Goal: Information Seeking & Learning: Find specific fact

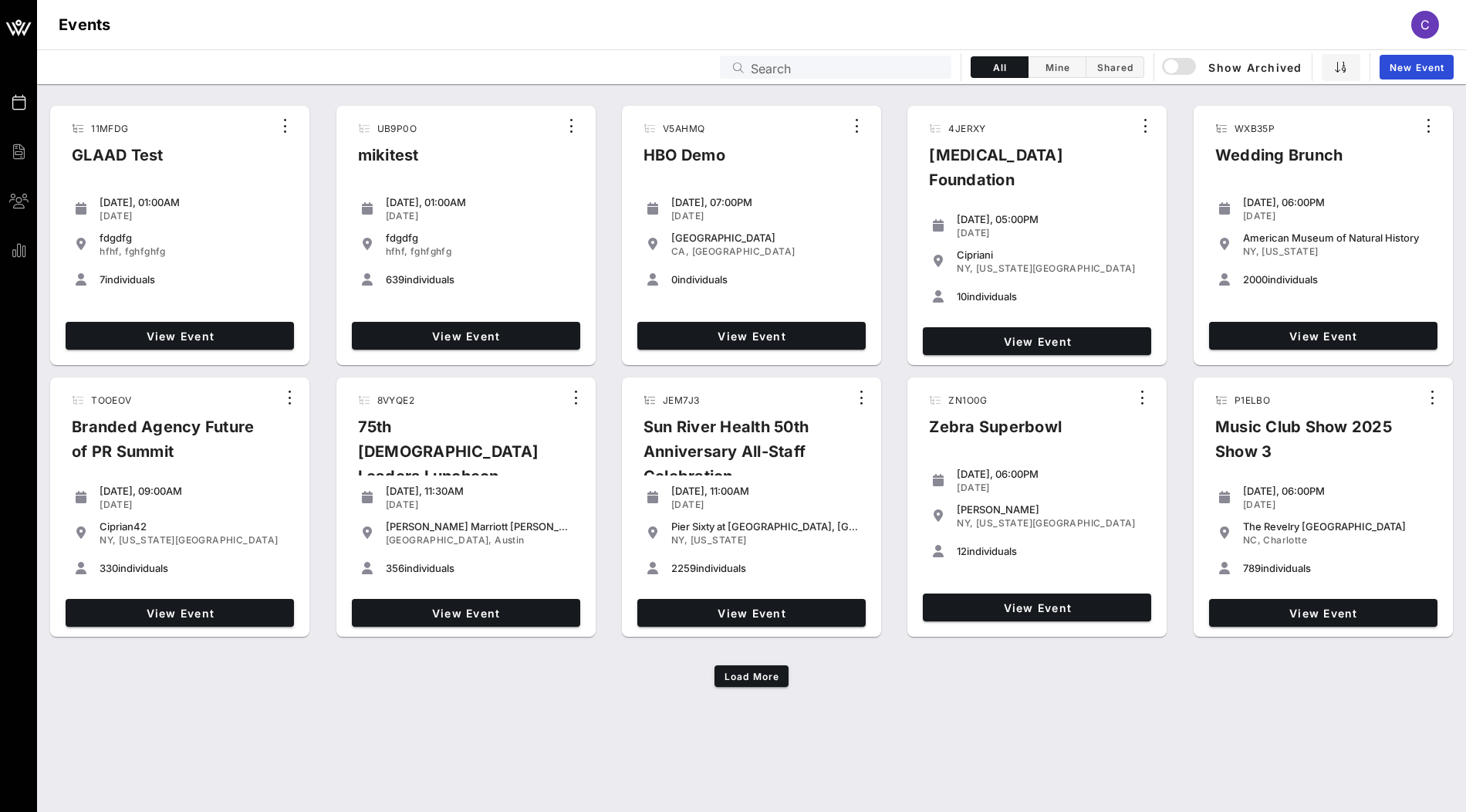
click at [856, 53] on div "Events Search All Mine Shared Show Archived New Event" at bounding box center [751, 67] width 1429 height 34
click at [853, 63] on input "text" at bounding box center [847, 67] width 191 height 20
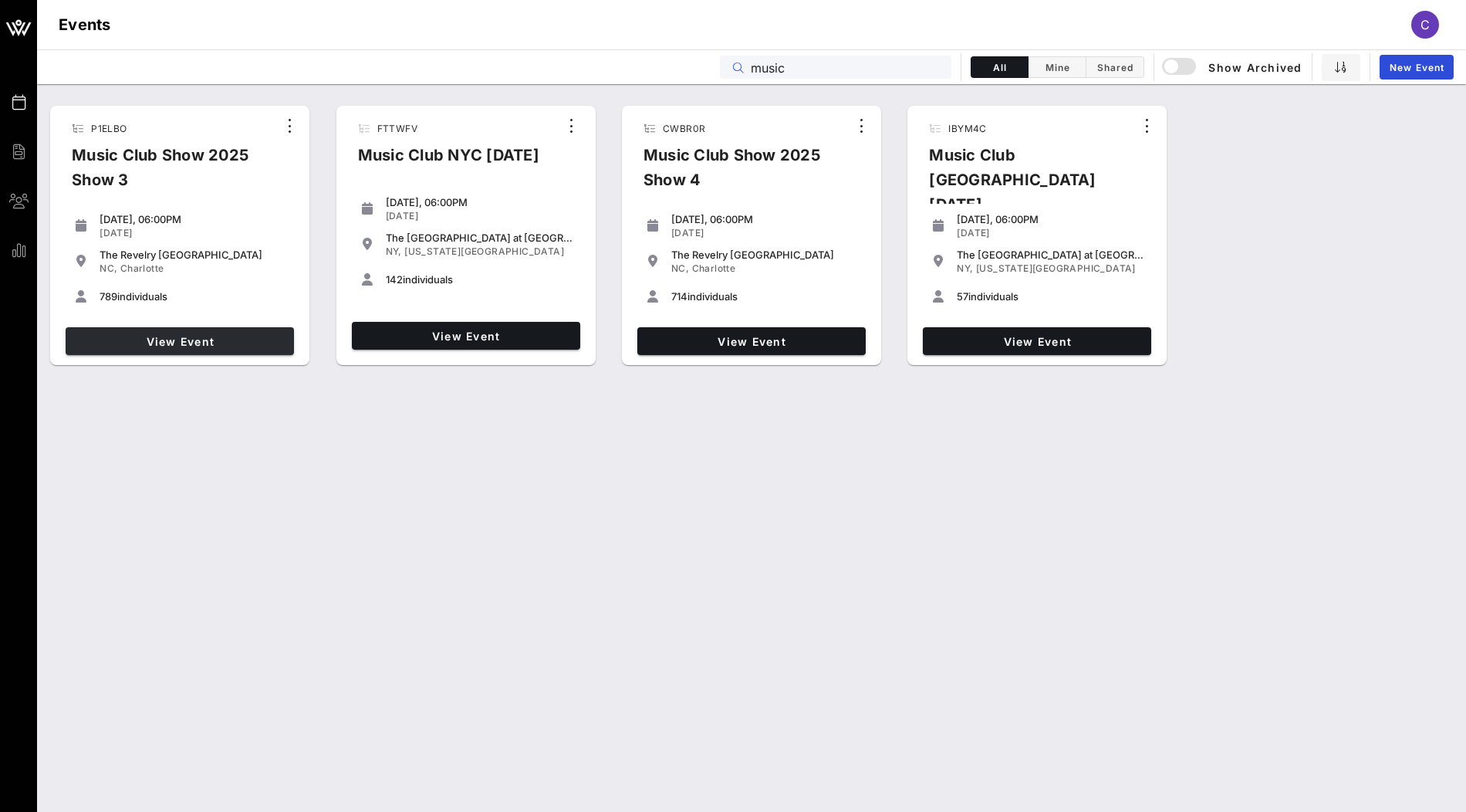
type input "music"
click at [214, 340] on span "View Event" at bounding box center [179, 342] width 216 height 13
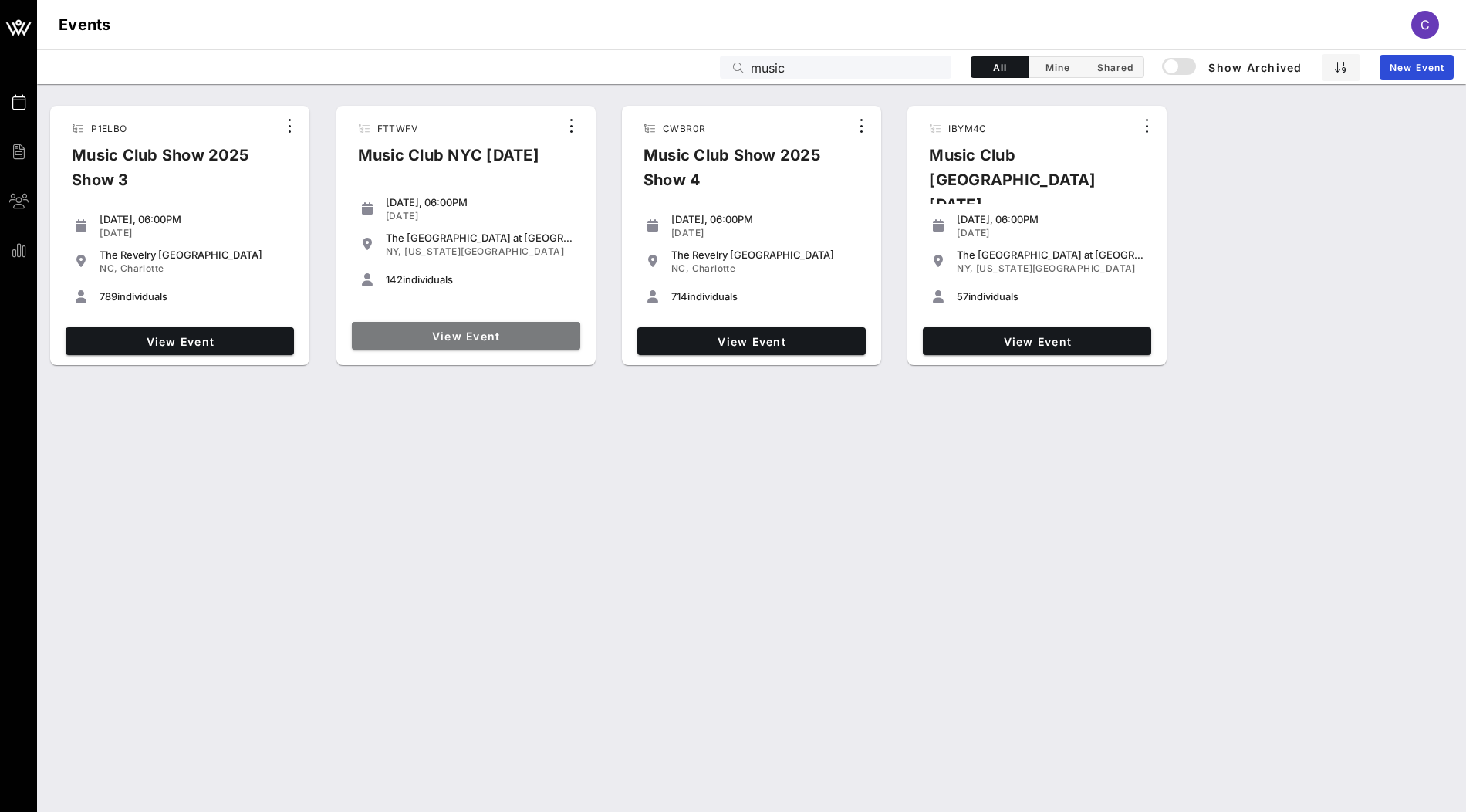
click at [499, 339] on span "View Event" at bounding box center [466, 336] width 216 height 13
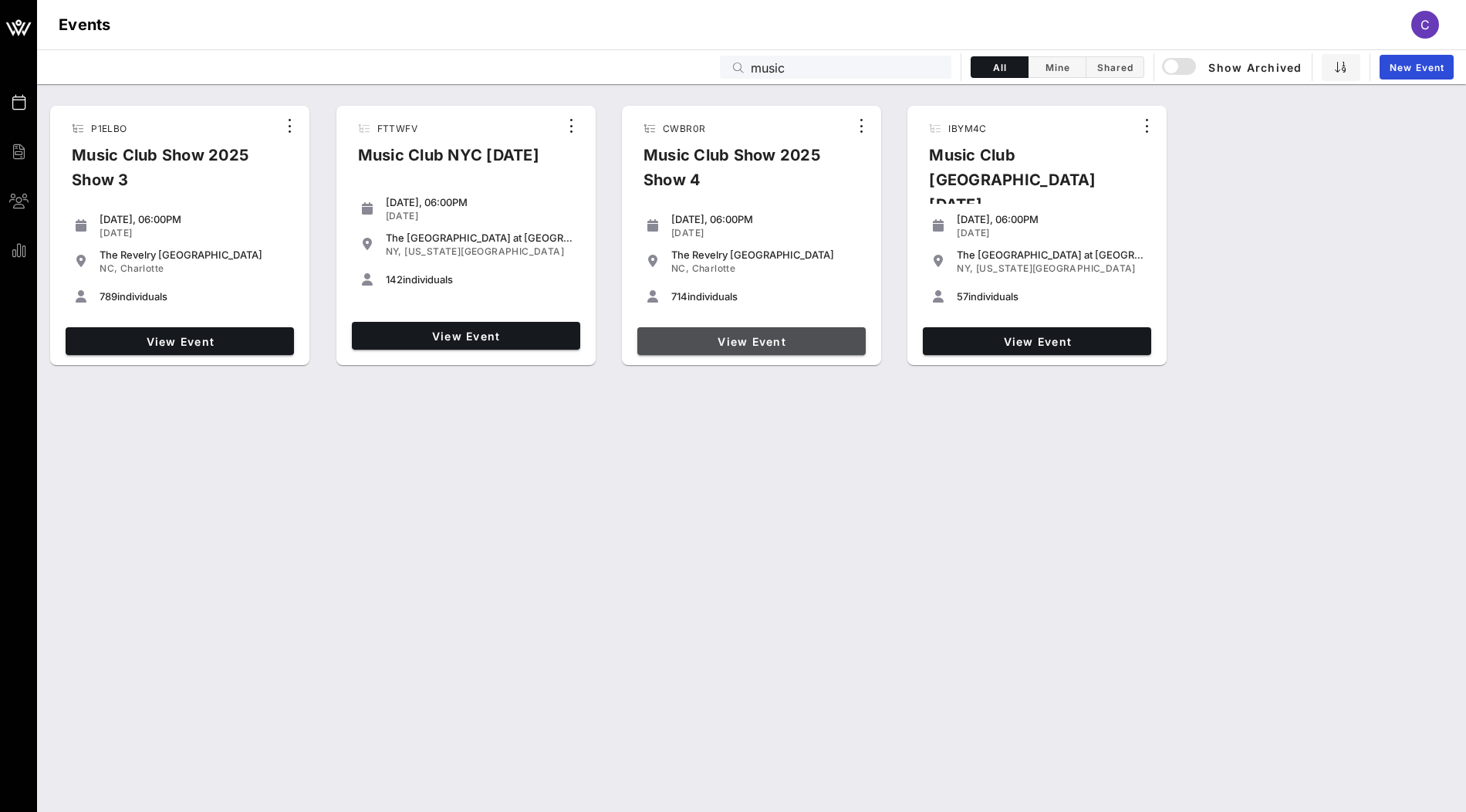
click at [731, 337] on span "View Event" at bounding box center [751, 342] width 216 height 13
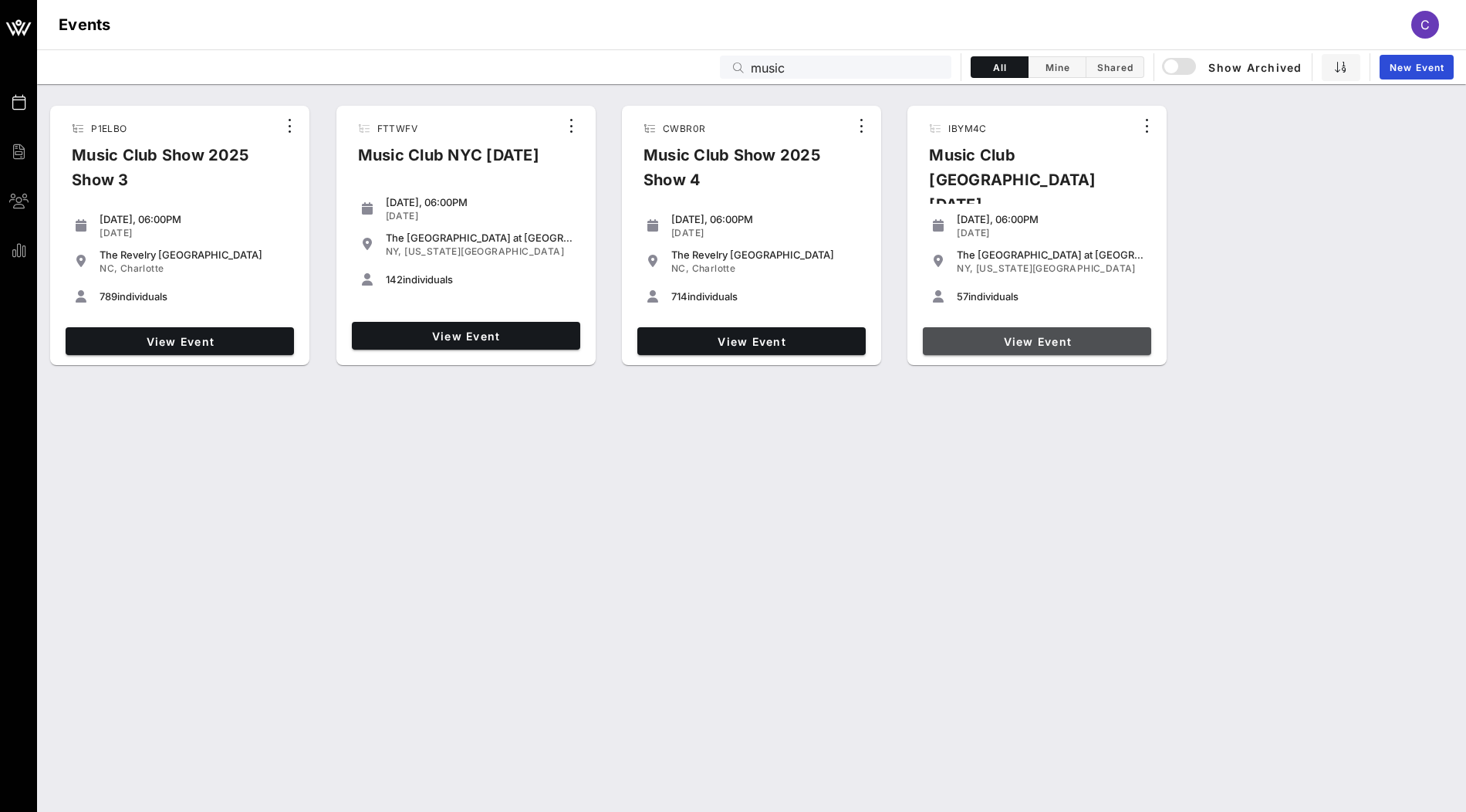
click at [958, 335] on span "View Event" at bounding box center [1037, 342] width 216 height 13
click at [838, 71] on input "music" at bounding box center [847, 67] width 191 height 20
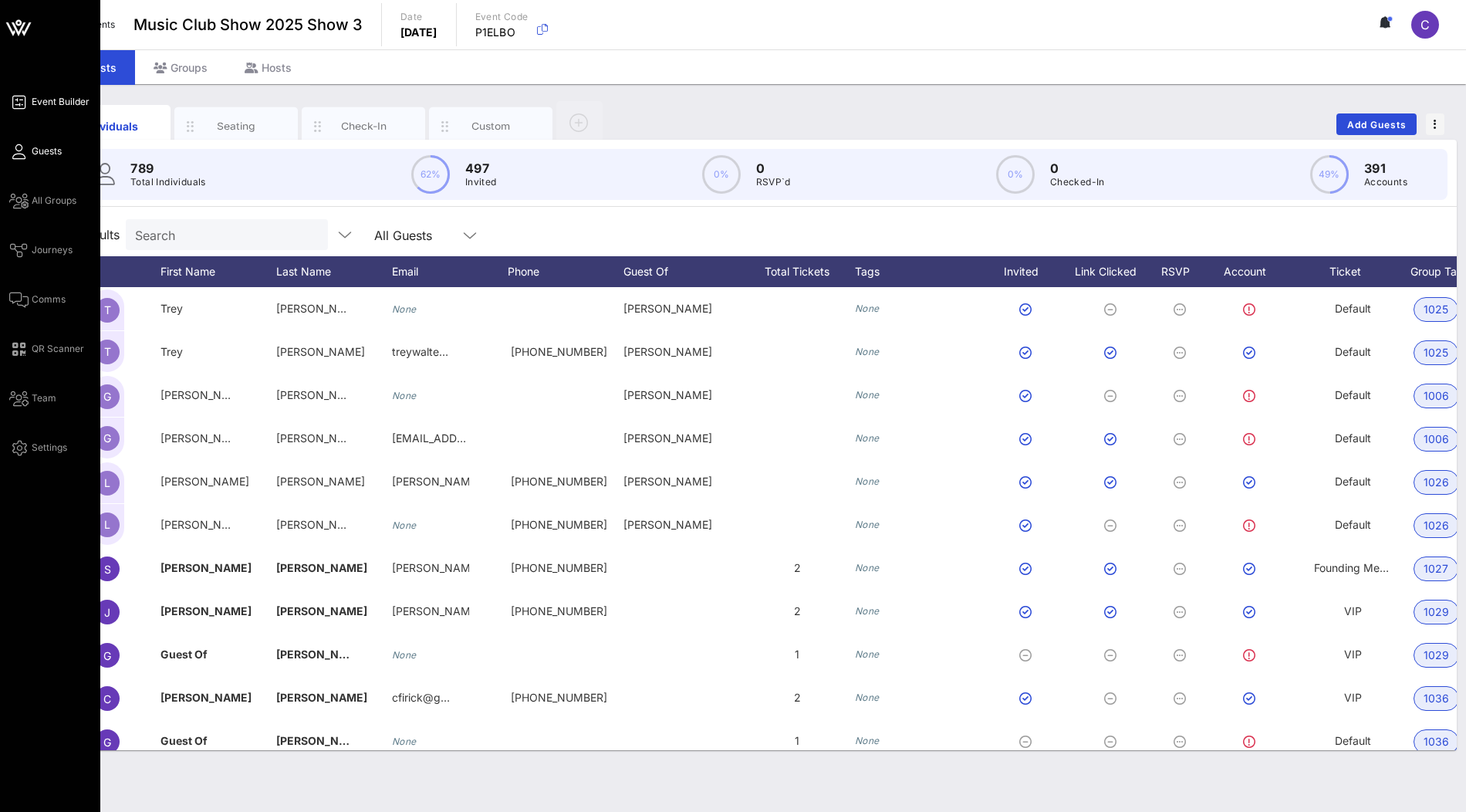
click at [40, 100] on span "Event Builder" at bounding box center [60, 101] width 58 height 14
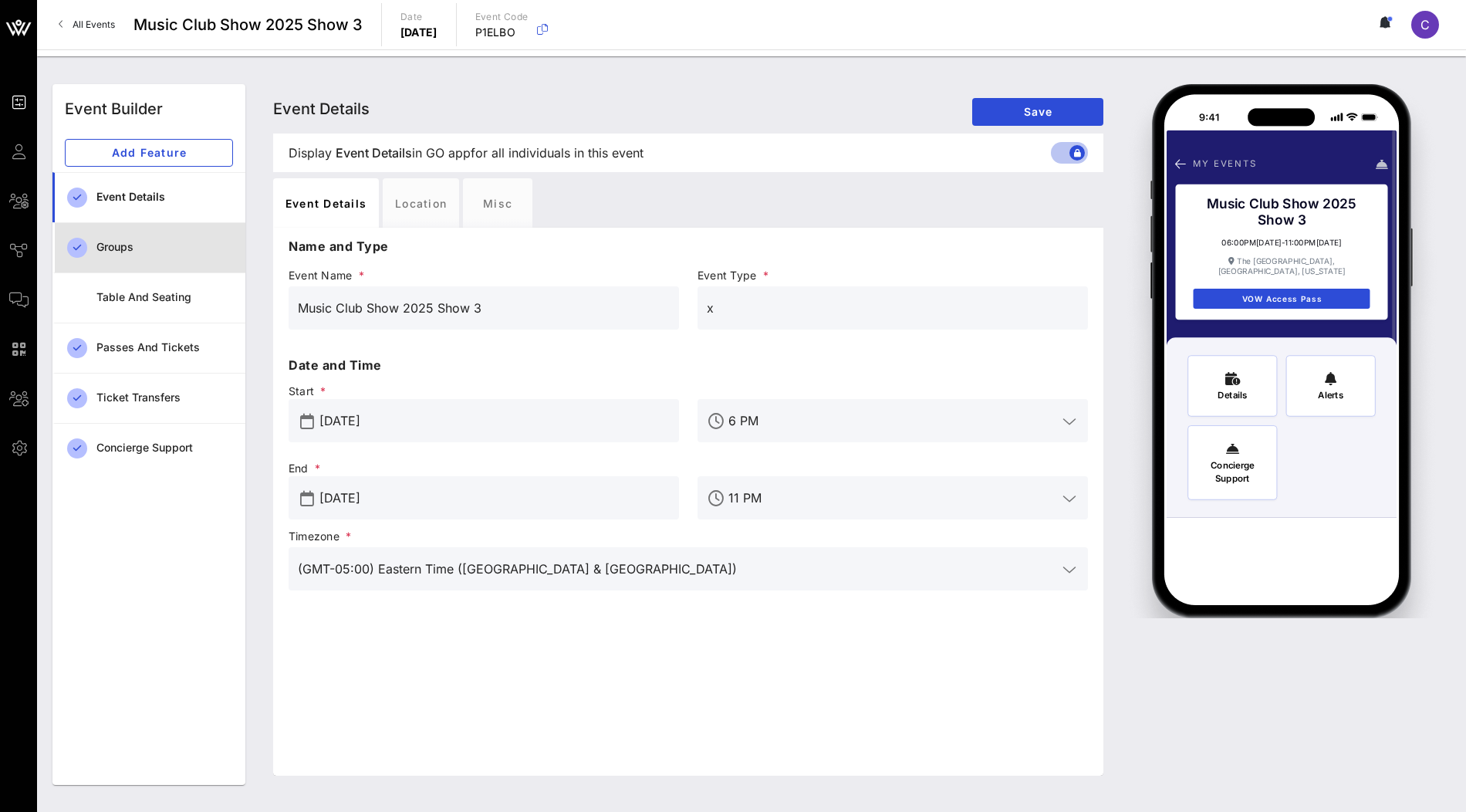
click at [158, 236] on div "Groups" at bounding box center [164, 247] width 136 height 31
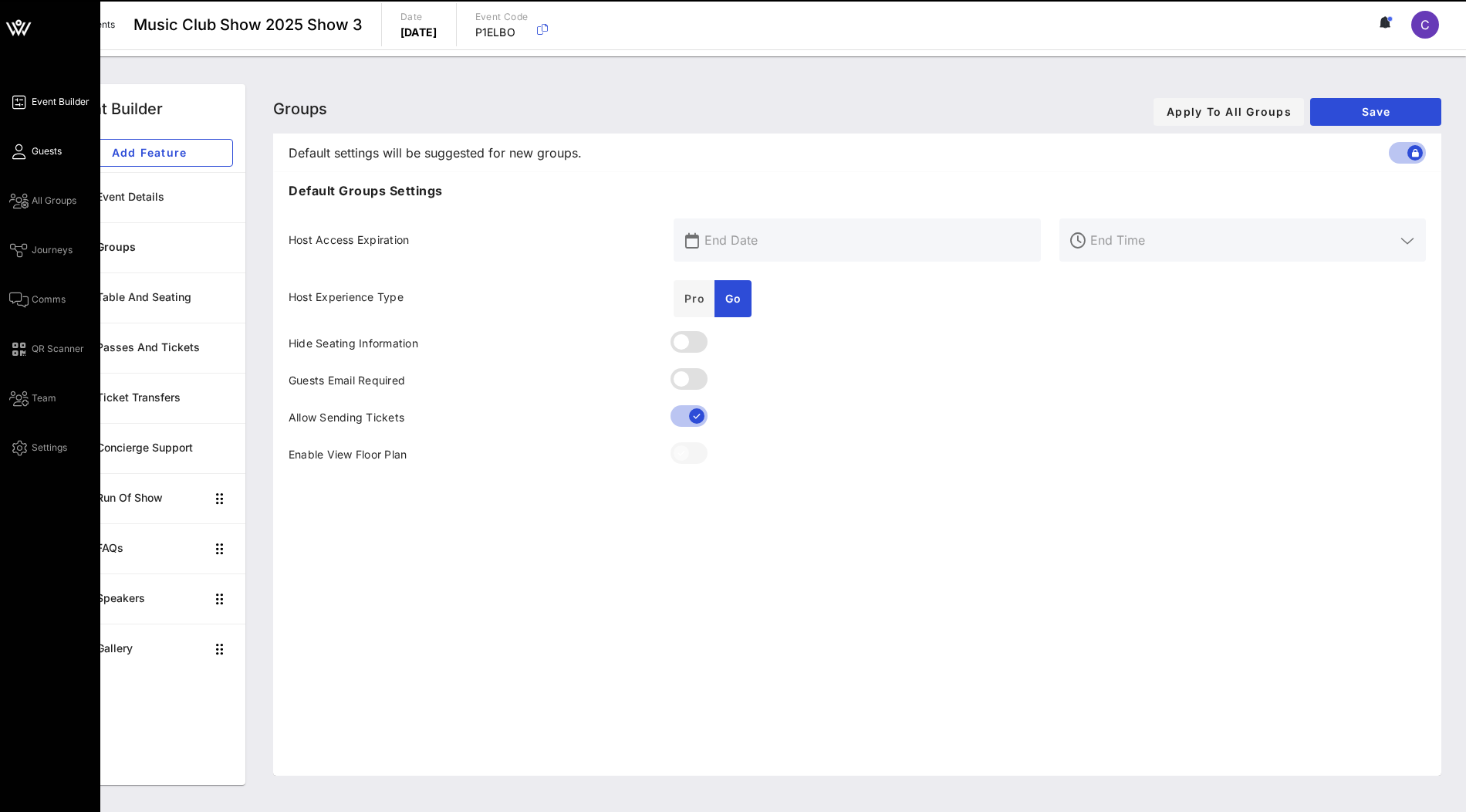
click at [52, 144] on span "Guests" at bounding box center [47, 151] width 31 height 14
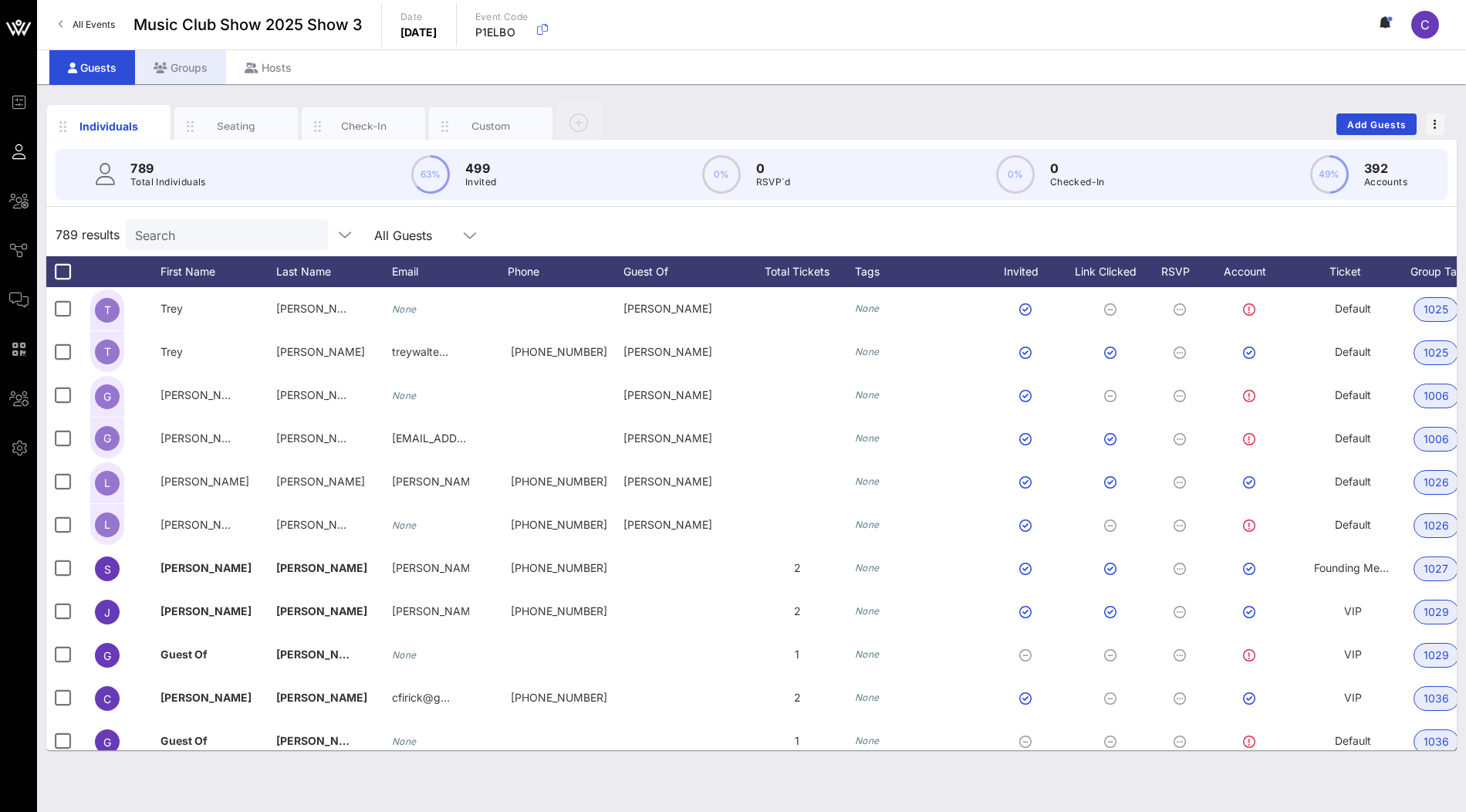
click at [188, 71] on div "Groups" at bounding box center [179, 68] width 91 height 34
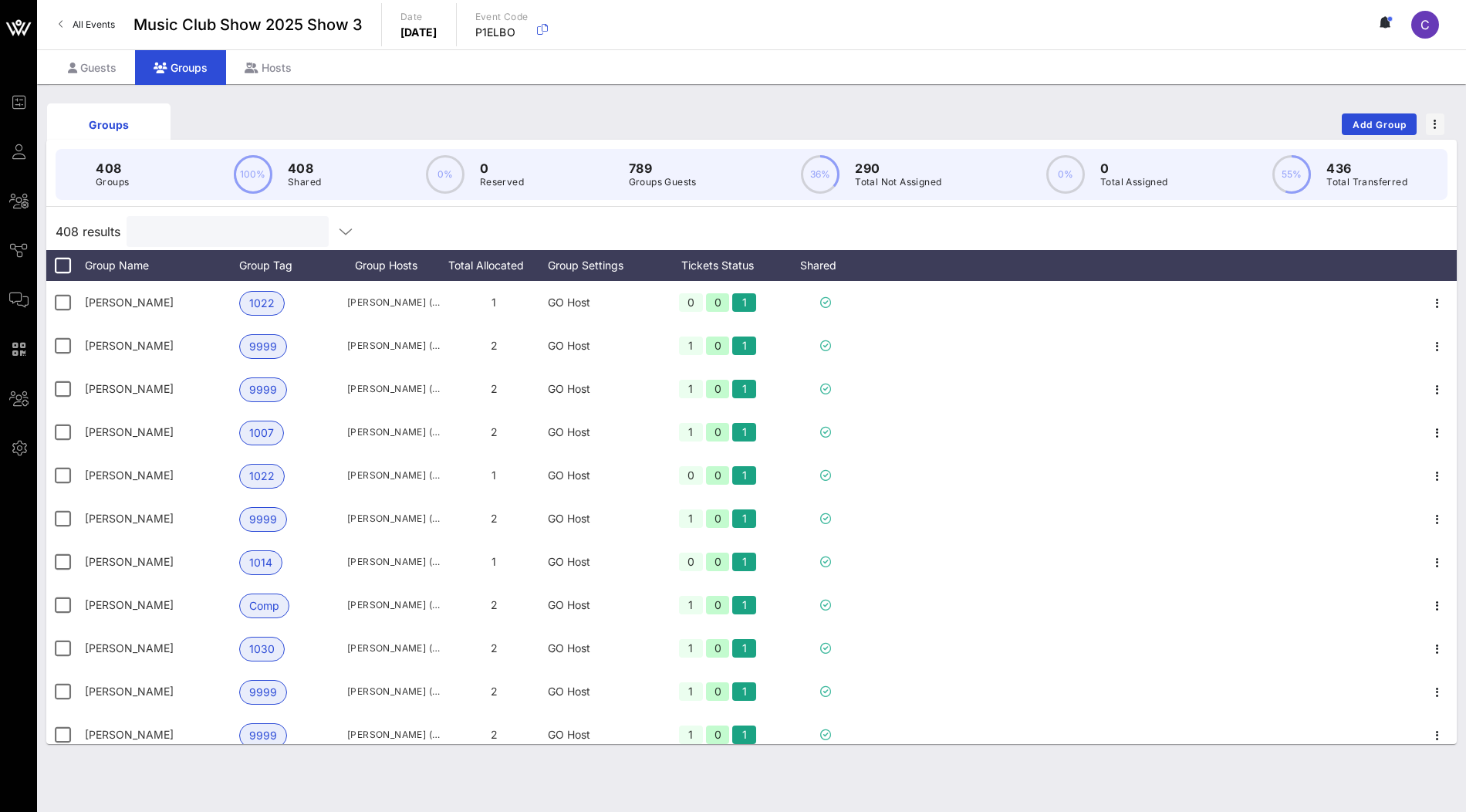
click at [228, 227] on input "text" at bounding box center [225, 231] width 180 height 20
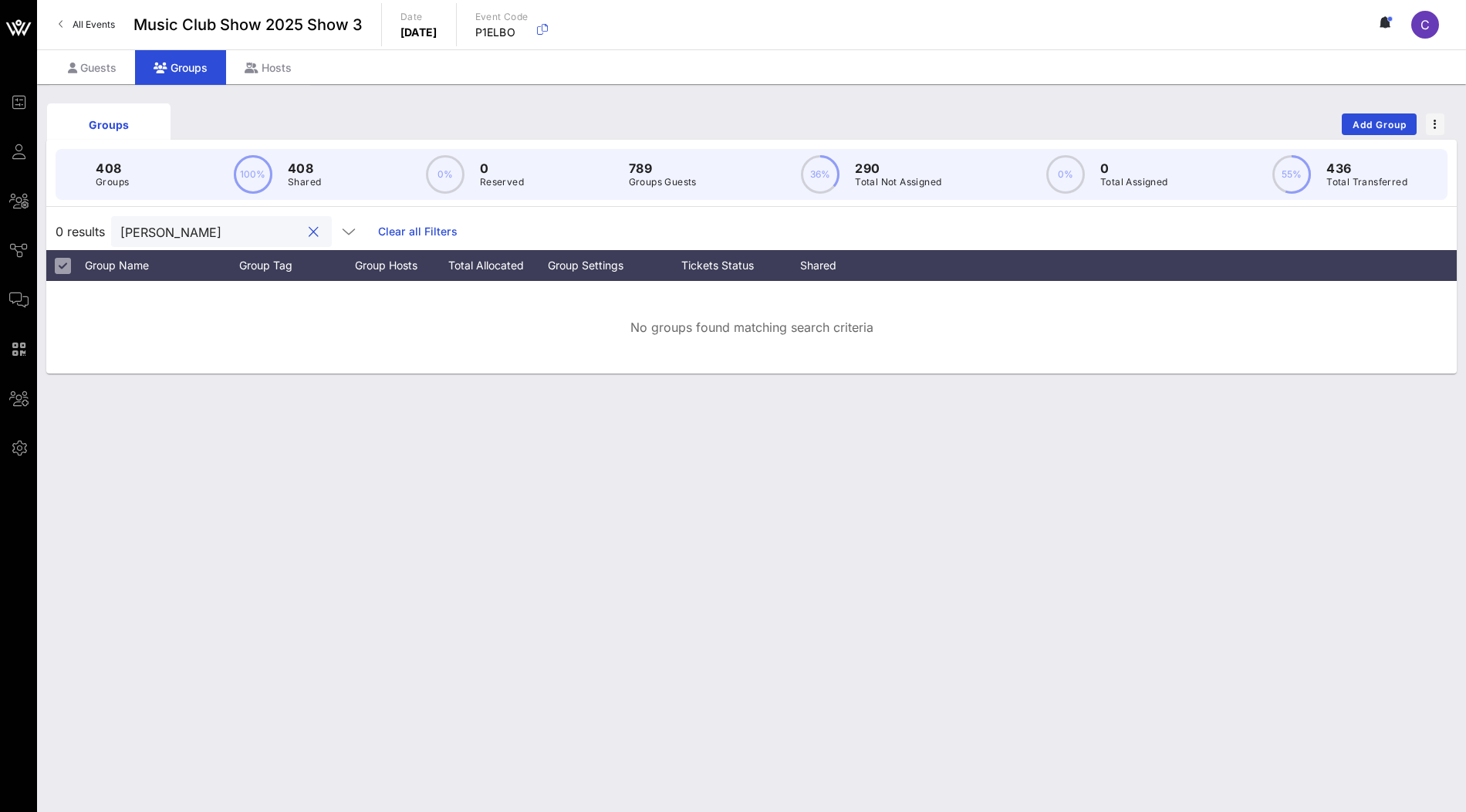
type input "lee tu"
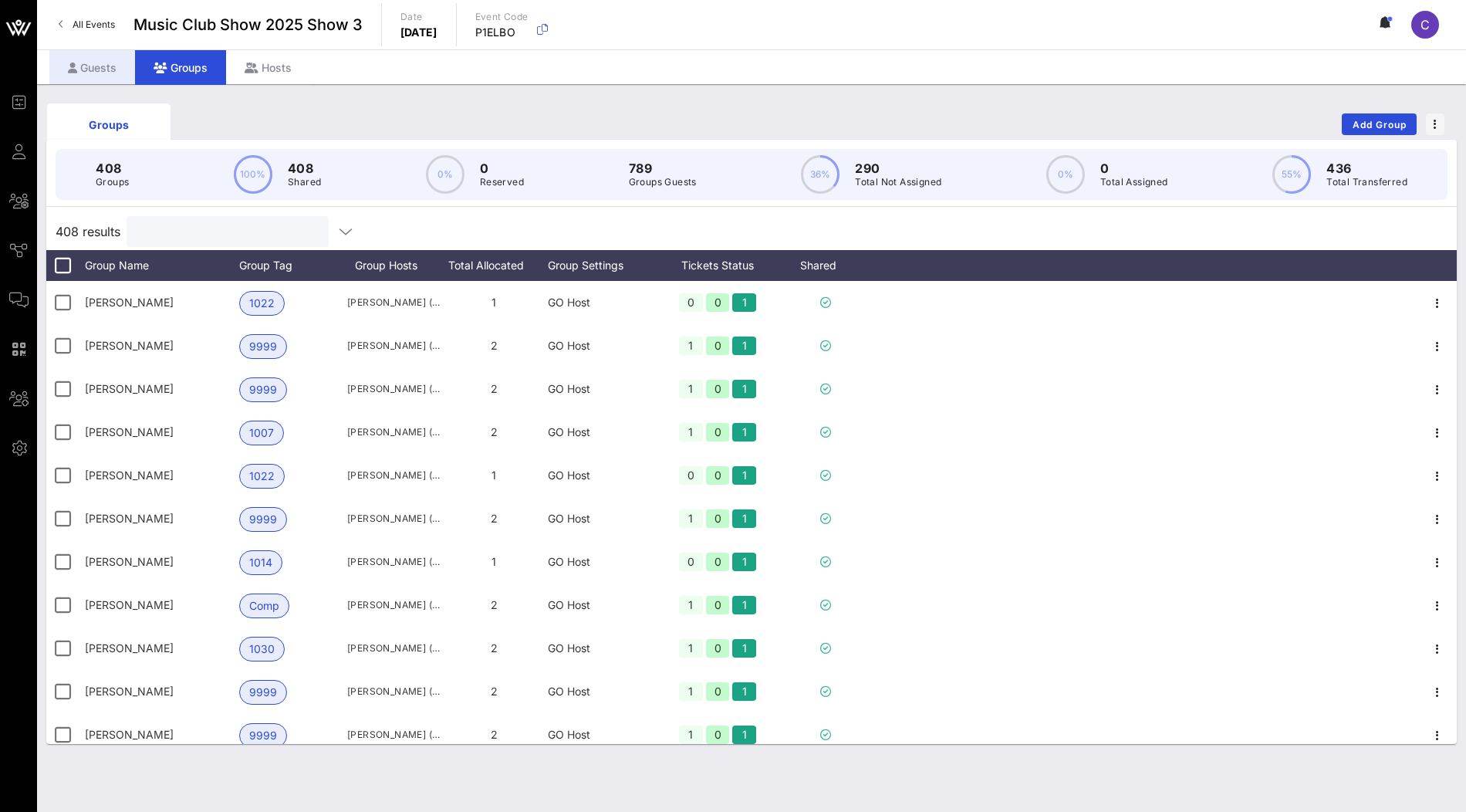
click at [111, 71] on div "Guests" at bounding box center [93, 68] width 86 height 34
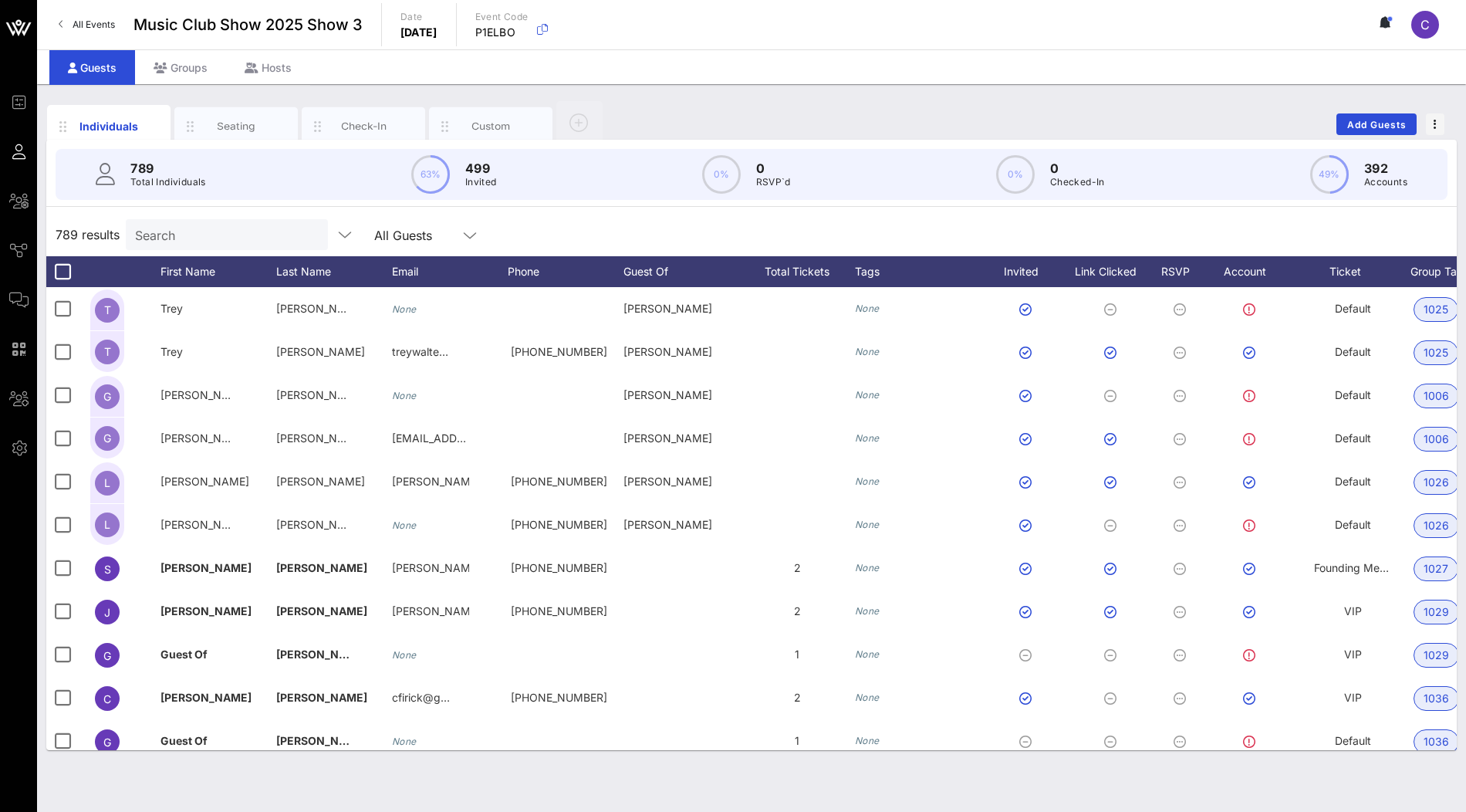
click at [154, 232] on input "Search" at bounding box center [224, 234] width 180 height 20
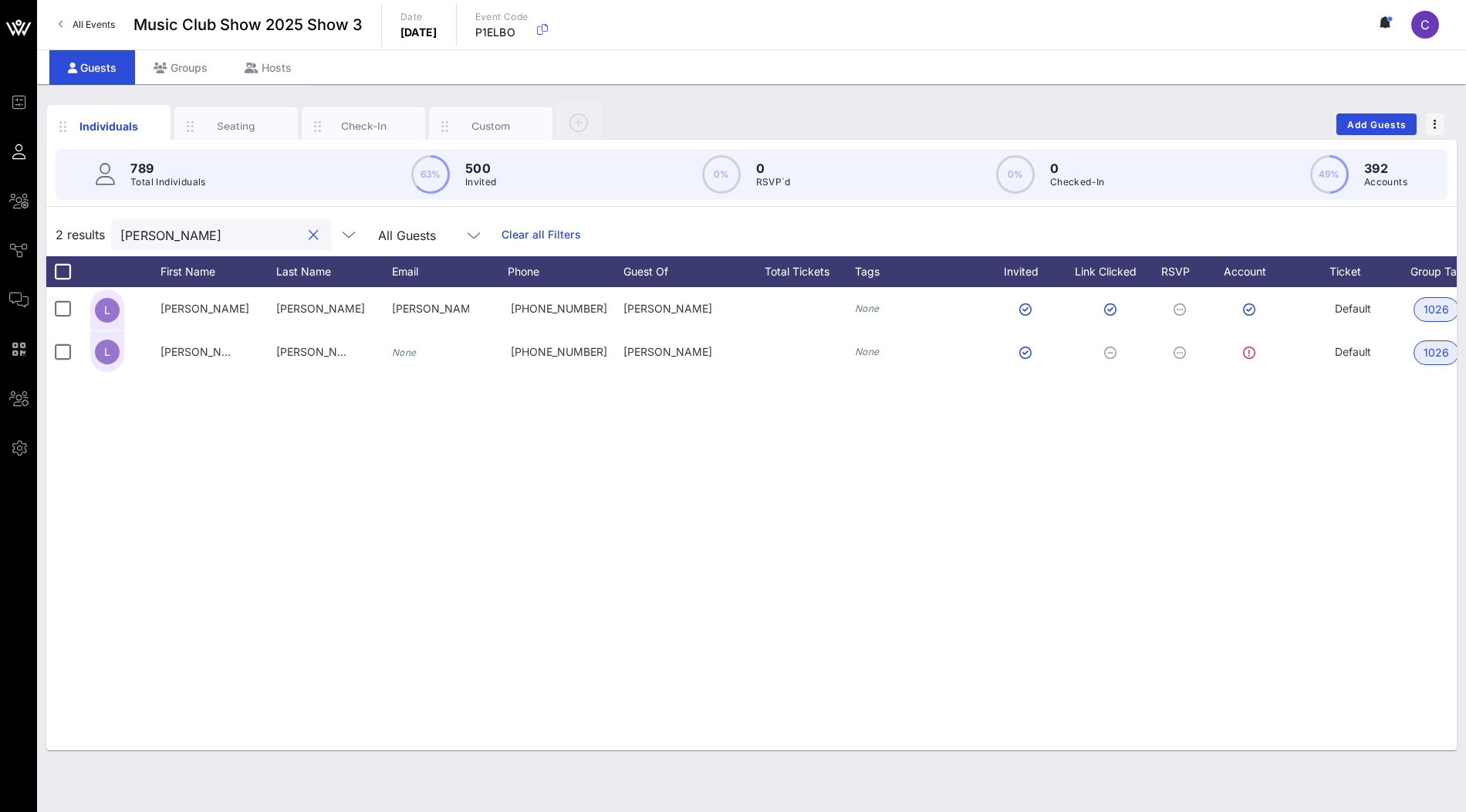
type input "lee tu"
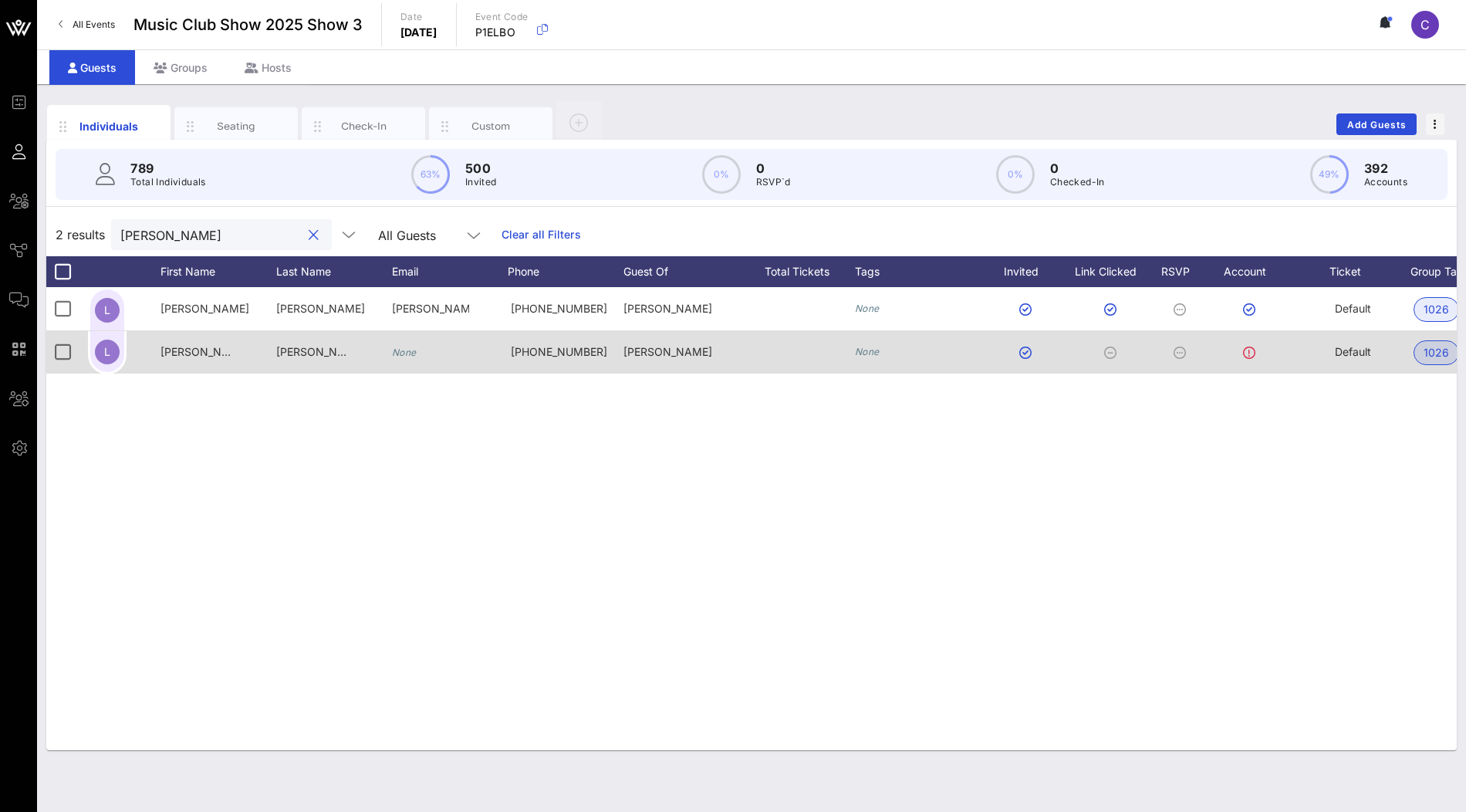
scroll to position [0, 301]
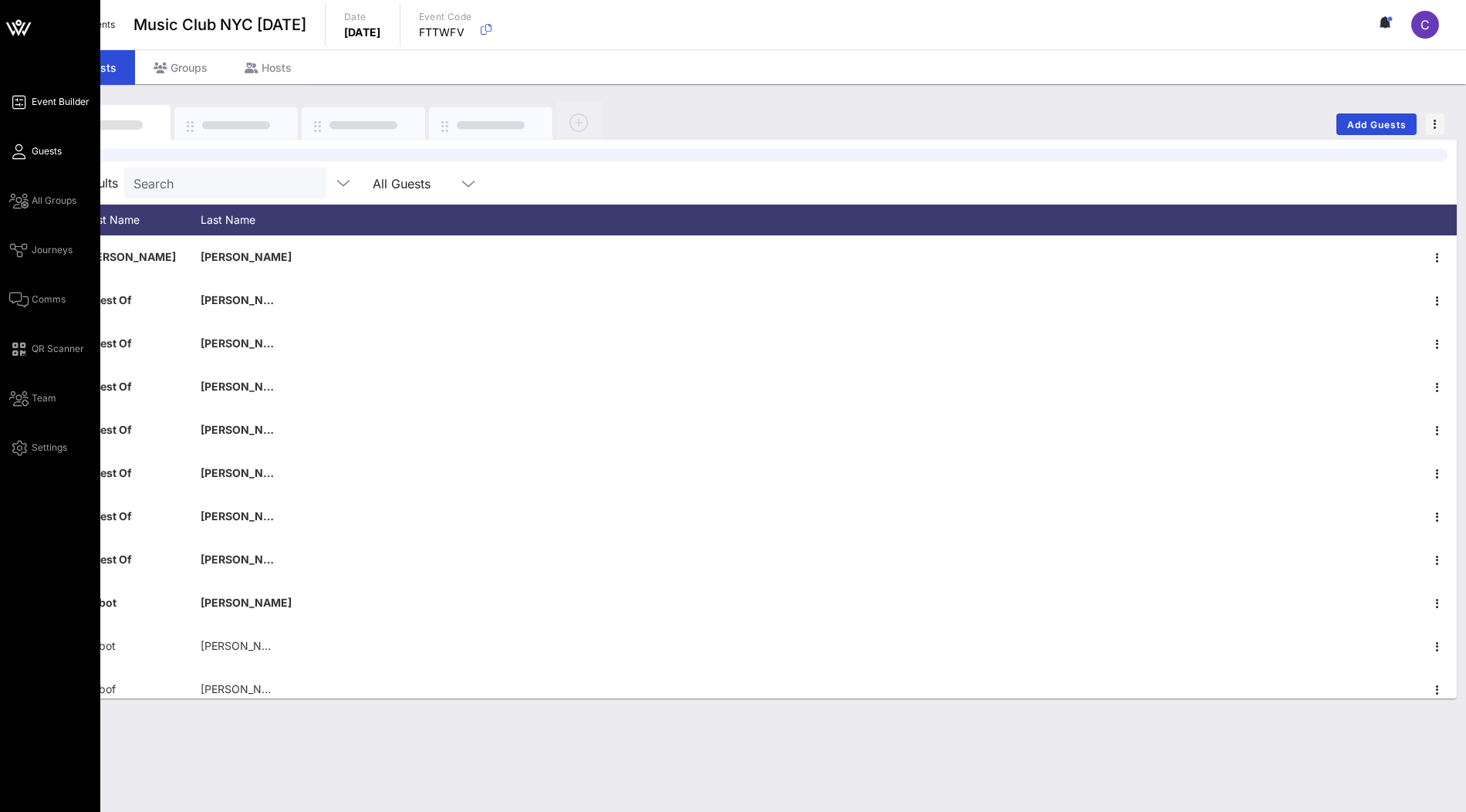
click at [31, 97] on span "Event Builder" at bounding box center [60, 101] width 58 height 14
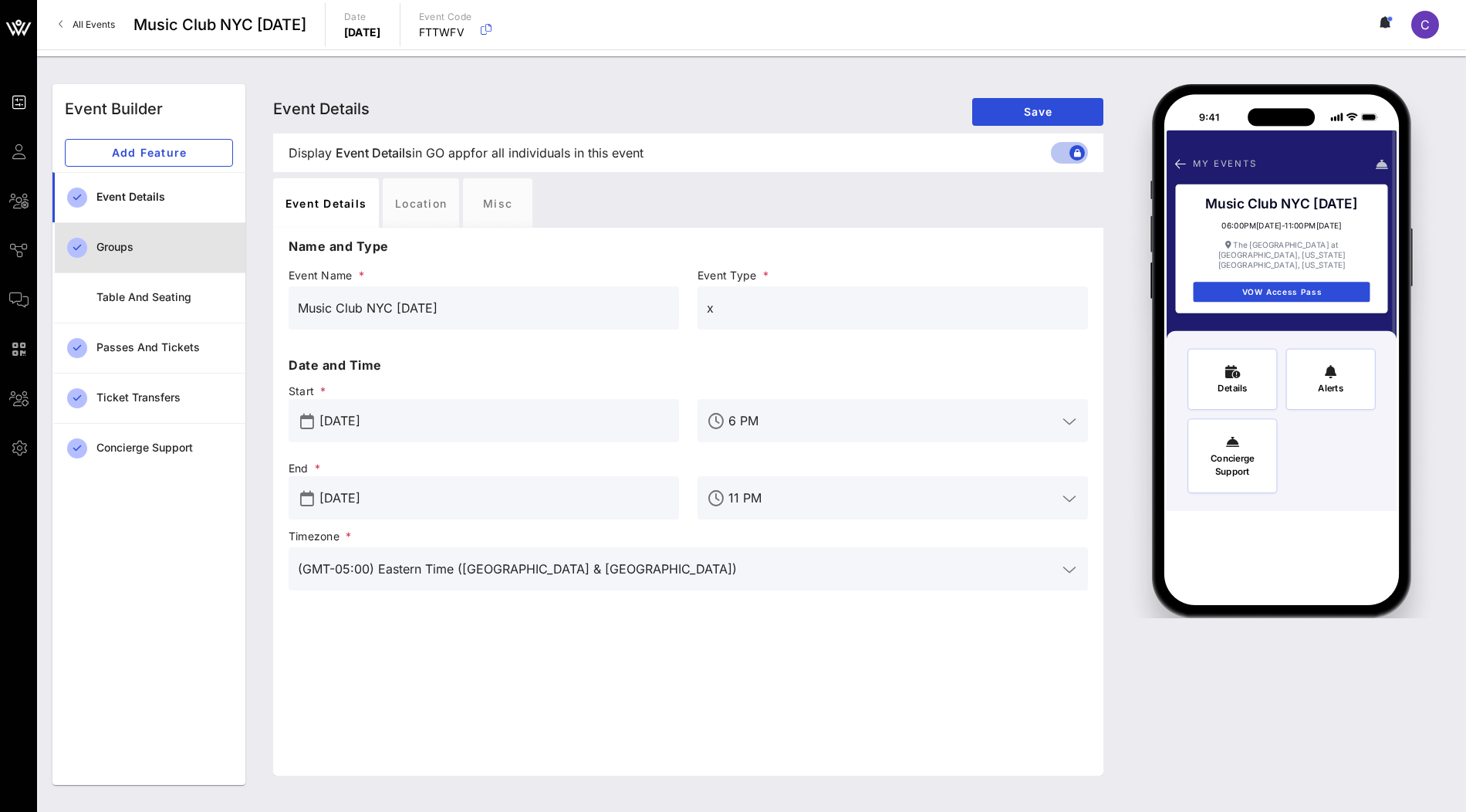
click at [184, 250] on div "Groups" at bounding box center [164, 247] width 136 height 13
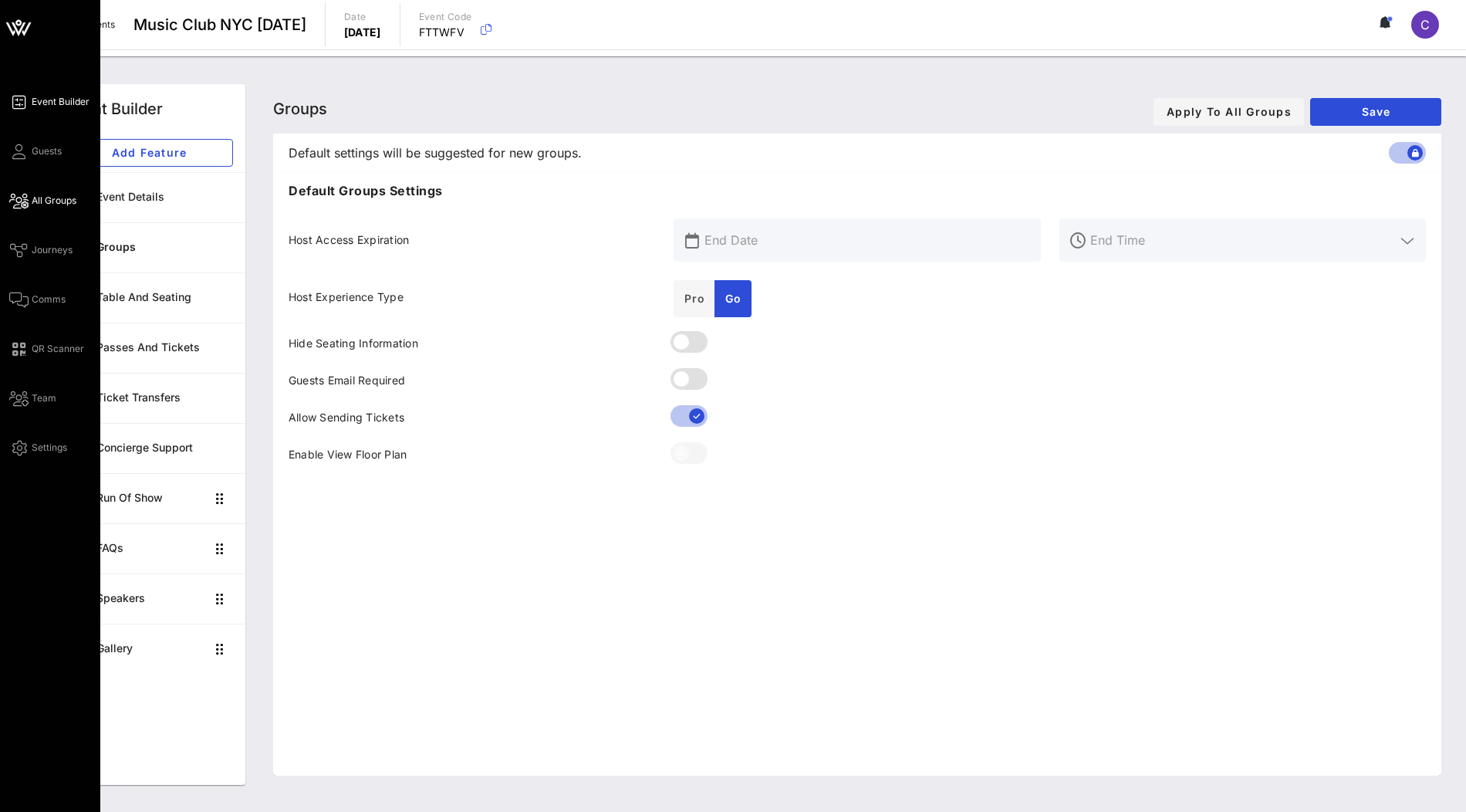
click at [65, 203] on span "All Groups" at bounding box center [53, 200] width 45 height 14
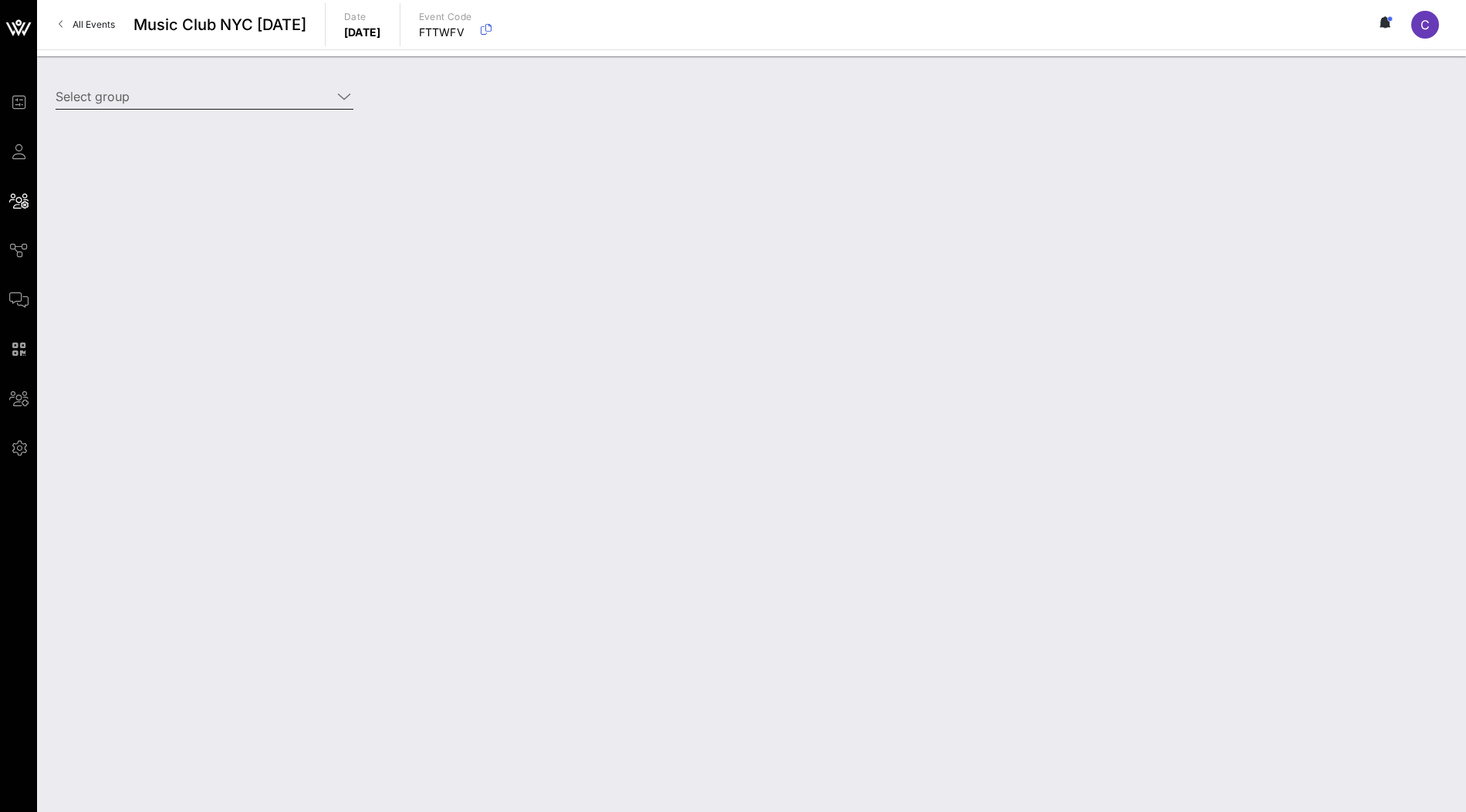
click at [220, 104] on input "Select group" at bounding box center [193, 96] width 276 height 25
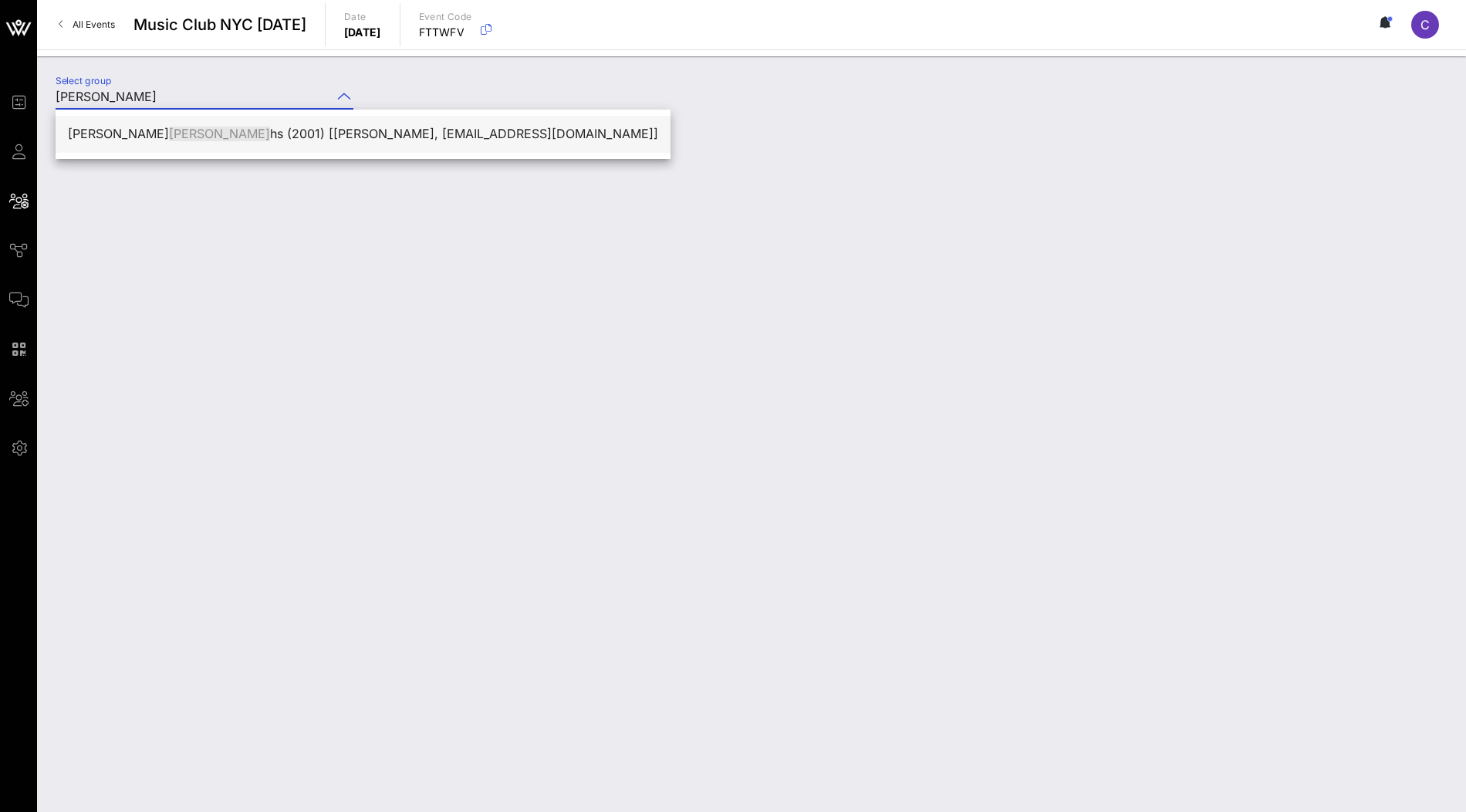
click at [340, 123] on div "Jonathan Josep hs (2001) [Jon Josephs, jon1172@yahoo.com]" at bounding box center [363, 134] width 590 height 33
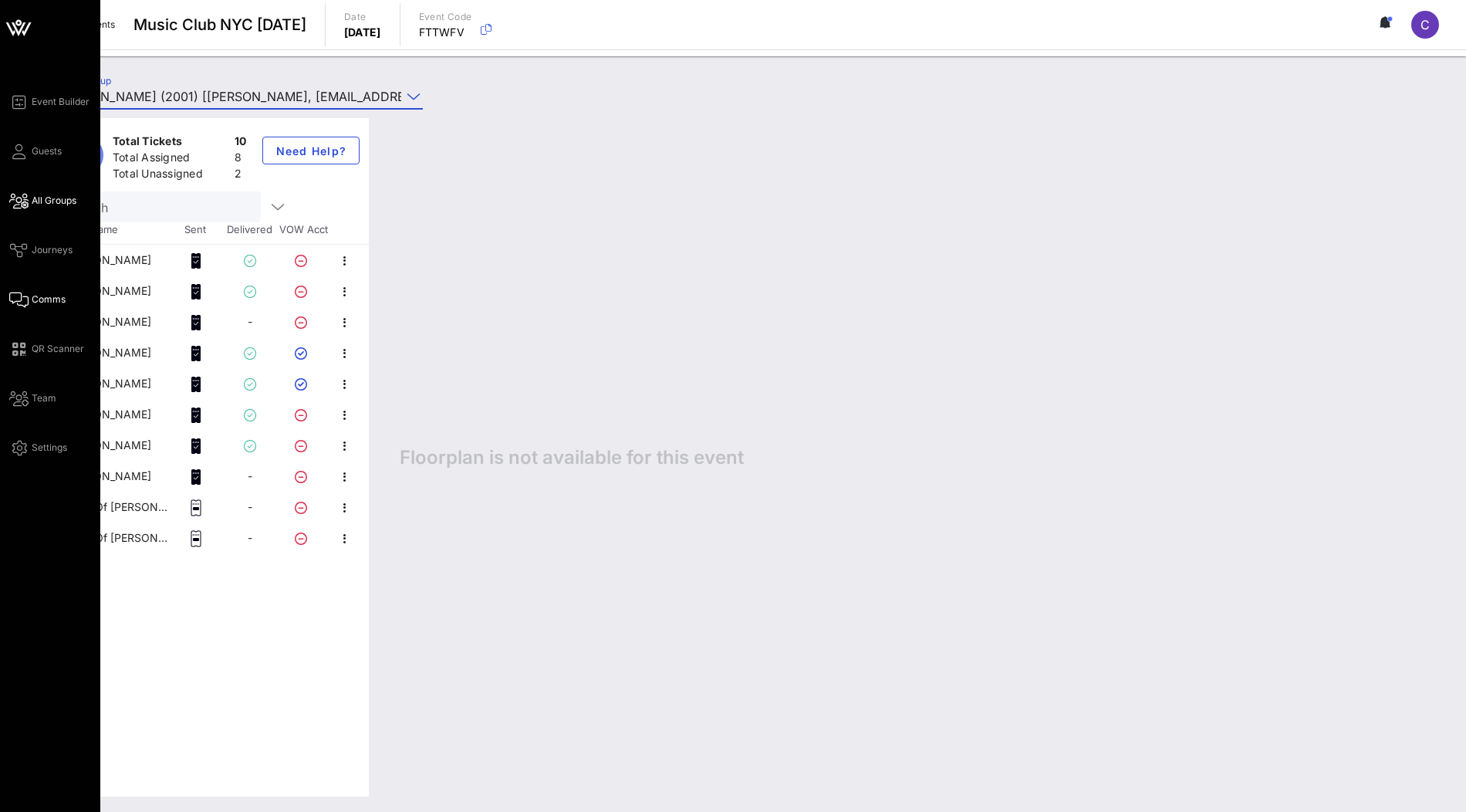
type input "Jonathan Josephs (2001) [Jon Josephs, jon1172@yahoo.com]"
click at [47, 298] on span "Comms" at bounding box center [49, 299] width 34 height 14
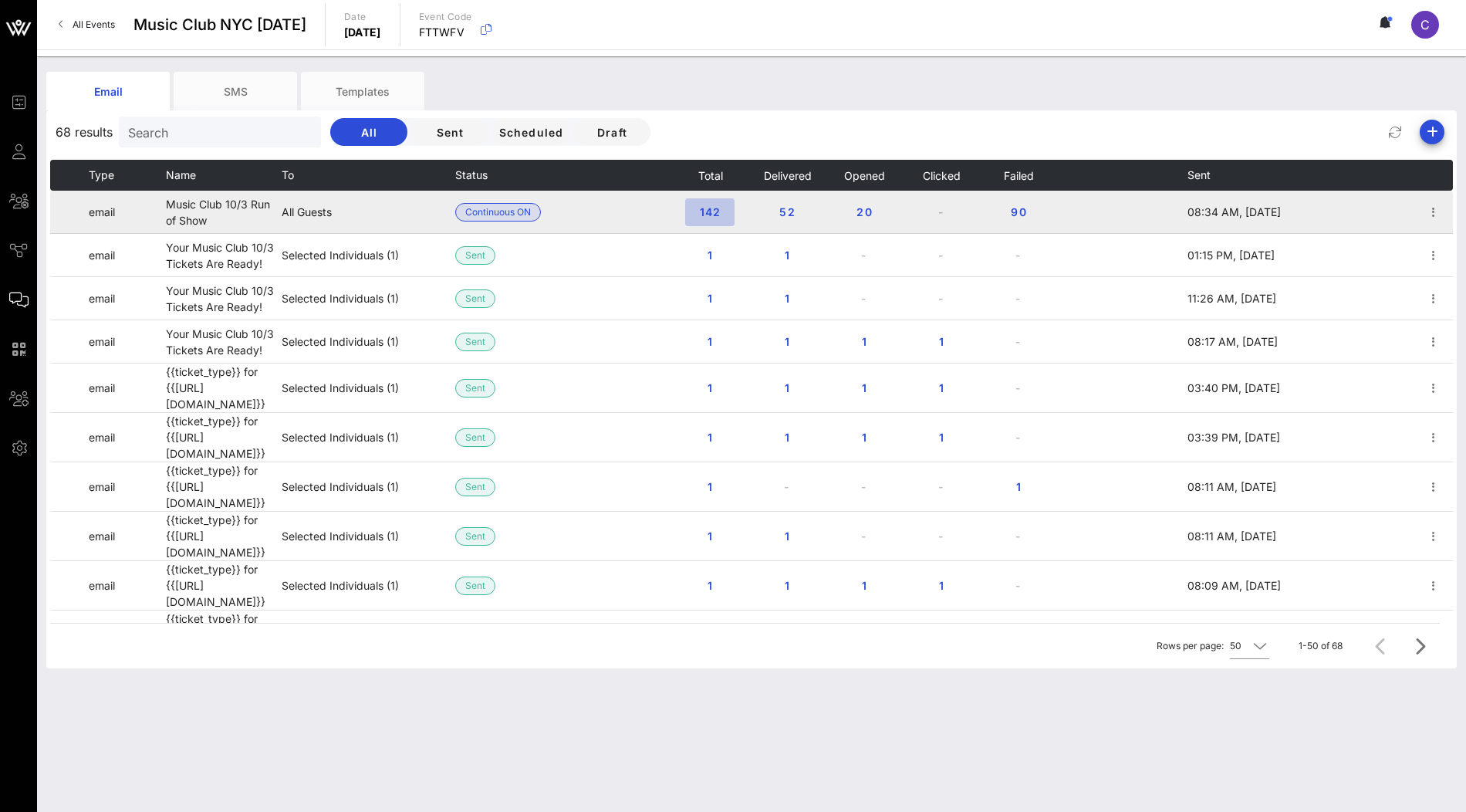
click at [713, 216] on span "142" at bounding box center [710, 212] width 25 height 13
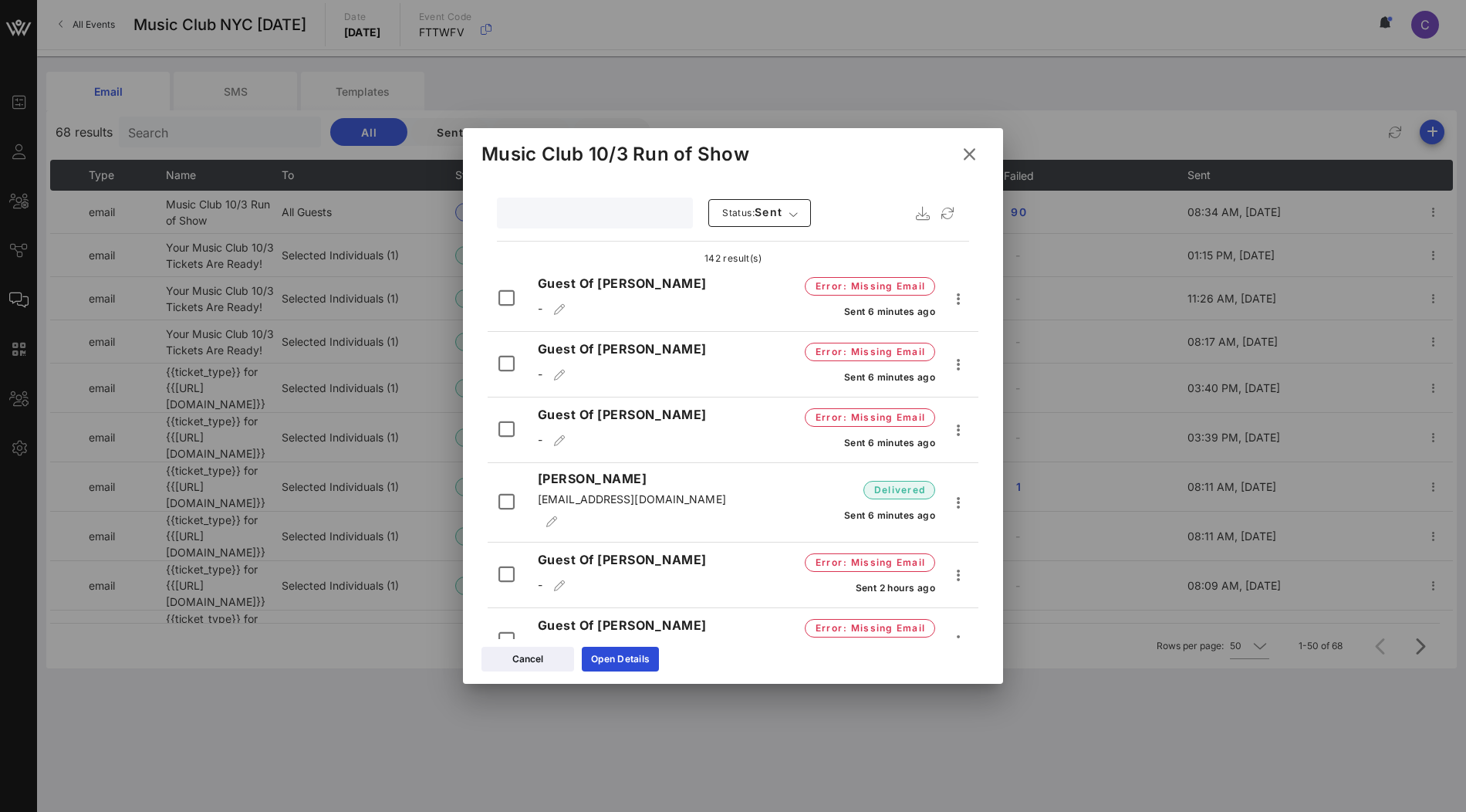
click at [622, 212] on input "text" at bounding box center [593, 213] width 175 height 20
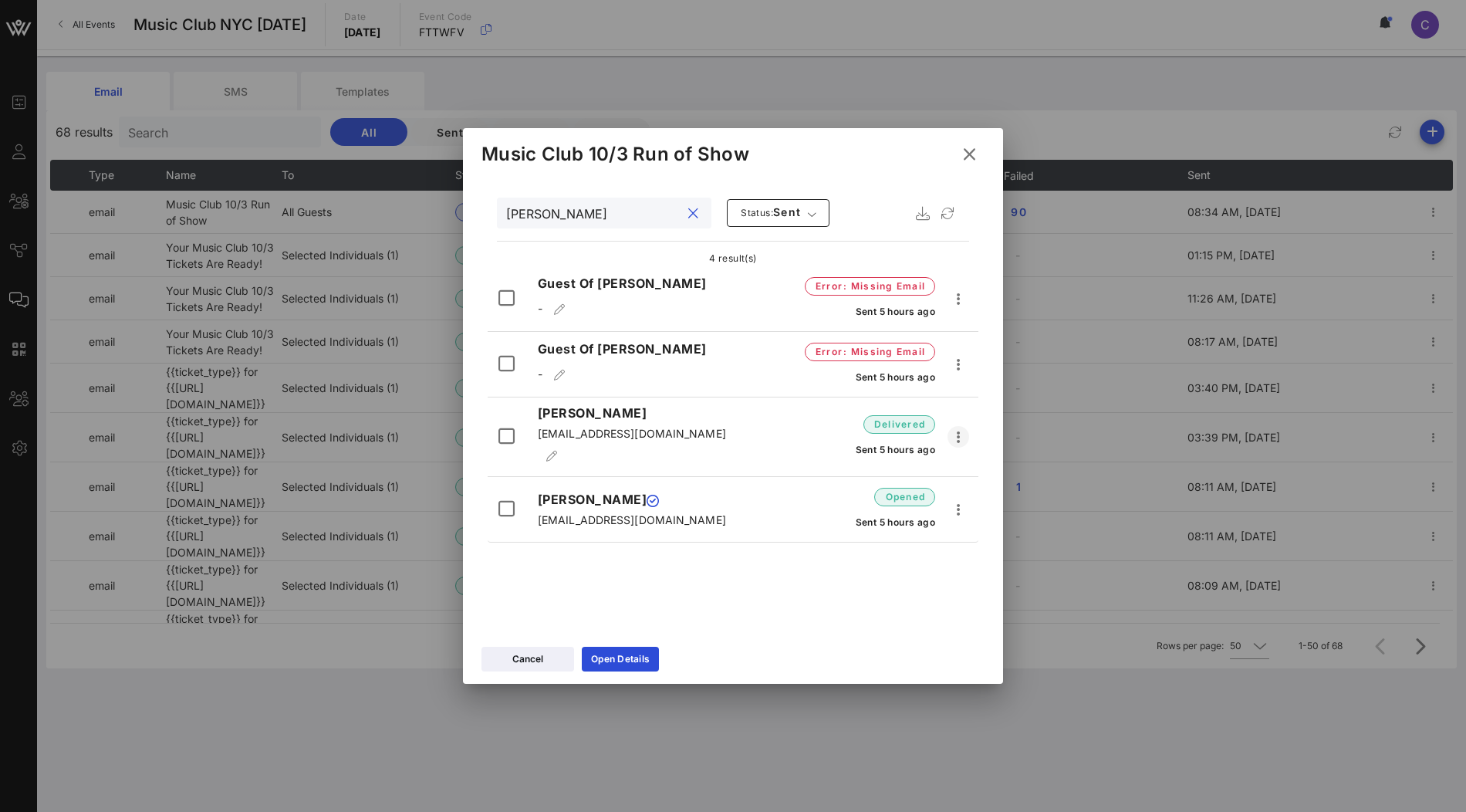
type input "jose"
click at [951, 427] on icon "button" at bounding box center [957, 436] width 18 height 18
click at [764, 434] on div "delivered Sent 5 hours ago" at bounding box center [867, 436] width 207 height 52
click at [969, 155] on icon at bounding box center [969, 154] width 22 height 19
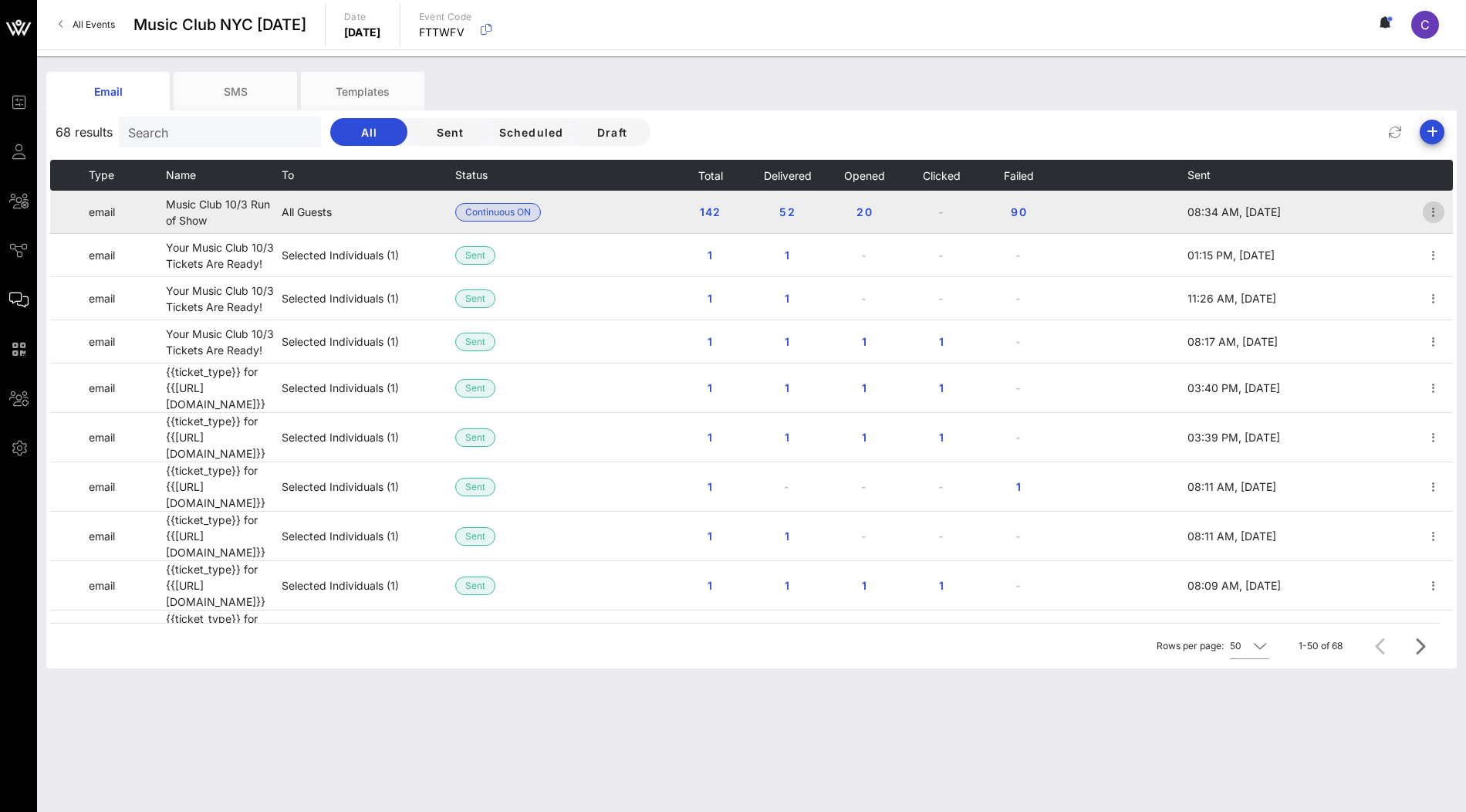
click at [1433, 215] on icon "button" at bounding box center [1433, 212] width 18 height 18
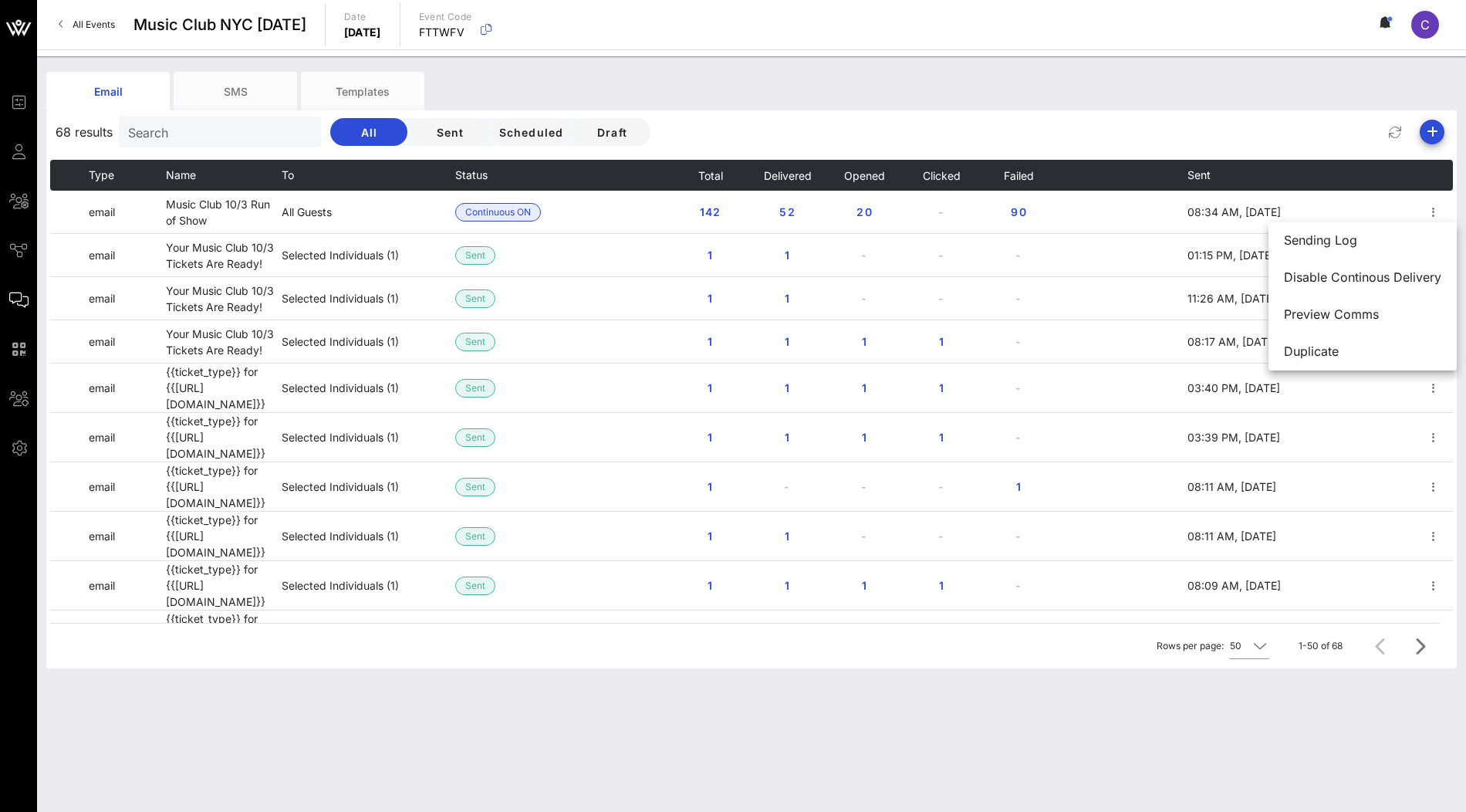
click at [770, 115] on div "68 results Search All Sent Scheduled Draft" at bounding box center [752, 132] width 1411 height 37
click at [214, 141] on div "Search" at bounding box center [218, 132] width 180 height 31
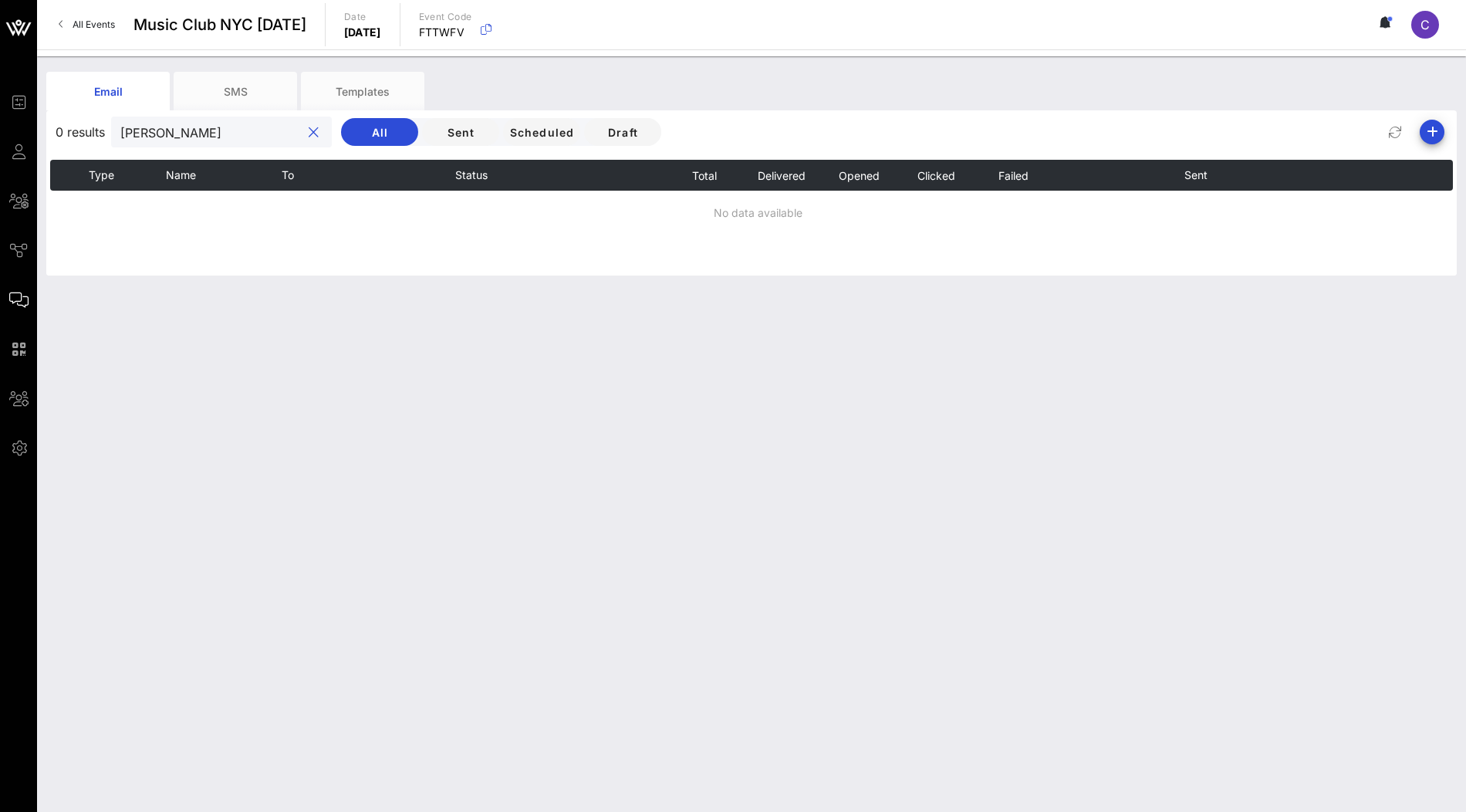
type input "joseph"
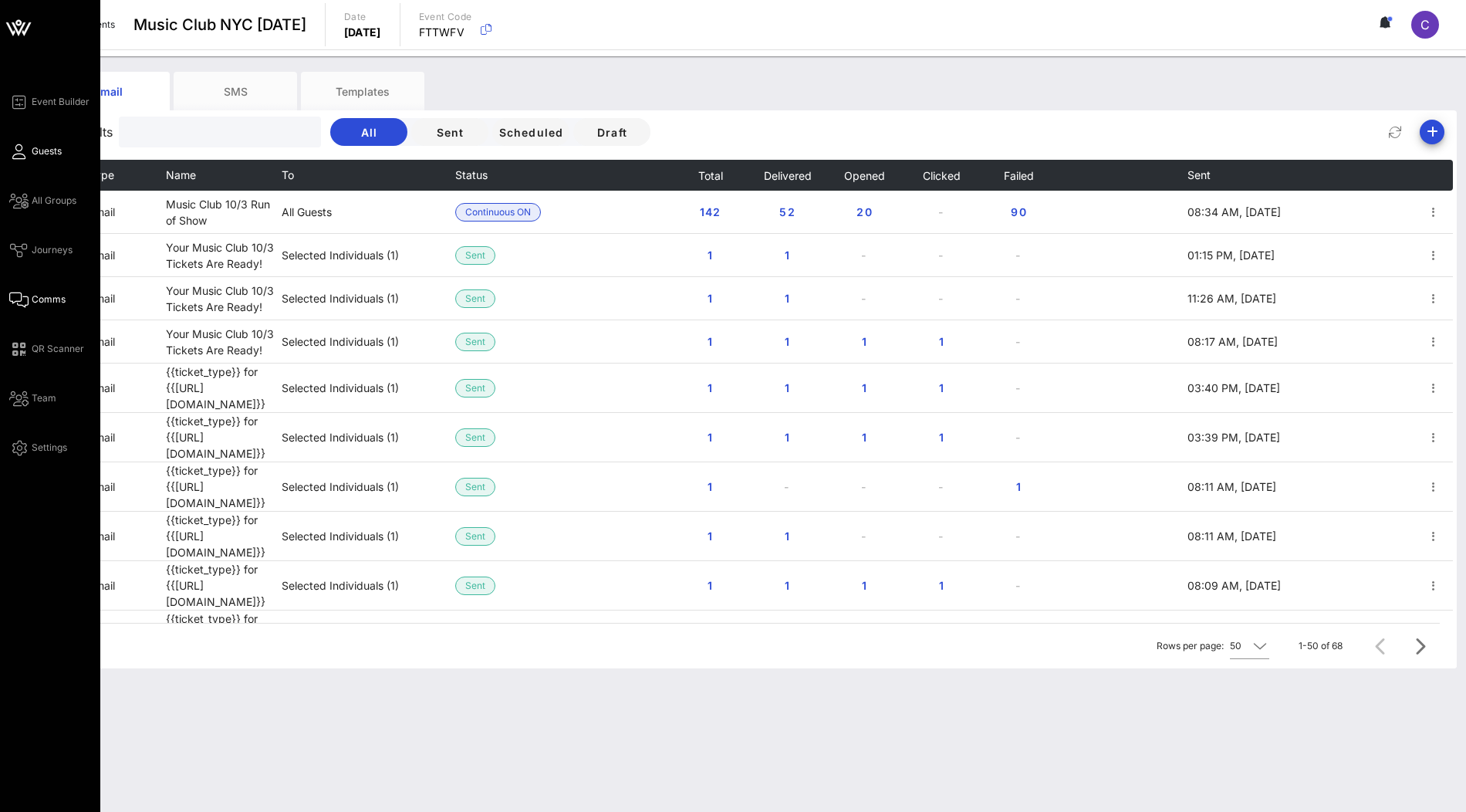
click at [36, 152] on span "Guests" at bounding box center [47, 151] width 31 height 14
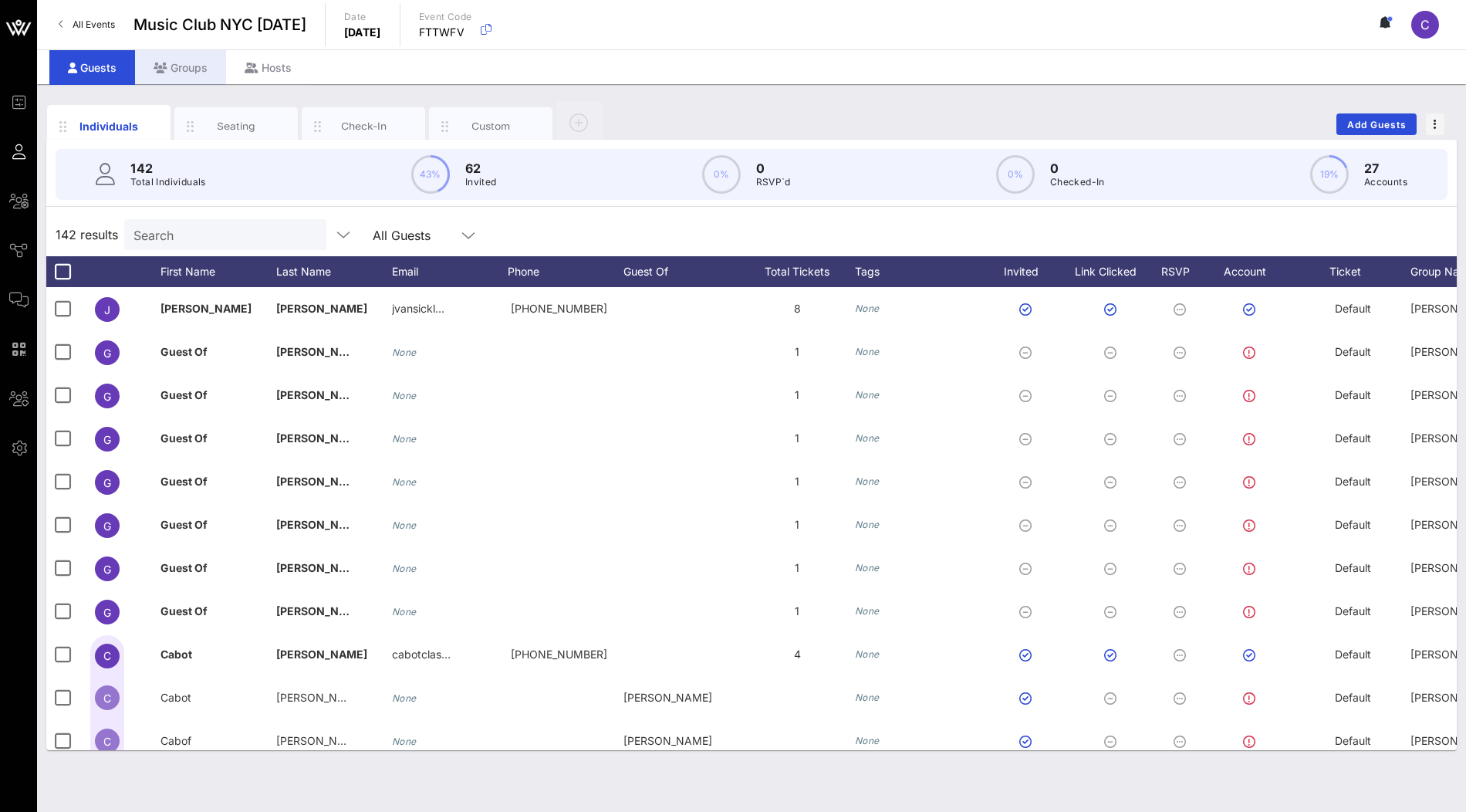
click at [184, 78] on div "Groups" at bounding box center [179, 68] width 91 height 34
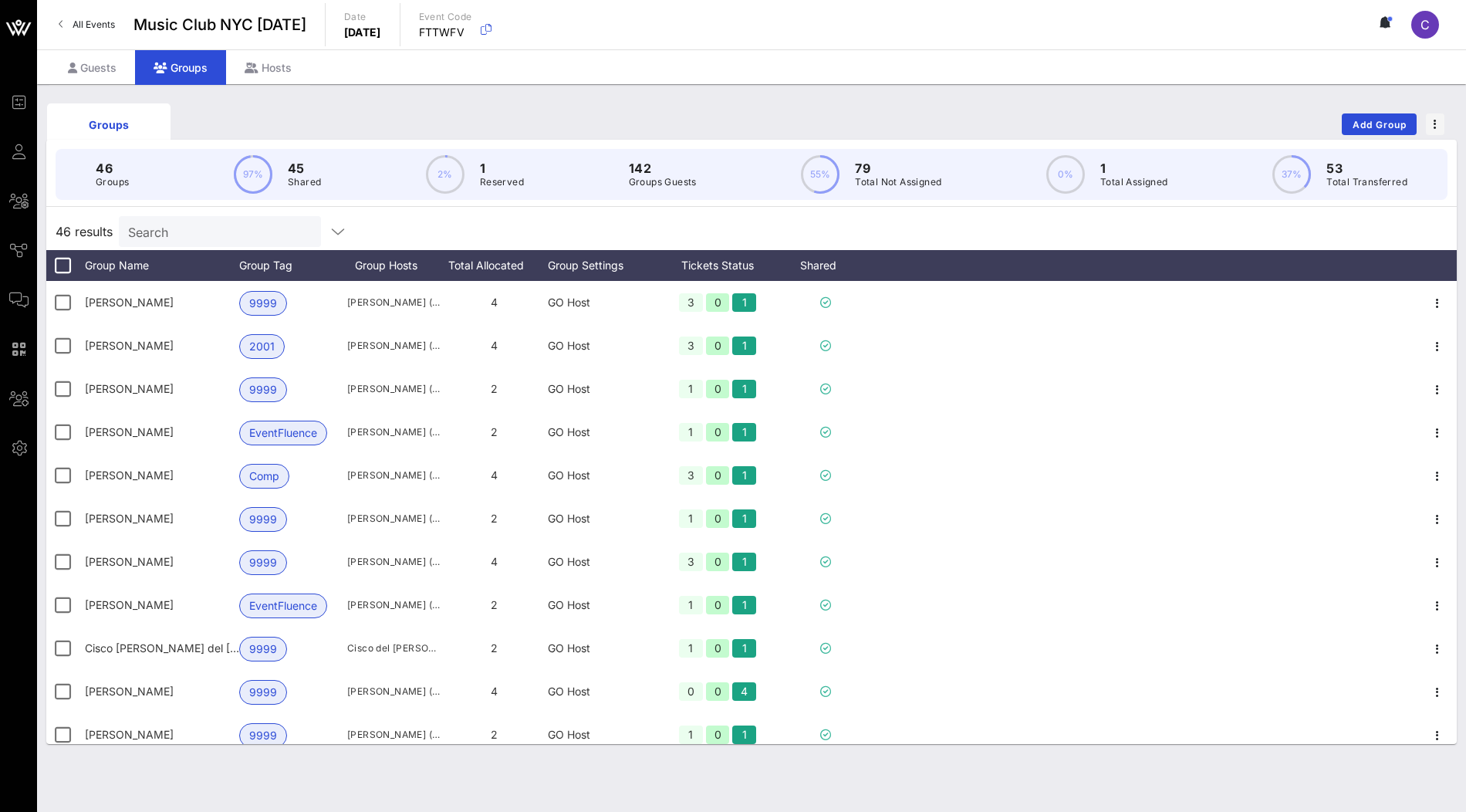
click at [187, 216] on div "Search" at bounding box center [218, 231] width 180 height 31
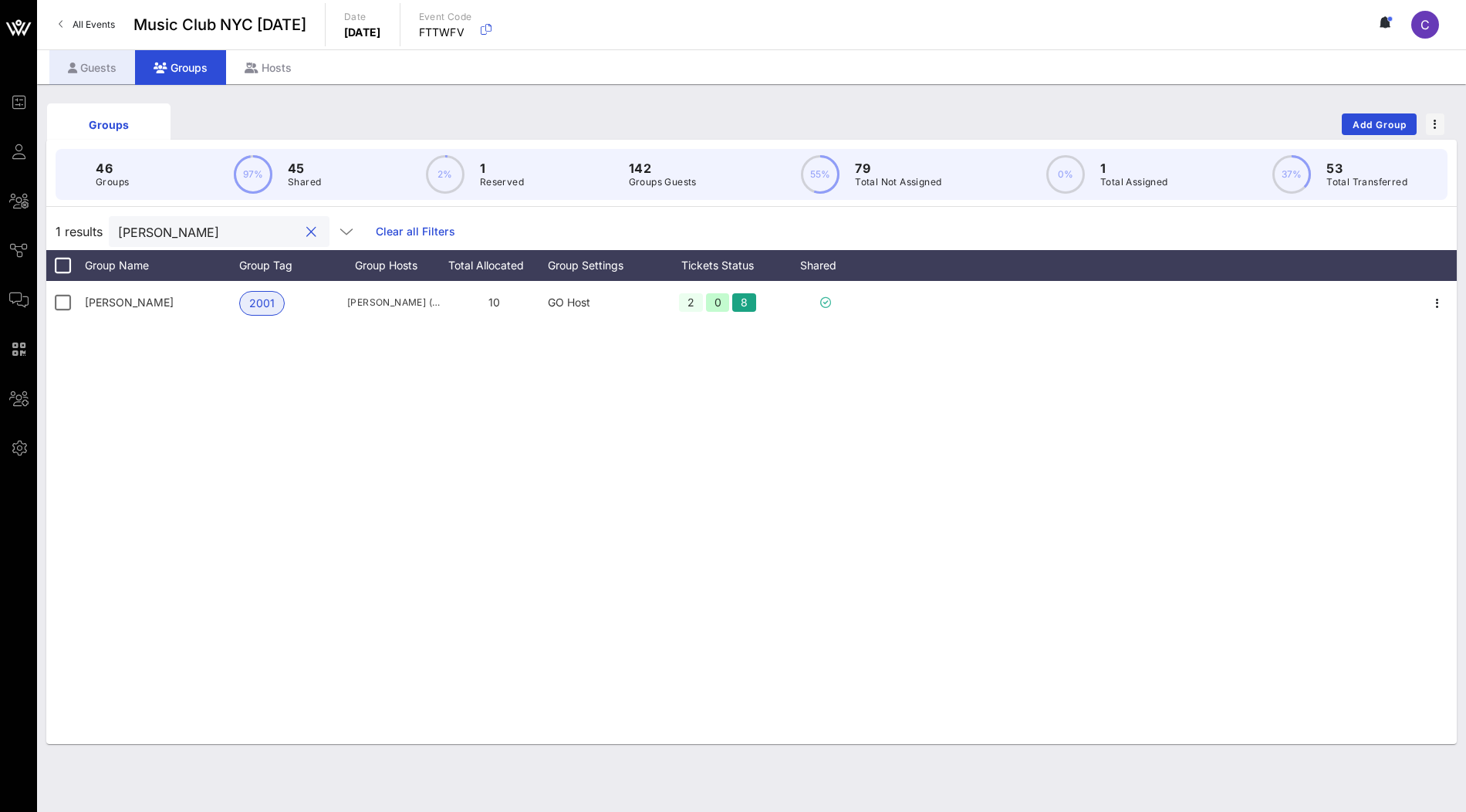
type input "josep"
click at [100, 67] on div "Guests" at bounding box center [93, 68] width 86 height 34
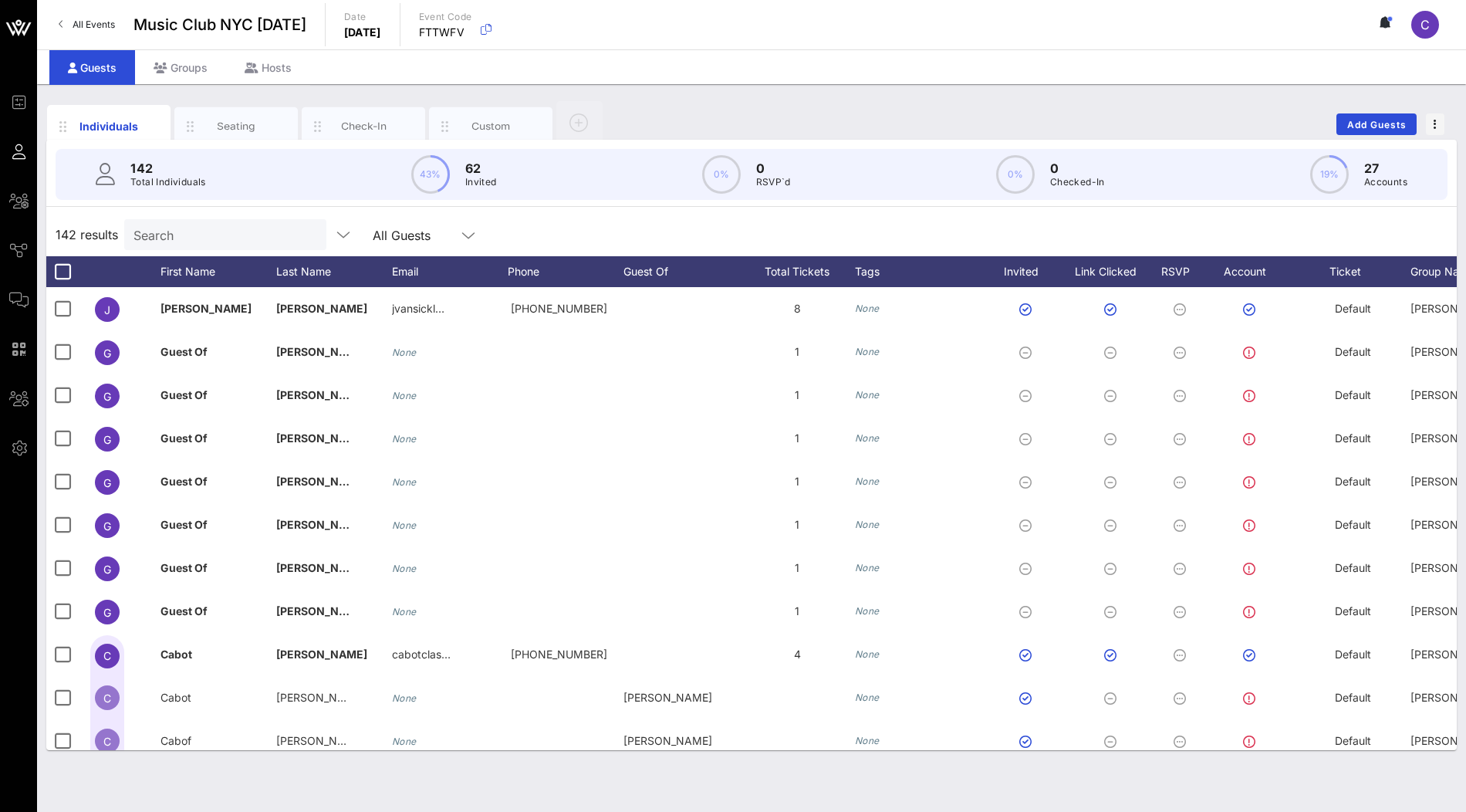
click at [179, 234] on input "Search" at bounding box center [223, 234] width 180 height 20
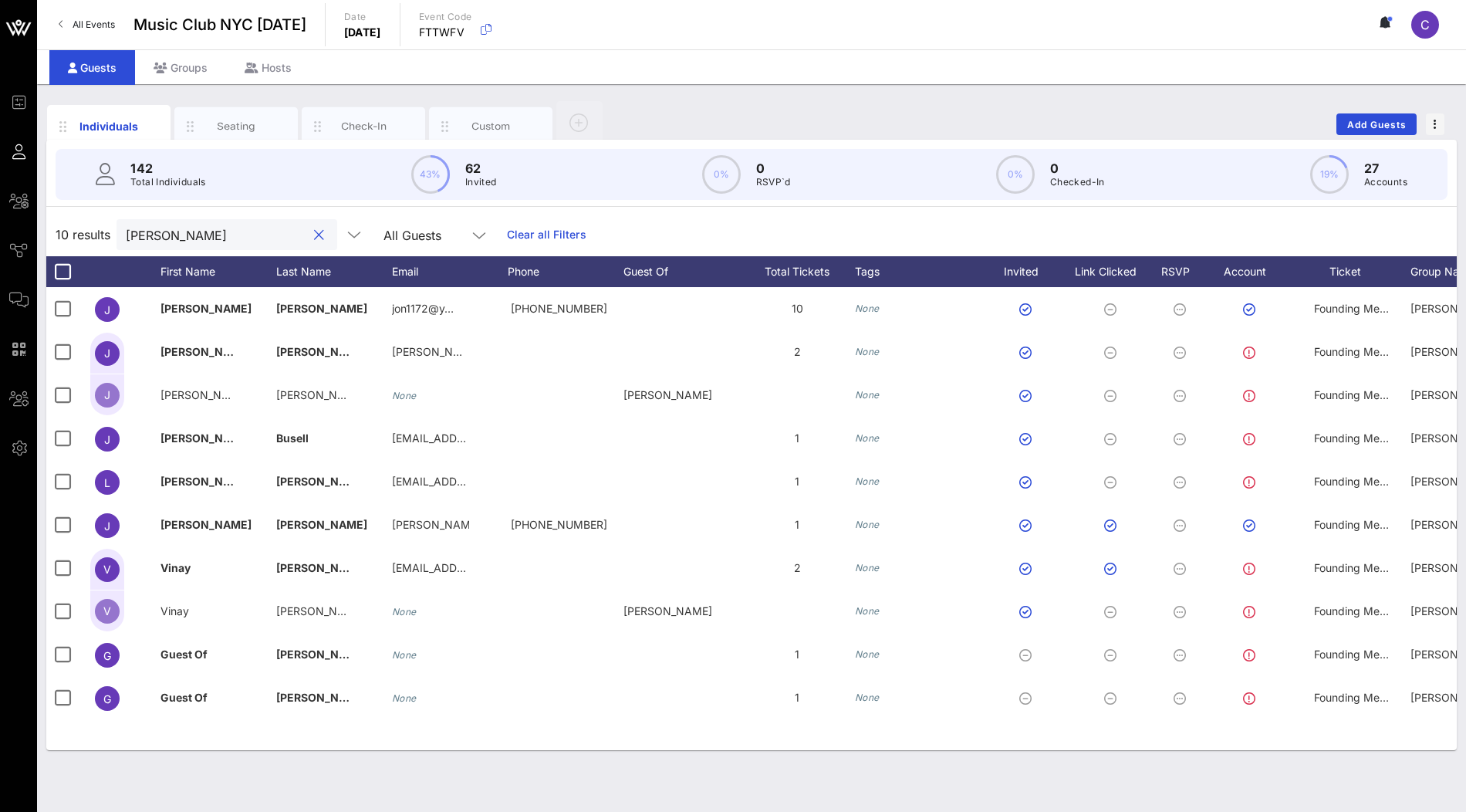
type input "josephs"
click at [202, 60] on div "Groups" at bounding box center [179, 68] width 91 height 34
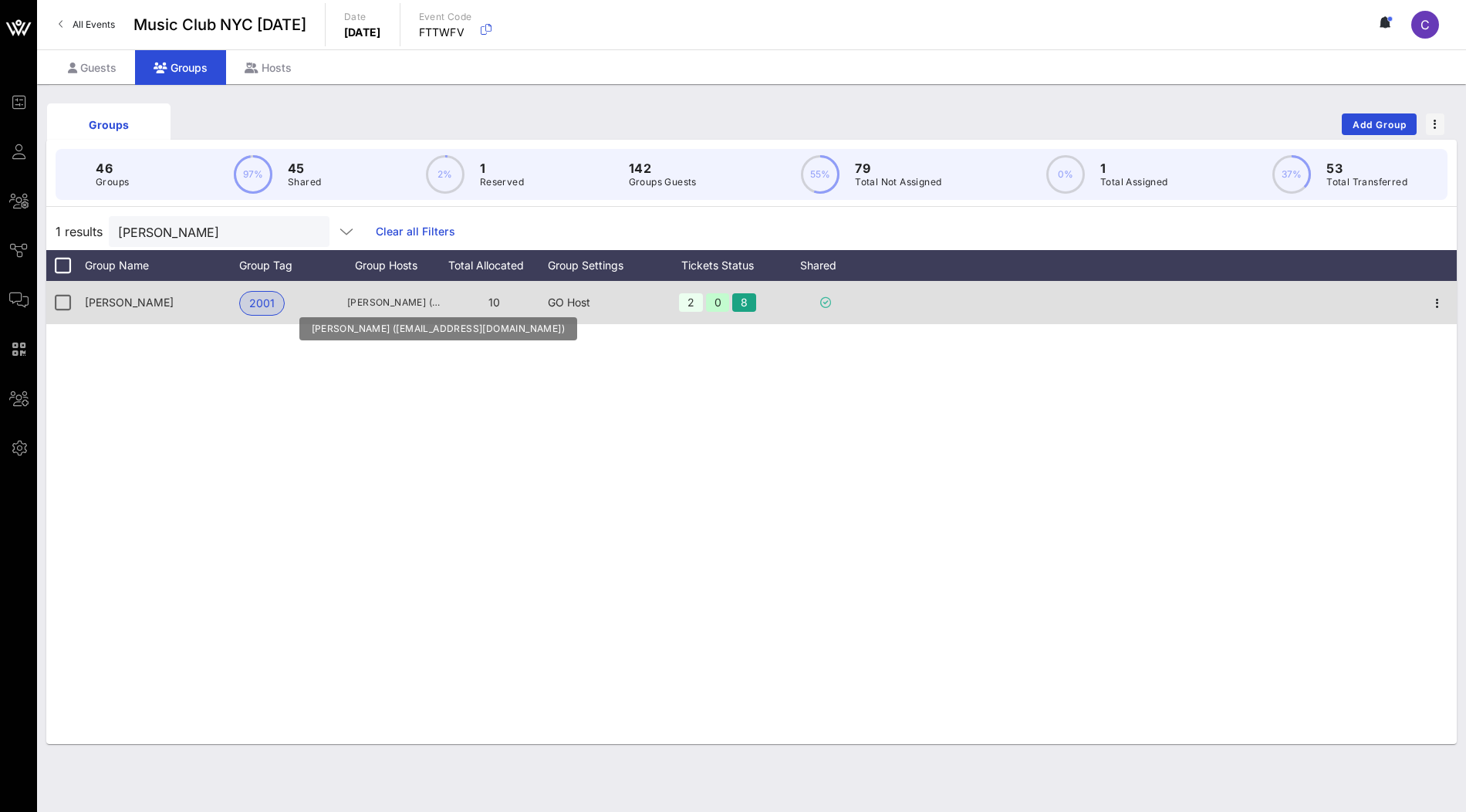
click at [416, 303] on span "Jon Josephs (jon1172@yahoo.com)" at bounding box center [393, 302] width 93 height 15
click at [1440, 304] on icon "button" at bounding box center [1436, 302] width 18 height 18
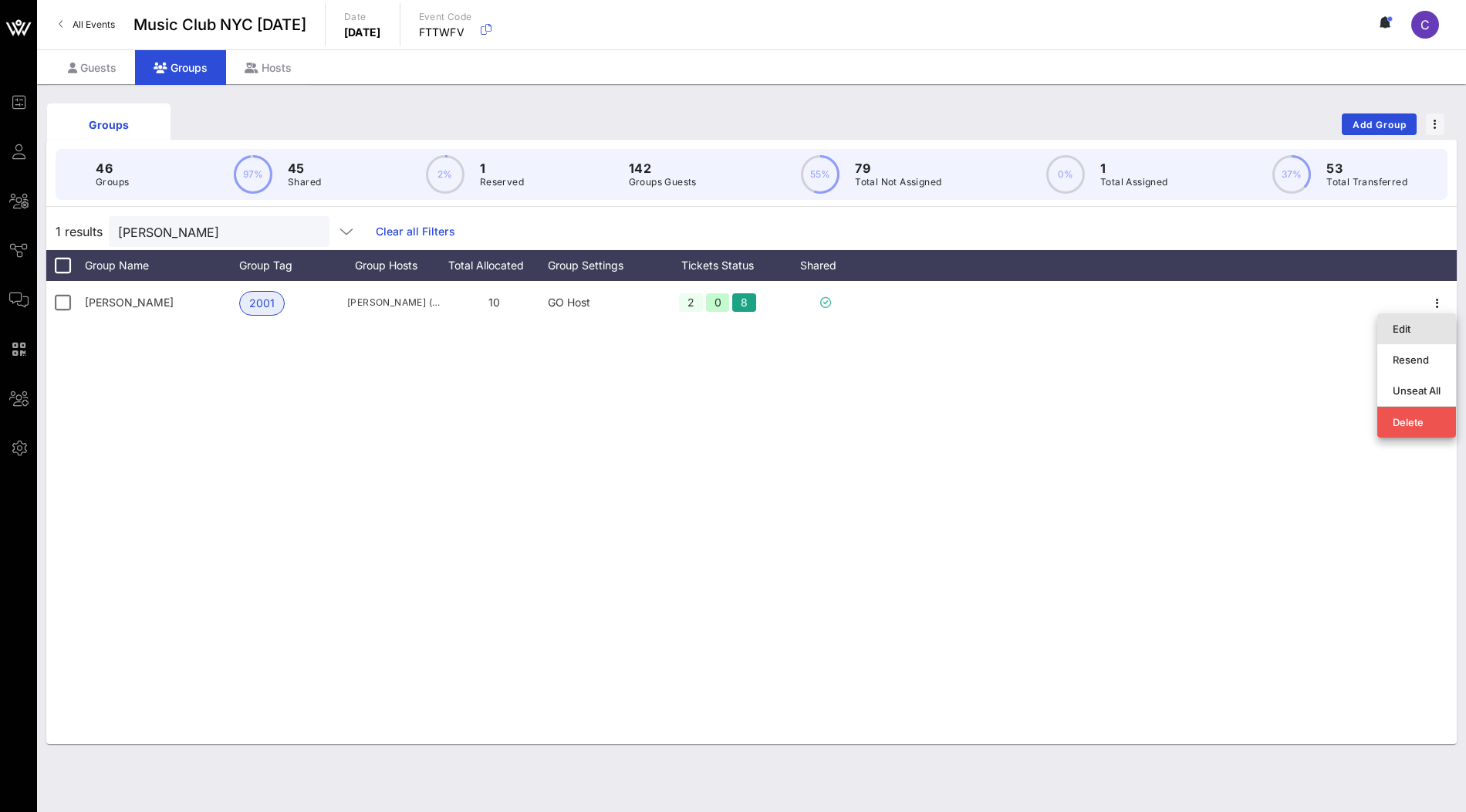
click at [1418, 335] on div "Edit" at bounding box center [1416, 328] width 48 height 25
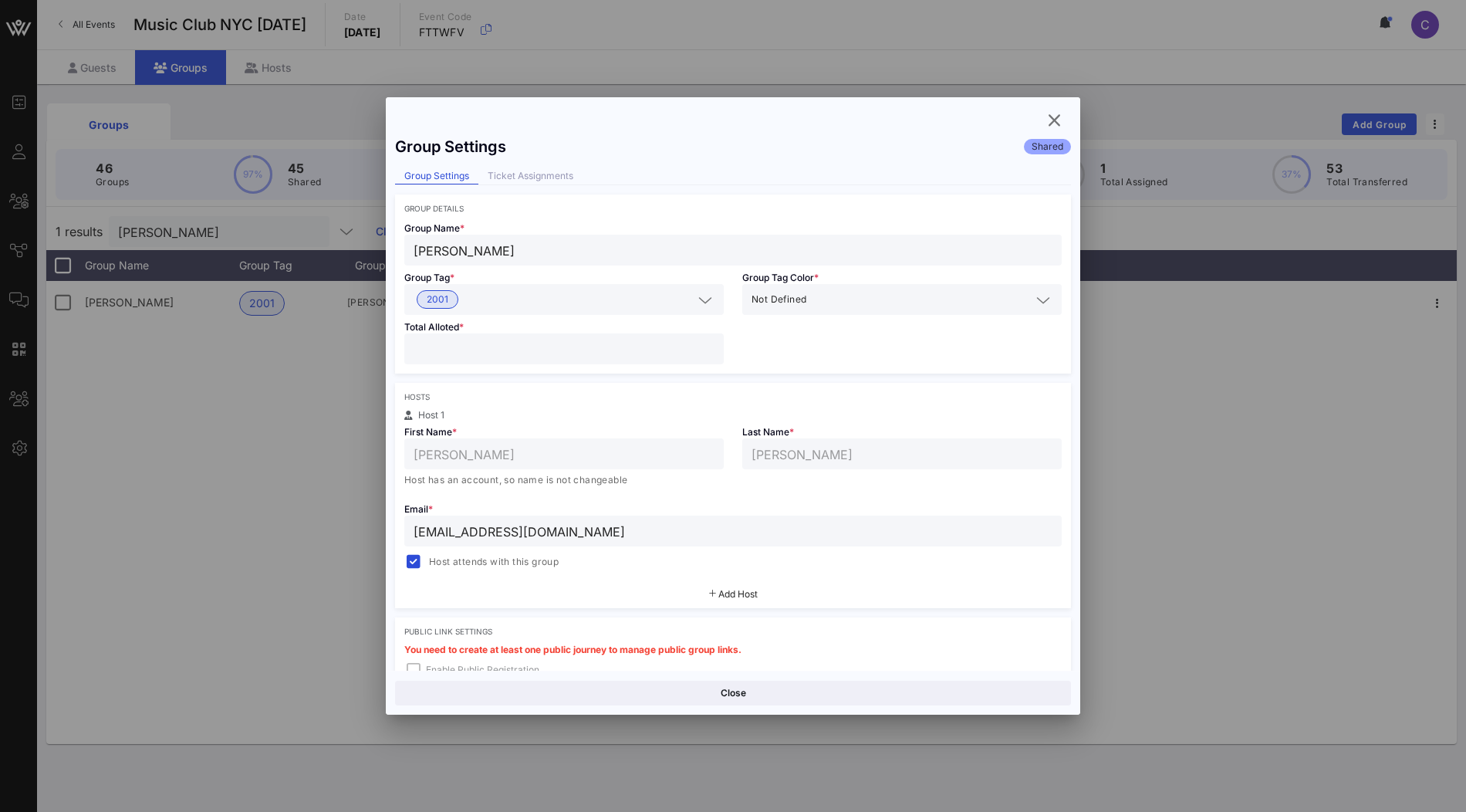
click at [590, 533] on input "jon1172@yahoo.com" at bounding box center [732, 531] width 639 height 20
click at [559, 171] on div "Ticket Assignments" at bounding box center [530, 176] width 104 height 16
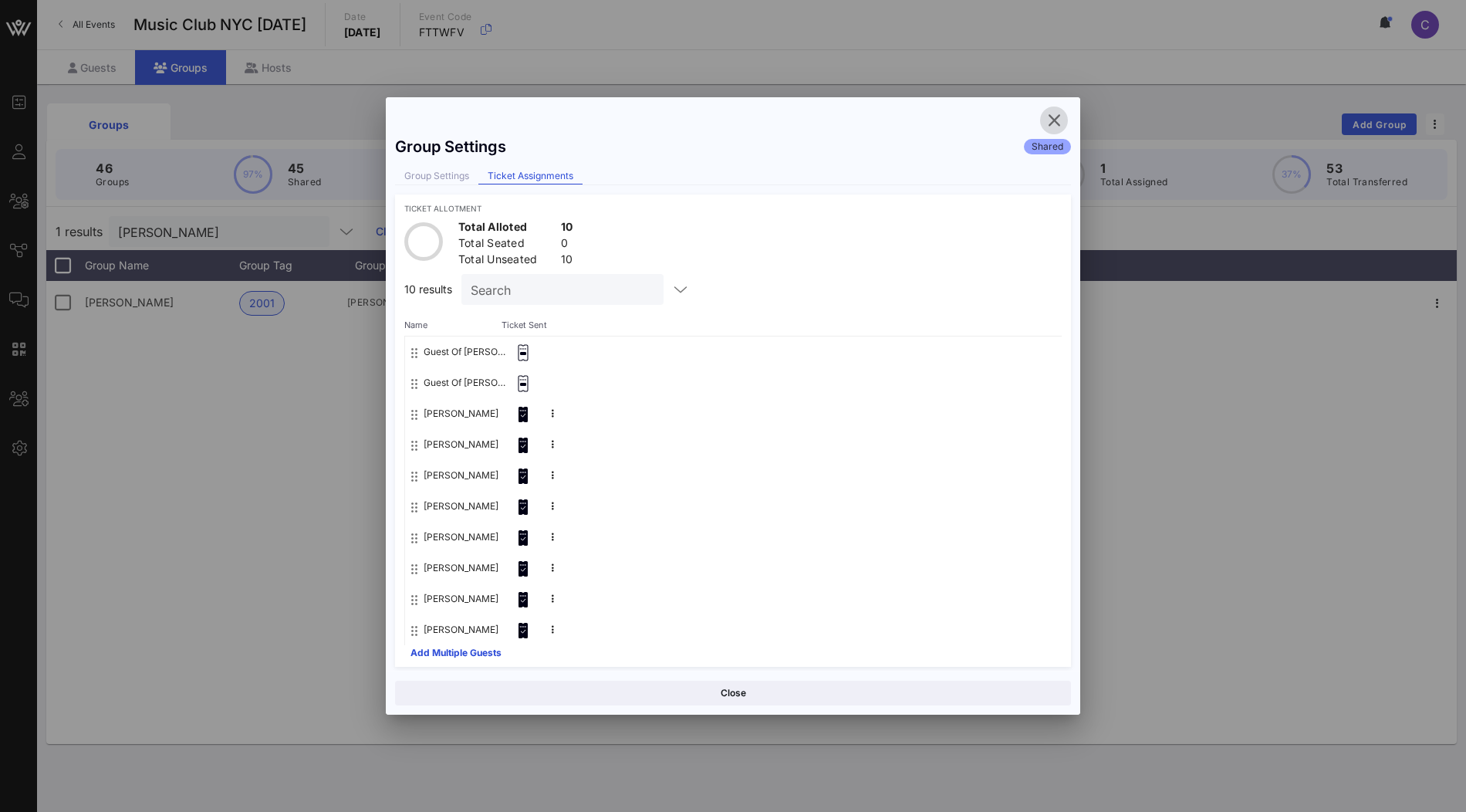
click at [1052, 123] on icon "button" at bounding box center [1054, 119] width 18 height 18
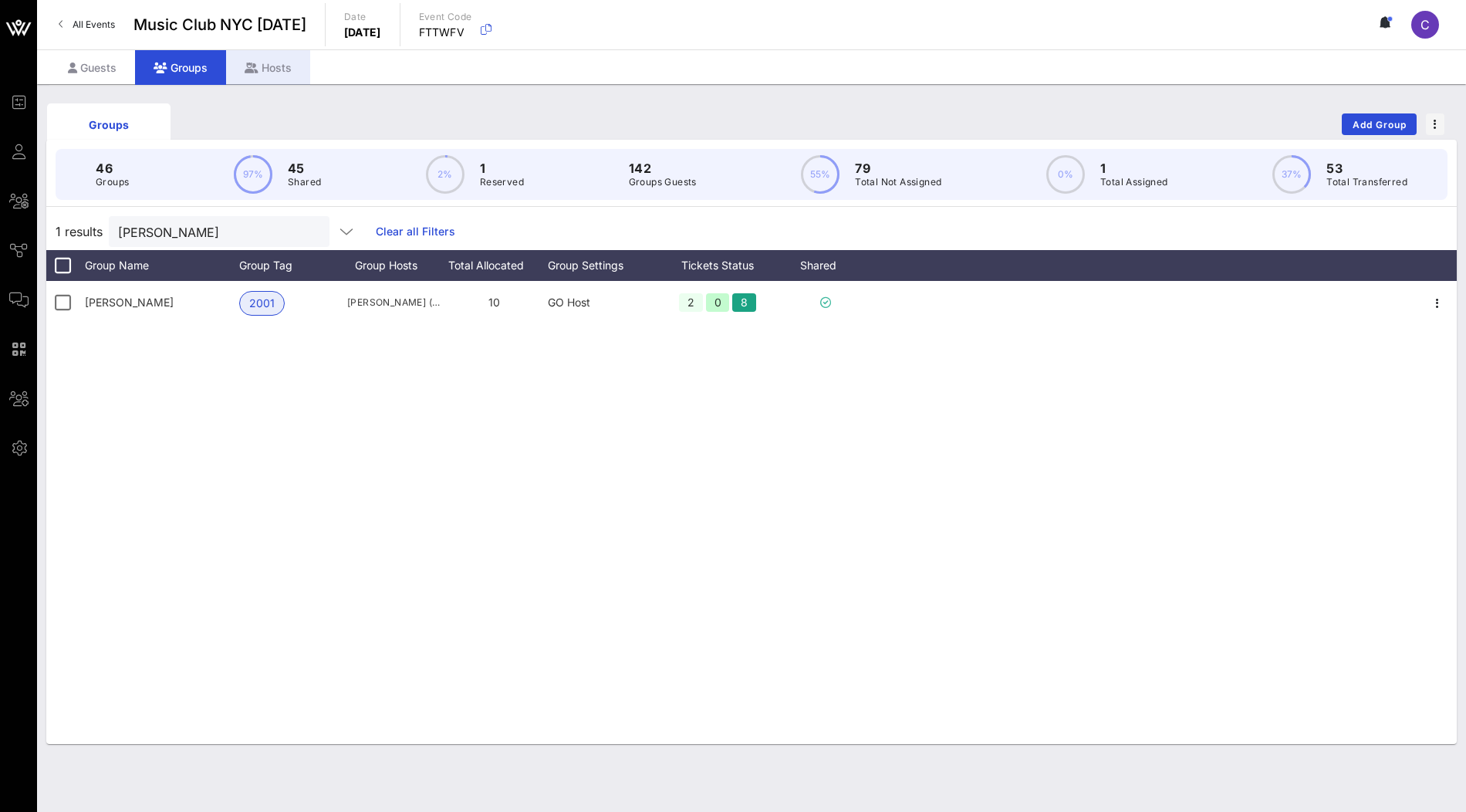
click at [268, 57] on div "Hosts" at bounding box center [268, 68] width 84 height 34
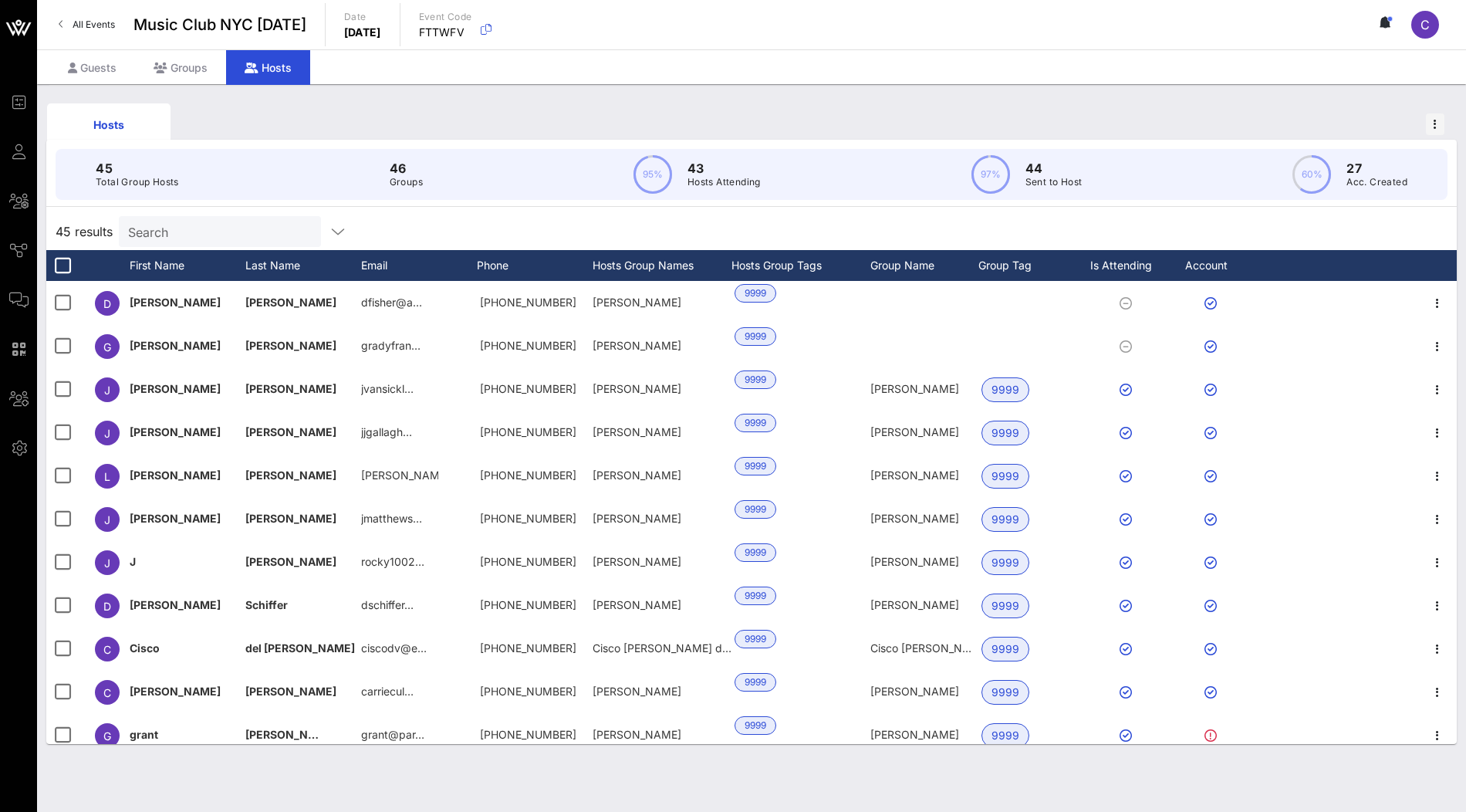
click at [199, 236] on input "Search" at bounding box center [218, 231] width 180 height 20
paste input "jon1172@yahoo.com"
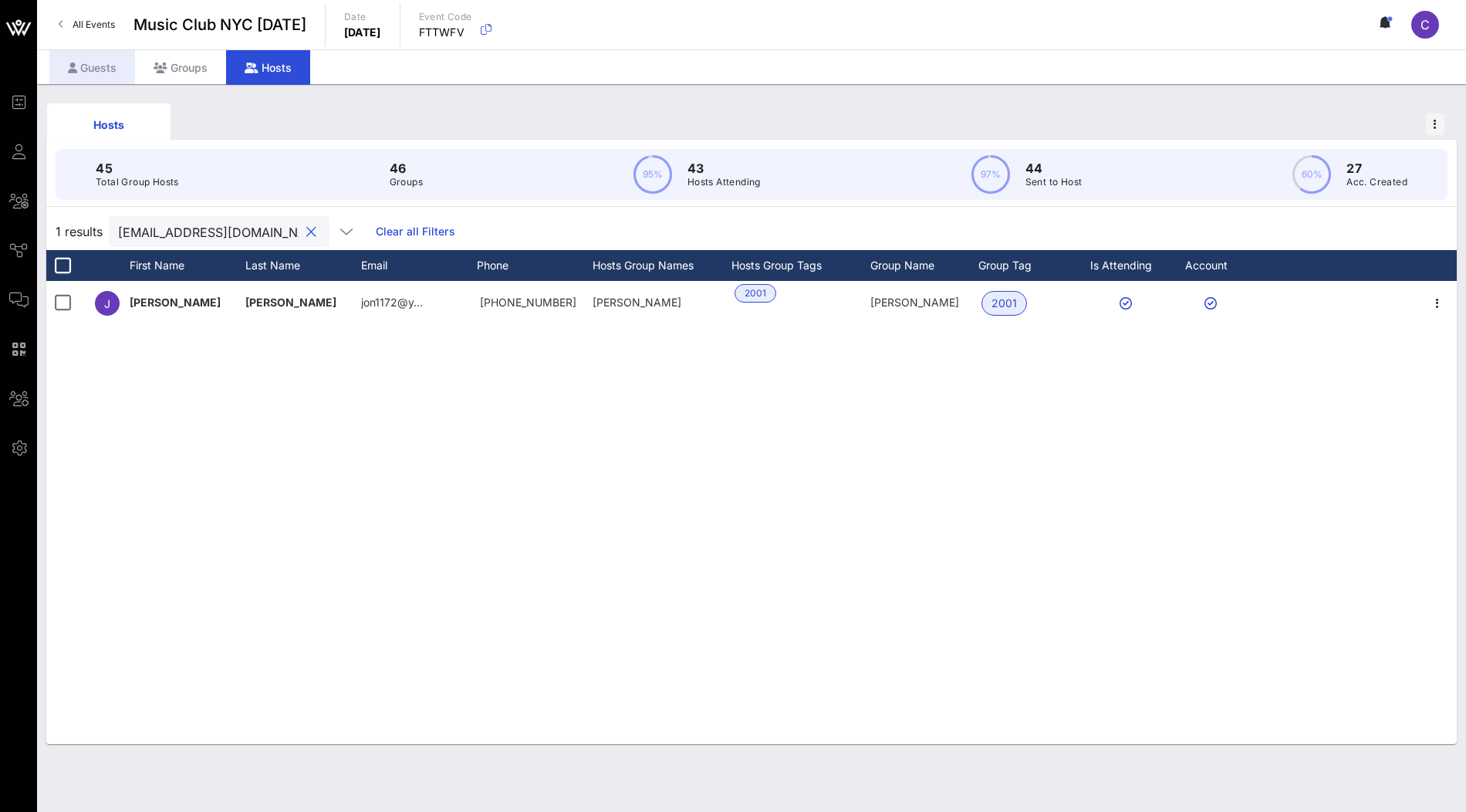
type input "jon1172@yahoo.com"
click at [103, 62] on div "Guests" at bounding box center [93, 68] width 86 height 34
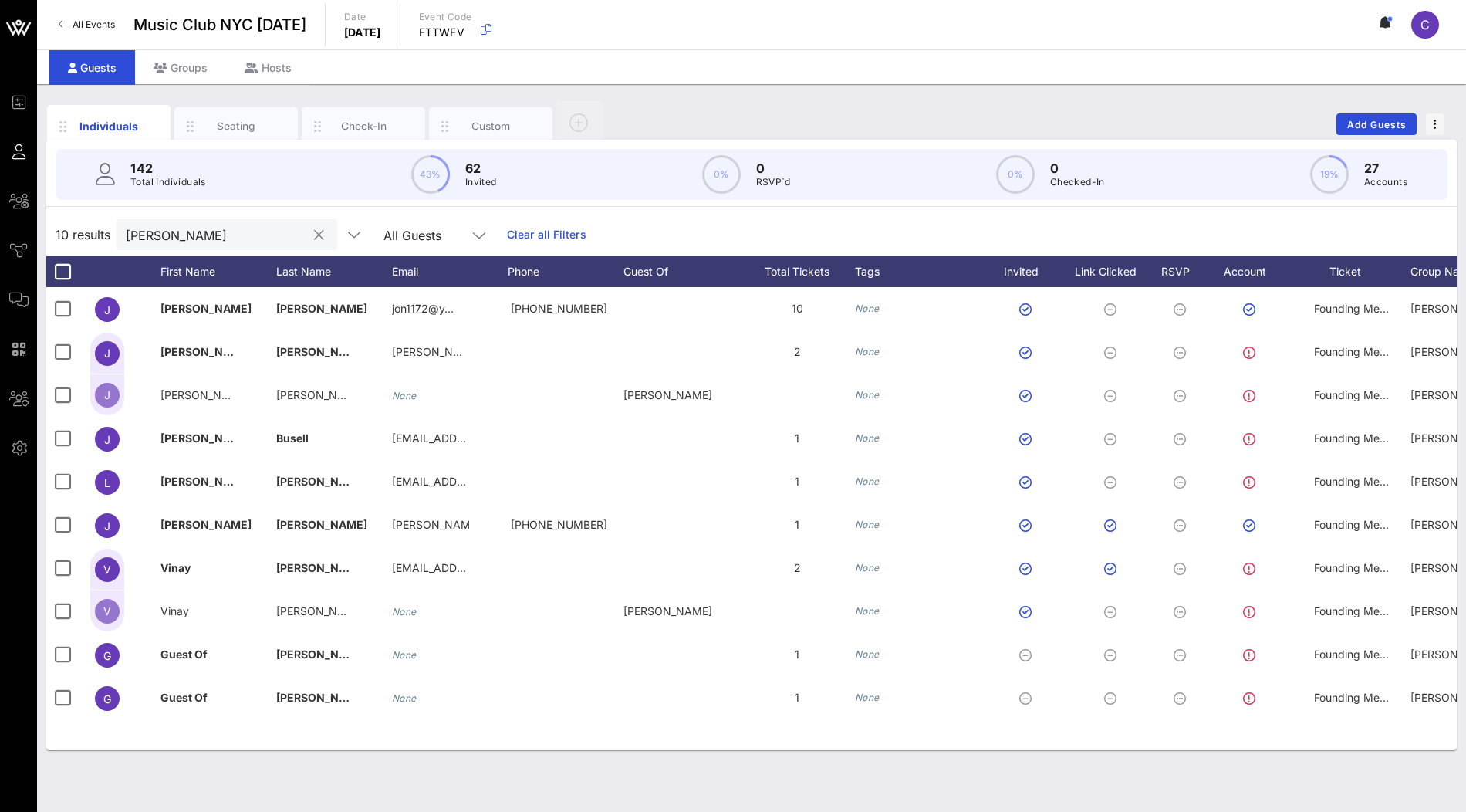
click at [314, 240] on button "clear icon" at bounding box center [319, 235] width 10 height 15
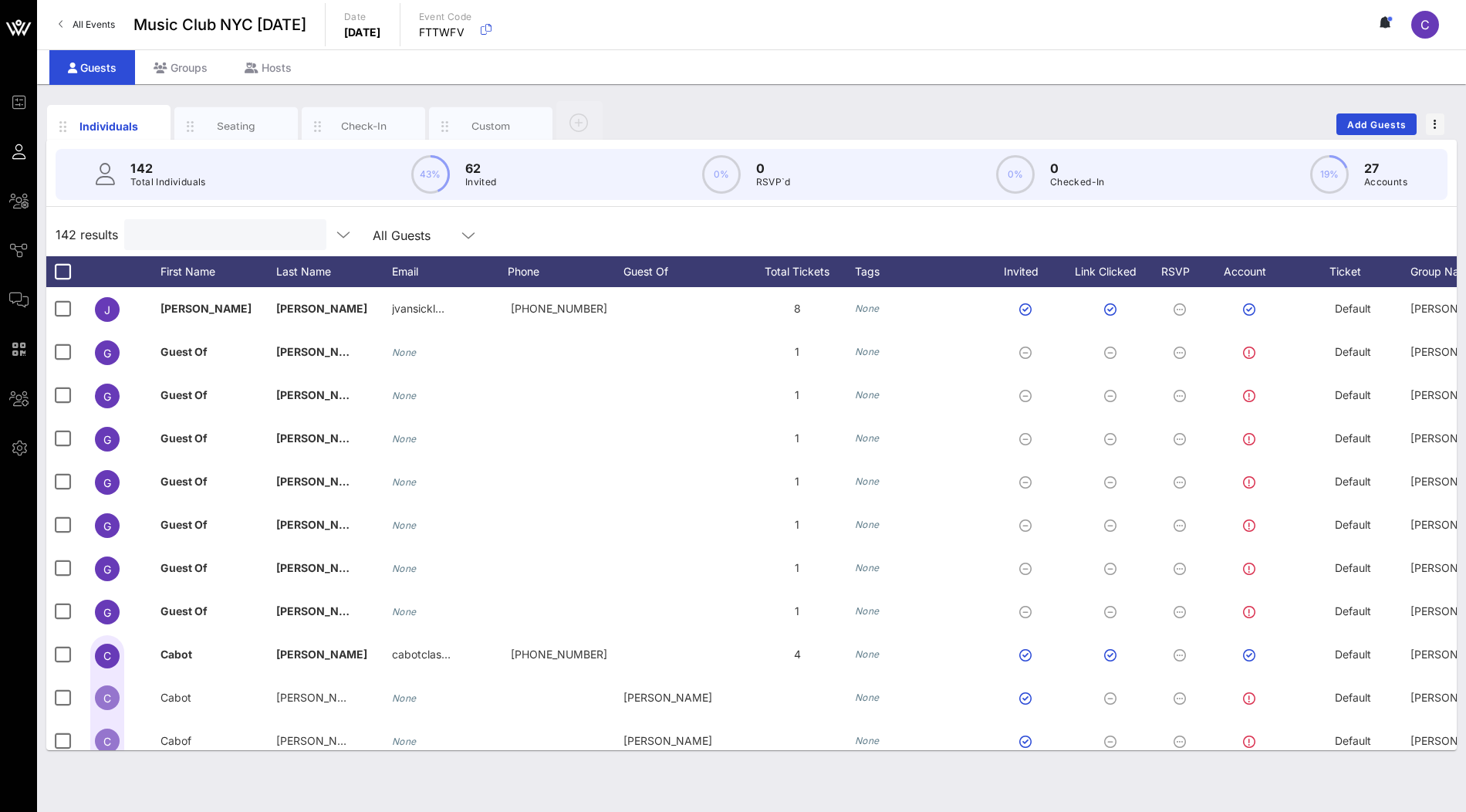
click at [224, 232] on input "text" at bounding box center [223, 234] width 180 height 20
paste input "jon1172@yahoo.com"
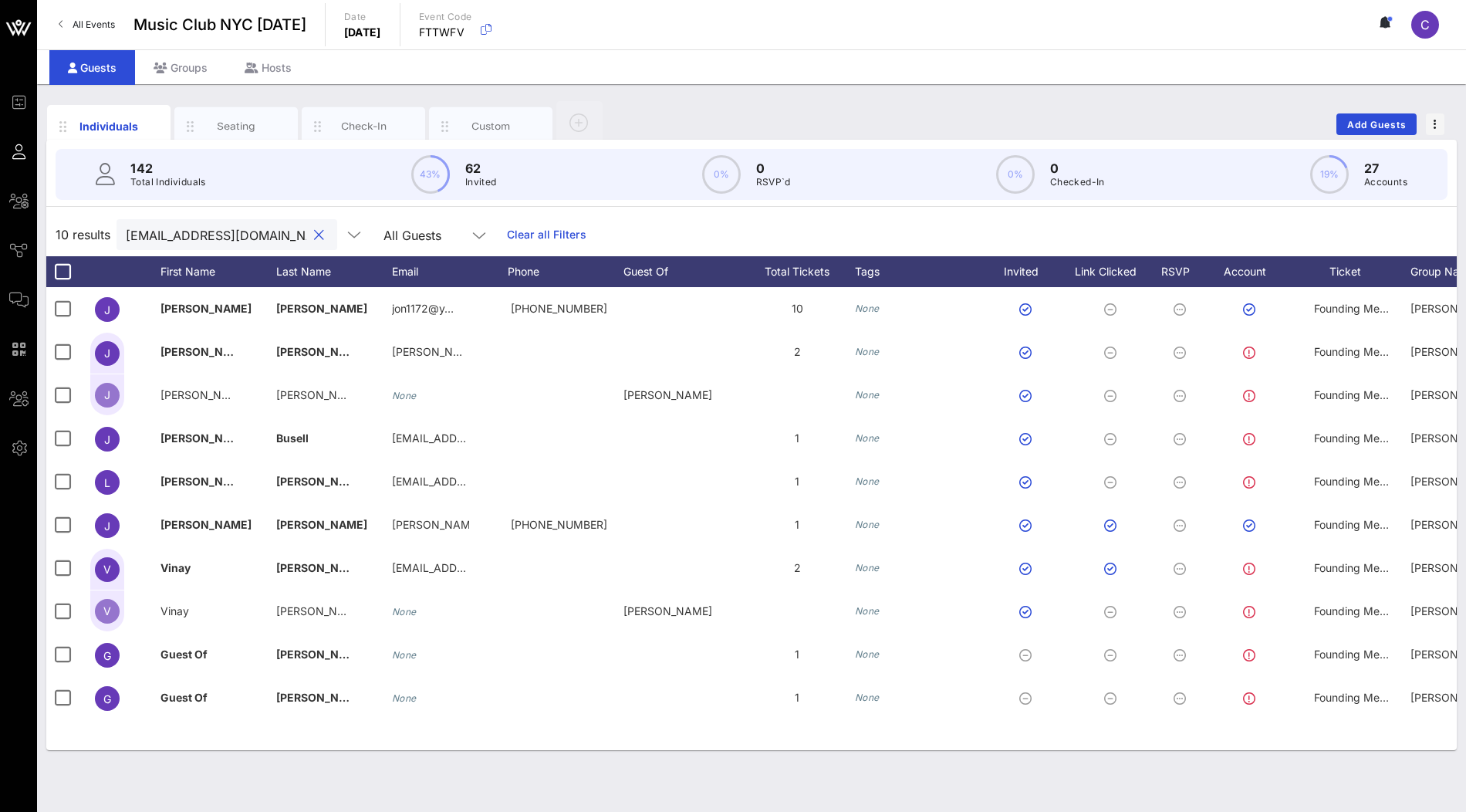
type input "jon1172@yahoo.com"
click at [210, 236] on input "jon1172@yahoo.com" at bounding box center [216, 234] width 180 height 20
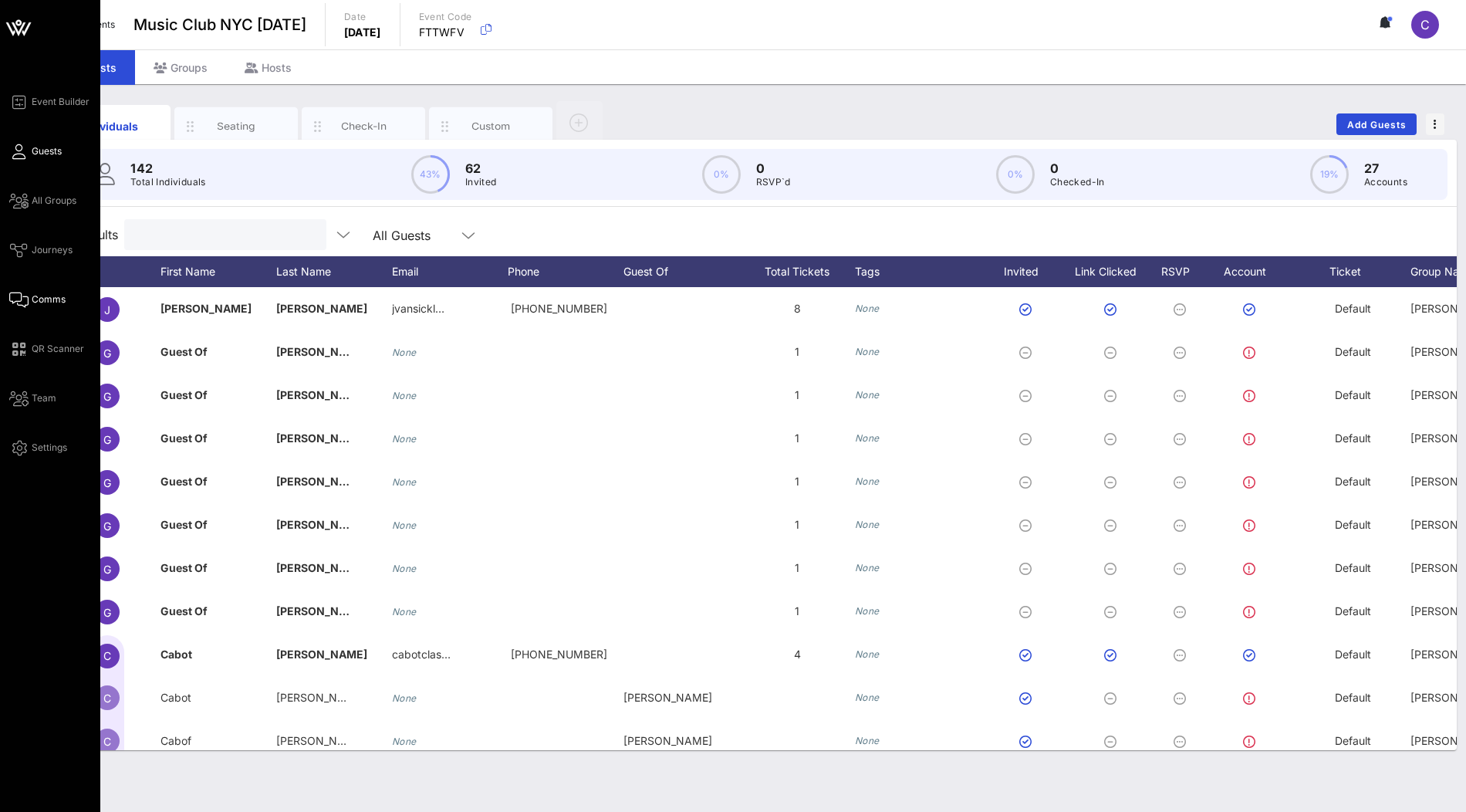
click at [36, 292] on span "Comms" at bounding box center [49, 299] width 34 height 14
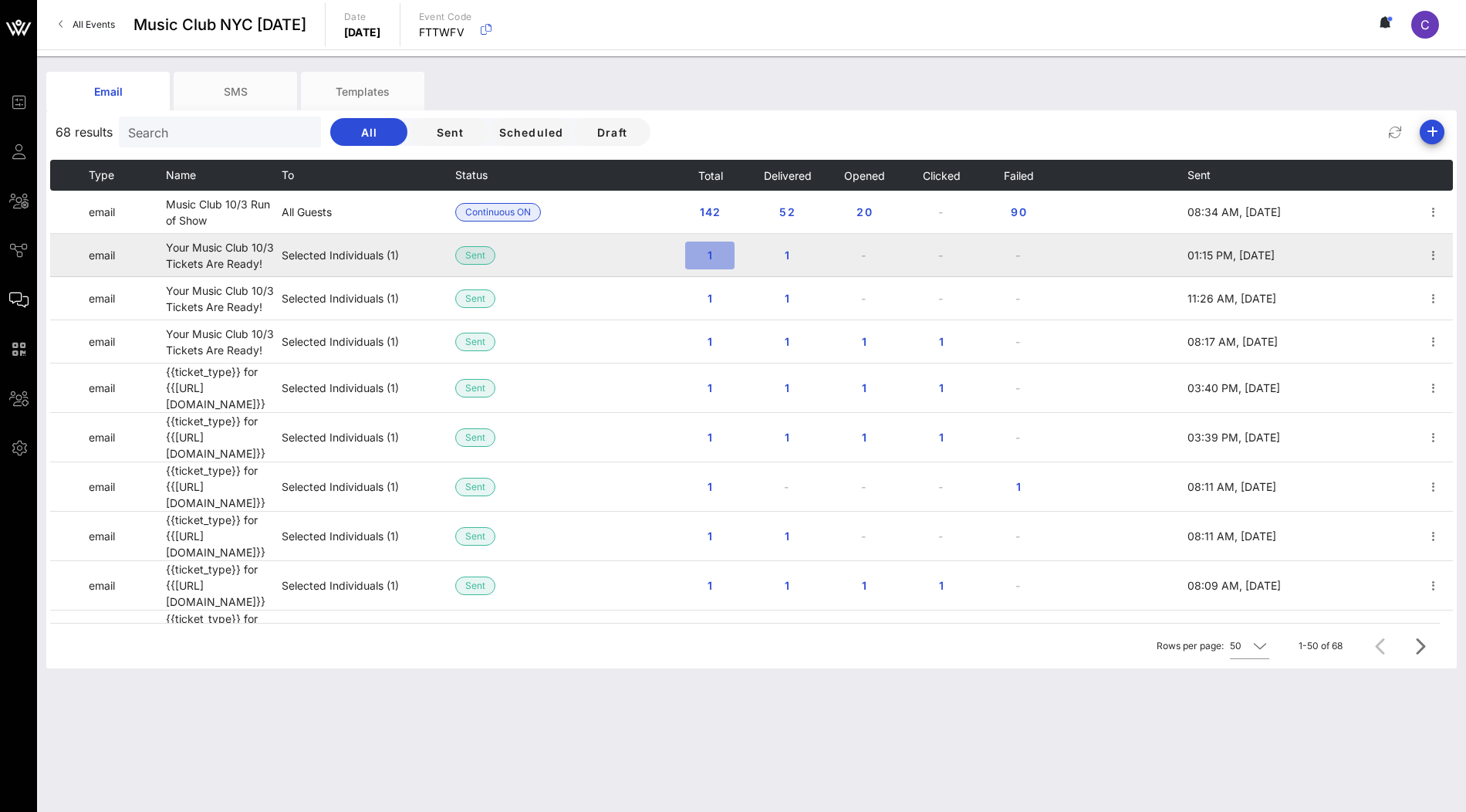
click at [707, 256] on span "1" at bounding box center [710, 255] width 25 height 13
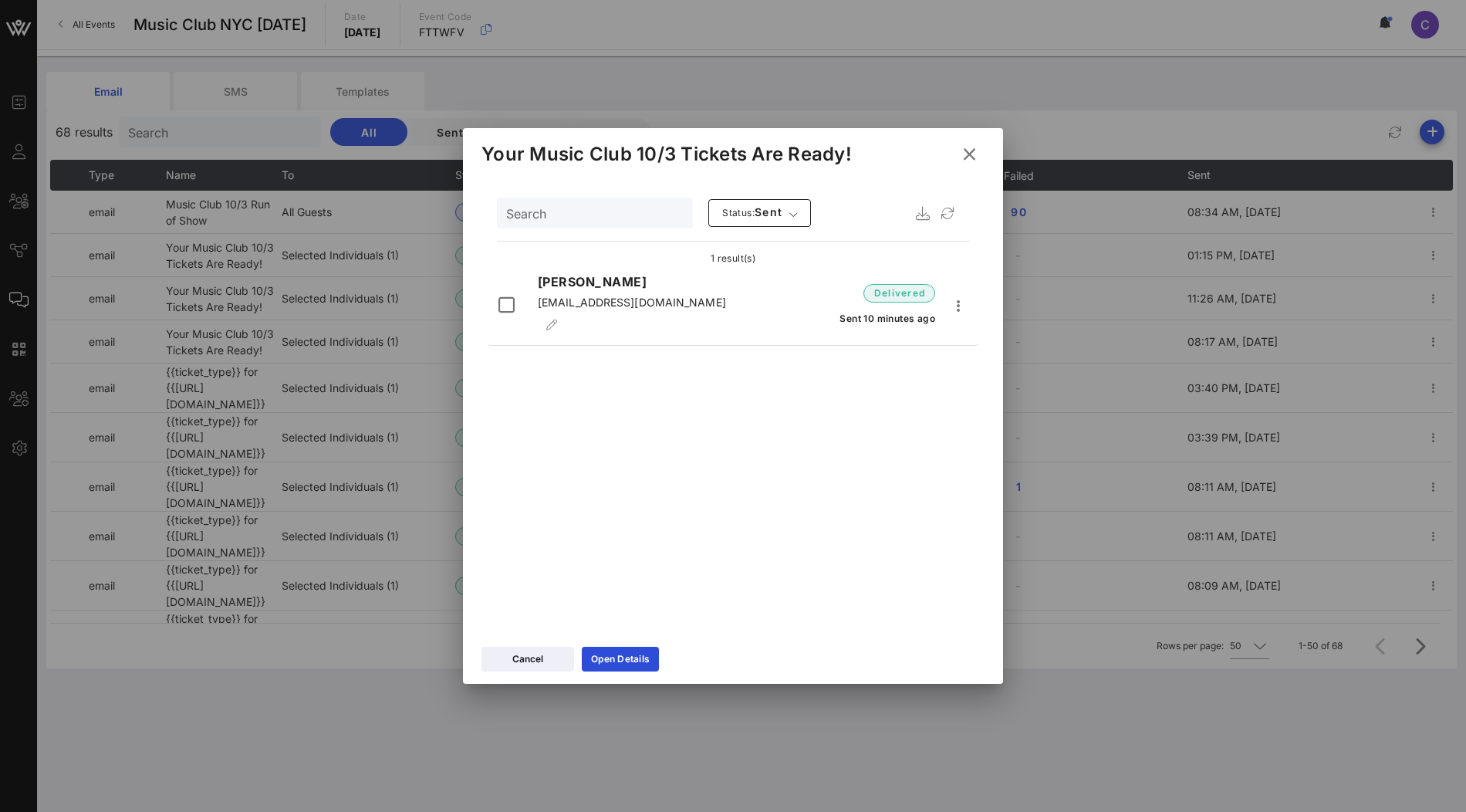
click at [969, 156] on icon at bounding box center [969, 154] width 22 height 19
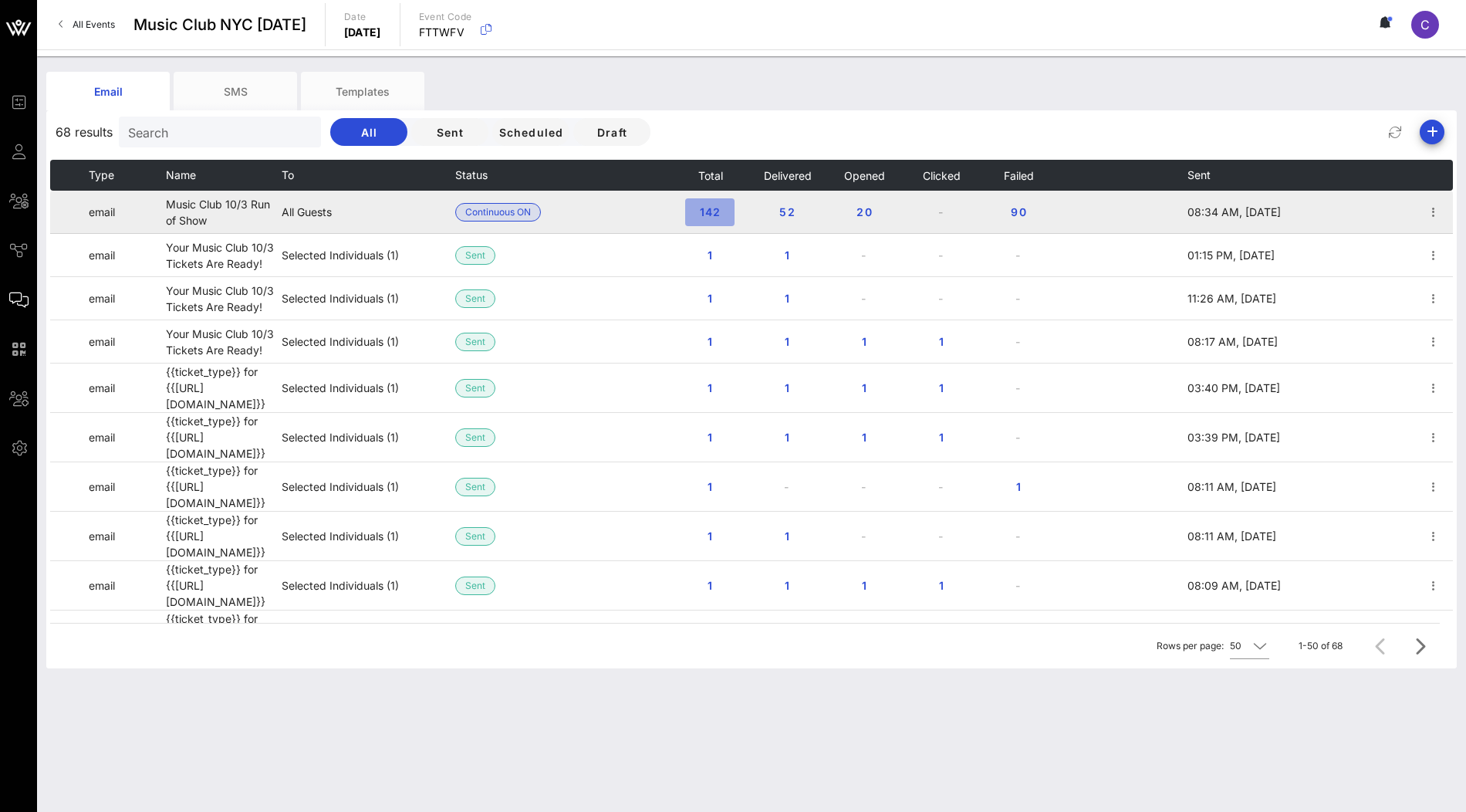
click at [718, 207] on span "142" at bounding box center [710, 212] width 25 height 13
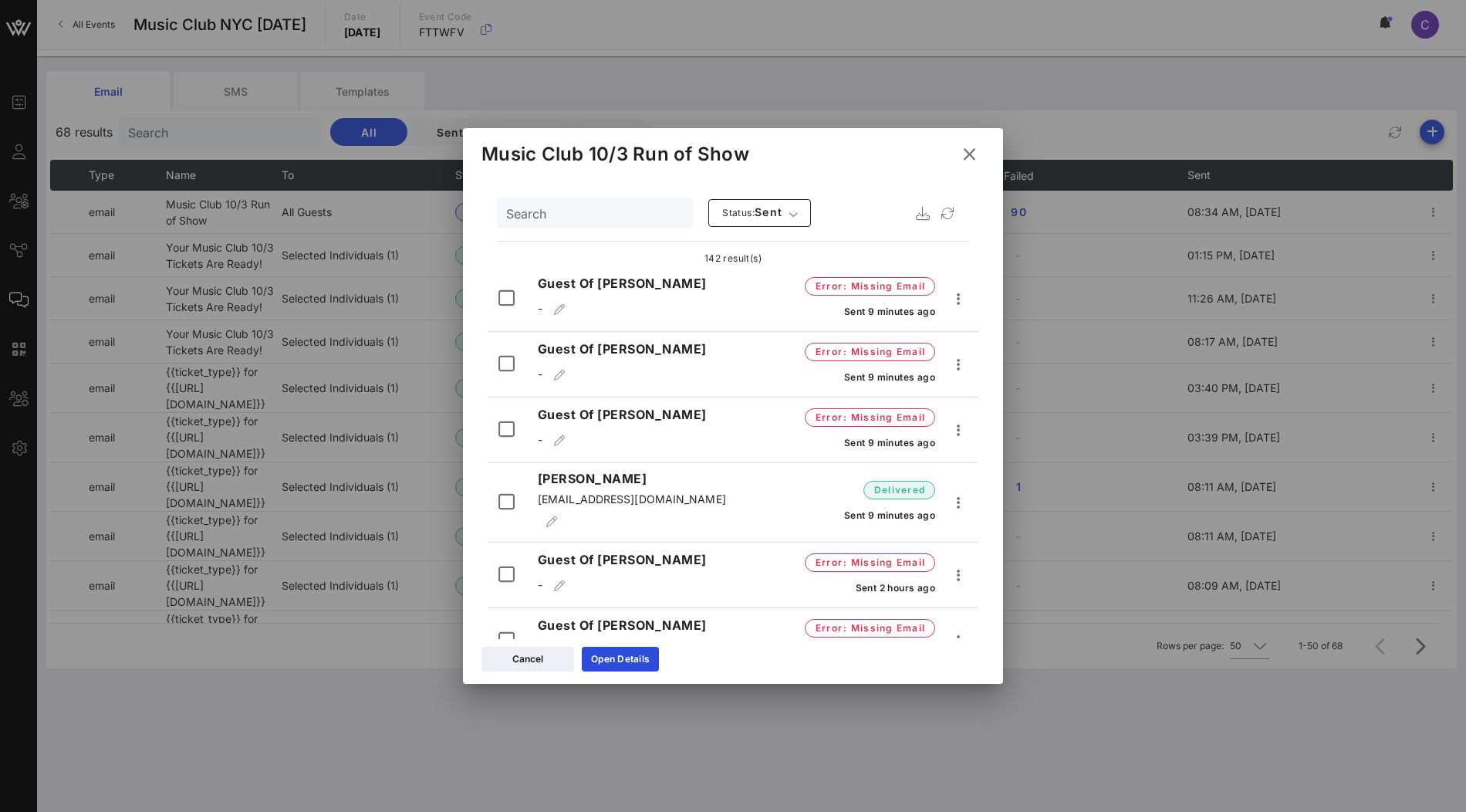
click at [586, 219] on input "Search" at bounding box center [593, 213] width 175 height 20
paste input "jon1172@yahoo.com"
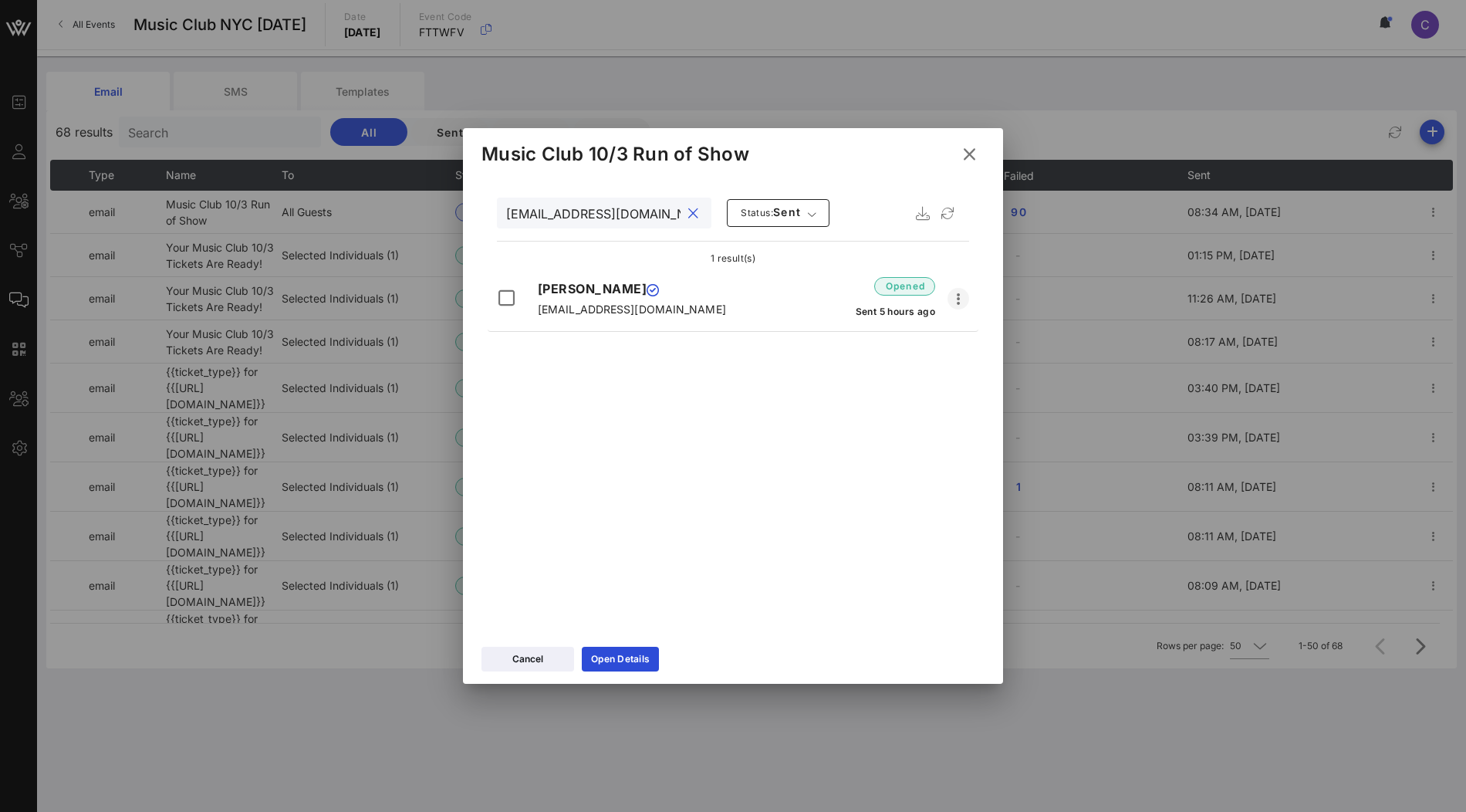
type input "jon1172@yahoo.com"
click at [956, 298] on icon "button" at bounding box center [957, 298] width 18 height 18
click at [806, 355] on div "jon1172@yahoo.com Status: sent 1 result(s) Jon Josephs jon1172@yahoo.com opened…" at bounding box center [733, 406] width 540 height 463
click at [973, 153] on icon at bounding box center [969, 154] width 22 height 19
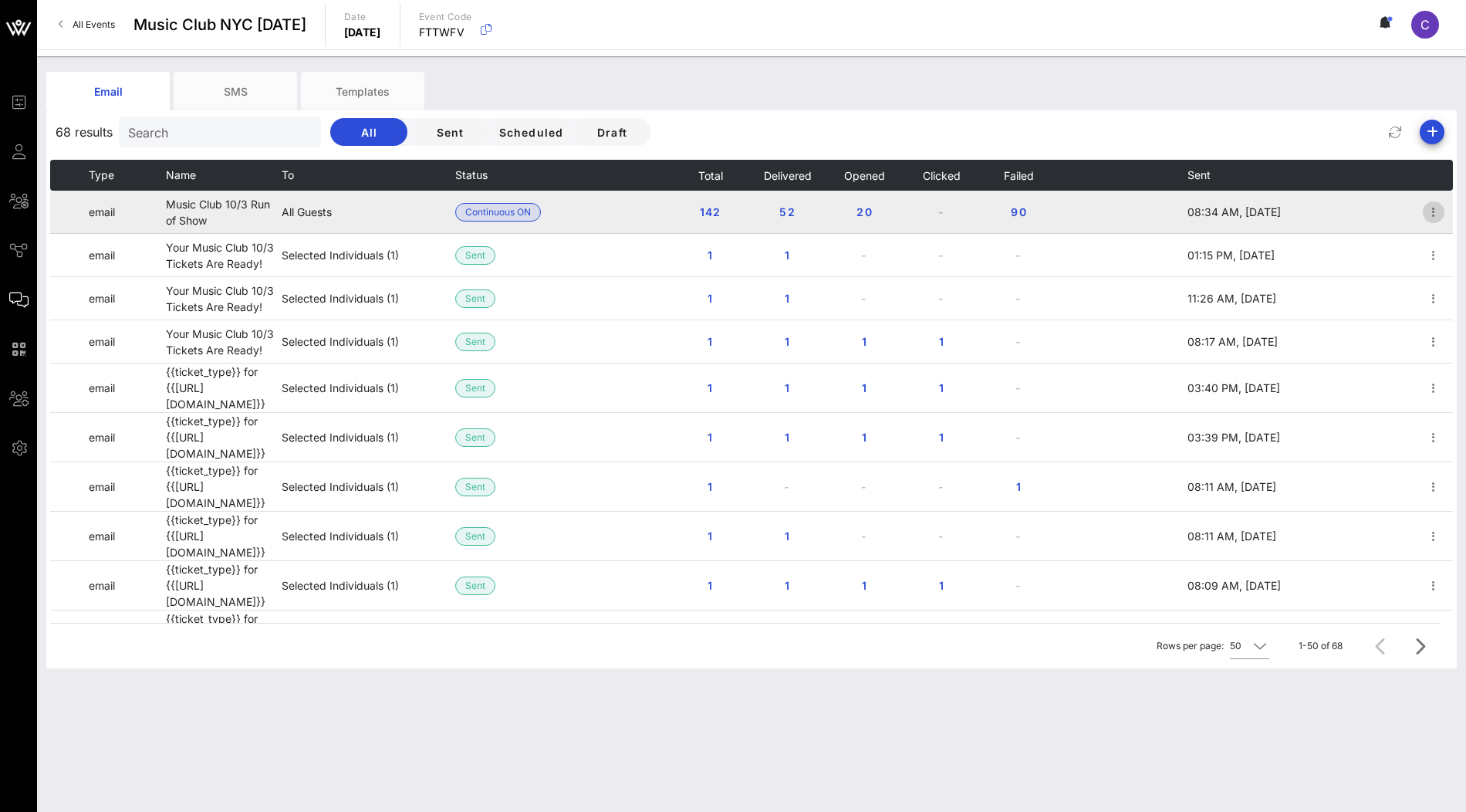
click at [1432, 212] on icon "button" at bounding box center [1433, 212] width 18 height 18
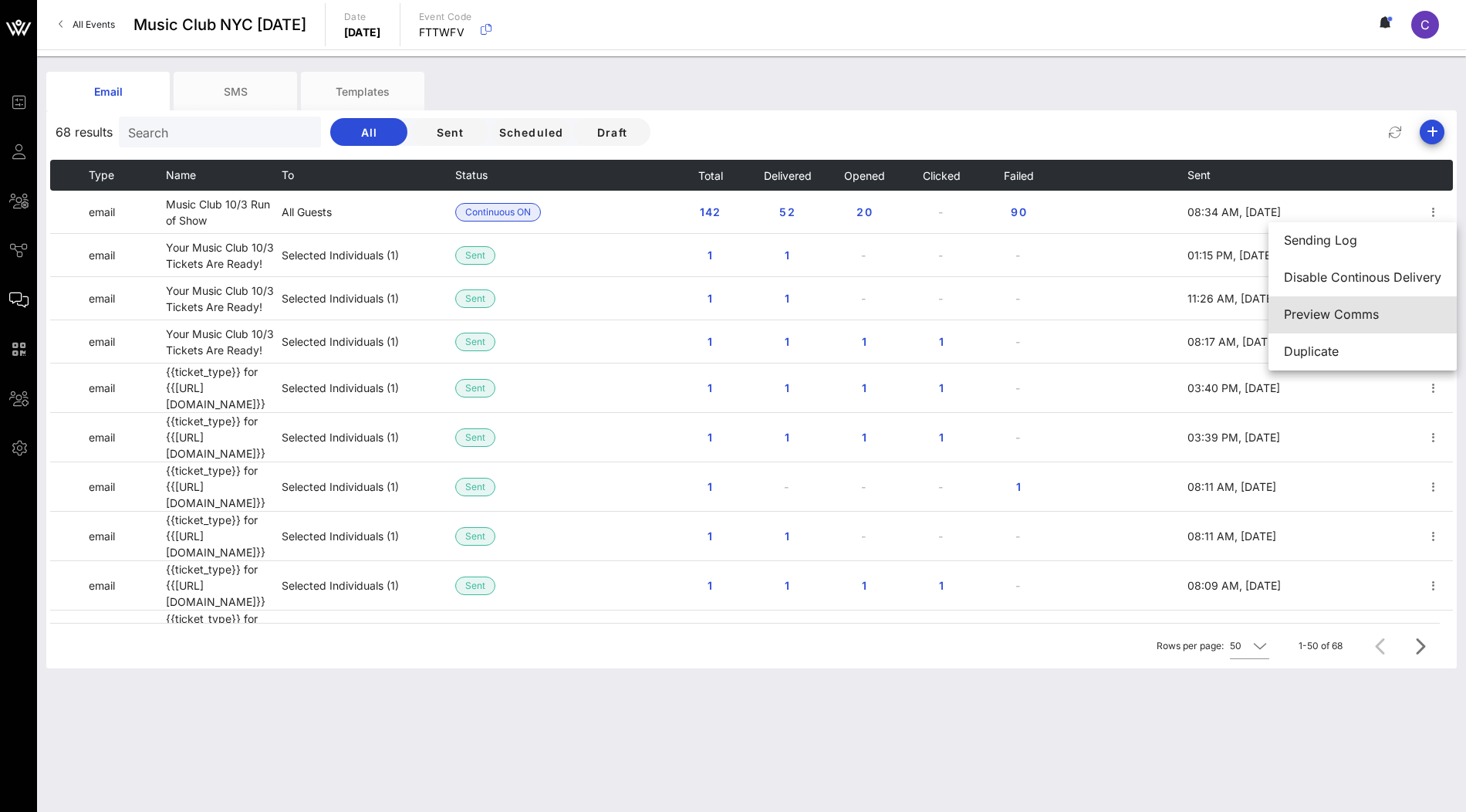
click at [1335, 308] on div "Preview Comms" at bounding box center [1362, 314] width 157 height 14
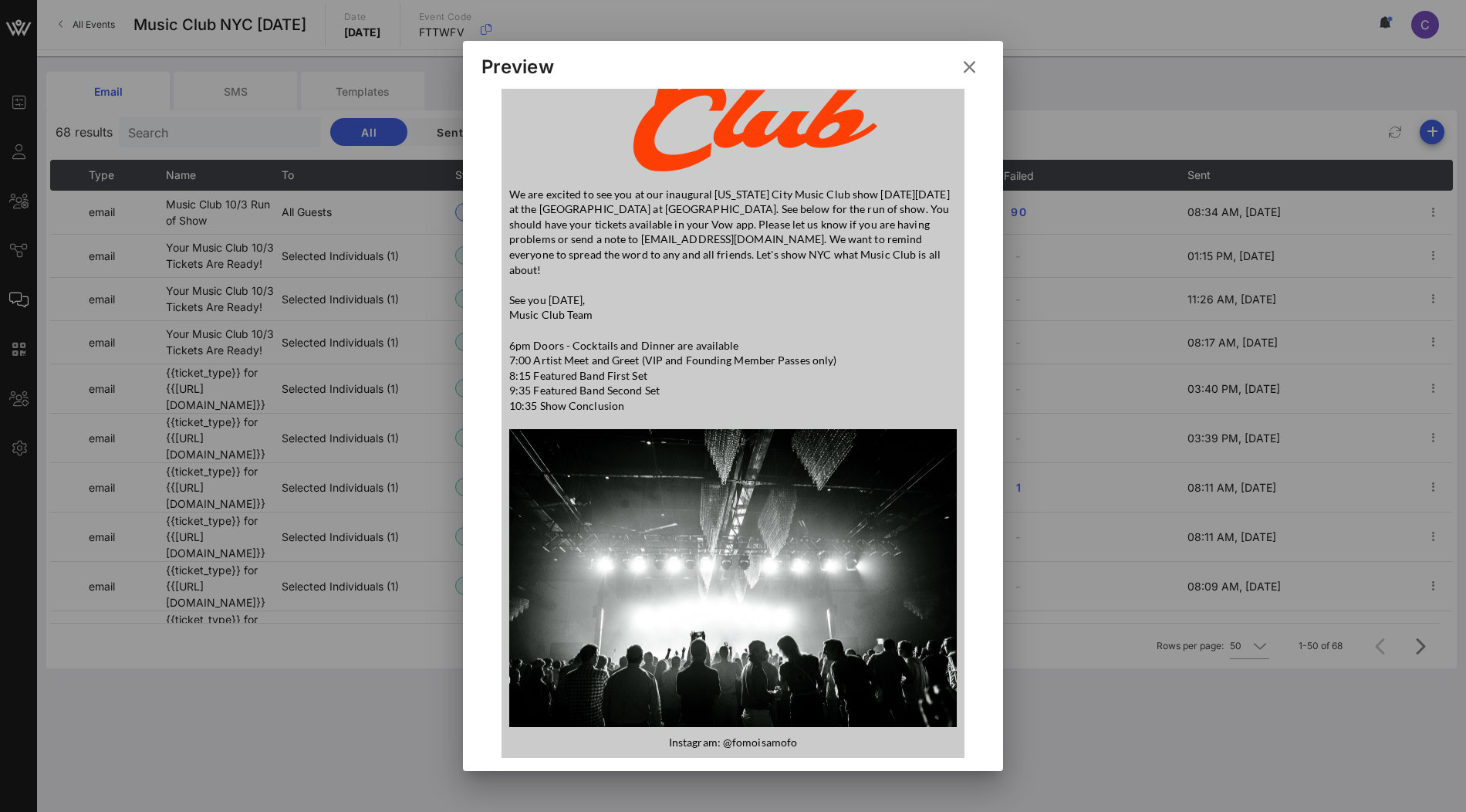
scroll to position [252, 0]
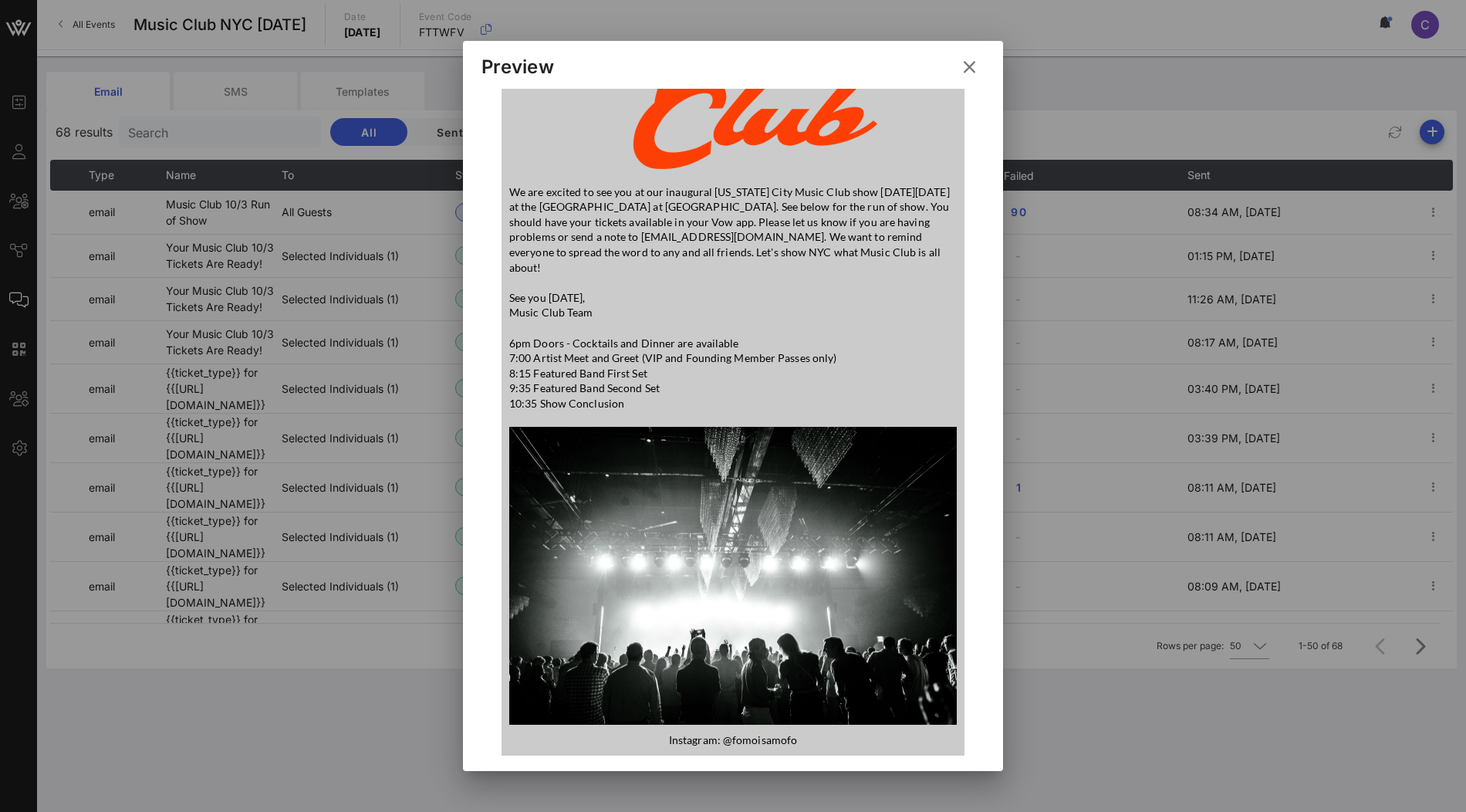
click at [972, 69] on icon at bounding box center [970, 67] width 21 height 18
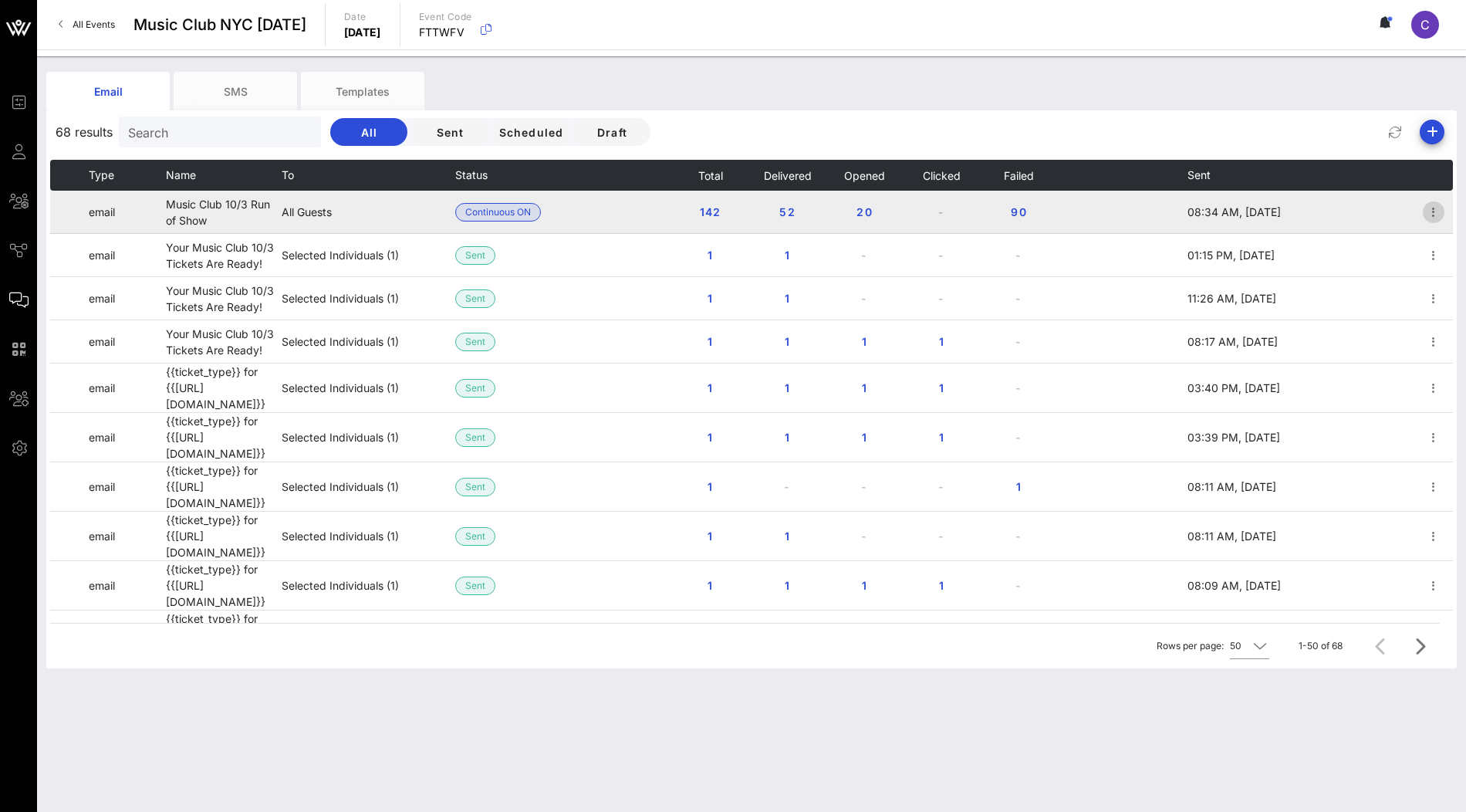
click at [1435, 207] on icon "button" at bounding box center [1433, 212] width 18 height 18
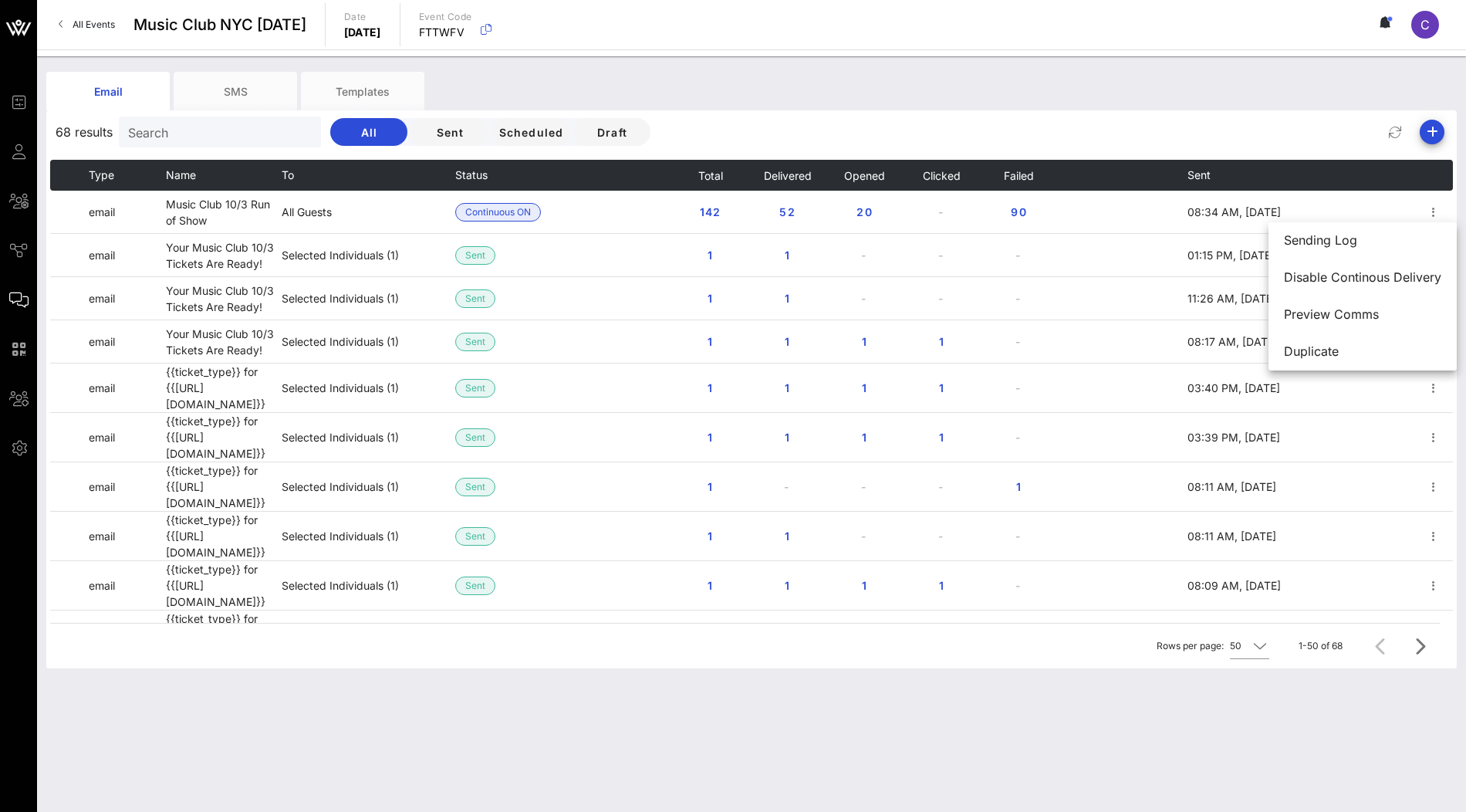
click at [1250, 120] on div "68 results Search All Sent Scheduled Draft" at bounding box center [752, 132] width 1411 height 37
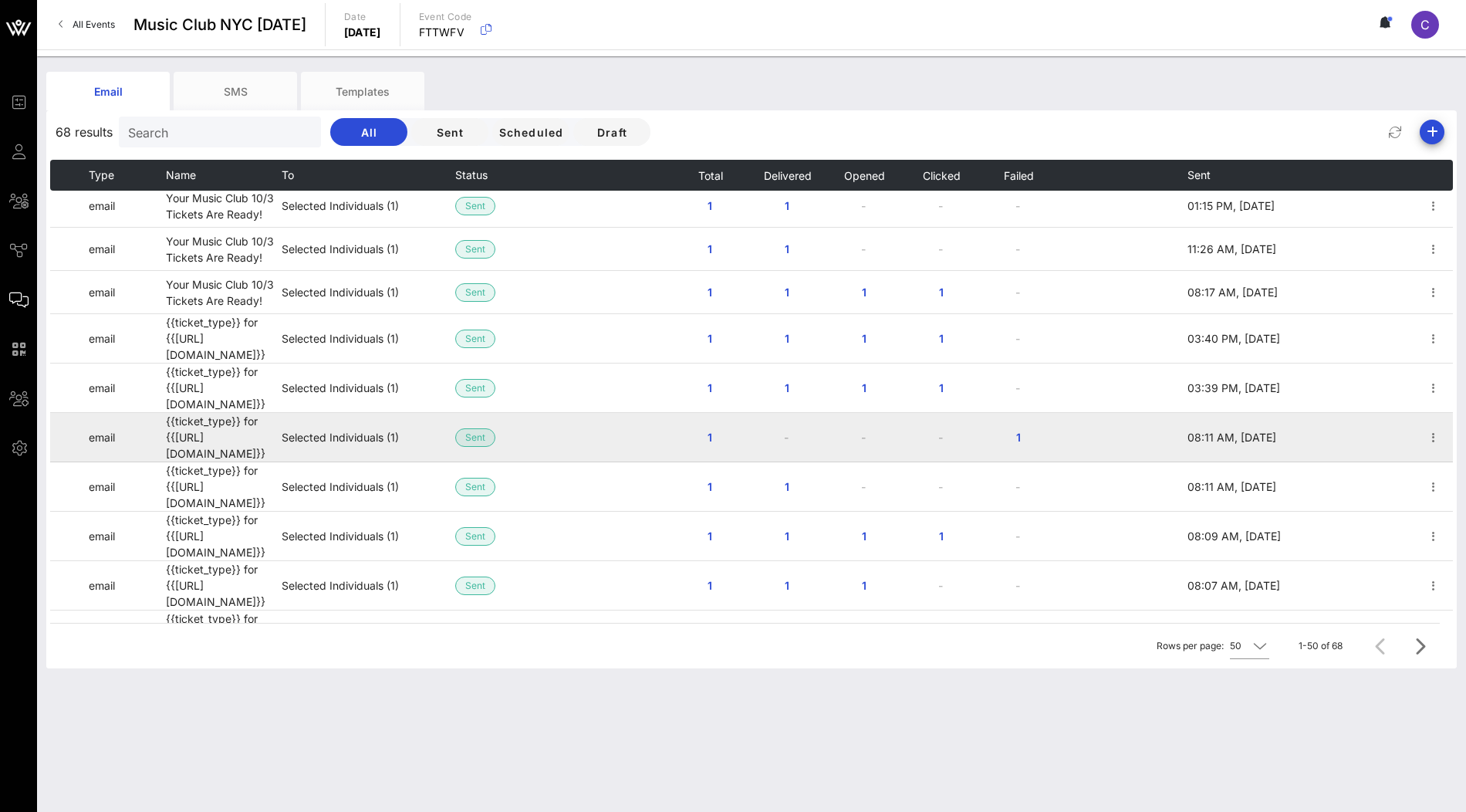
scroll to position [0, 0]
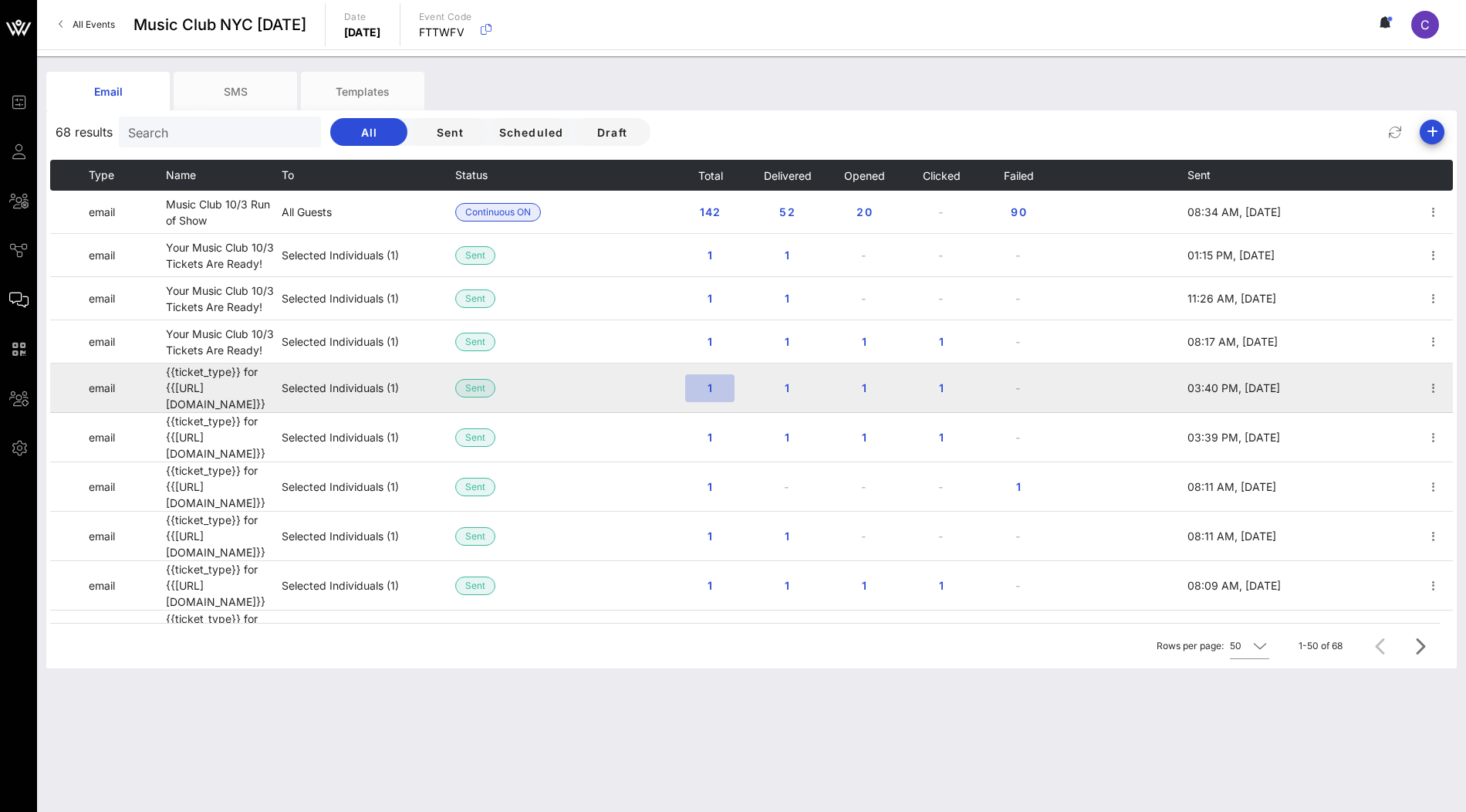
click at [701, 382] on span "1" at bounding box center [710, 387] width 25 height 13
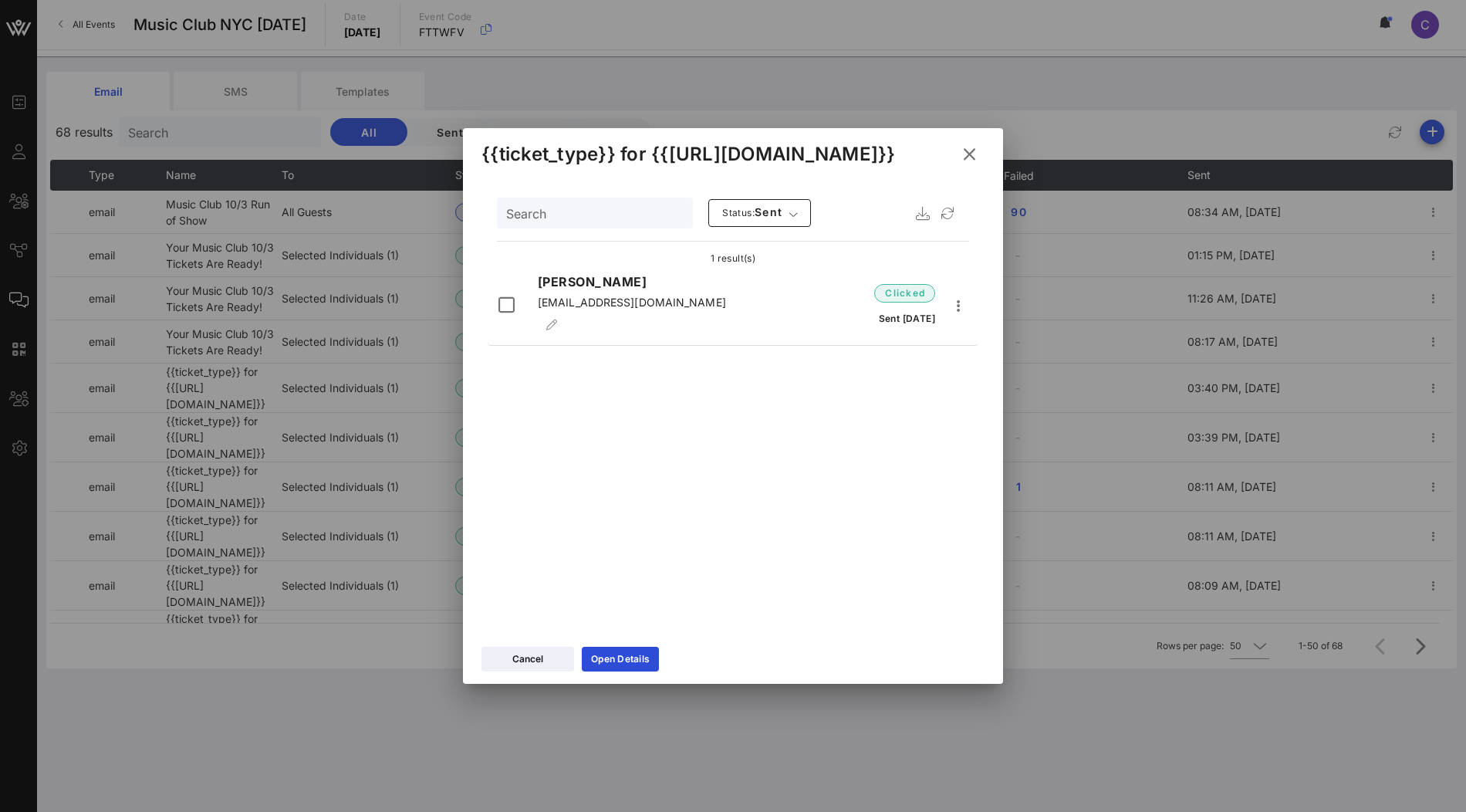
click at [971, 153] on icon at bounding box center [969, 154] width 22 height 19
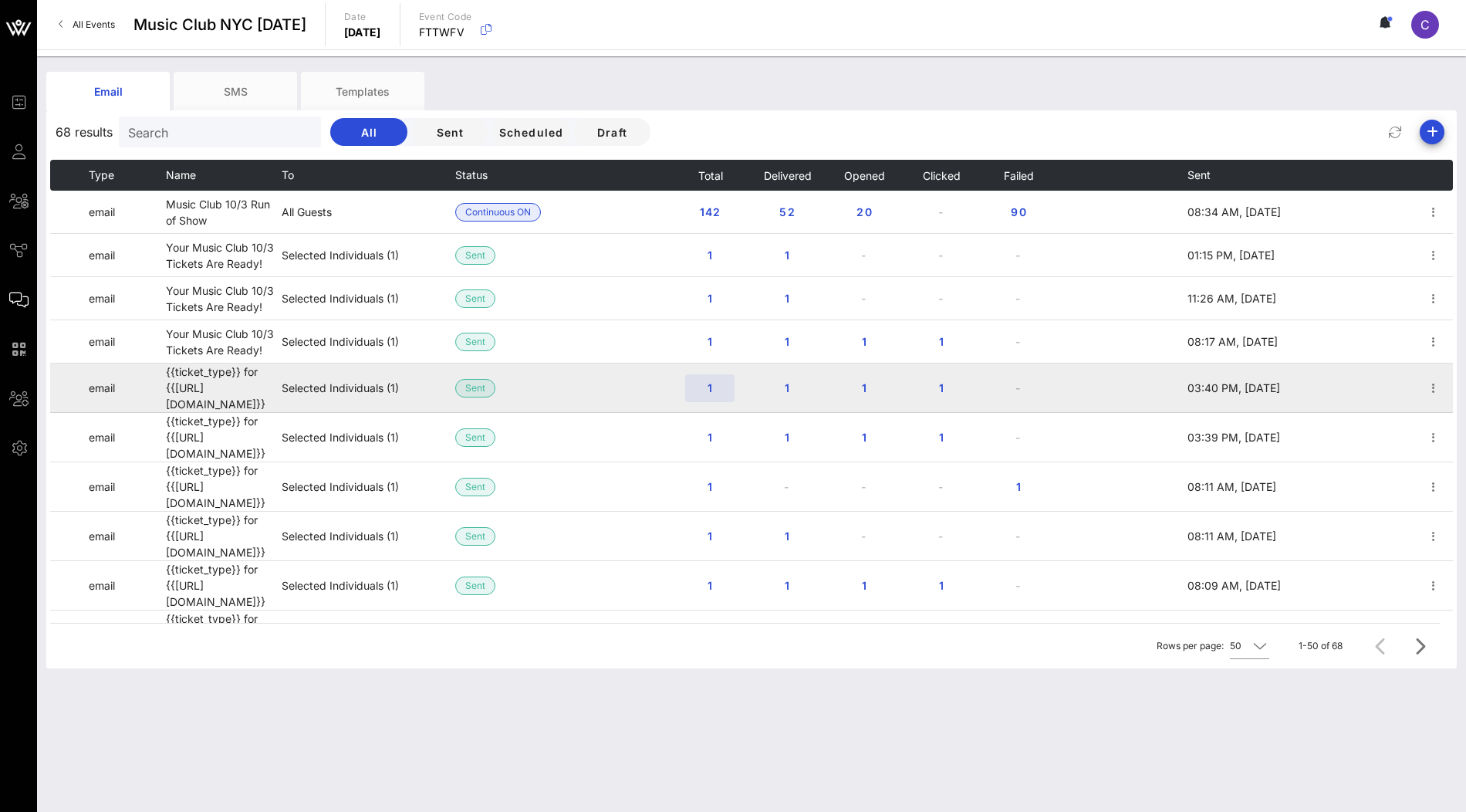
scroll to position [45, 0]
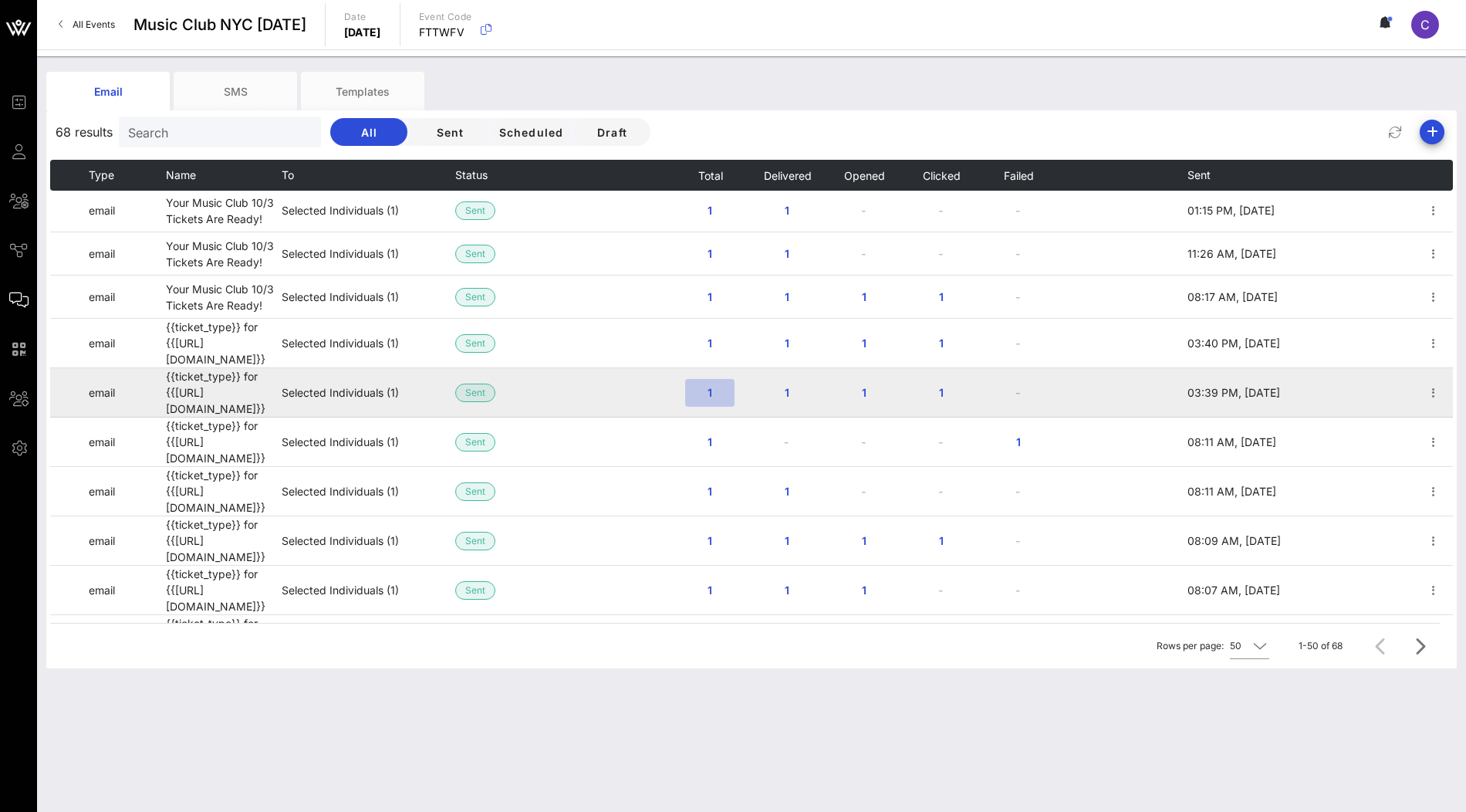
click at [712, 385] on span "1" at bounding box center [710, 392] width 25 height 13
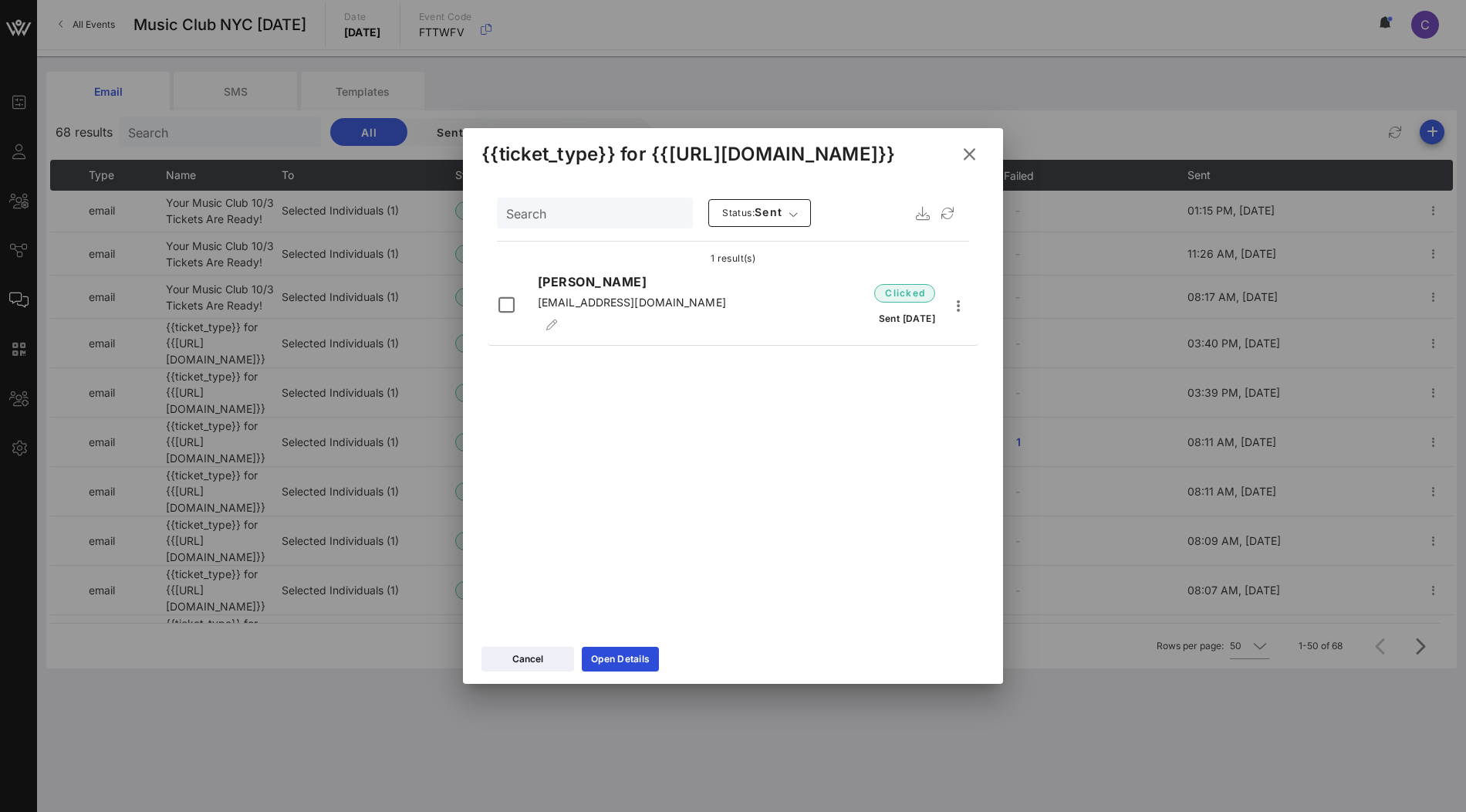
click at [978, 156] on button at bounding box center [970, 154] width 31 height 28
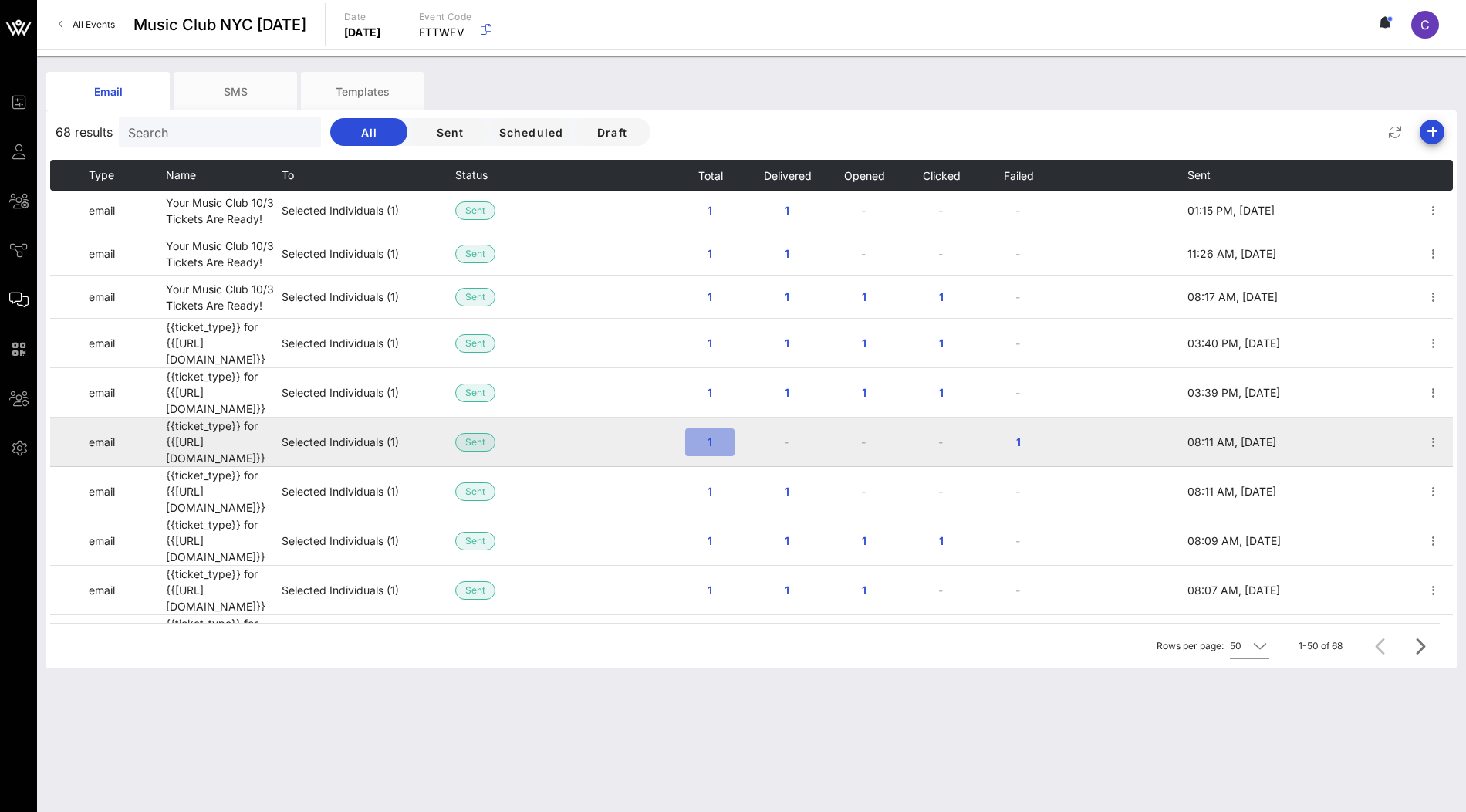
click at [707, 428] on button "1" at bounding box center [710, 442] width 50 height 28
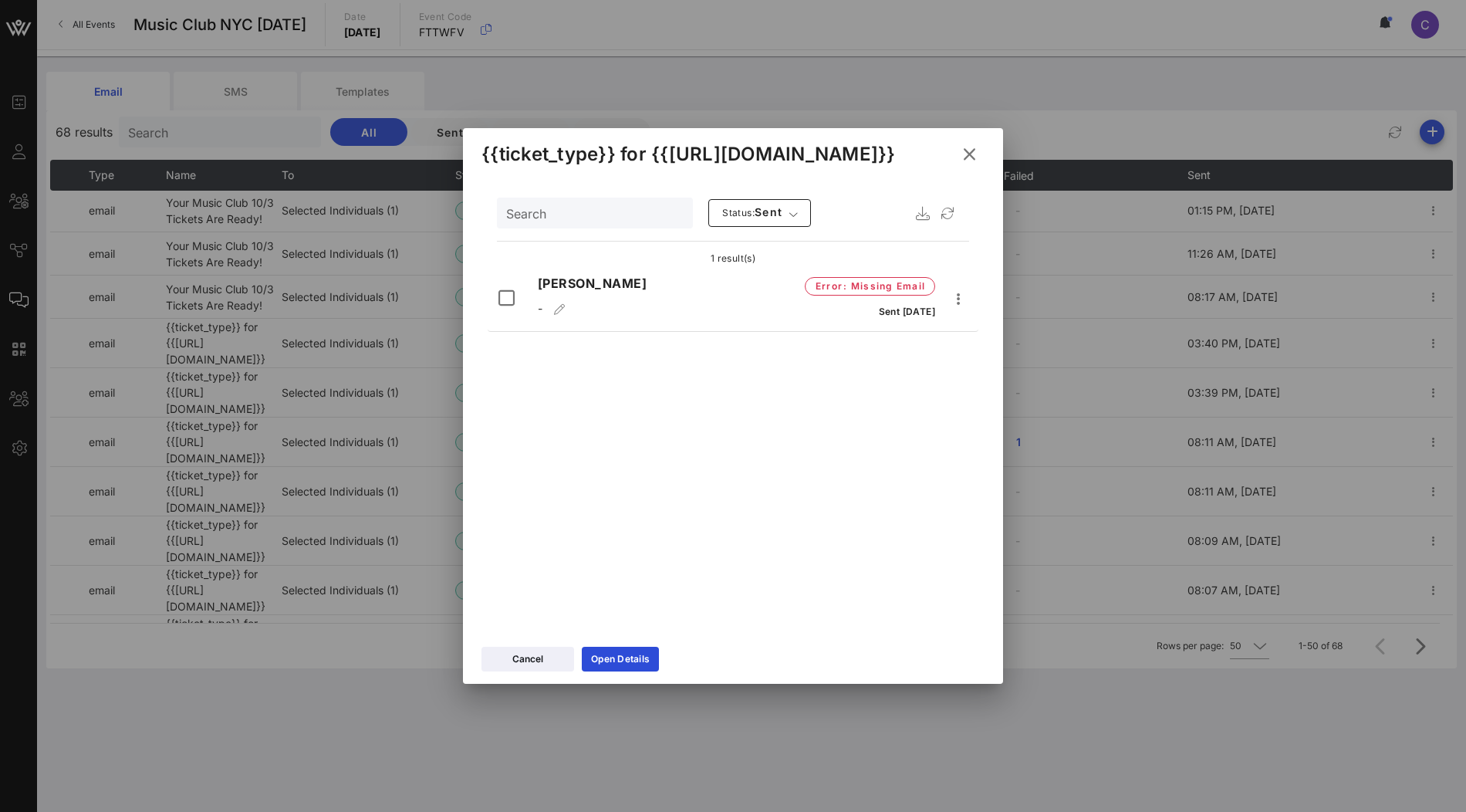
click at [971, 157] on icon at bounding box center [969, 154] width 22 height 19
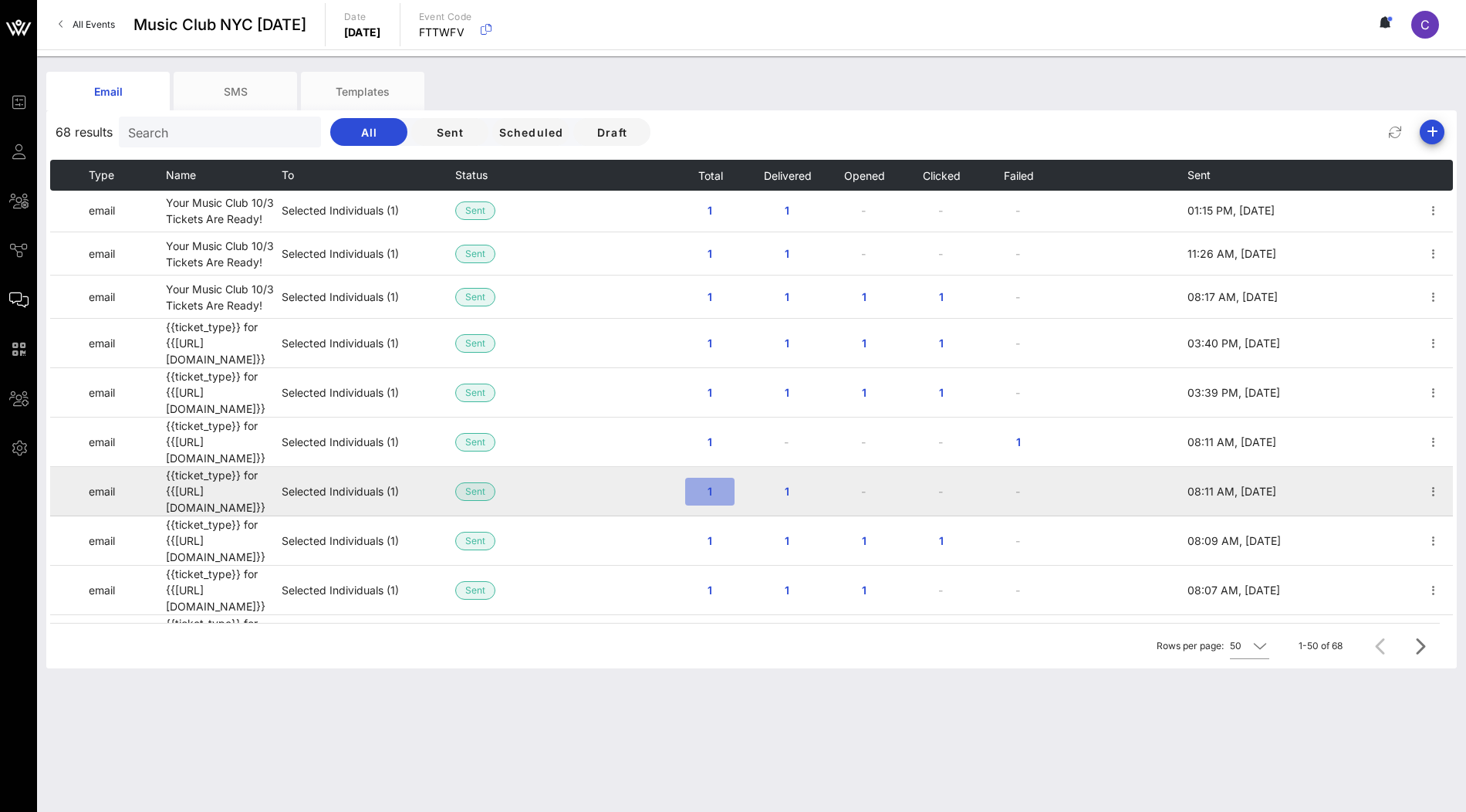
click at [706, 485] on span "1" at bounding box center [710, 491] width 25 height 13
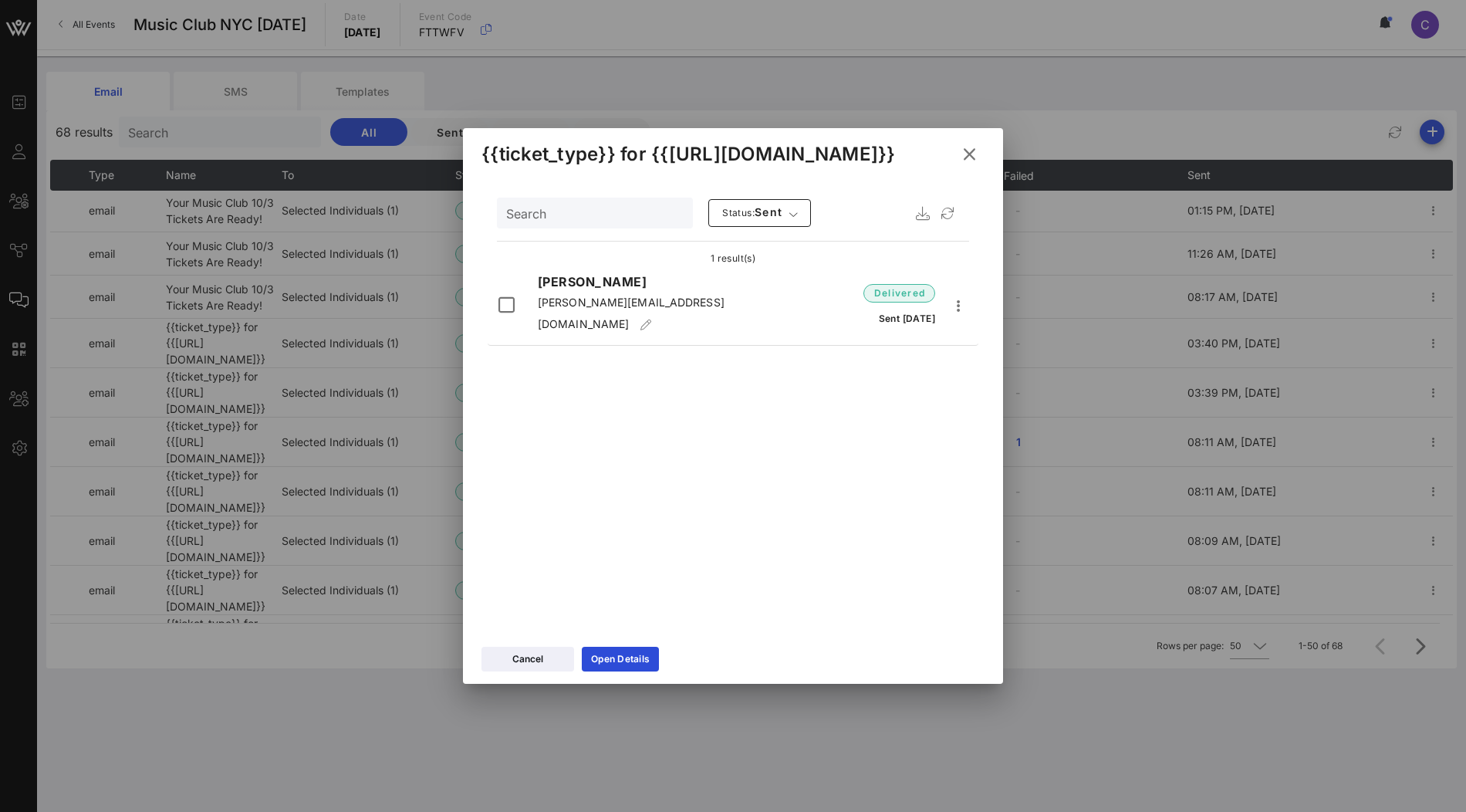
click at [973, 156] on icon at bounding box center [969, 155] width 22 height 21
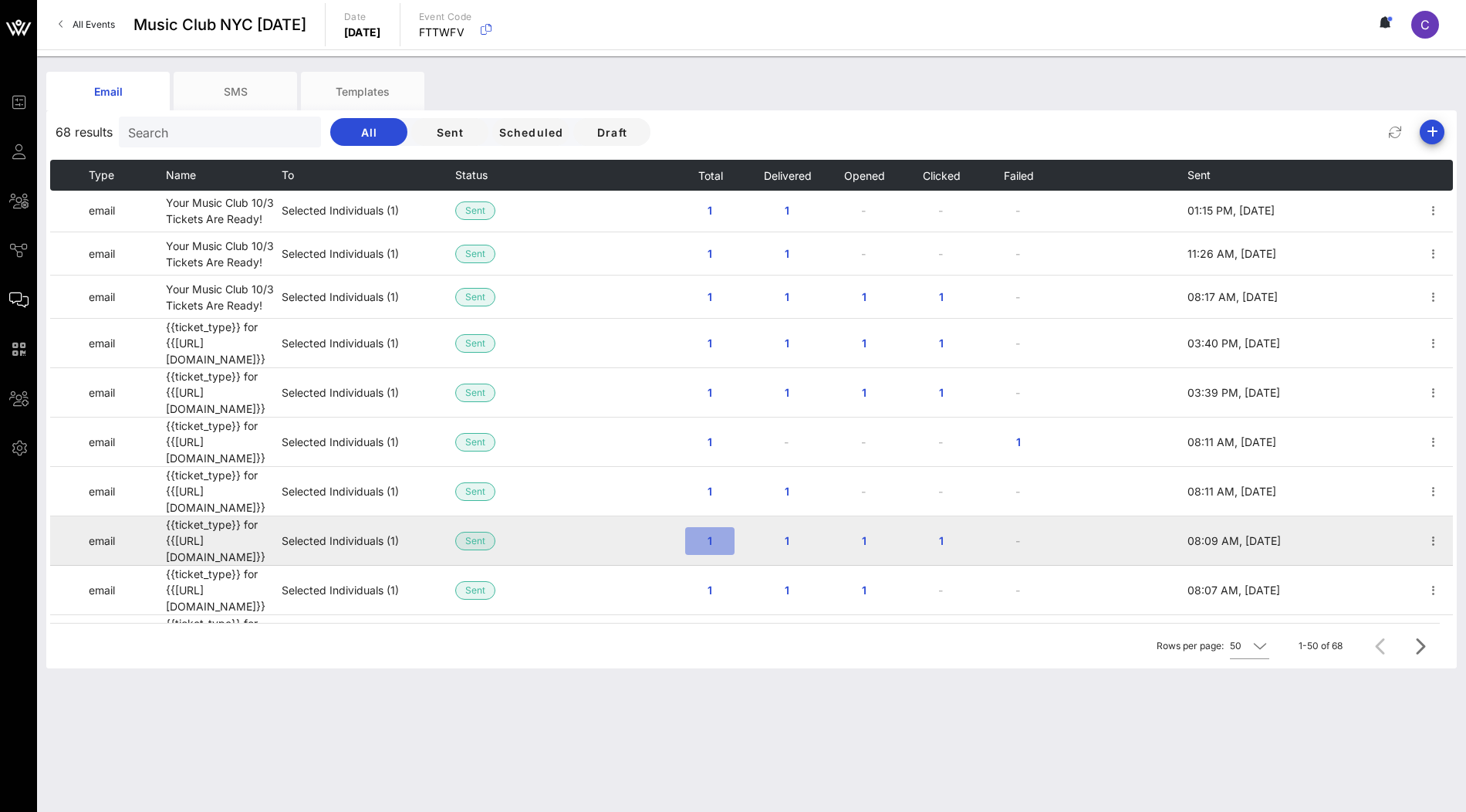
click at [708, 533] on span "1" at bounding box center [710, 540] width 25 height 13
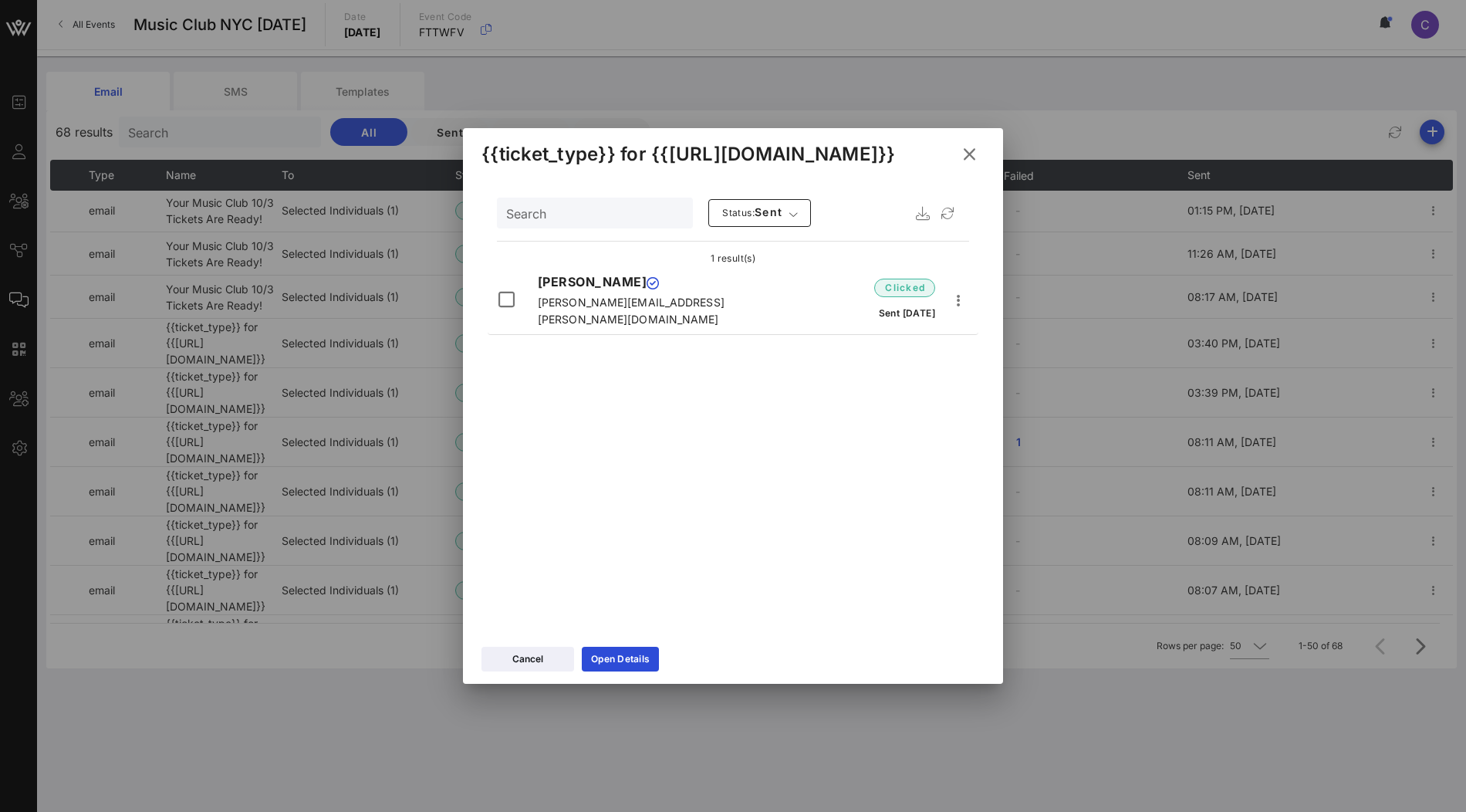
click at [969, 149] on icon at bounding box center [969, 154] width 22 height 19
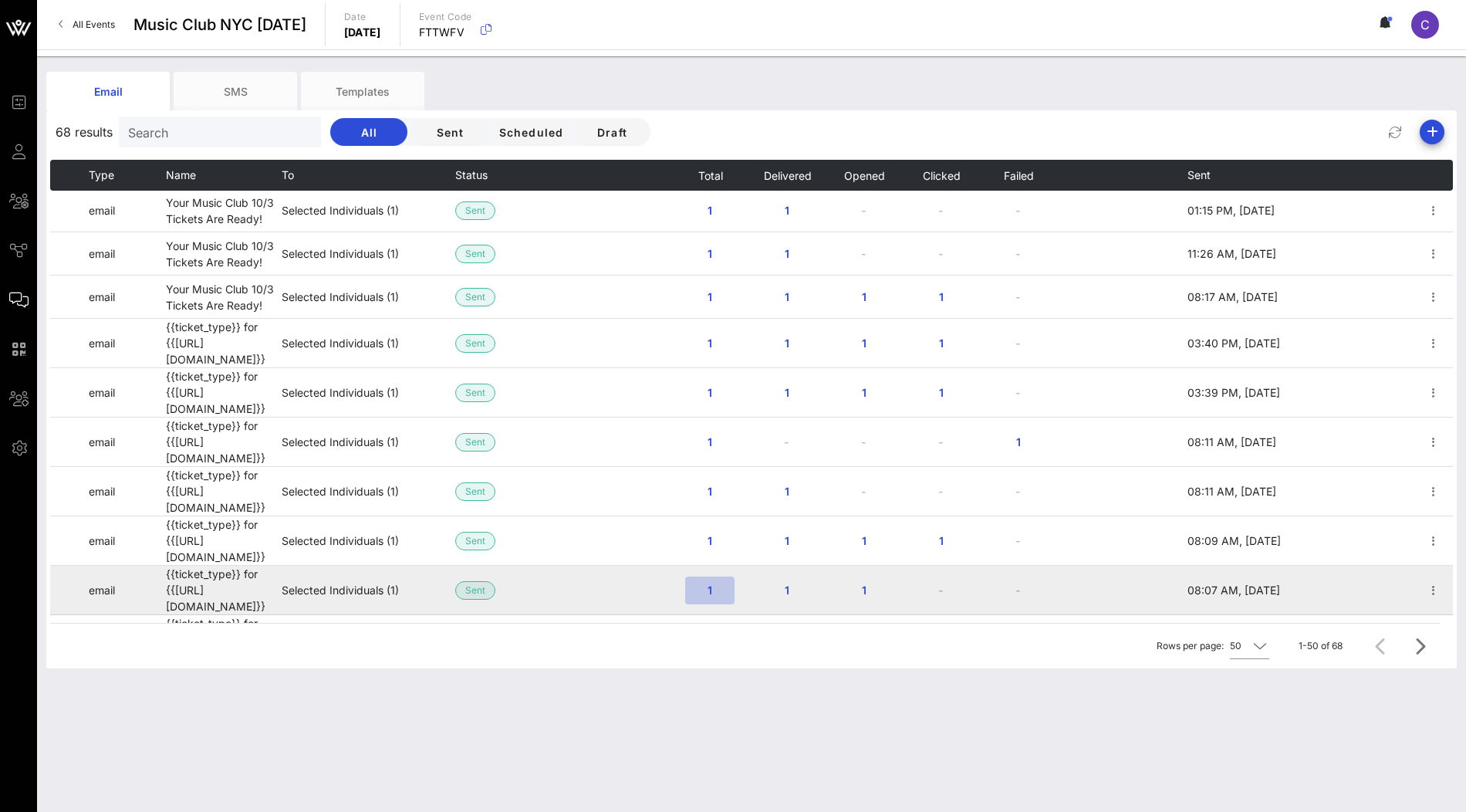
click at [703, 583] on span "1" at bounding box center [710, 590] width 25 height 13
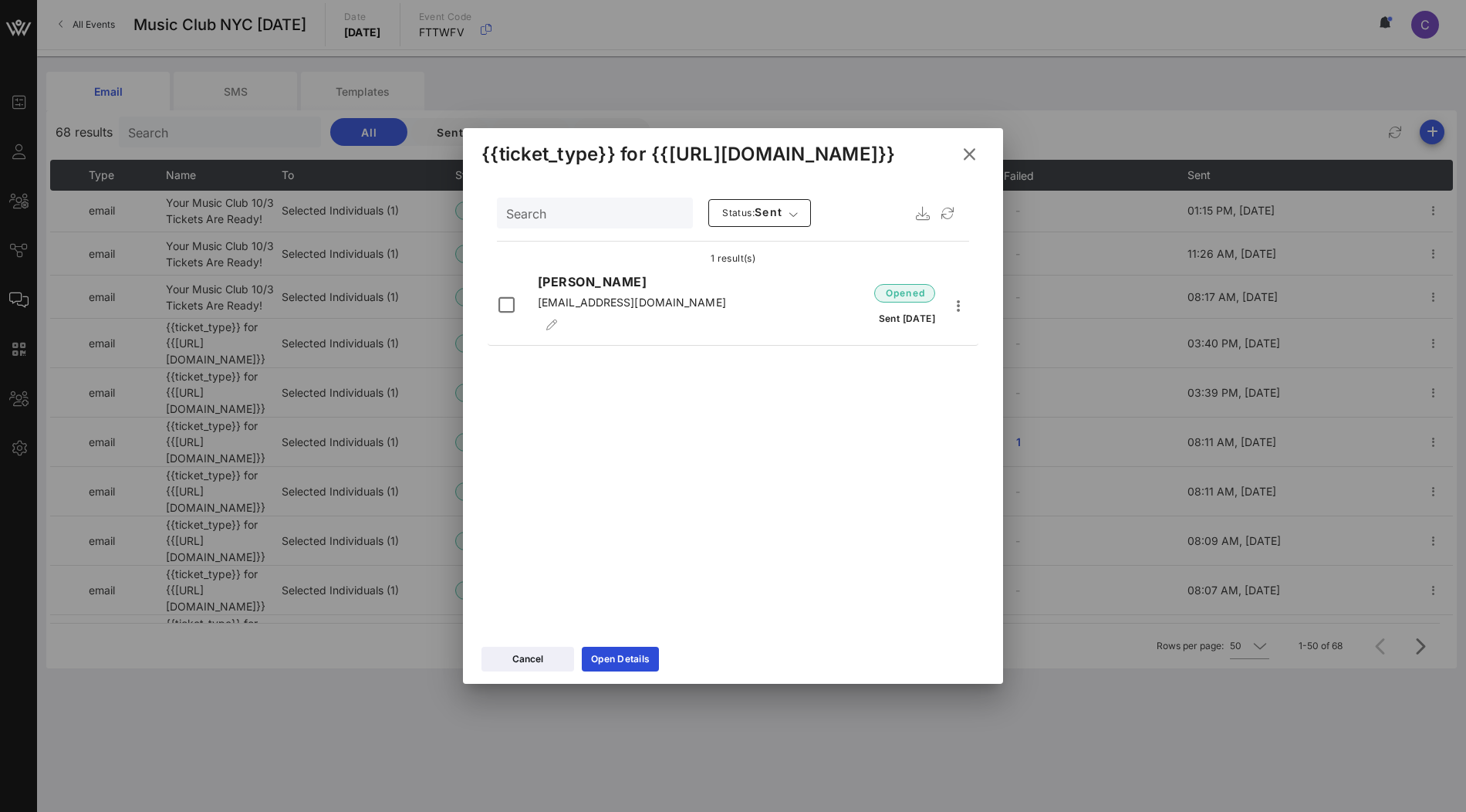
click at [971, 159] on icon at bounding box center [969, 155] width 22 height 21
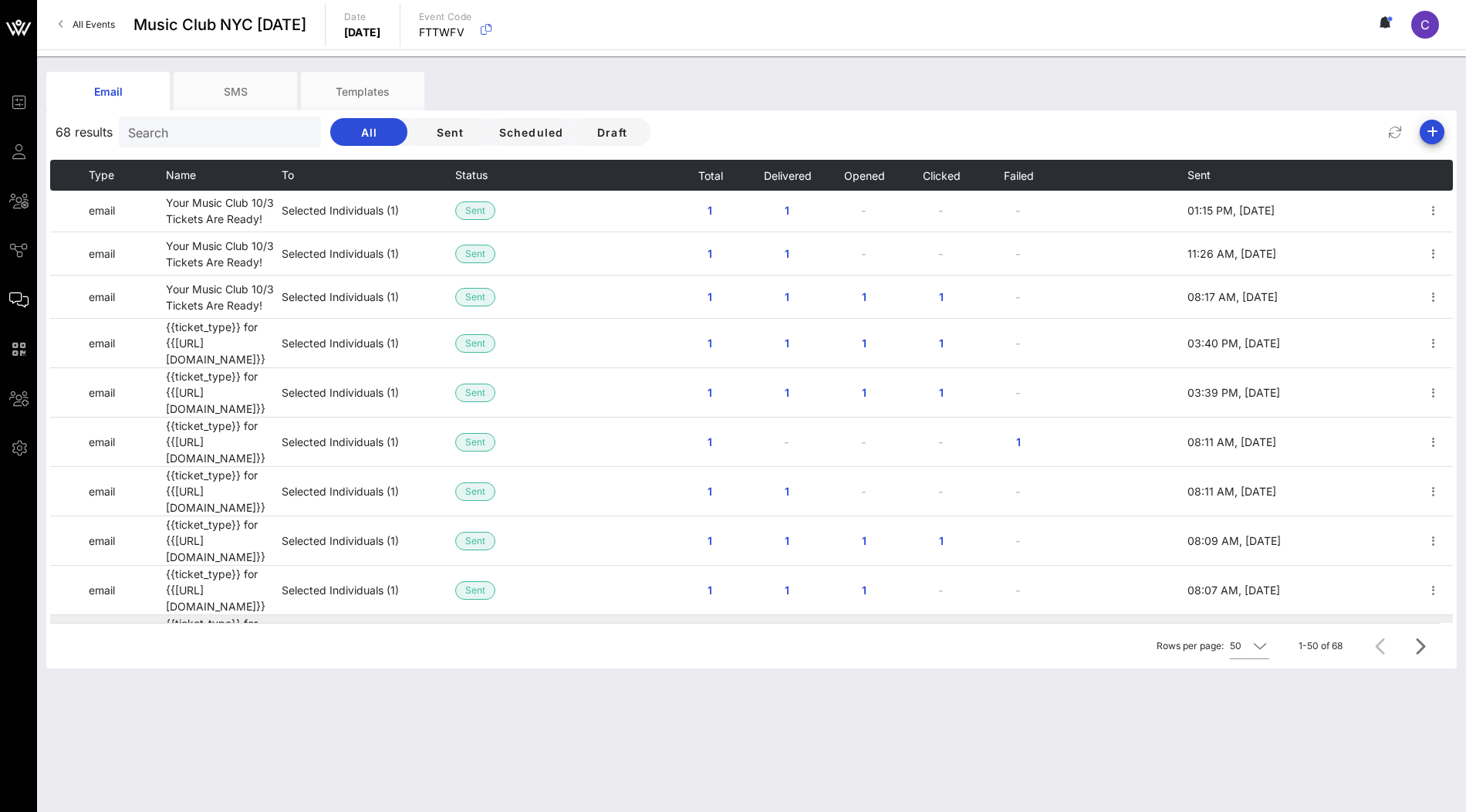
click at [711, 633] on span "1" at bounding box center [710, 639] width 25 height 13
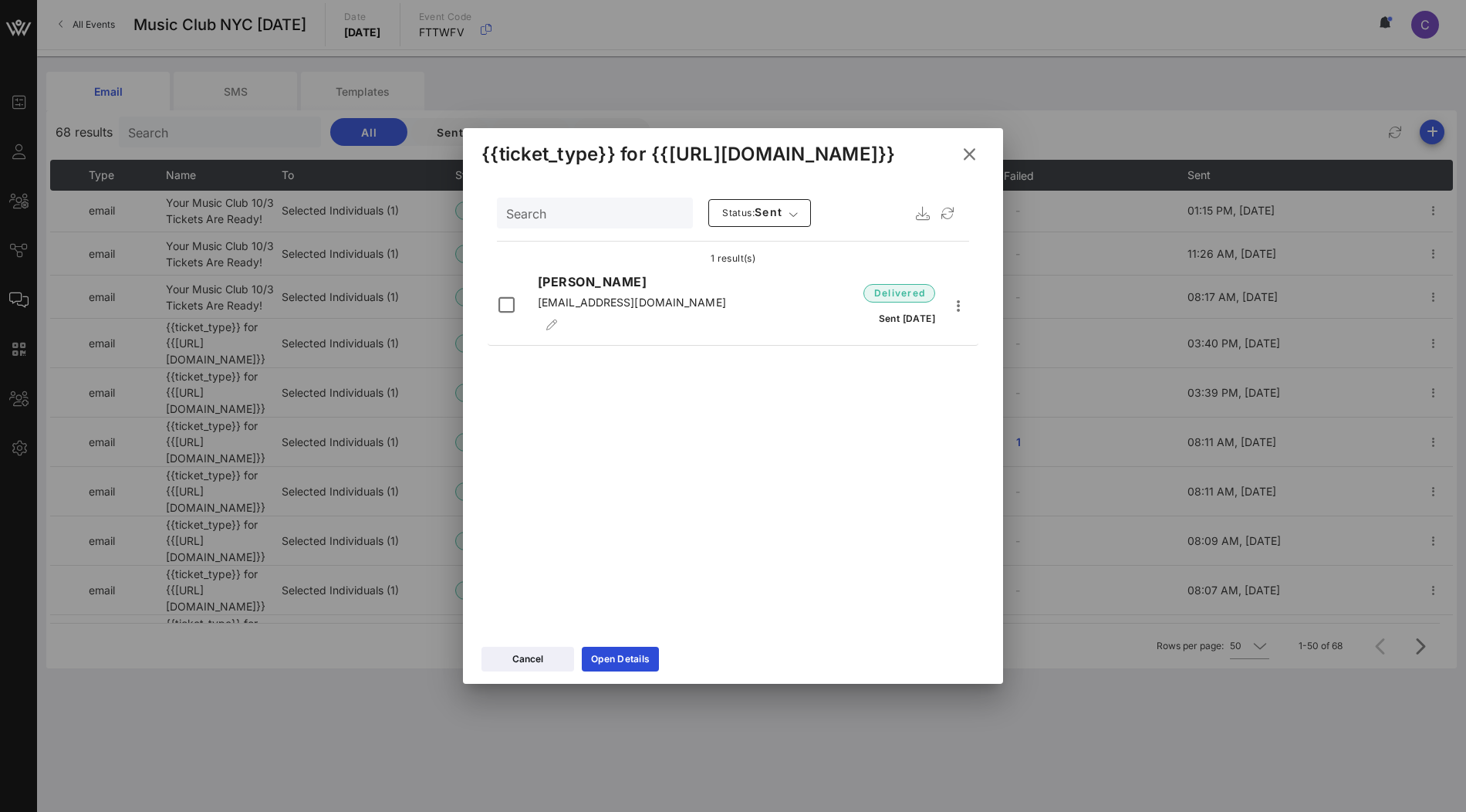
click at [963, 152] on icon at bounding box center [969, 155] width 25 height 23
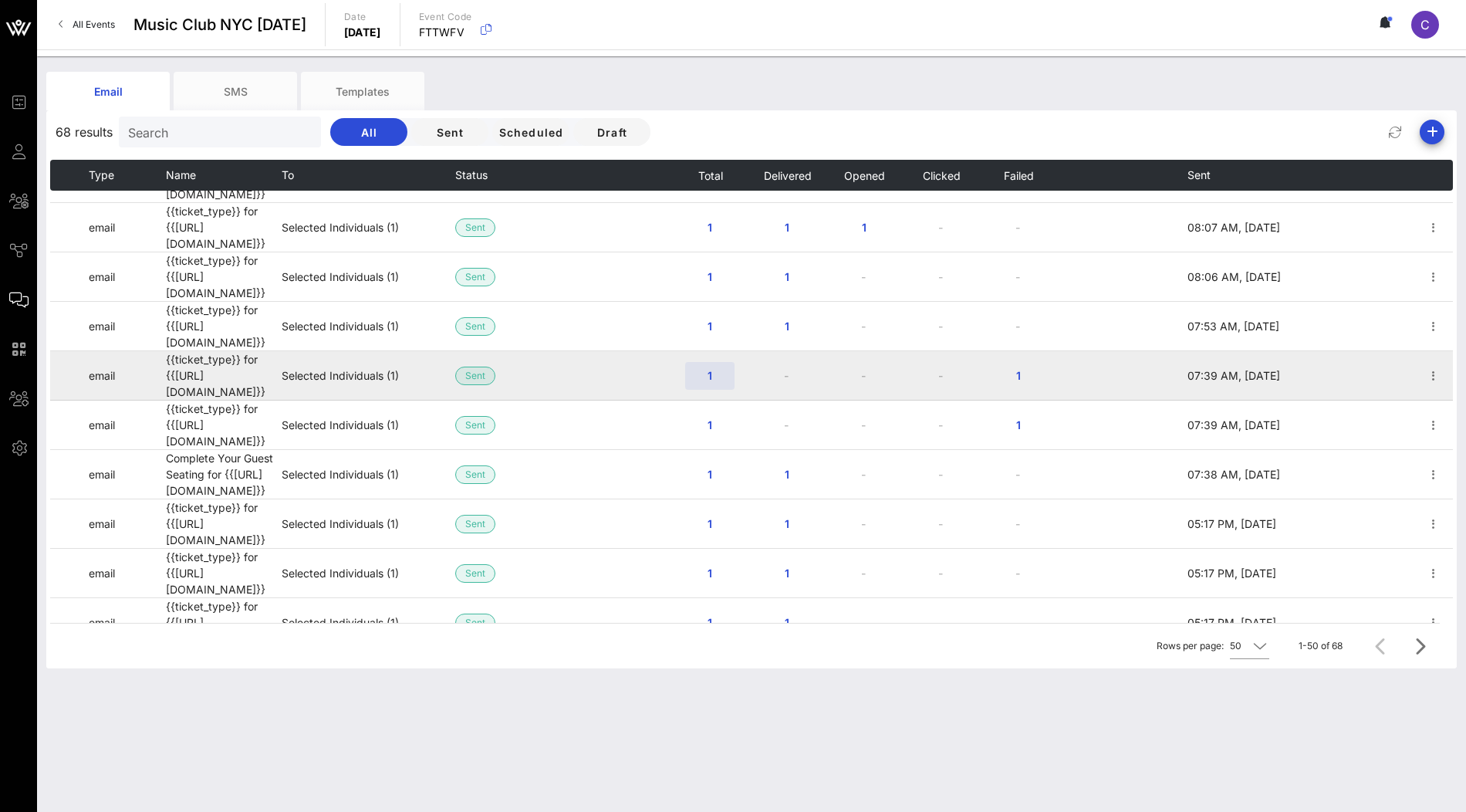
scroll to position [406, 0]
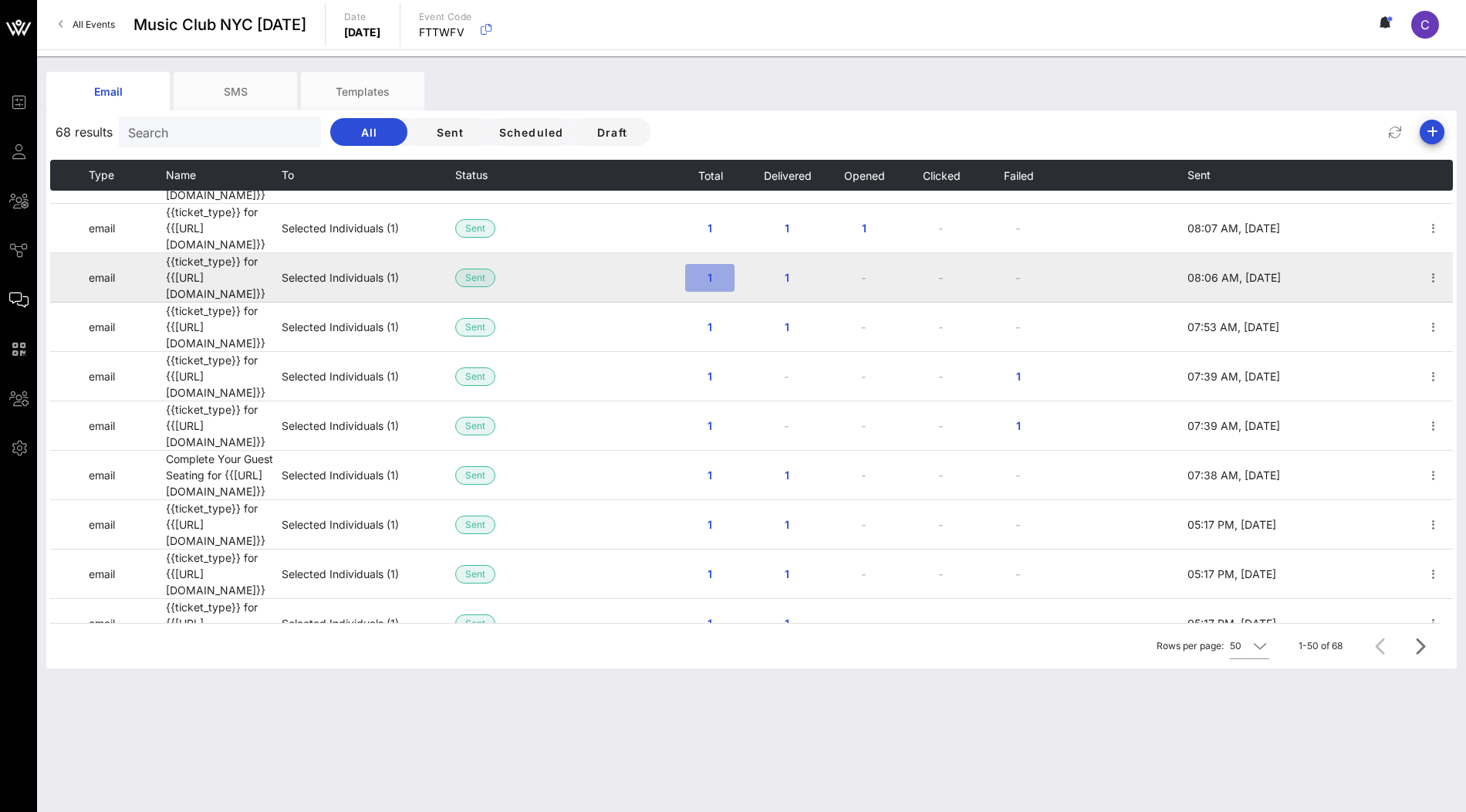
click at [709, 271] on span "1" at bounding box center [710, 278] width 25 height 13
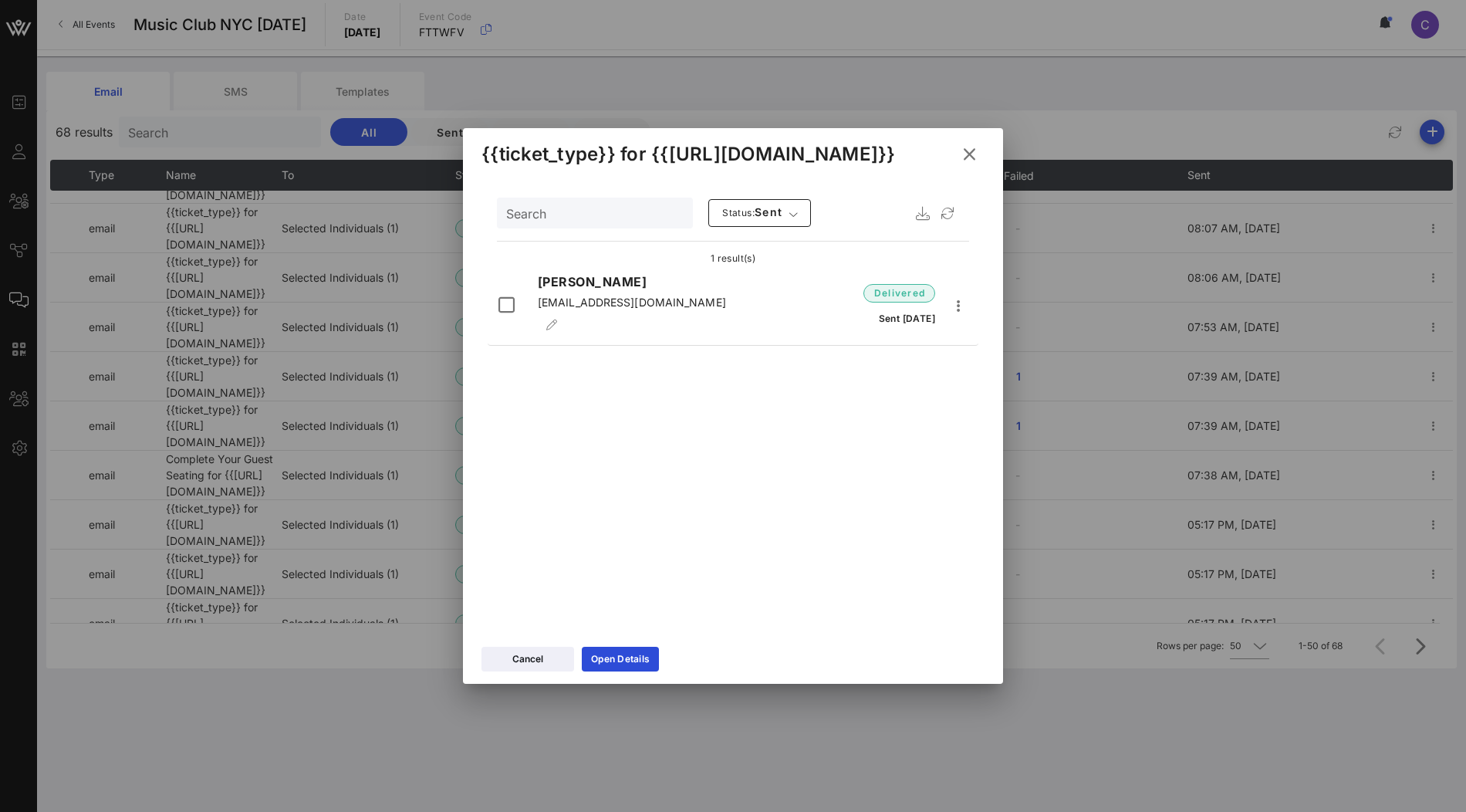
click at [974, 151] on icon at bounding box center [969, 155] width 25 height 23
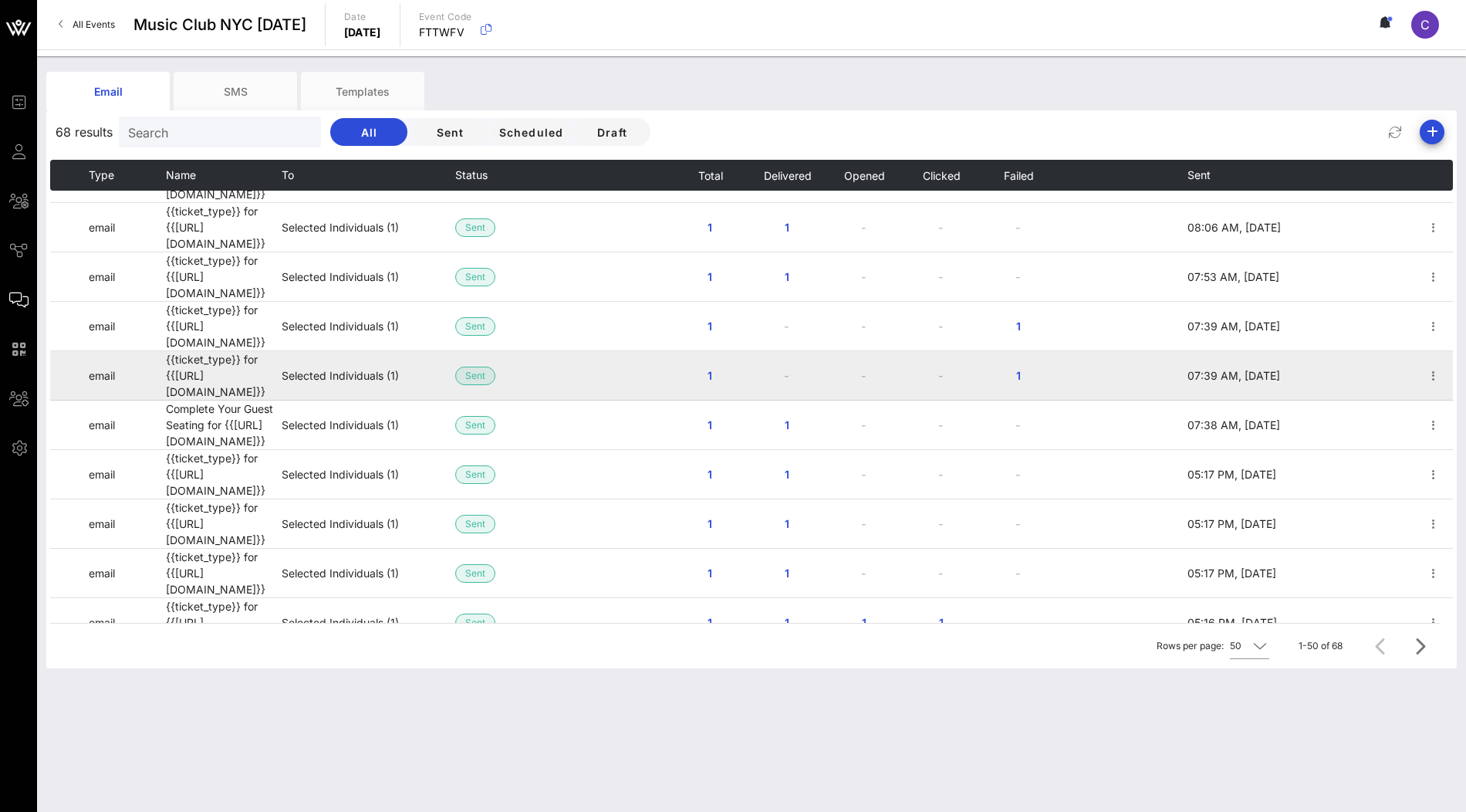
scroll to position [465, 0]
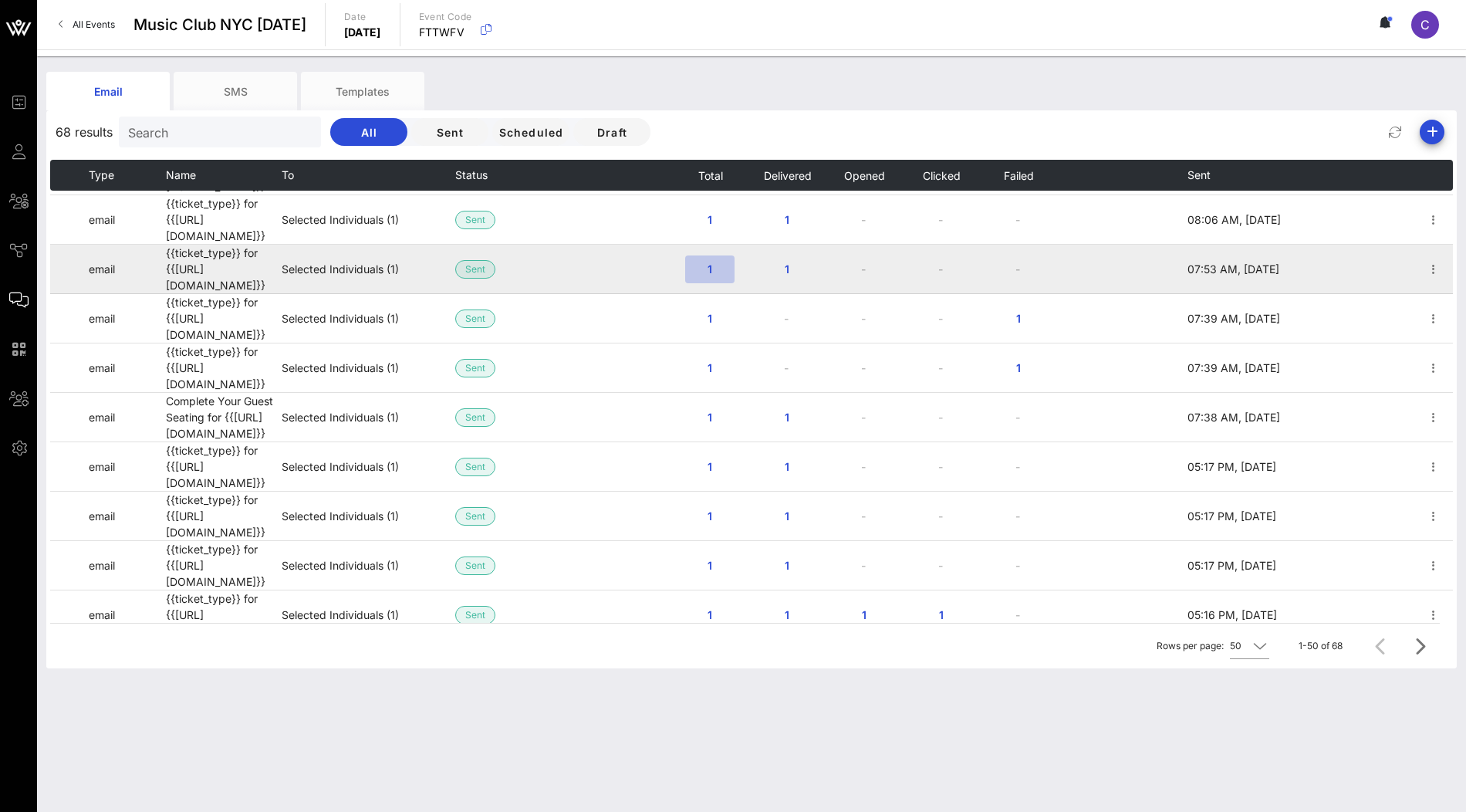
click at [707, 256] on button "1" at bounding box center [710, 269] width 50 height 28
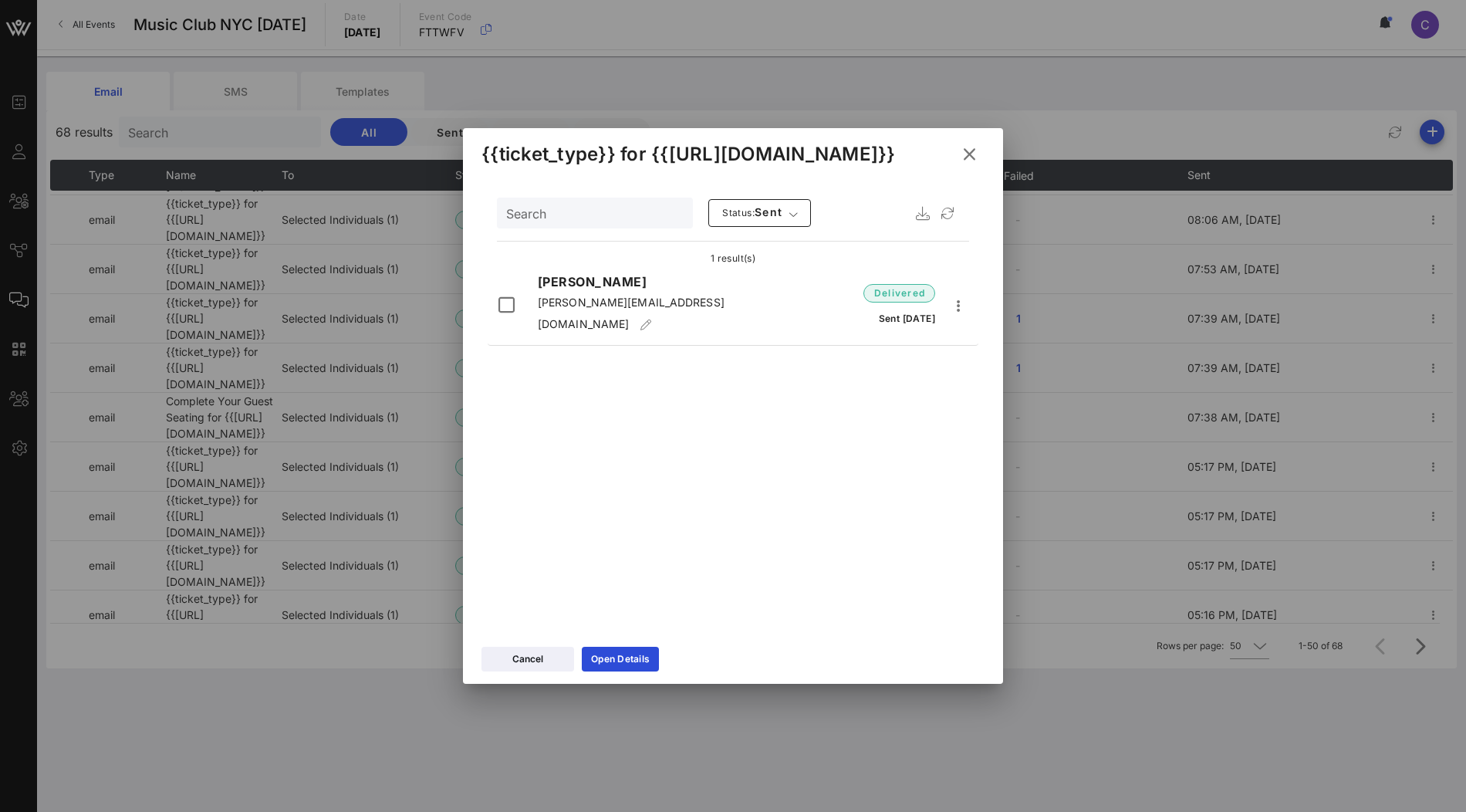
click at [974, 151] on icon at bounding box center [969, 155] width 22 height 21
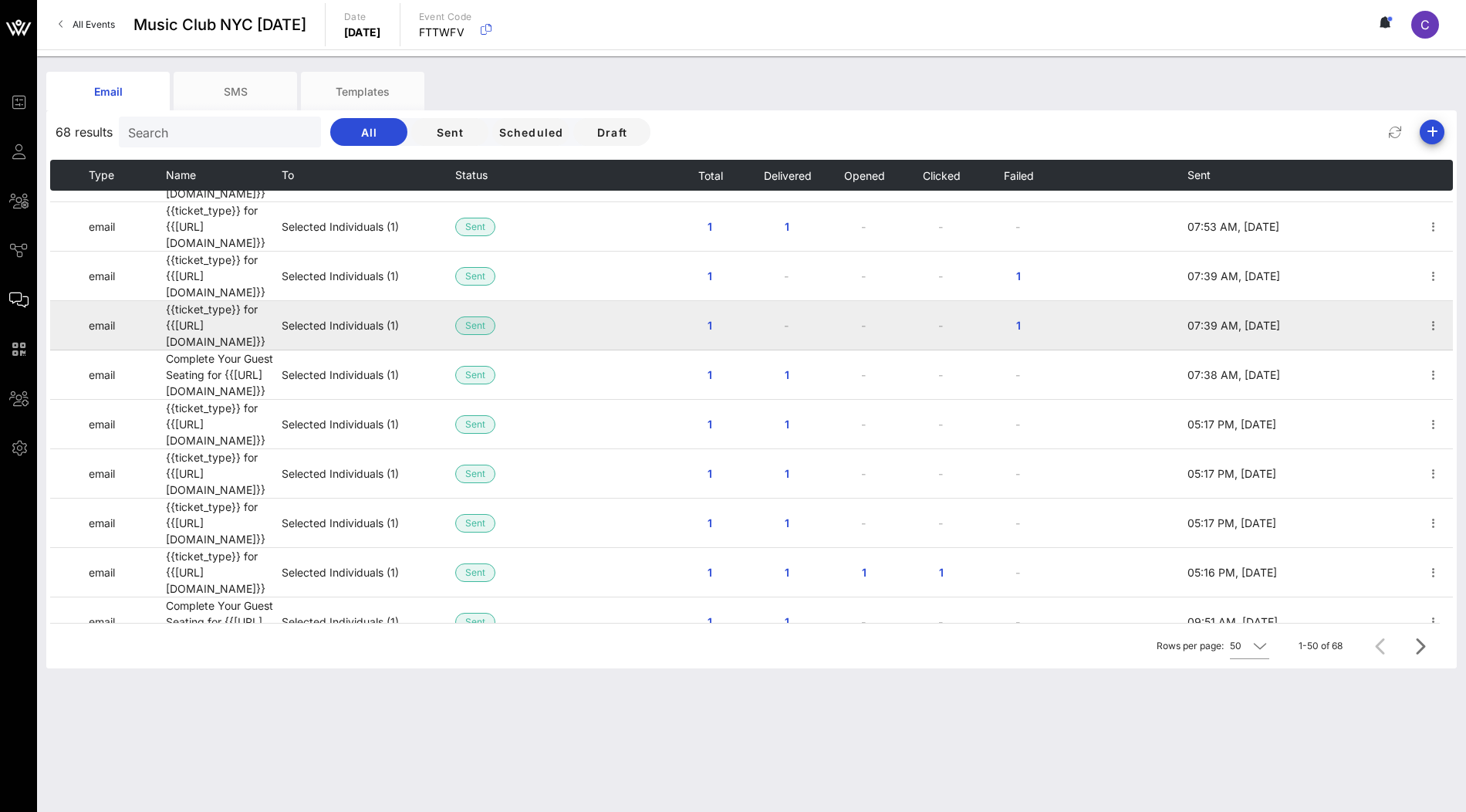
scroll to position [508, 0]
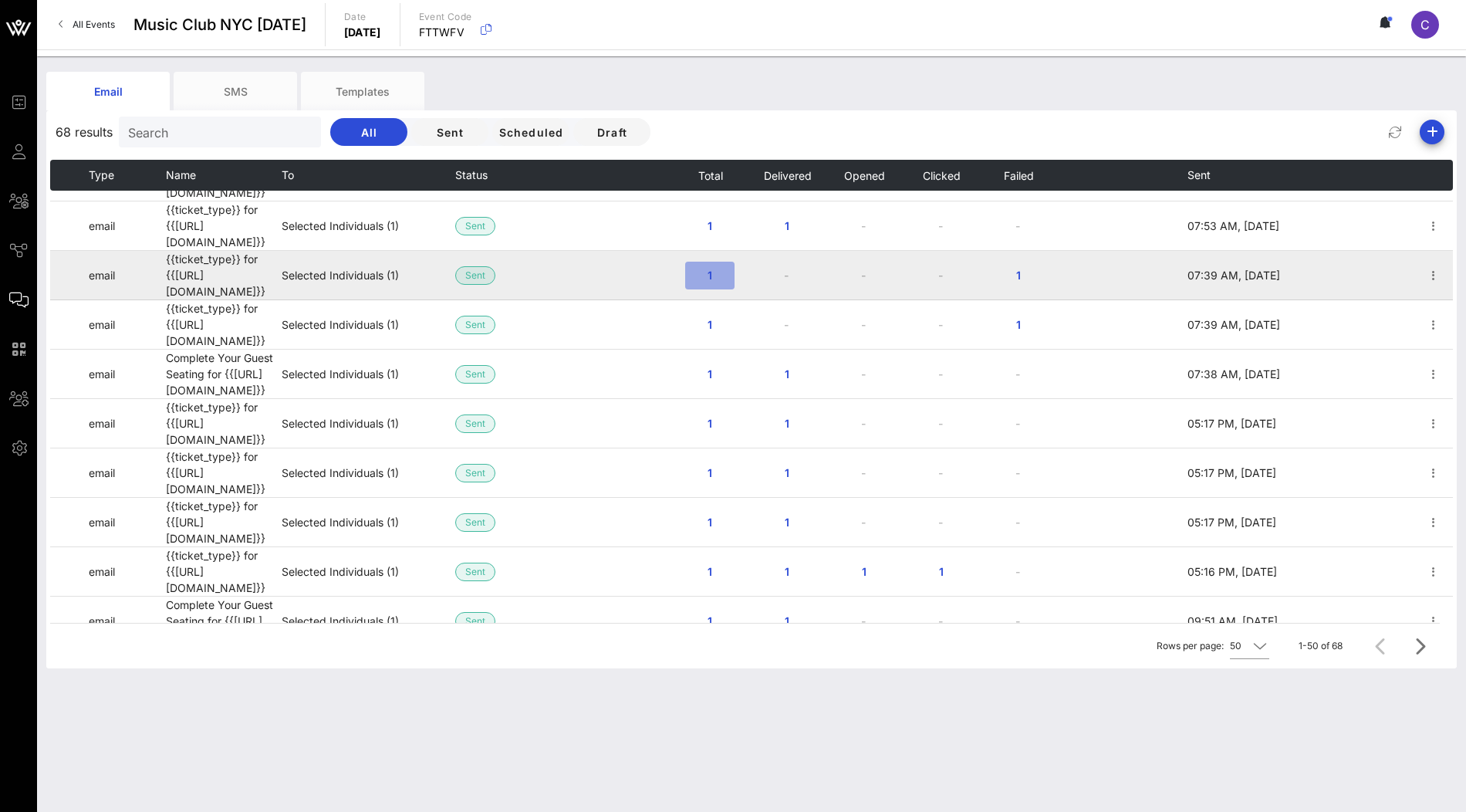
click at [714, 268] on span "1" at bounding box center [710, 275] width 25 height 13
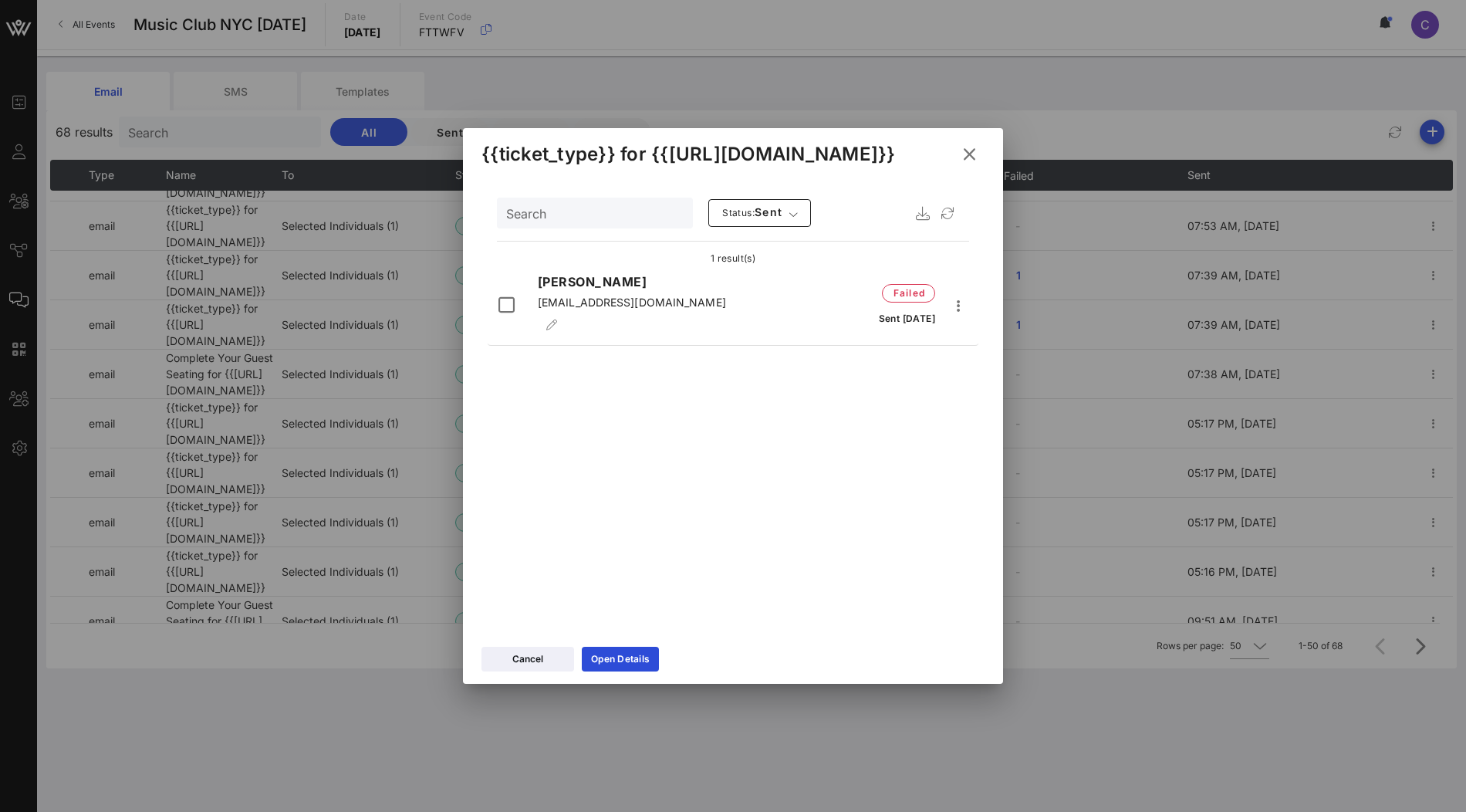
click at [980, 158] on button at bounding box center [970, 154] width 31 height 28
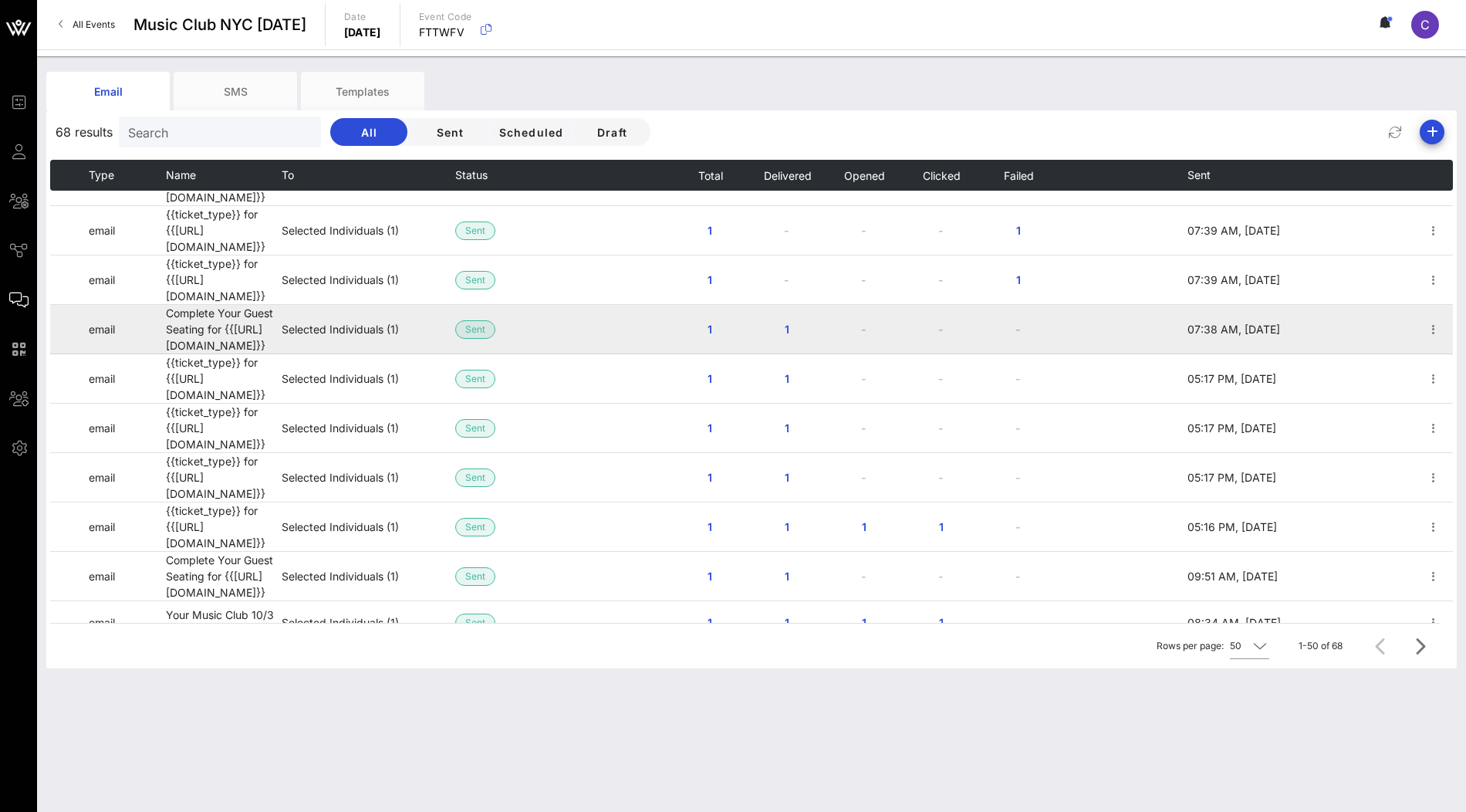
scroll to position [562, 0]
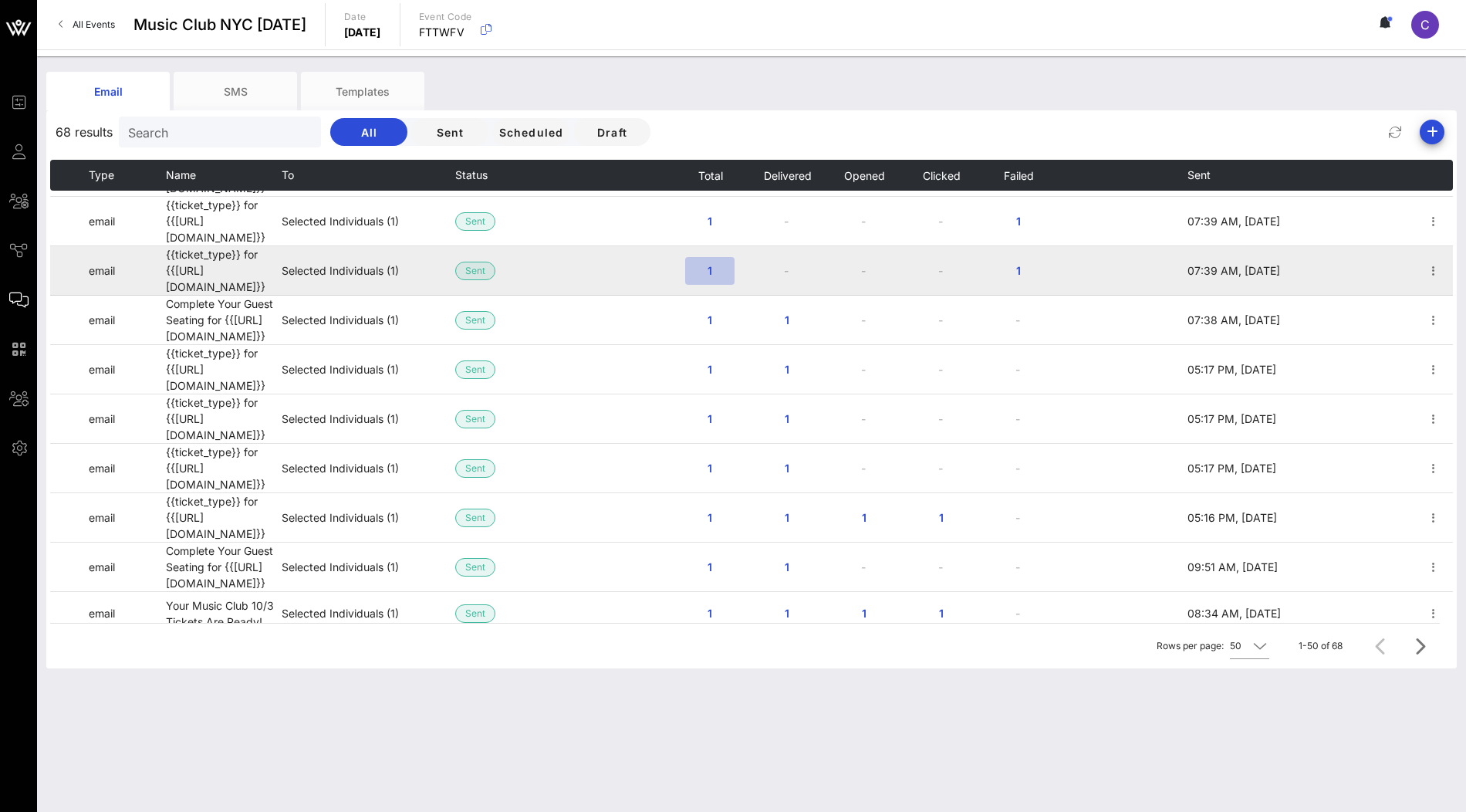
click at [718, 257] on button "1" at bounding box center [710, 270] width 50 height 28
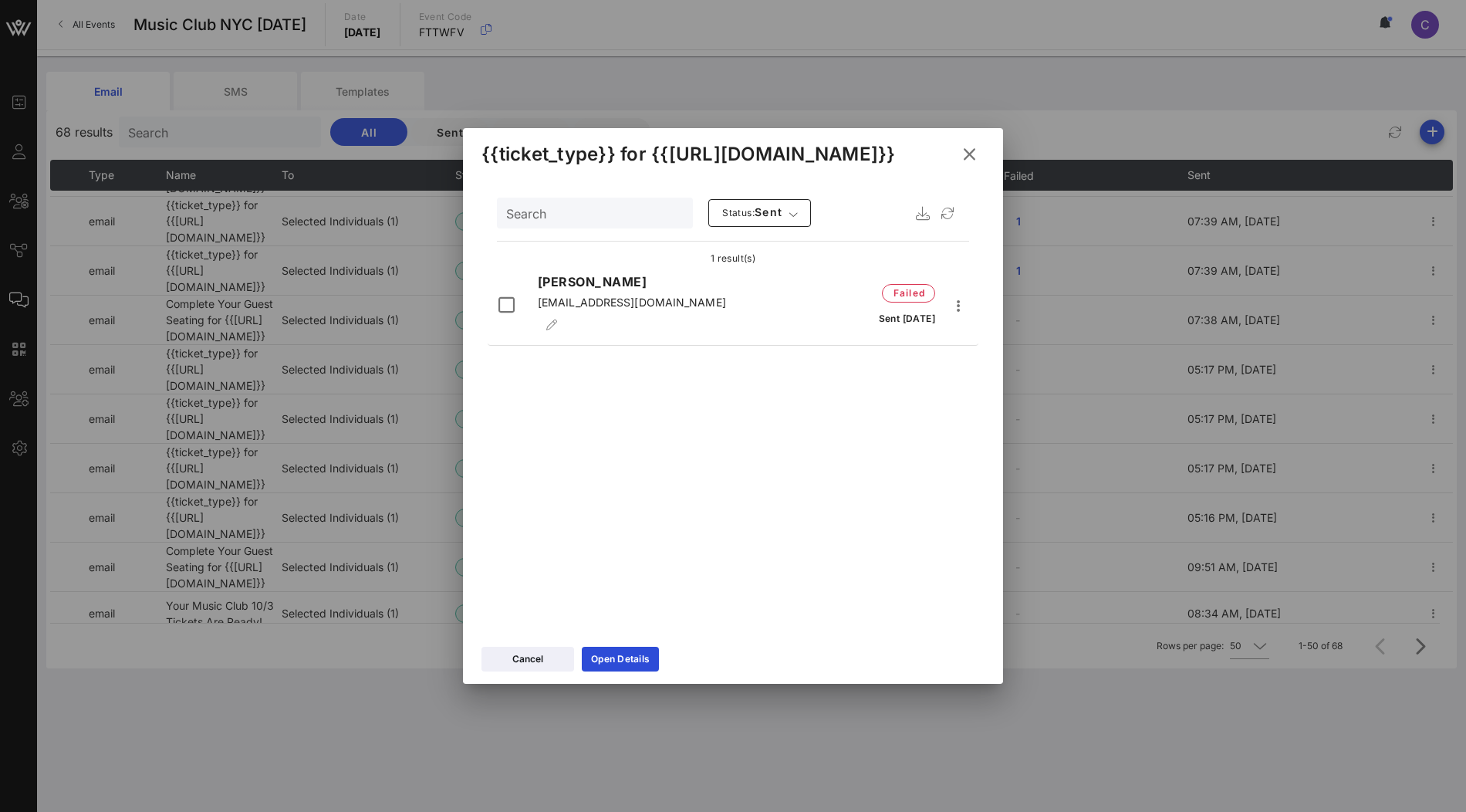
click at [974, 138] on div "{{ticket_type}} for {{event_details.name}}" at bounding box center [733, 152] width 540 height 48
click at [972, 153] on icon at bounding box center [969, 154] width 24 height 22
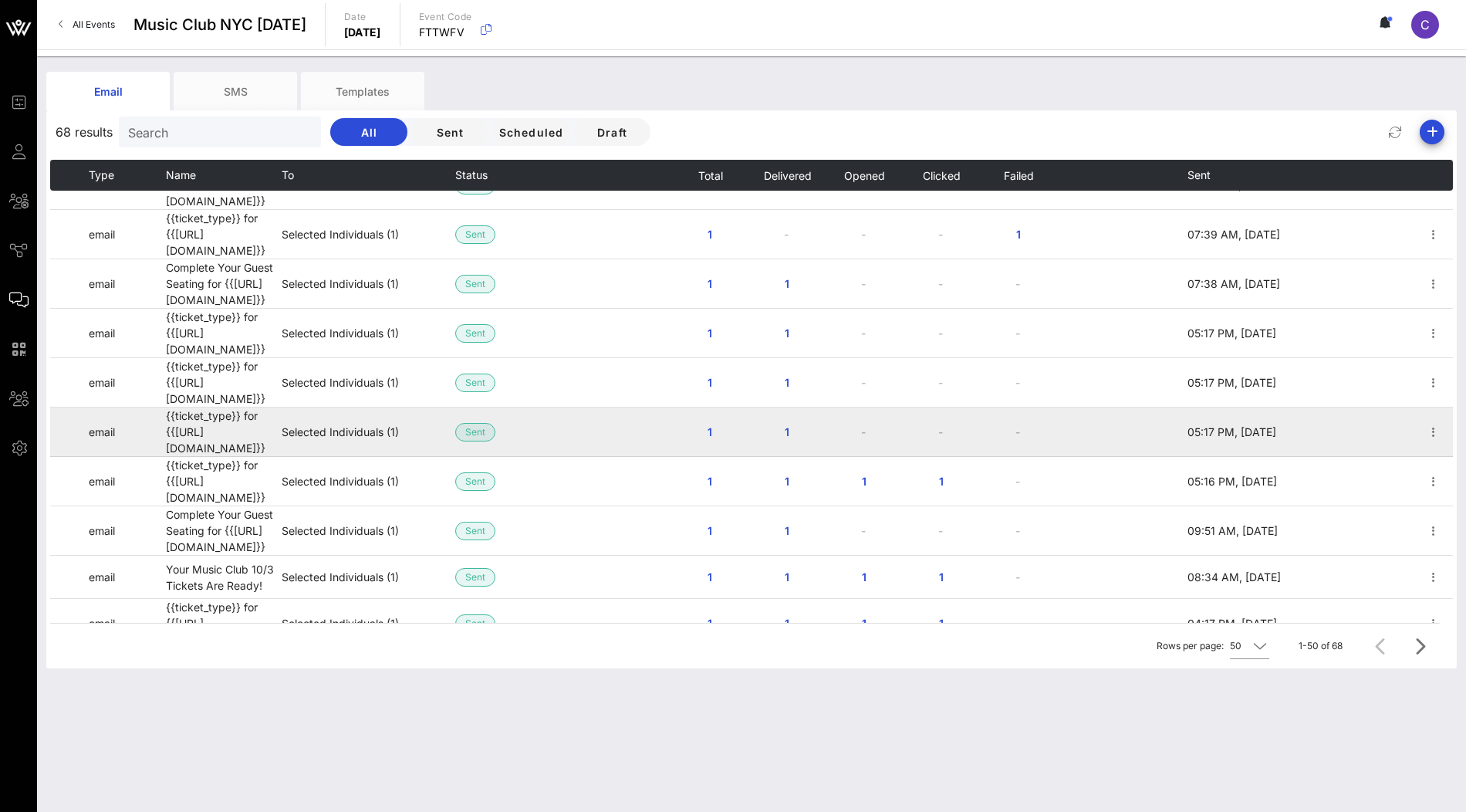
scroll to position [598, 0]
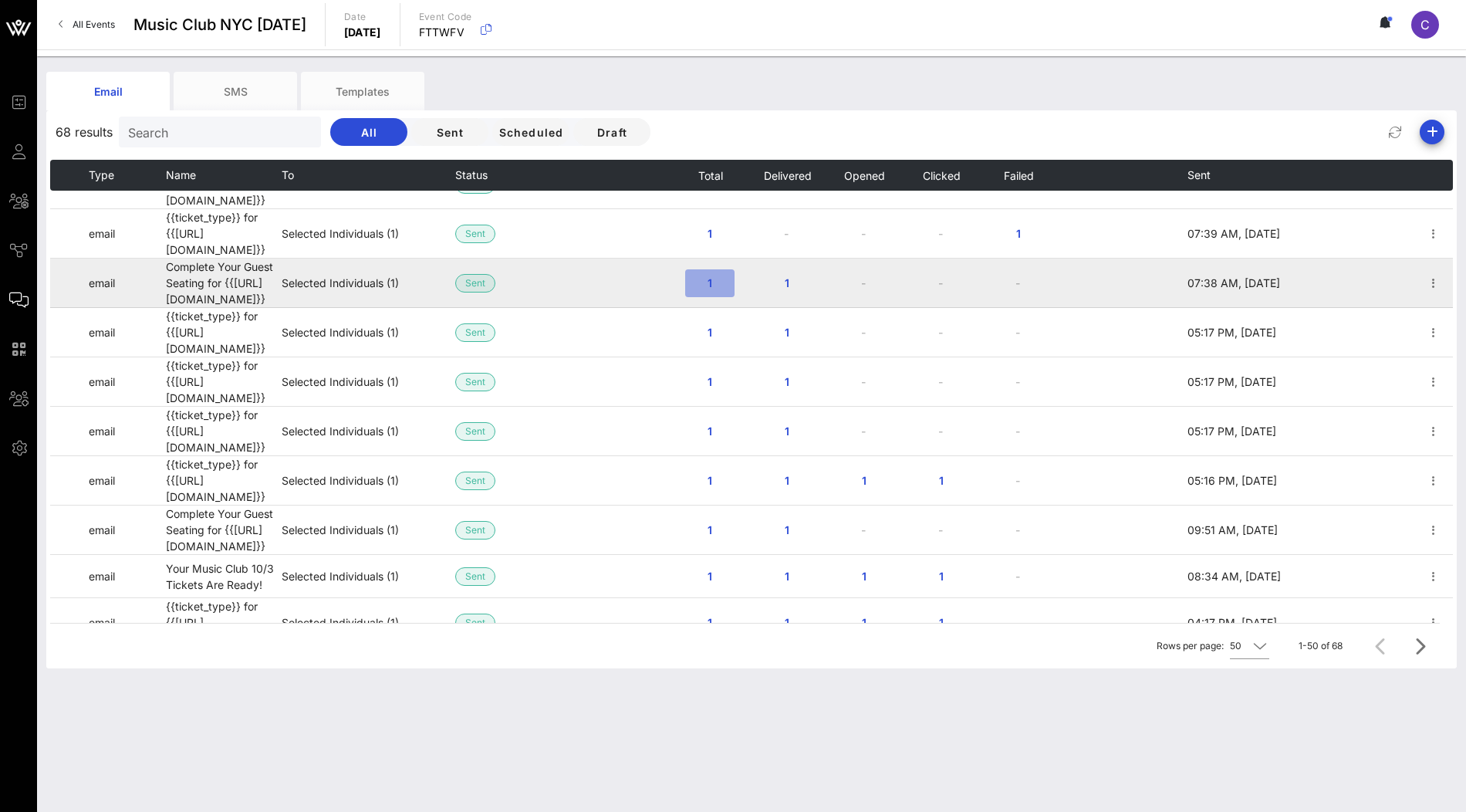
click at [712, 276] on span "1" at bounding box center [710, 282] width 25 height 13
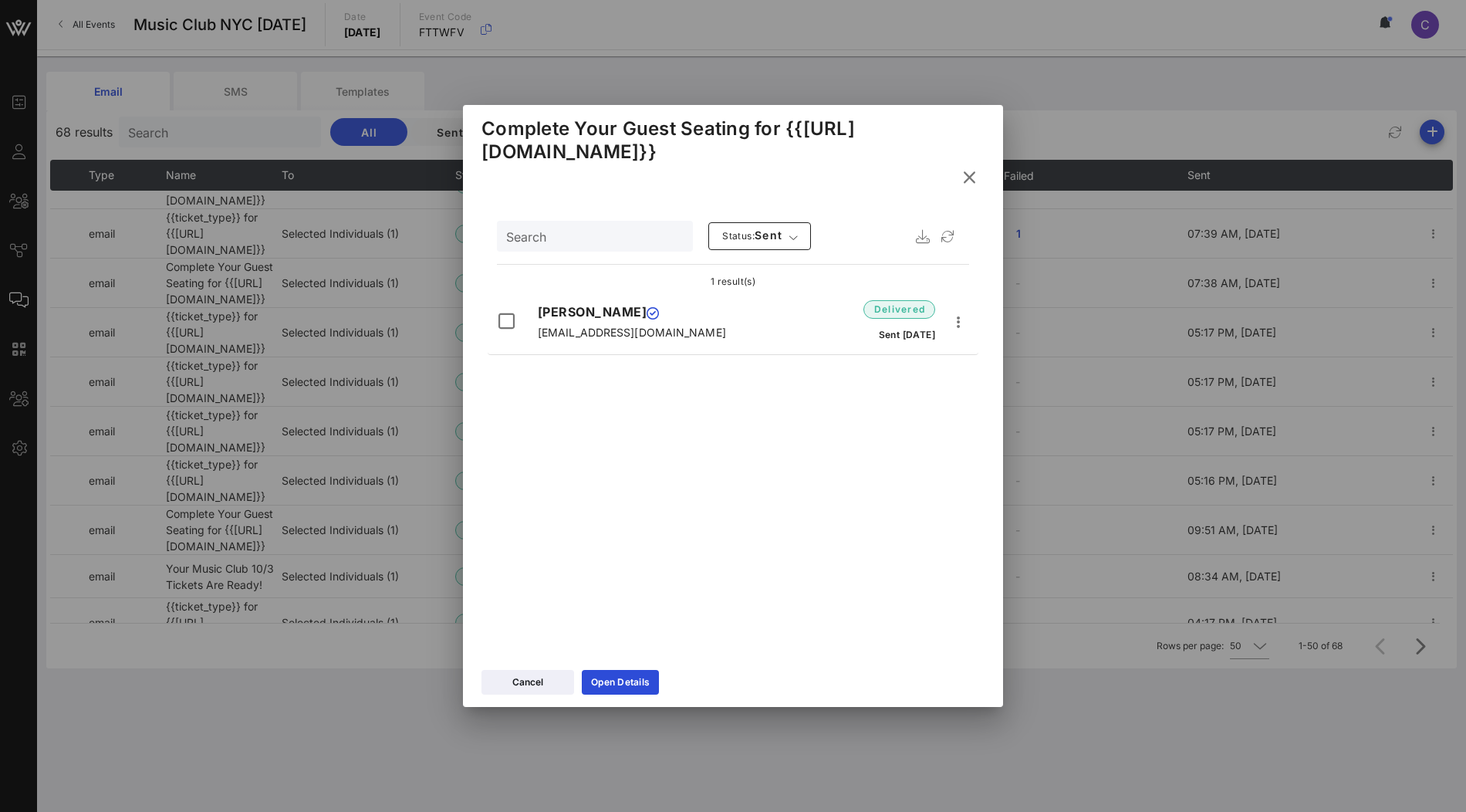
click at [969, 175] on icon at bounding box center [969, 177] width 22 height 19
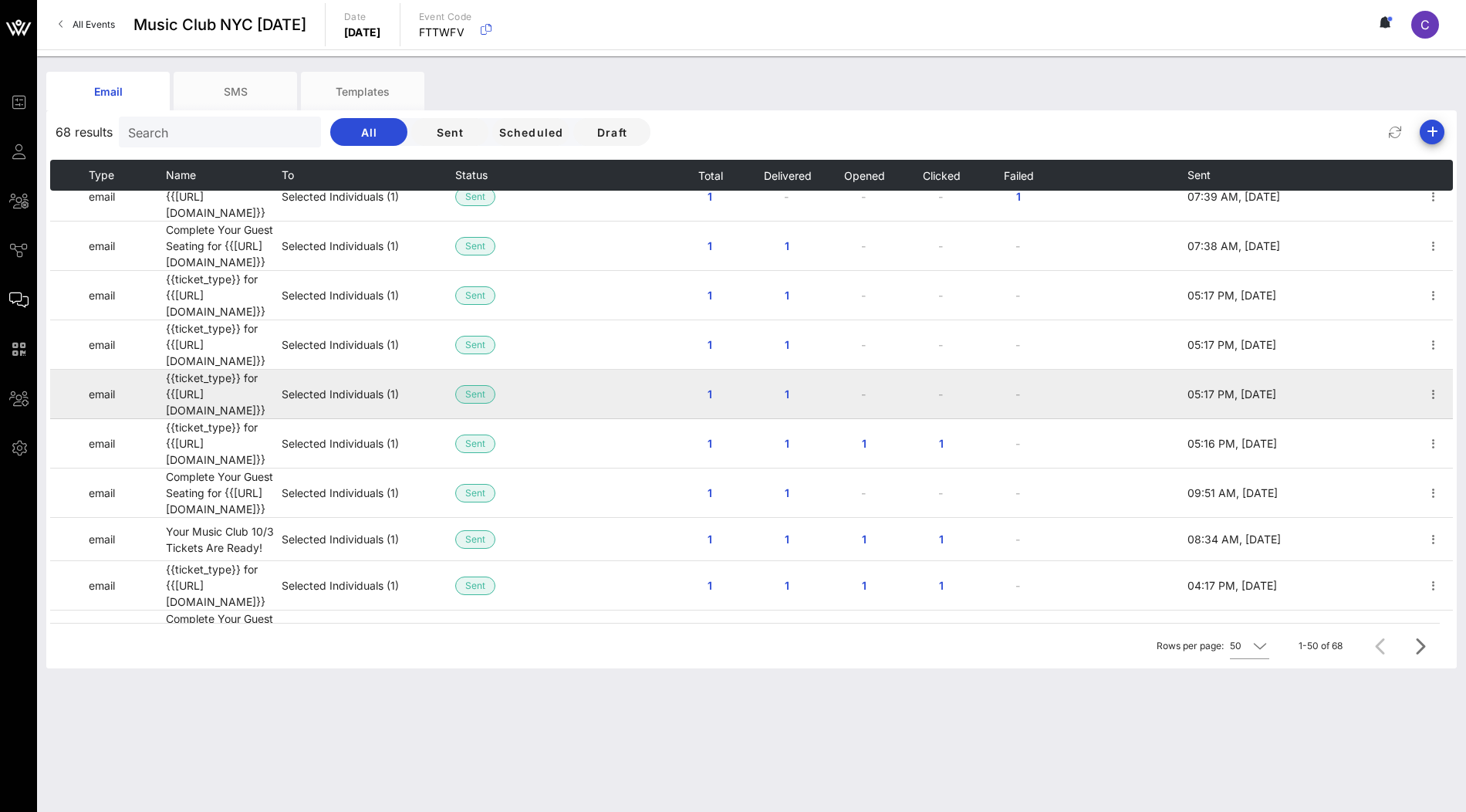
scroll to position [641, 0]
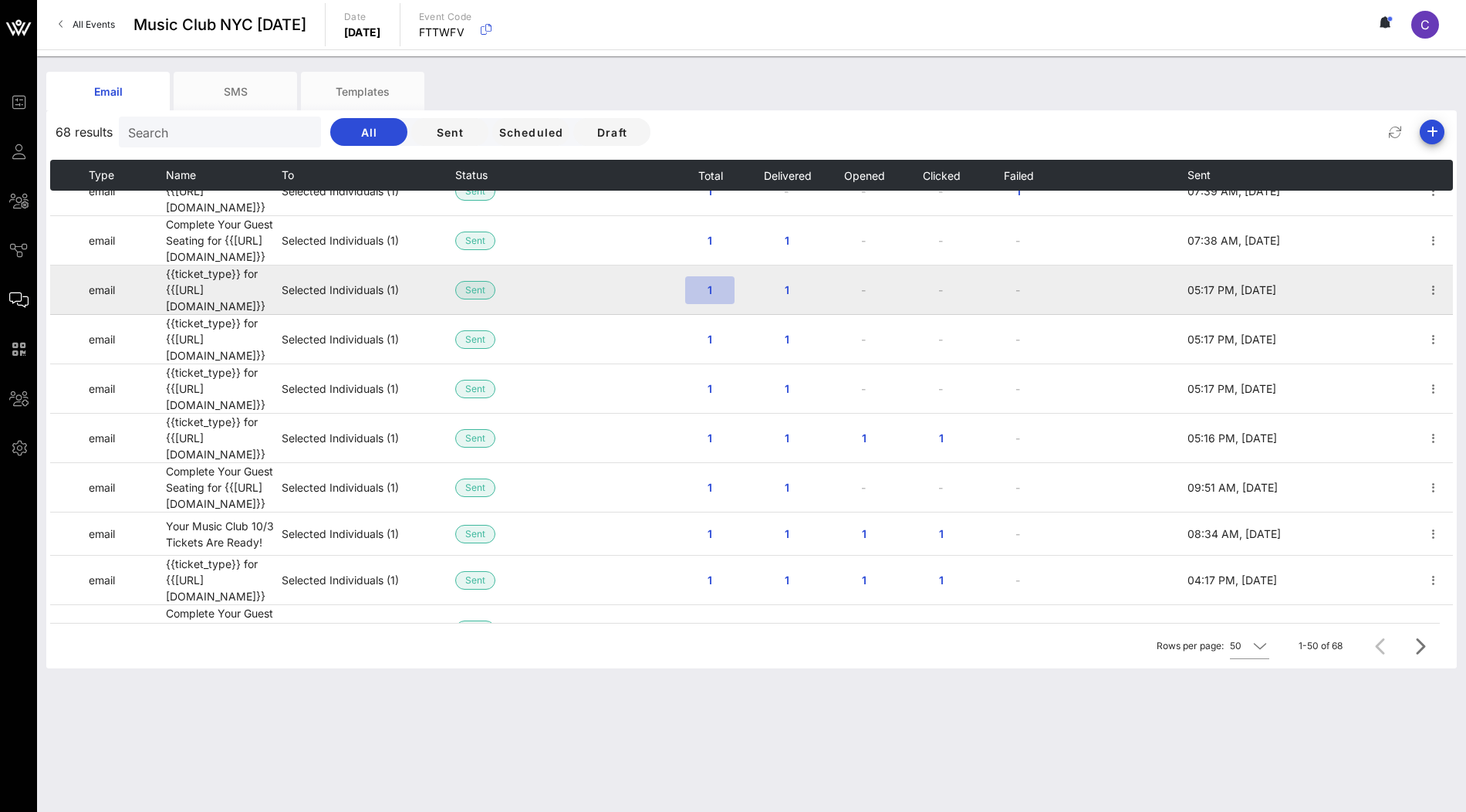
click at [707, 283] on span "1" at bounding box center [710, 290] width 25 height 13
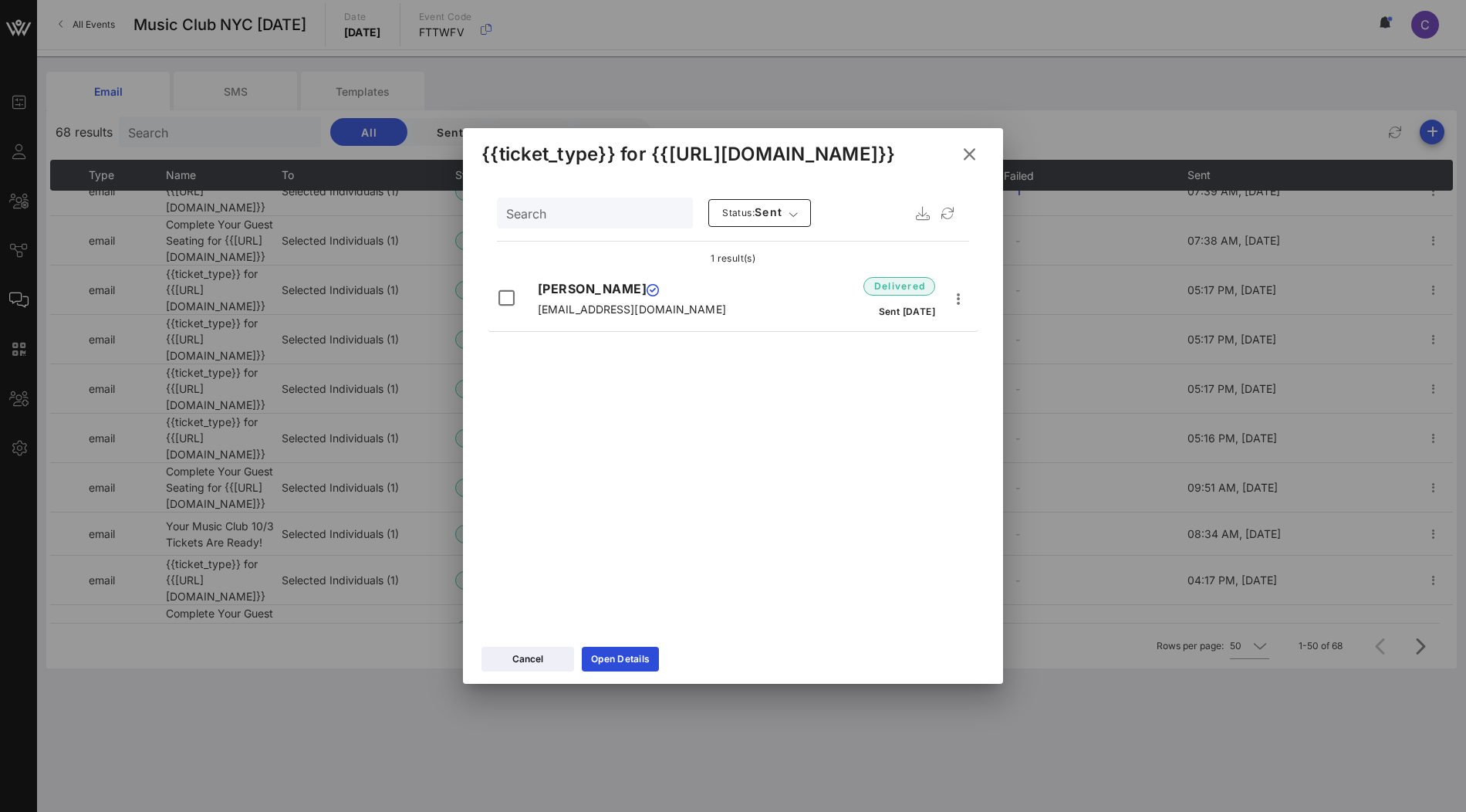
click at [973, 156] on icon at bounding box center [969, 155] width 22 height 21
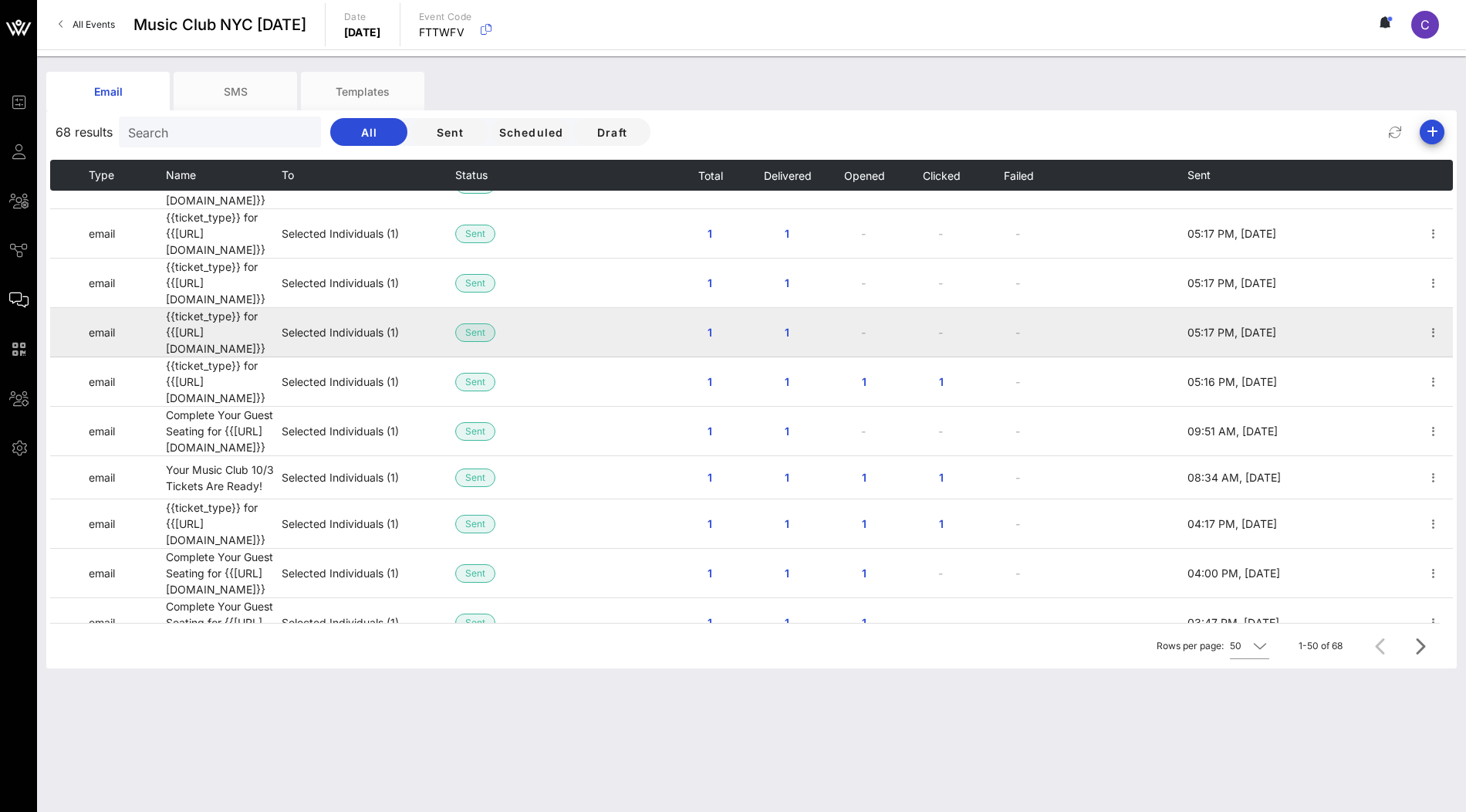
scroll to position [698, 0]
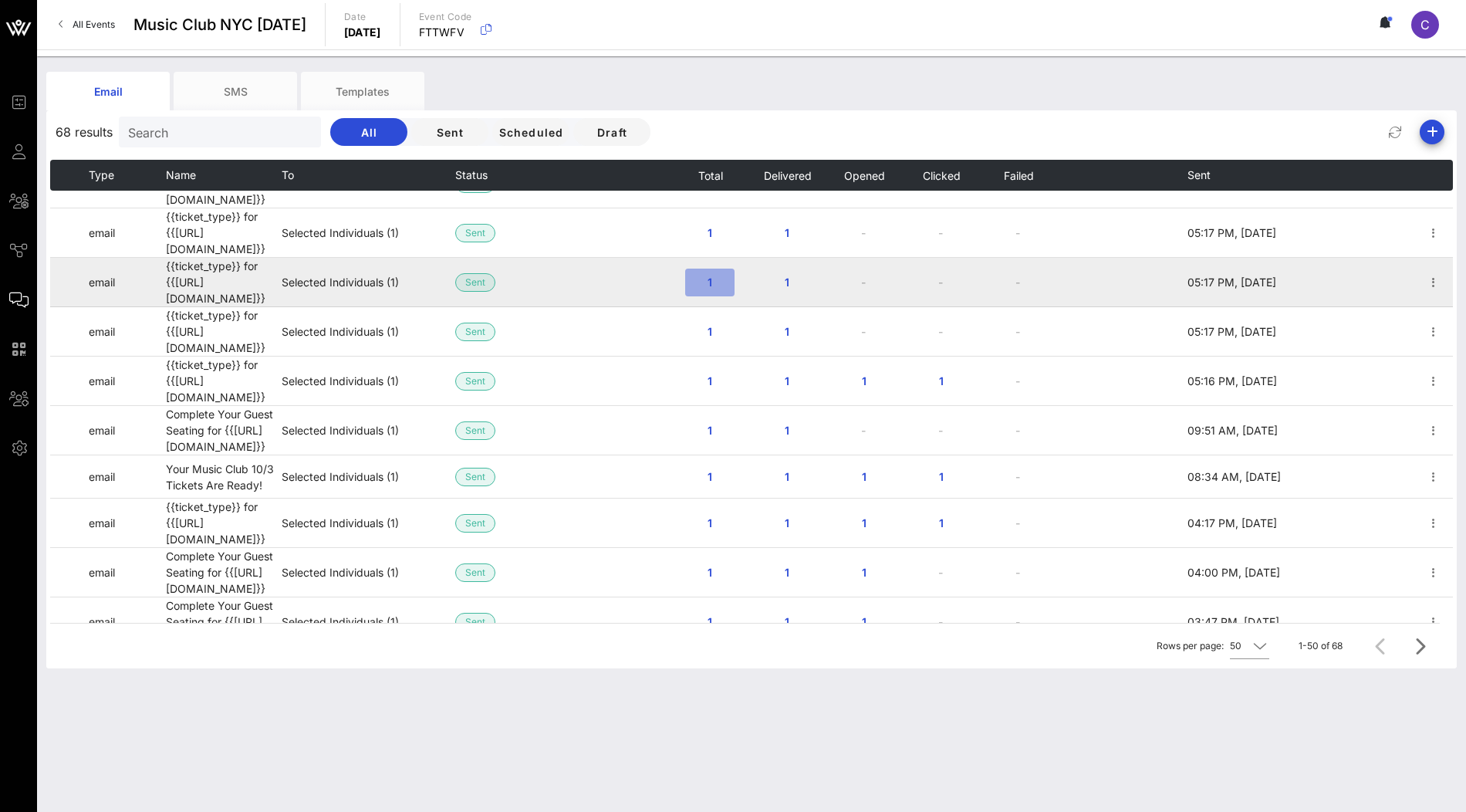
click at [712, 276] on span "1" at bounding box center [710, 282] width 25 height 13
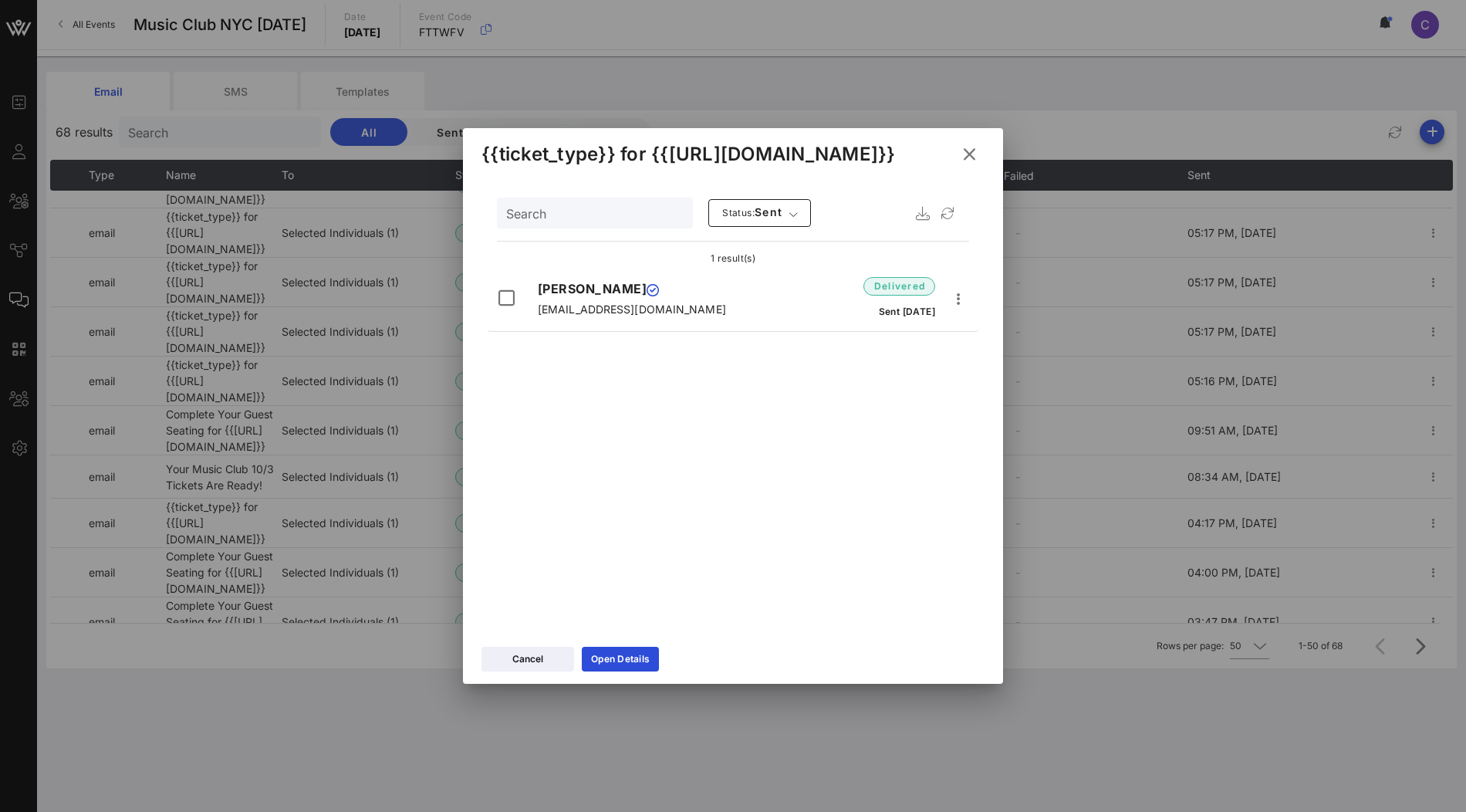
click at [978, 147] on button at bounding box center [970, 154] width 31 height 28
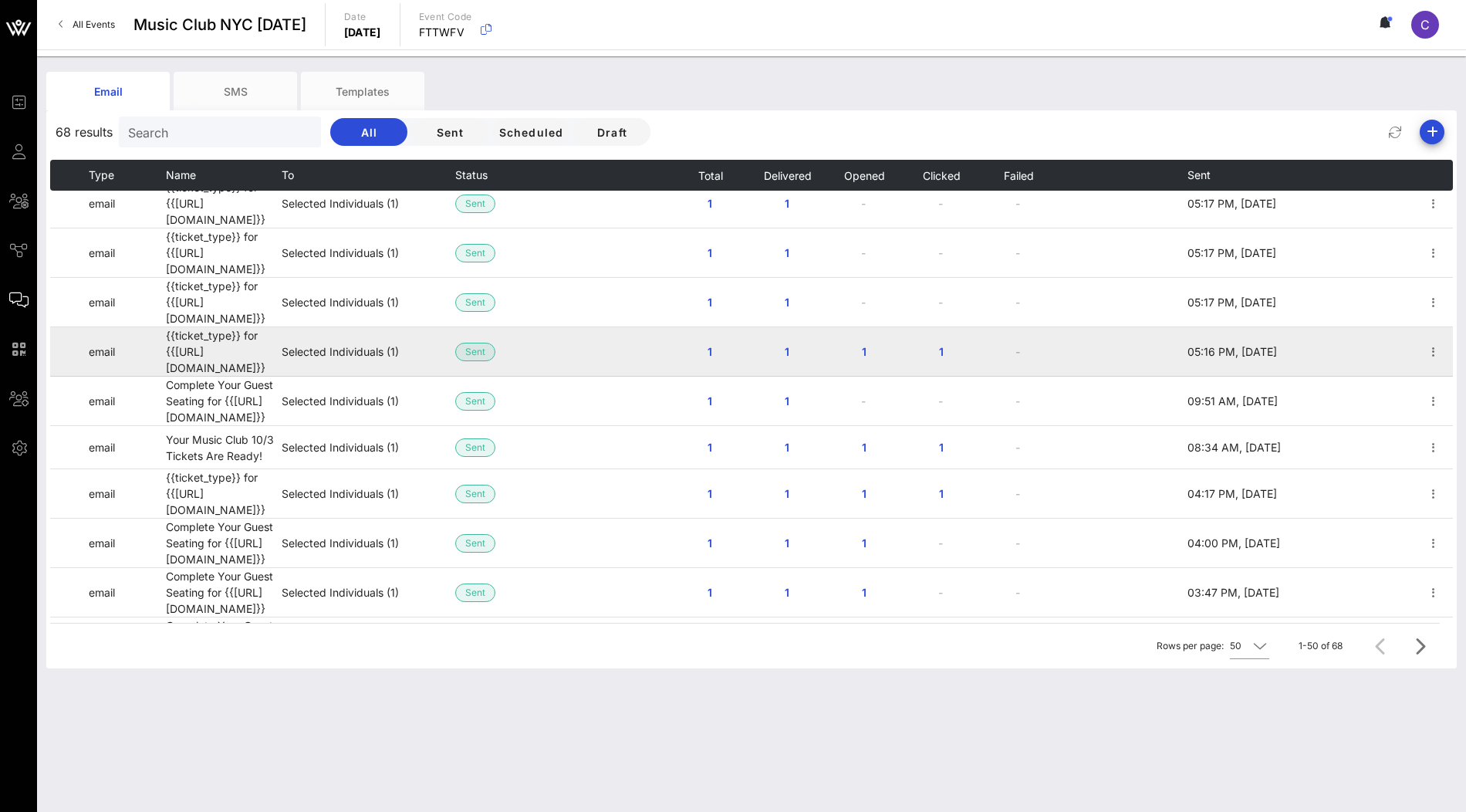
scroll to position [731, 0]
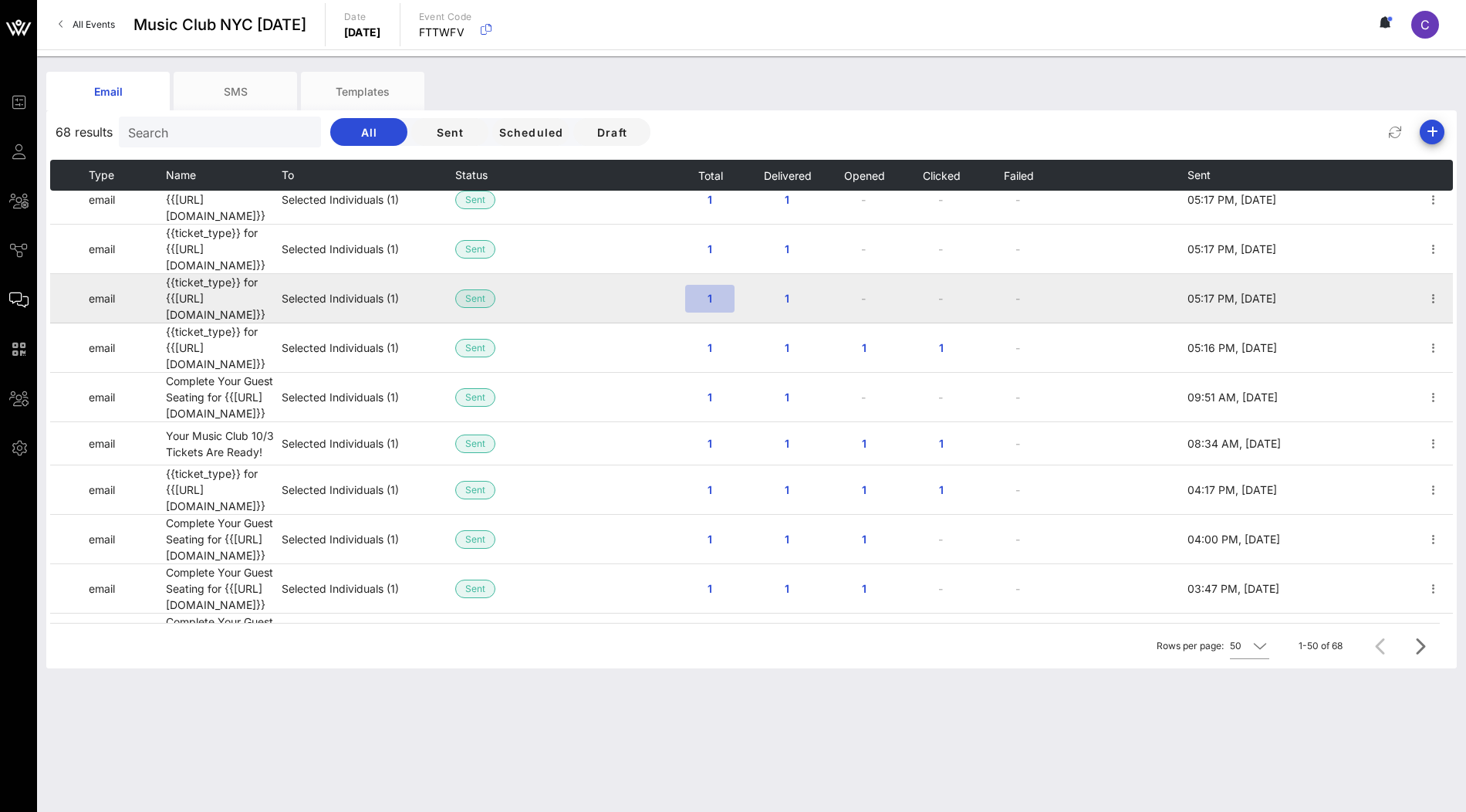
click at [710, 292] on span "1" at bounding box center [710, 299] width 25 height 13
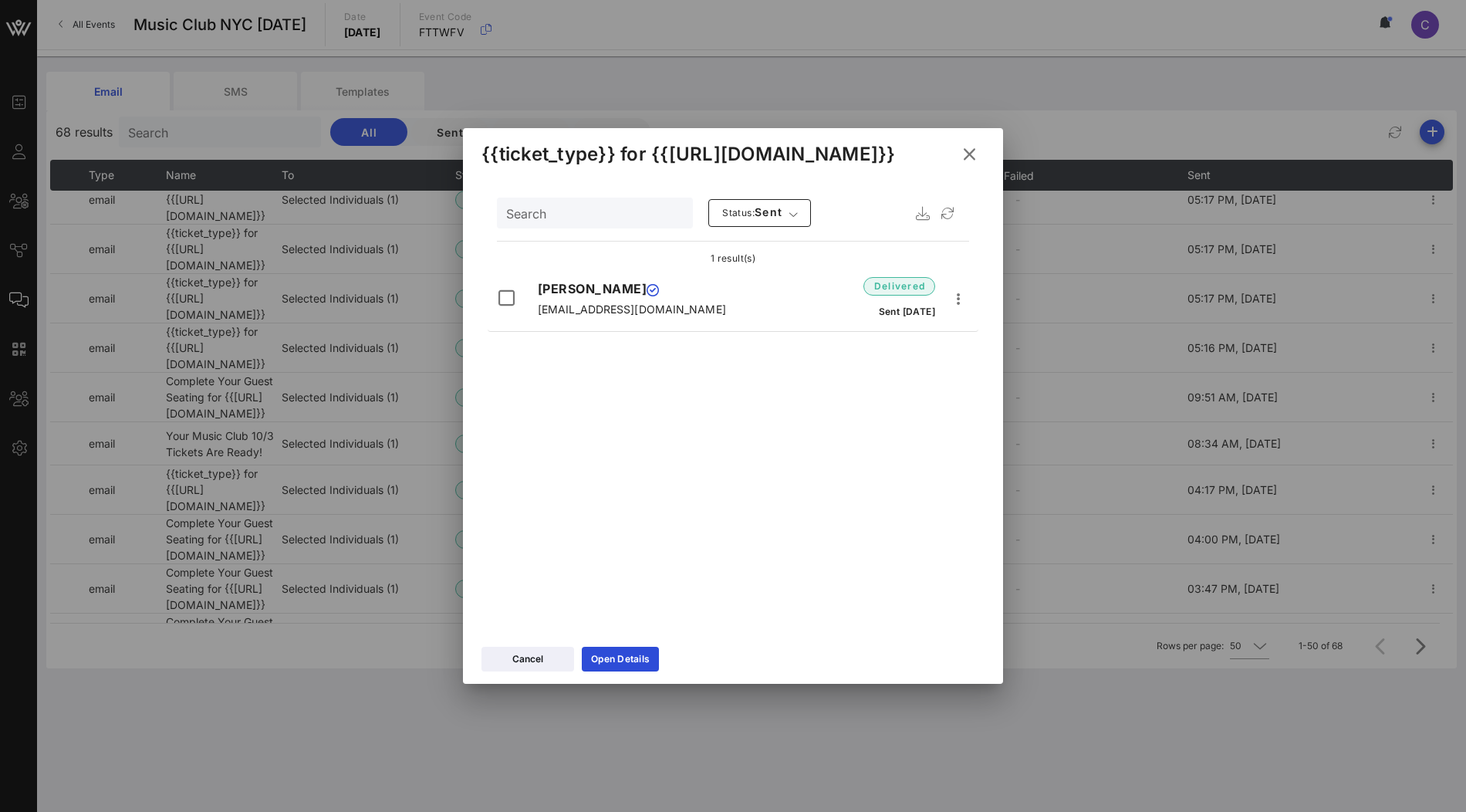
click at [971, 150] on icon at bounding box center [969, 154] width 22 height 19
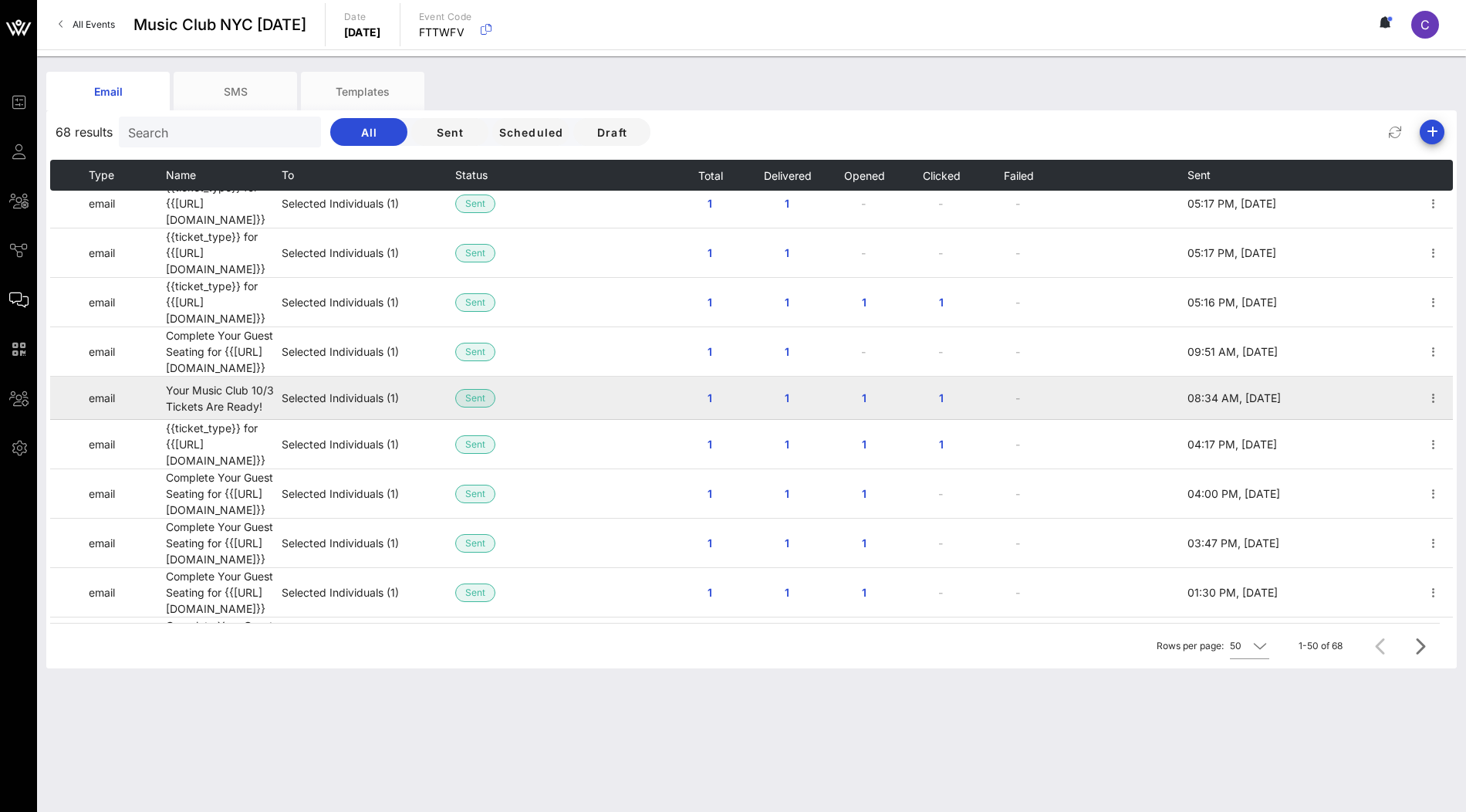
scroll to position [778, 0]
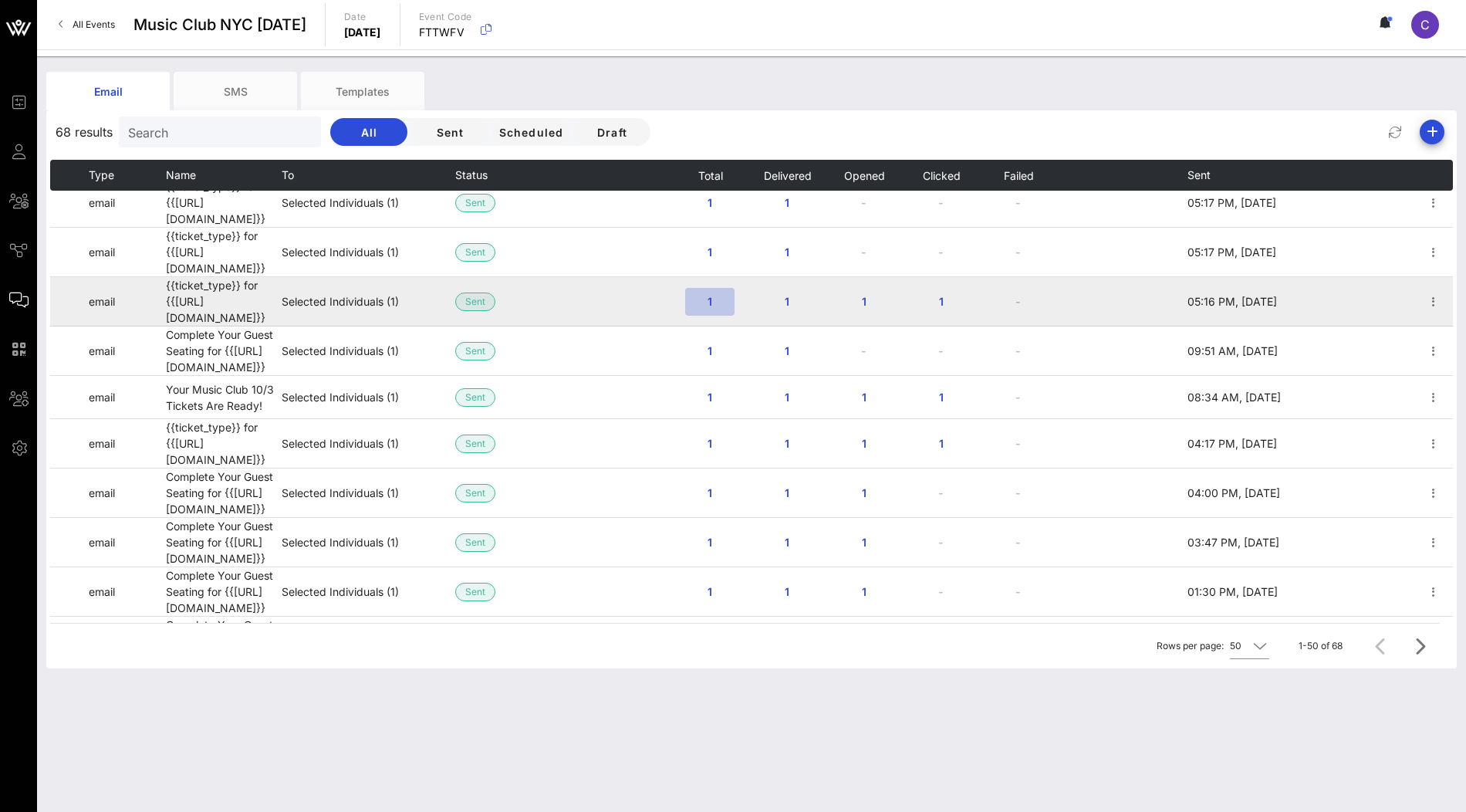
click at [711, 295] on span "1" at bounding box center [710, 302] width 25 height 13
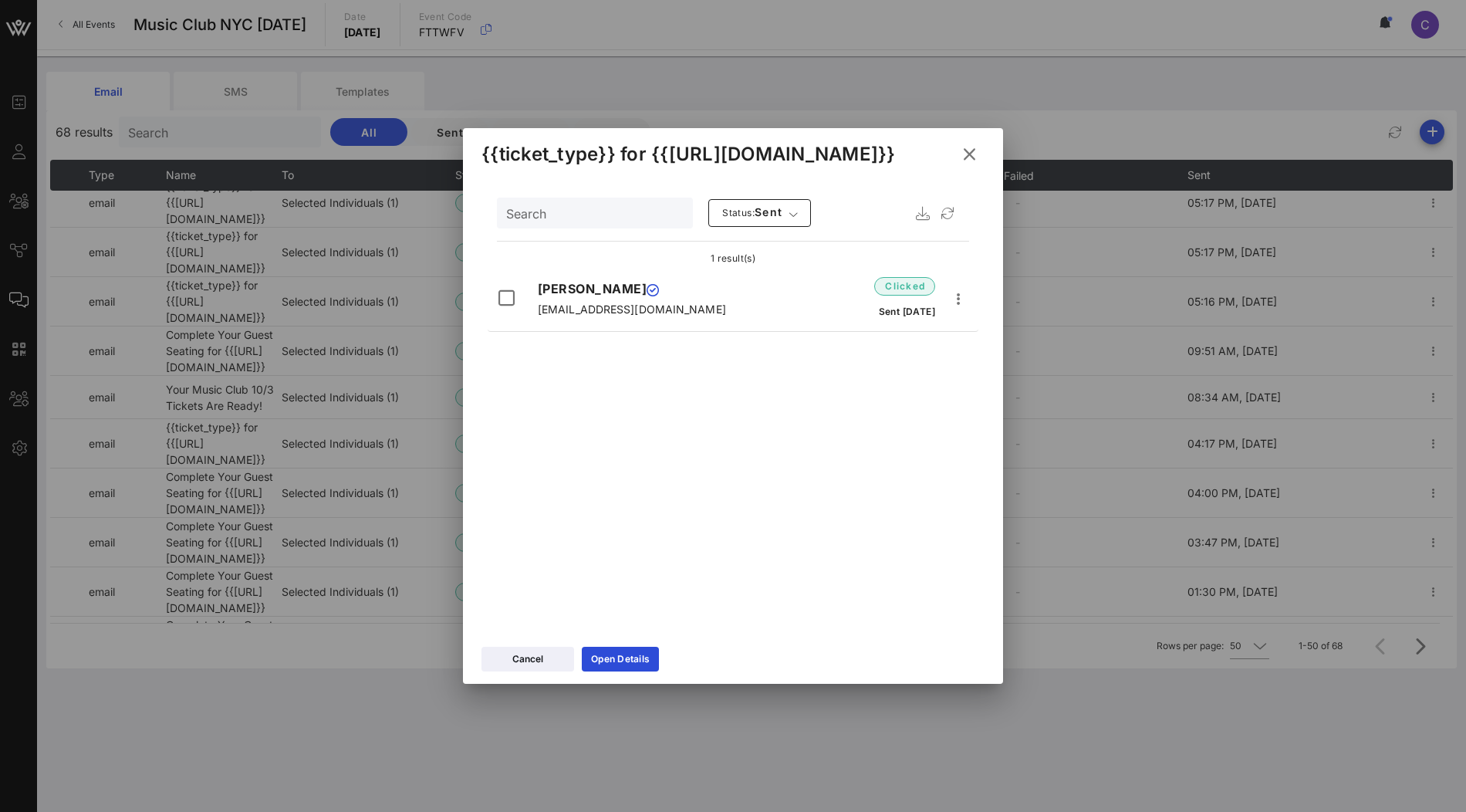
click at [969, 151] on icon at bounding box center [969, 155] width 26 height 25
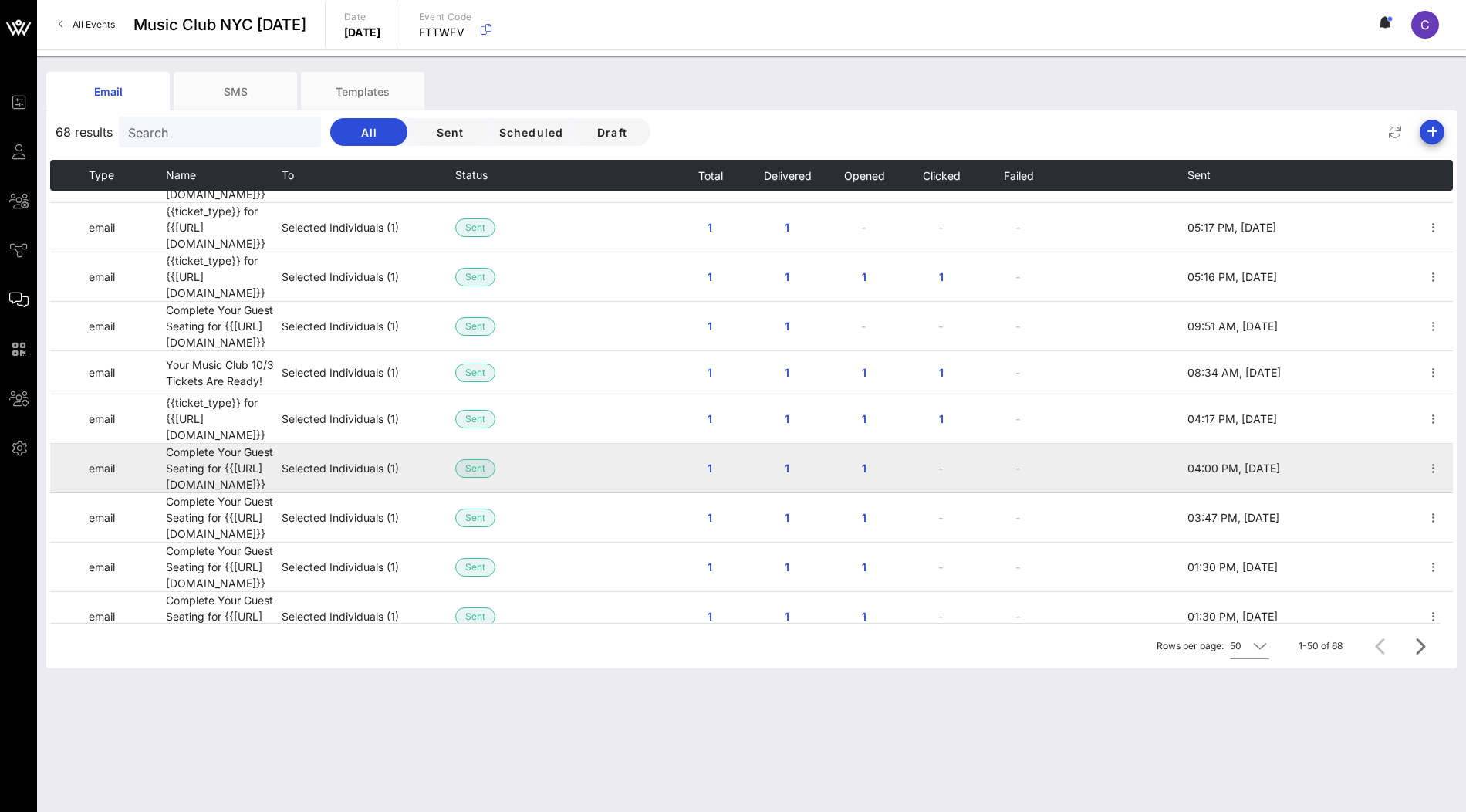
scroll to position [819, 0]
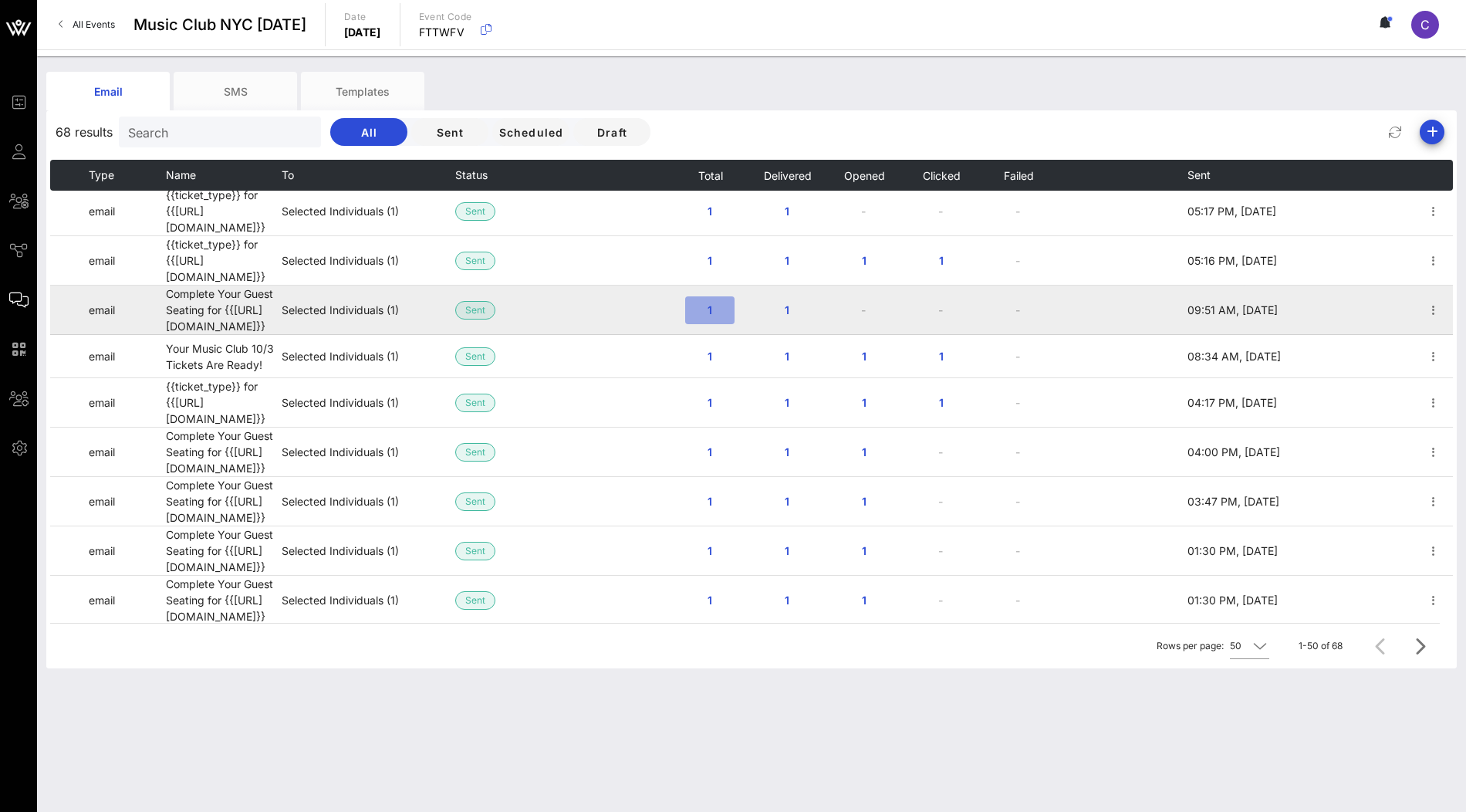
click at [713, 303] on span "1" at bounding box center [710, 310] width 25 height 13
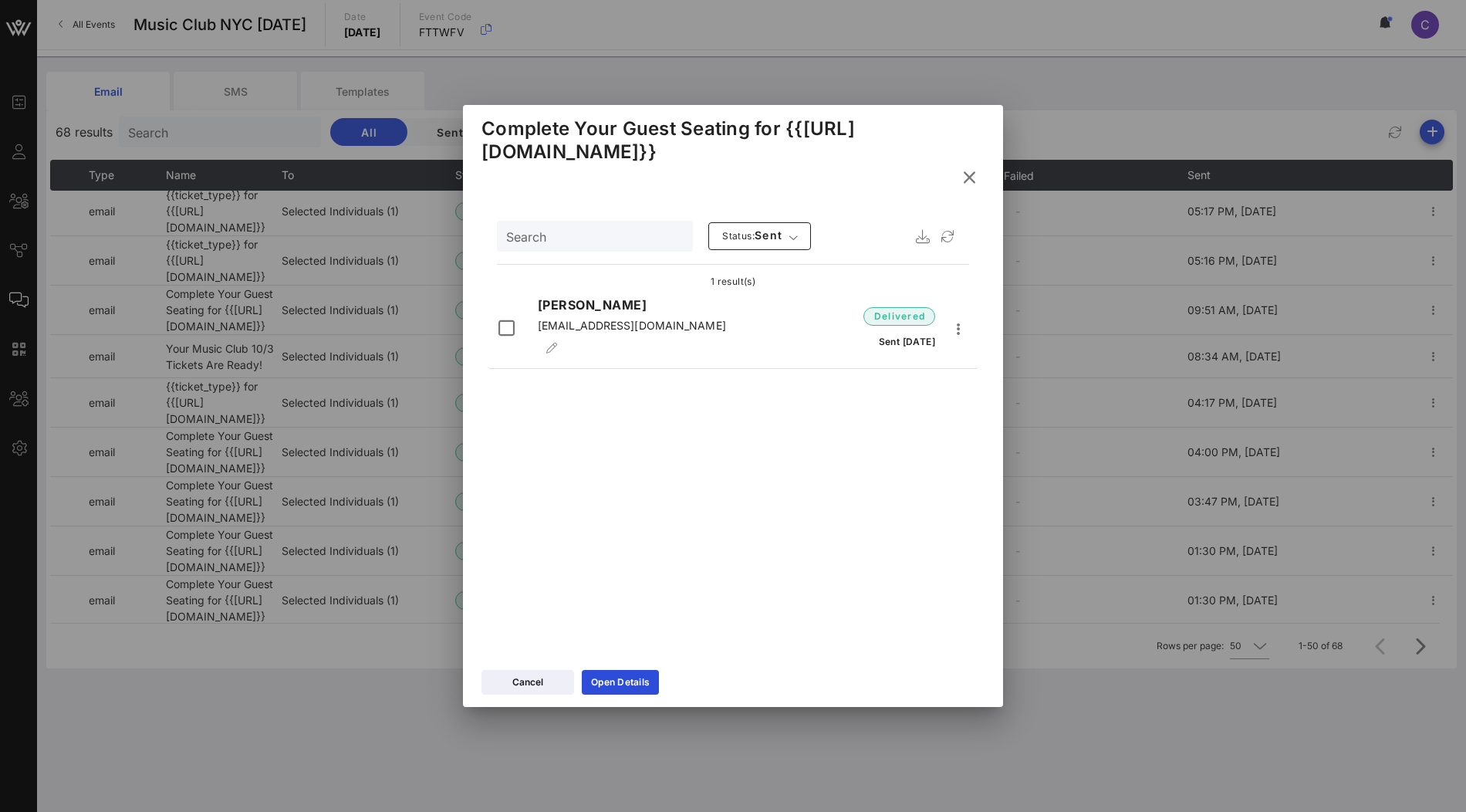
click at [973, 179] on icon at bounding box center [969, 177] width 22 height 19
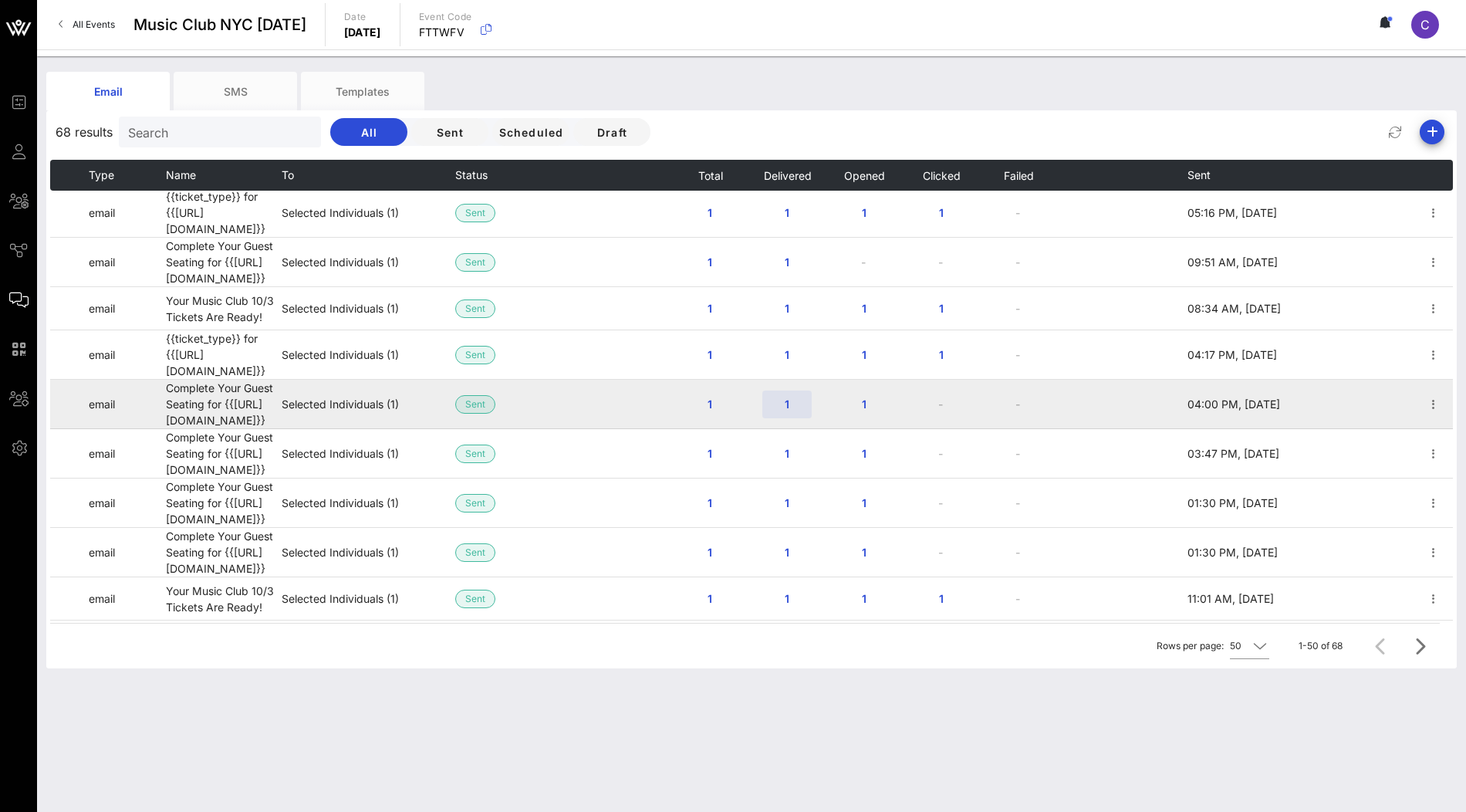
scroll to position [867, 0]
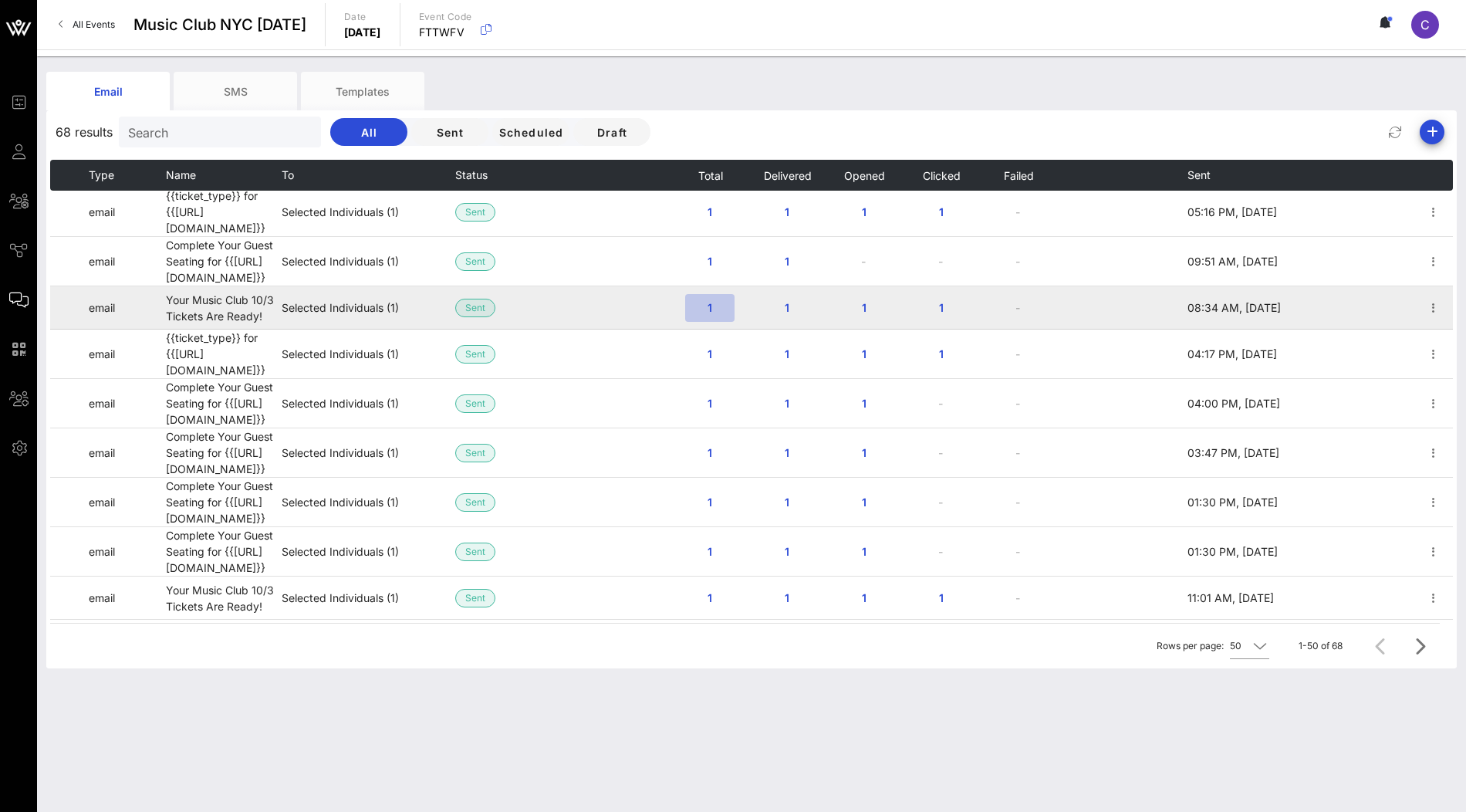
click at [714, 301] on span "1" at bounding box center [710, 307] width 25 height 13
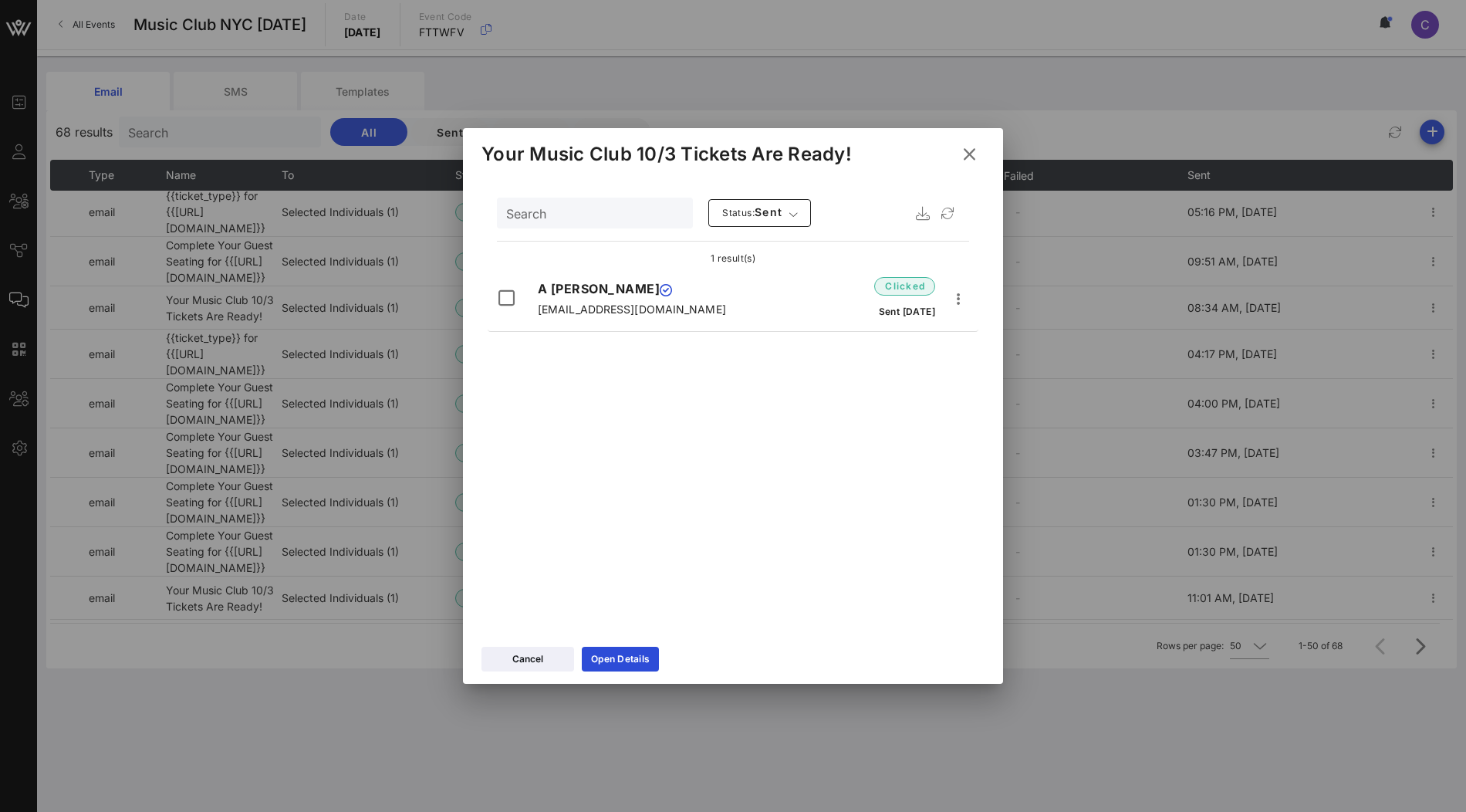
click at [970, 147] on icon at bounding box center [970, 154] width 21 height 18
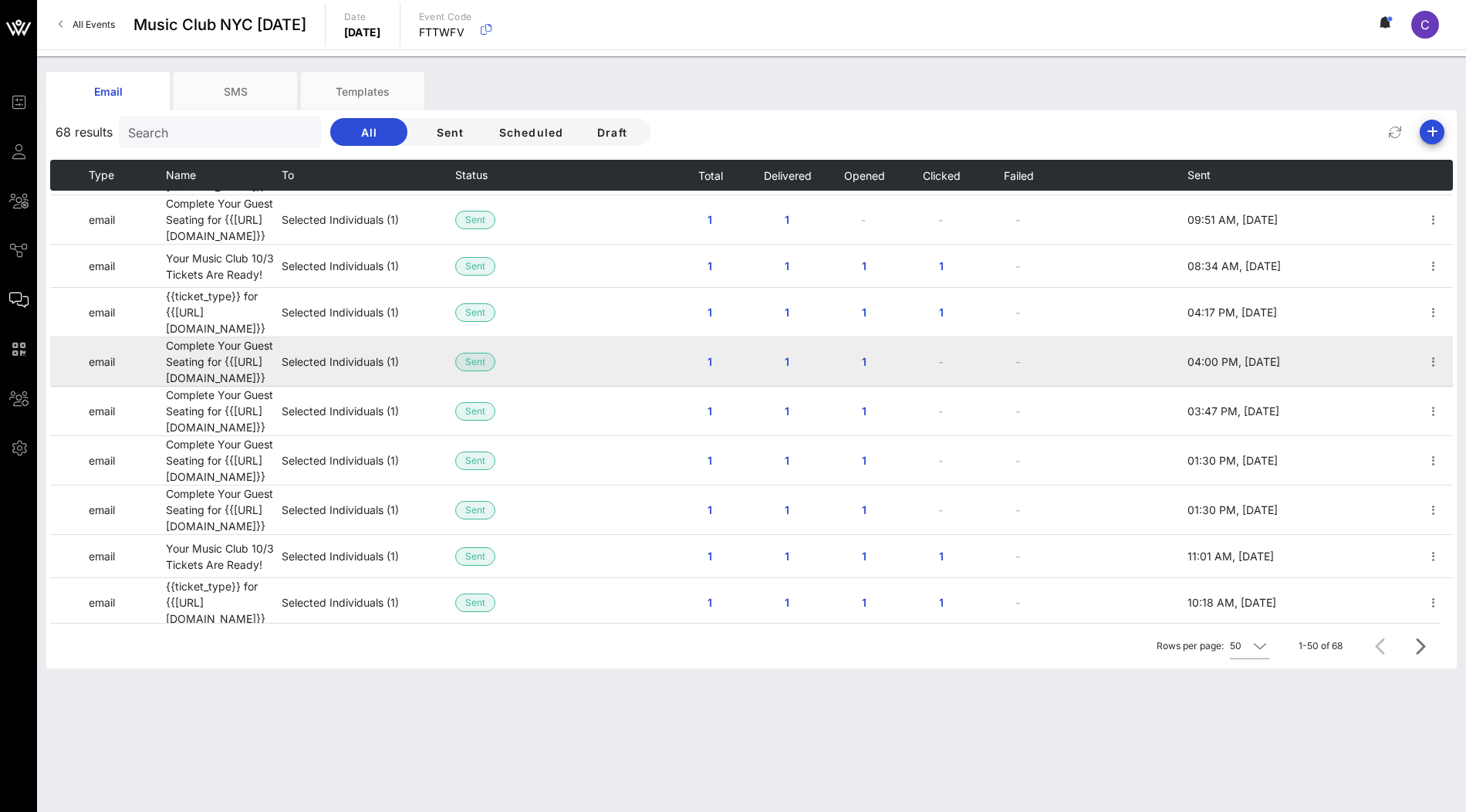
scroll to position [915, 0]
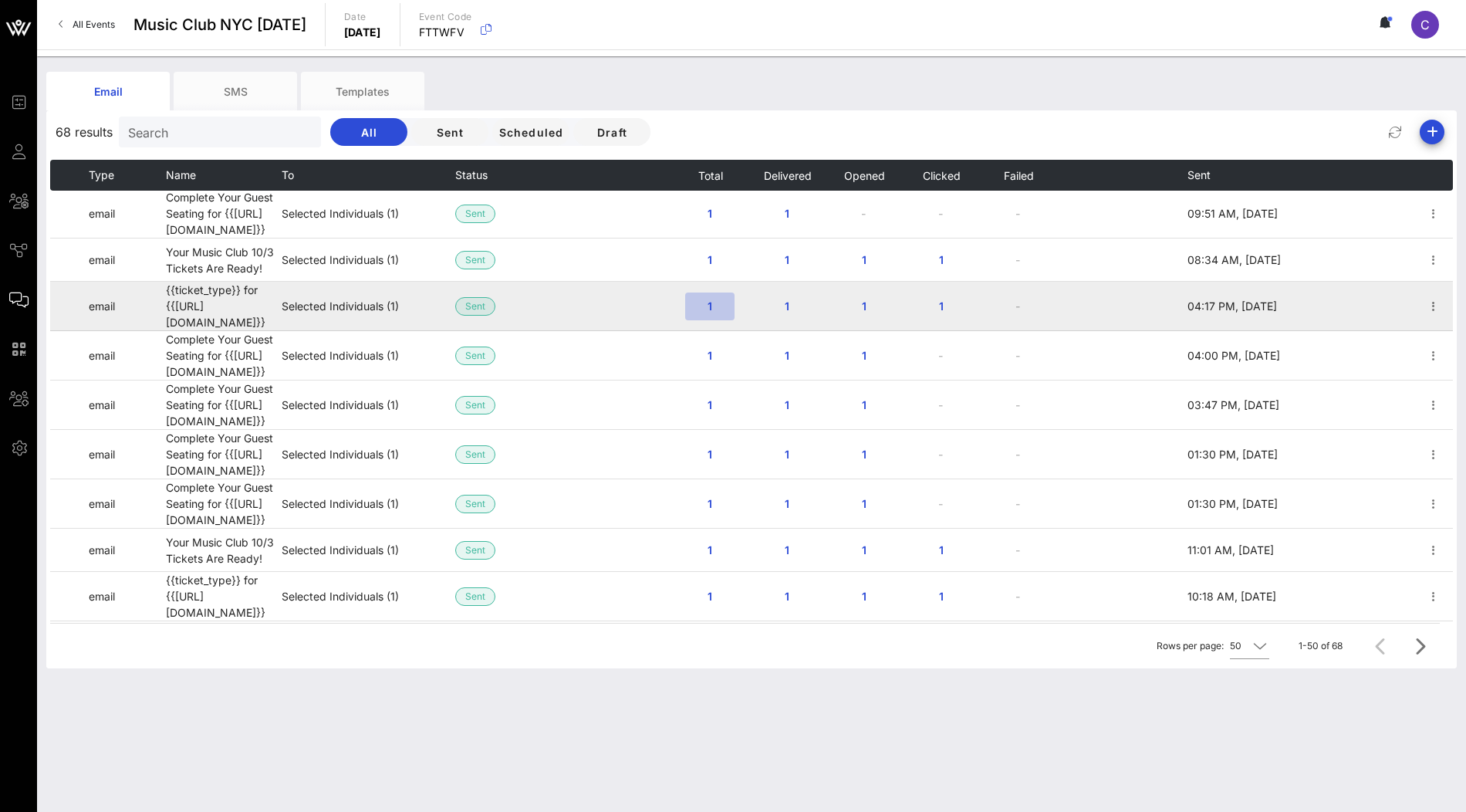
click at [709, 300] on span "1" at bounding box center [710, 306] width 25 height 13
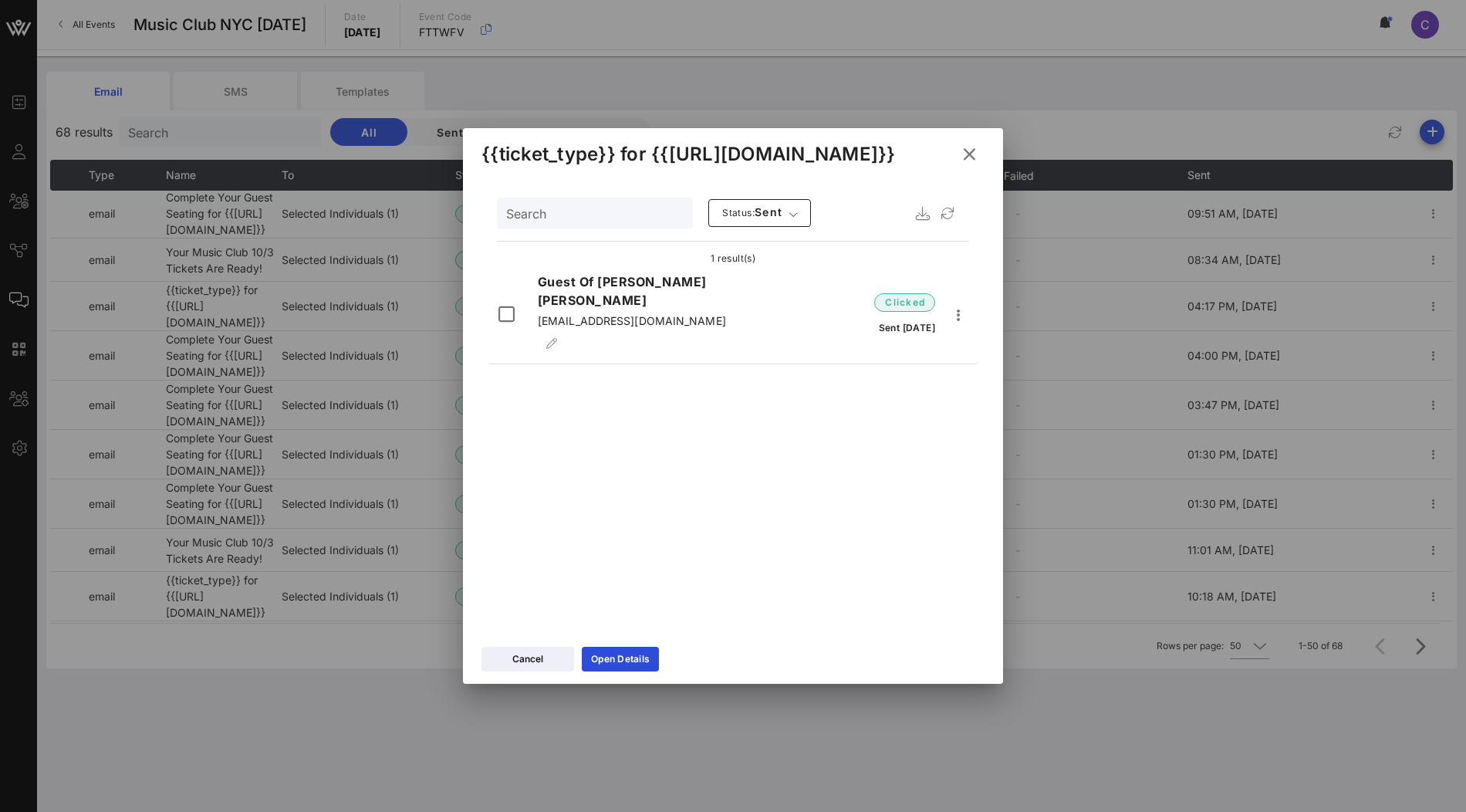
click at [974, 155] on icon at bounding box center [969, 154] width 24 height 22
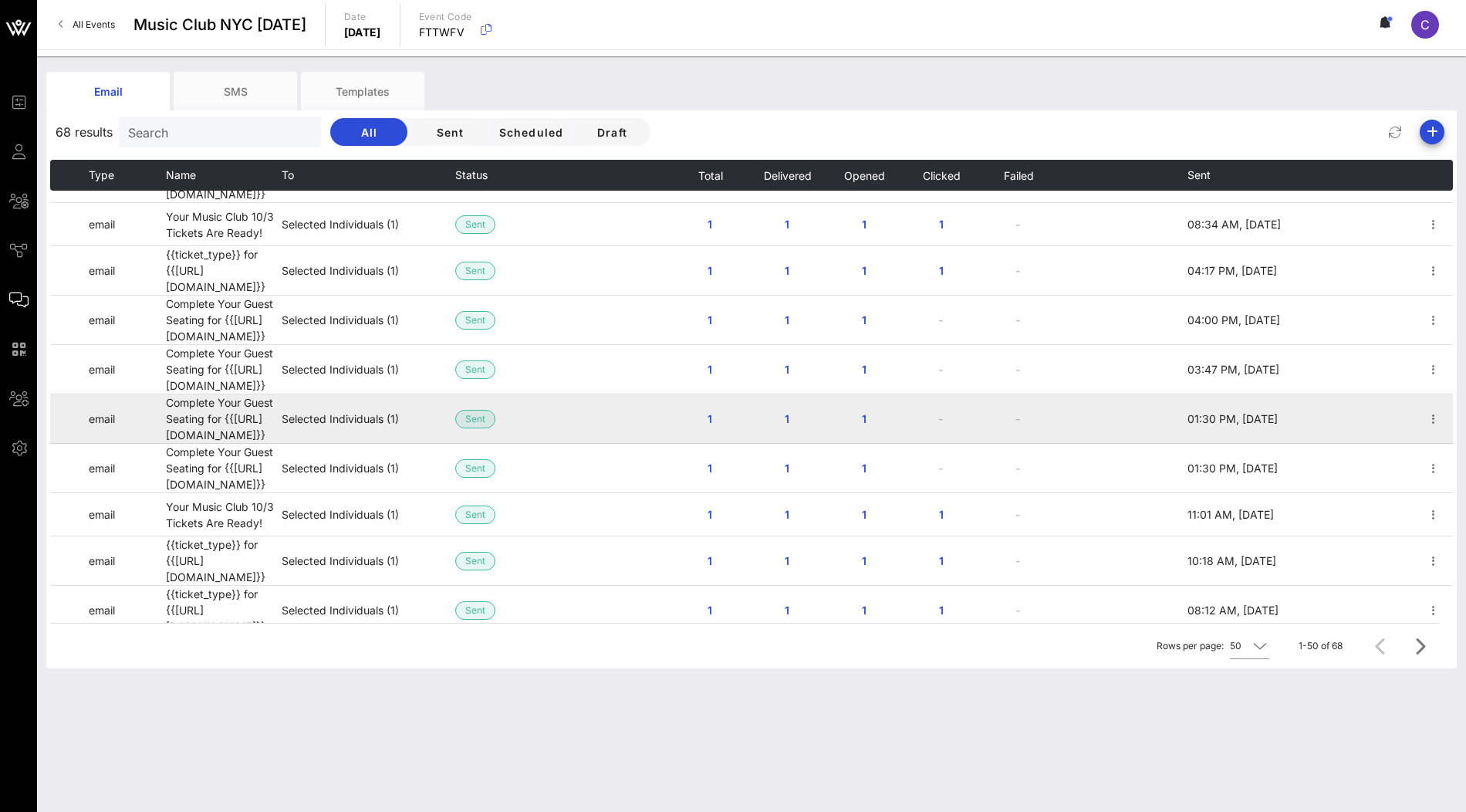
scroll to position [956, 0]
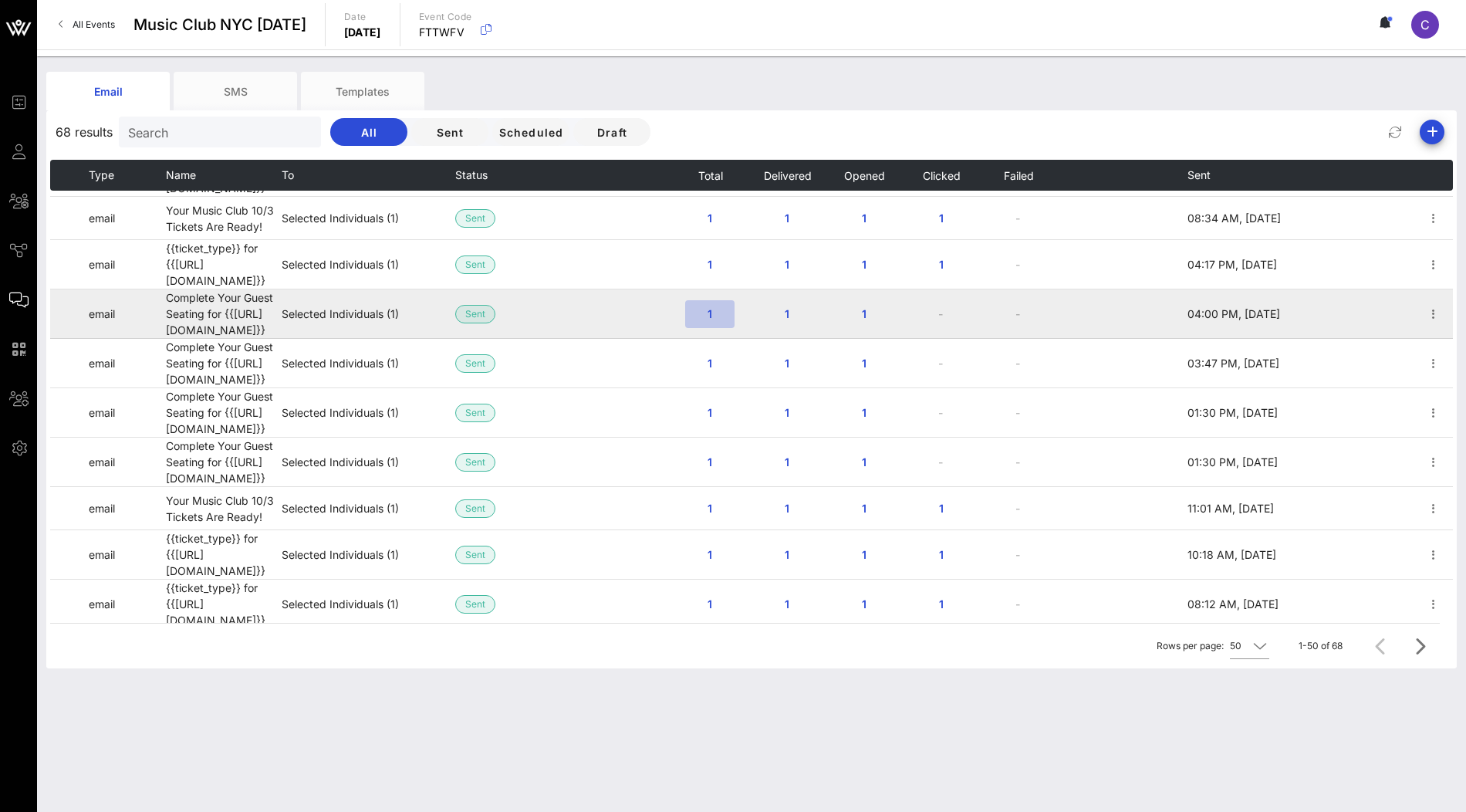
click at [712, 307] on span "1" at bounding box center [710, 314] width 25 height 13
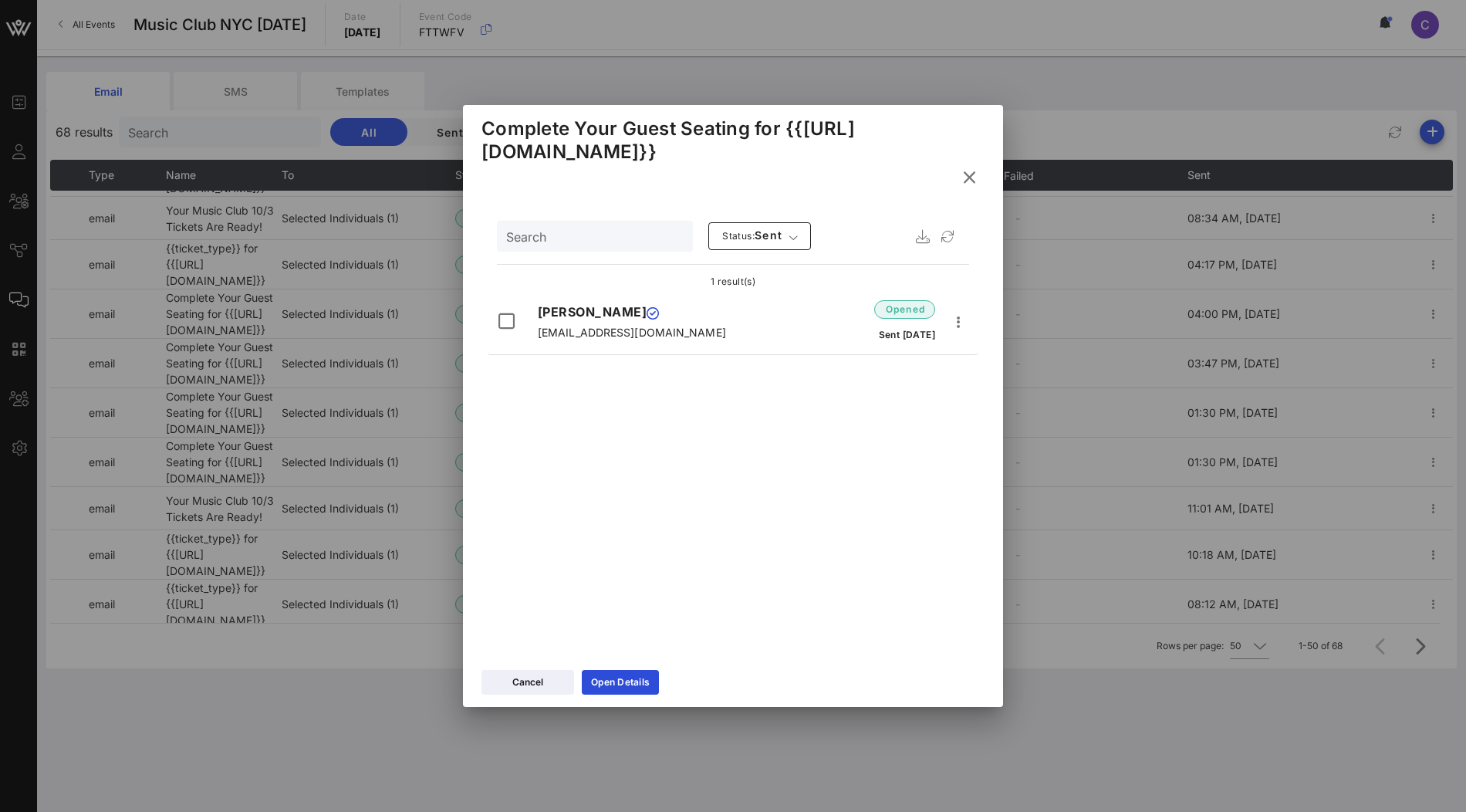
click at [972, 176] on icon at bounding box center [969, 177] width 22 height 21
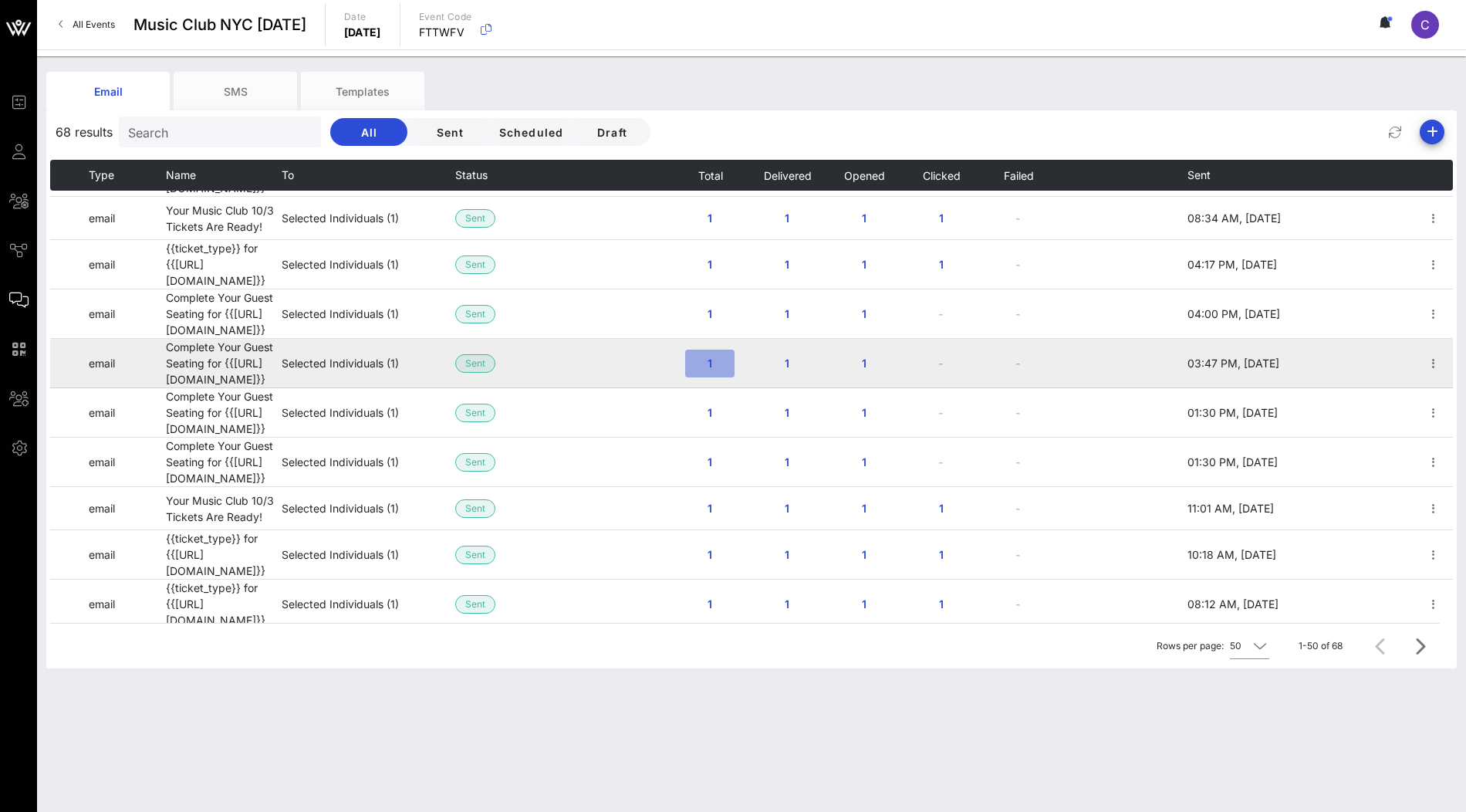
click at [717, 357] on span "1" at bounding box center [710, 364] width 25 height 13
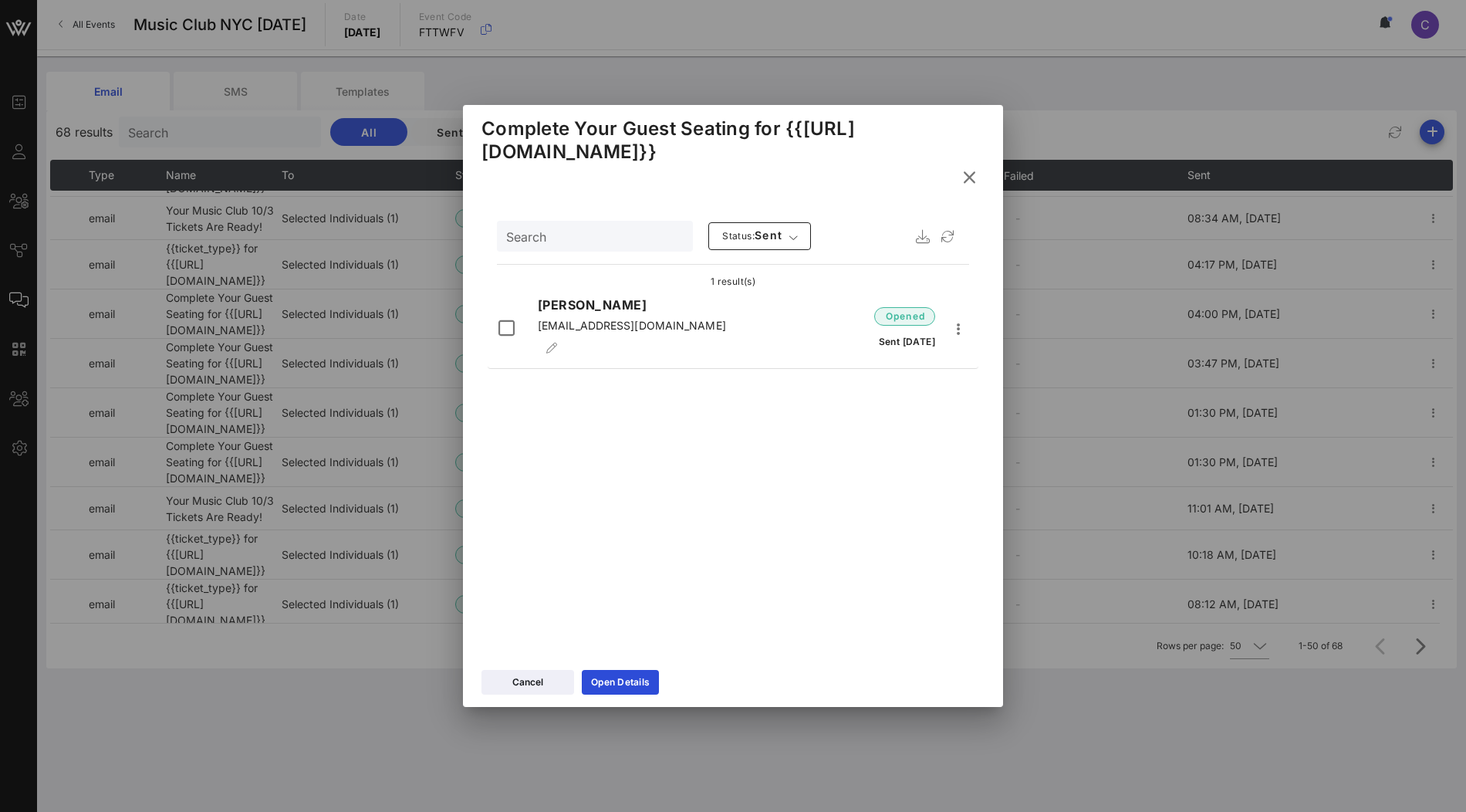
click at [976, 178] on icon at bounding box center [969, 177] width 22 height 19
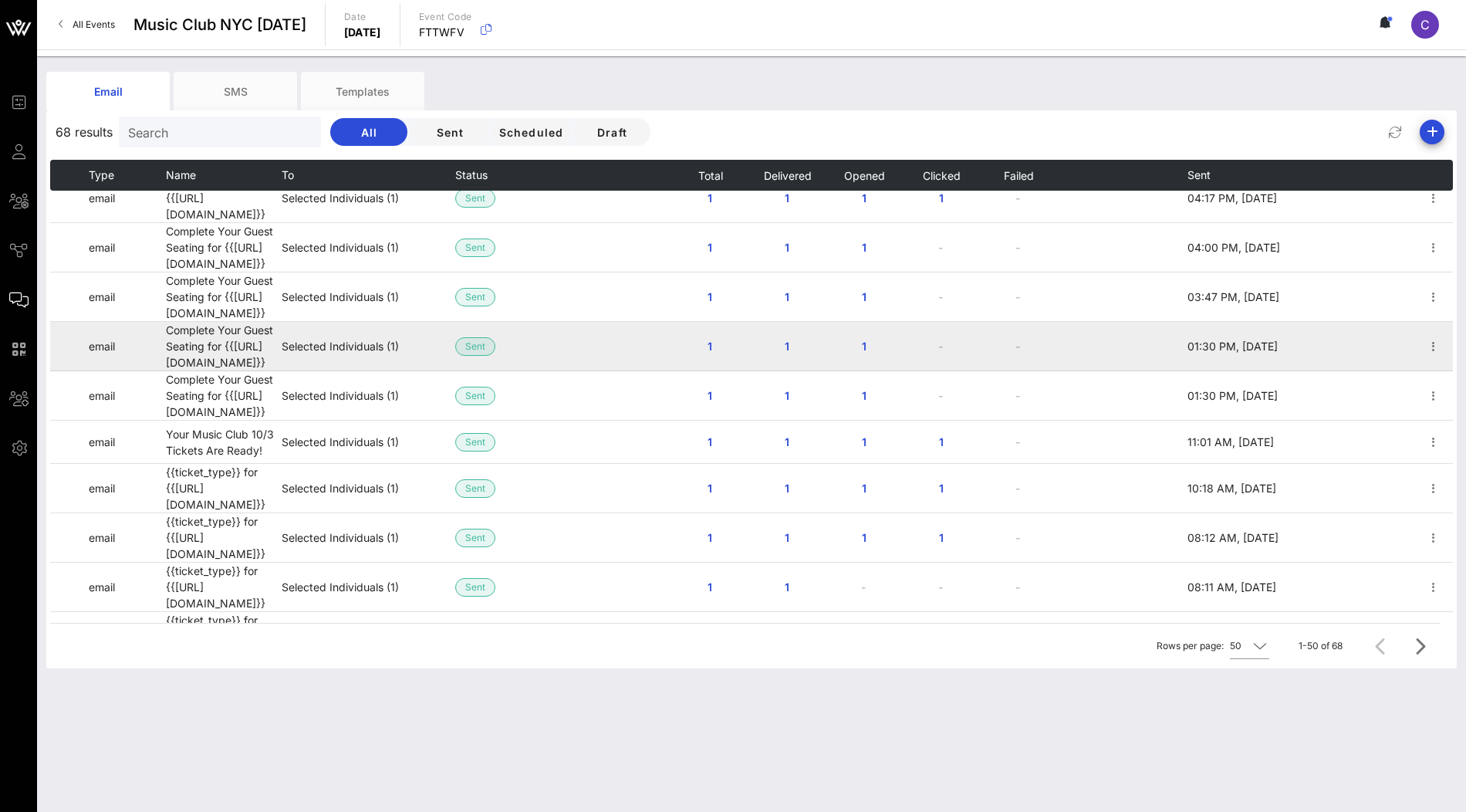
scroll to position [1028, 0]
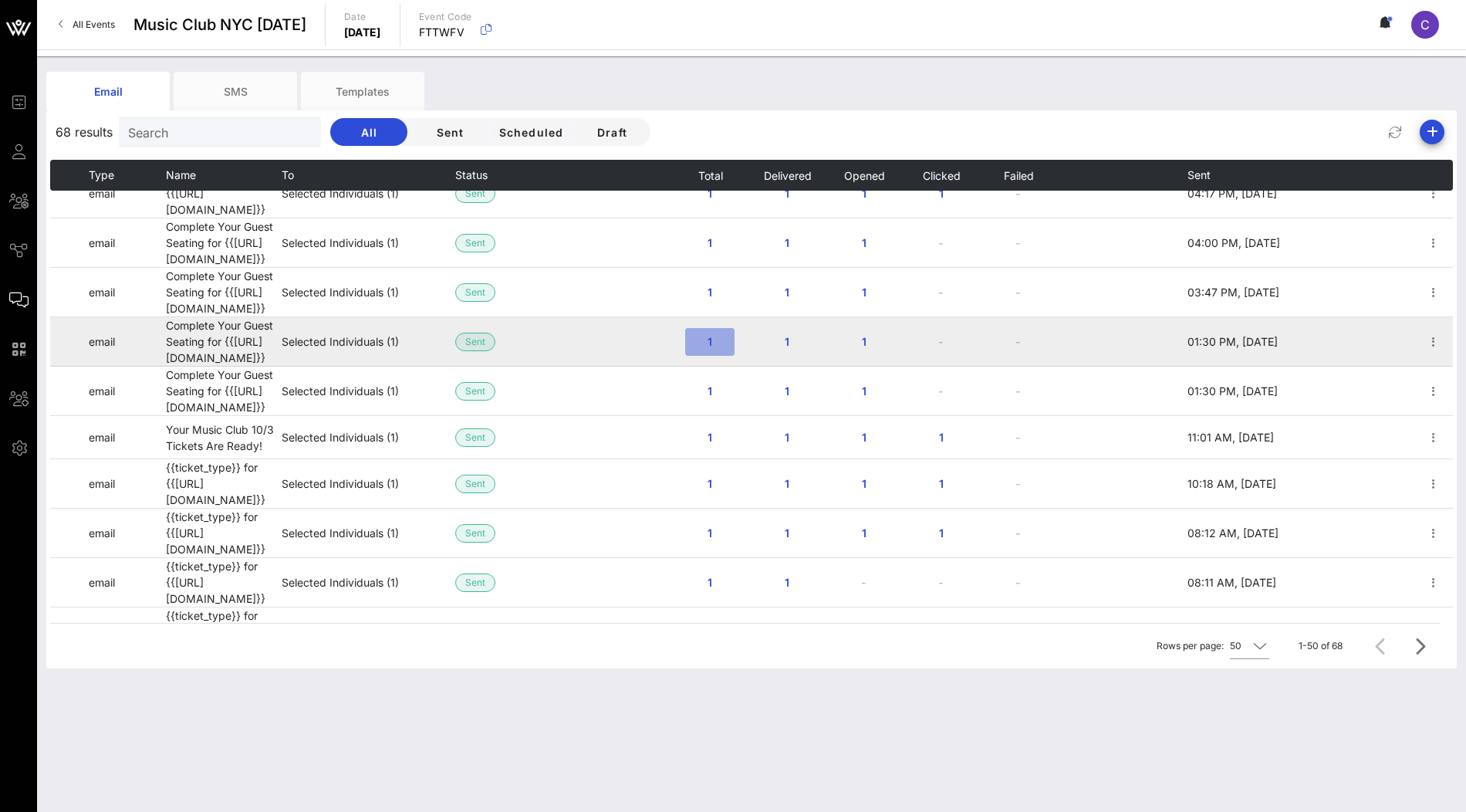
click at [719, 335] on span "1" at bounding box center [710, 342] width 25 height 13
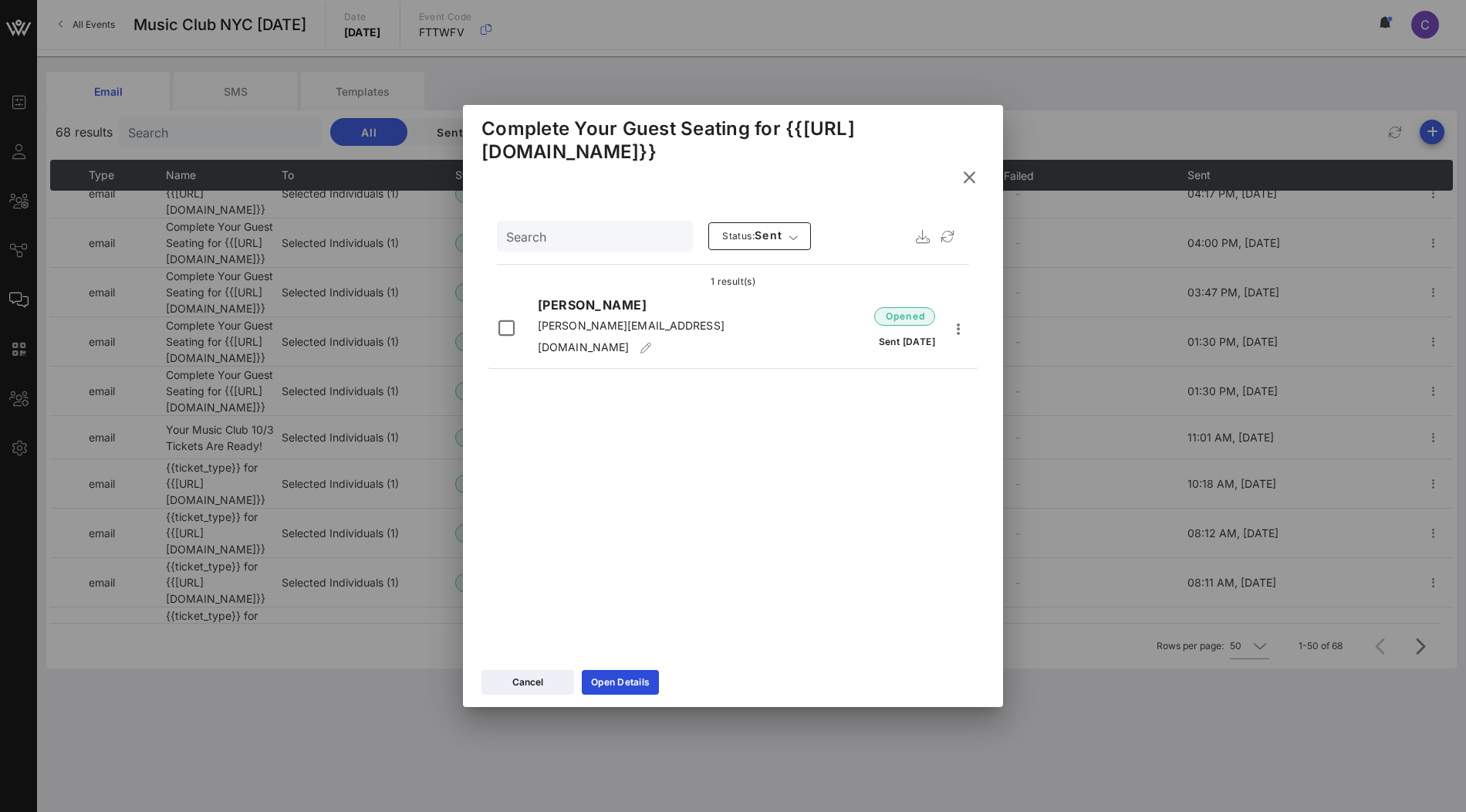
click at [970, 179] on icon at bounding box center [969, 177] width 22 height 19
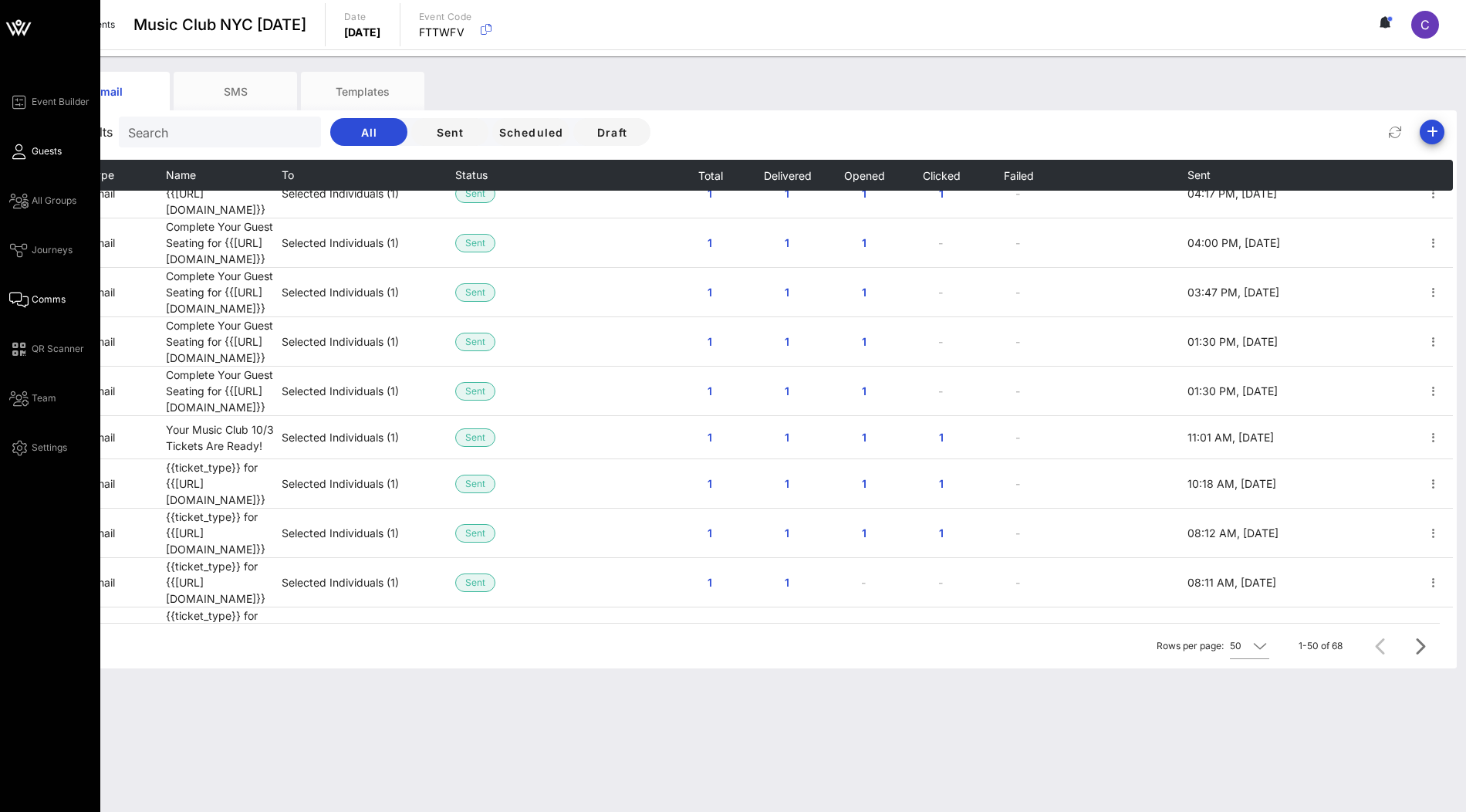
click at [23, 151] on icon at bounding box center [19, 152] width 19 height 2
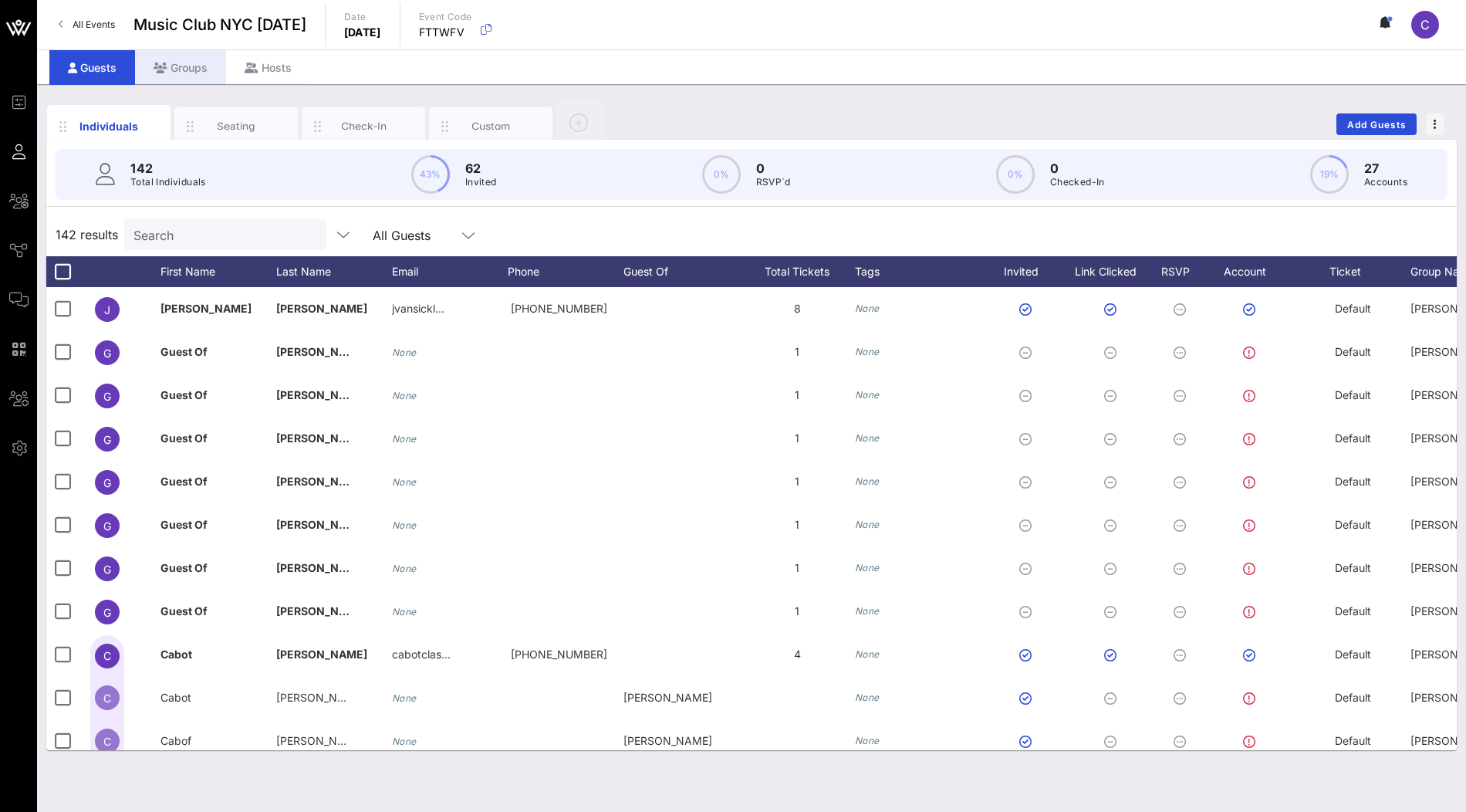
click at [191, 68] on div "Groups" at bounding box center [179, 68] width 91 height 34
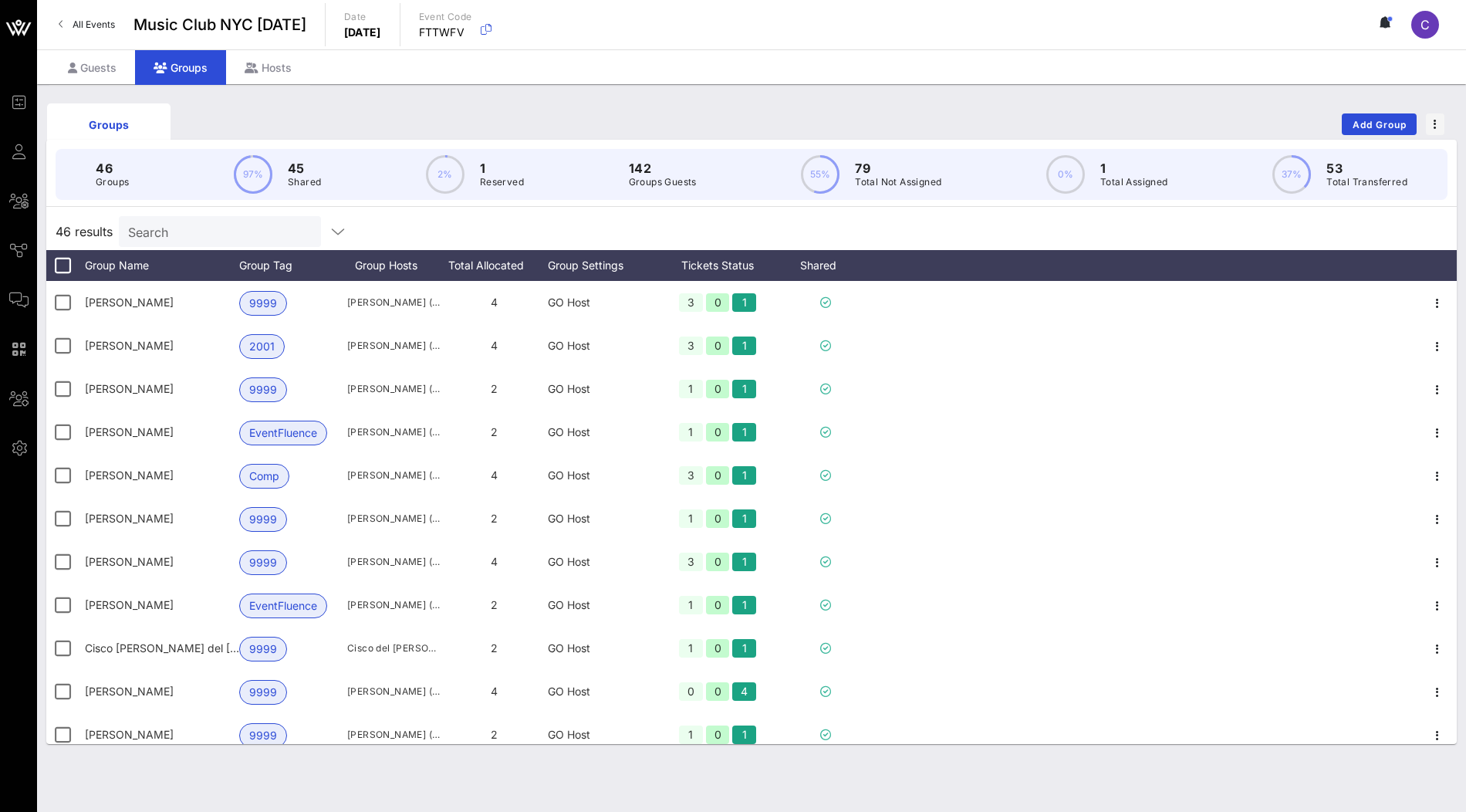
click at [199, 219] on div "Search" at bounding box center [218, 231] width 180 height 31
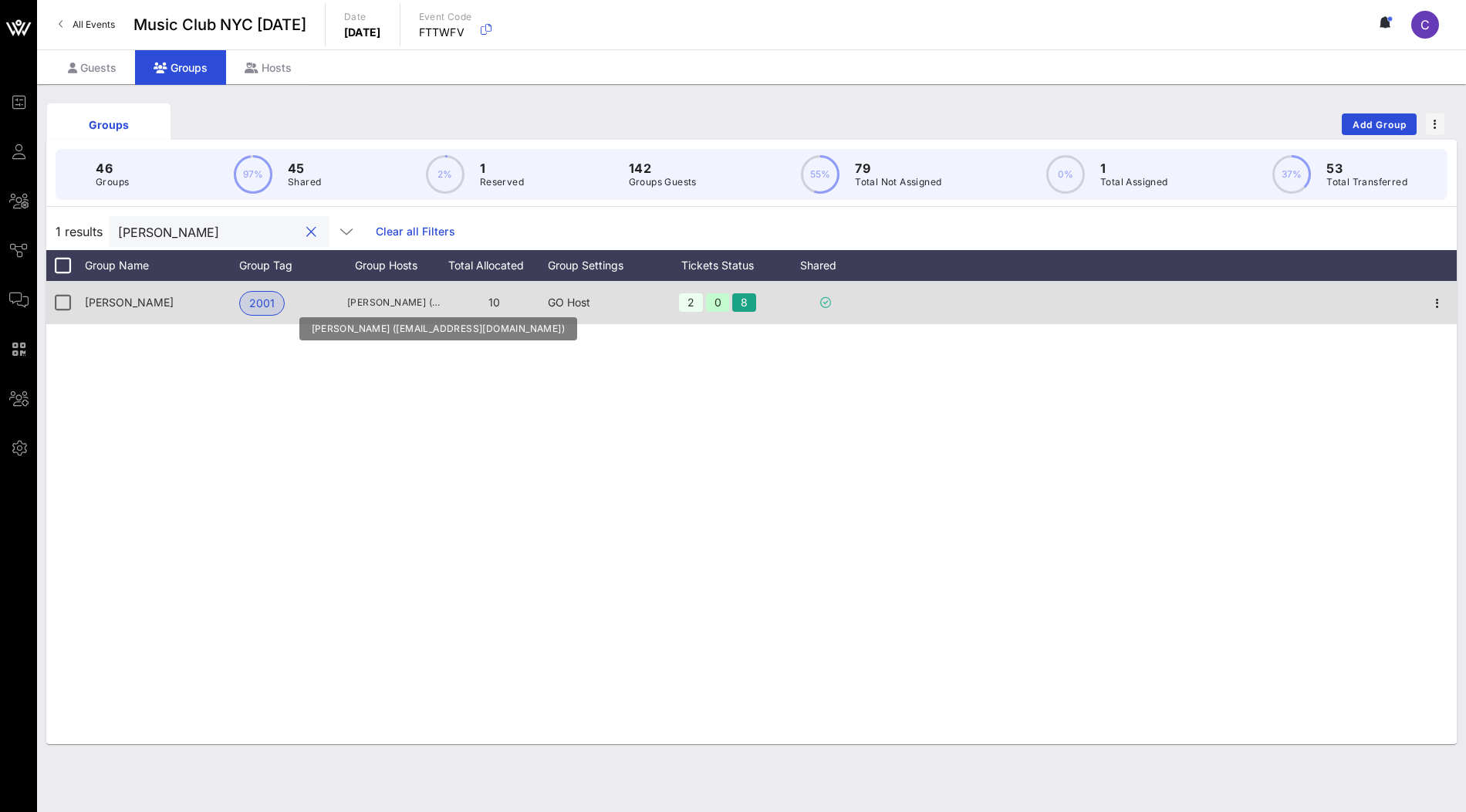
type input "jon"
click at [438, 302] on span "Jon Josephs (jon1172@yahoo.com)" at bounding box center [393, 302] width 93 height 15
drag, startPoint x: 445, startPoint y: 302, endPoint x: 386, endPoint y: 300, distance: 59.0
click at [385, 301] on div "Jonathan Josephs 2001 Jon Josephs (jon1172@yahoo.com) 10 GO Host 2 0 8" at bounding box center [752, 302] width 1411 height 43
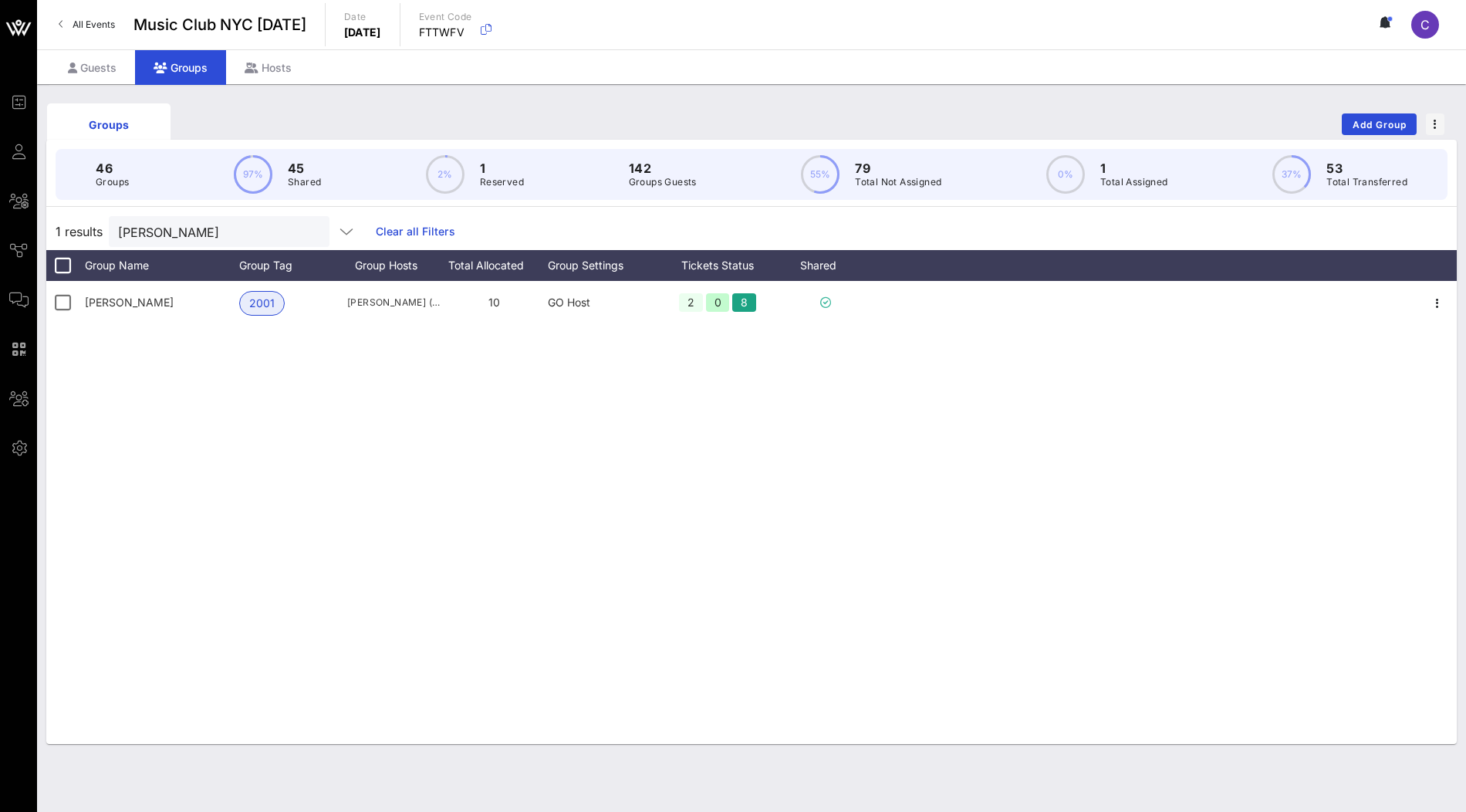
click at [945, 366] on div "Jonathan Josephs 2001 Jon Josephs (jon1172@yahoo.com) 10 GO Host 2 0 8" at bounding box center [752, 511] width 1411 height 463
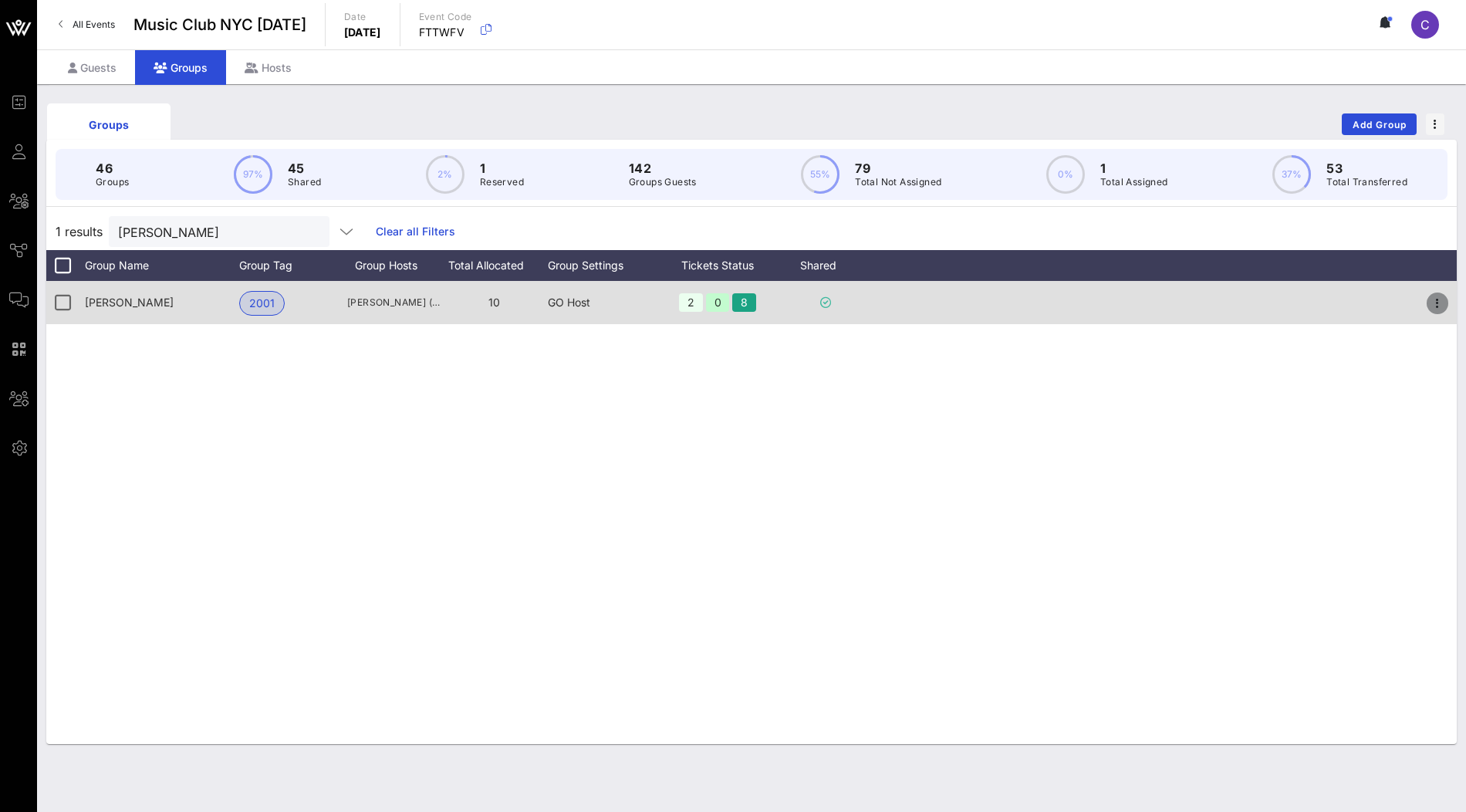
click at [1436, 300] on icon "button" at bounding box center [1436, 302] width 18 height 18
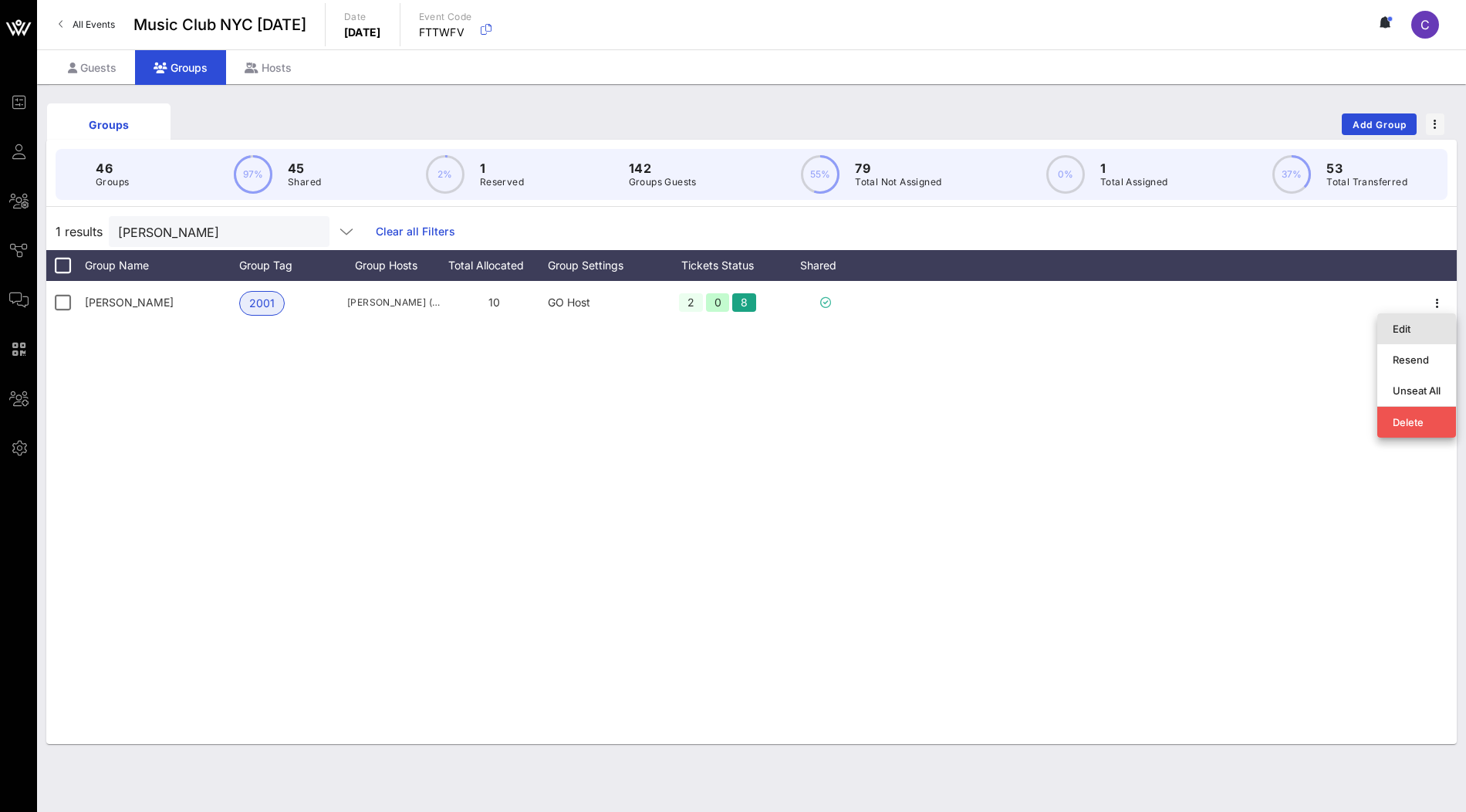
click at [1420, 328] on div "Edit" at bounding box center [1416, 328] width 48 height 12
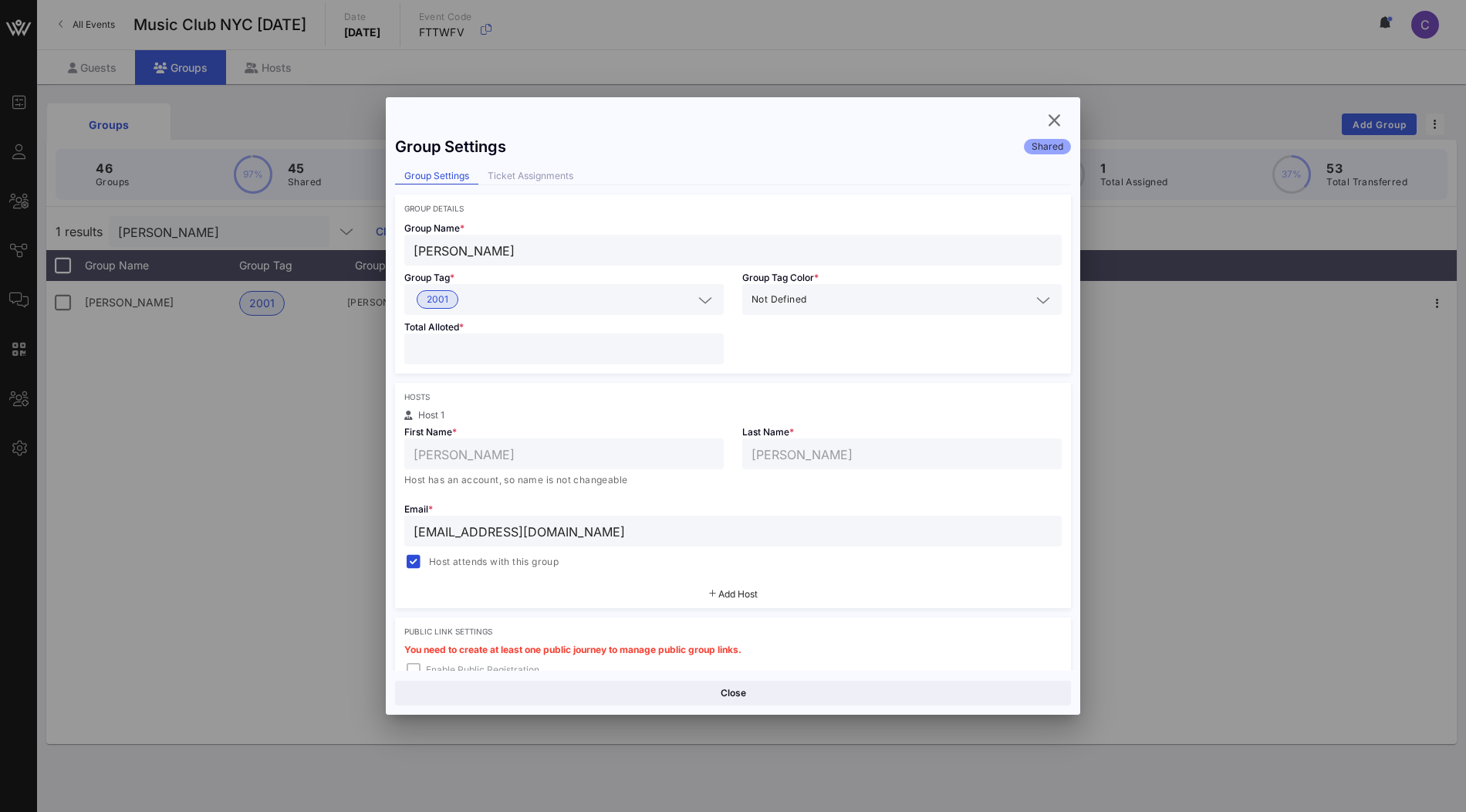
click at [574, 530] on input "jon1172@yahoo.com" at bounding box center [732, 531] width 639 height 20
click at [1059, 115] on icon "button" at bounding box center [1054, 119] width 18 height 18
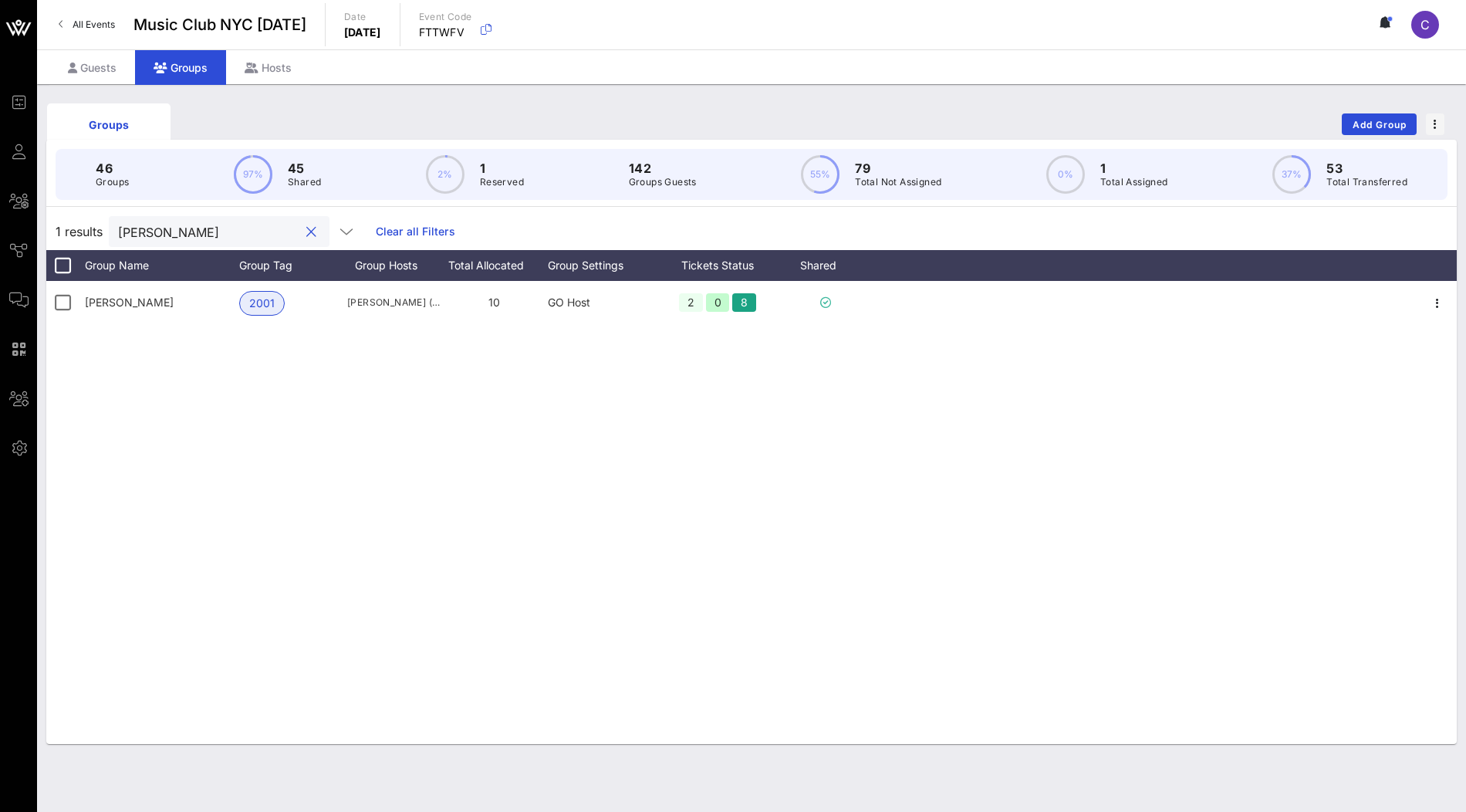
click at [152, 232] on input "jon" at bounding box center [208, 231] width 180 height 20
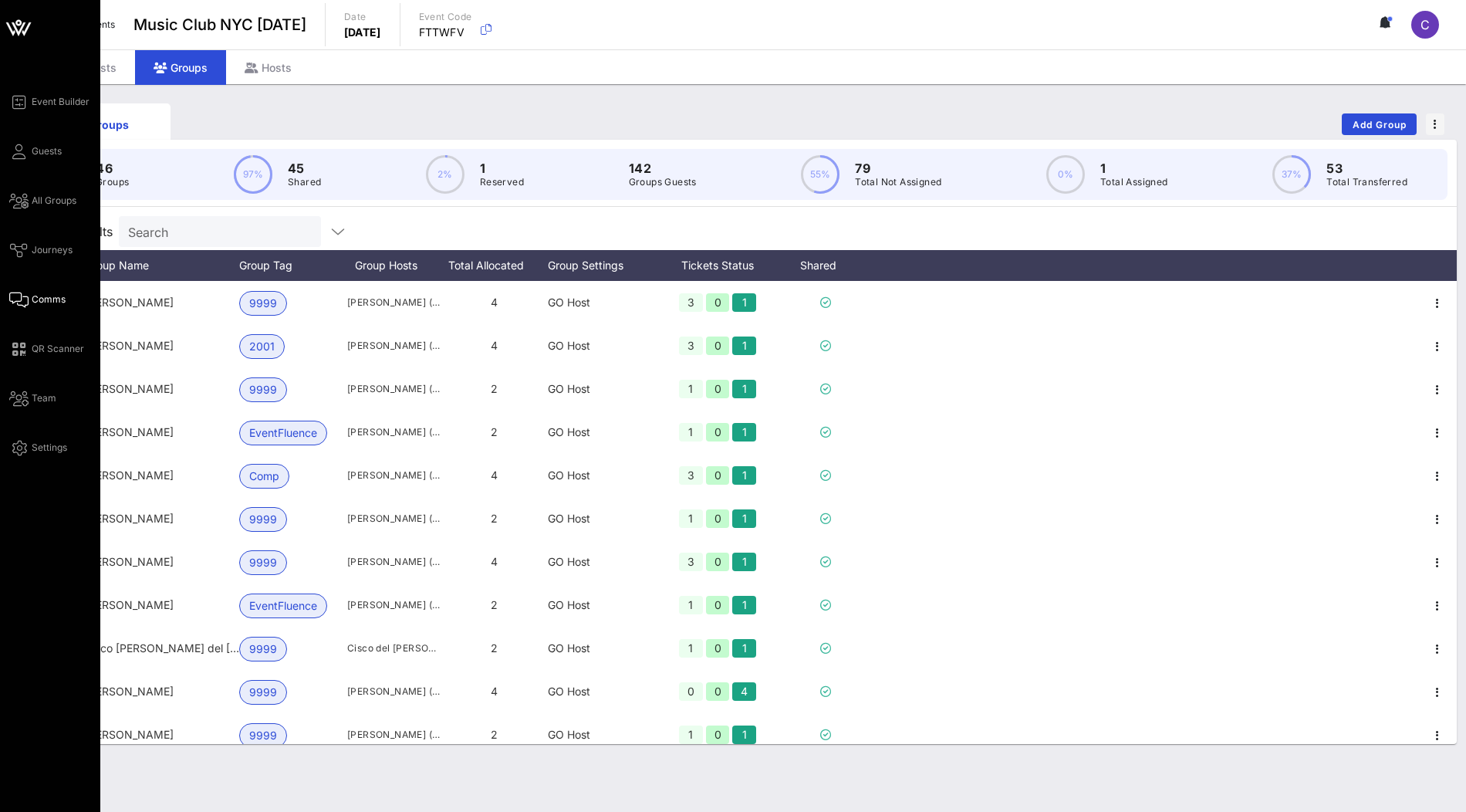
click at [20, 301] on icon at bounding box center [19, 300] width 19 height 2
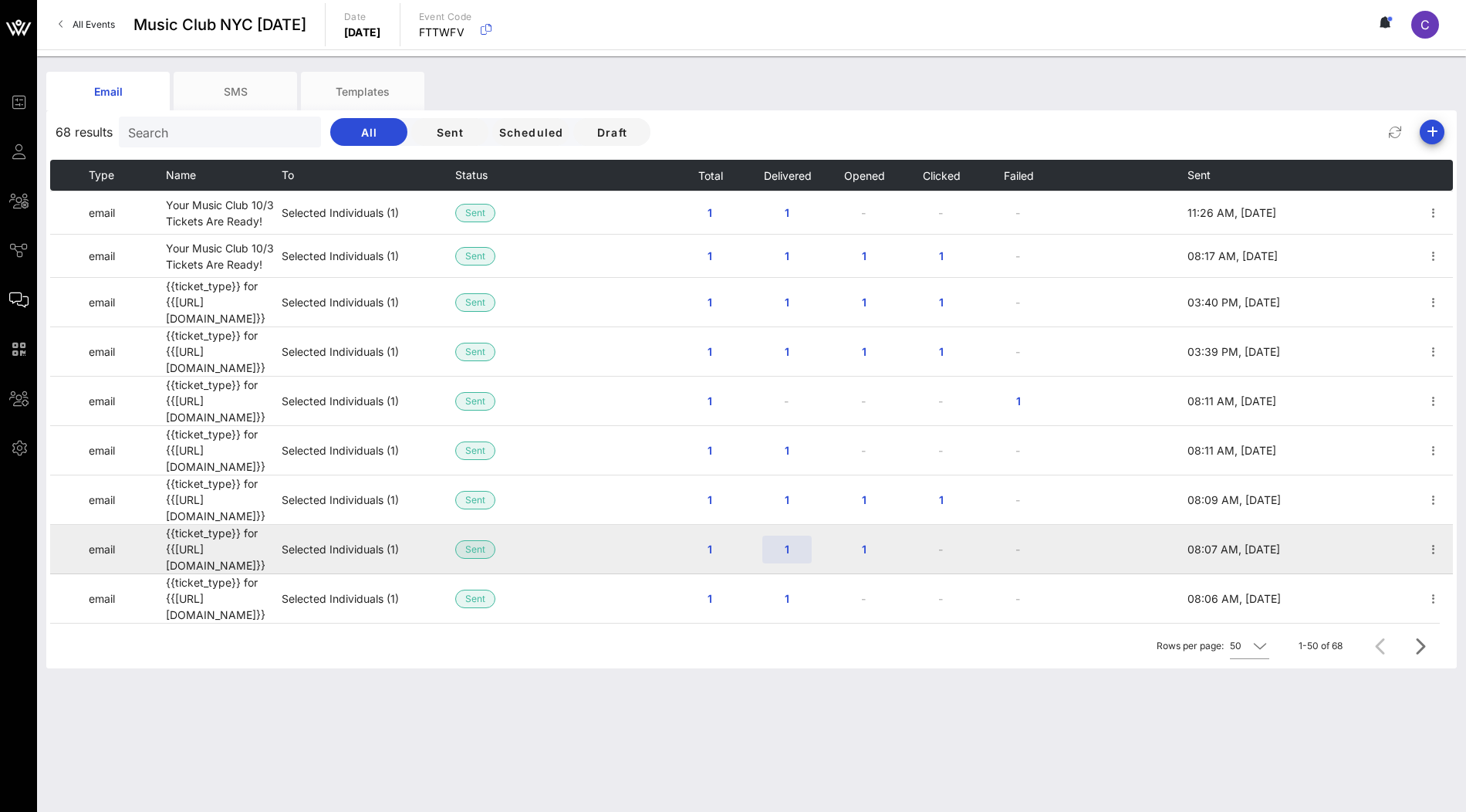
scroll to position [127, 0]
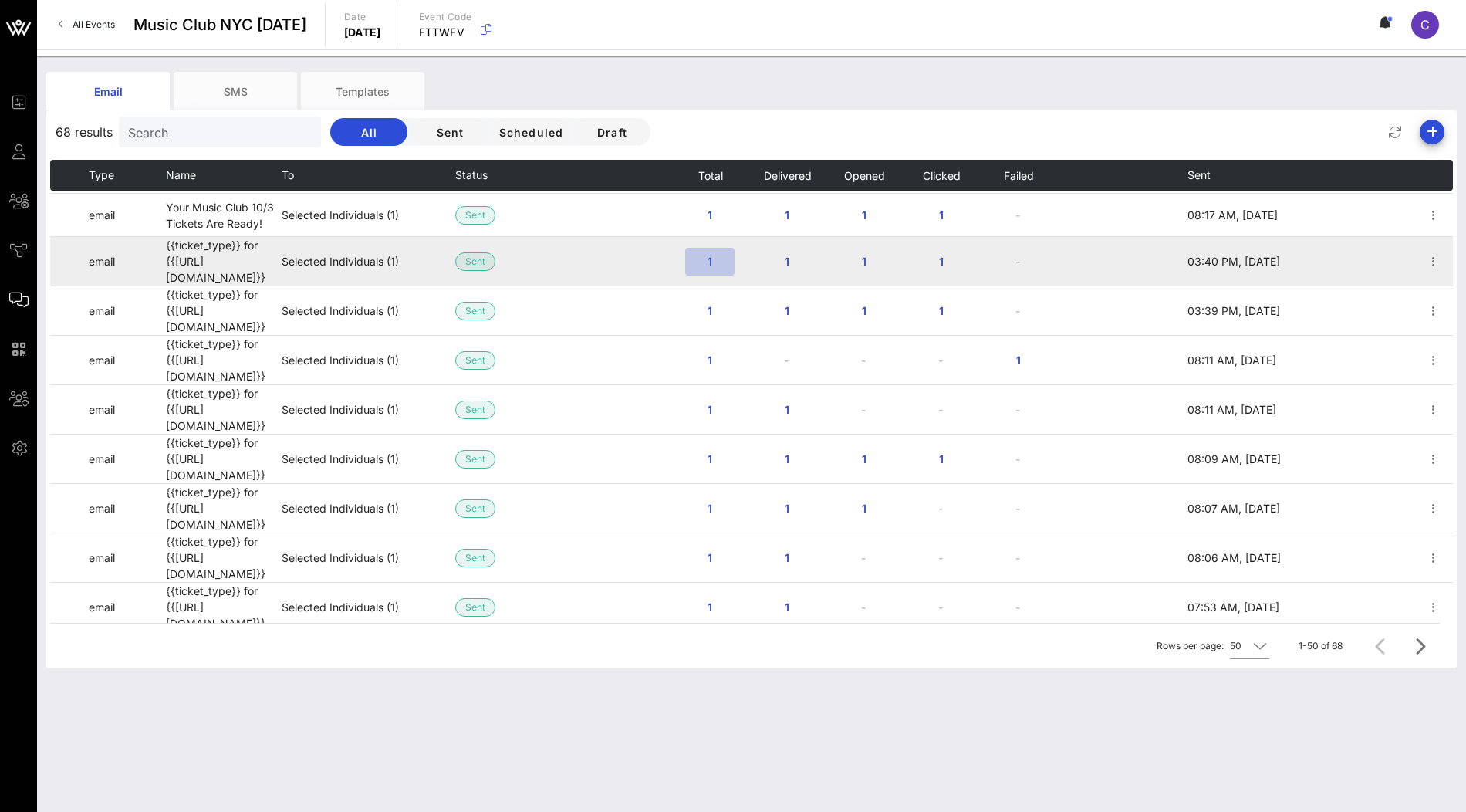
click at [711, 255] on span "1" at bounding box center [710, 261] width 25 height 13
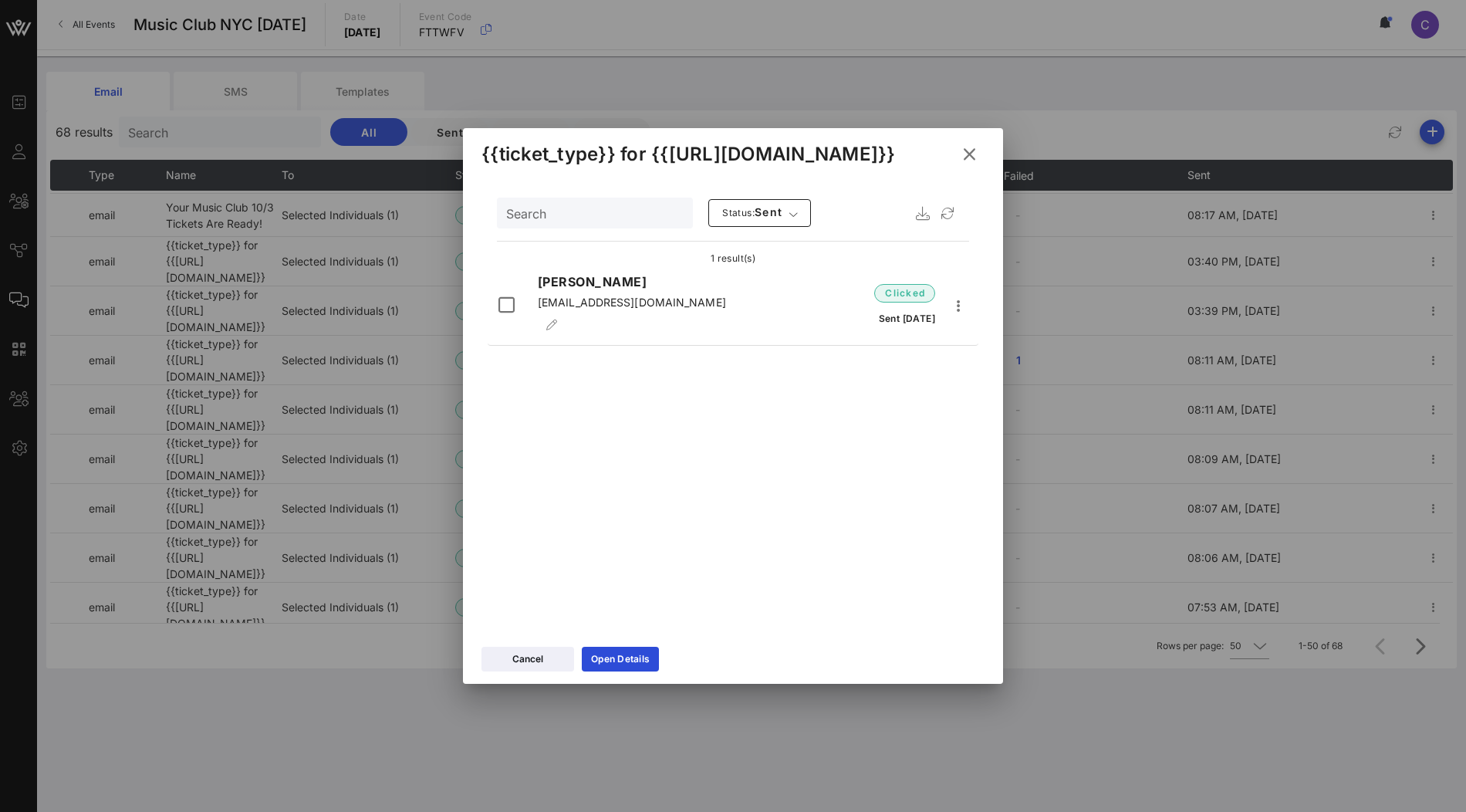
click at [659, 307] on span "notestovinay@gmail.com" at bounding box center [632, 302] width 188 height 13
click at [669, 308] on span "notestovinay@gmail.com" at bounding box center [632, 302] width 188 height 13
drag, startPoint x: 669, startPoint y: 311, endPoint x: 539, endPoint y: 307, distance: 130.1
click at [539, 307] on span "notestovinay@gmail.com" at bounding box center [632, 302] width 188 height 13
copy span "notestovinay@gmail.com"
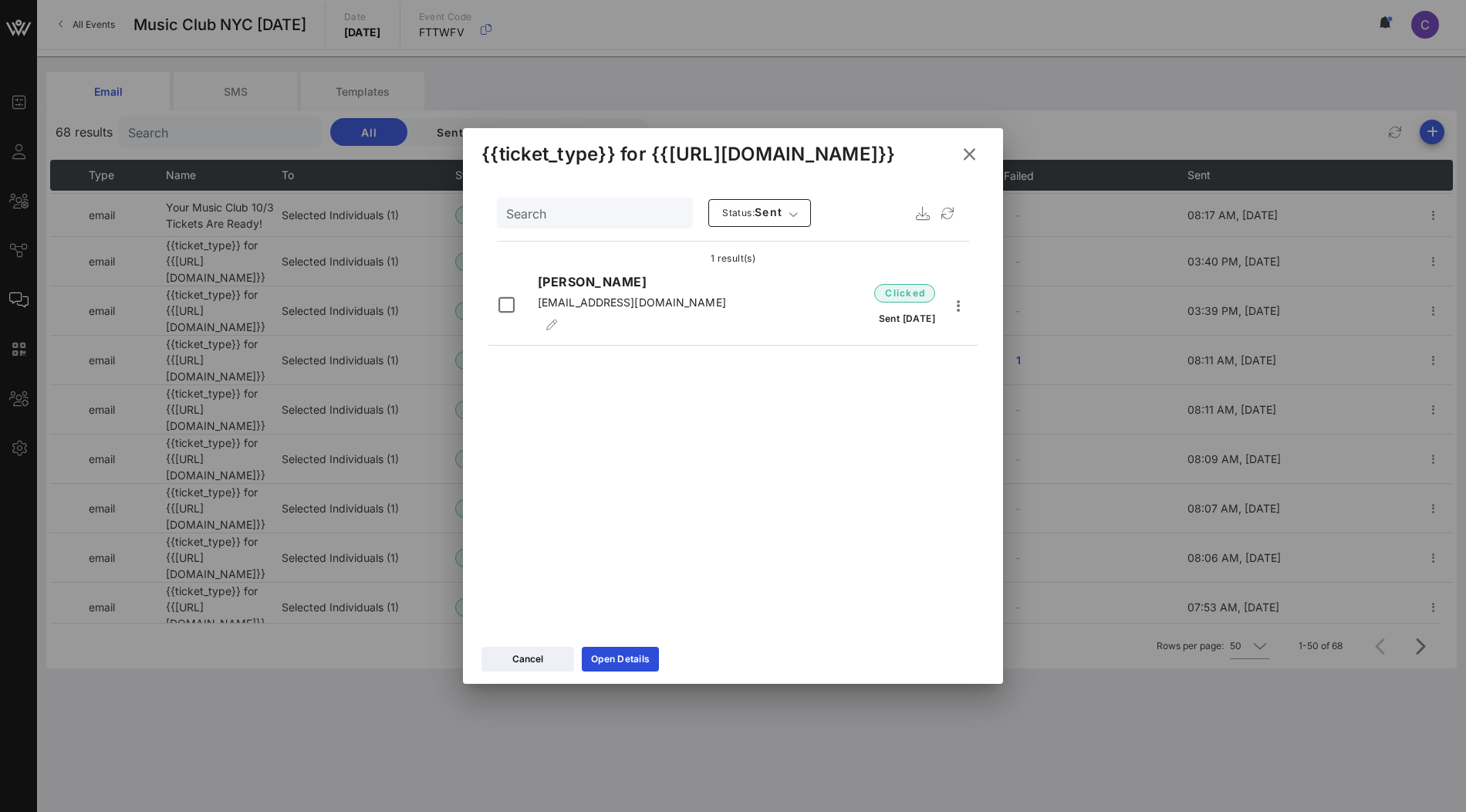
click at [970, 149] on icon at bounding box center [969, 155] width 22 height 21
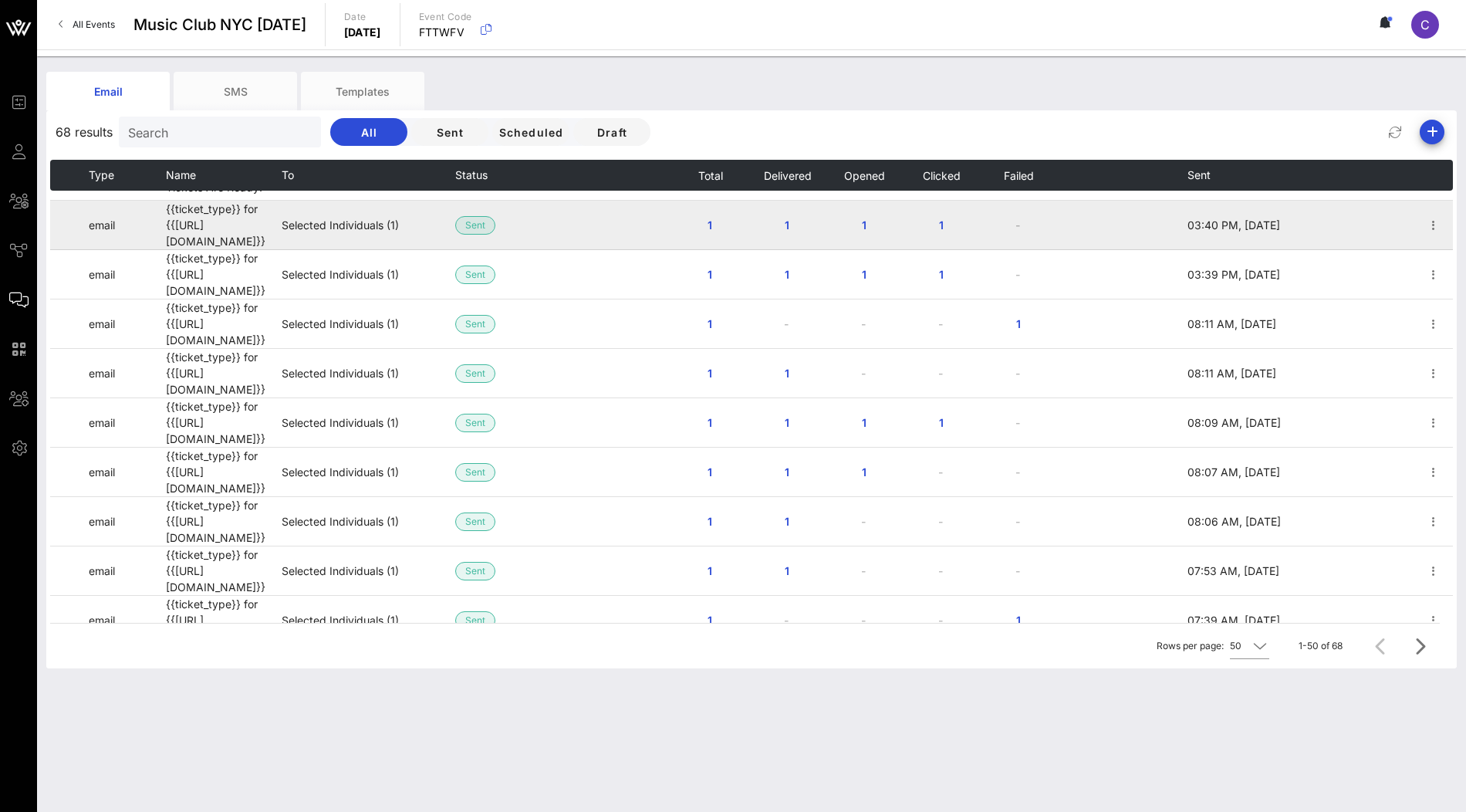
scroll to position [165, 0]
click at [710, 219] on span "1" at bounding box center [710, 222] width 25 height 13
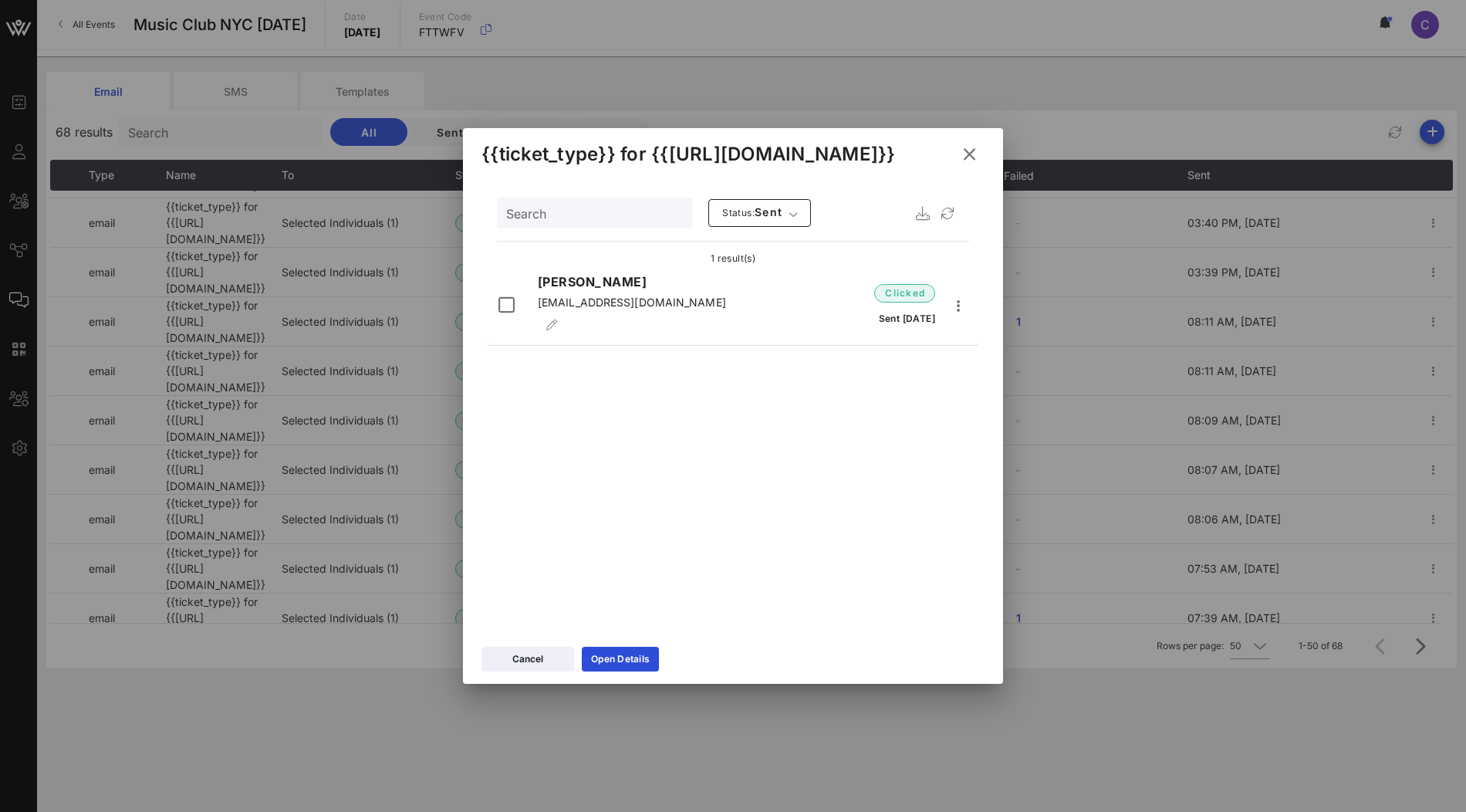
click at [969, 173] on div "{{ticket_type}} for {{event_details.name}}" at bounding box center [733, 152] width 540 height 48
click at [969, 158] on icon at bounding box center [969, 154] width 22 height 19
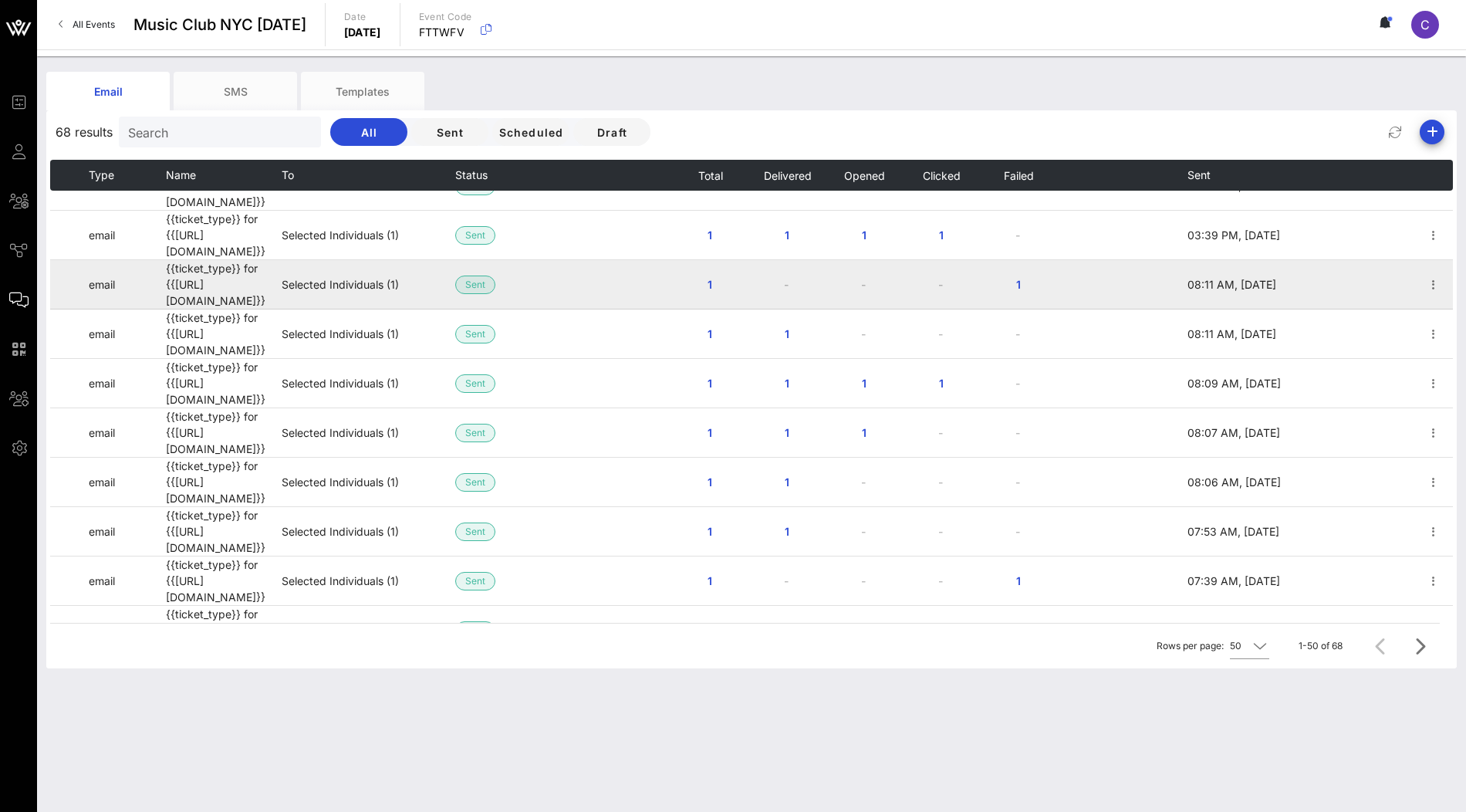
scroll to position [214, 0]
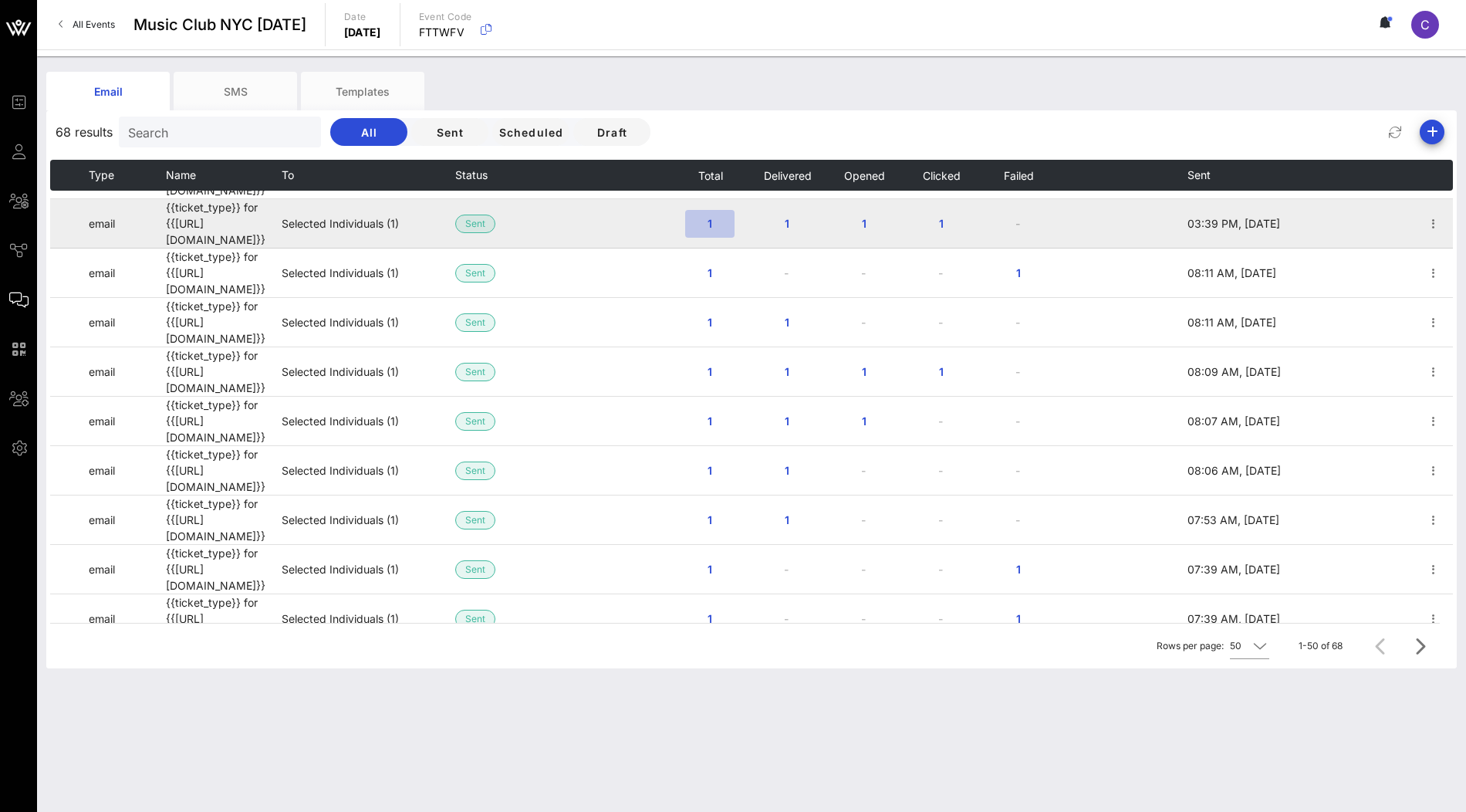
click at [710, 219] on span "1" at bounding box center [710, 223] width 25 height 13
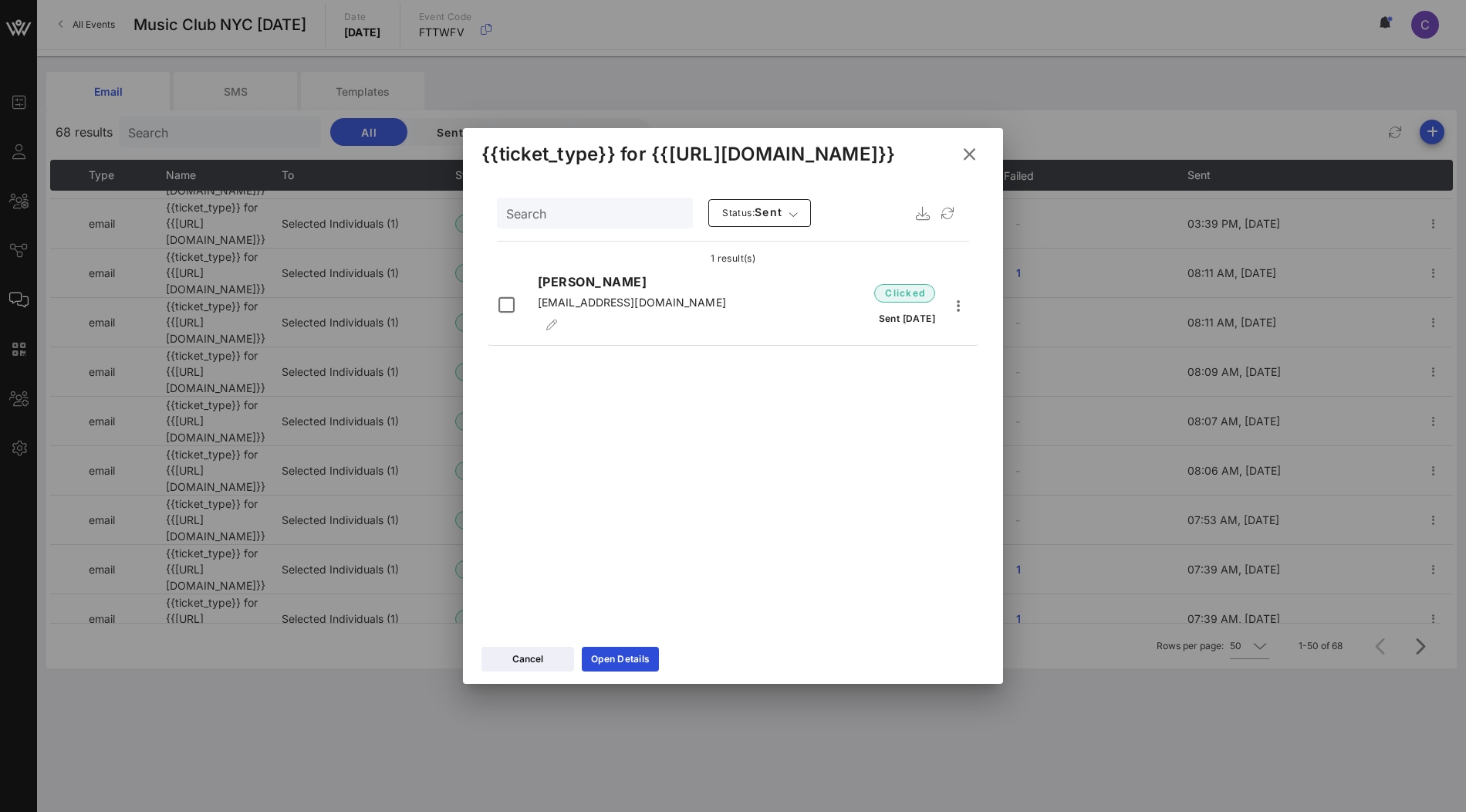
click at [969, 148] on icon at bounding box center [969, 154] width 22 height 19
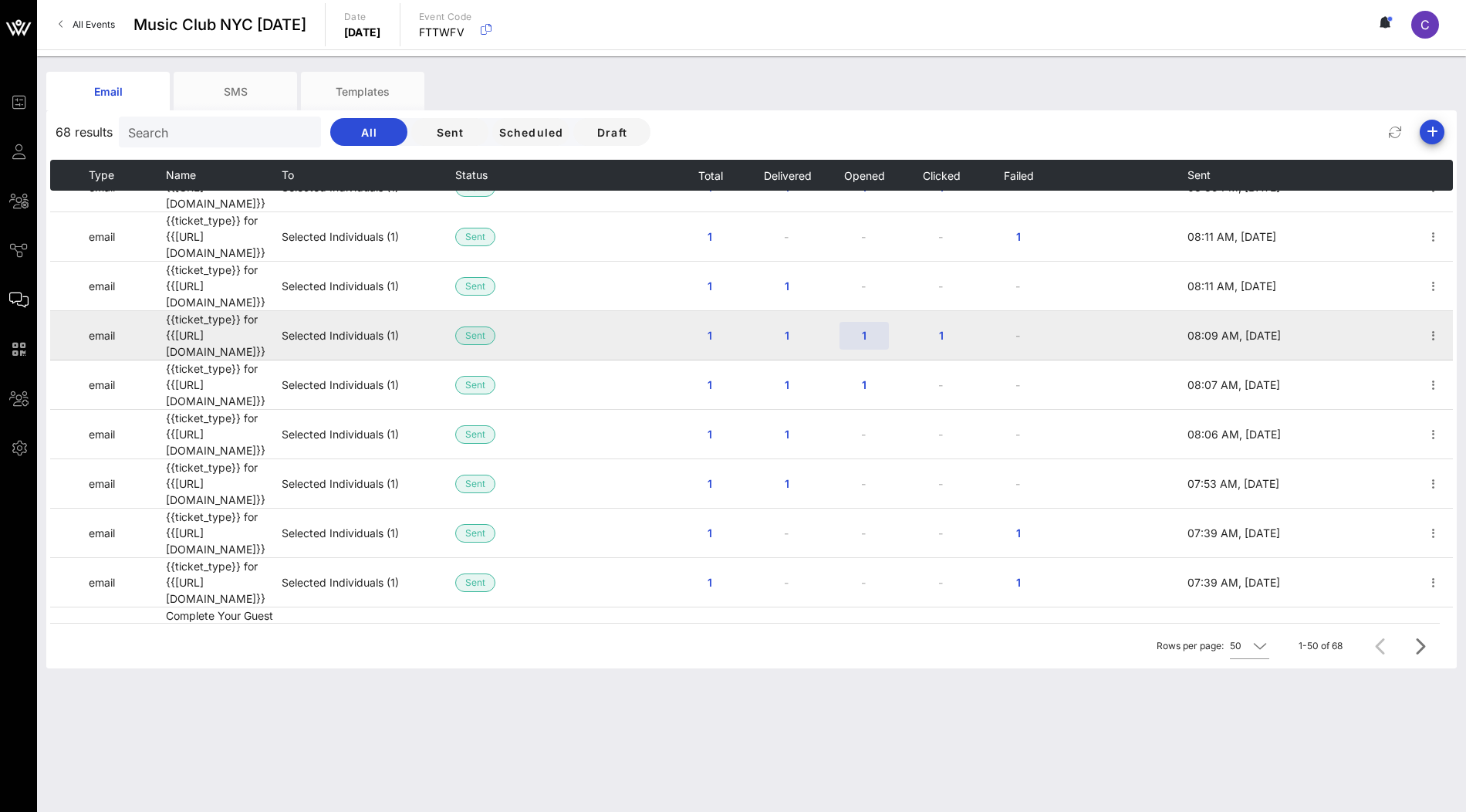
scroll to position [251, 0]
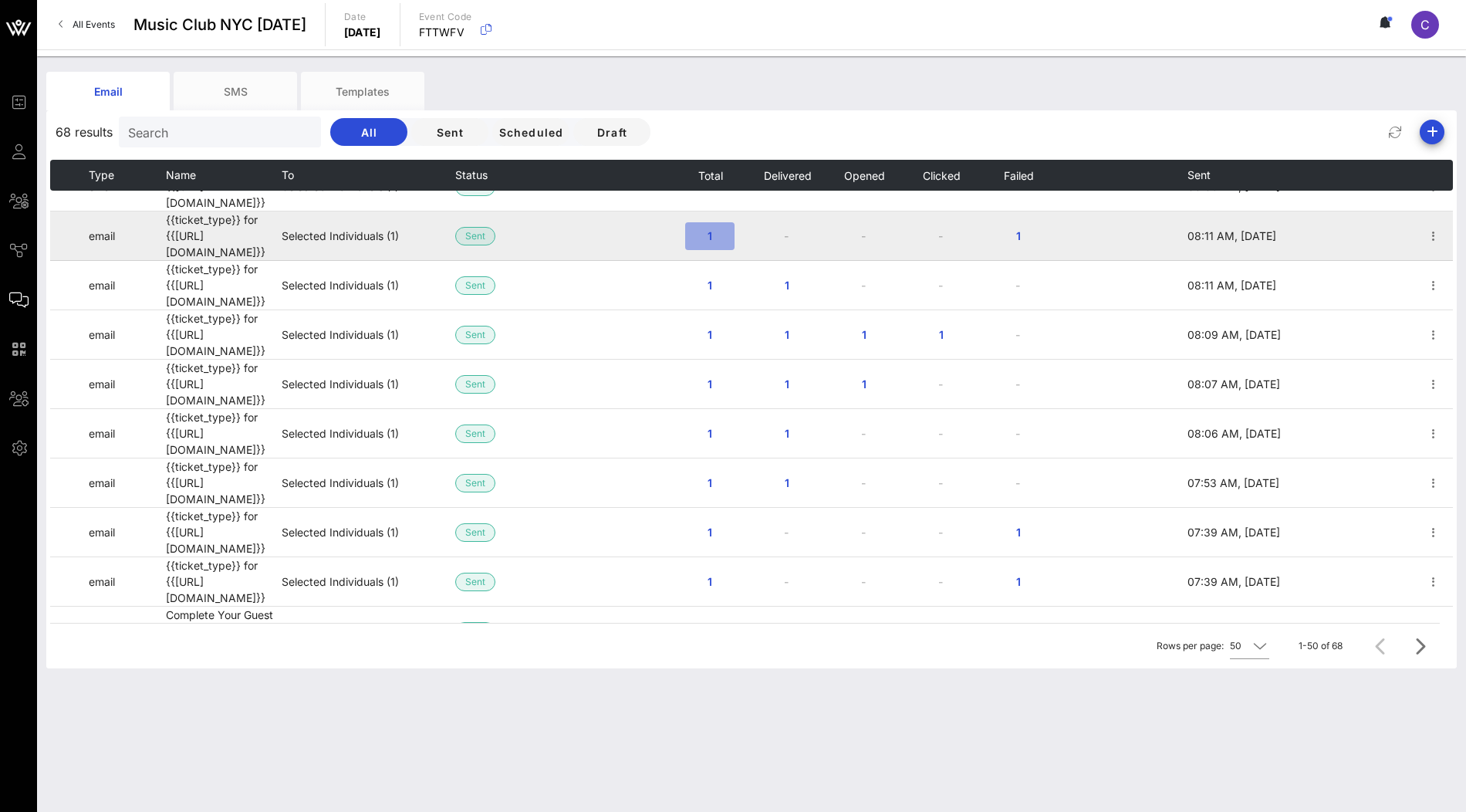
click at [721, 229] on span "1" at bounding box center [710, 236] width 25 height 13
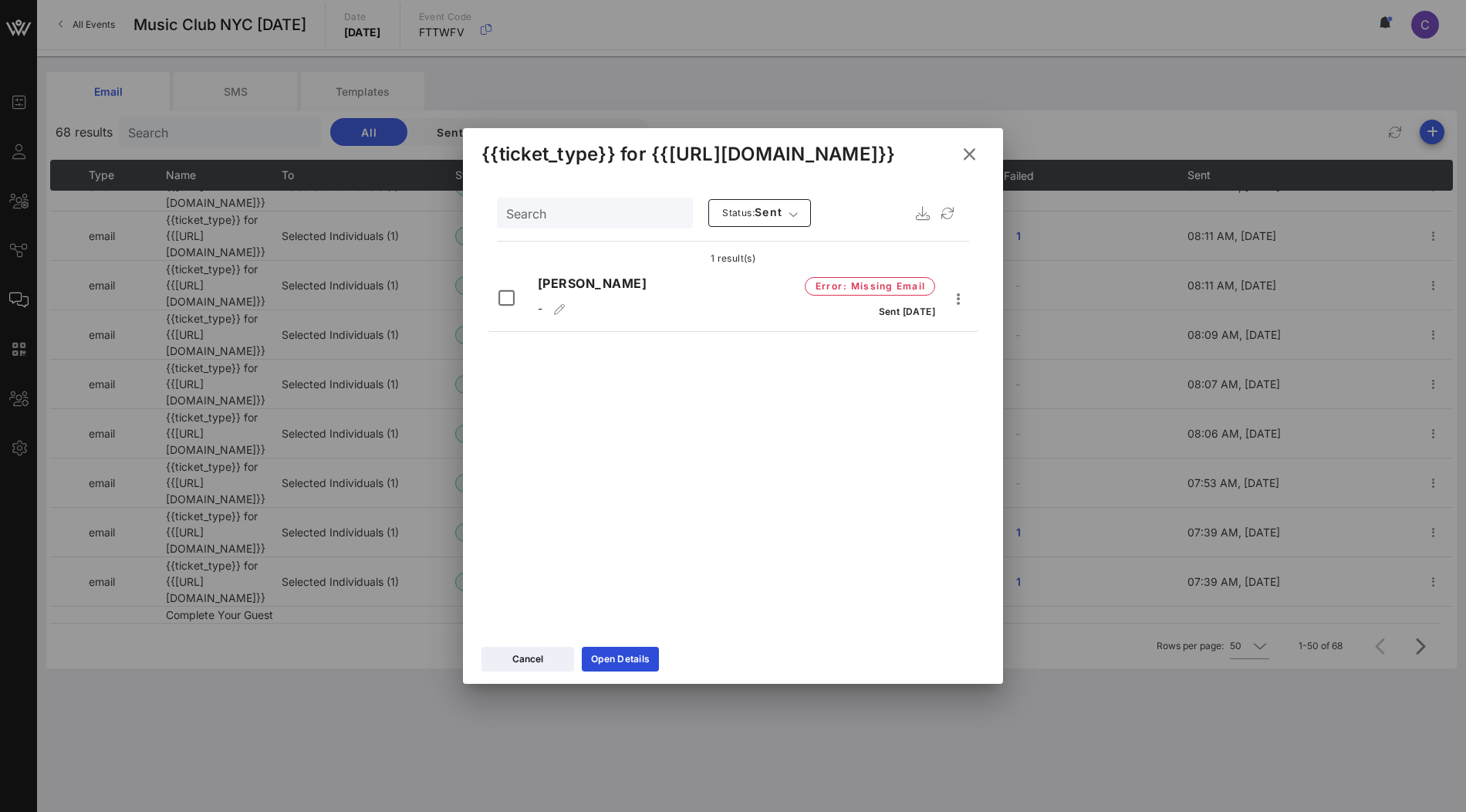
click at [972, 153] on icon at bounding box center [969, 154] width 24 height 22
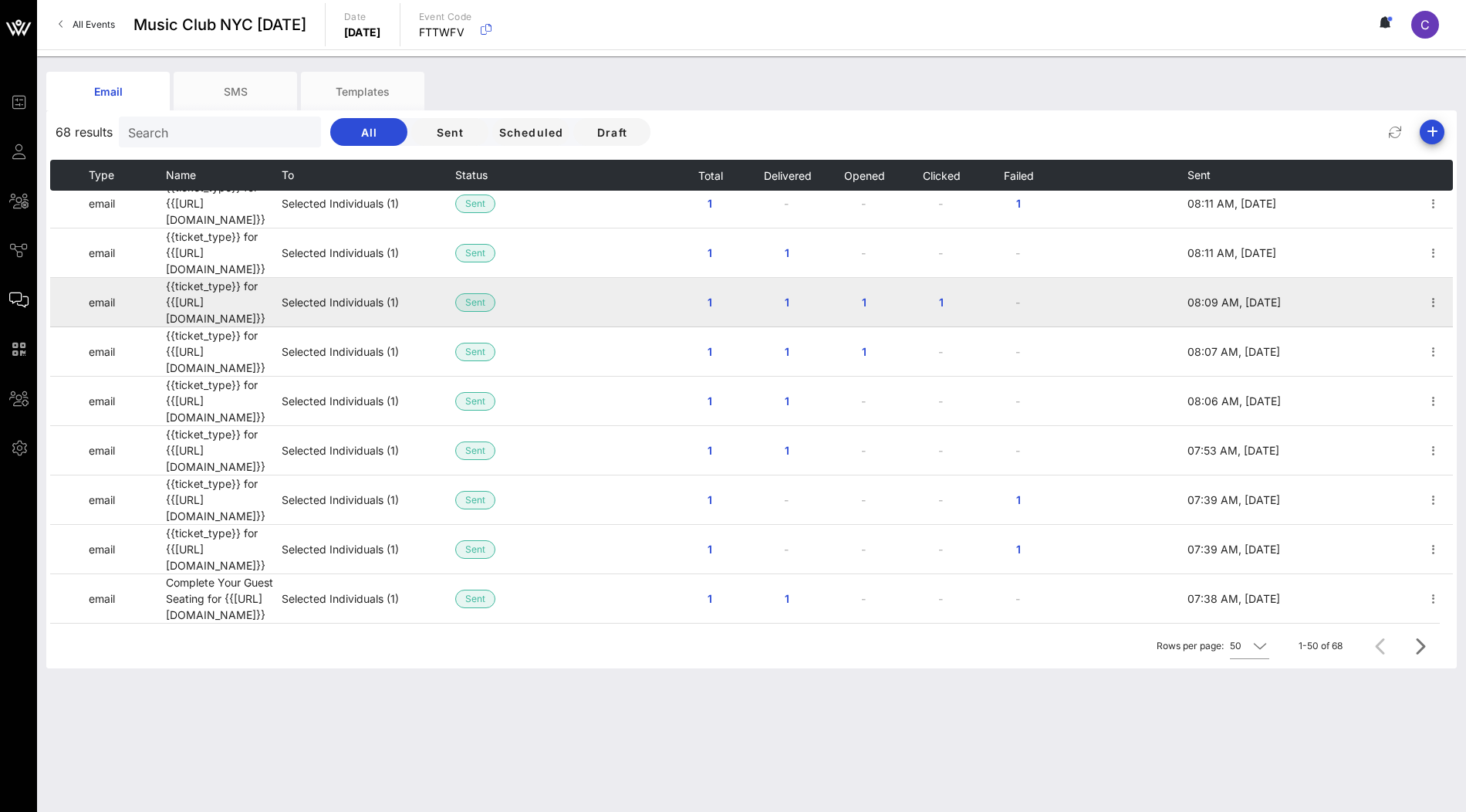
scroll to position [292, 0]
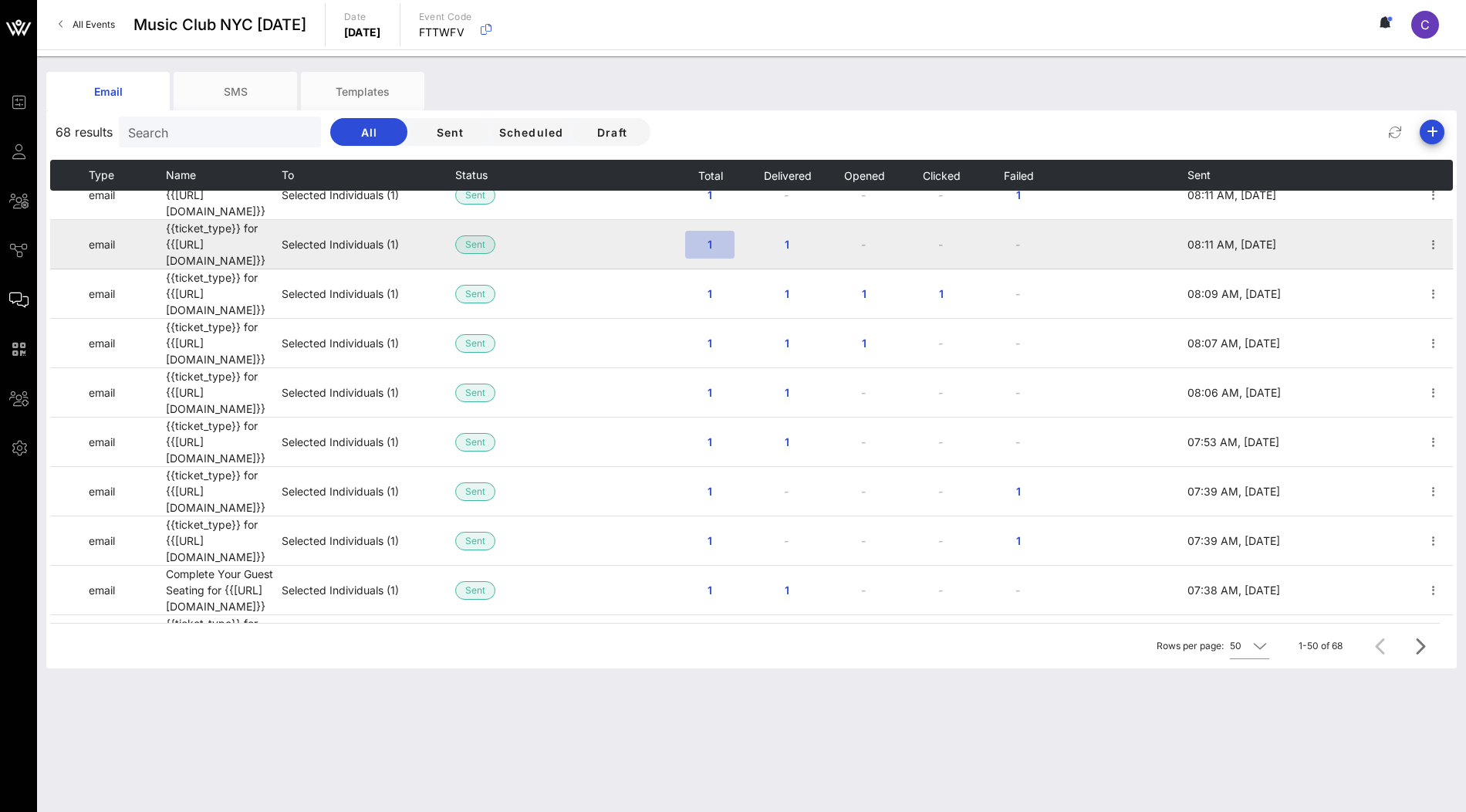
click at [711, 231] on button "1" at bounding box center [710, 244] width 50 height 28
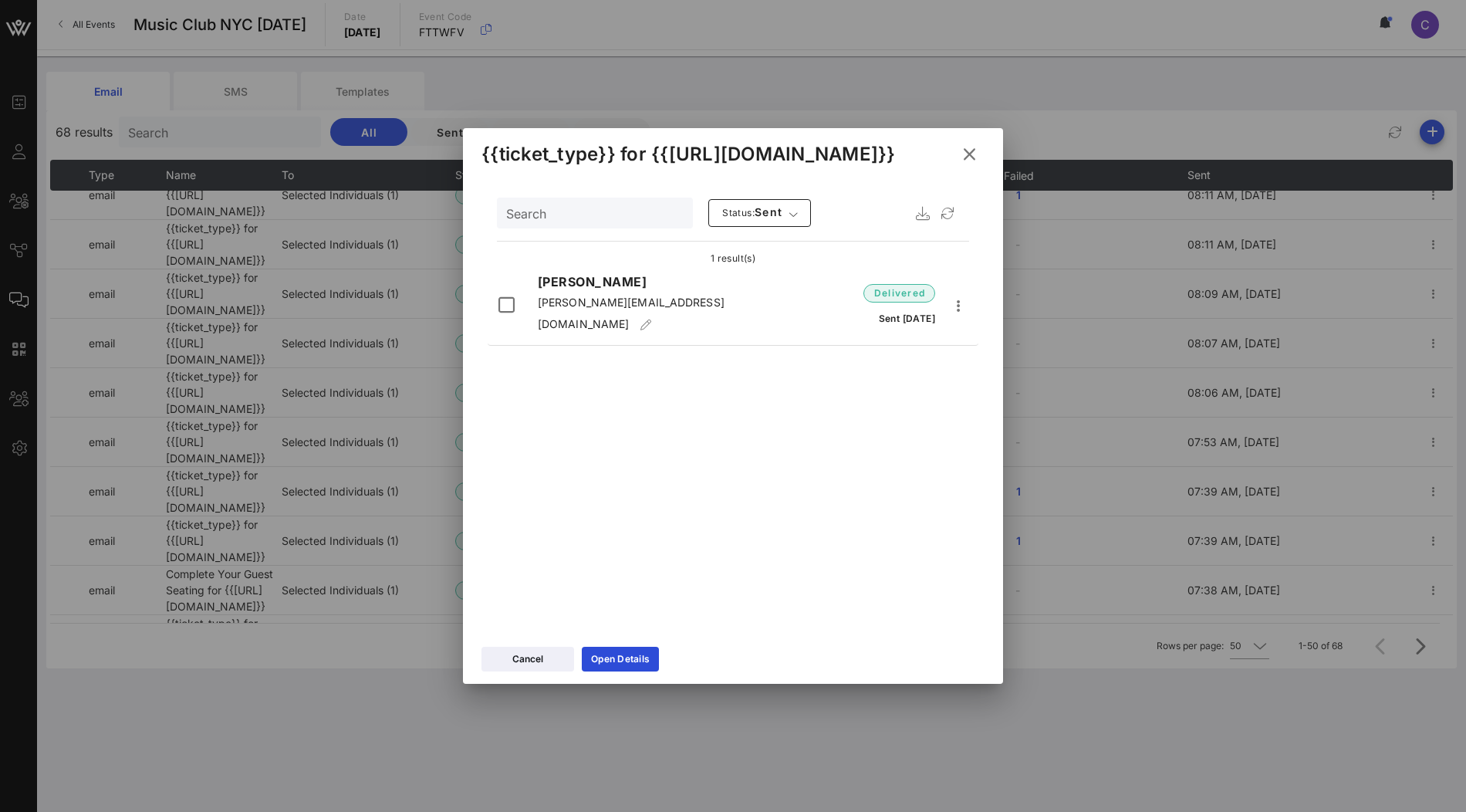
drag, startPoint x: 691, startPoint y: 308, endPoint x: 530, endPoint y: 307, distance: 161.0
click at [530, 307] on div "Jason Haberman jason.haberman11@gmail.com" at bounding box center [641, 305] width 225 height 67
copy span "jason.haberman11@gmail.com"
click at [965, 156] on icon at bounding box center [969, 154] width 23 height 22
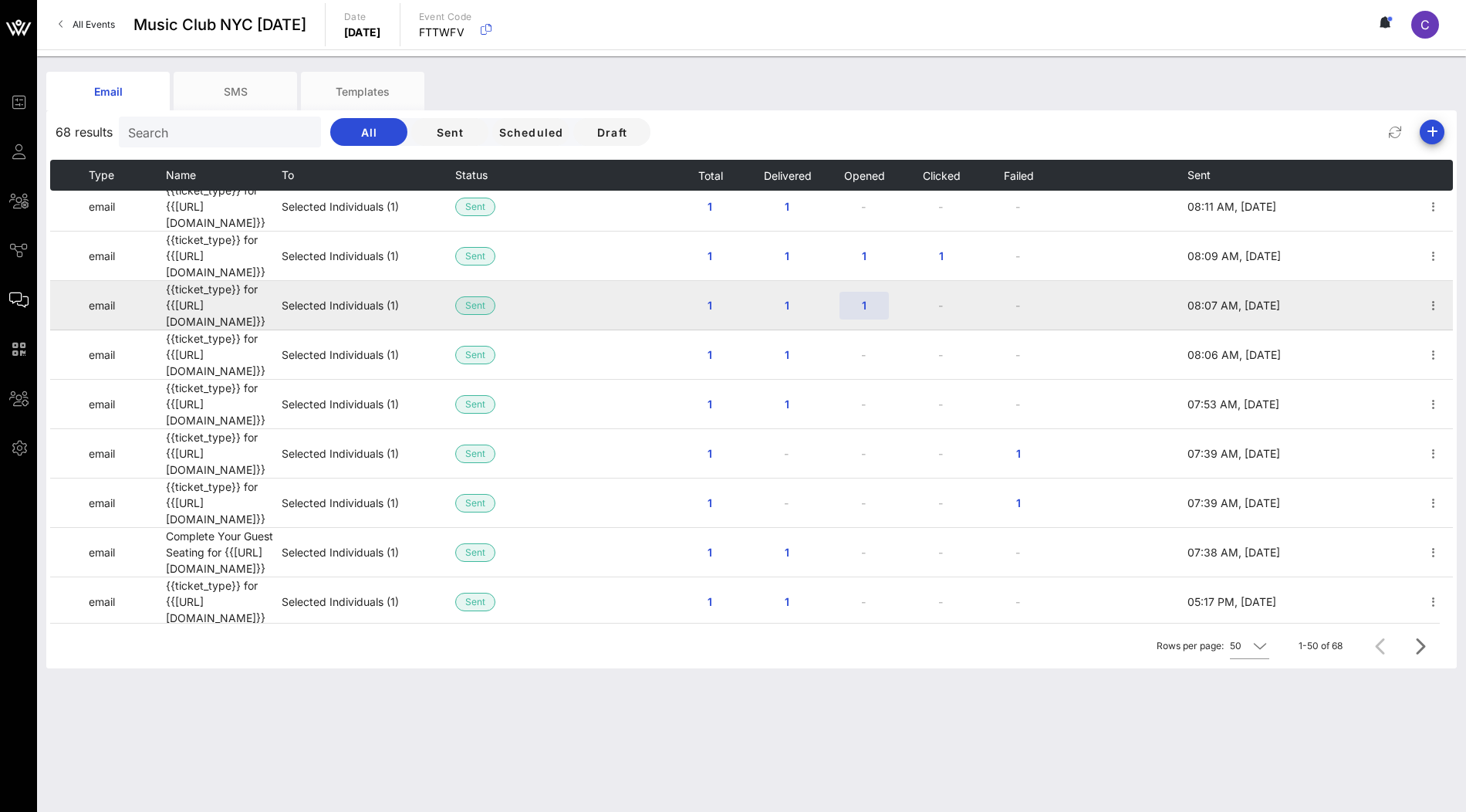
scroll to position [336, 0]
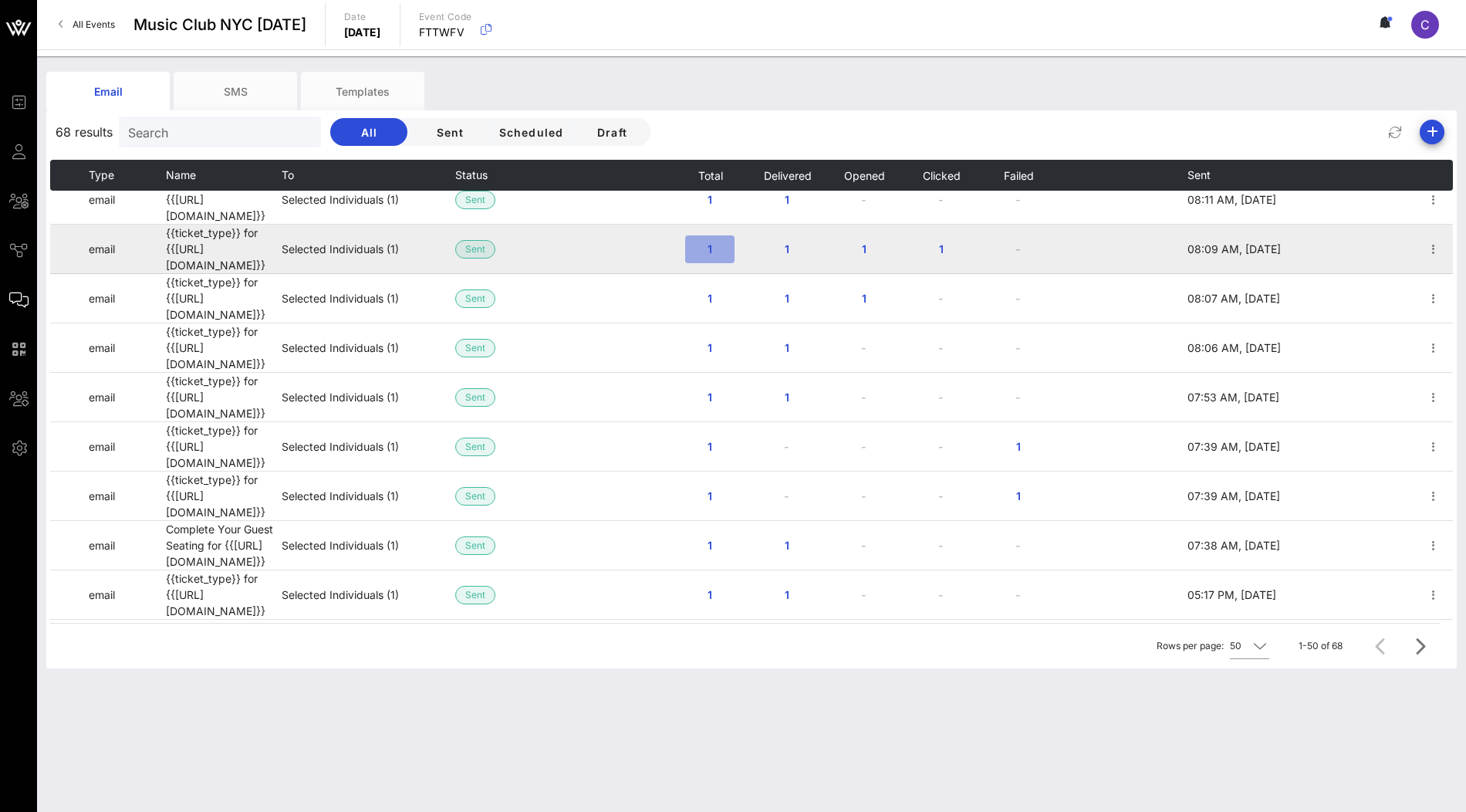
click at [711, 236] on button "1" at bounding box center [710, 249] width 50 height 28
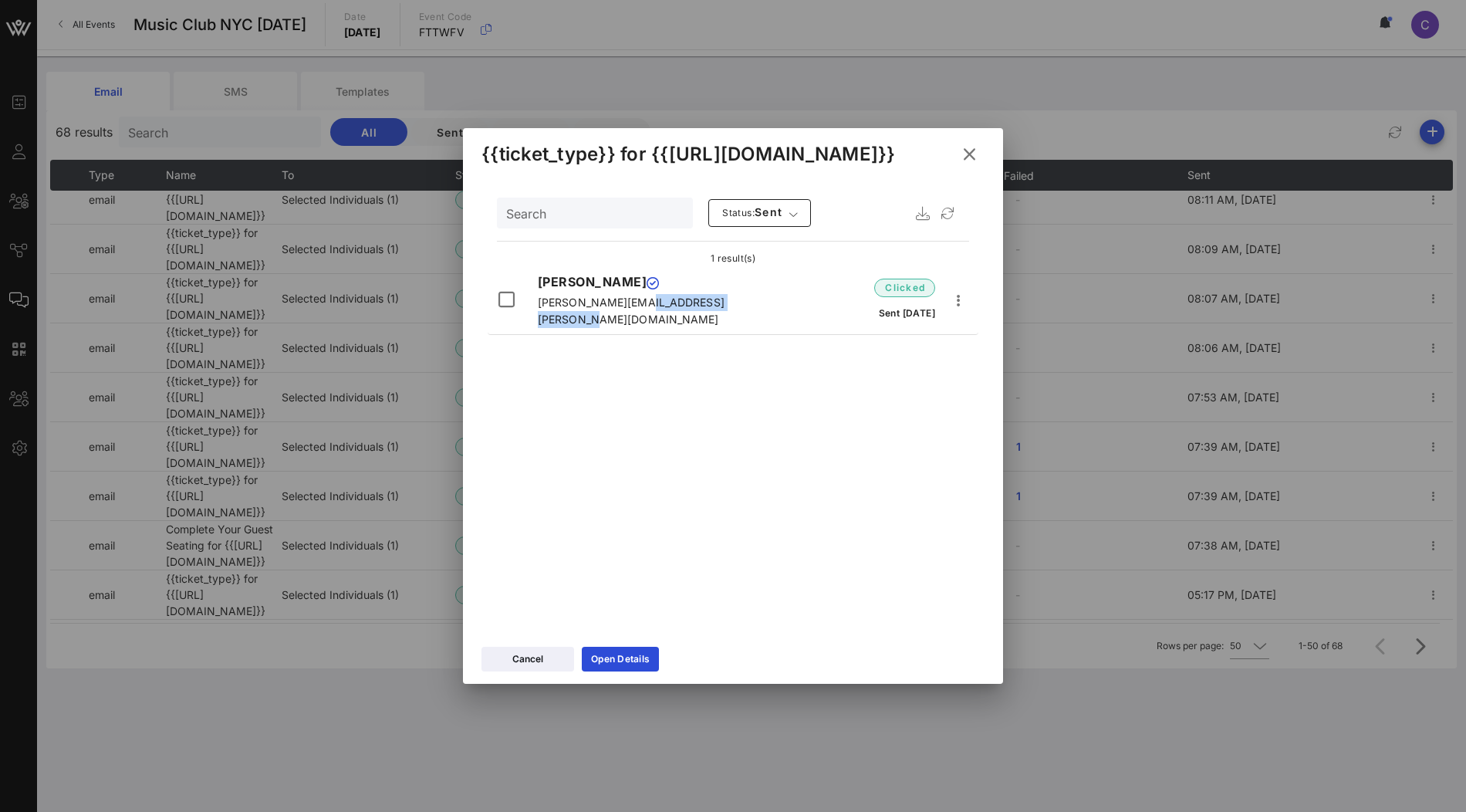
drag, startPoint x: 670, startPoint y: 304, endPoint x: 532, endPoint y: 304, distance: 138.0
click at [532, 304] on div "Jesse Kean jesse.kean@gmail.com" at bounding box center [641, 300] width 225 height 55
copy span "jesse.kean@gmail.com"
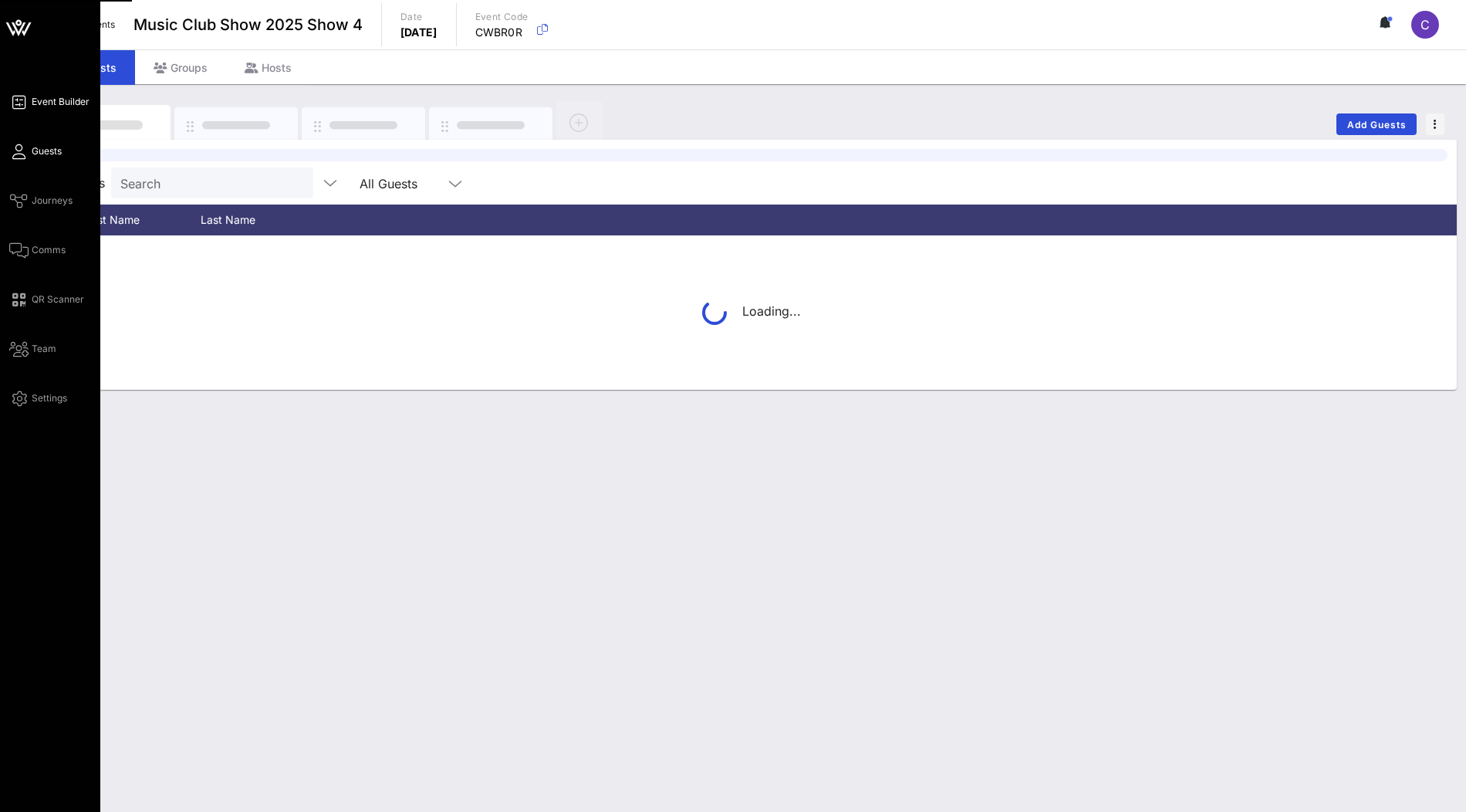
click at [31, 98] on link "Event Builder" at bounding box center [50, 101] width 80 height 18
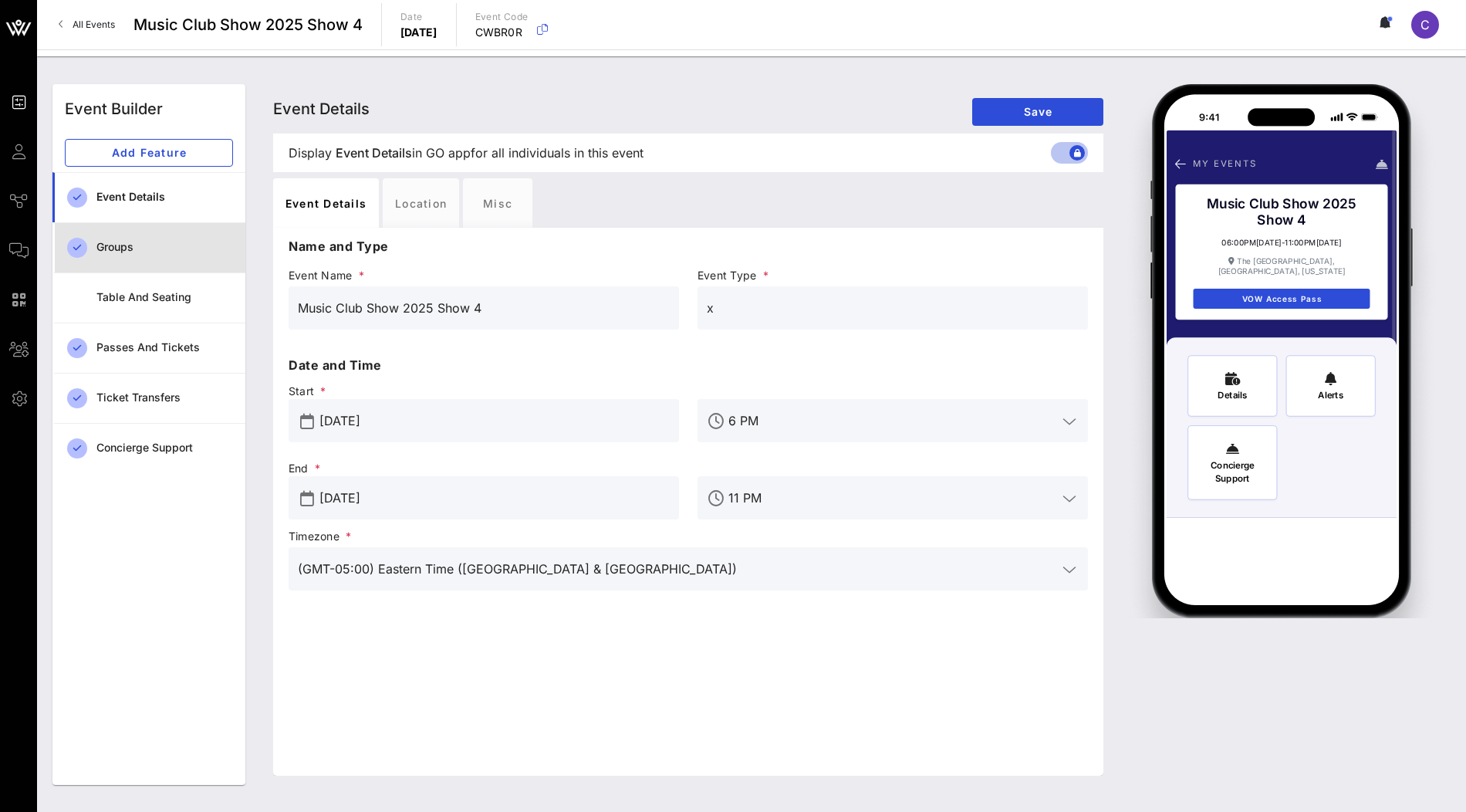
click at [185, 260] on div "Groups" at bounding box center [164, 247] width 136 height 31
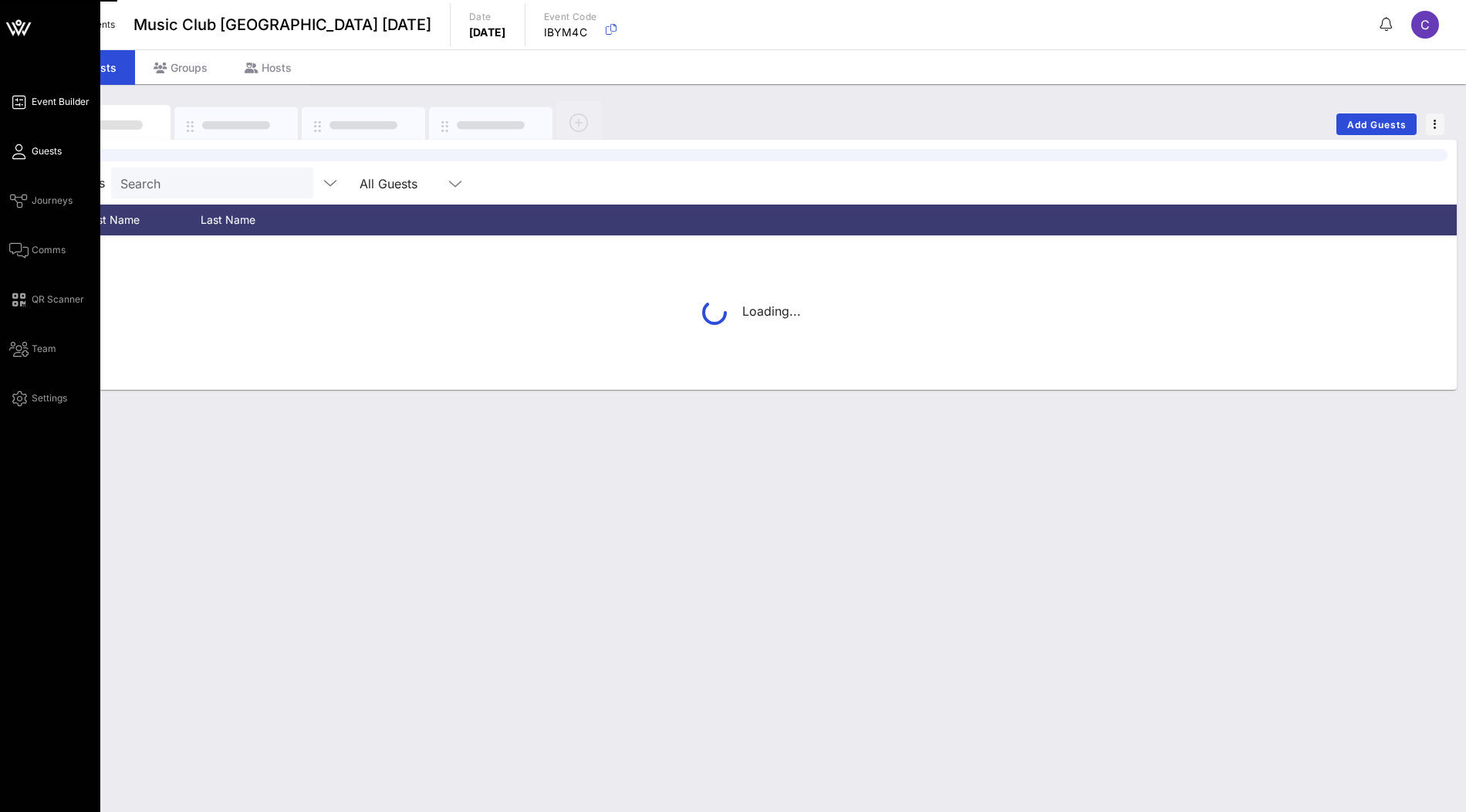
click at [54, 102] on span "Event Builder" at bounding box center [60, 101] width 58 height 14
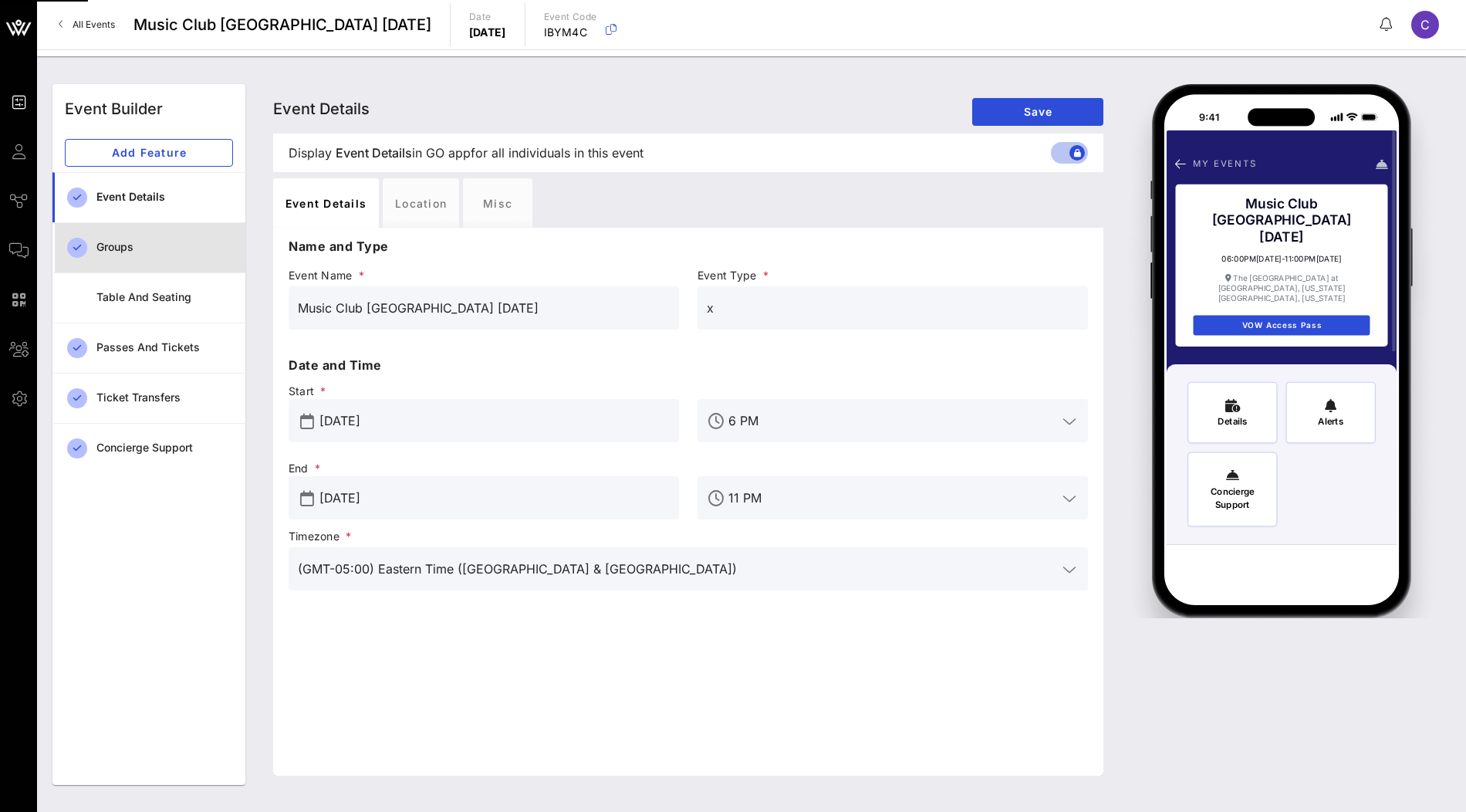
click at [196, 240] on div "Groups" at bounding box center [164, 247] width 136 height 13
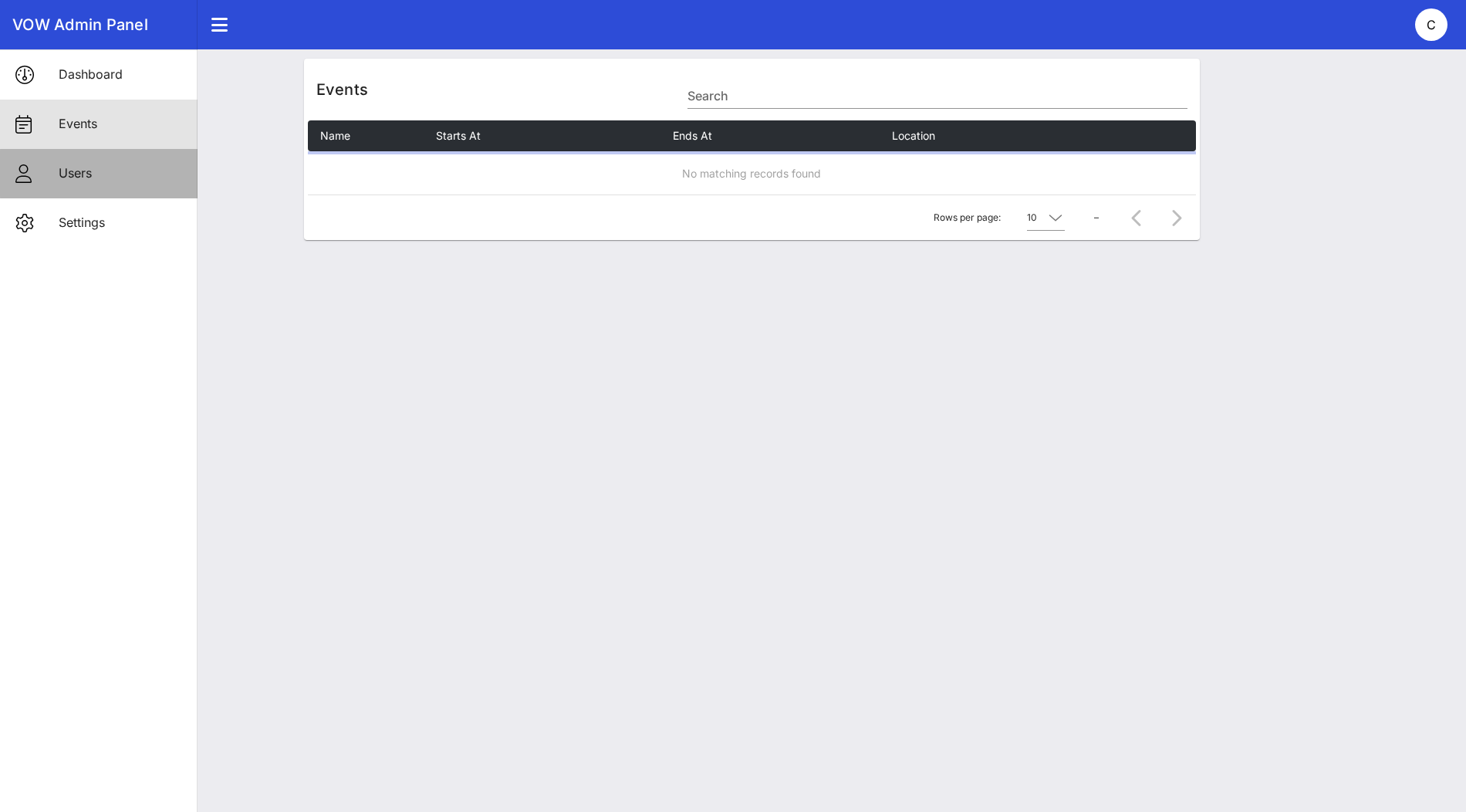
click at [51, 179] on link "Users" at bounding box center [98, 174] width 198 height 50
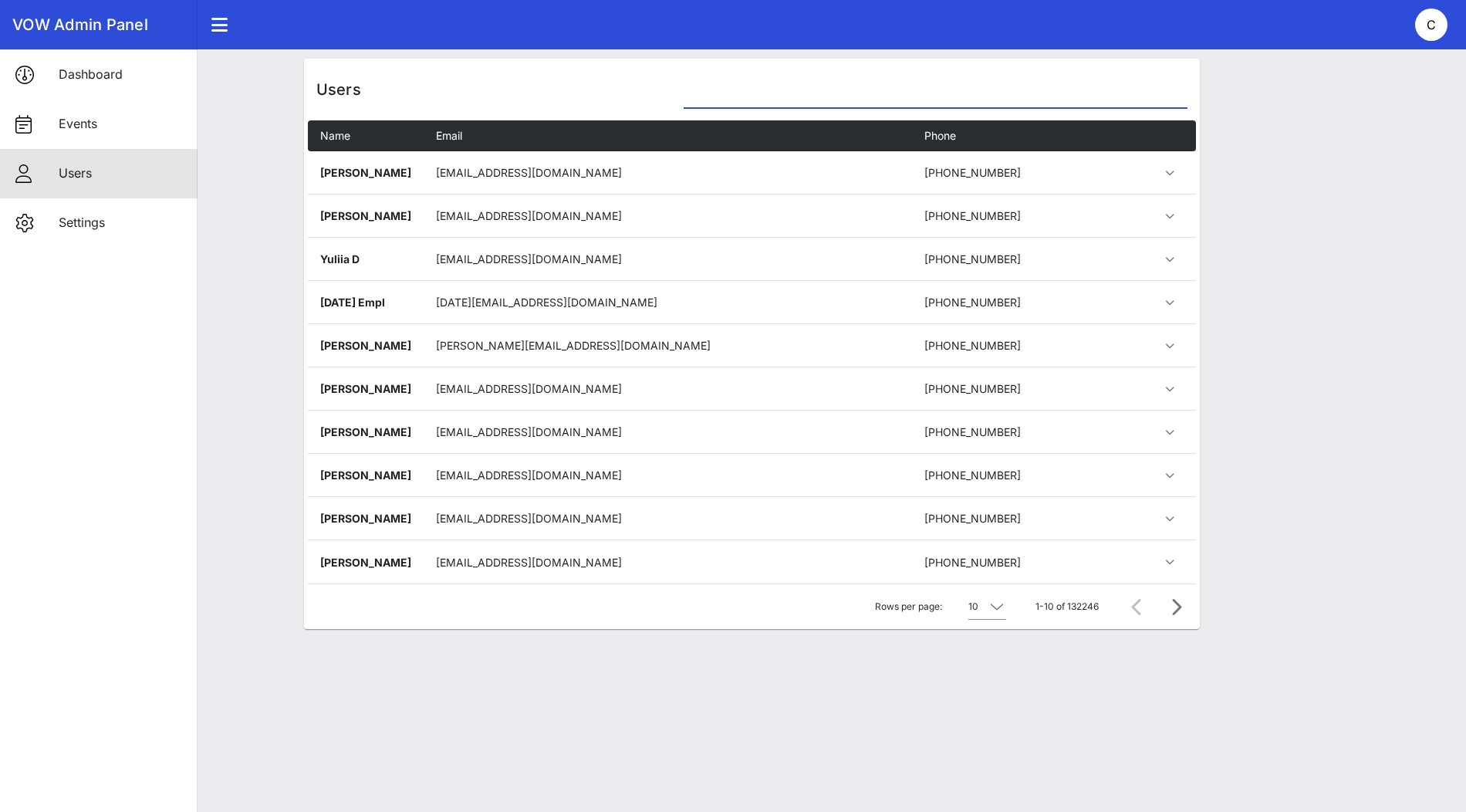
click at [768, 98] on input "text" at bounding box center [934, 95] width 503 height 25
paste input "[EMAIL_ADDRESS][DOMAIN_NAME]"
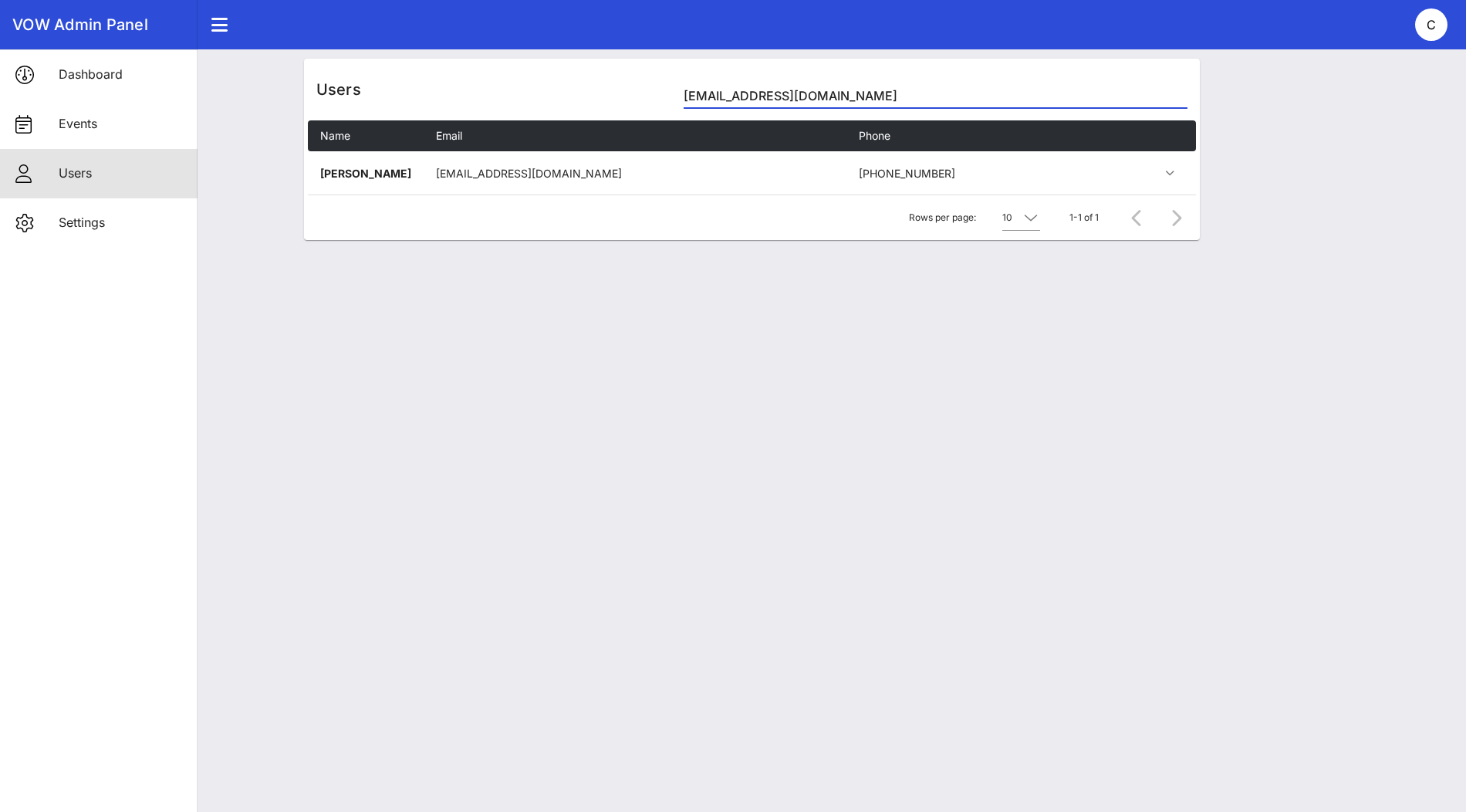
type input "[EMAIL_ADDRESS][DOMAIN_NAME]"
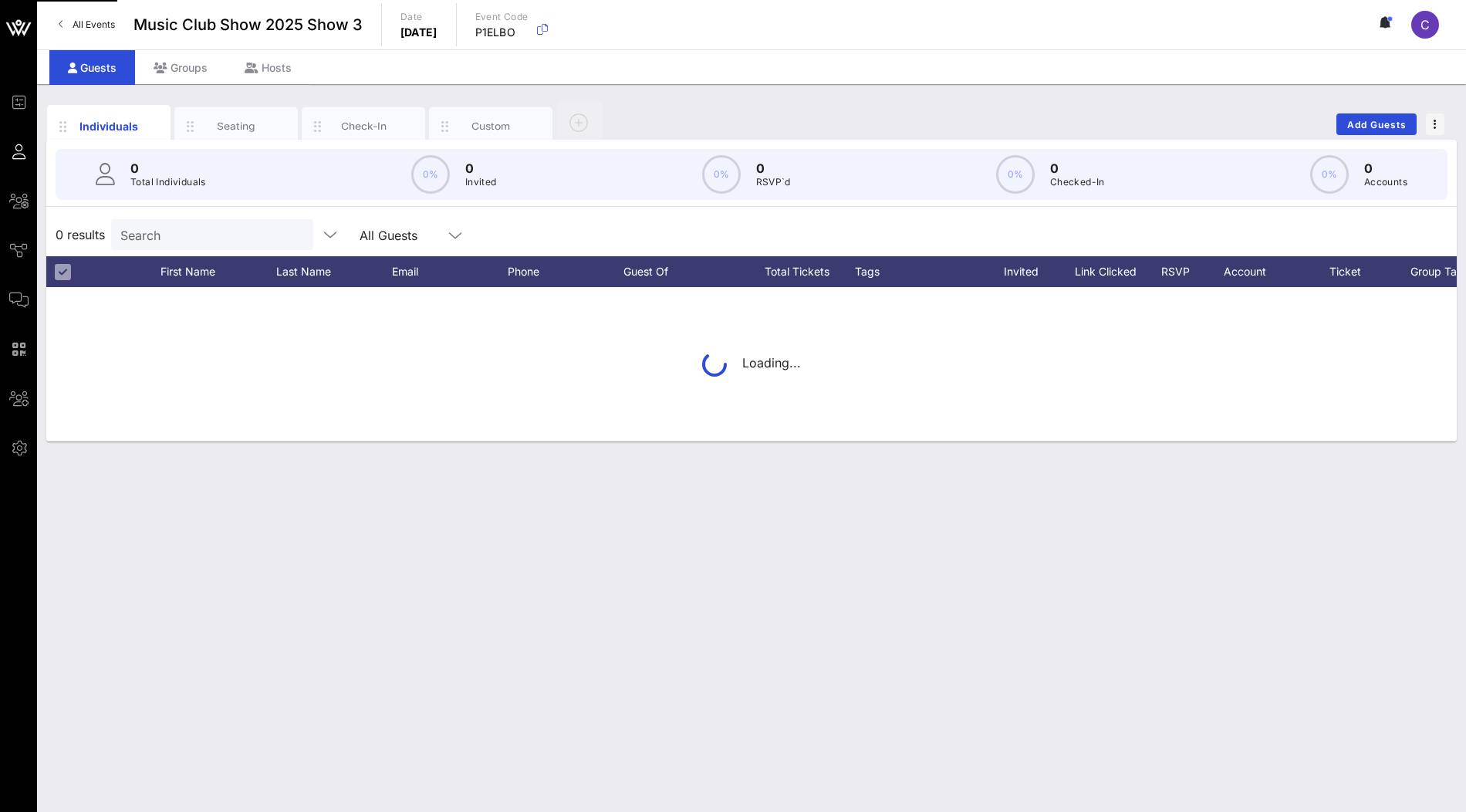
click at [199, 233] on input "Search" at bounding box center [210, 234] width 180 height 20
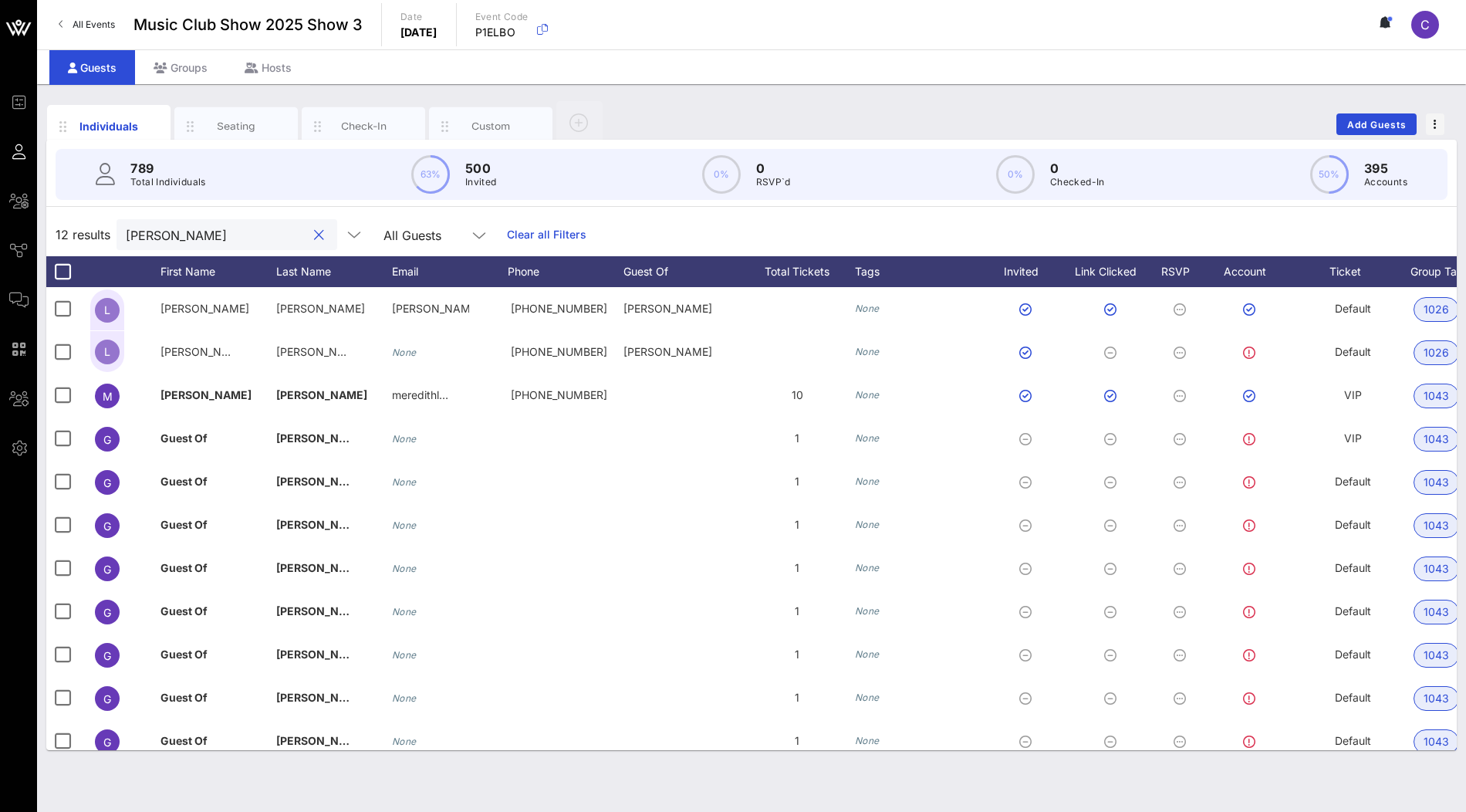
click at [167, 240] on input "[PERSON_NAME]" at bounding box center [216, 234] width 180 height 20
type input "[PERSON_NAME]"
click at [185, 86] on div "Individuals Seating Check-In Custom Add Guests 789 Total Individuals 63% 500 In…" at bounding box center [751, 448] width 1429 height 727
click at [187, 67] on div "Groups" at bounding box center [179, 68] width 91 height 34
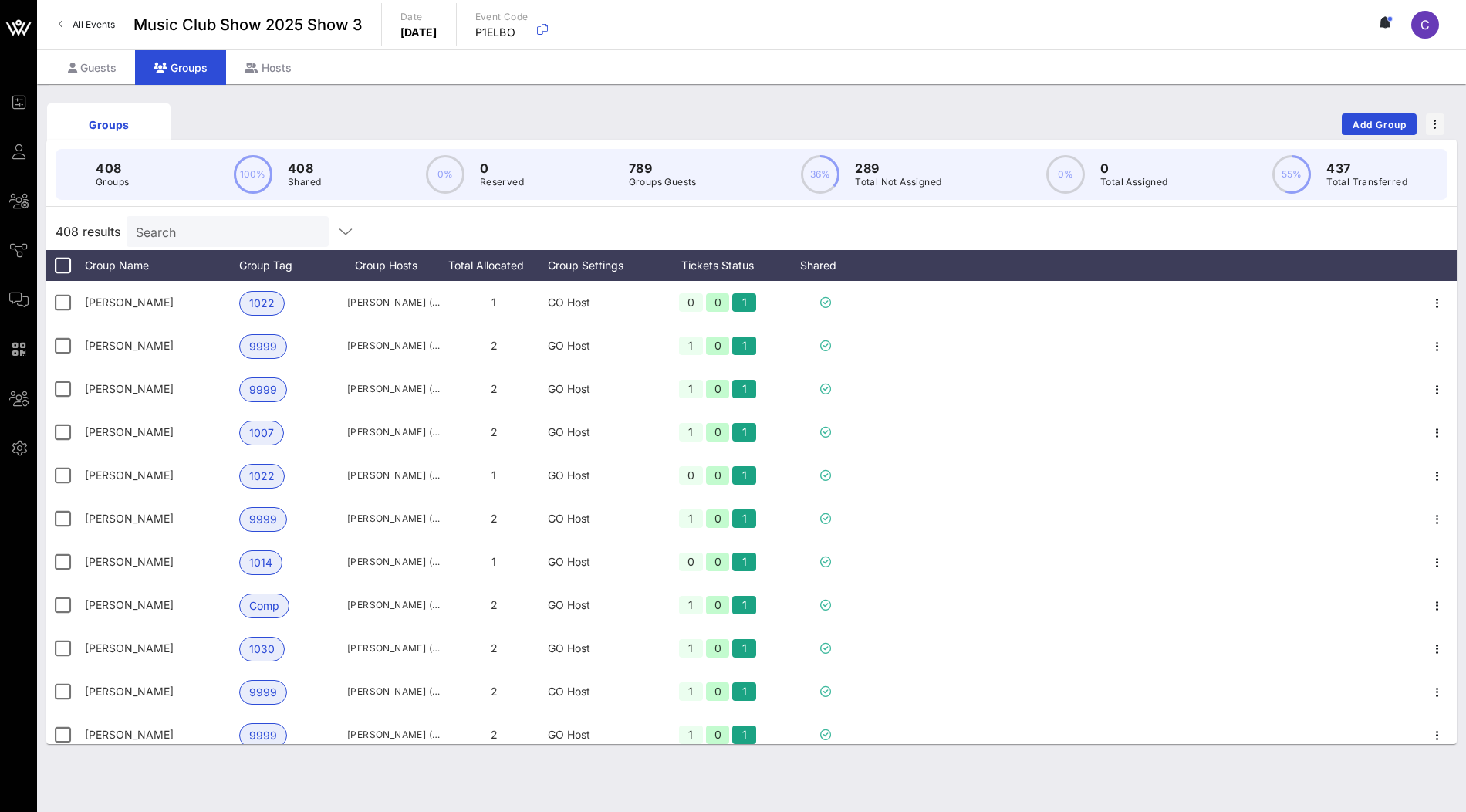
click at [184, 228] on input "Search" at bounding box center [225, 231] width 180 height 20
click at [110, 65] on div "Guests" at bounding box center [93, 68] width 86 height 34
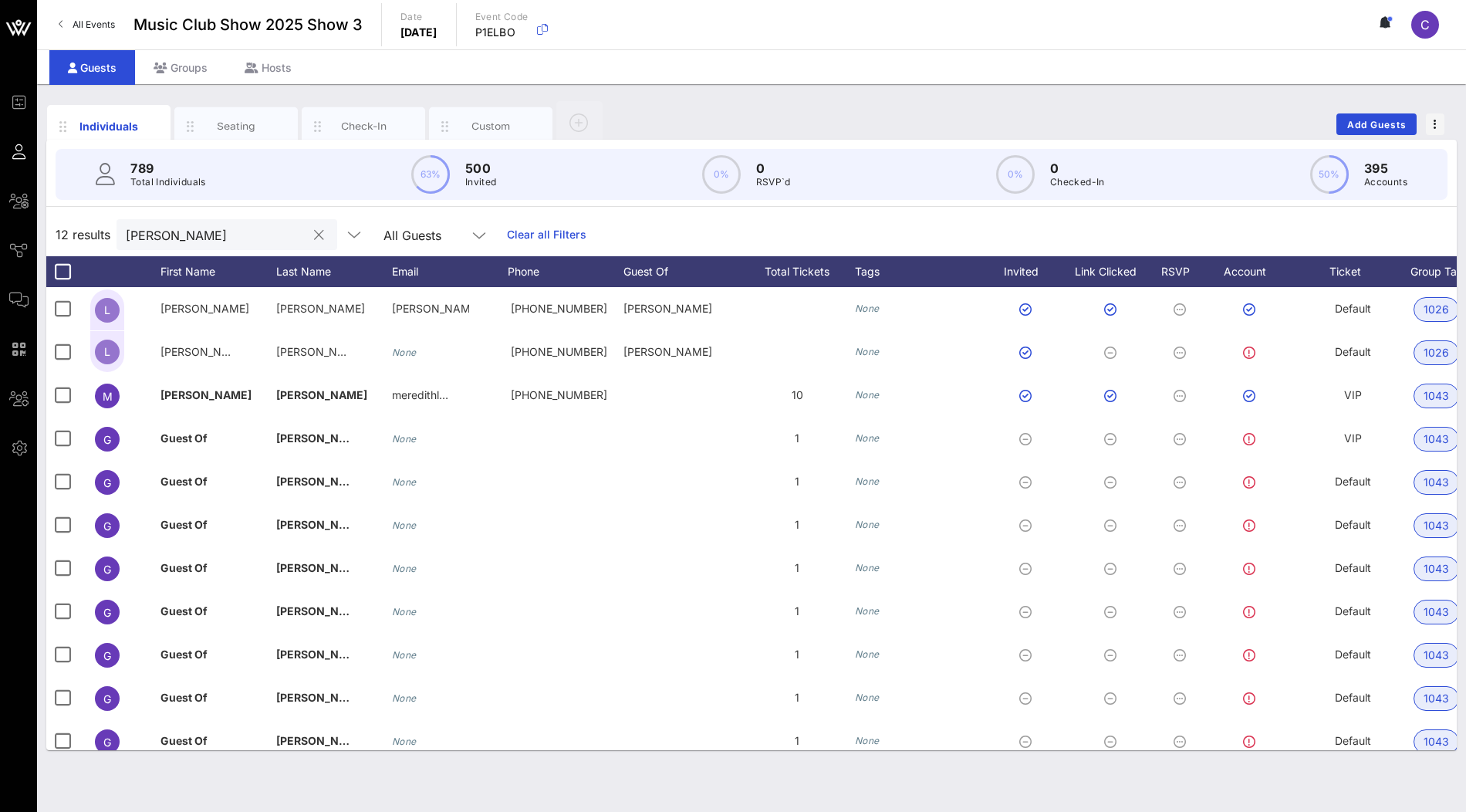
click at [163, 227] on input "[PERSON_NAME]" at bounding box center [216, 234] width 180 height 20
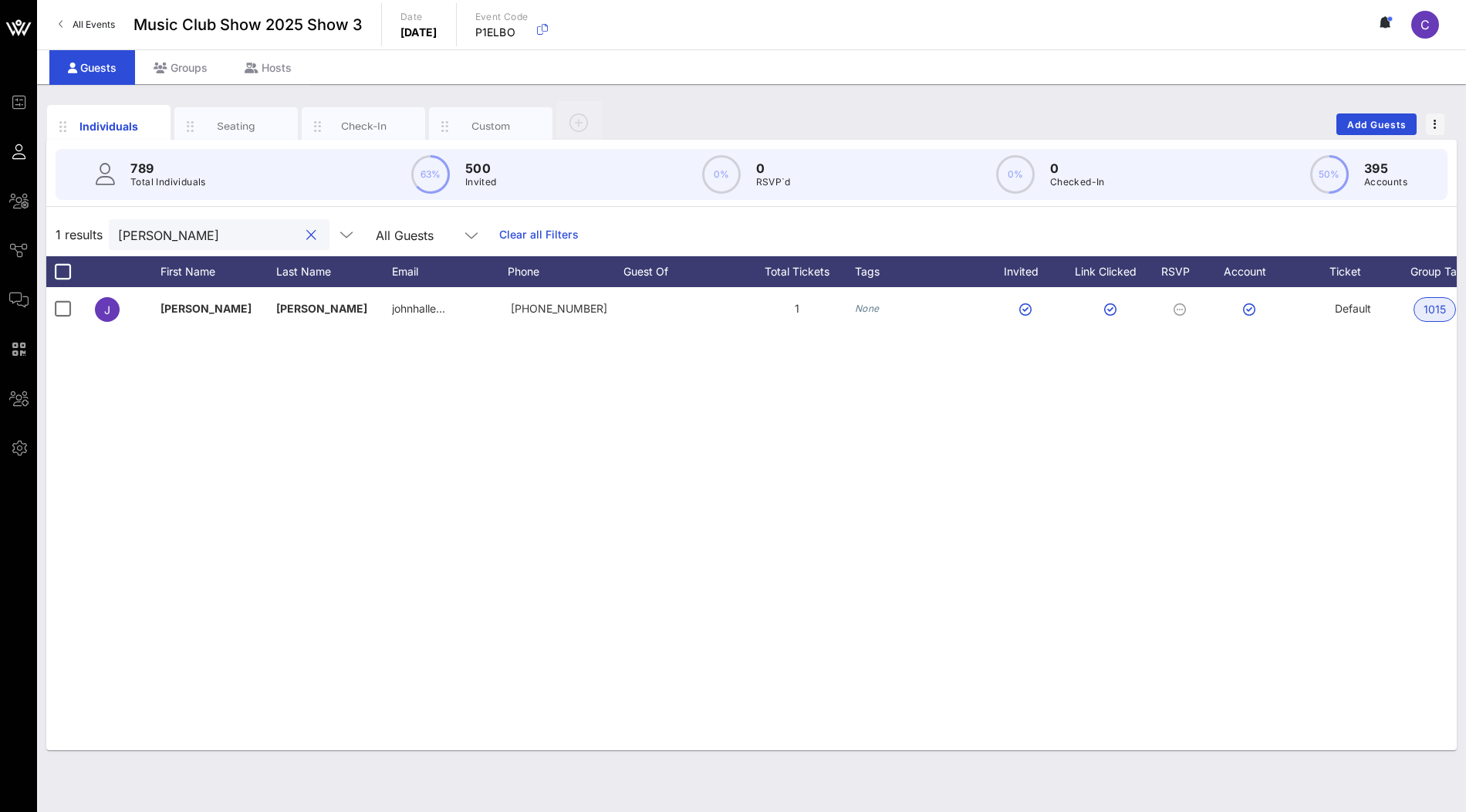
click at [210, 235] on input "tim bro" at bounding box center [208, 234] width 180 height 20
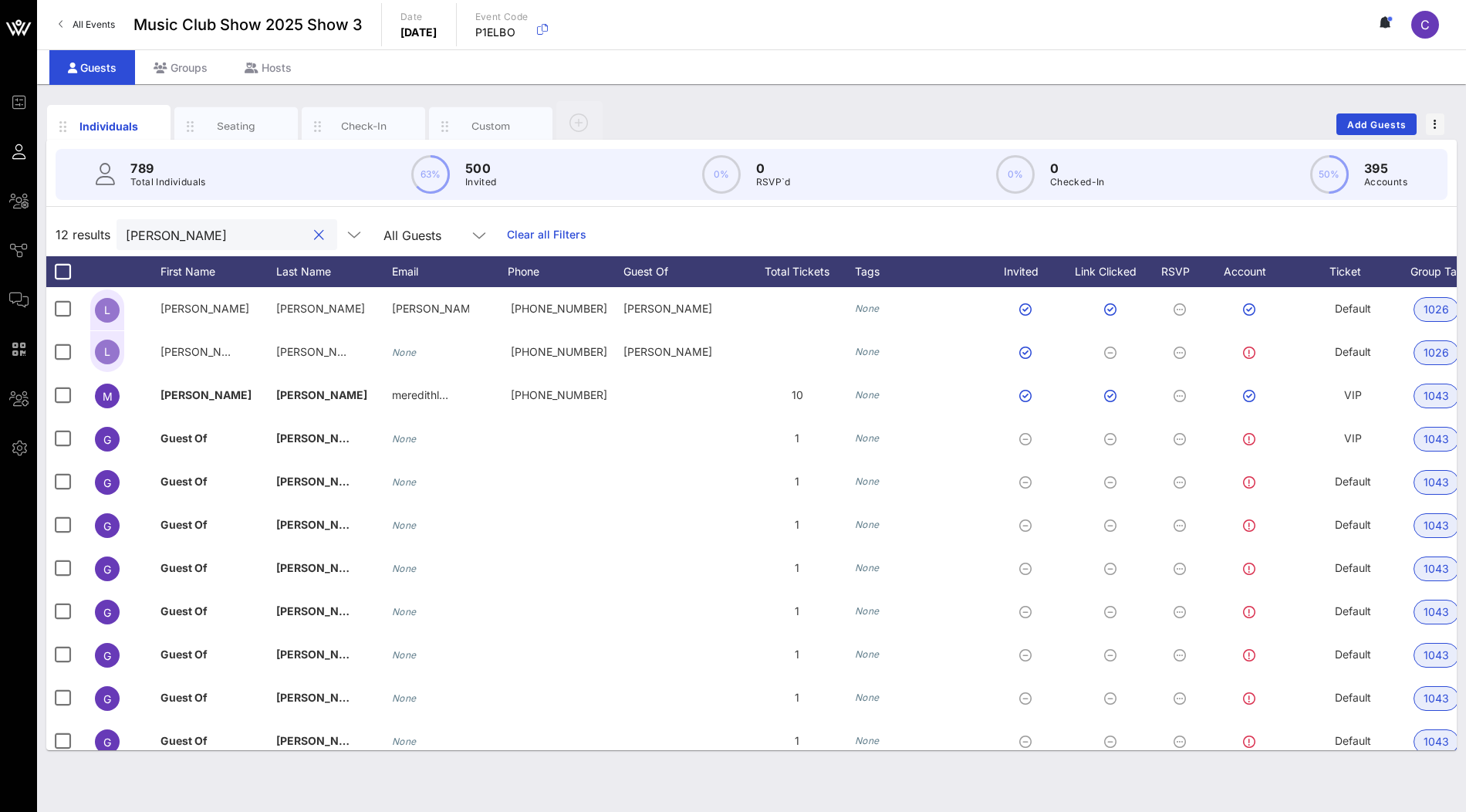
type input "[PERSON_NAME]"
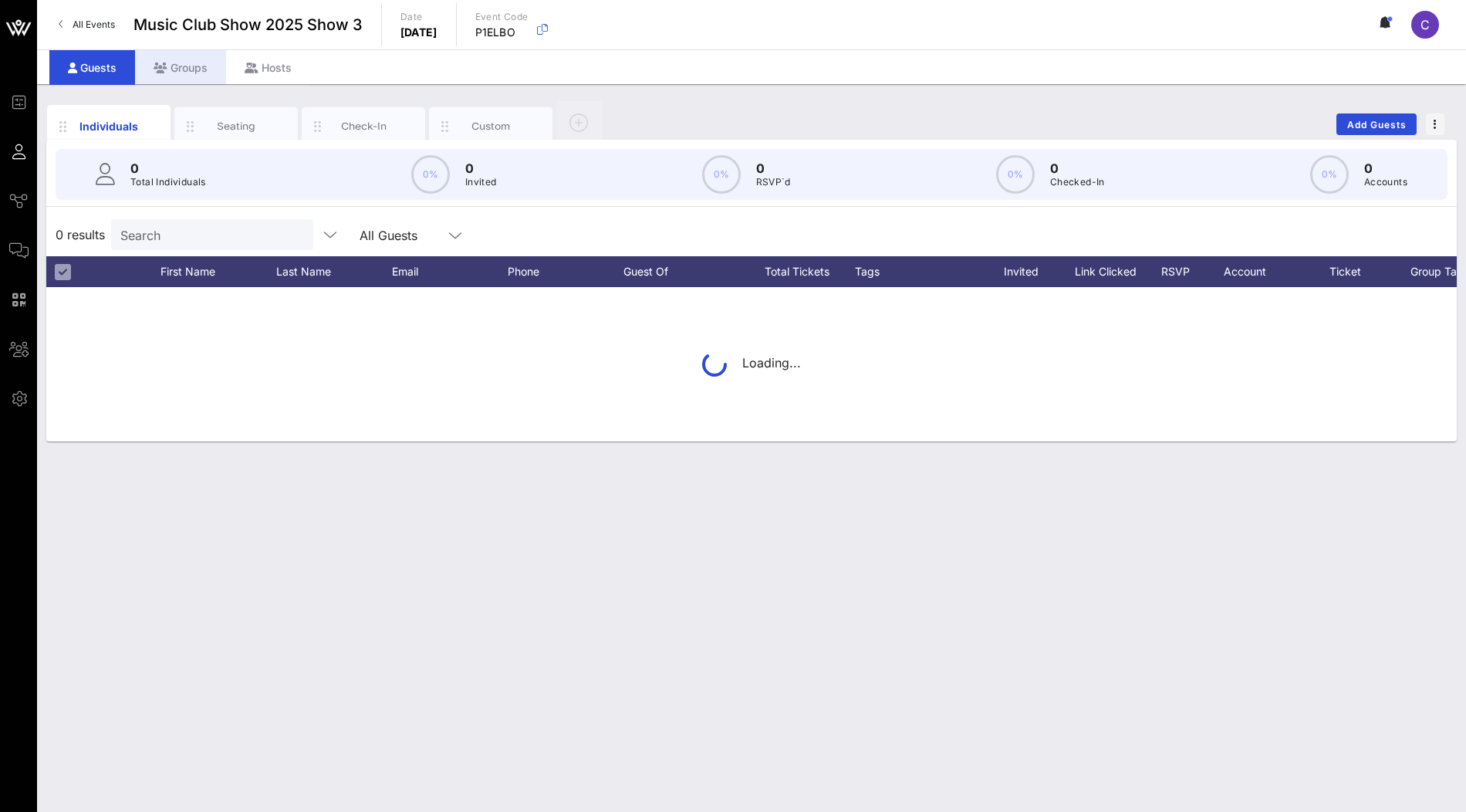
click at [190, 62] on div "Groups" at bounding box center [179, 68] width 91 height 34
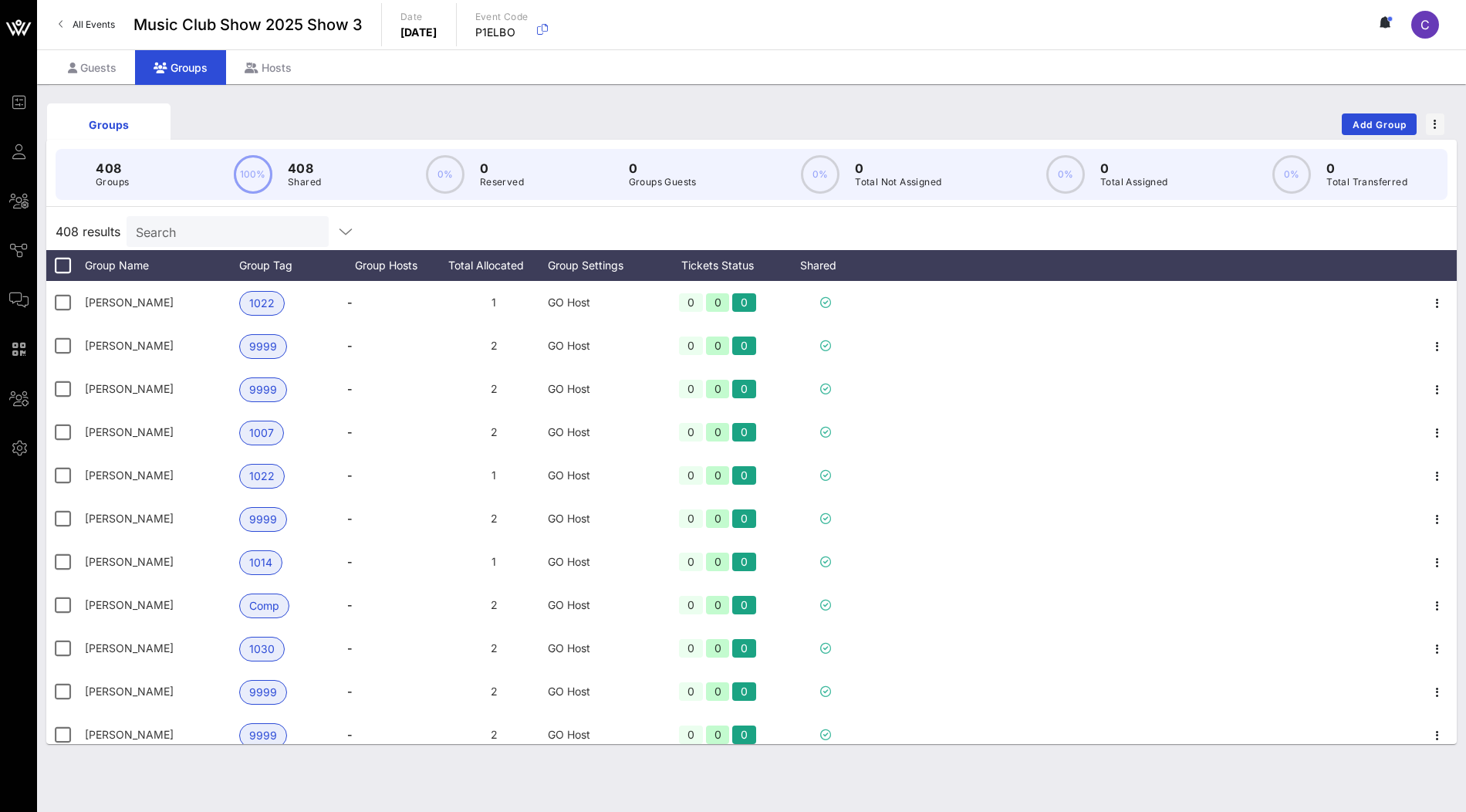
click at [191, 234] on input "Search" at bounding box center [225, 231] width 180 height 20
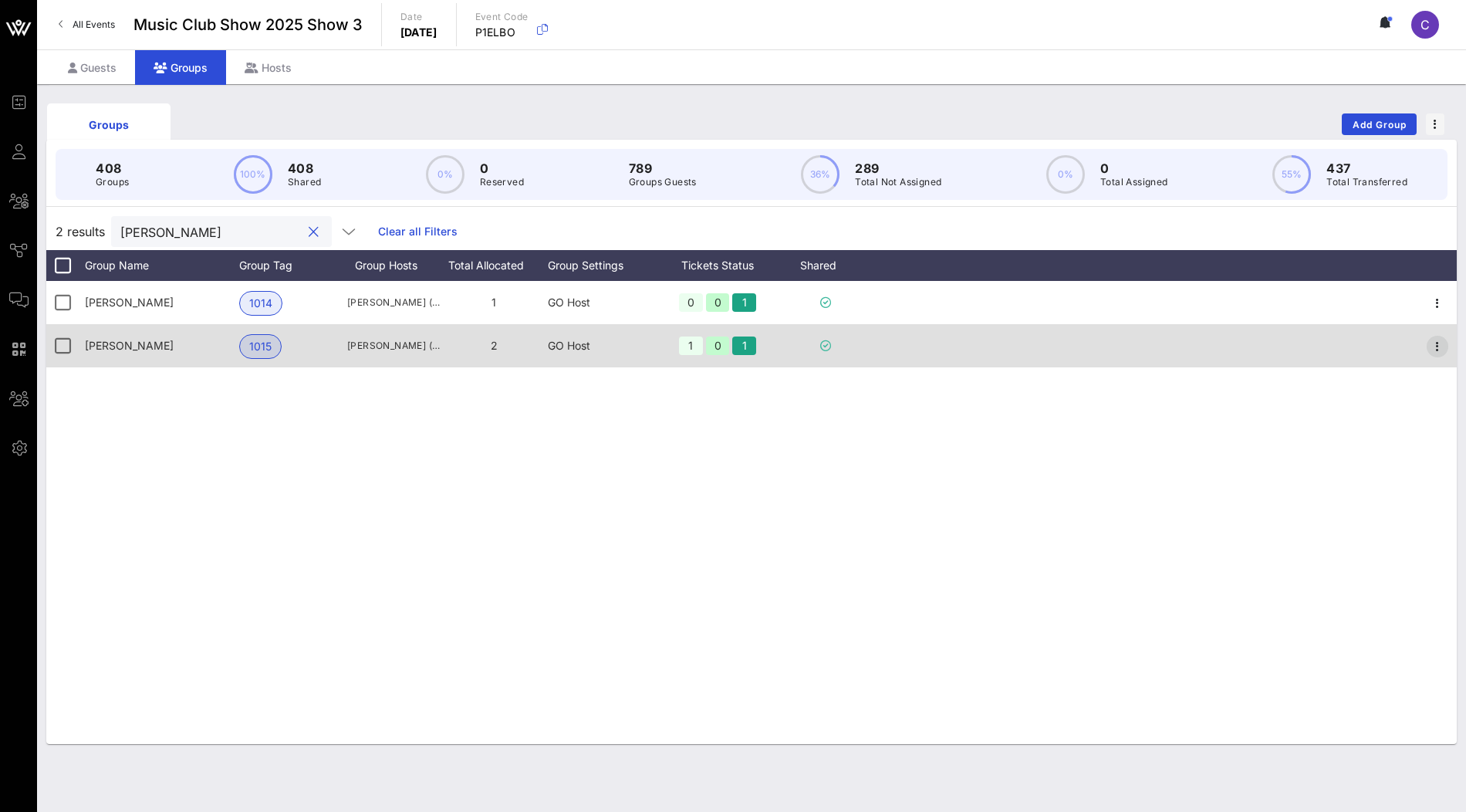
type input "[PERSON_NAME]"
click at [1430, 341] on icon "button" at bounding box center [1436, 345] width 18 height 18
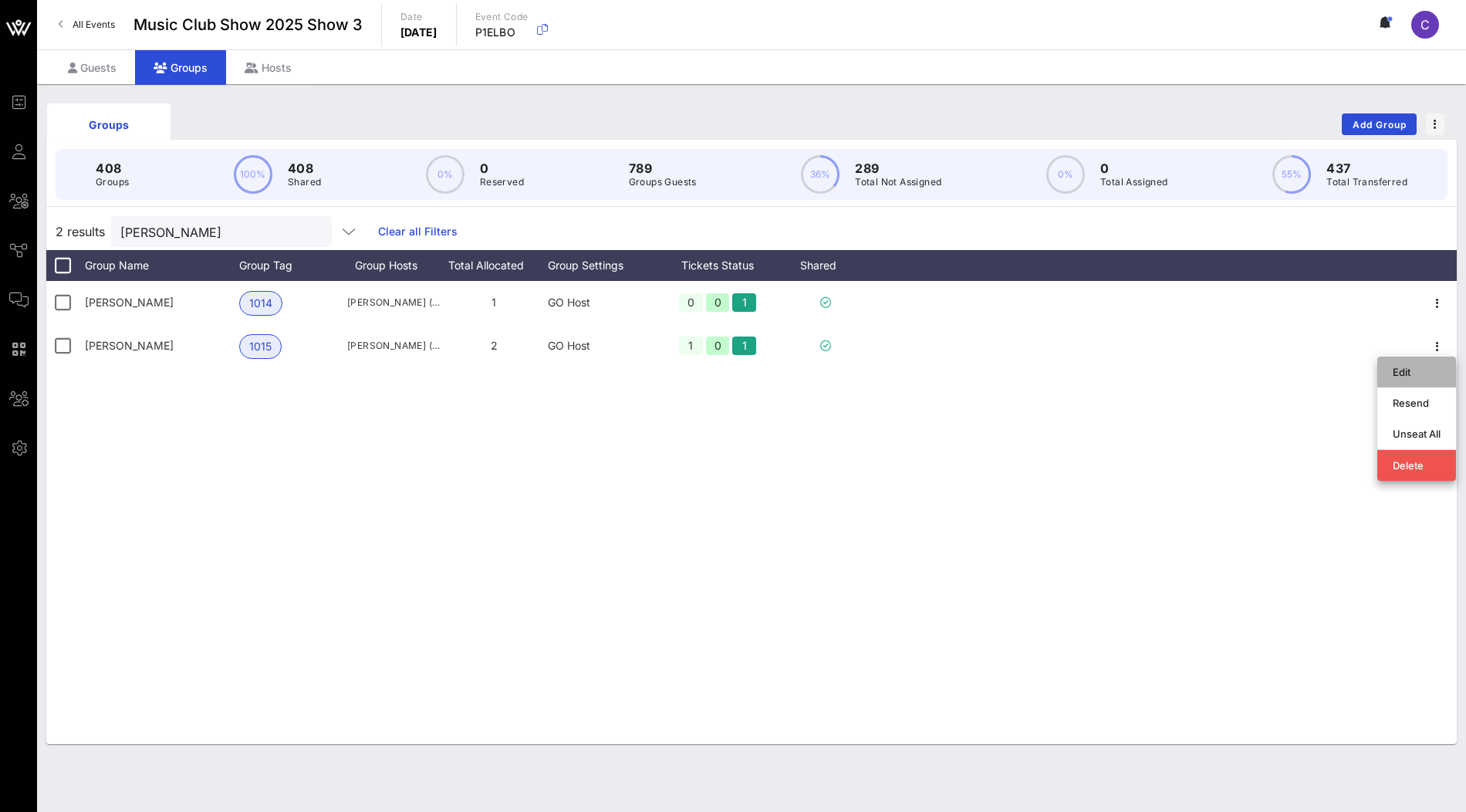
click at [1415, 363] on div "Edit" at bounding box center [1416, 372] width 48 height 25
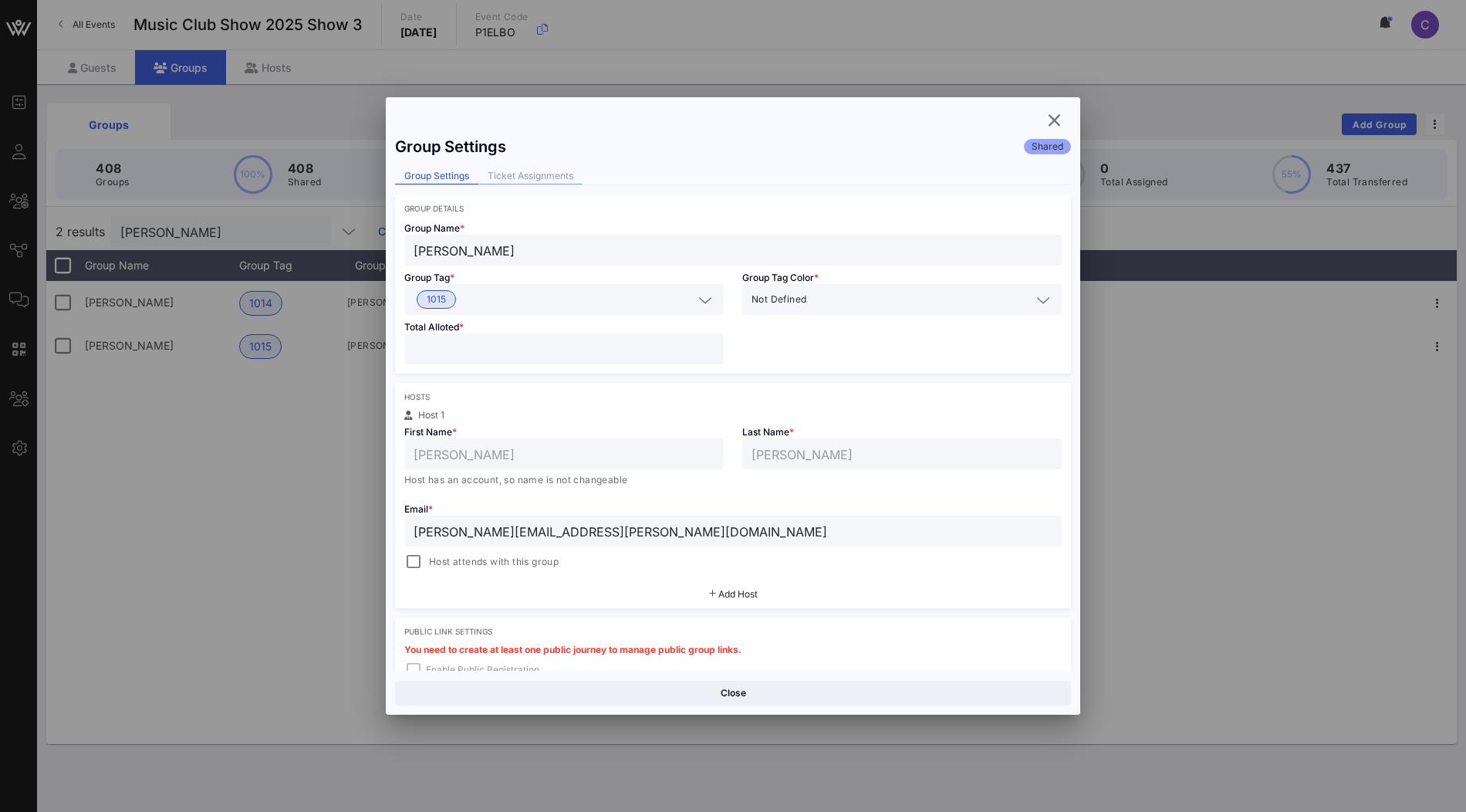
click at [554, 179] on div "Ticket Assignments" at bounding box center [530, 176] width 104 height 16
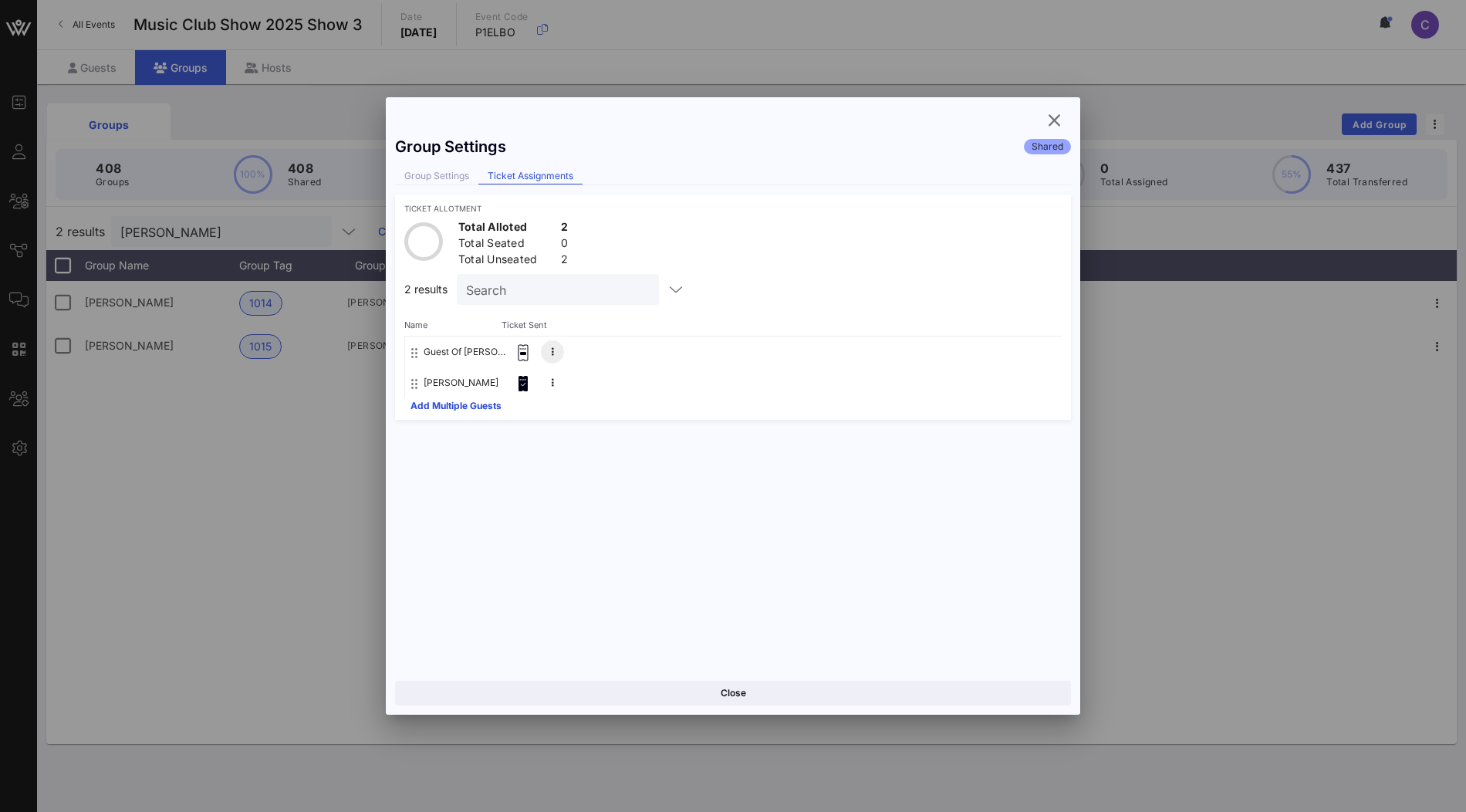
click at [557, 348] on button at bounding box center [553, 352] width 23 height 23
click at [765, 370] on div "[PERSON_NAME]" at bounding box center [733, 383] width 657 height 31
click at [1057, 121] on icon "button" at bounding box center [1054, 119] width 18 height 18
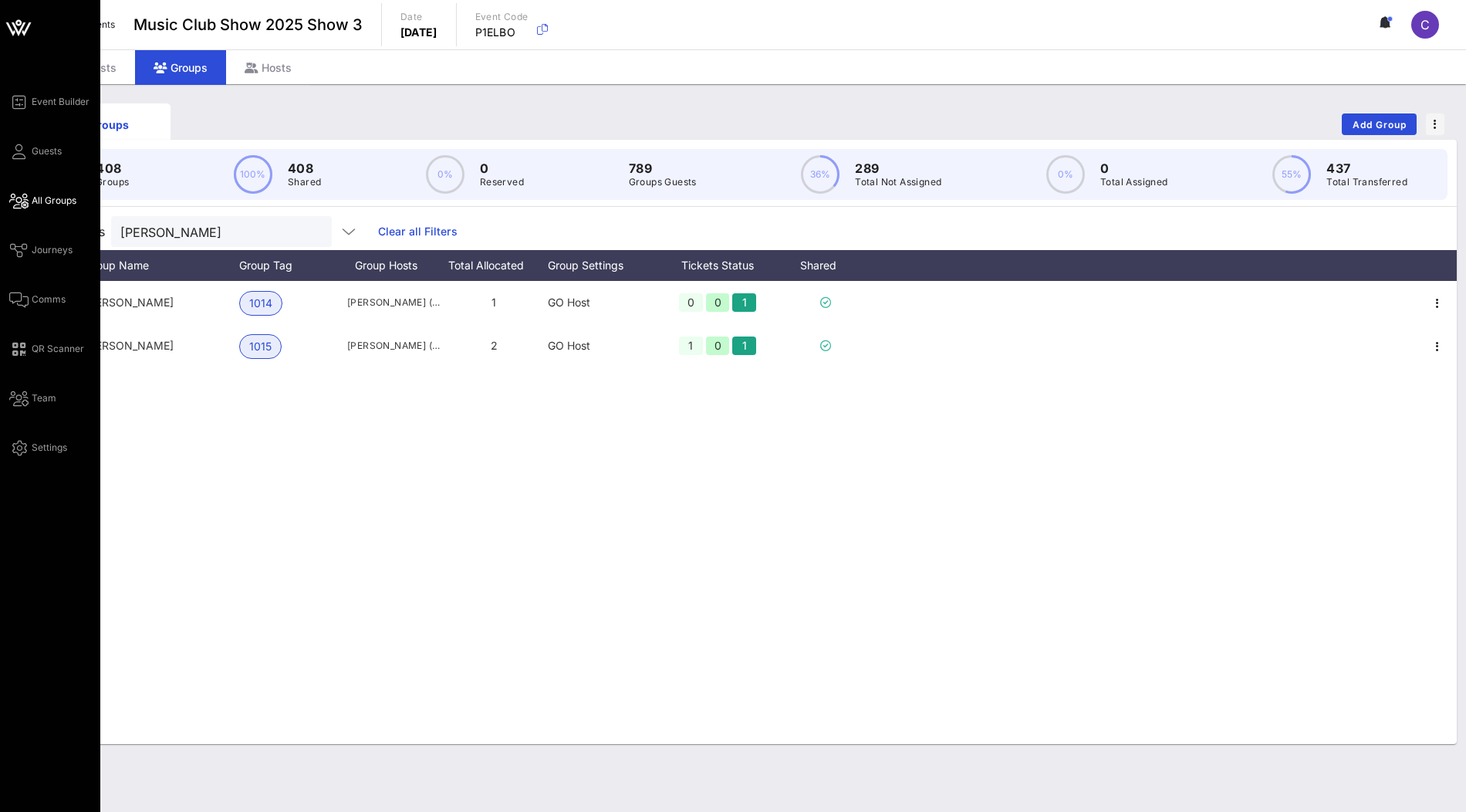
click at [58, 195] on span "All Groups" at bounding box center [53, 200] width 45 height 14
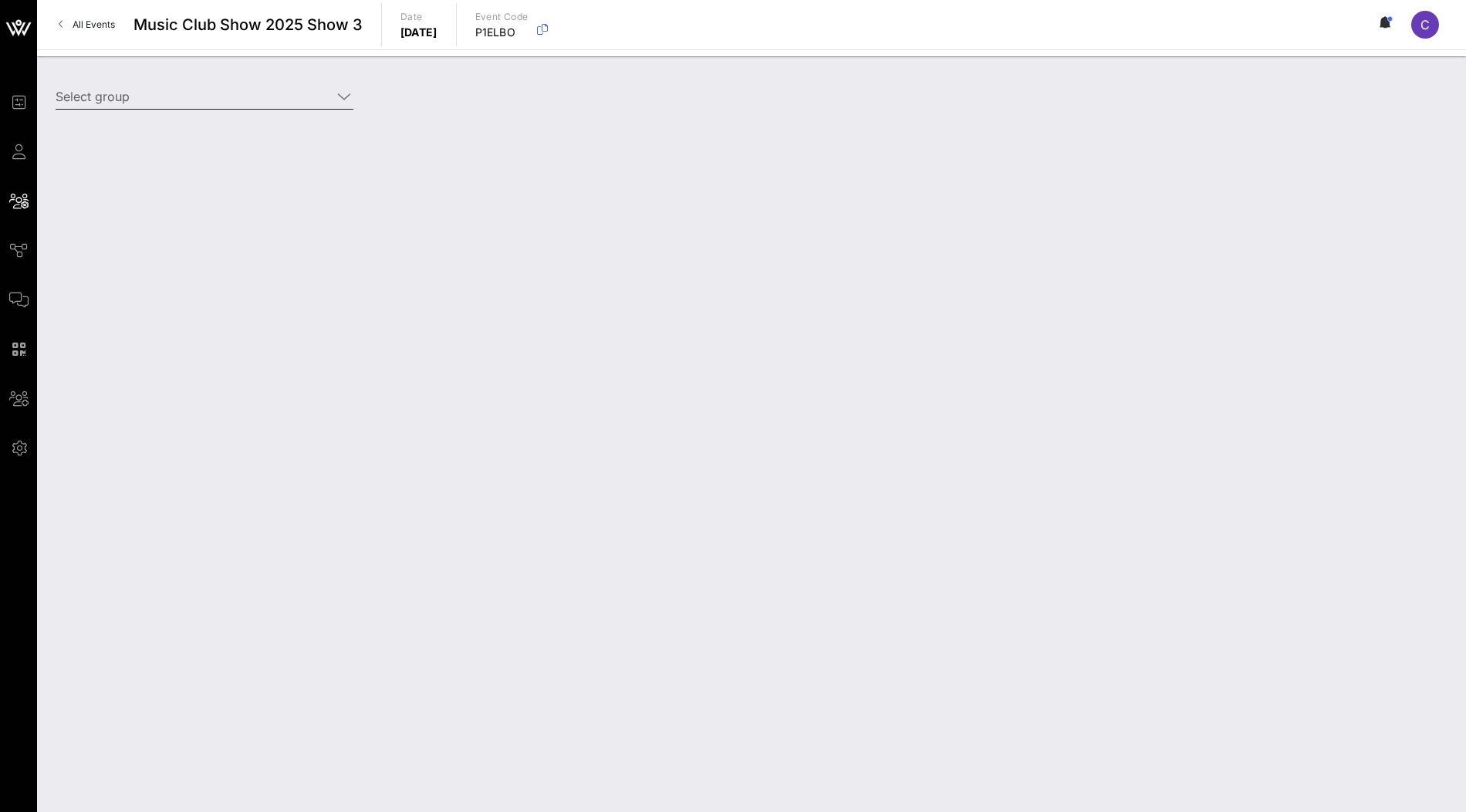
click at [240, 95] on input "Select group" at bounding box center [193, 96] width 276 height 25
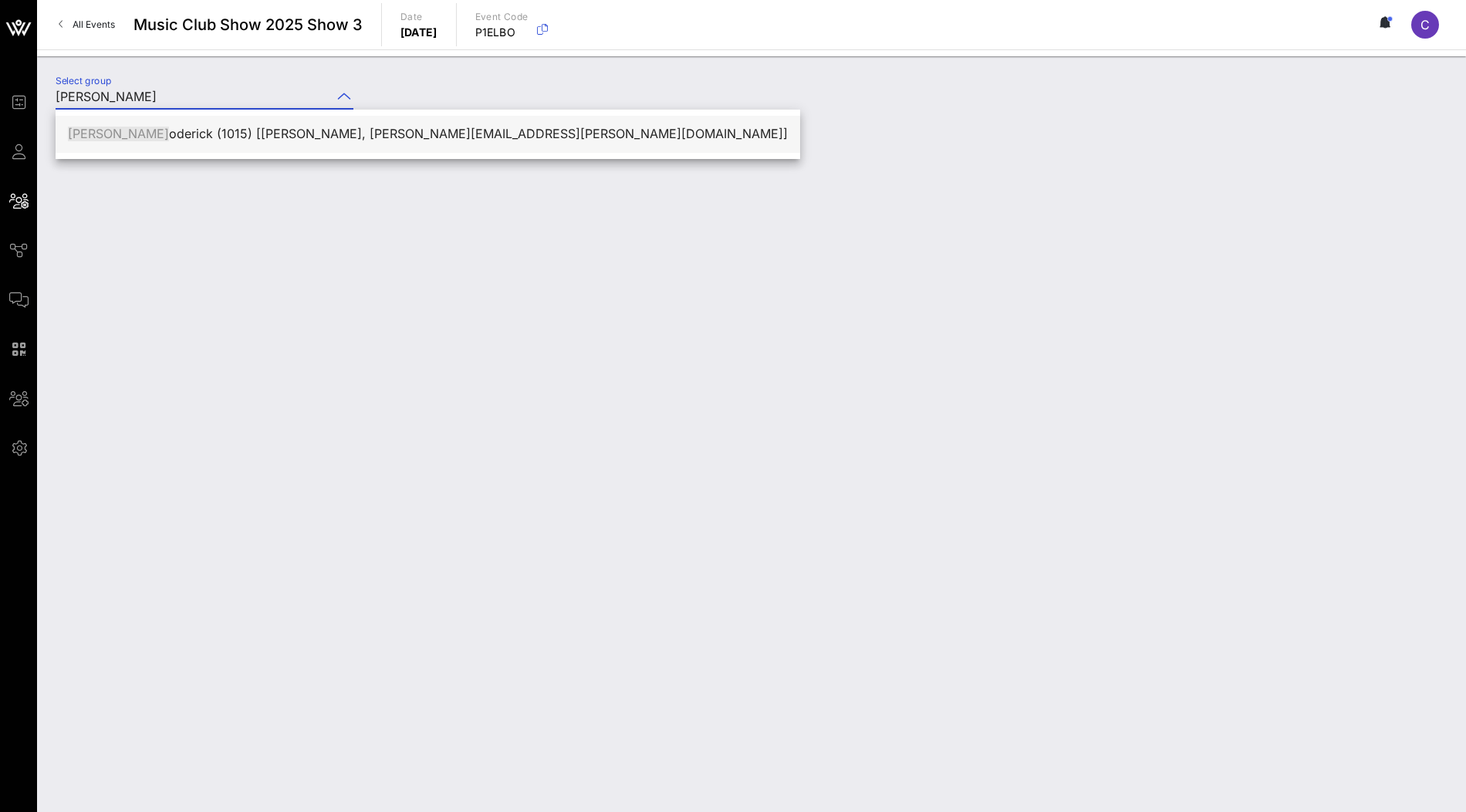
click at [164, 129] on div "[PERSON_NAME] oderick (1015) [[PERSON_NAME], [PERSON_NAME][EMAIL_ADDRESS][PERSO…" at bounding box center [428, 134] width 720 height 14
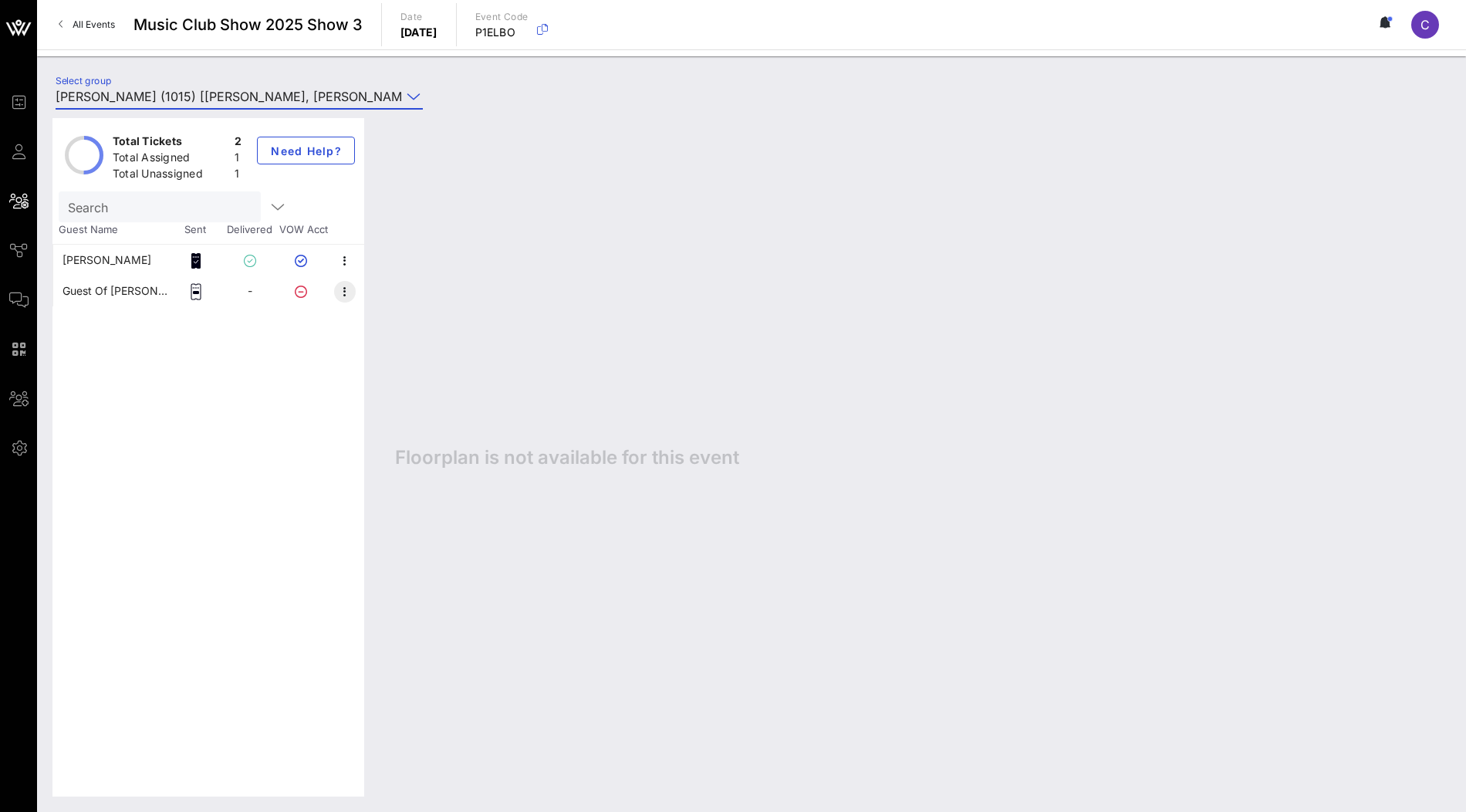
type input "[PERSON_NAME] (1015) [[PERSON_NAME], [PERSON_NAME][EMAIL_ADDRESS][PERSON_NAME][…"
click at [345, 290] on icon "button" at bounding box center [345, 291] width 18 height 18
click at [368, 297] on div "Edit" at bounding box center [426, 295] width 117 height 12
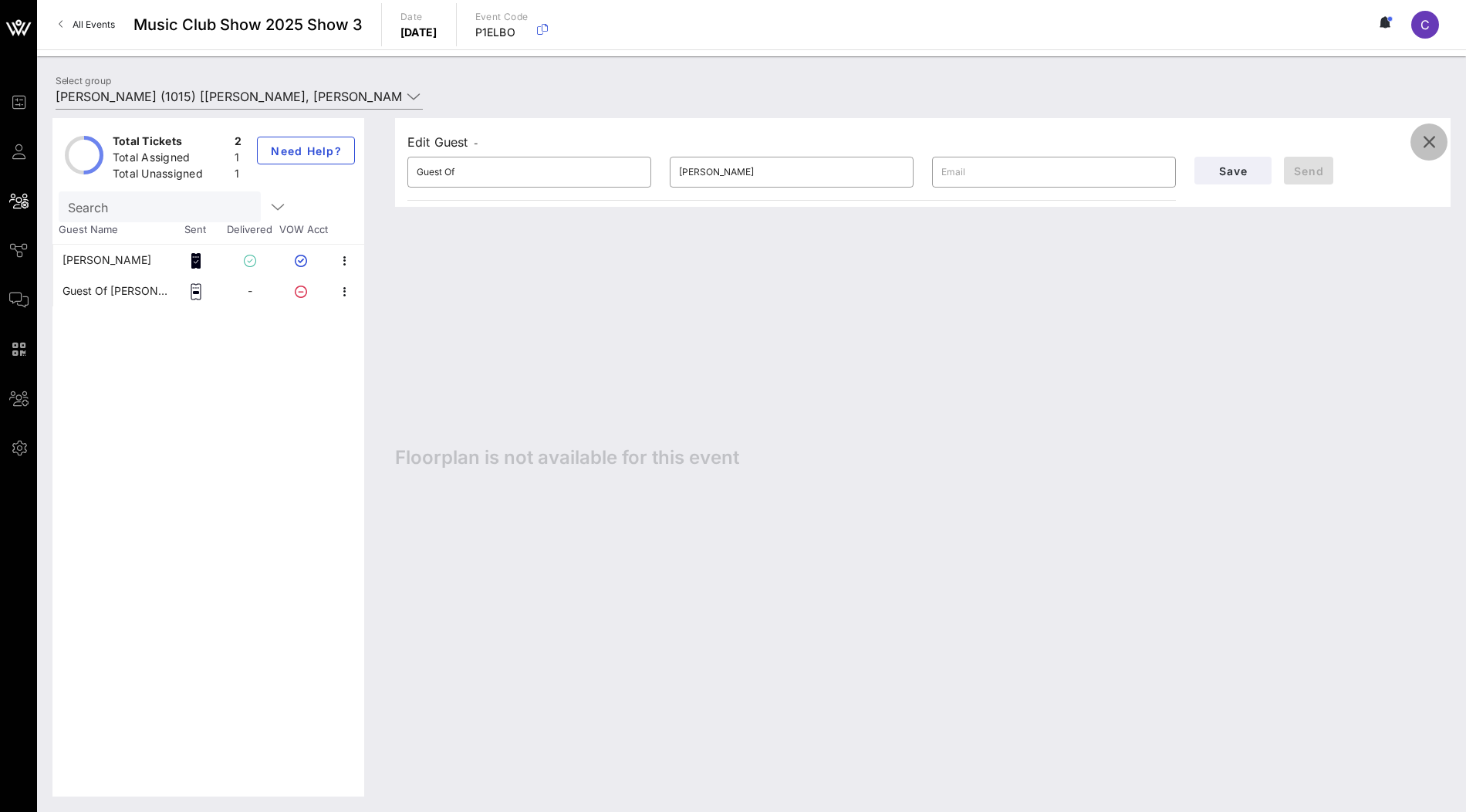
click at [1430, 141] on icon "button" at bounding box center [1429, 141] width 18 height 18
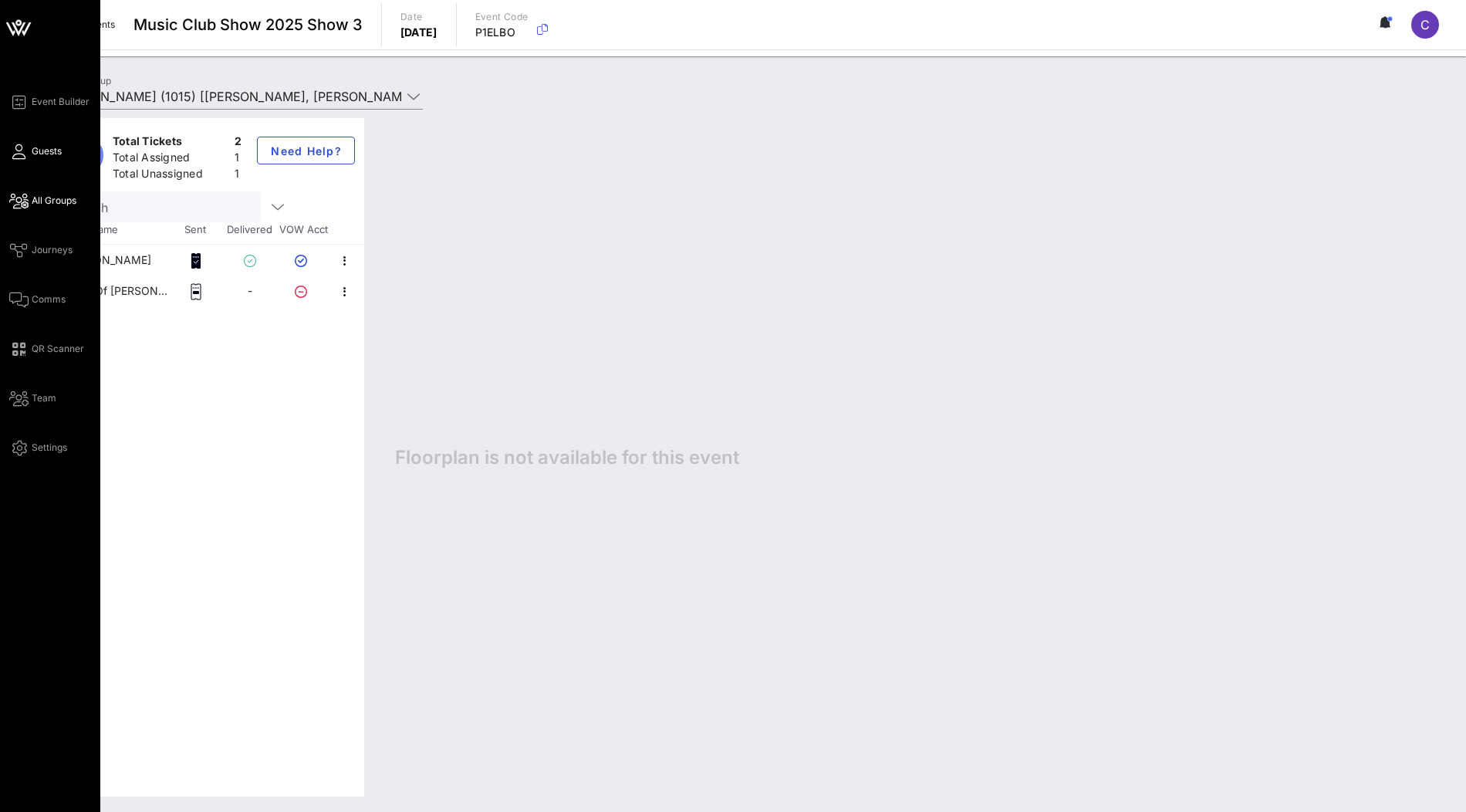
click at [29, 150] on link "Guests" at bounding box center [35, 151] width 52 height 18
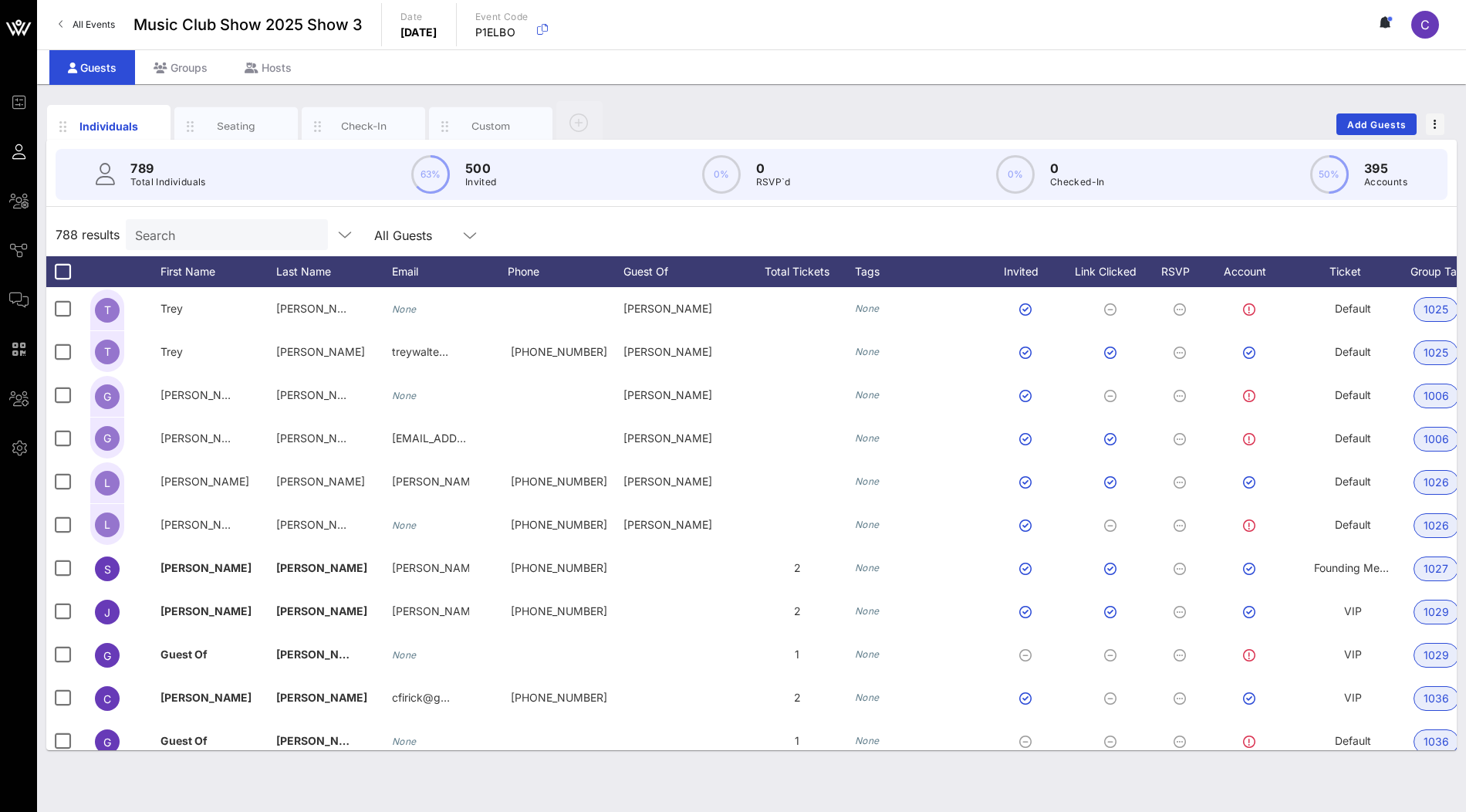
click at [174, 224] on input "Search" at bounding box center [224, 234] width 180 height 20
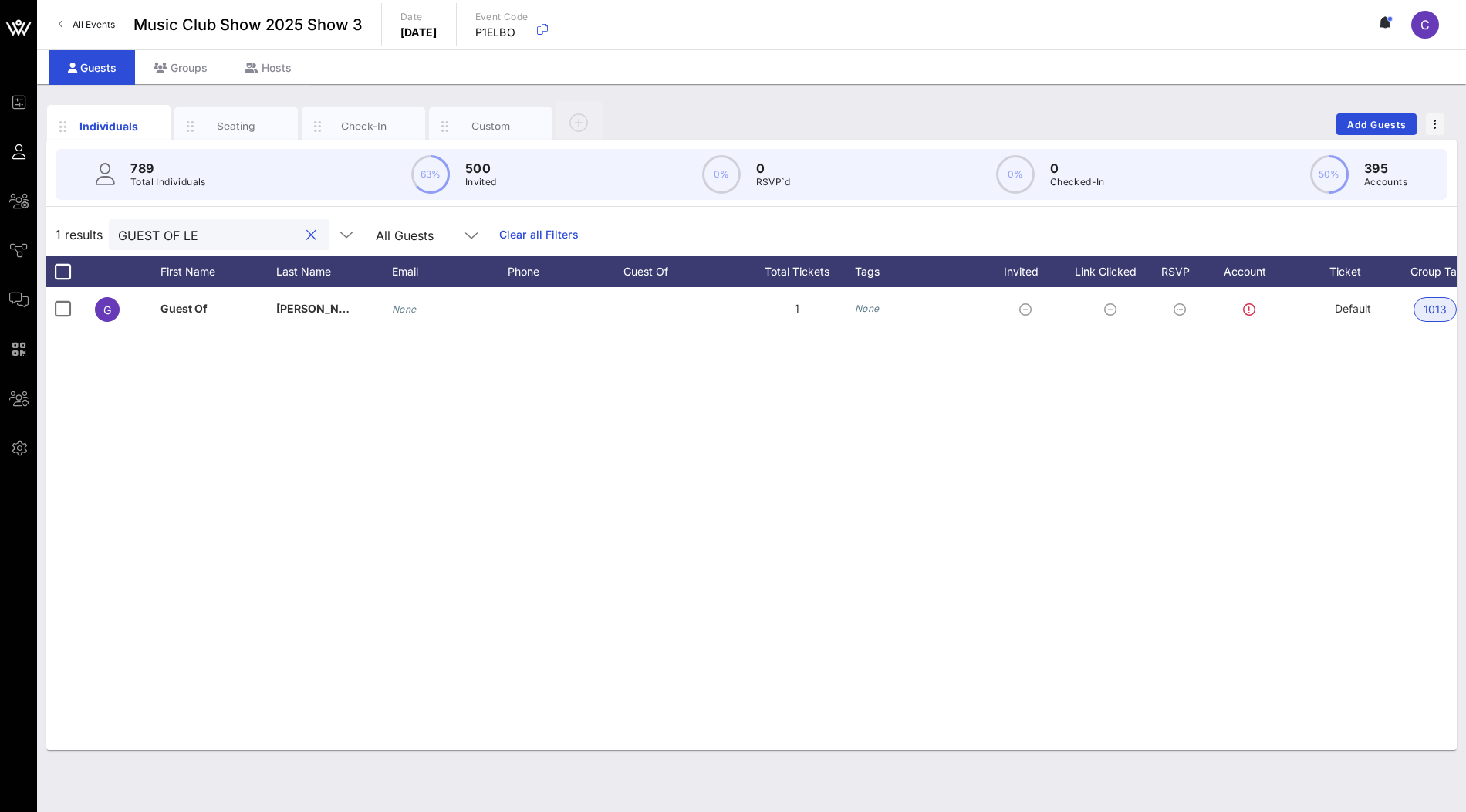
type input "GUEST OF LE"
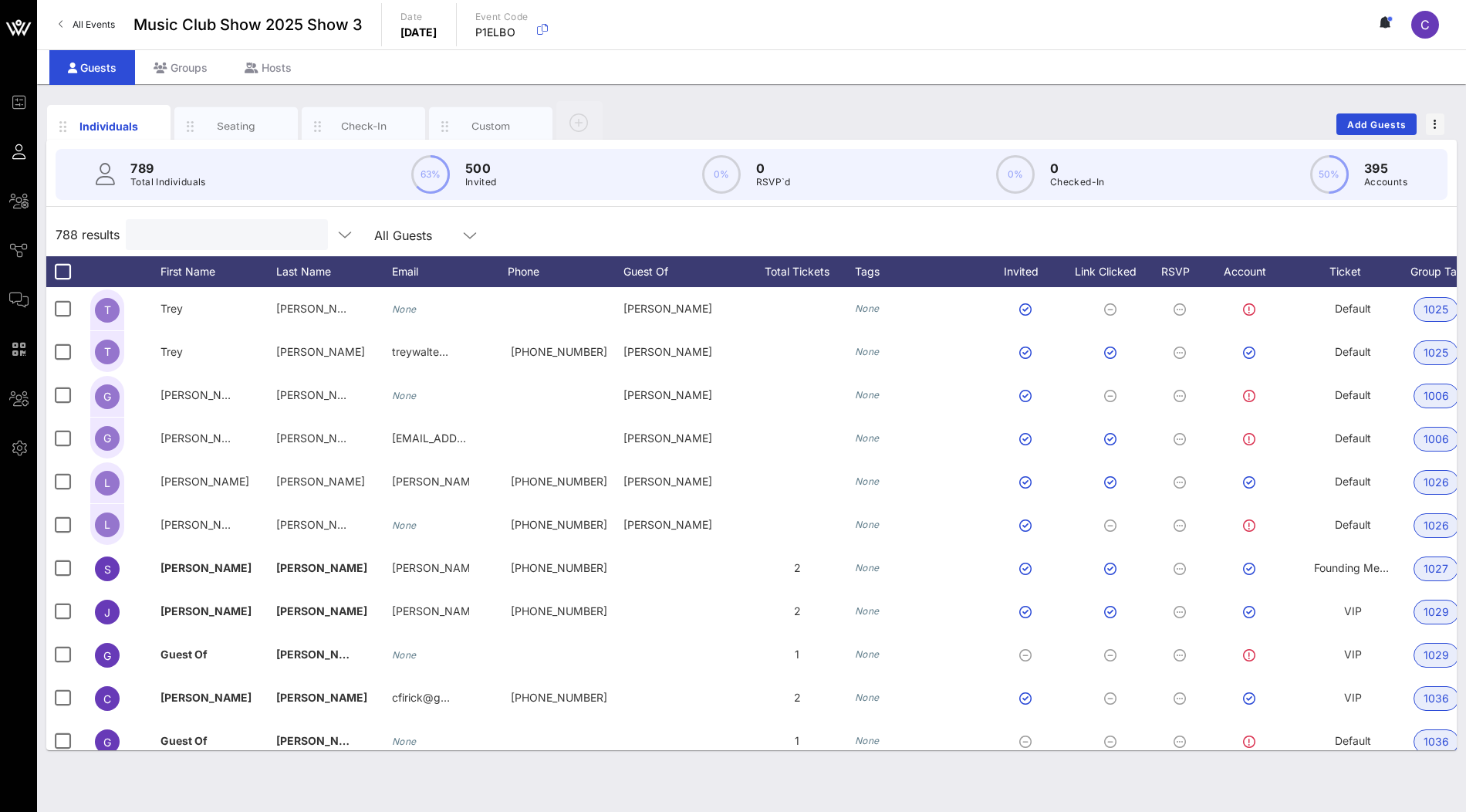
click at [248, 236] on input "text" at bounding box center [224, 234] width 180 height 20
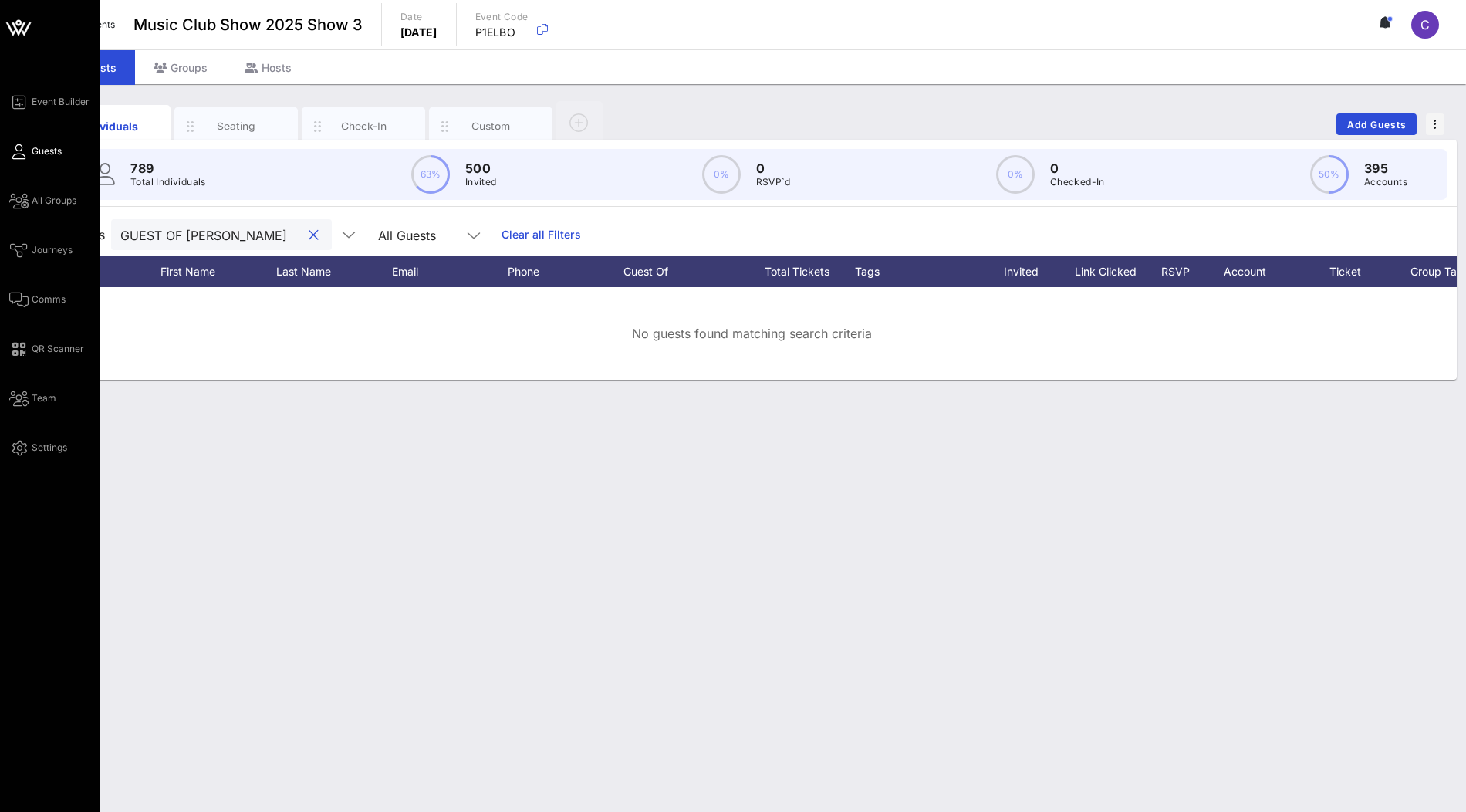
type input "GUEST OF LEE"
click at [57, 214] on div "Event Builder Guests All Groups Journeys Comms QR Scanner Team Settings" at bounding box center [54, 275] width 91 height 364
click at [60, 203] on span "All Groups" at bounding box center [53, 200] width 45 height 14
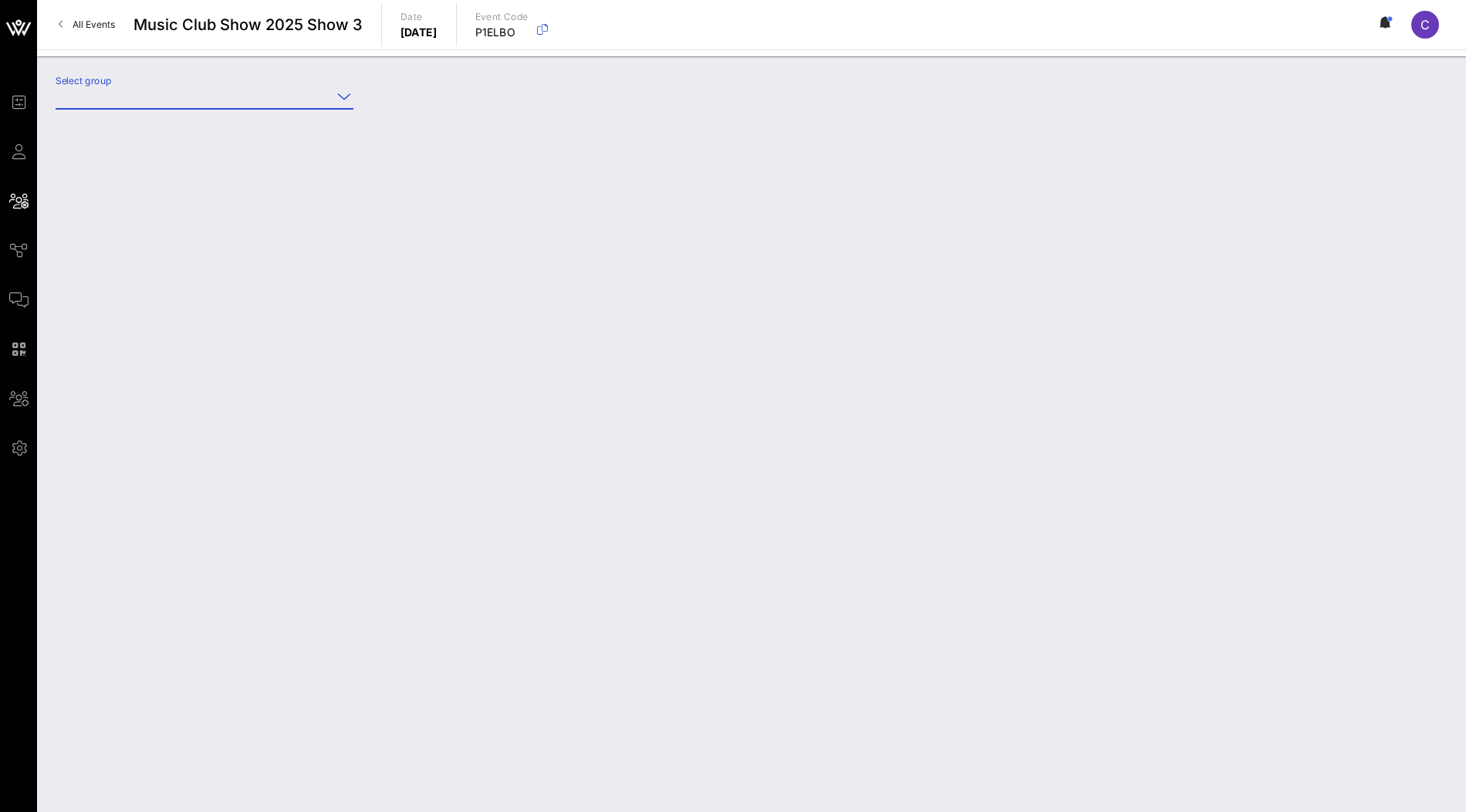
click at [296, 94] on input "Select group" at bounding box center [193, 96] width 276 height 25
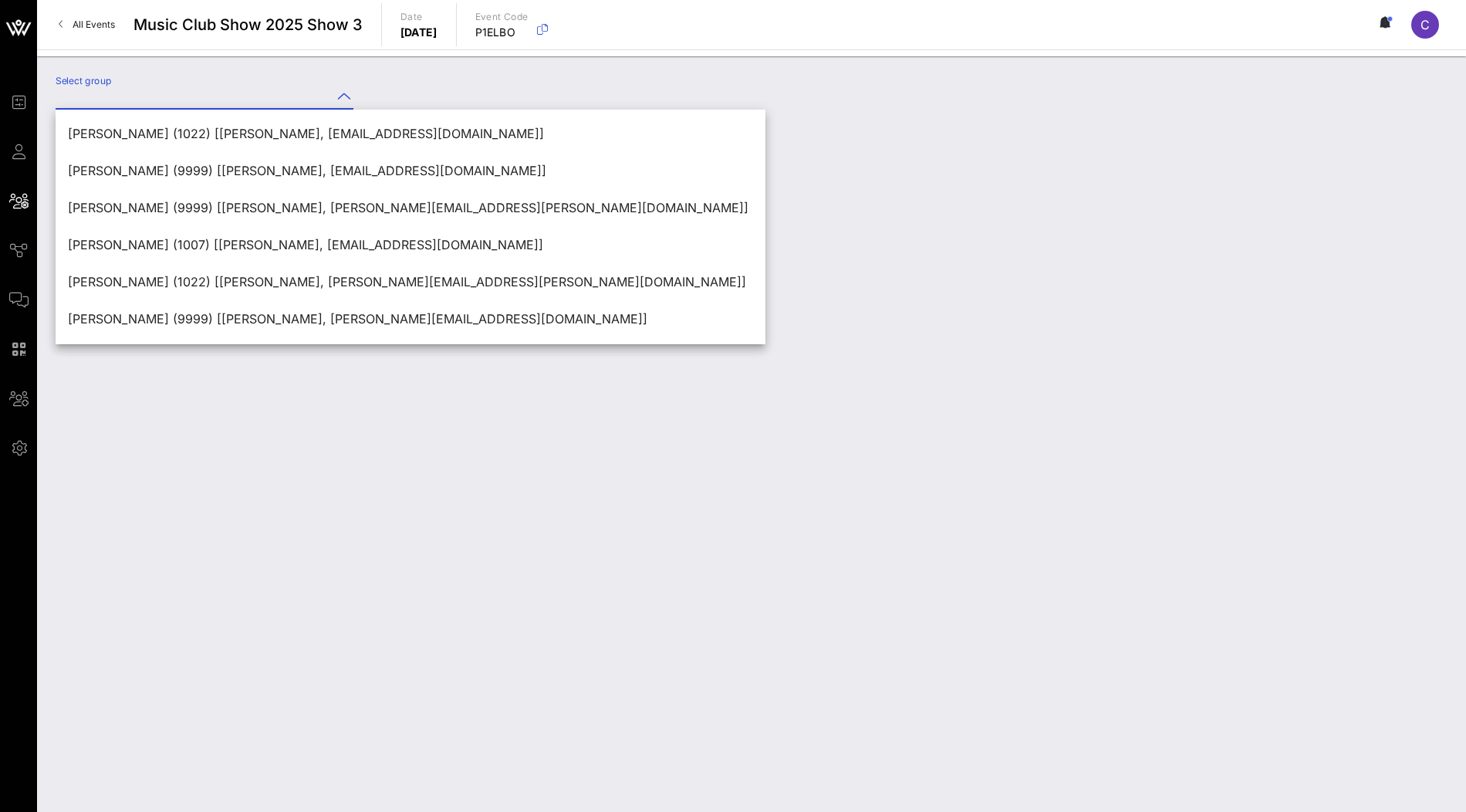
type input "J"
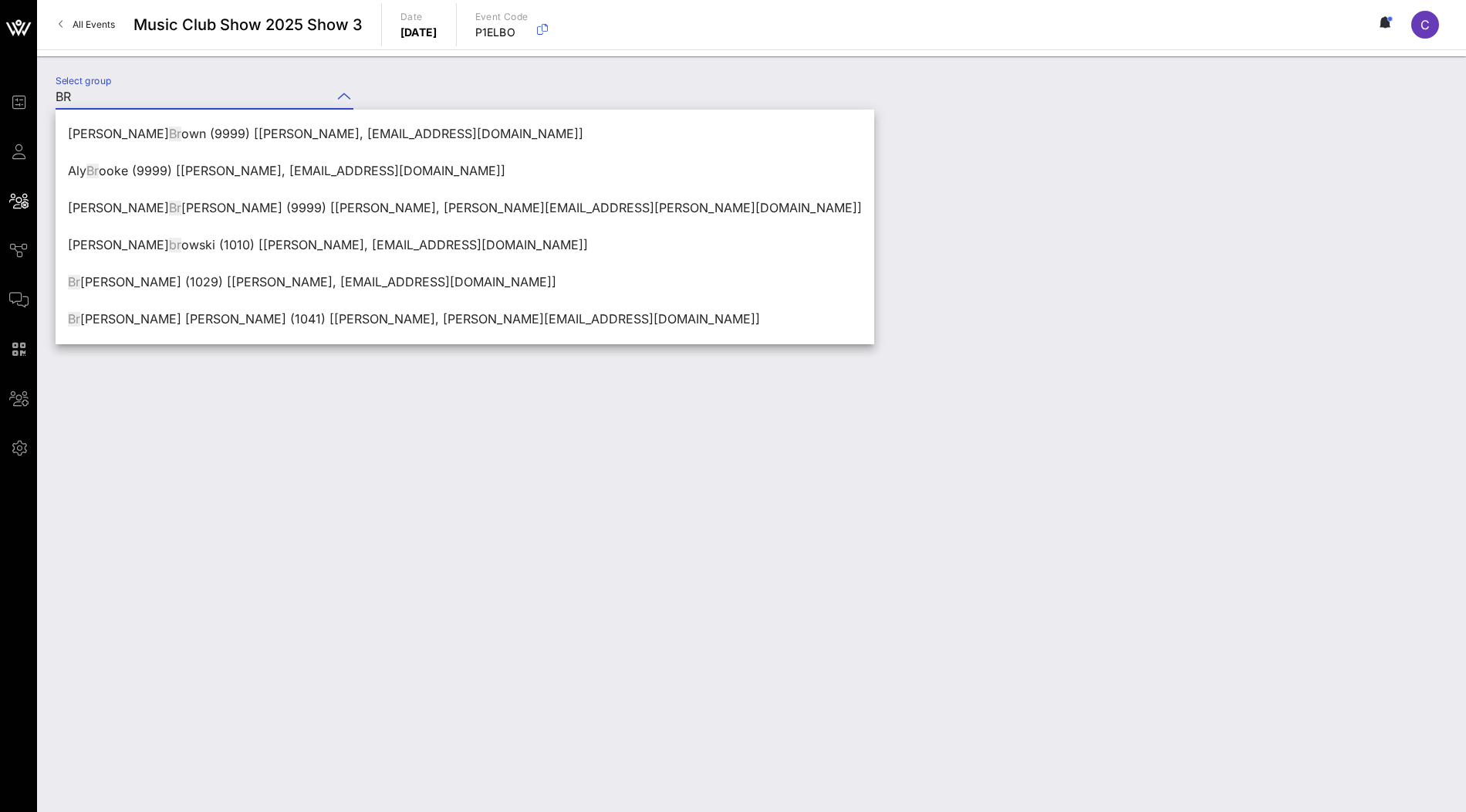
type input "B"
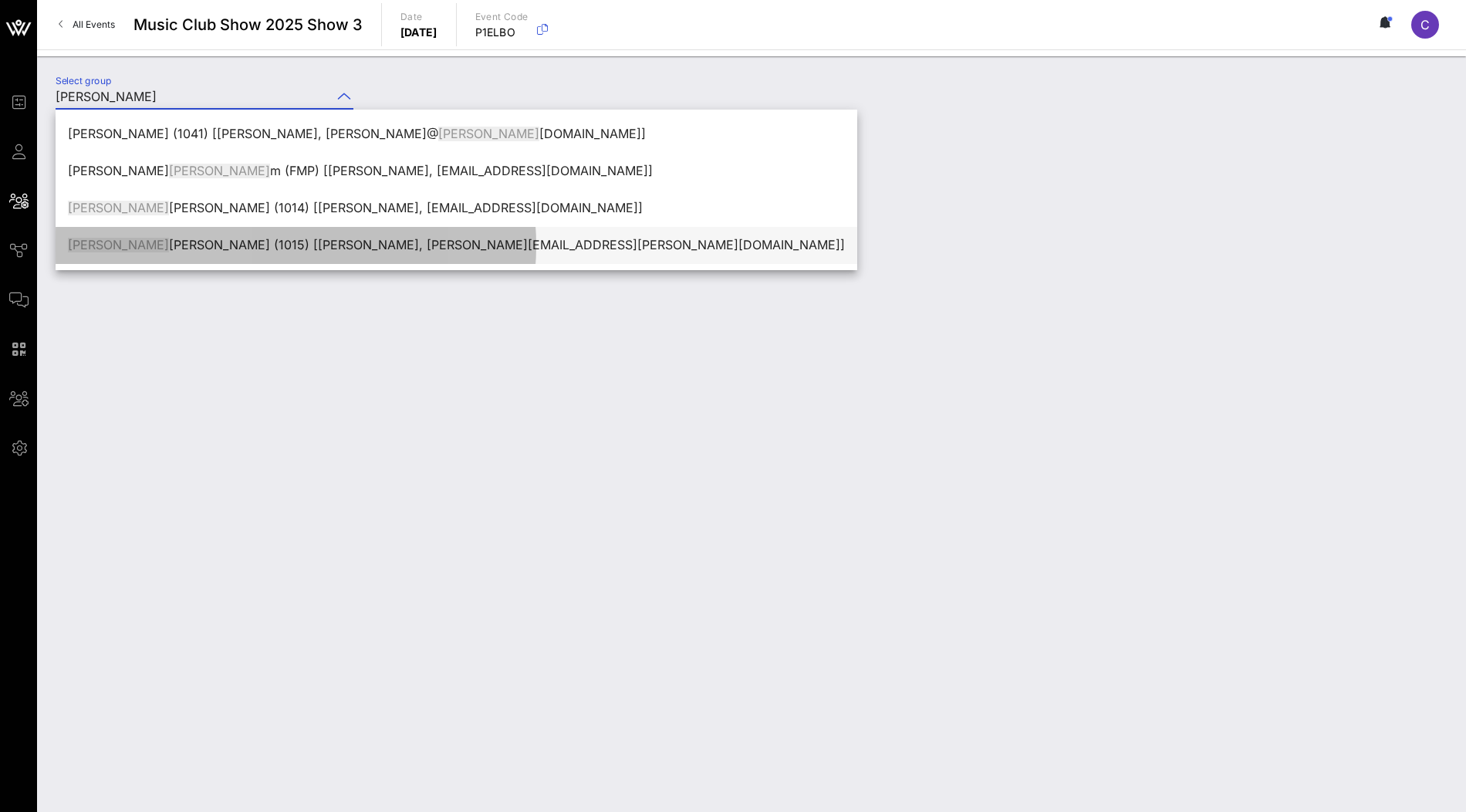
click at [191, 248] on div "Tim Broderick (1015) [Tim Broderick, tim.broderick@marshmma.com]" at bounding box center [456, 244] width 777 height 14
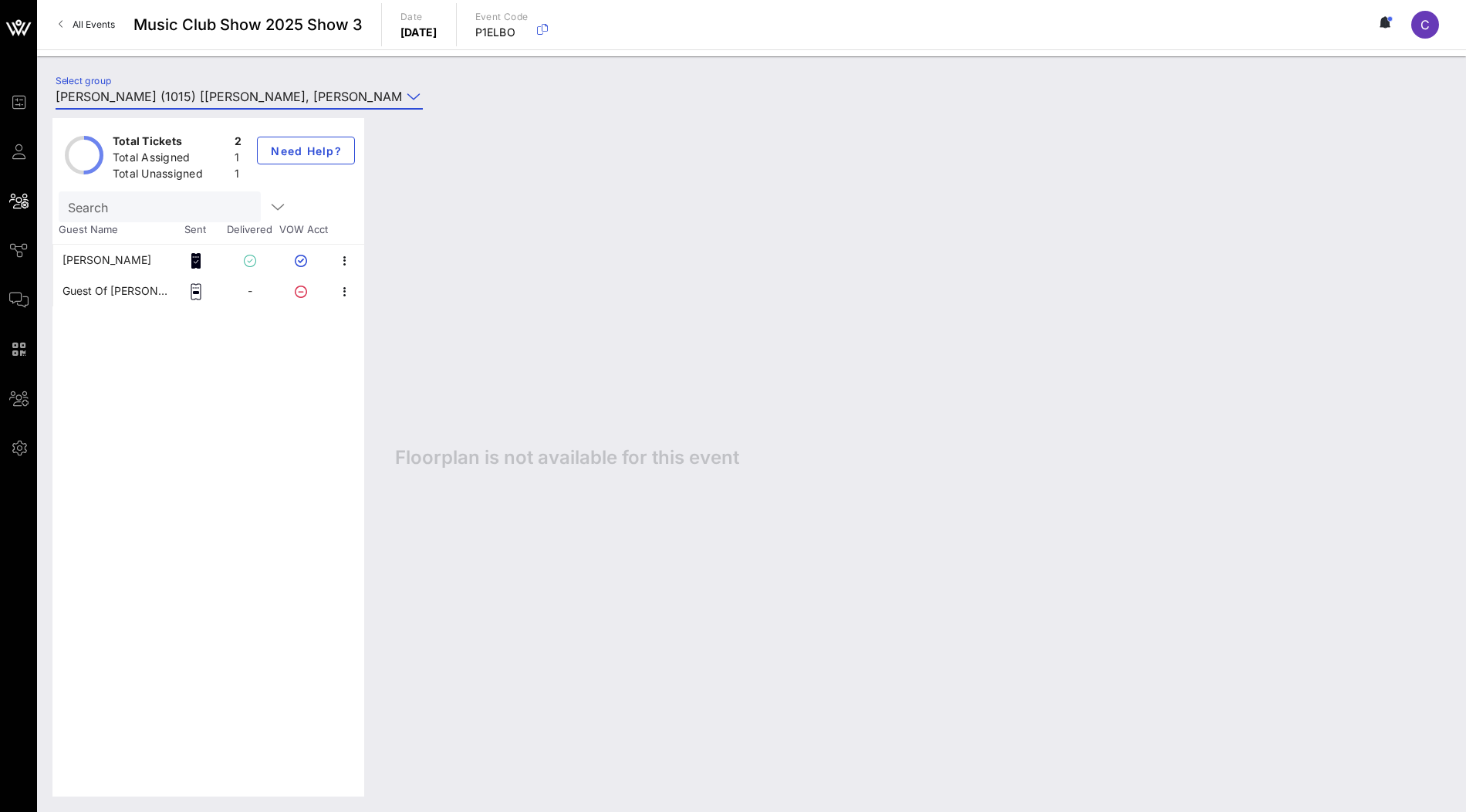
type input "Tim Broderick (1015) [Tim Broderick, tim.broderick@marshmma.com]"
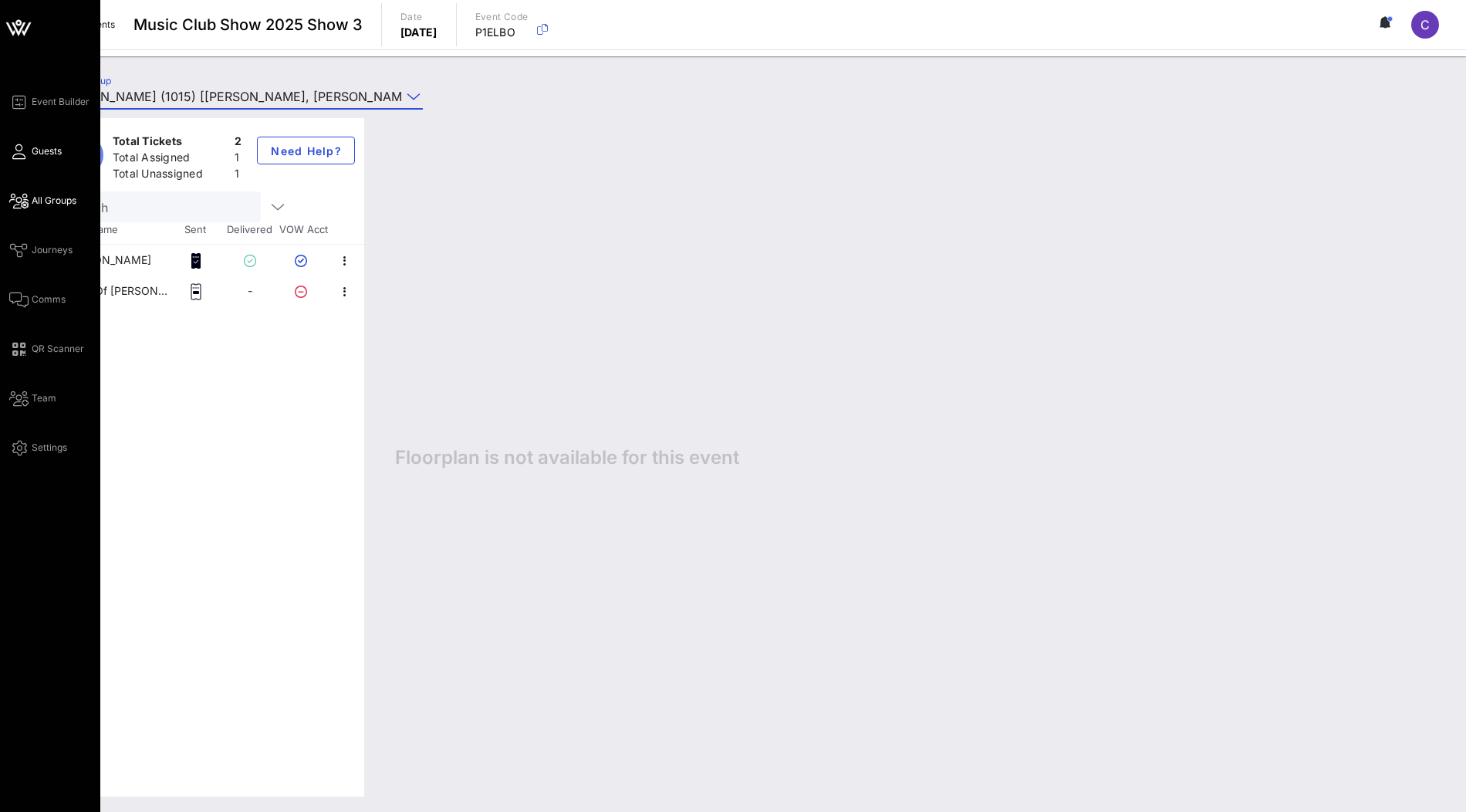
click at [42, 144] on span "Guests" at bounding box center [47, 151] width 31 height 14
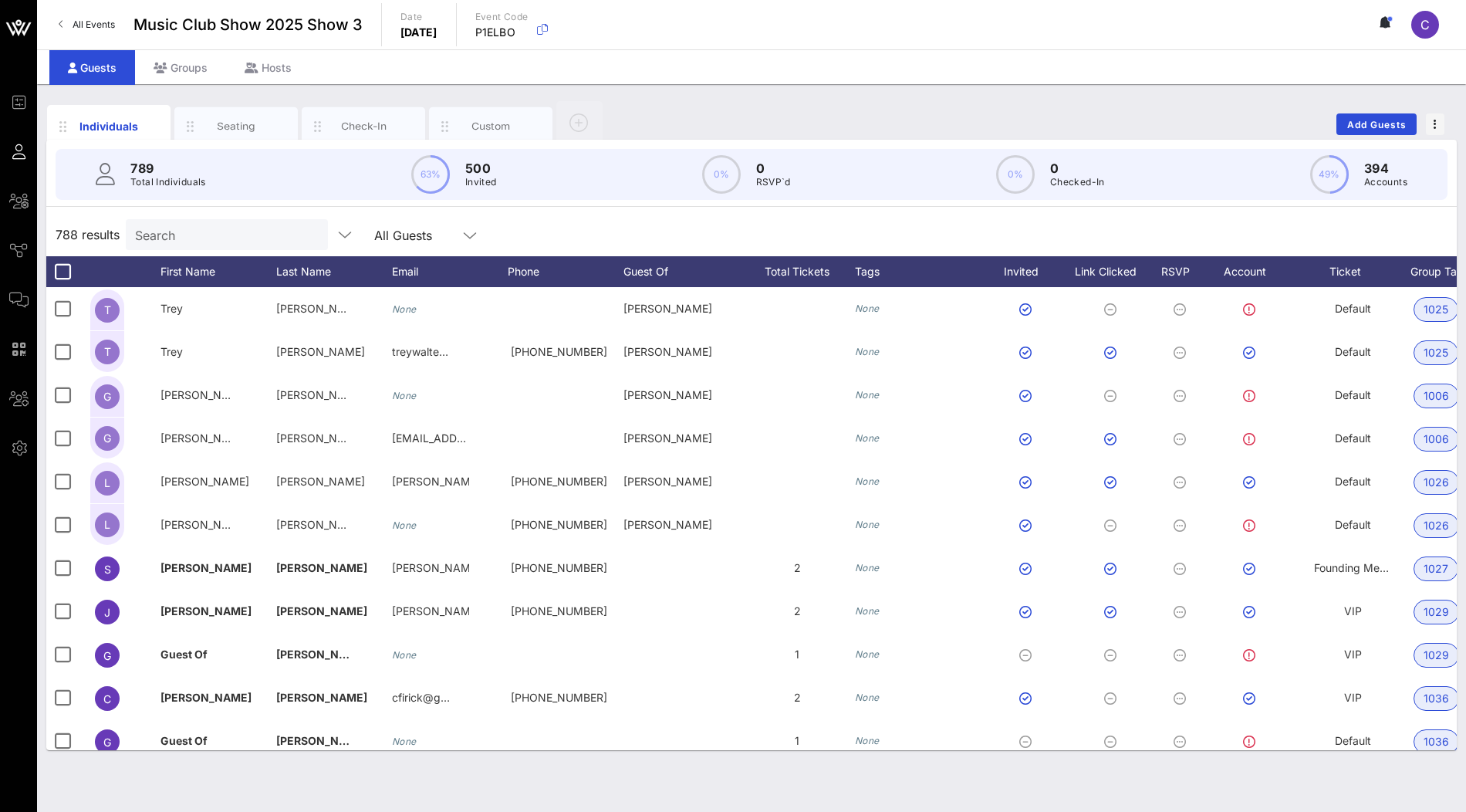
click at [231, 252] on div "788 results Search All Guests" at bounding box center [752, 234] width 1411 height 43
click at [235, 236] on input "text" at bounding box center [224, 234] width 180 height 20
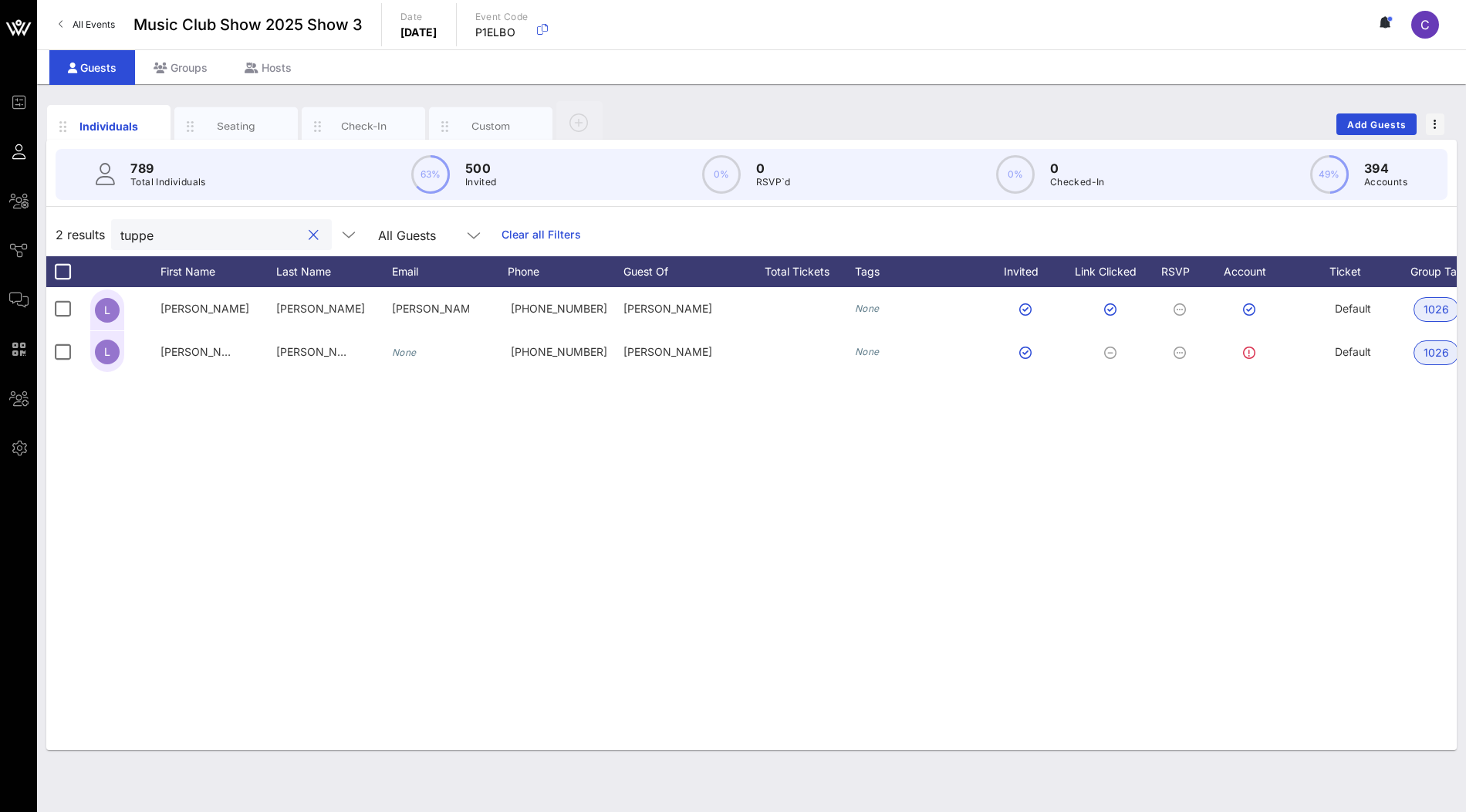
type input "tupper"
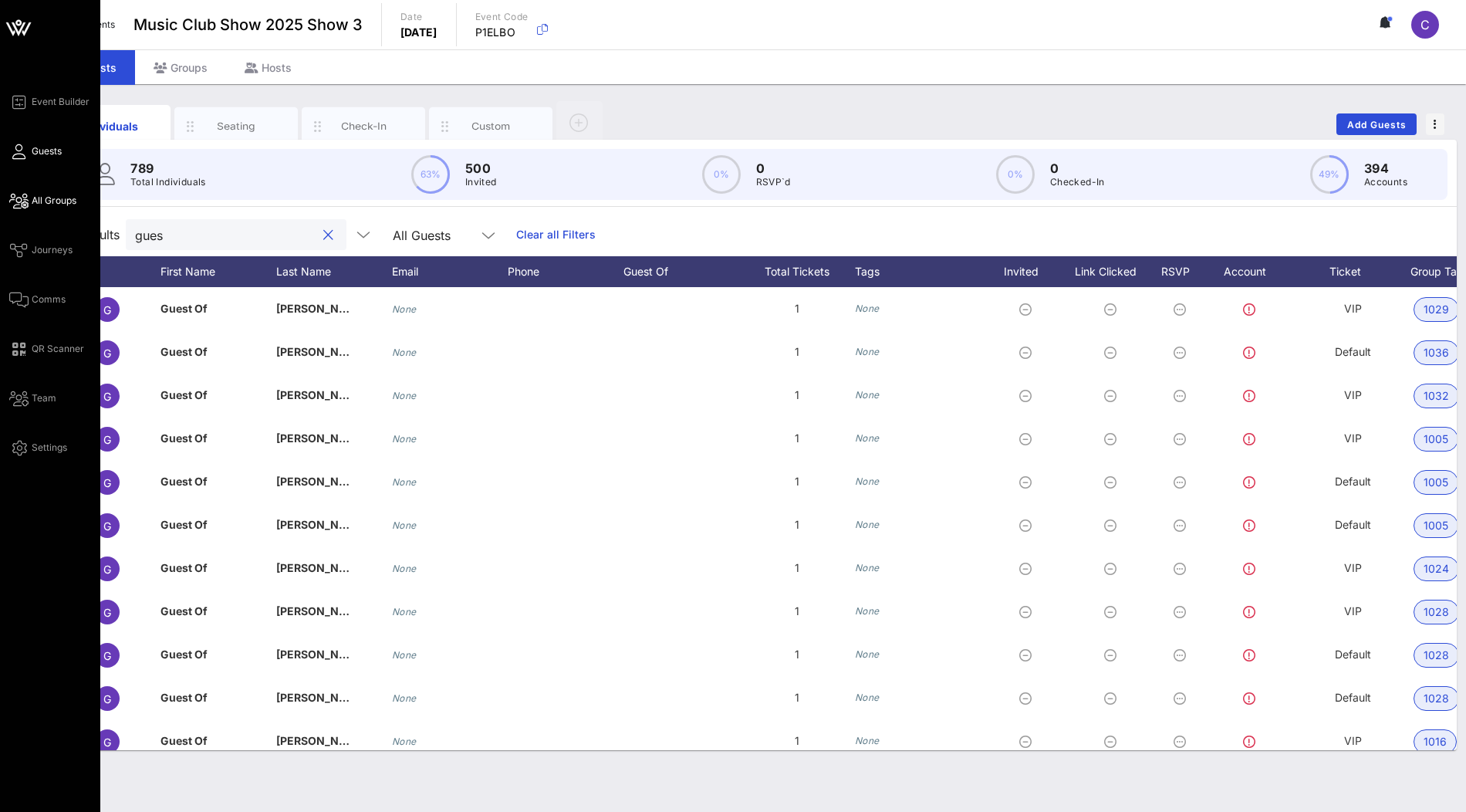
type input "gues"
click at [51, 198] on span "All Groups" at bounding box center [53, 200] width 45 height 14
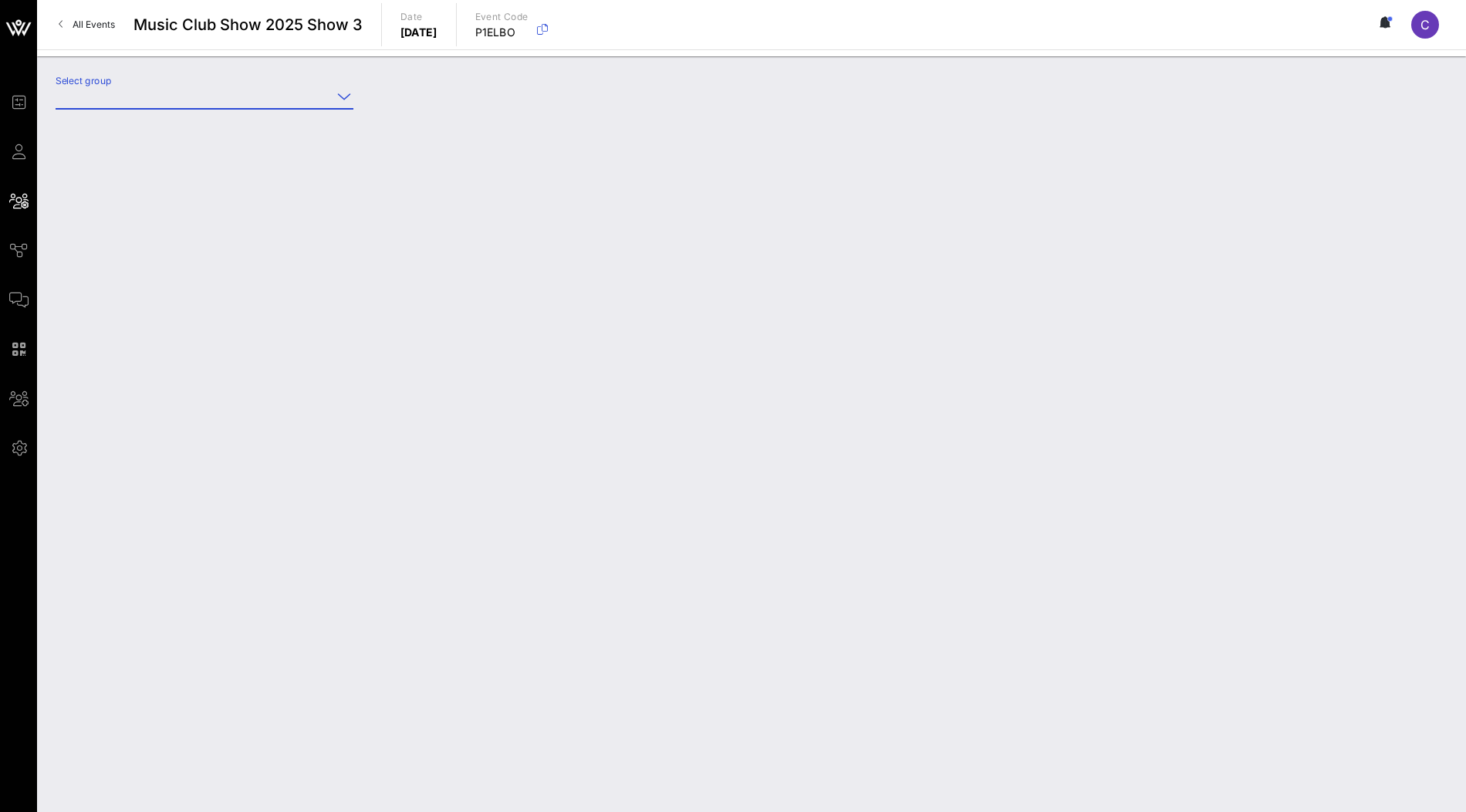
click at [232, 100] on input "Select group" at bounding box center [193, 96] width 276 height 25
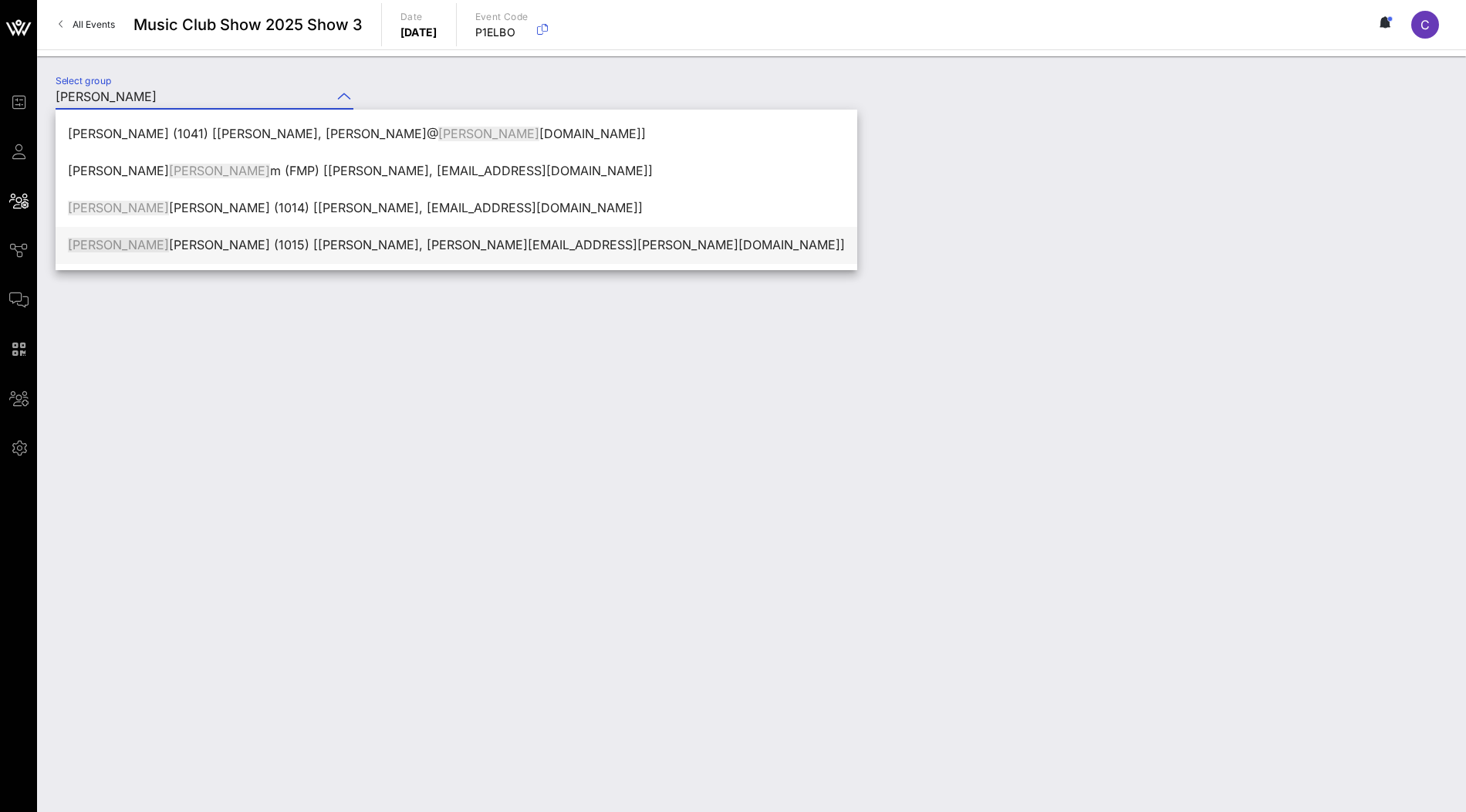
click at [206, 228] on div "Tim Broderick (1015) [Tim Broderick, tim.broderick@marshmma.com]" at bounding box center [456, 244] width 777 height 33
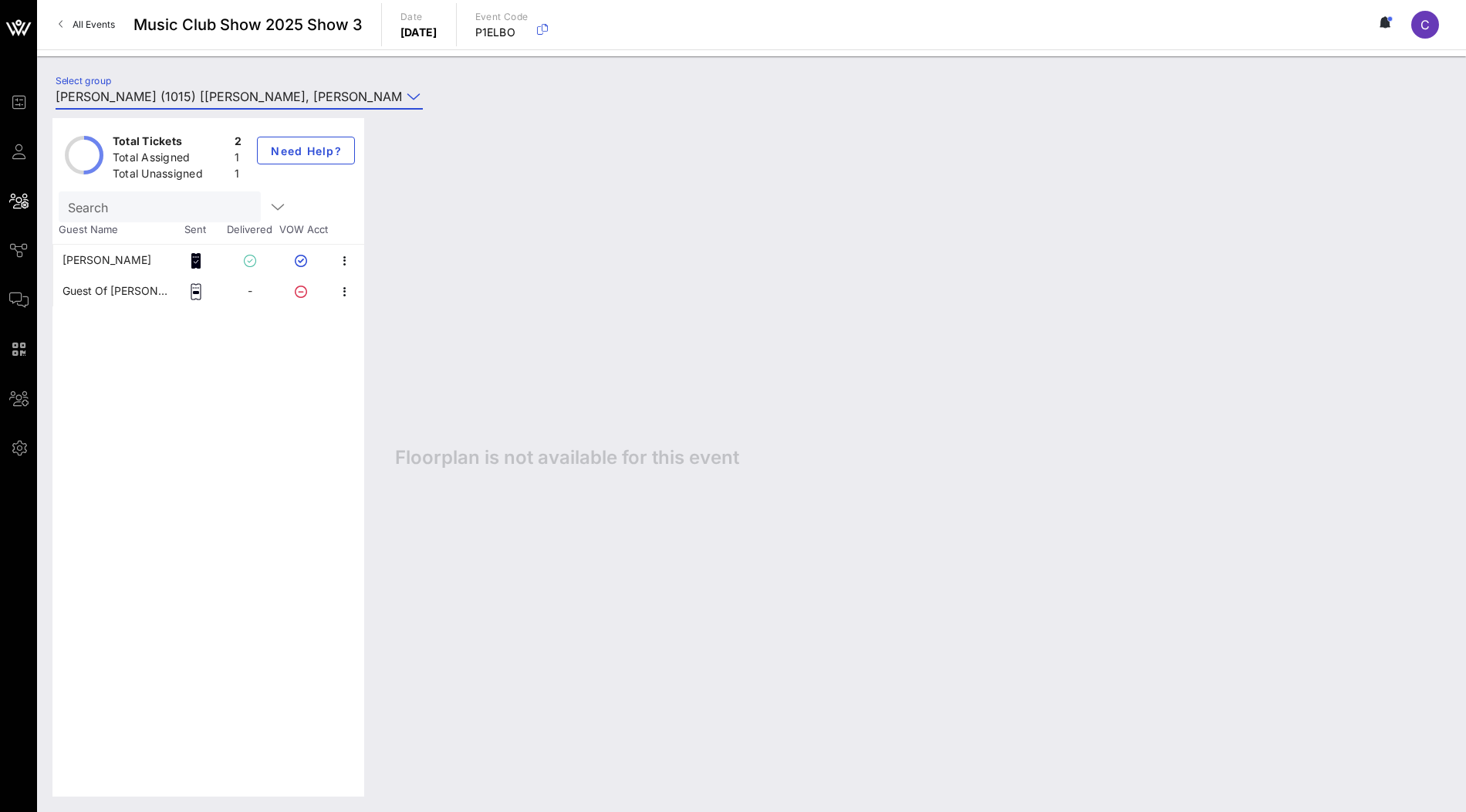
type input "Tim Broderick (1015) [Tim Broderick, tim.broderick@marshmma.com]"
drag, startPoint x: 176, startPoint y: 292, endPoint x: 61, endPoint y: 289, distance: 115.0
click at [61, 289] on div "Guest Of Lee Tupper -" at bounding box center [205, 291] width 304 height 31
copy div "Guest Of Lee Tupper"
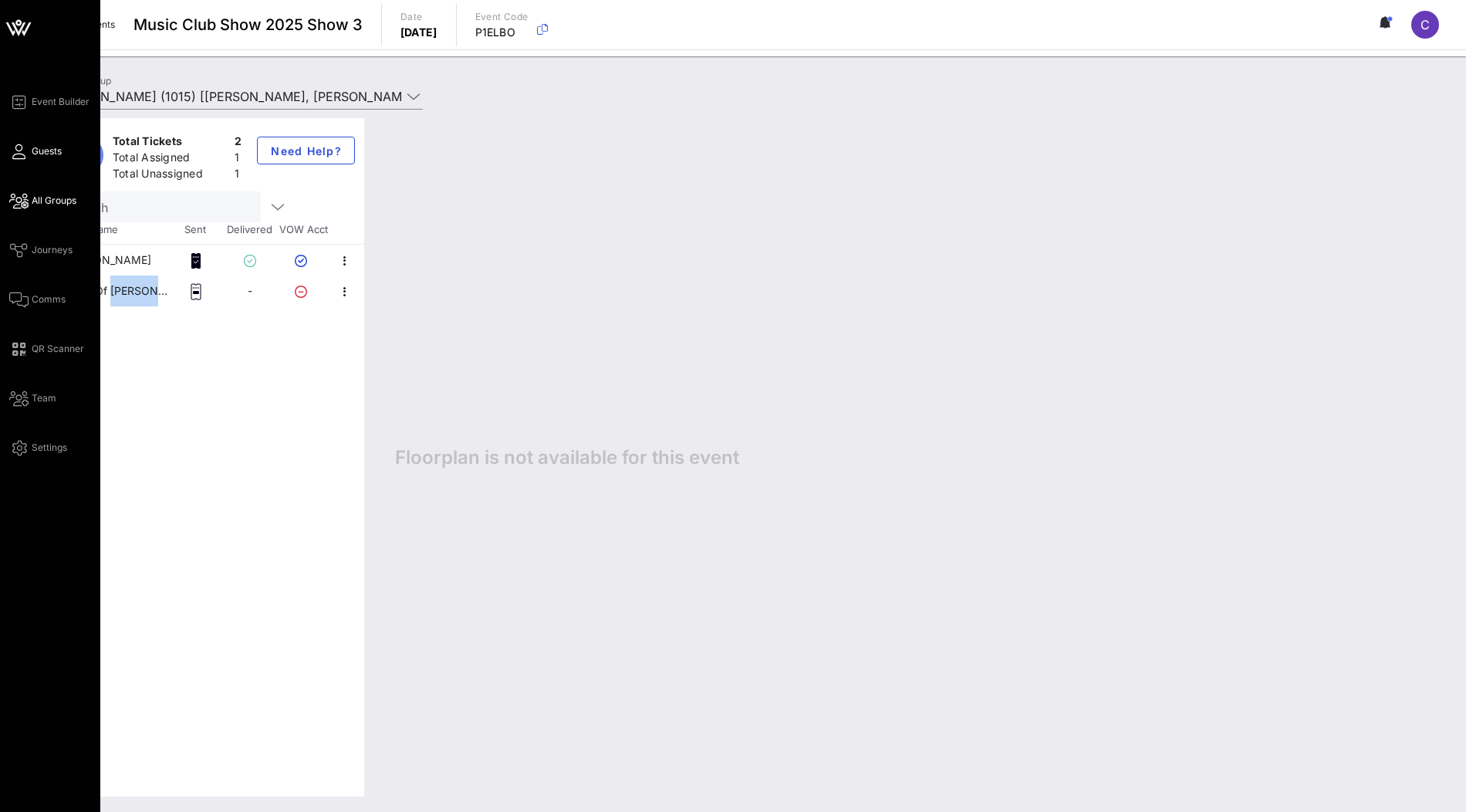
click at [50, 147] on span "Guests" at bounding box center [47, 151] width 31 height 14
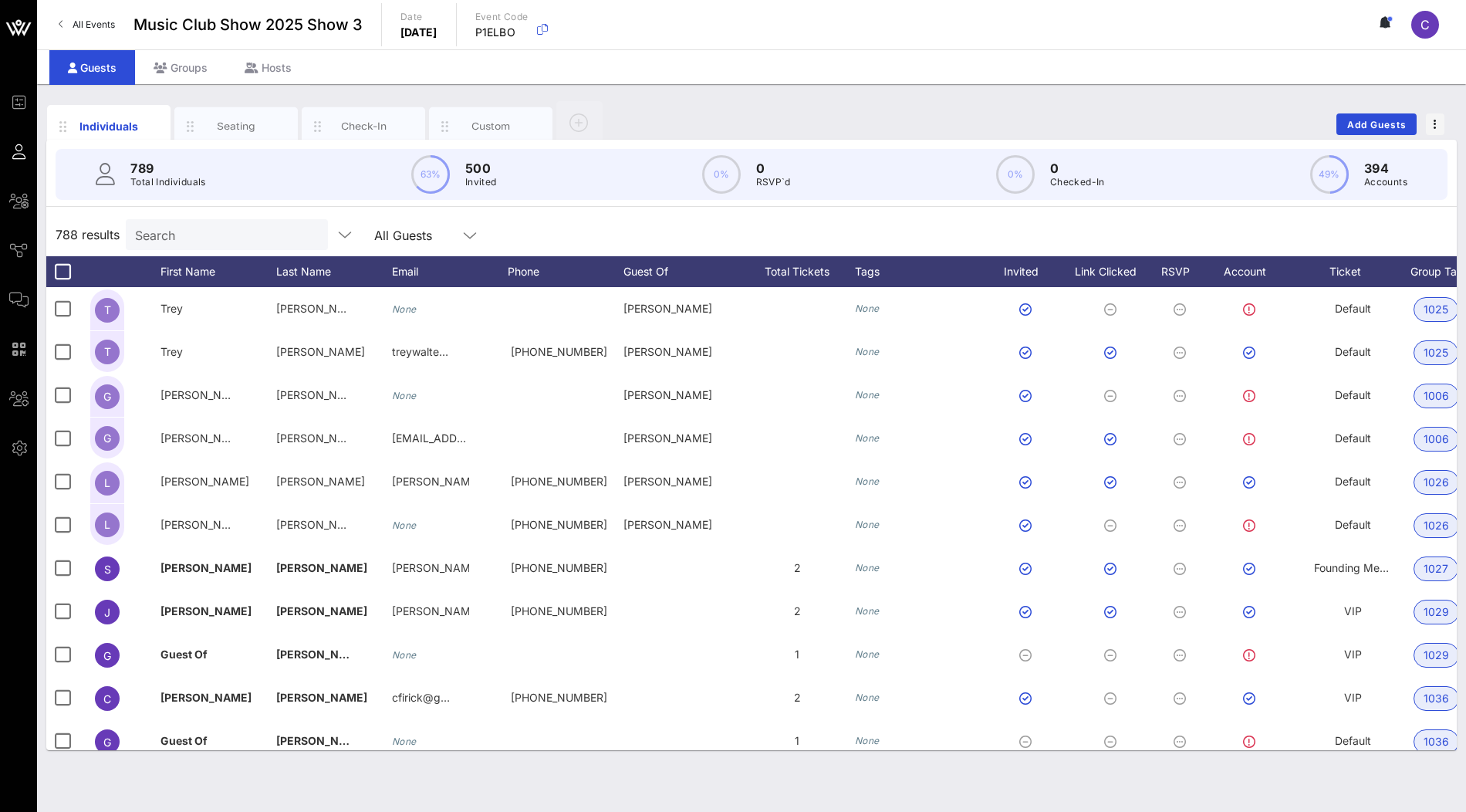
click at [176, 239] on input "Search" at bounding box center [224, 234] width 180 height 20
paste input "Guest Of Lee Tupper"
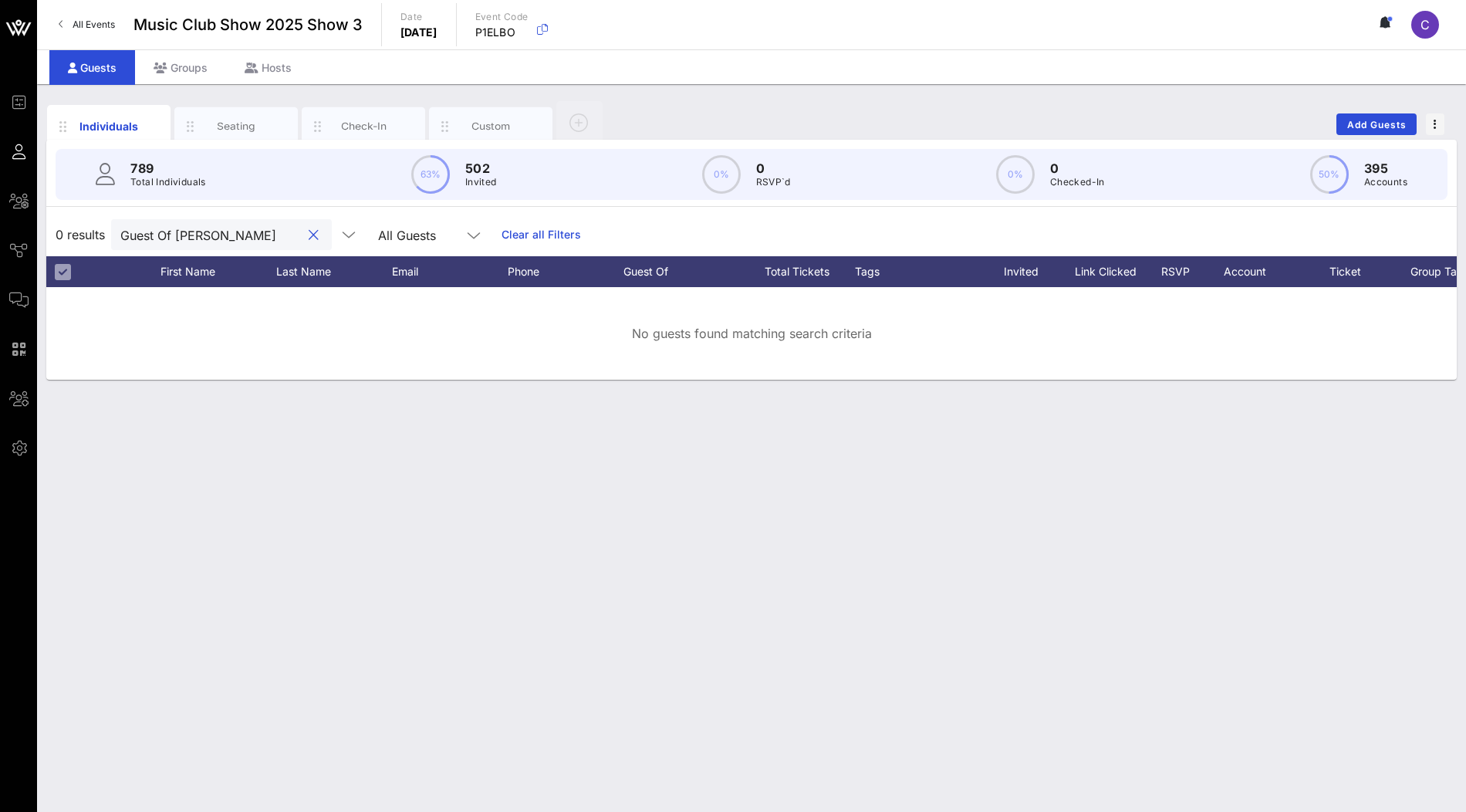
click at [234, 239] on input "Guest Of Lee Tupper" at bounding box center [210, 234] width 180 height 20
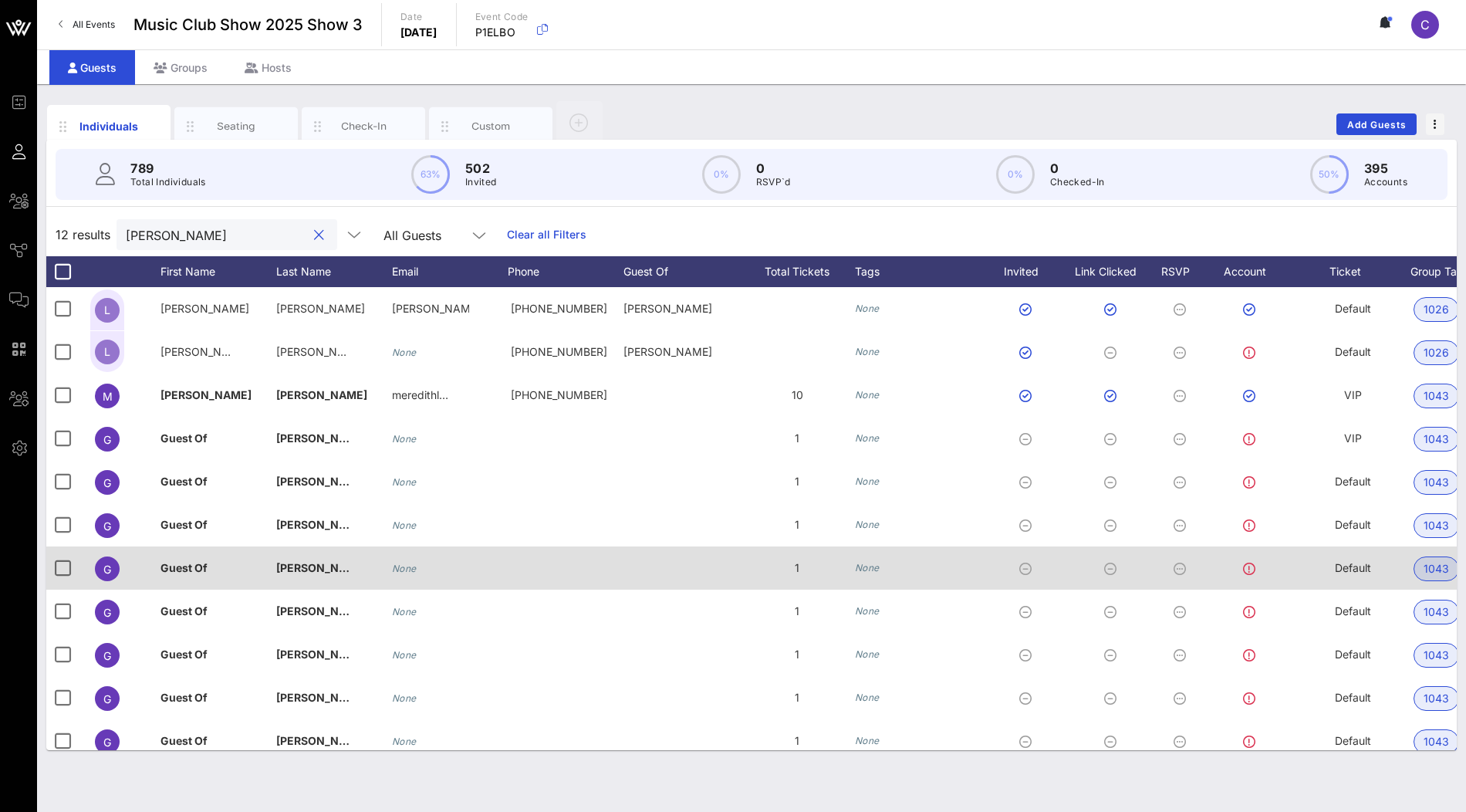
type input "lee"
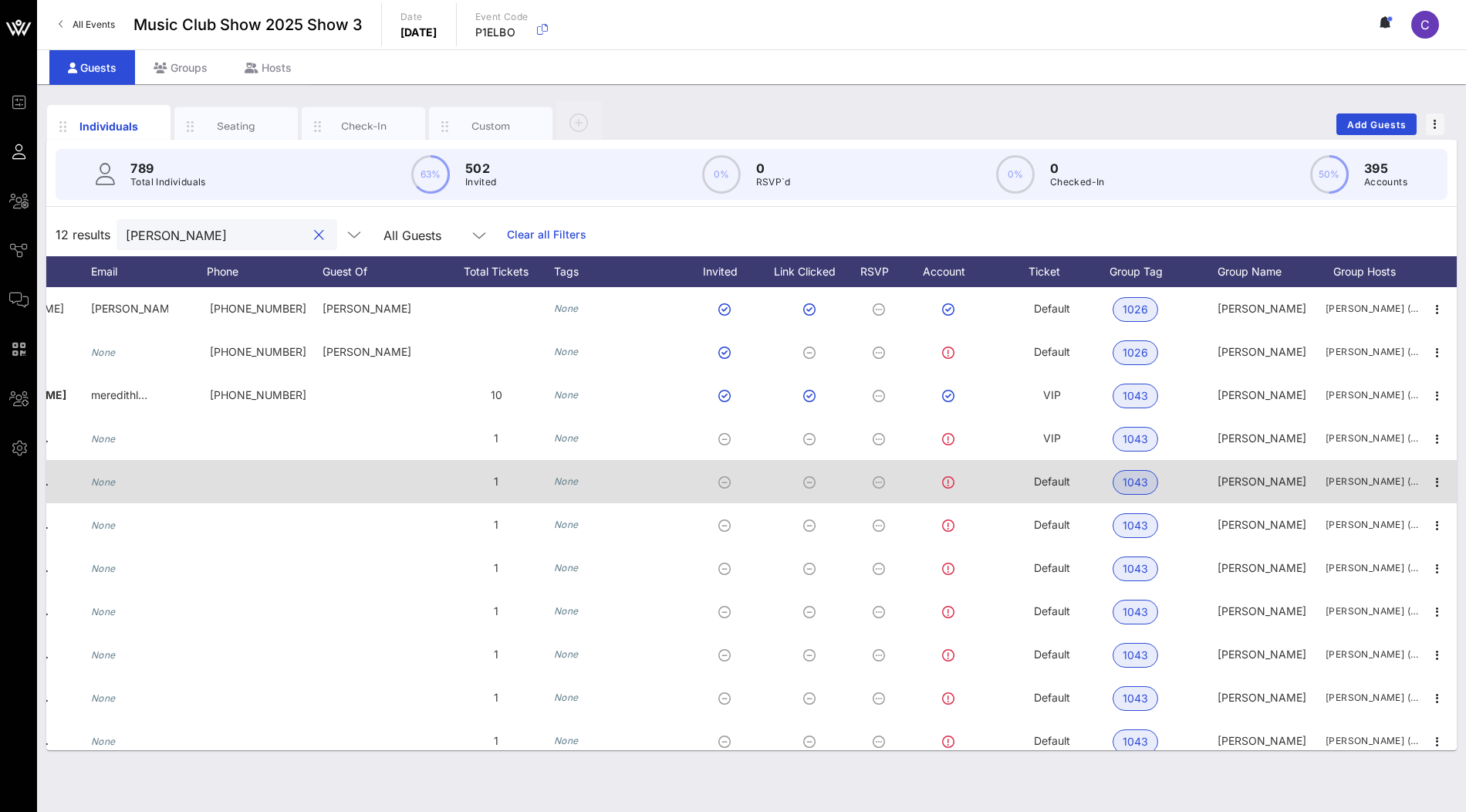
scroll to position [55, 301]
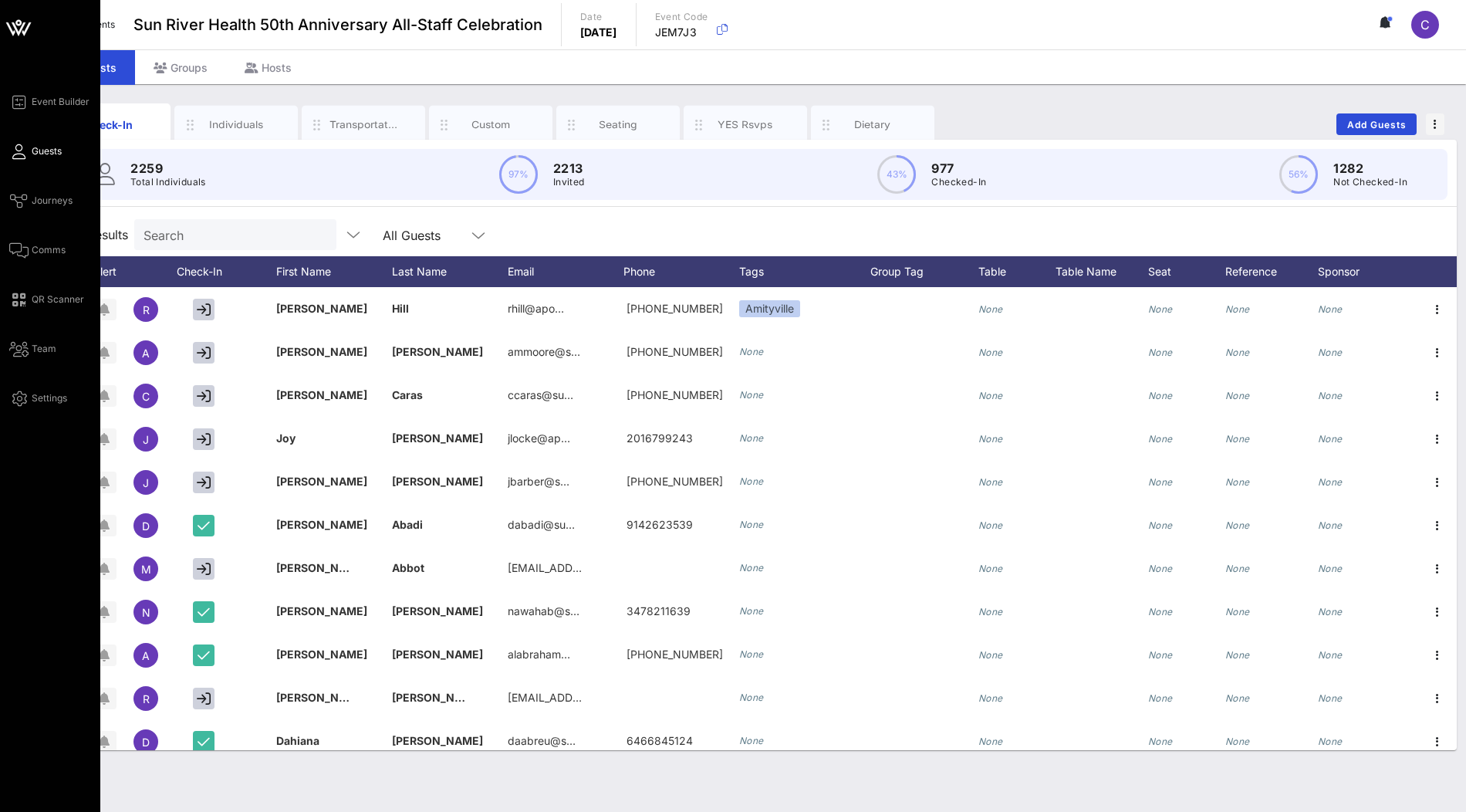
click at [12, 28] on icon at bounding box center [18, 28] width 37 height 37
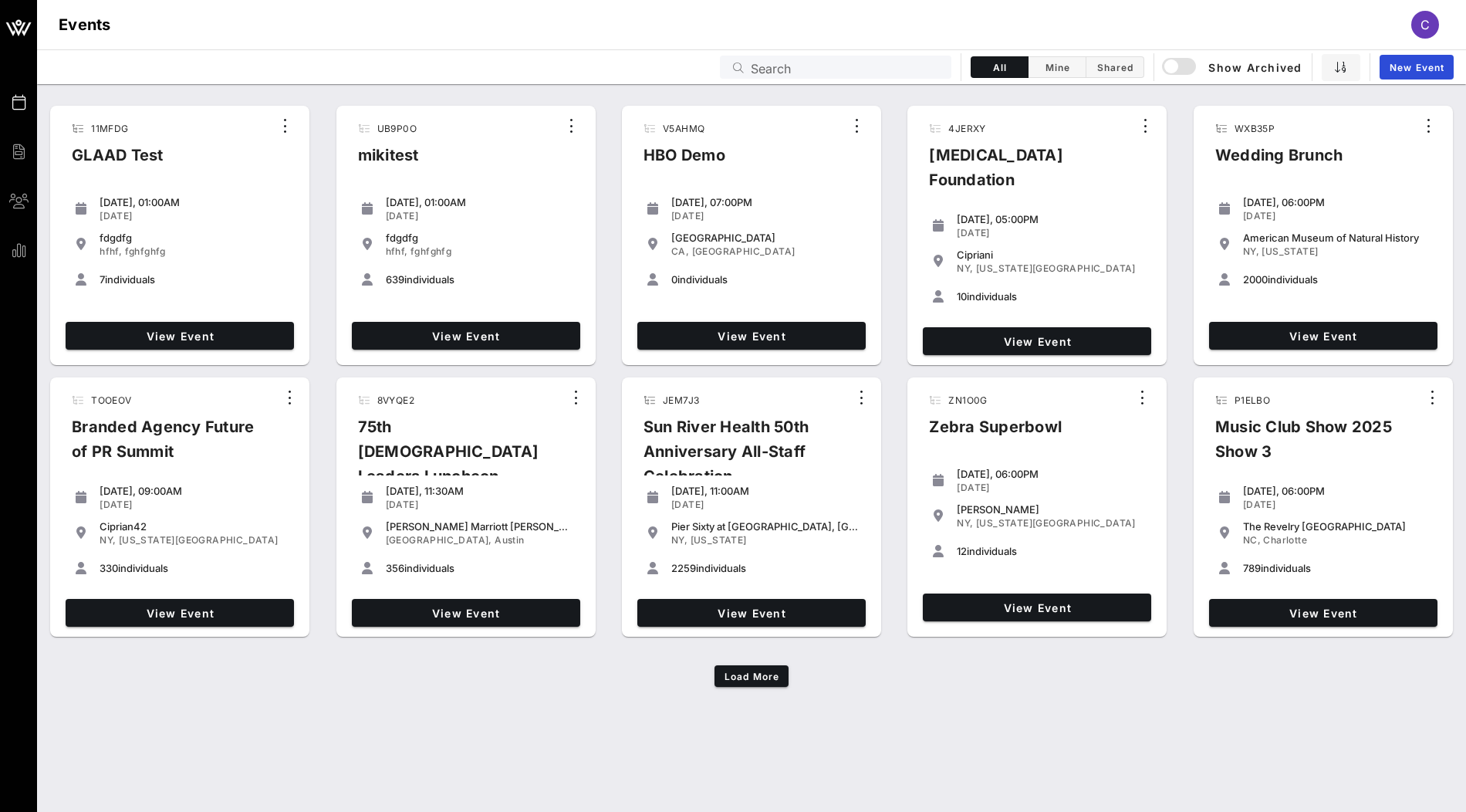
click at [865, 69] on input "Search" at bounding box center [847, 67] width 191 height 20
paste input "Women's Bond Club 2025"
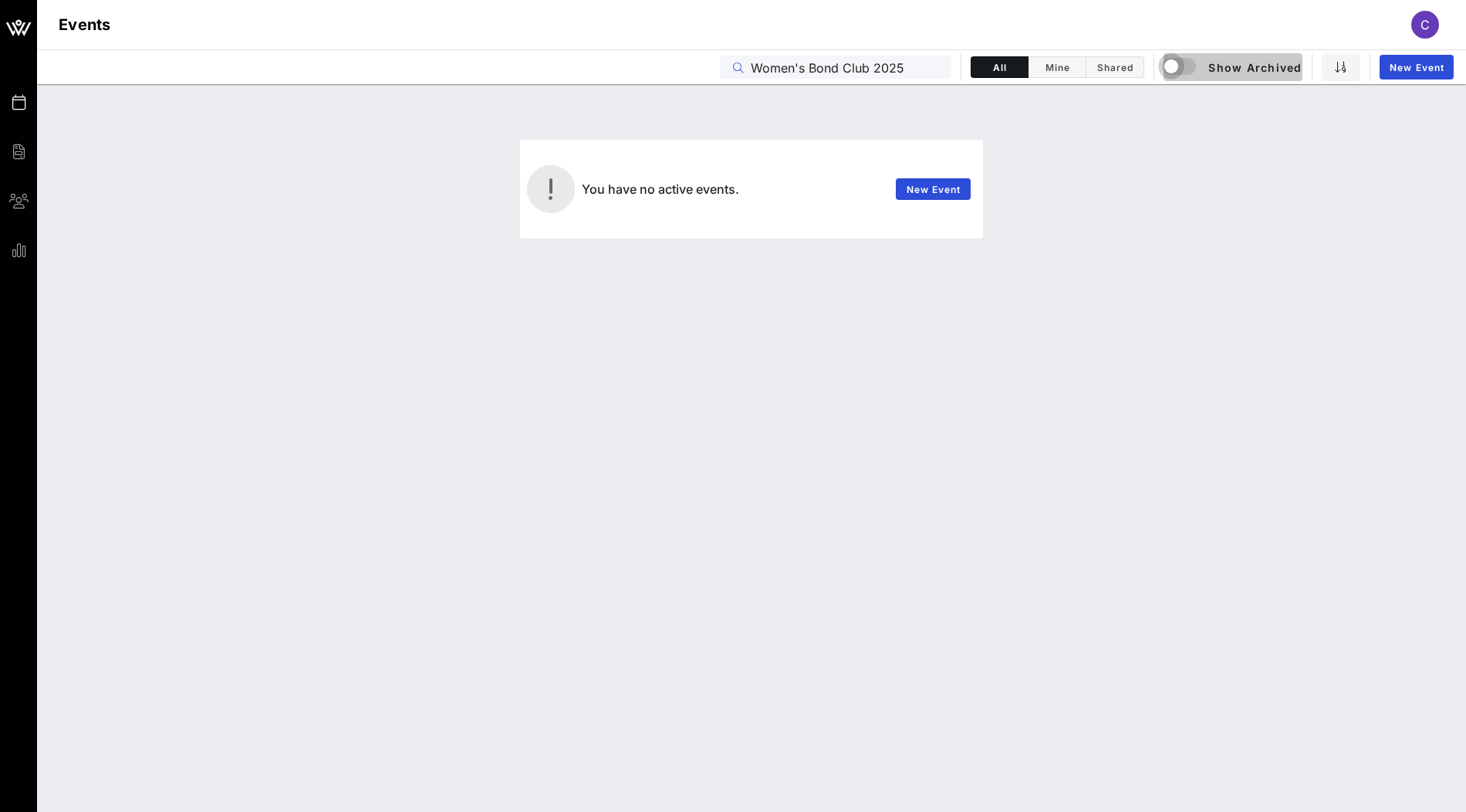
click at [1179, 71] on div "button" at bounding box center [1171, 66] width 22 height 22
click at [916, 68] on input "Women's Bond Club 2025" at bounding box center [847, 67] width 191 height 20
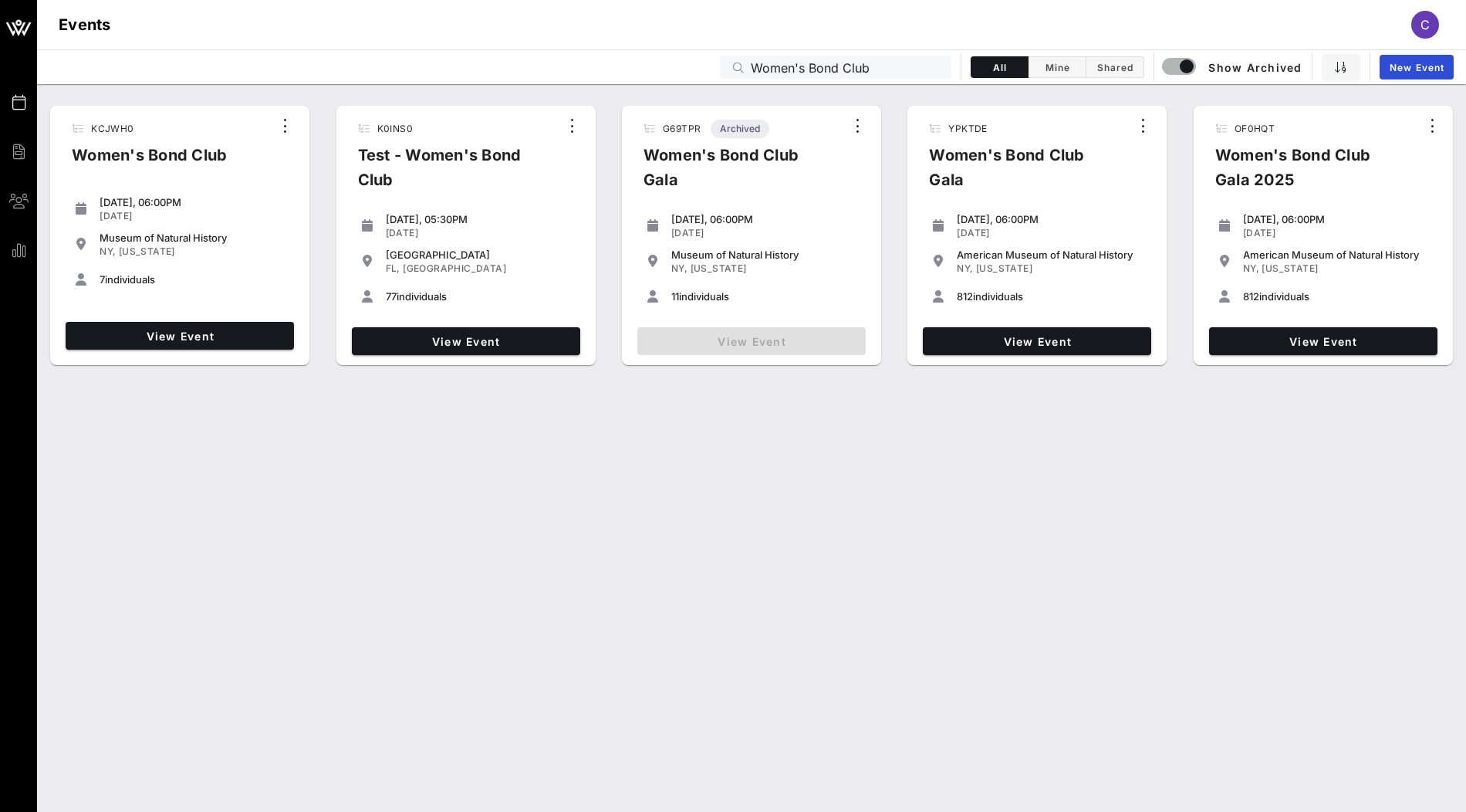
click at [1251, 292] on span "812" at bounding box center [1250, 296] width 16 height 12
copy span "812"
click at [839, 67] on input "Women's Bond Club" at bounding box center [847, 67] width 191 height 20
paste input "Cerbelli Creative 2025"
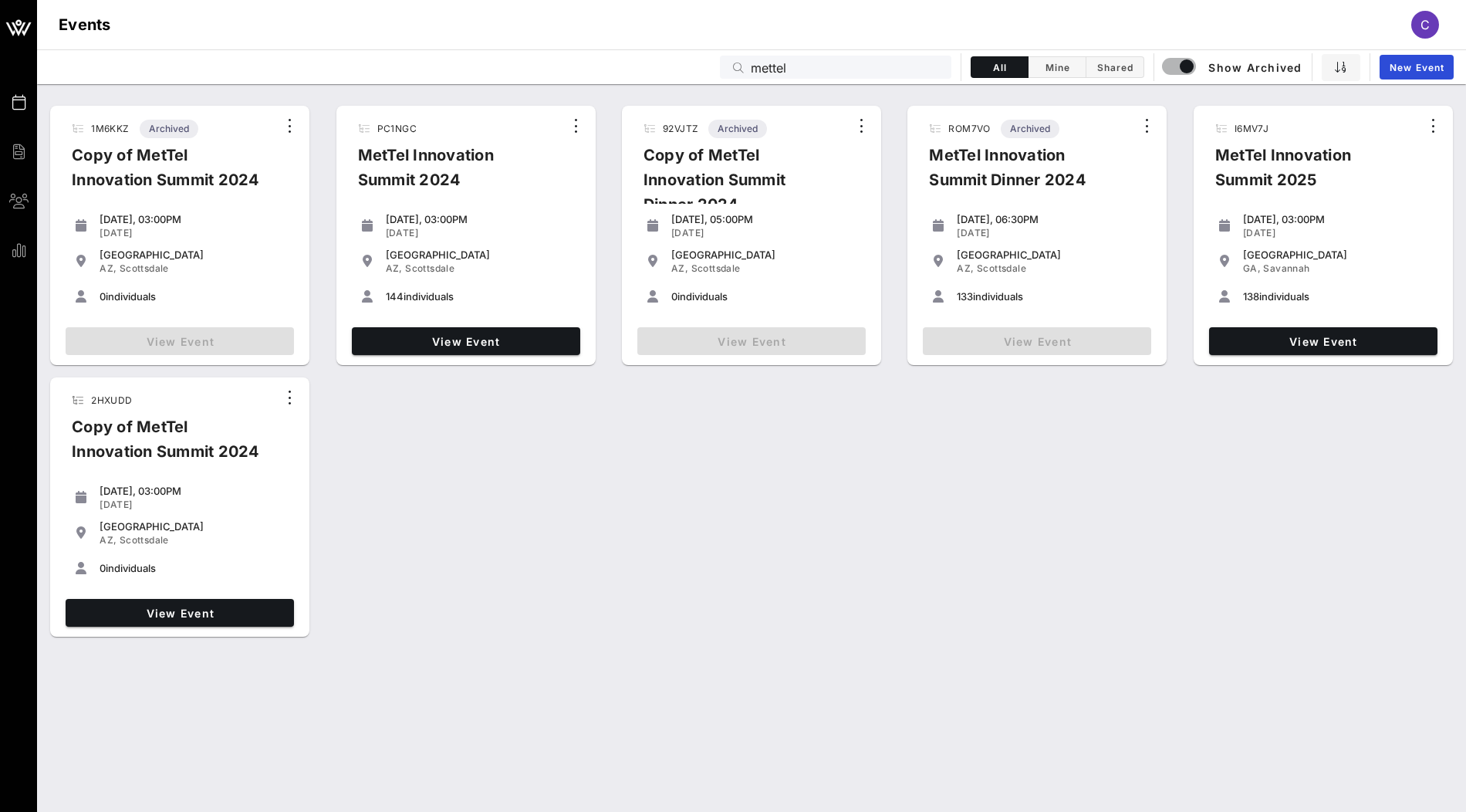
click at [1250, 298] on span "138" at bounding box center [1250, 296] width 16 height 12
copy span "138"
click at [877, 67] on input "mettel" at bounding box center [847, 67] width 191 height 20
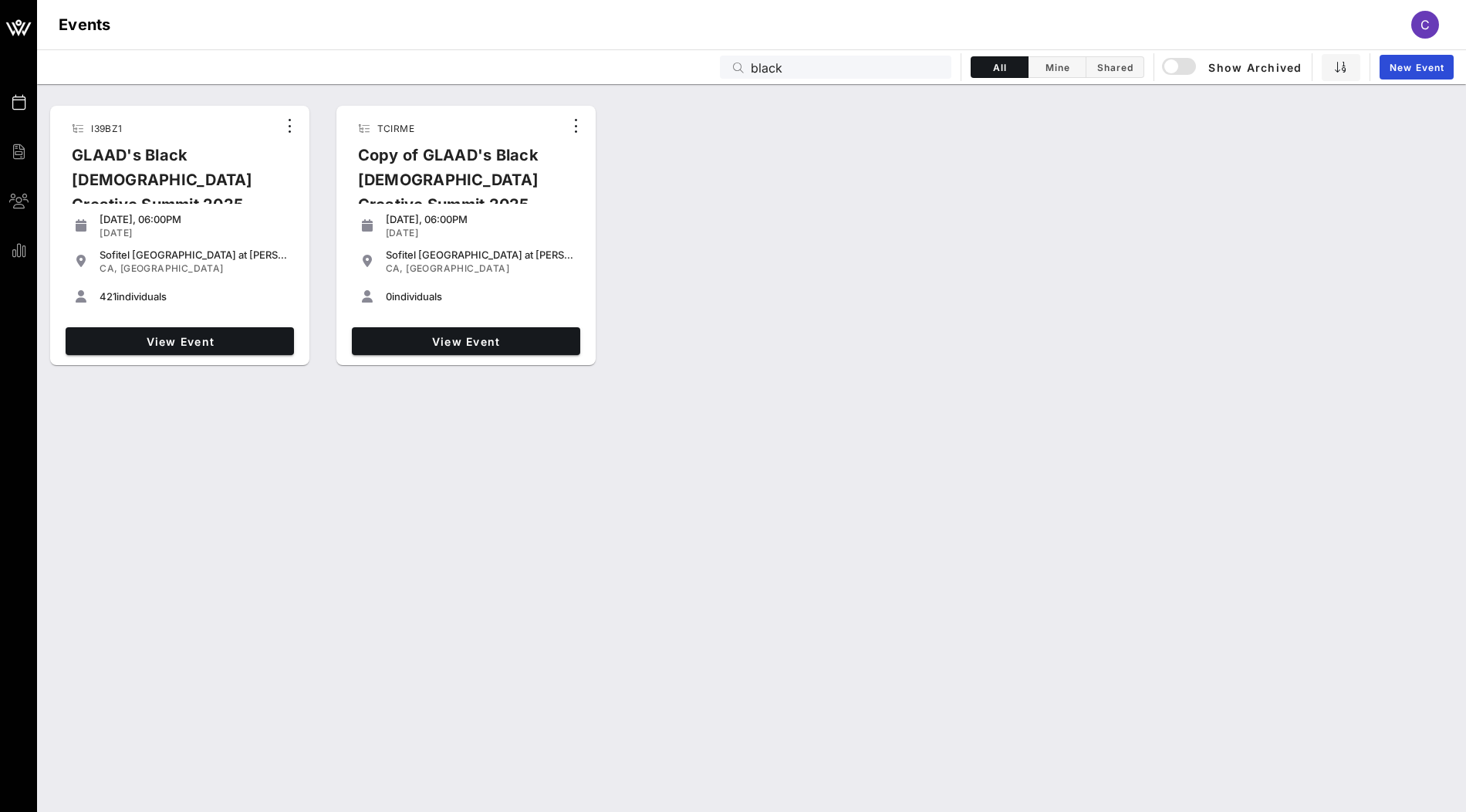
drag, startPoint x: 806, startPoint y: 68, endPoint x: 667, endPoint y: 65, distance: 139.0
click at [667, 67] on div "Events black All Mine Shared Show Archived New Event" at bounding box center [751, 67] width 1429 height 34
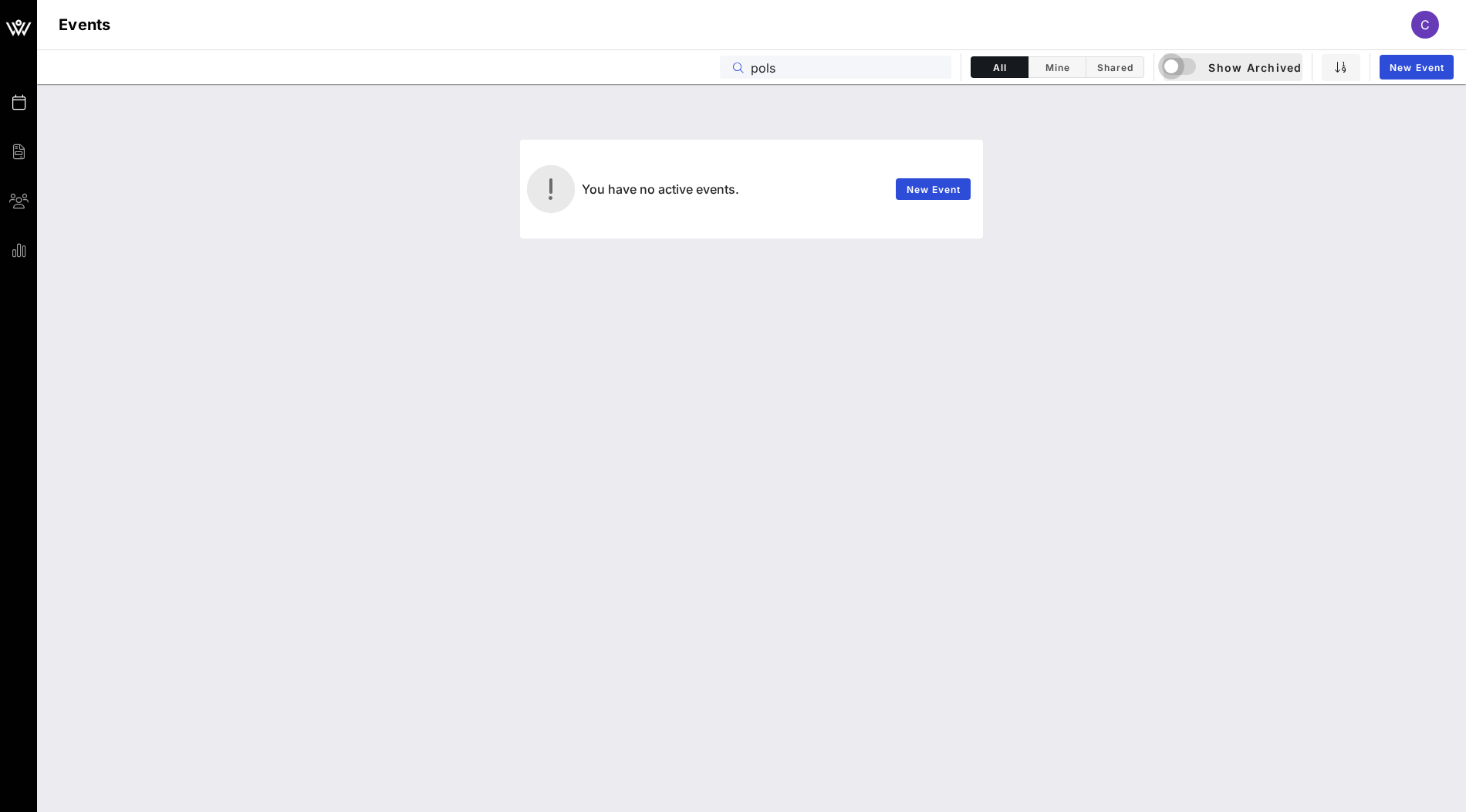
type input "pols"
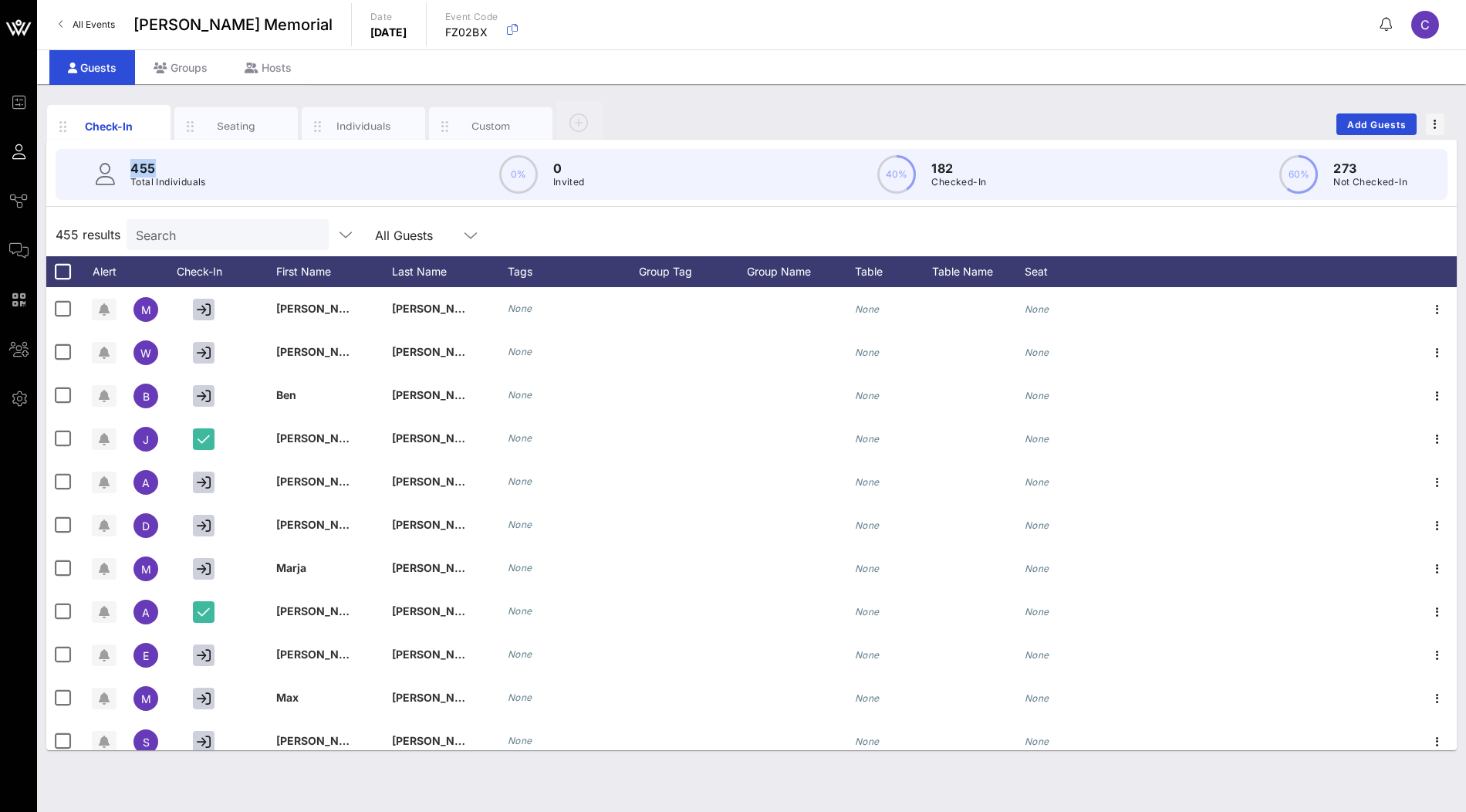
click at [144, 166] on p "455" at bounding box center [168, 168] width 75 height 18
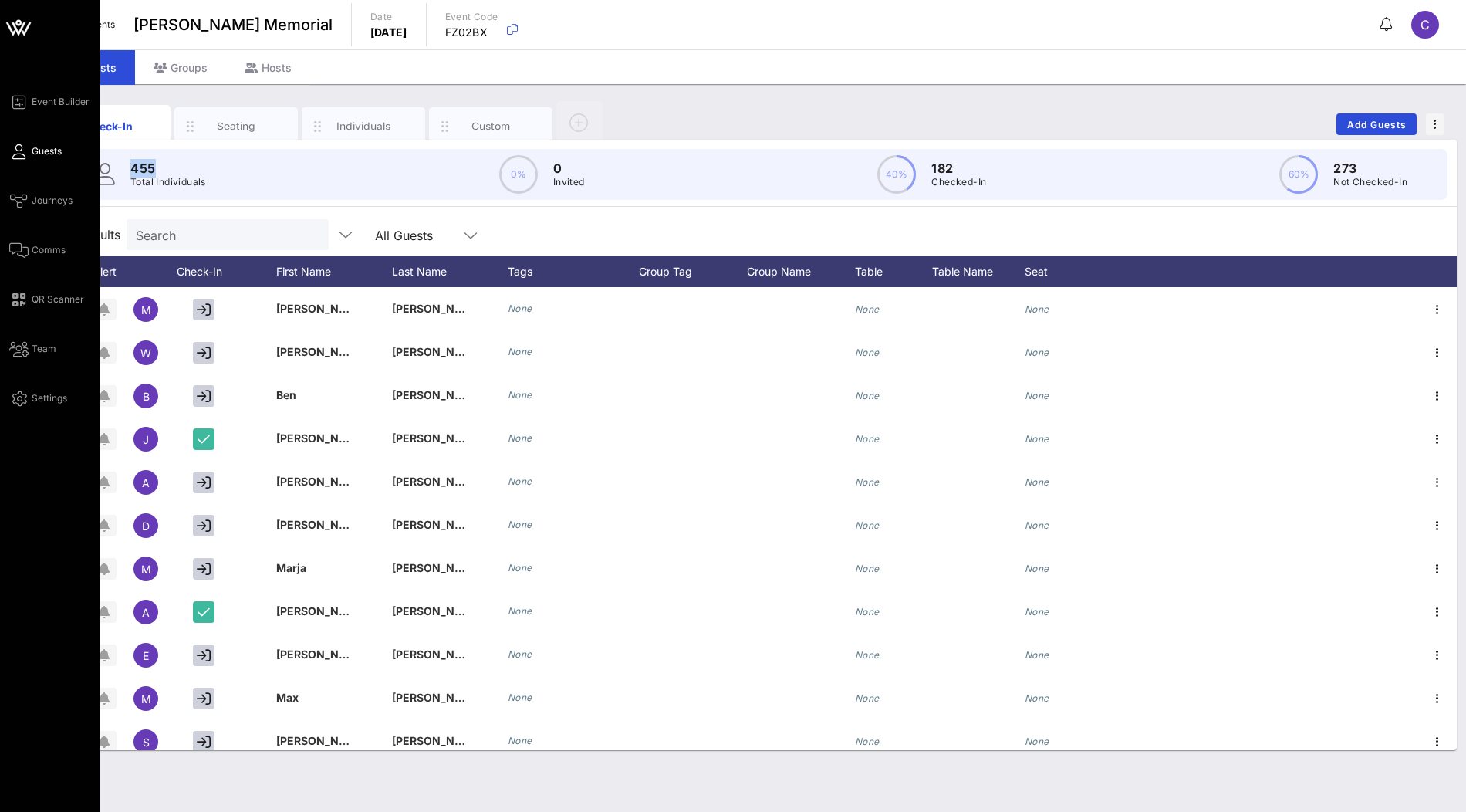
click at [21, 31] on icon at bounding box center [18, 28] width 37 height 37
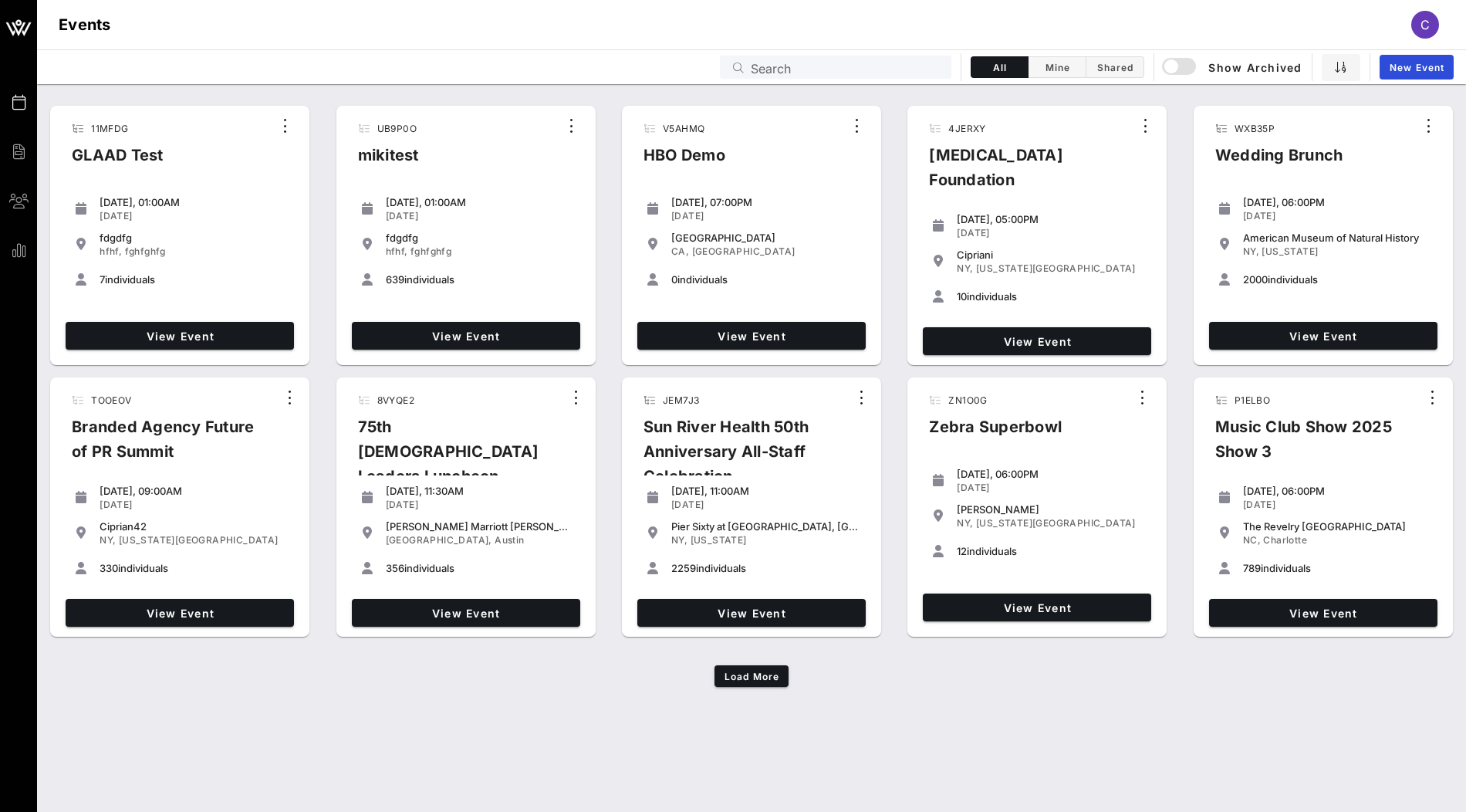
click at [739, 66] on icon at bounding box center [738, 67] width 10 height 10
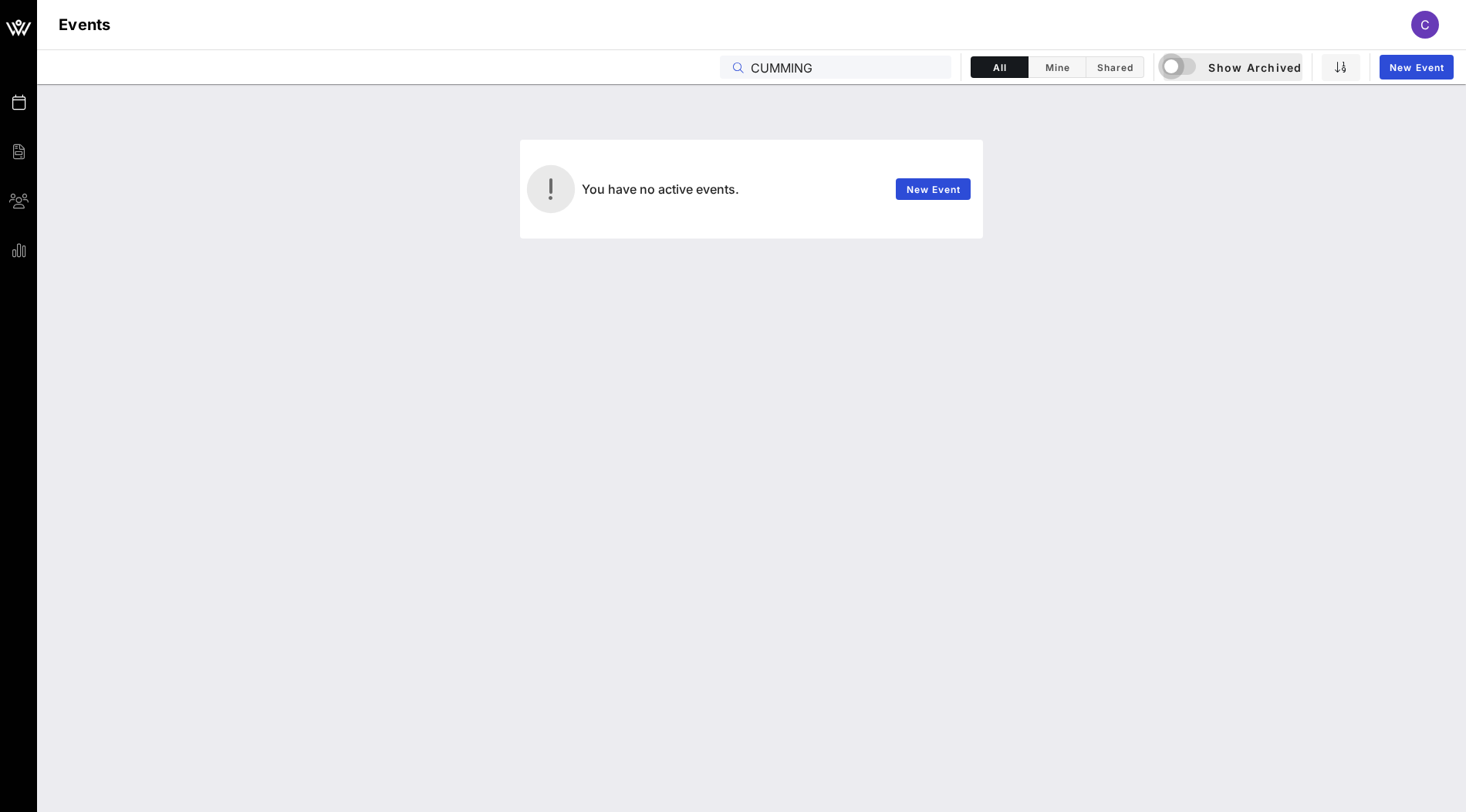
type input "CUMMING"
click at [1178, 62] on div "button" at bounding box center [1171, 66] width 22 height 22
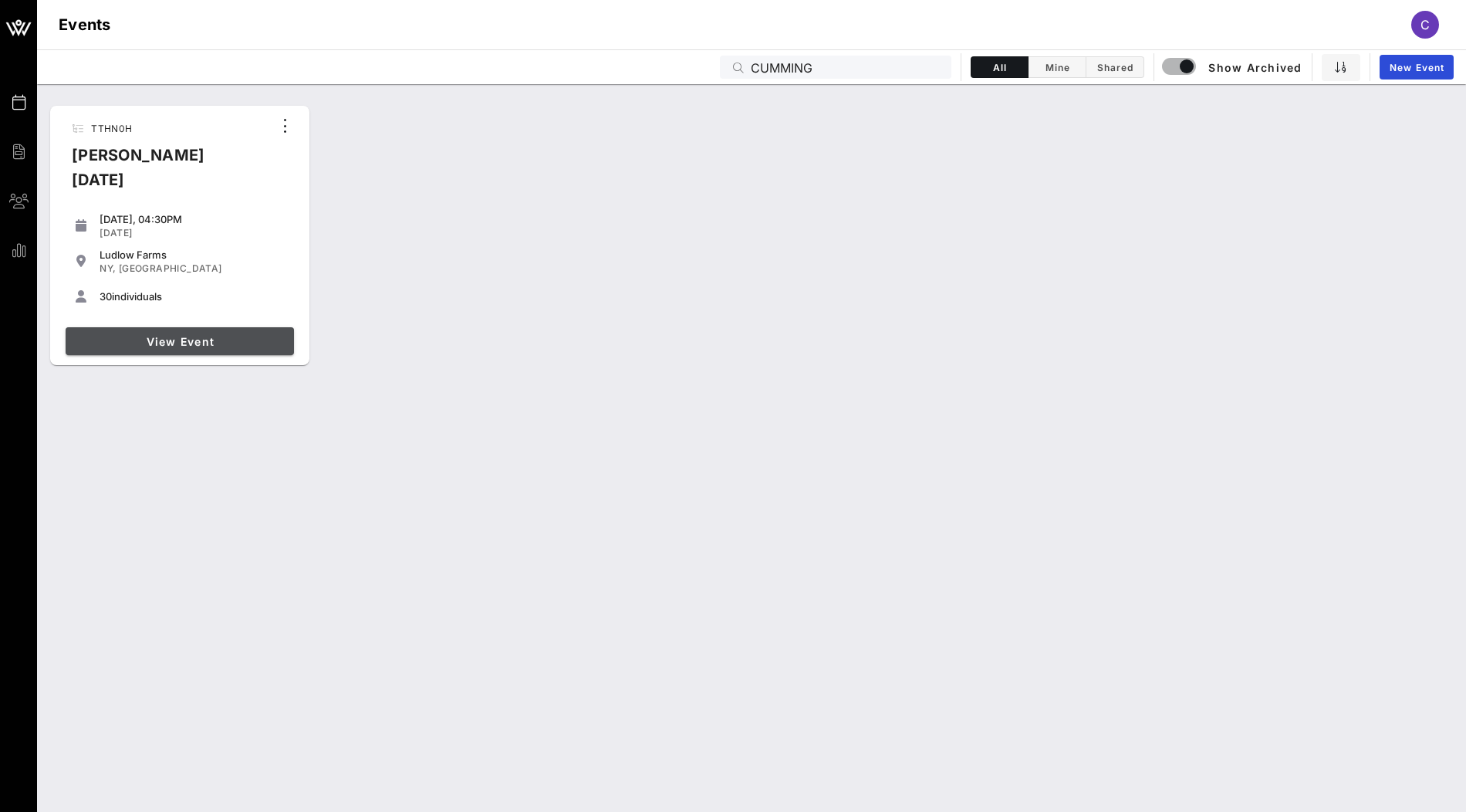
click at [243, 335] on span "View Event" at bounding box center [179, 342] width 216 height 13
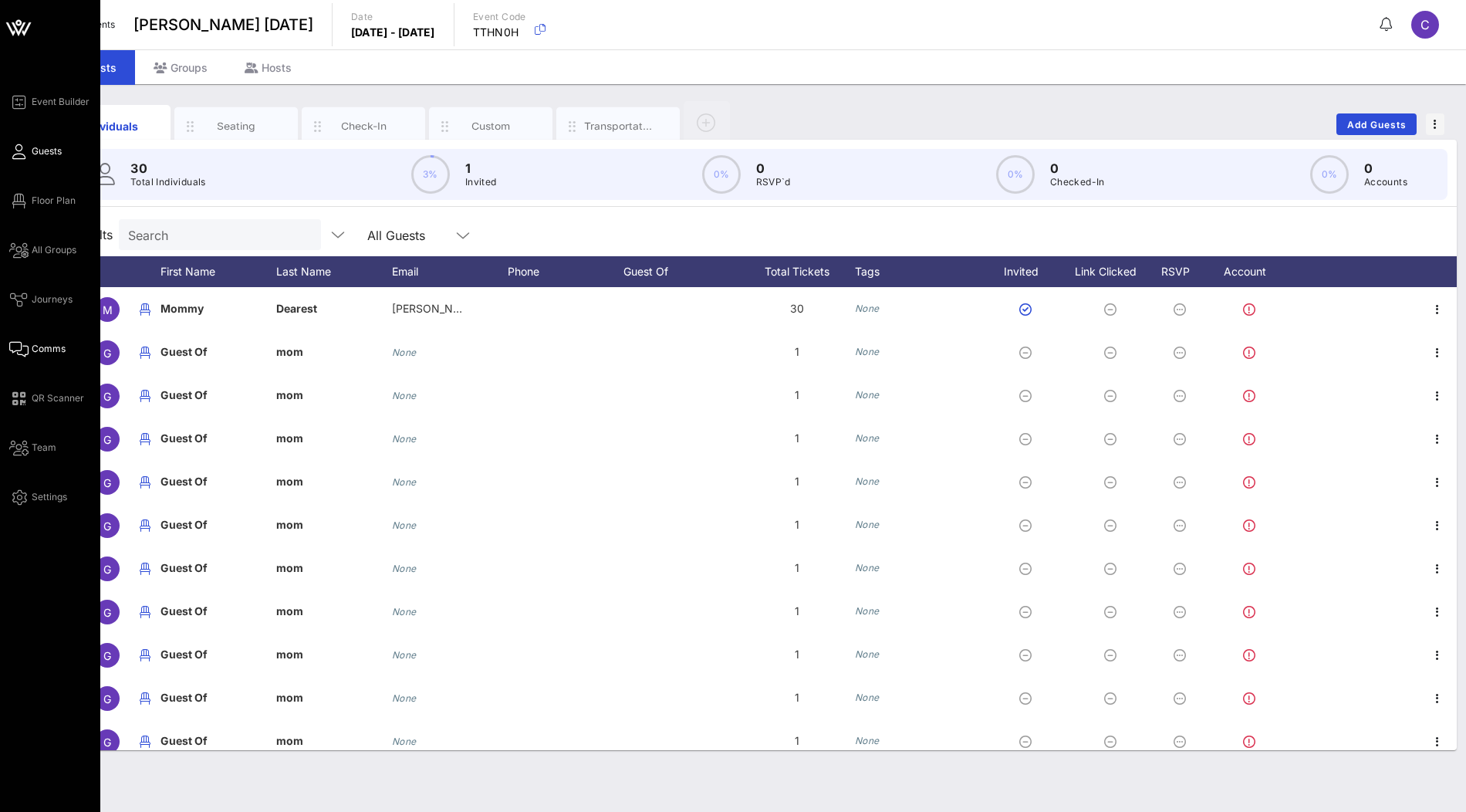
click at [35, 356] on link "Comms" at bounding box center [37, 348] width 56 height 18
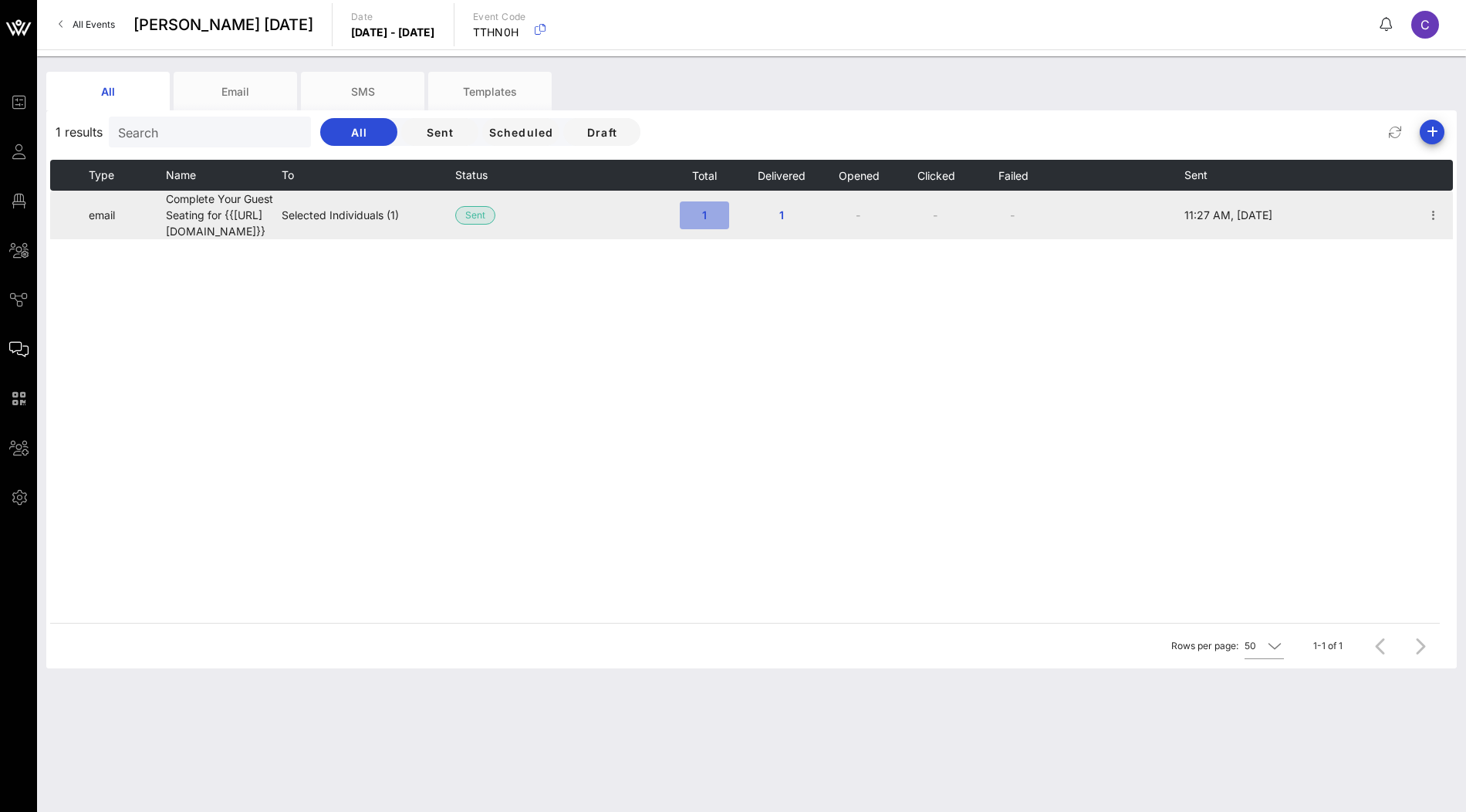
click at [703, 216] on span "1" at bounding box center [704, 215] width 25 height 13
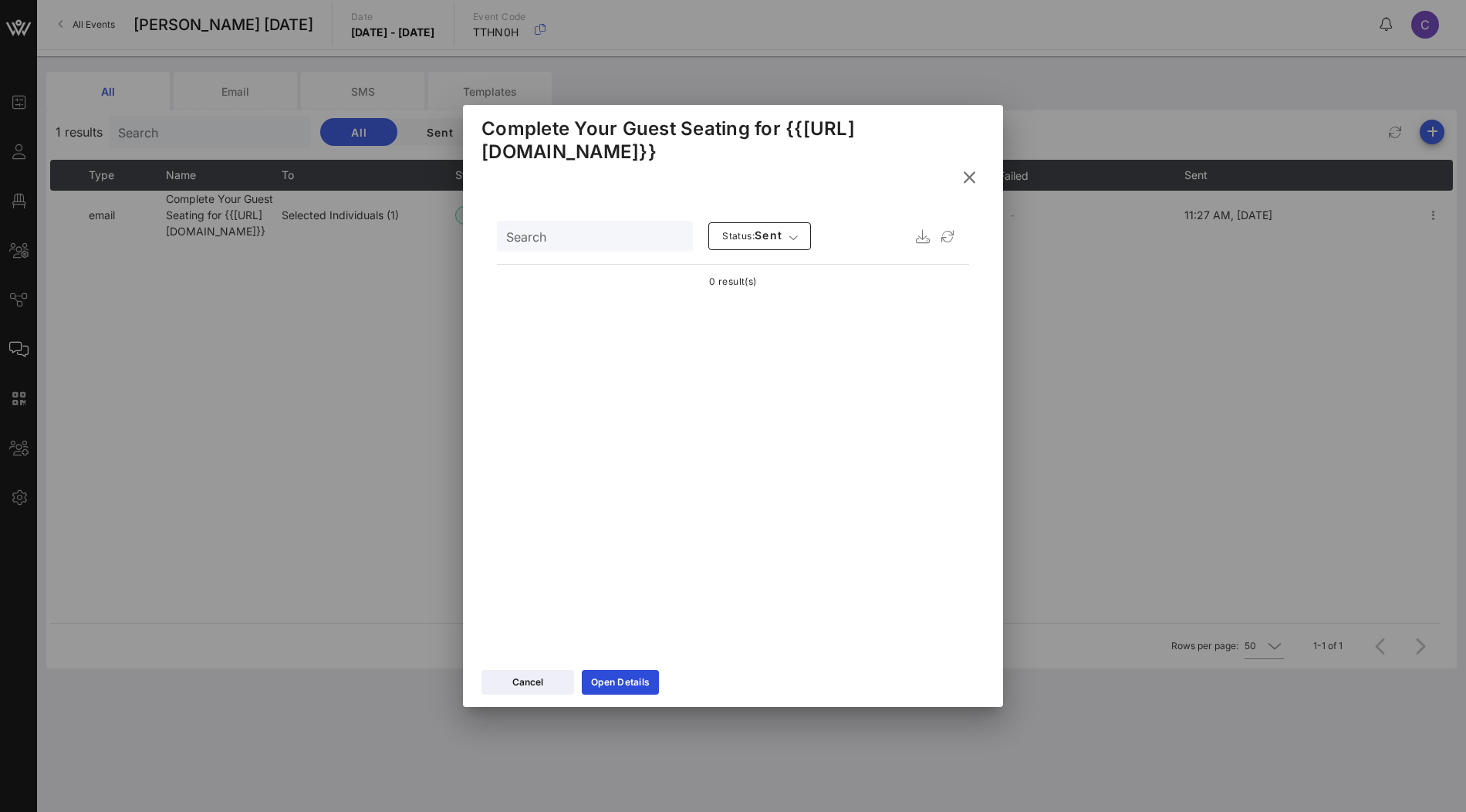
click at [968, 165] on button at bounding box center [970, 177] width 31 height 28
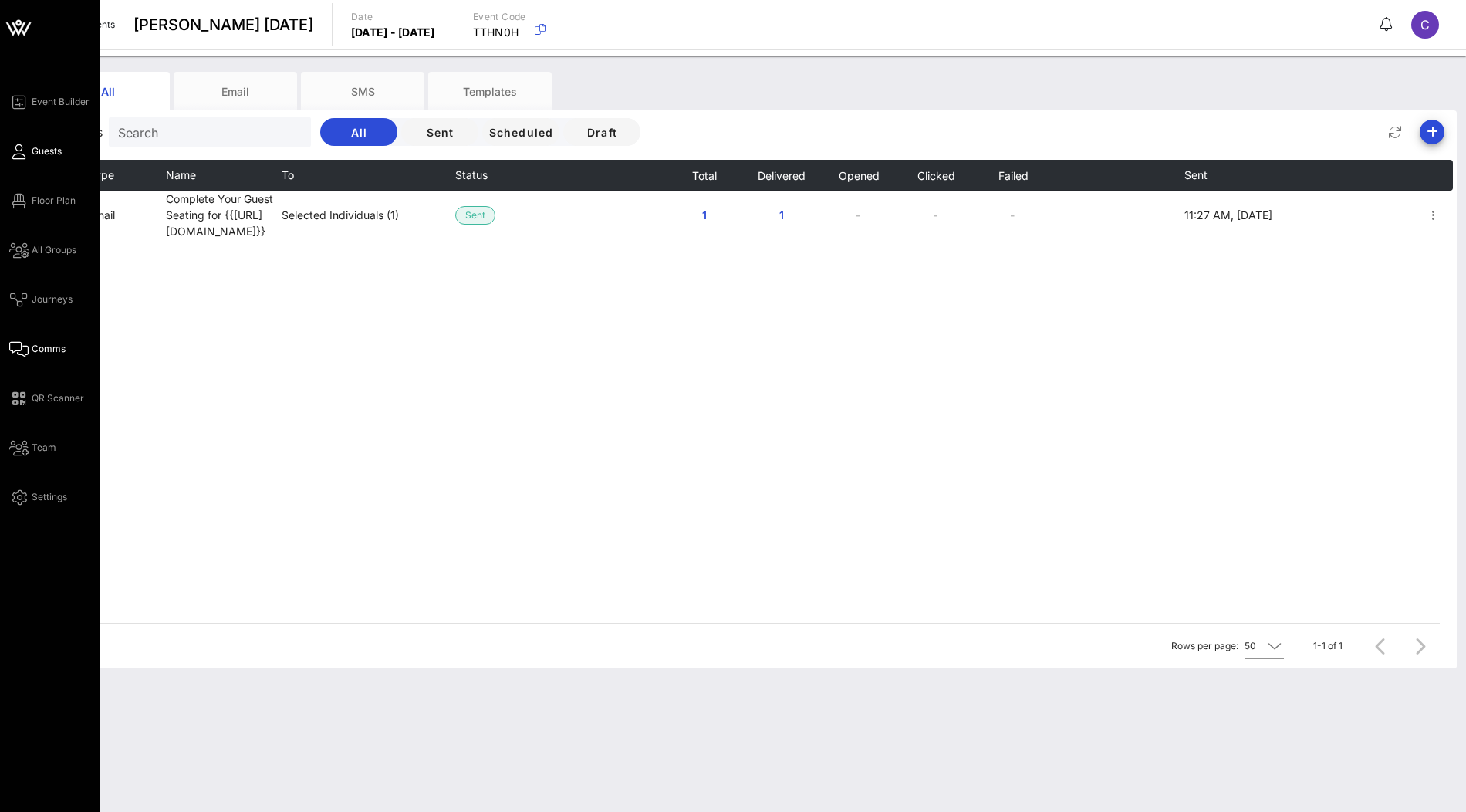
click at [49, 154] on span "Guests" at bounding box center [47, 151] width 31 height 14
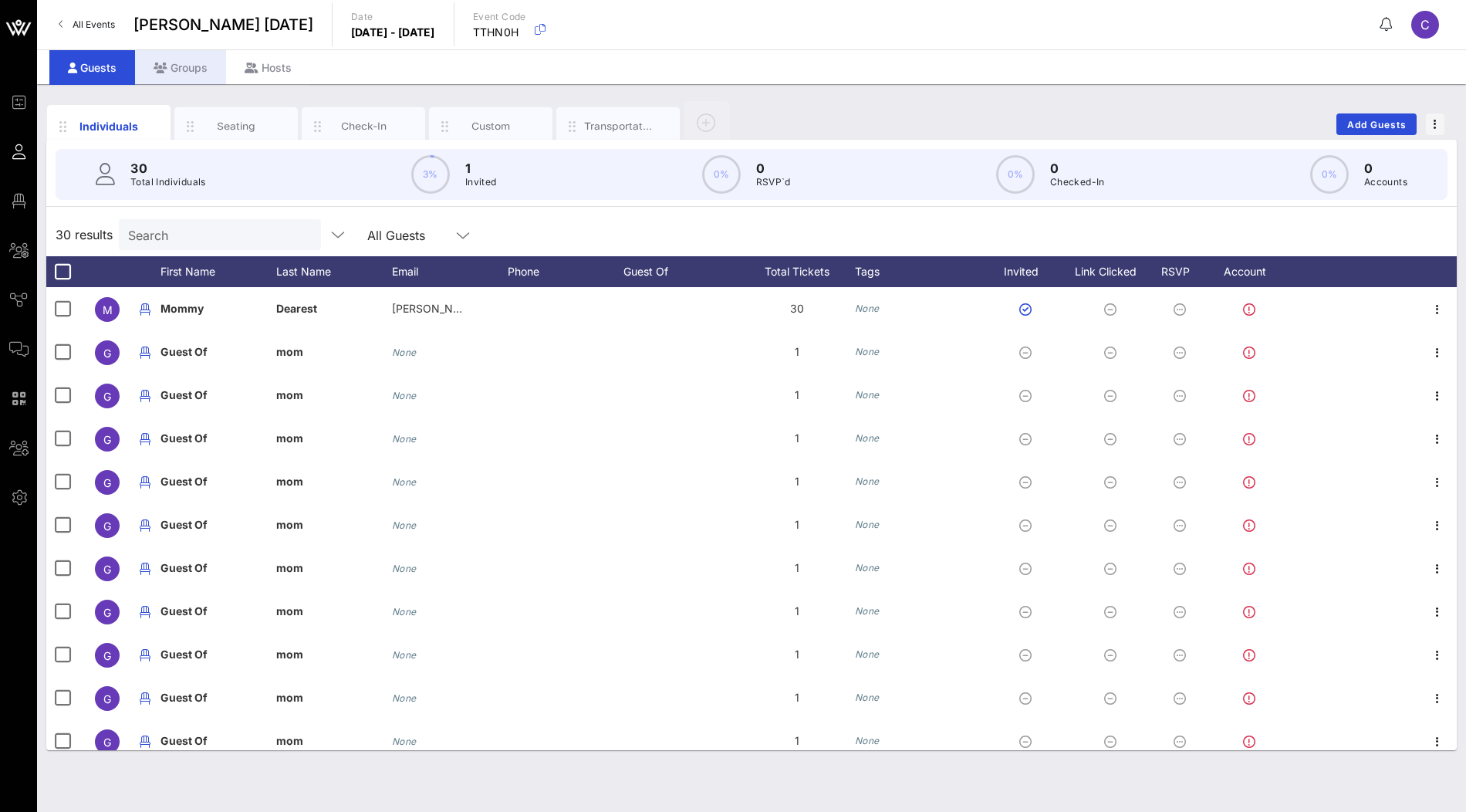
click at [191, 59] on div "Groups" at bounding box center [179, 68] width 91 height 34
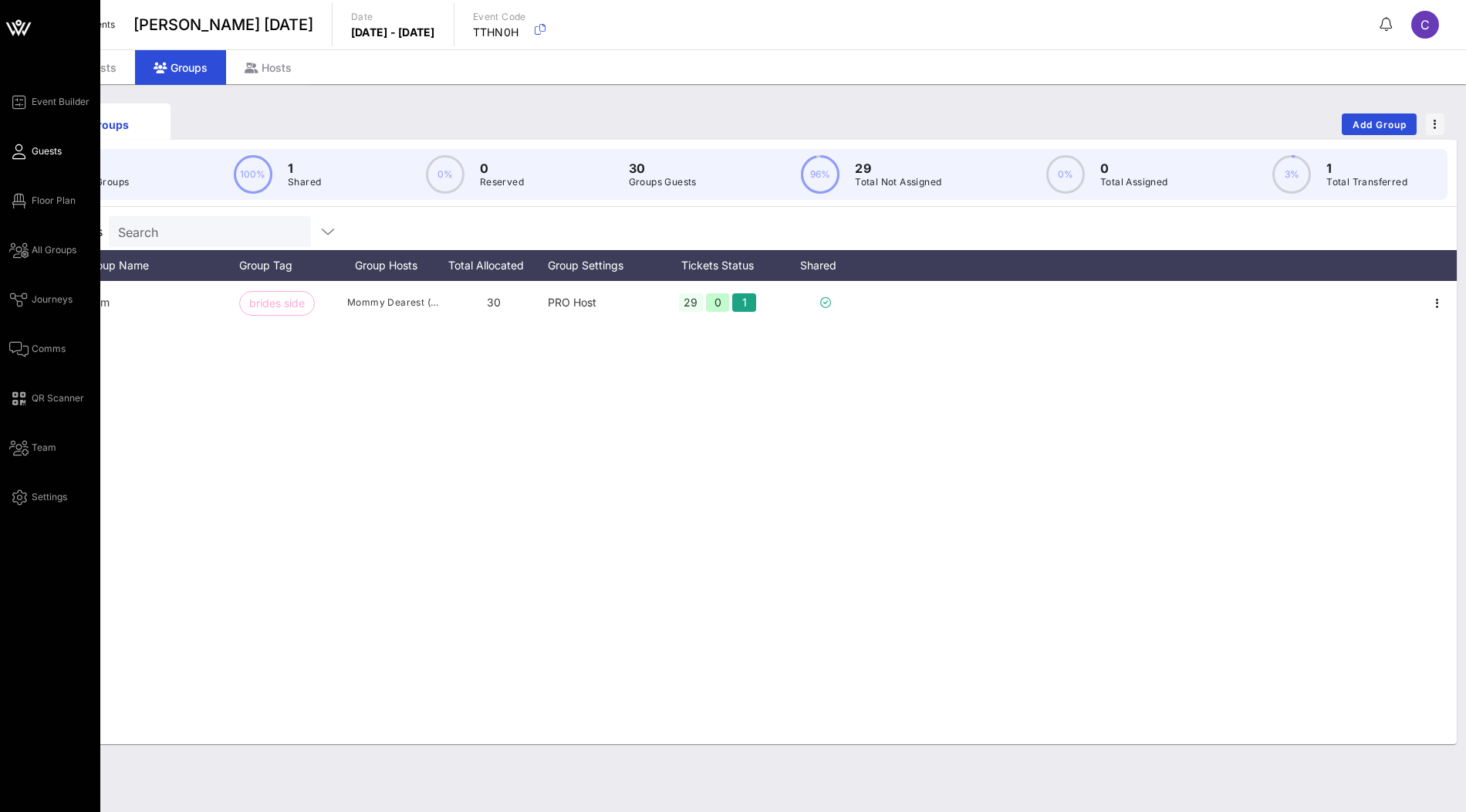
click at [35, 147] on span "Guests" at bounding box center [47, 151] width 31 height 14
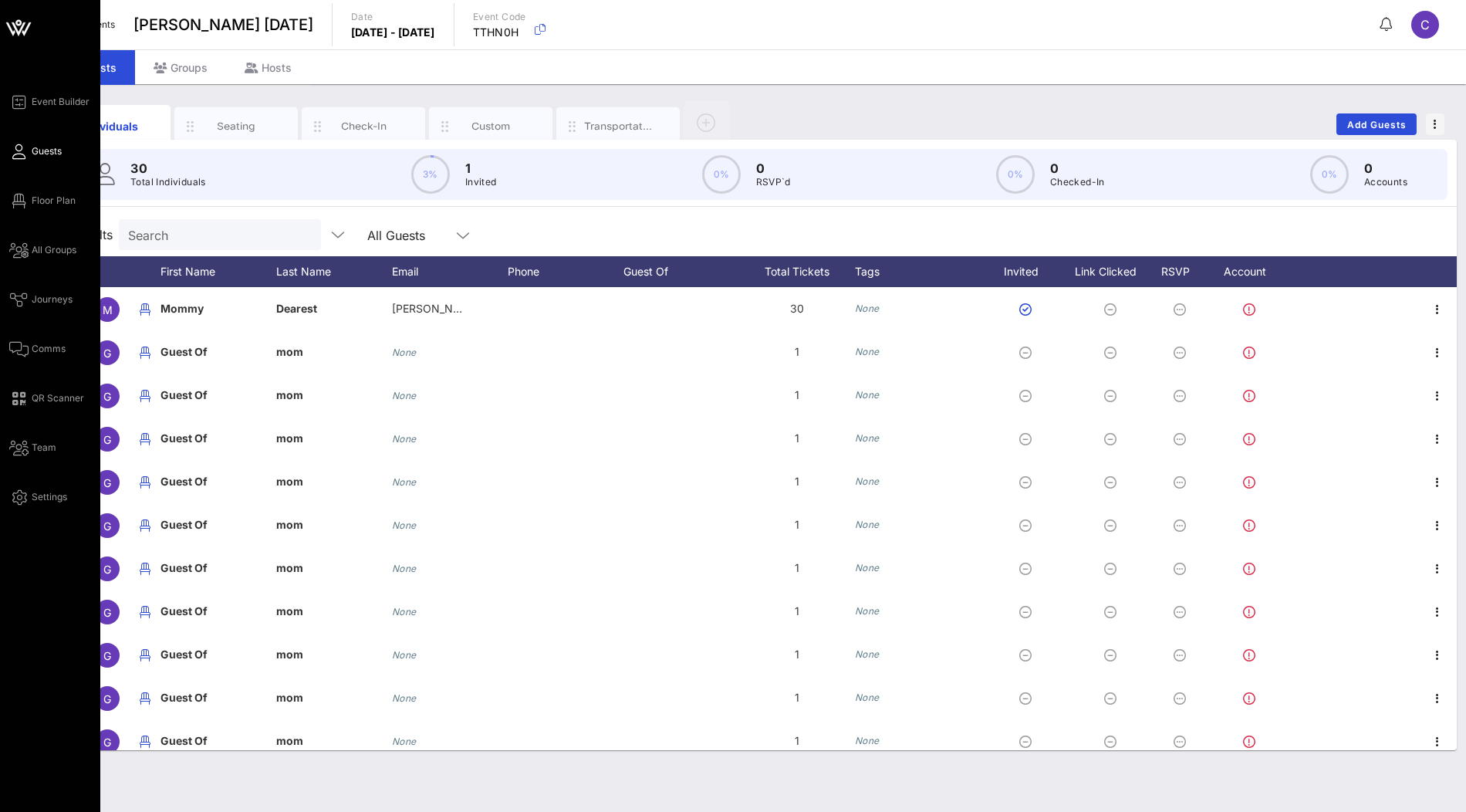
click at [21, 34] on icon at bounding box center [18, 28] width 37 height 37
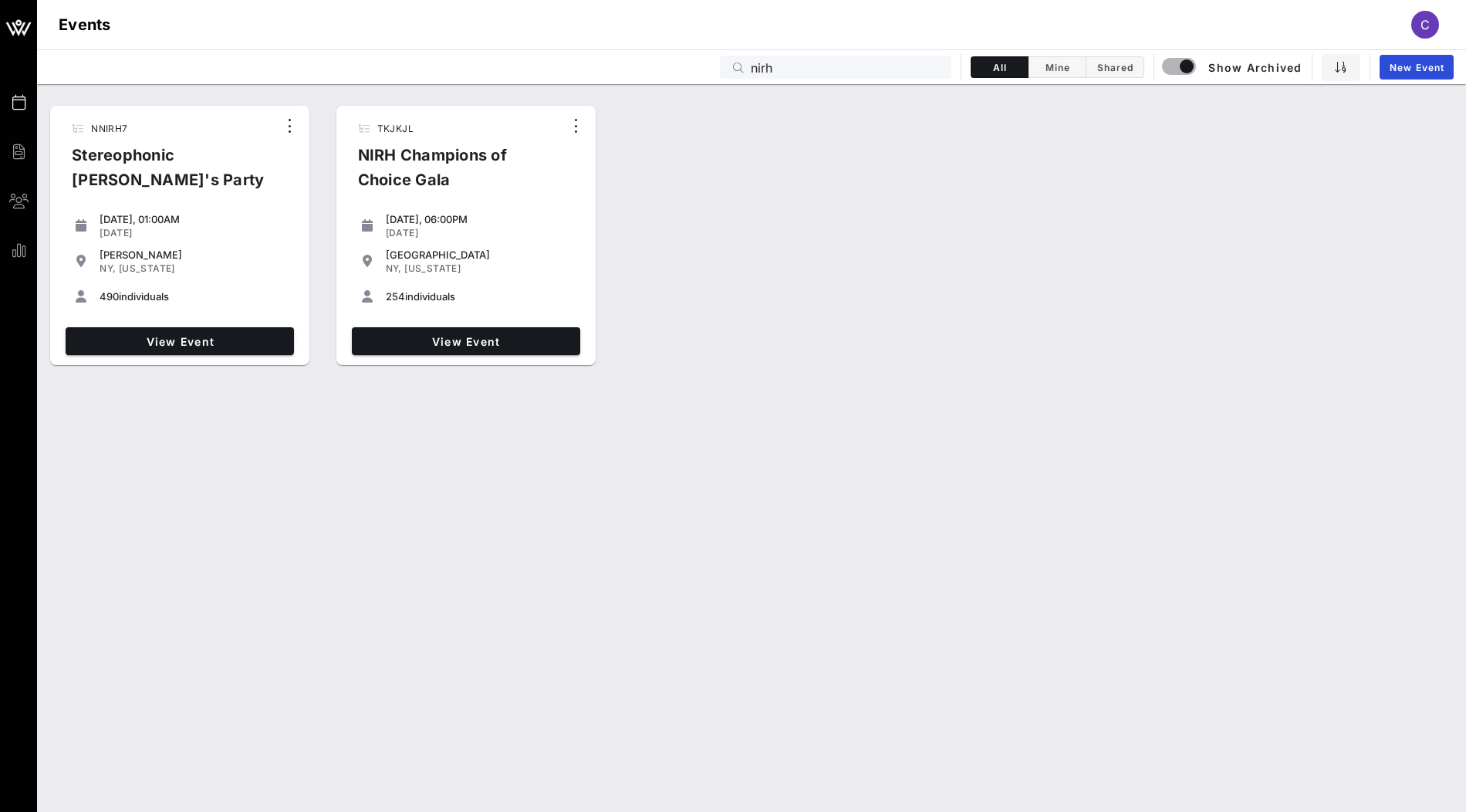
click at [1061, 268] on div "NNIRH7 Stereophonic [PERSON_NAME]'s Party [DATE], 01:00AM [DATE] [PERSON_NAME] …" at bounding box center [751, 235] width 1429 height 272
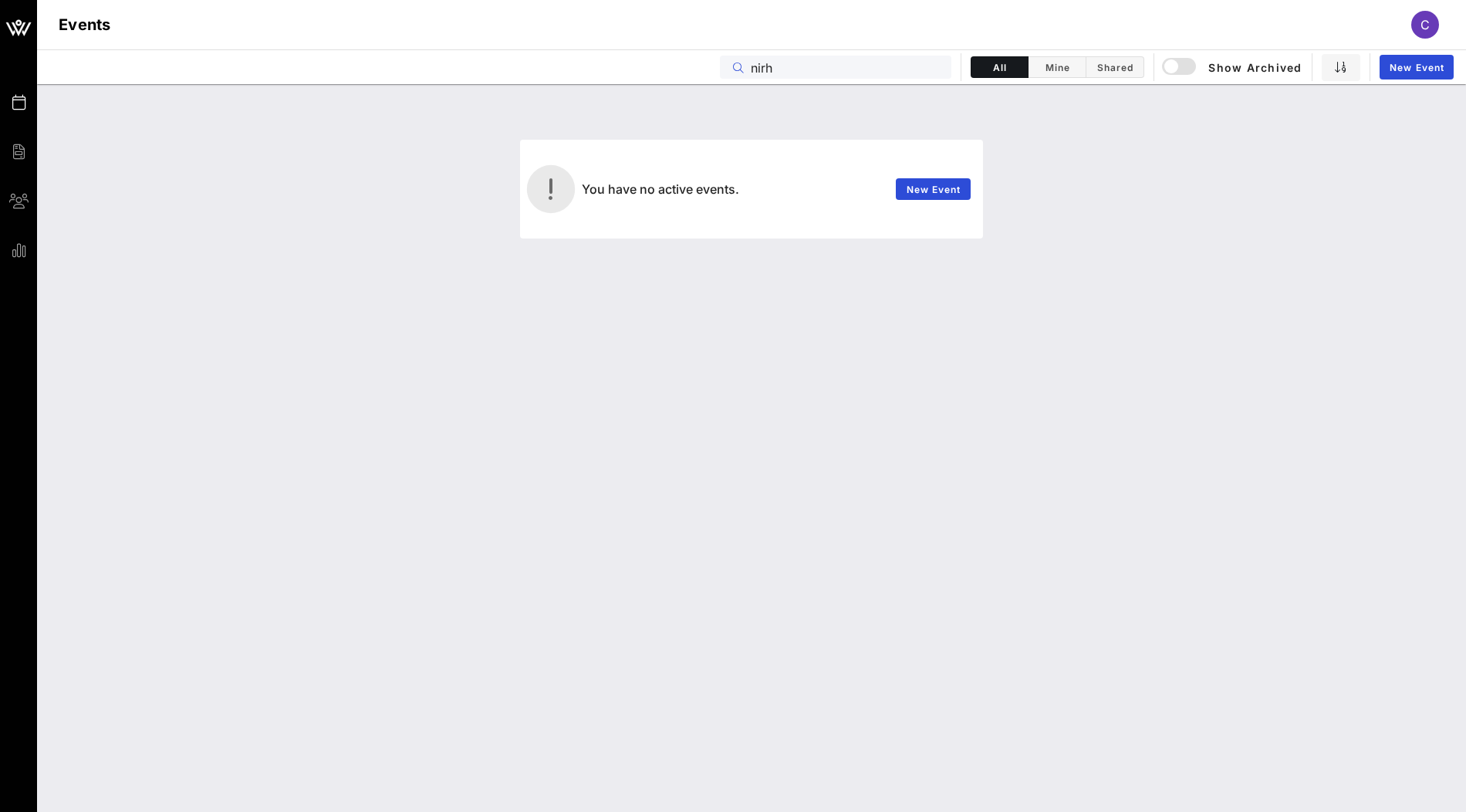
click at [782, 74] on input "nirh" at bounding box center [847, 67] width 191 height 20
paste input "Dance [GEOGRAPHIC_DATA] 2025"
click at [1176, 67] on div "button" at bounding box center [1171, 66] width 22 height 22
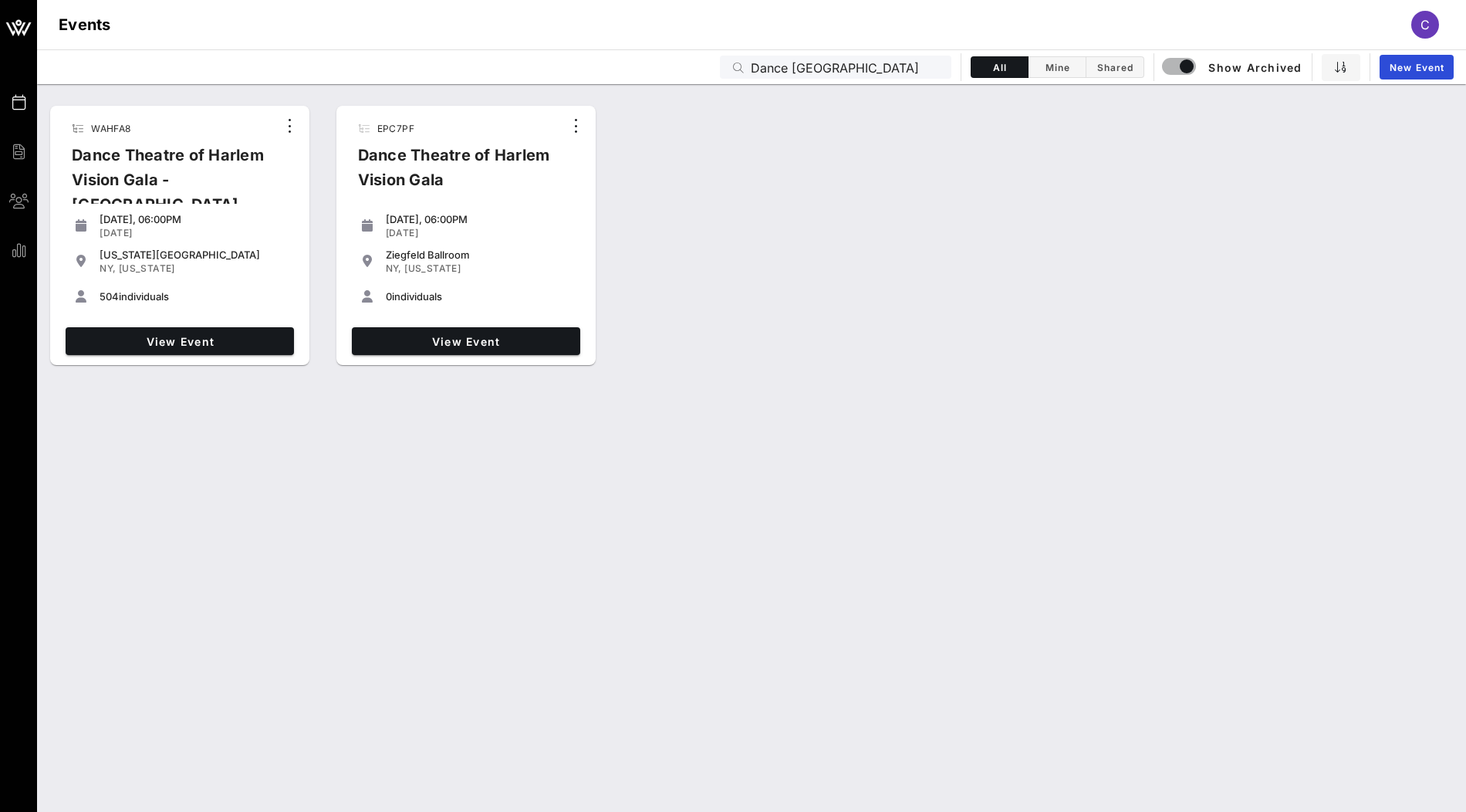
click at [109, 292] on span "504" at bounding box center [109, 296] width 19 height 12
copy span "504"
click at [848, 68] on input "Dance [GEOGRAPHIC_DATA]" at bounding box center [847, 67] width 191 height 20
paste input "Breaking Ground 2025"
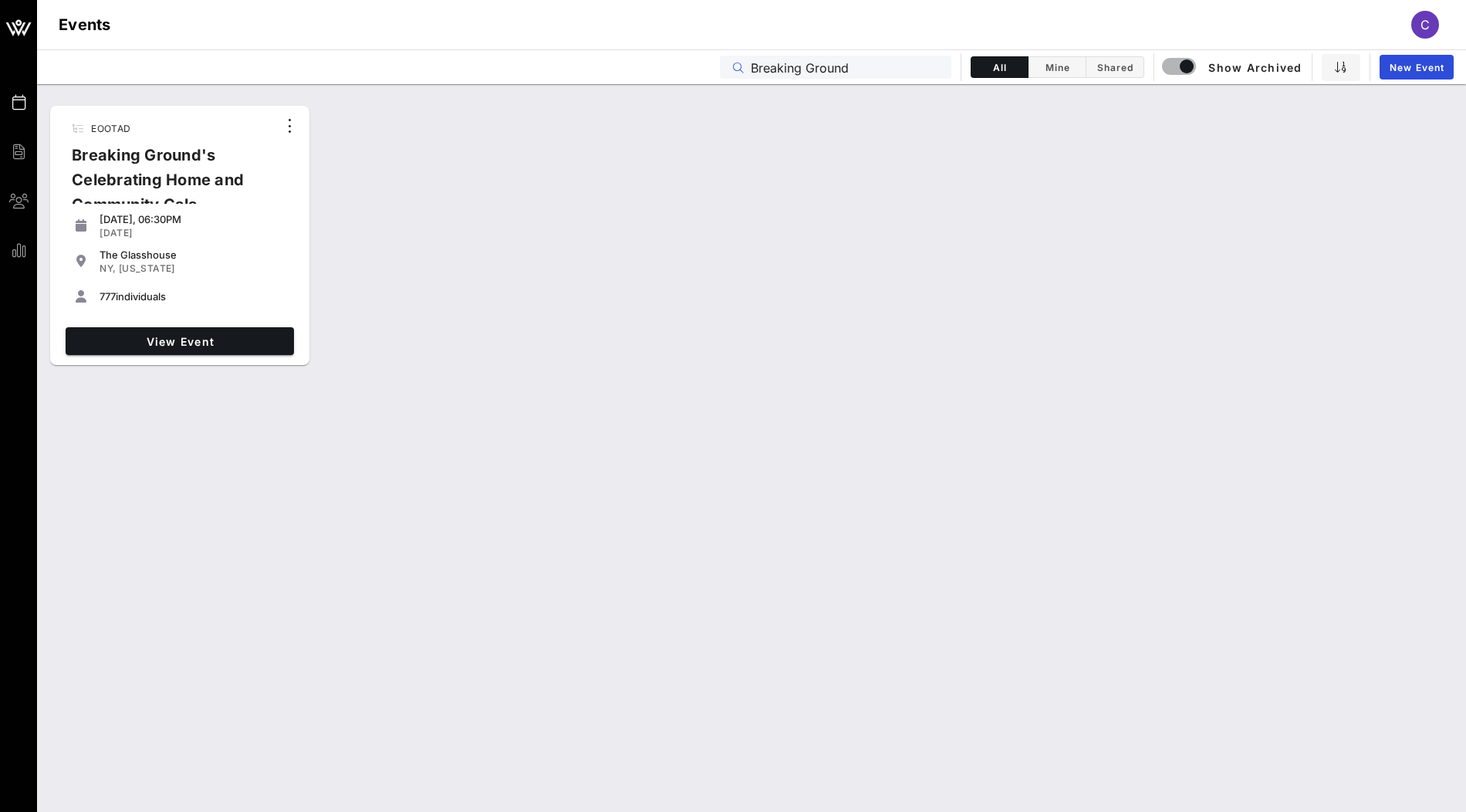
click at [104, 296] on span "777" at bounding box center [107, 296] width 16 height 12
copy span "777"
drag, startPoint x: 857, startPoint y: 59, endPoint x: 719, endPoint y: 59, distance: 138.0
click at [719, 59] on div "Events Breaking Ground All Mine Shared Show Archived New Event" at bounding box center [751, 67] width 1429 height 34
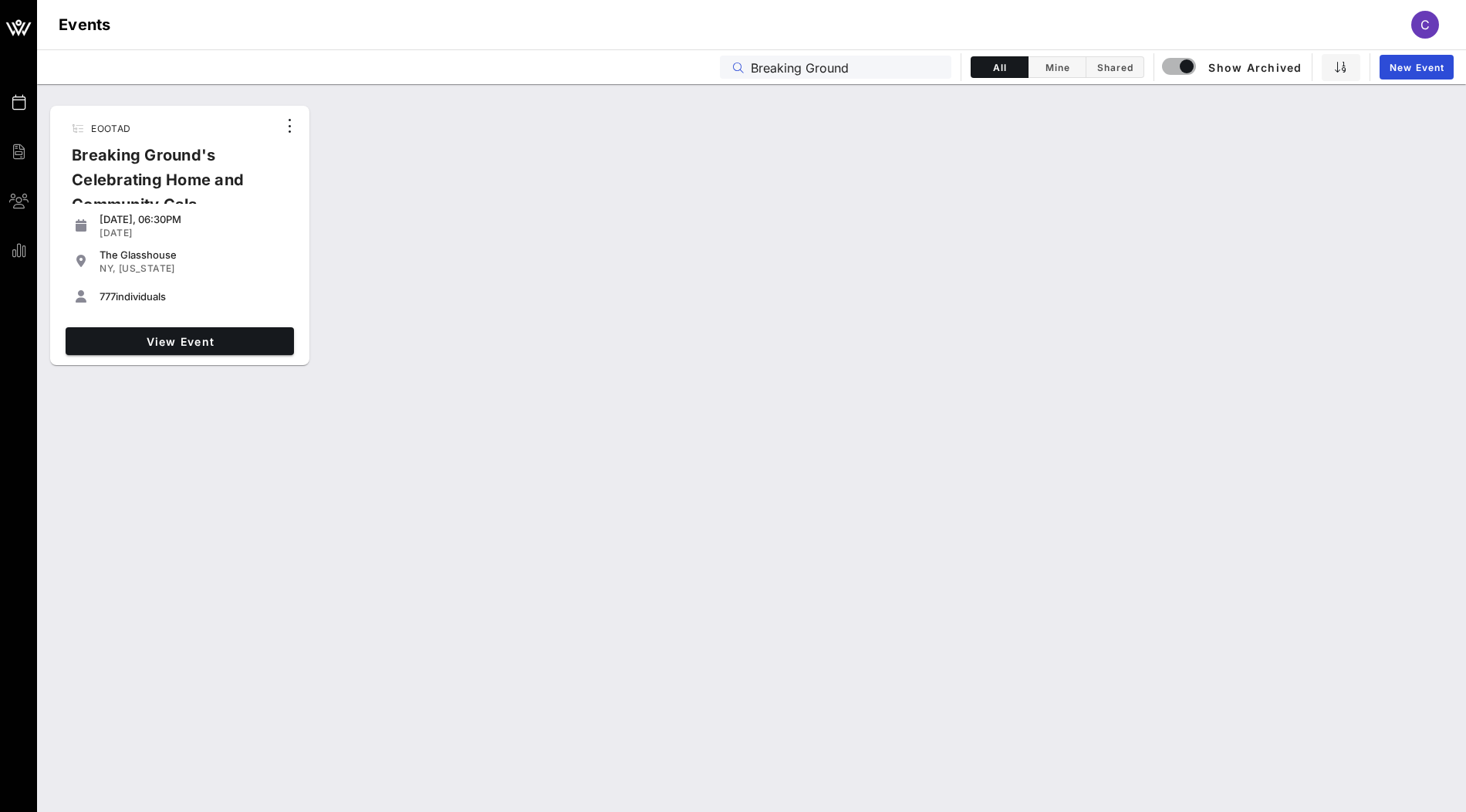
drag, startPoint x: 885, startPoint y: 68, endPoint x: 704, endPoint y: 69, distance: 181.0
click at [704, 69] on div "Events Breaking Ground All Mine Shared Show Archived New Event" at bounding box center [751, 67] width 1429 height 34
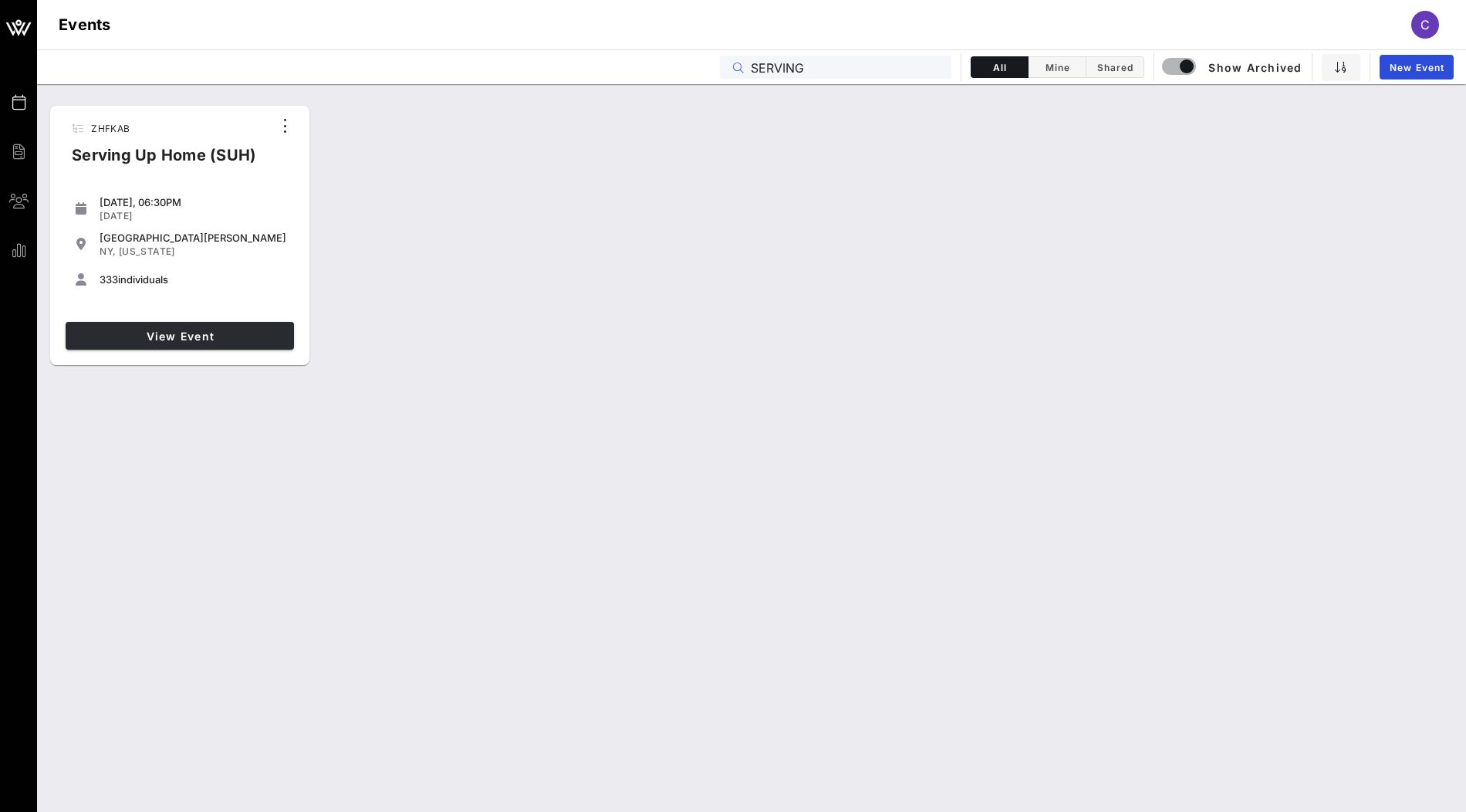
type input "SERVING"
click at [159, 335] on span "View Event" at bounding box center [179, 336] width 216 height 13
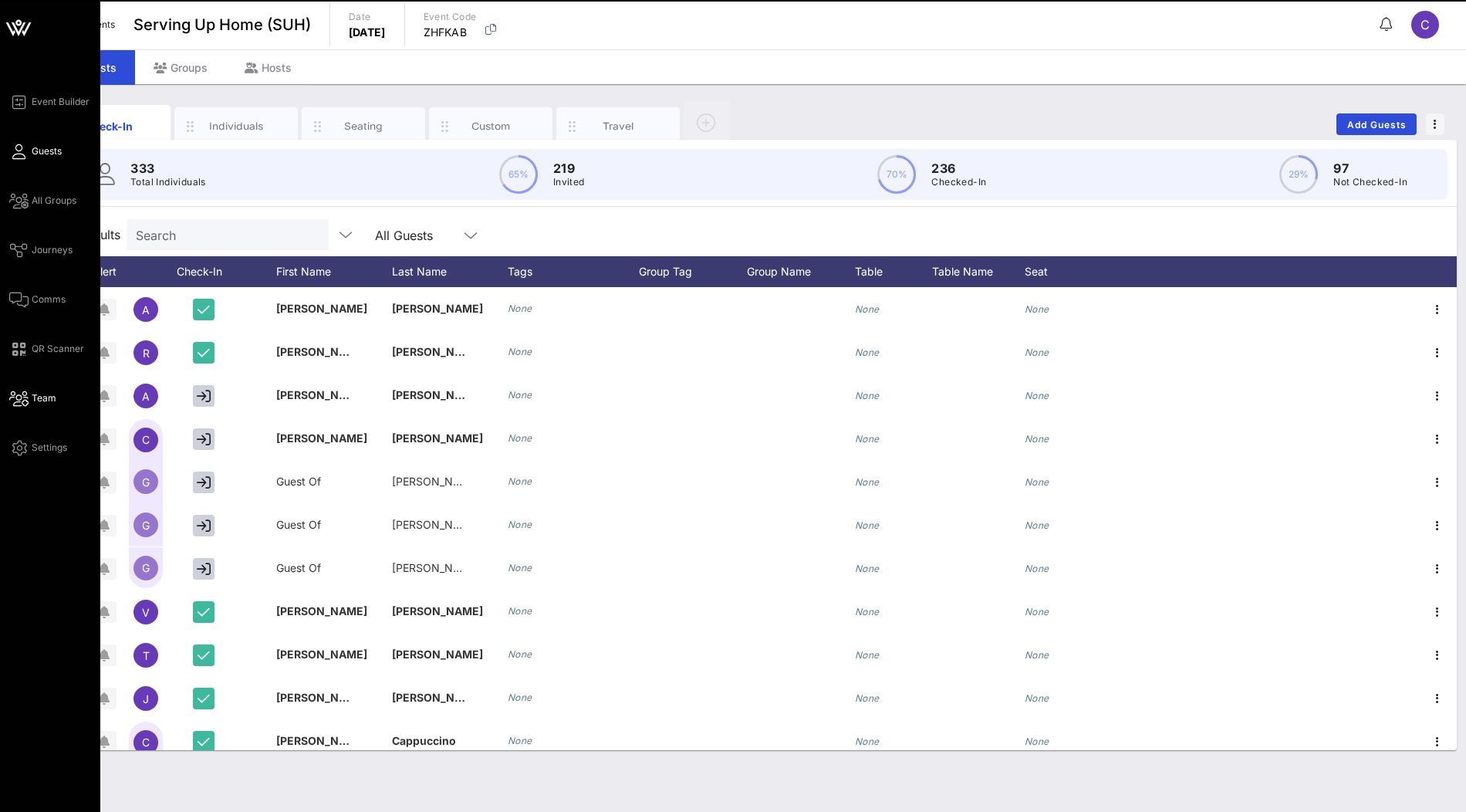
click at [31, 396] on span "Team" at bounding box center [44, 398] width 25 height 14
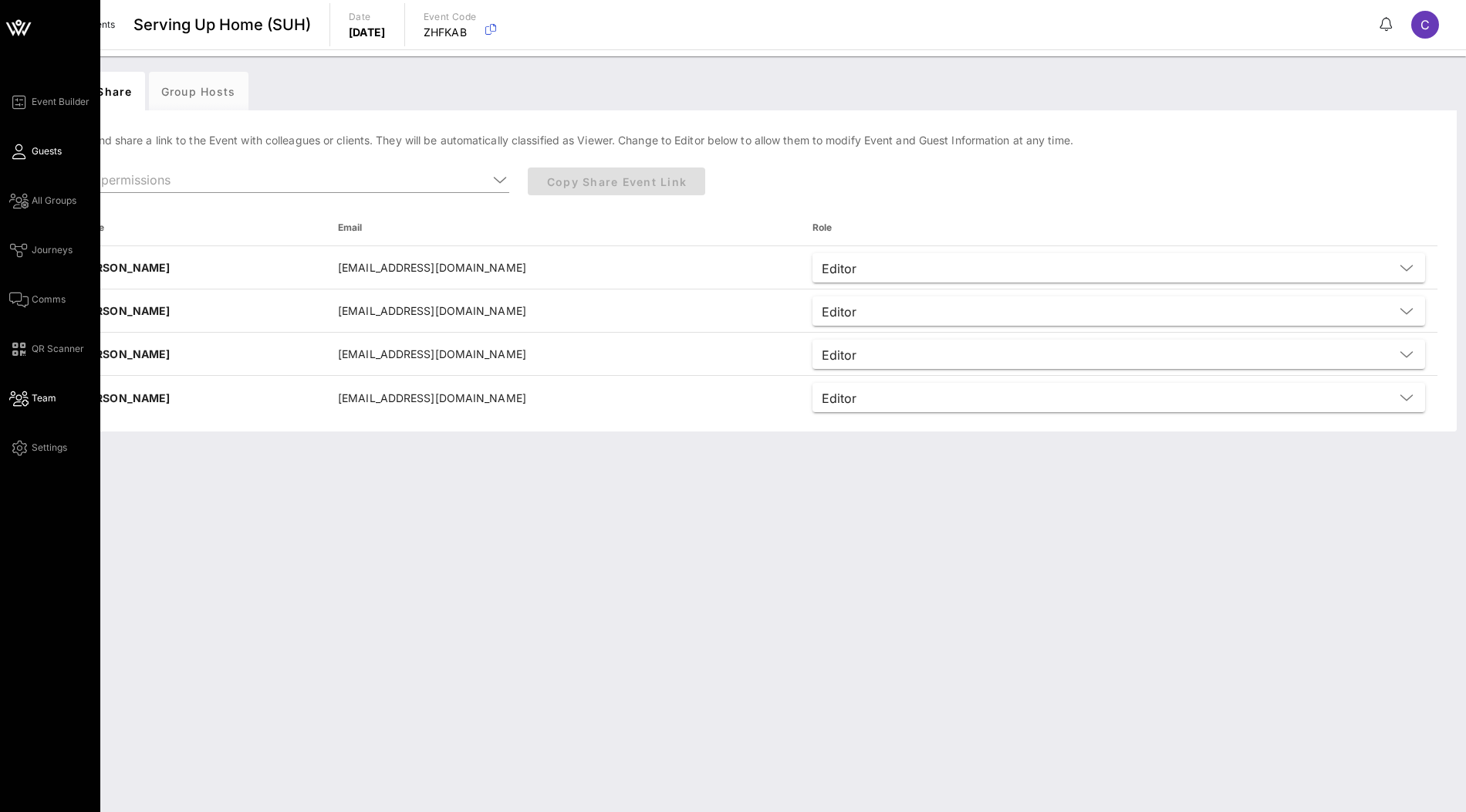
click at [31, 147] on span "Guests" at bounding box center [47, 151] width 31 height 14
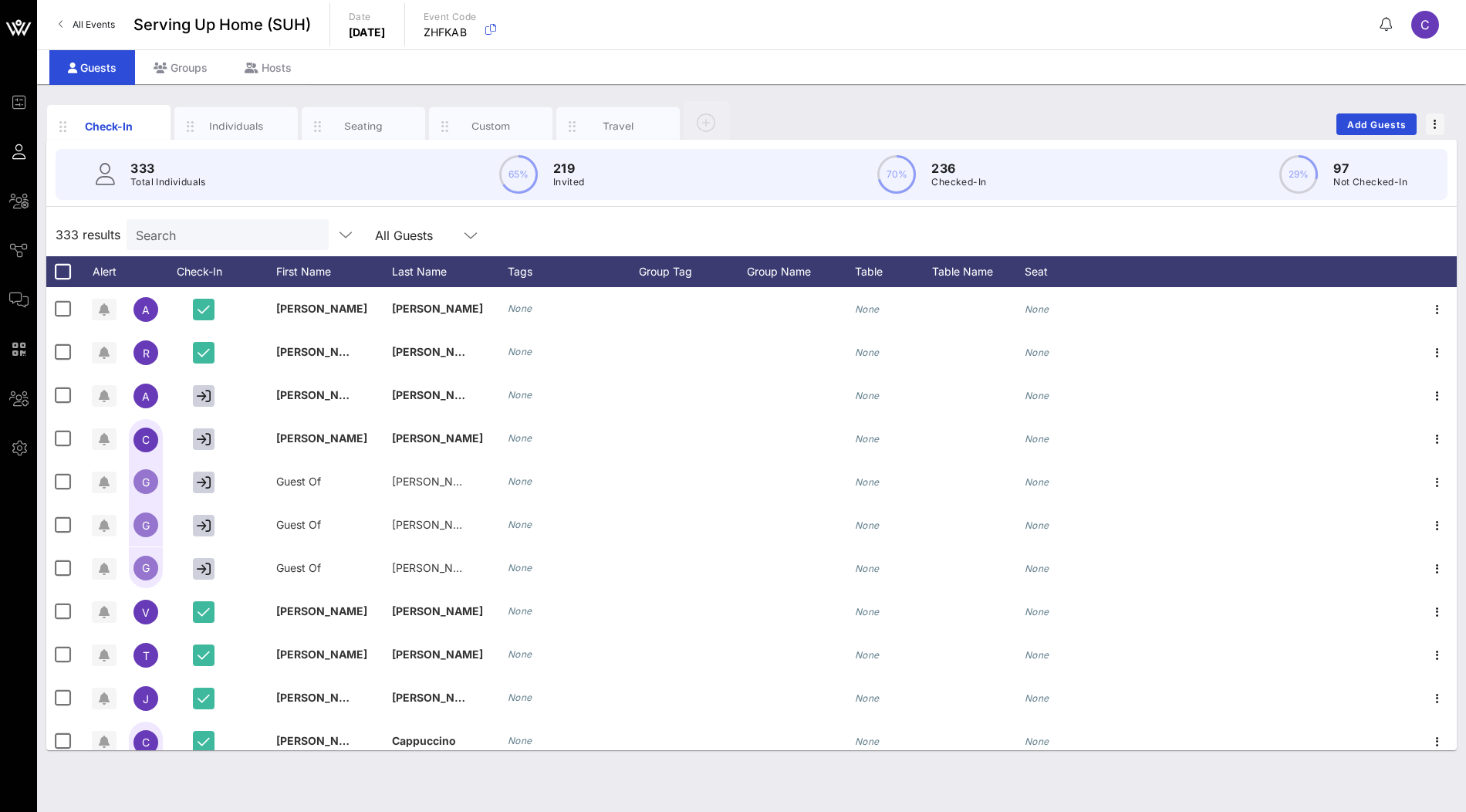
click at [70, 178] on div "333 Total Individuals 65% 219 Invited 70% 236 Checked-In 29% 97 Not Checked-In" at bounding box center [751, 174] width 1392 height 51
click at [66, 233] on span "333 results" at bounding box center [88, 234] width 65 height 18
copy span "333"
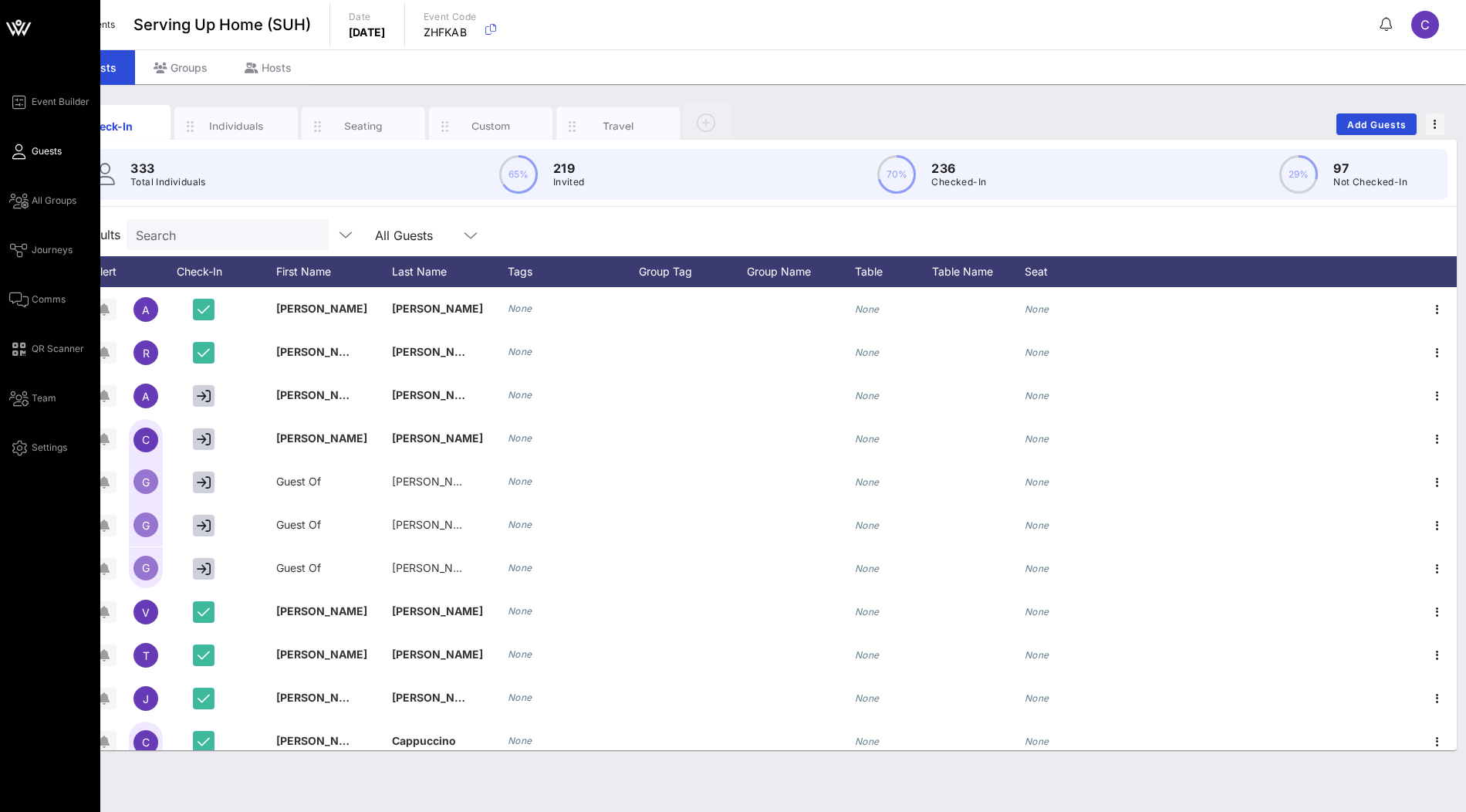
click at [26, 19] on icon at bounding box center [18, 28] width 37 height 37
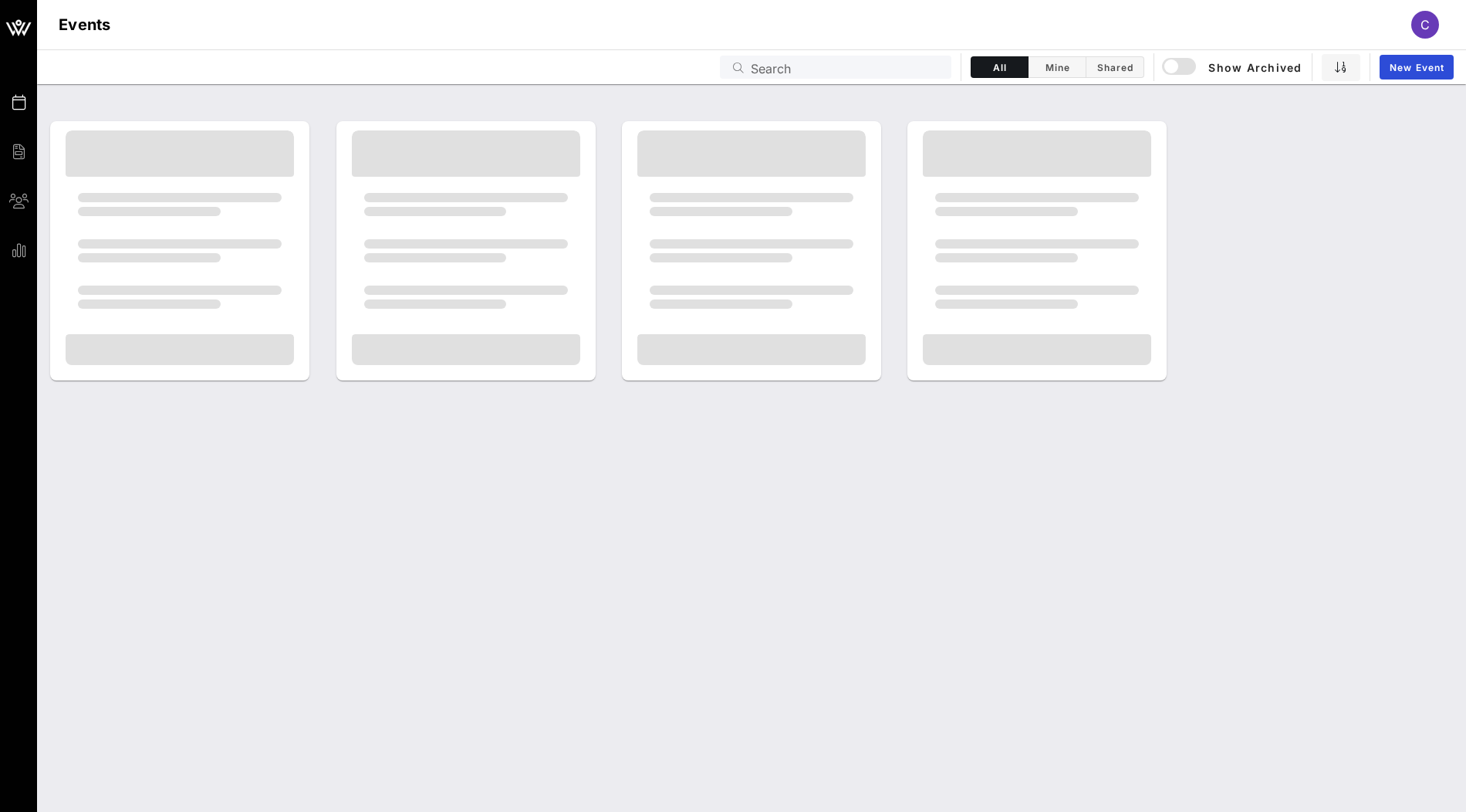
click at [800, 72] on input "Search" at bounding box center [847, 67] width 191 height 20
paste input "The Parks Alliance"
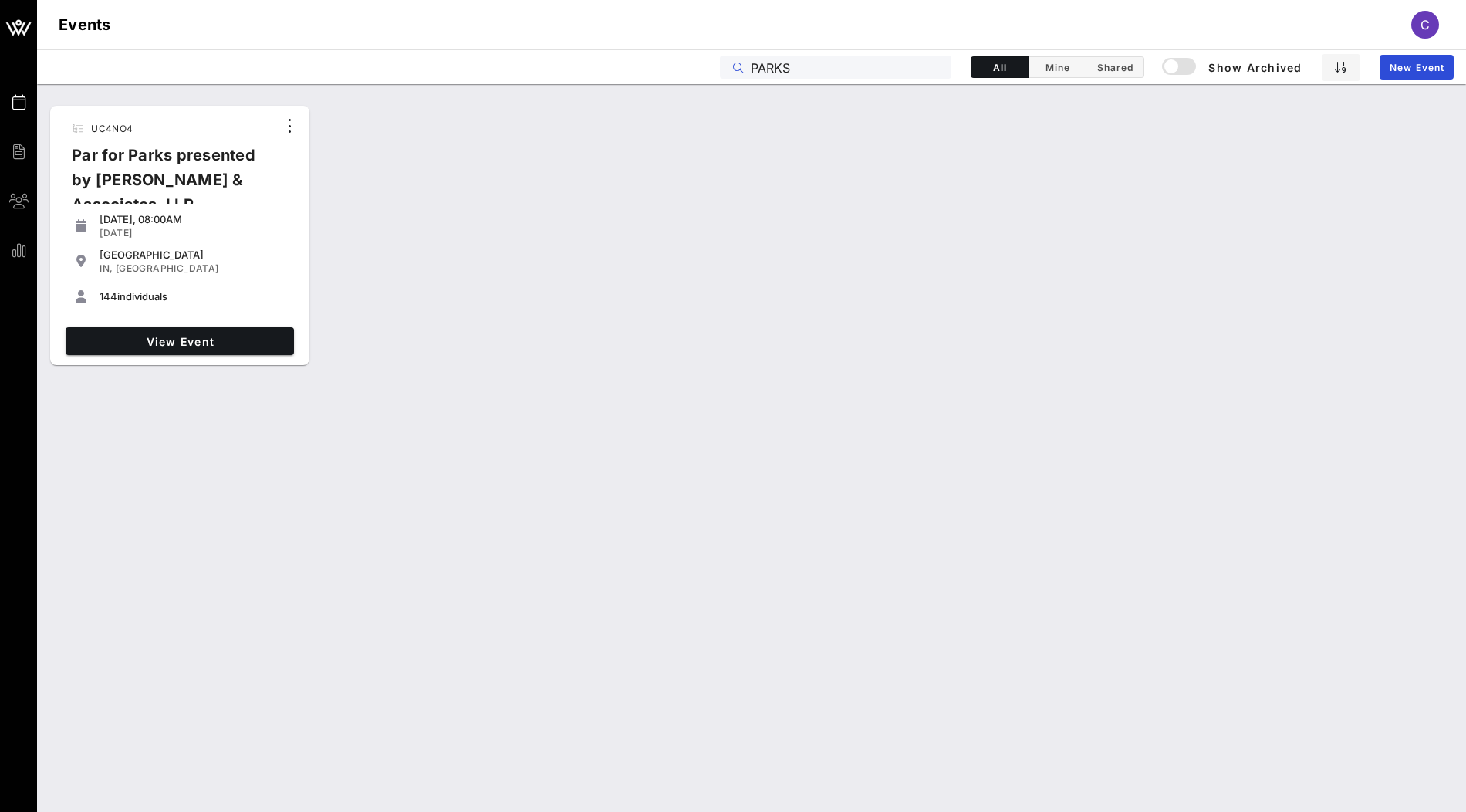
drag, startPoint x: 812, startPoint y: 65, endPoint x: 723, endPoint y: 65, distance: 89.0
click at [725, 65] on div "PARKS" at bounding box center [835, 67] width 232 height 23
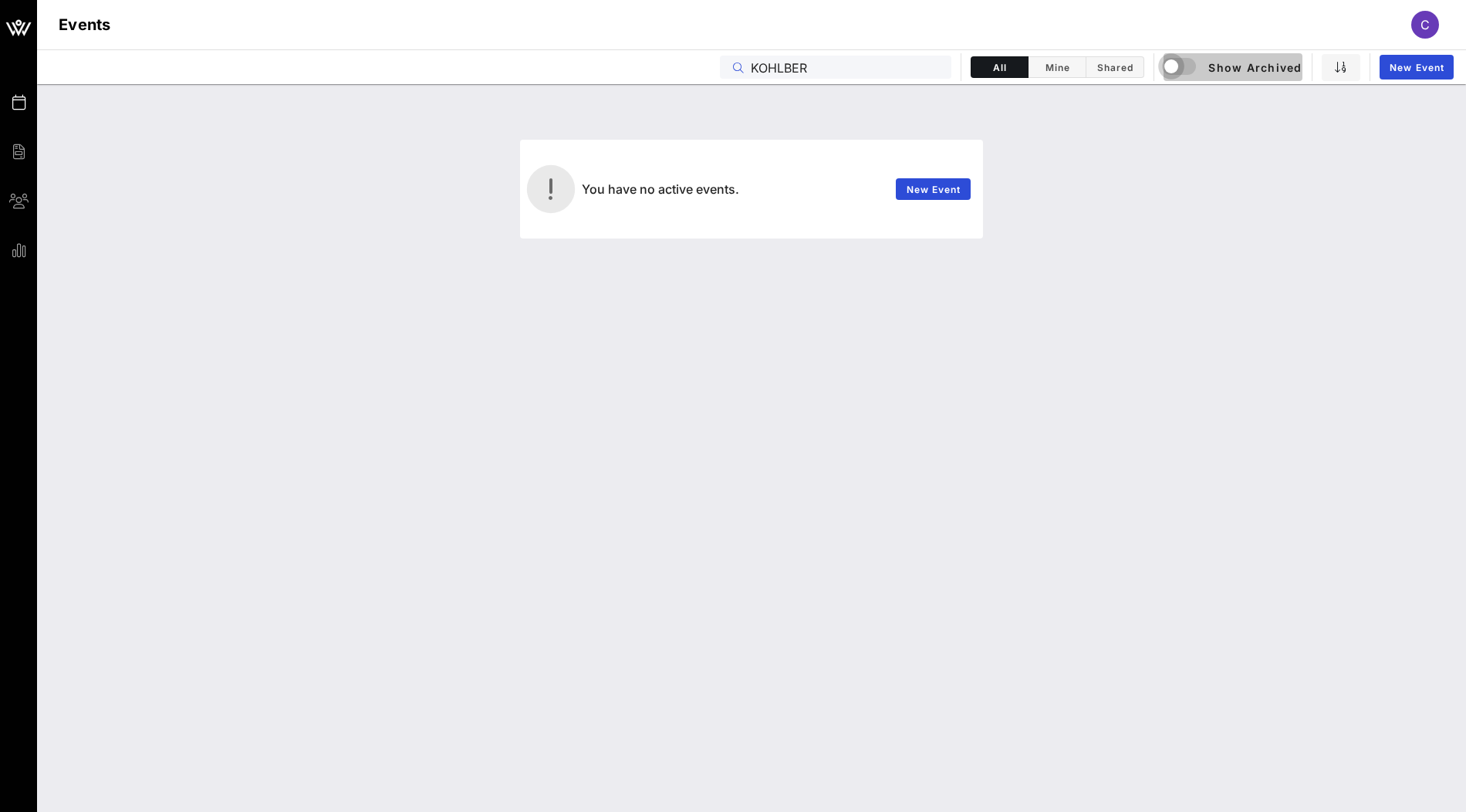
click at [1181, 74] on div "button" at bounding box center [1171, 66] width 22 height 22
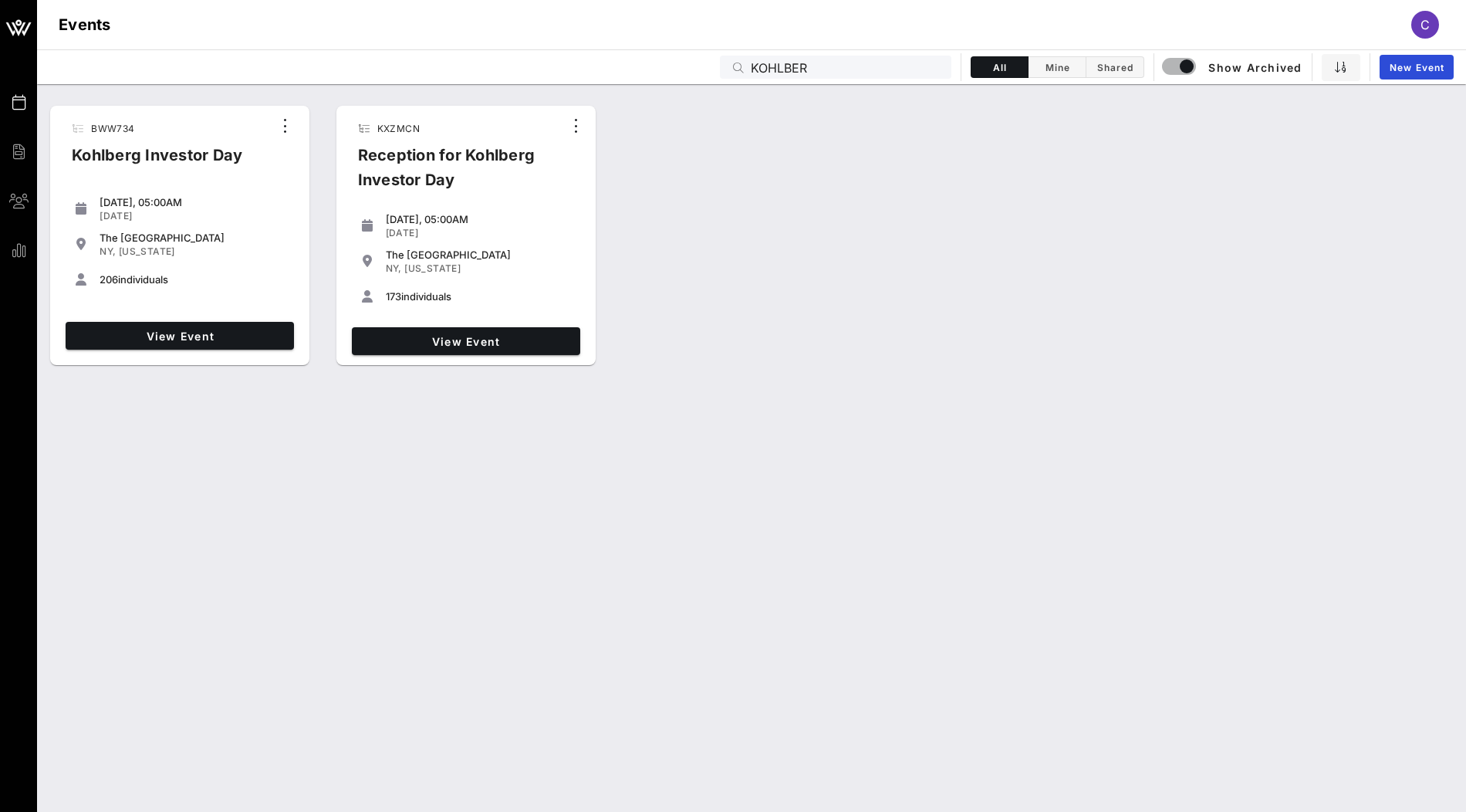
click at [105, 277] on span "206" at bounding box center [108, 279] width 18 height 12
copy span "206"
drag, startPoint x: 812, startPoint y: 66, endPoint x: 747, endPoint y: 66, distance: 65.0
click at [747, 66] on div "KOHLBER" at bounding box center [835, 67] width 232 height 23
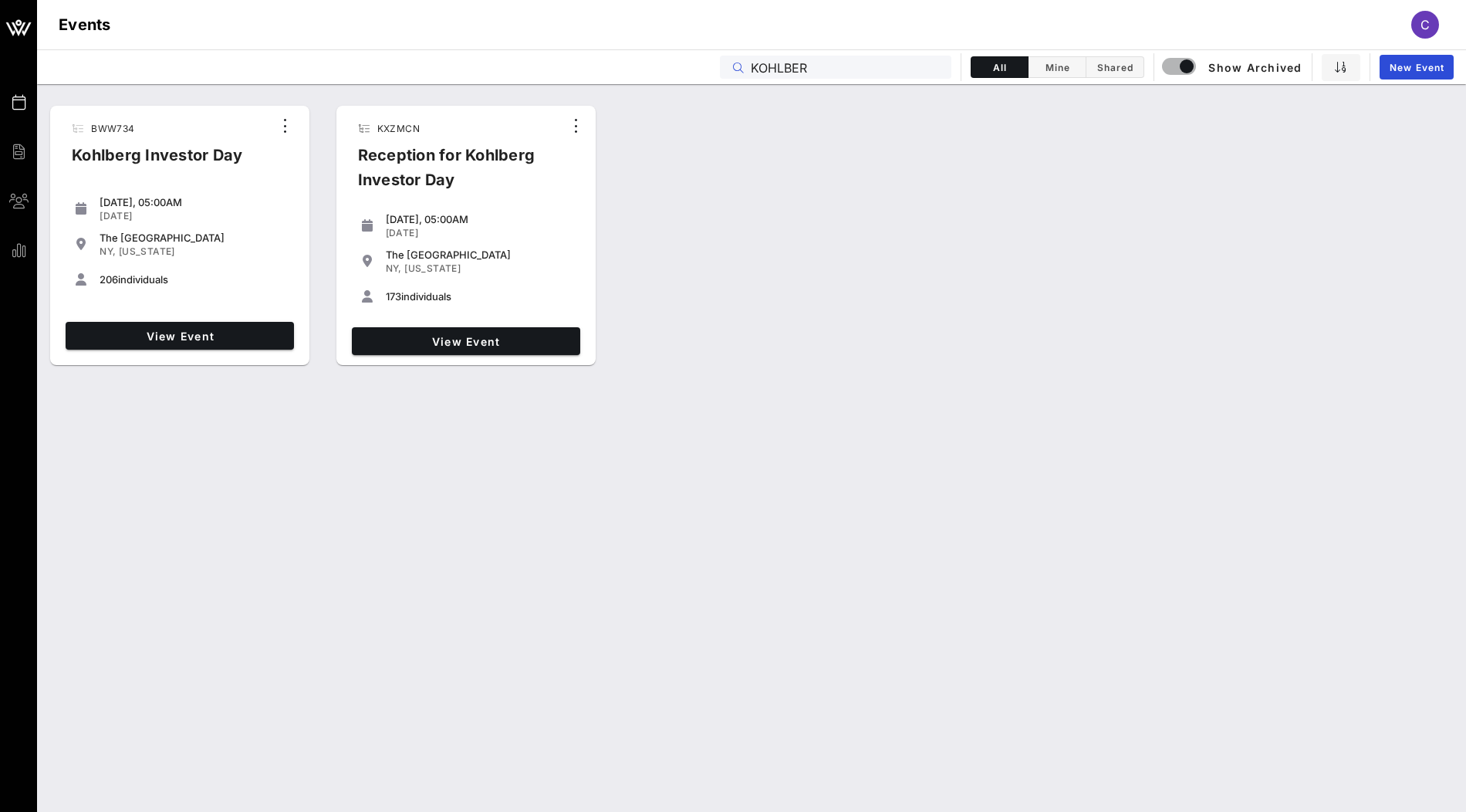
paste input "[PERSON_NAME] American Dance Theater (2025)"
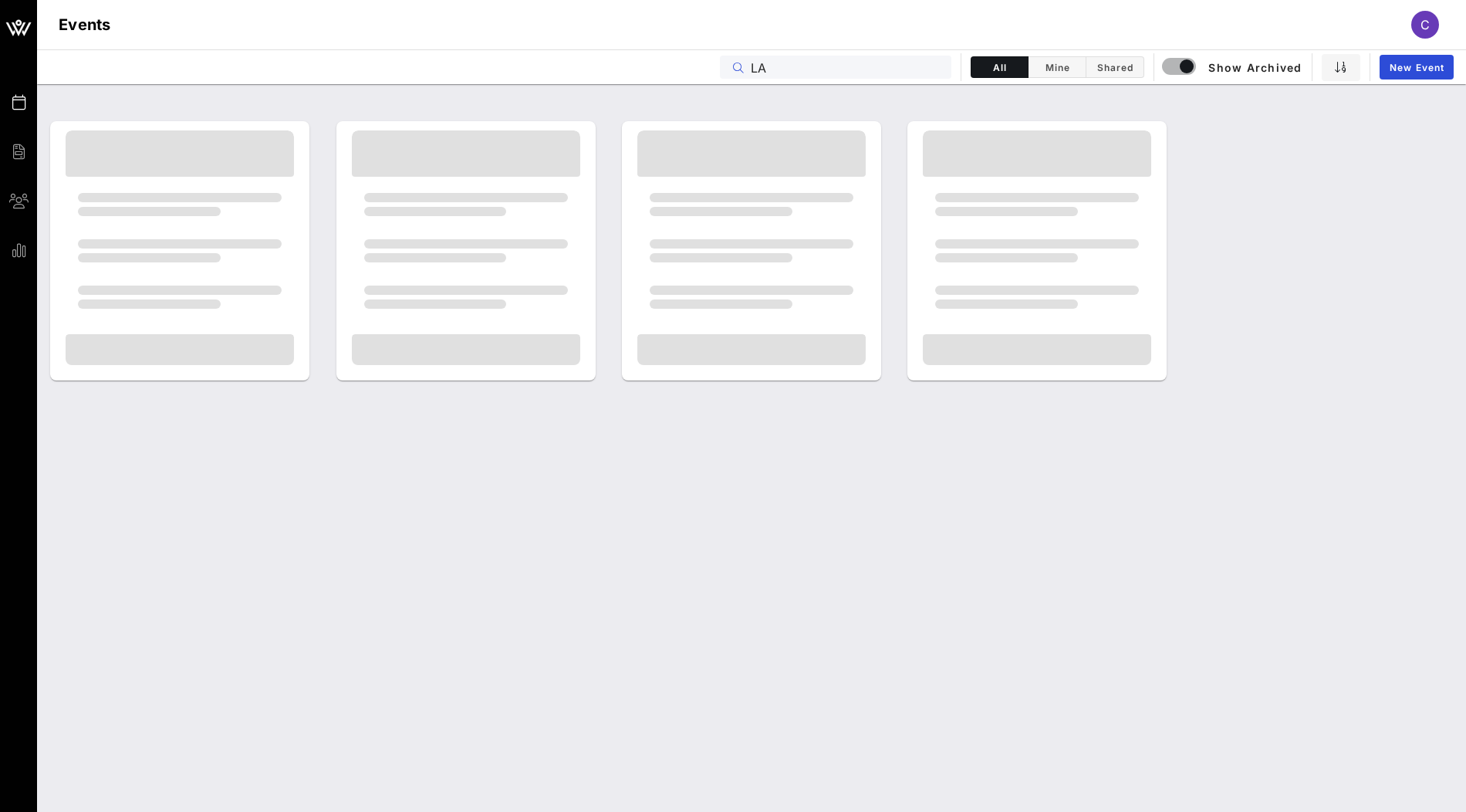
type input "L"
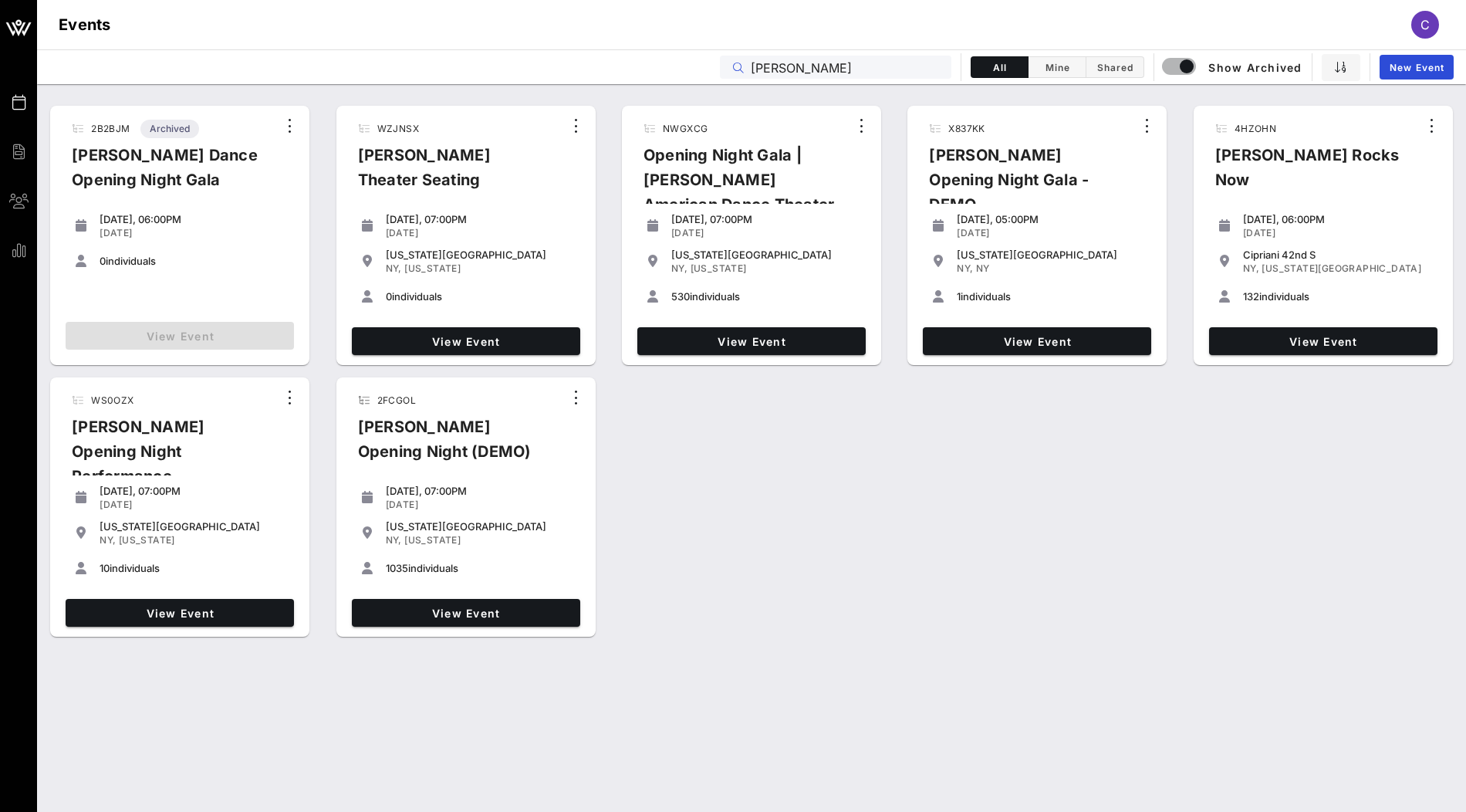
click at [397, 566] on span "1035" at bounding box center [396, 568] width 22 height 12
copy span "1035"
click at [815, 67] on input "[PERSON_NAME]" at bounding box center [847, 67] width 191 height 20
paste input "HappyCo"
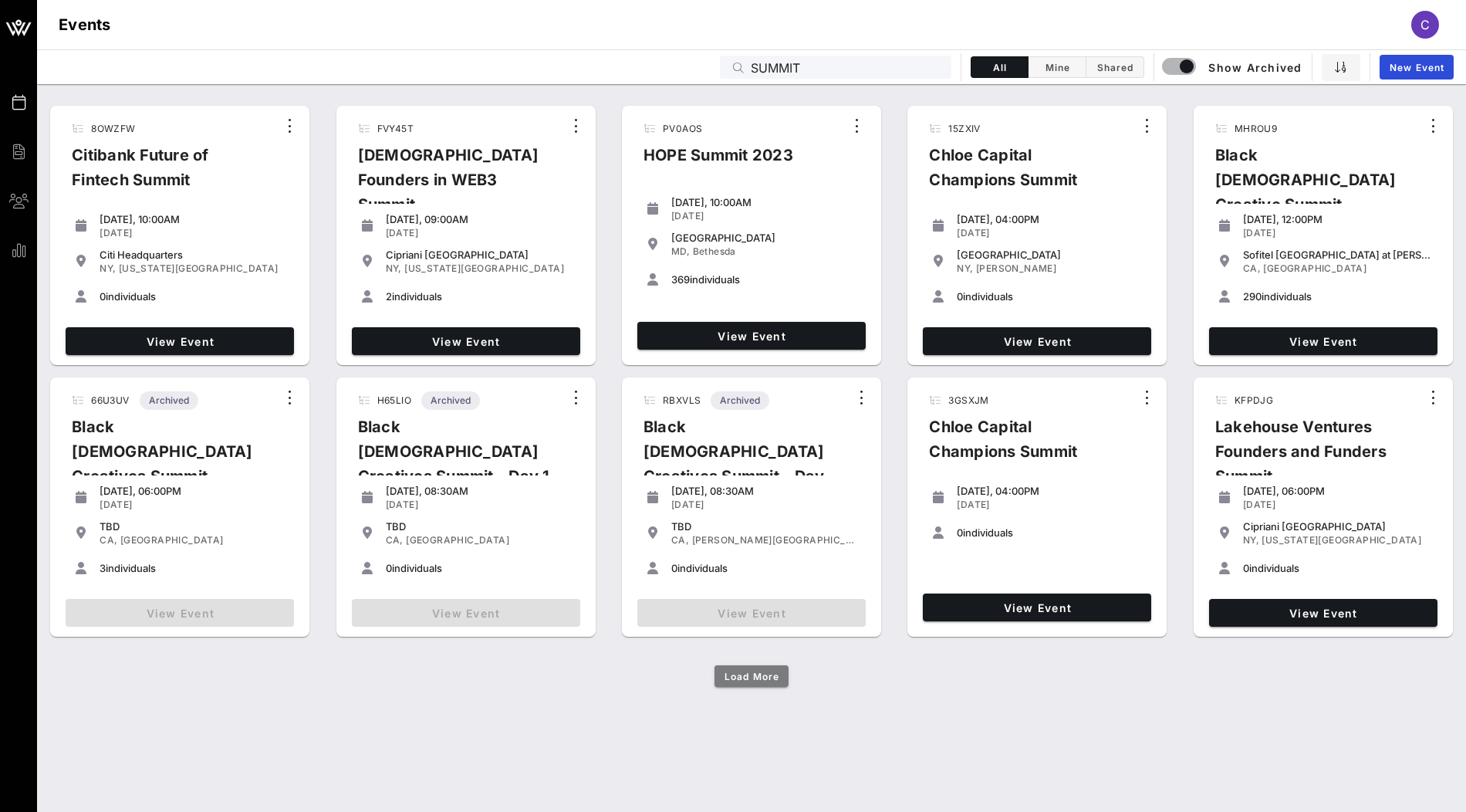
click at [747, 678] on span "Load More" at bounding box center [751, 677] width 55 height 11
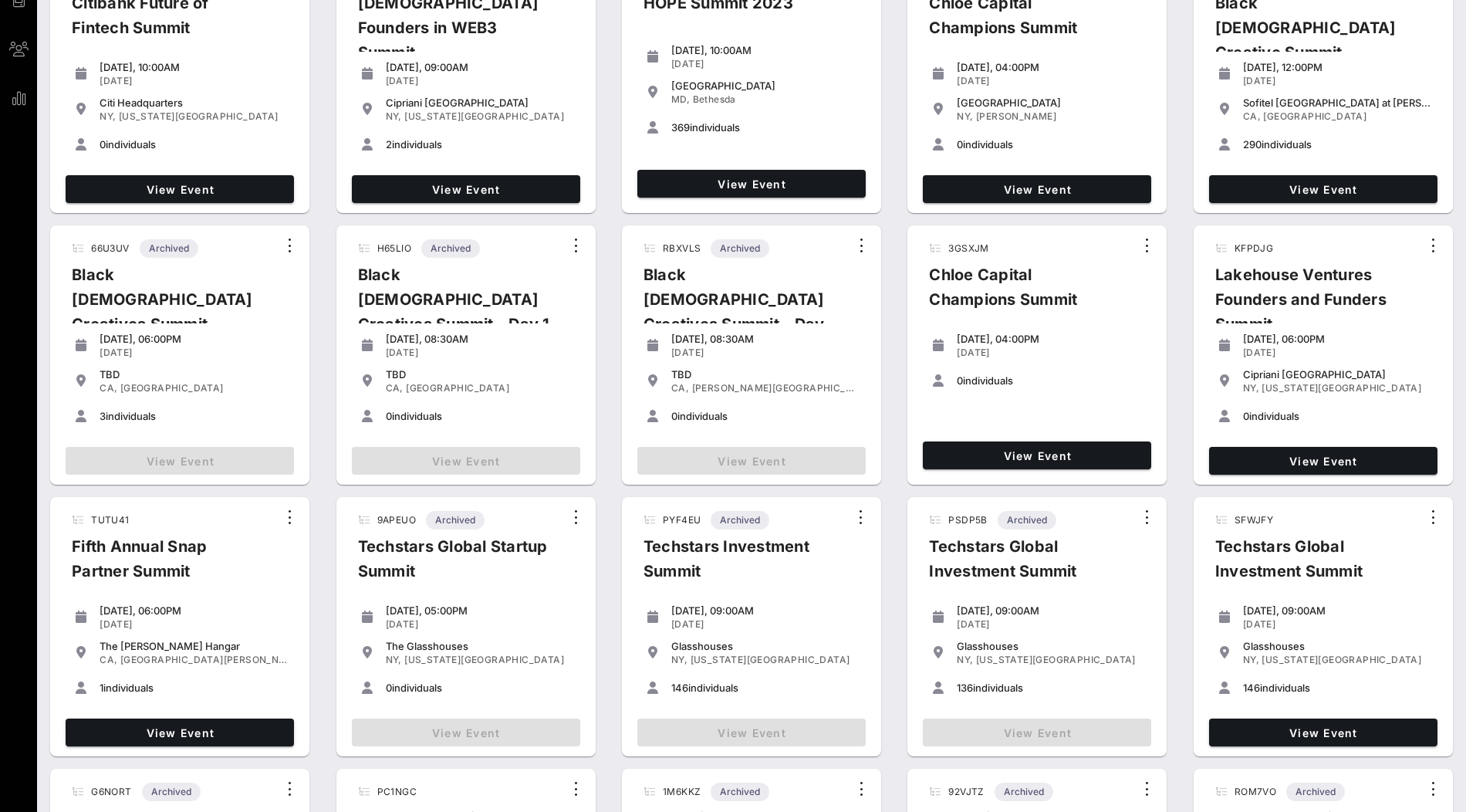
scroll to position [457, 0]
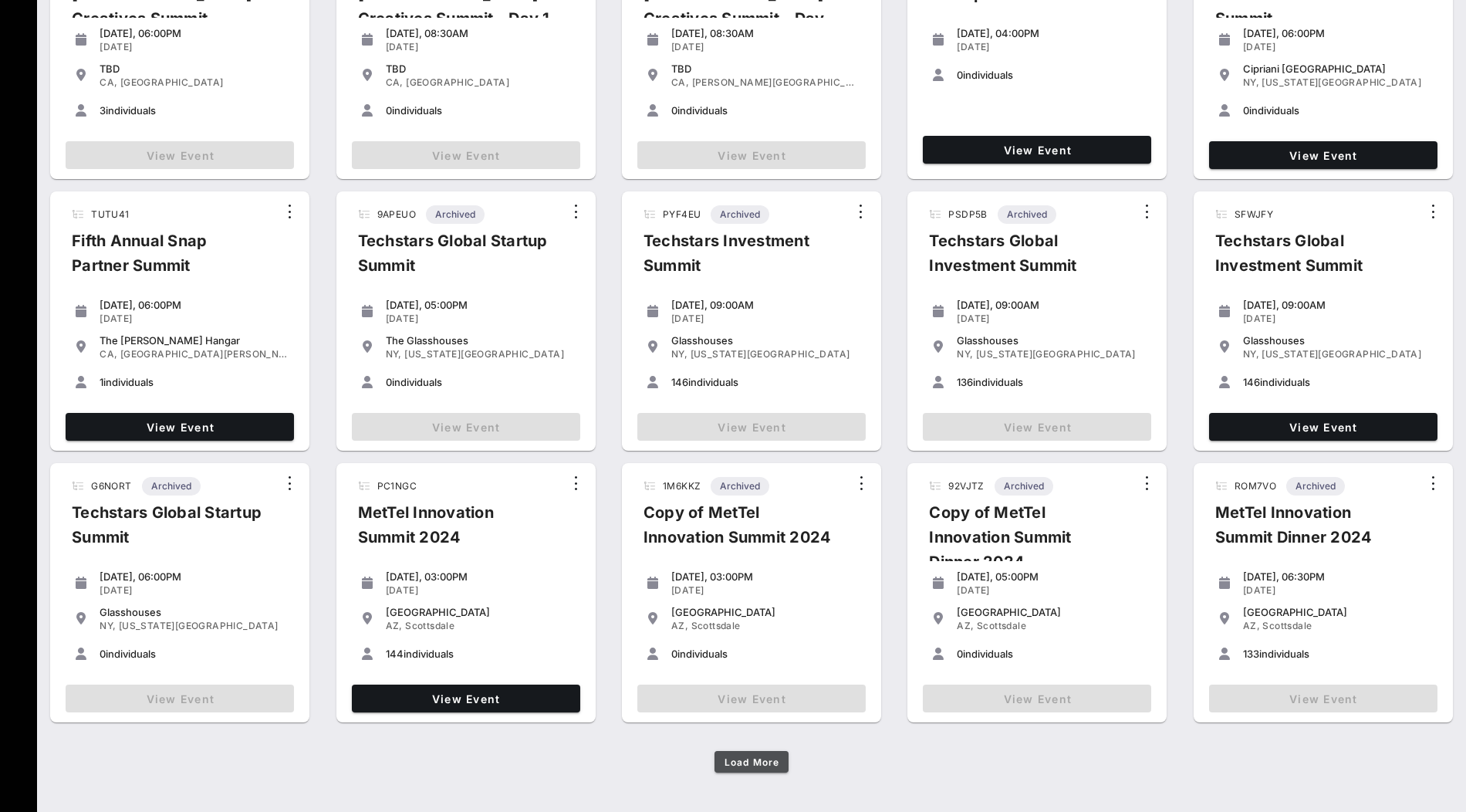
click at [757, 763] on span "Load More" at bounding box center [751, 761] width 55 height 11
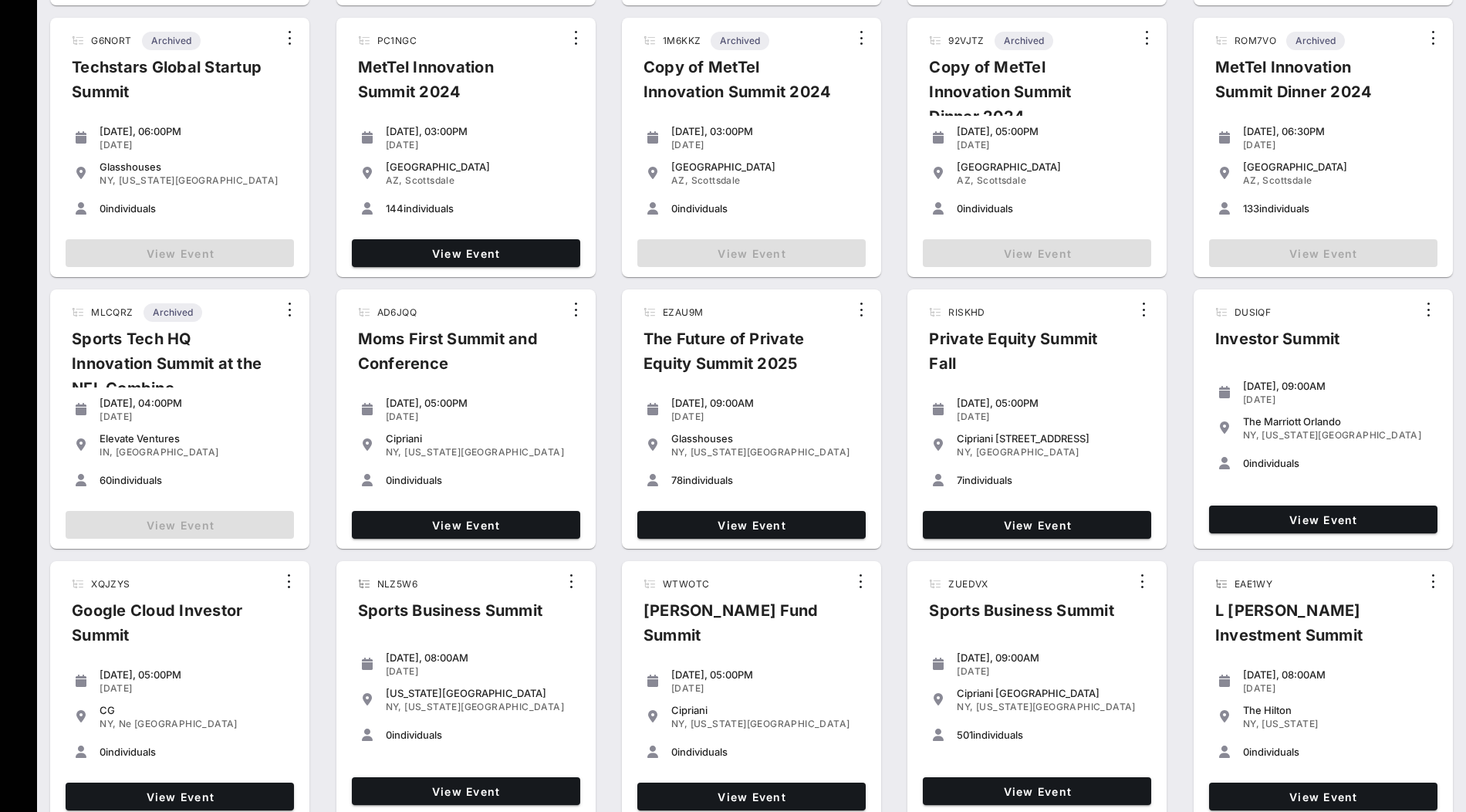
scroll to position [1001, 0]
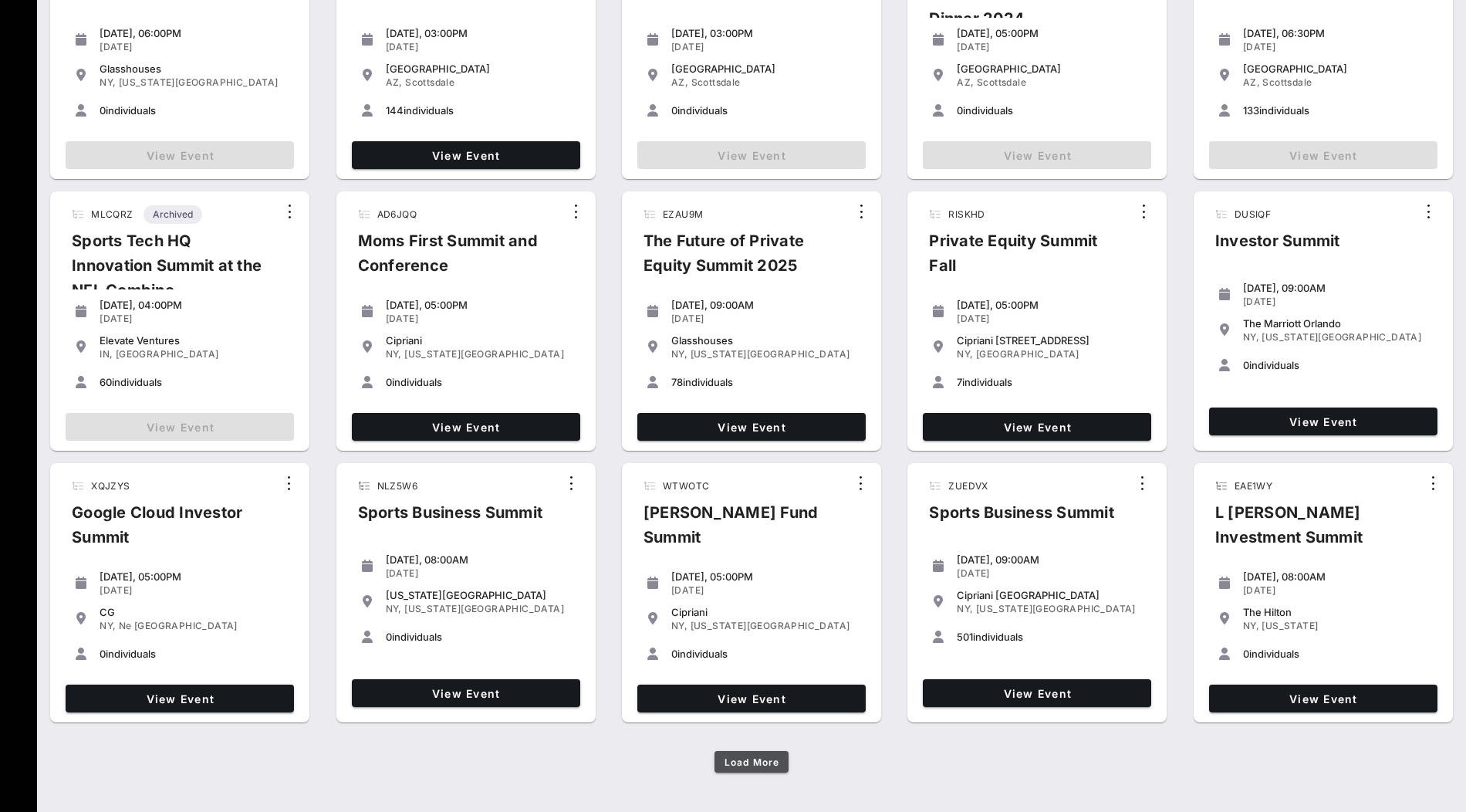
click at [760, 764] on span "Load More" at bounding box center [751, 761] width 55 height 11
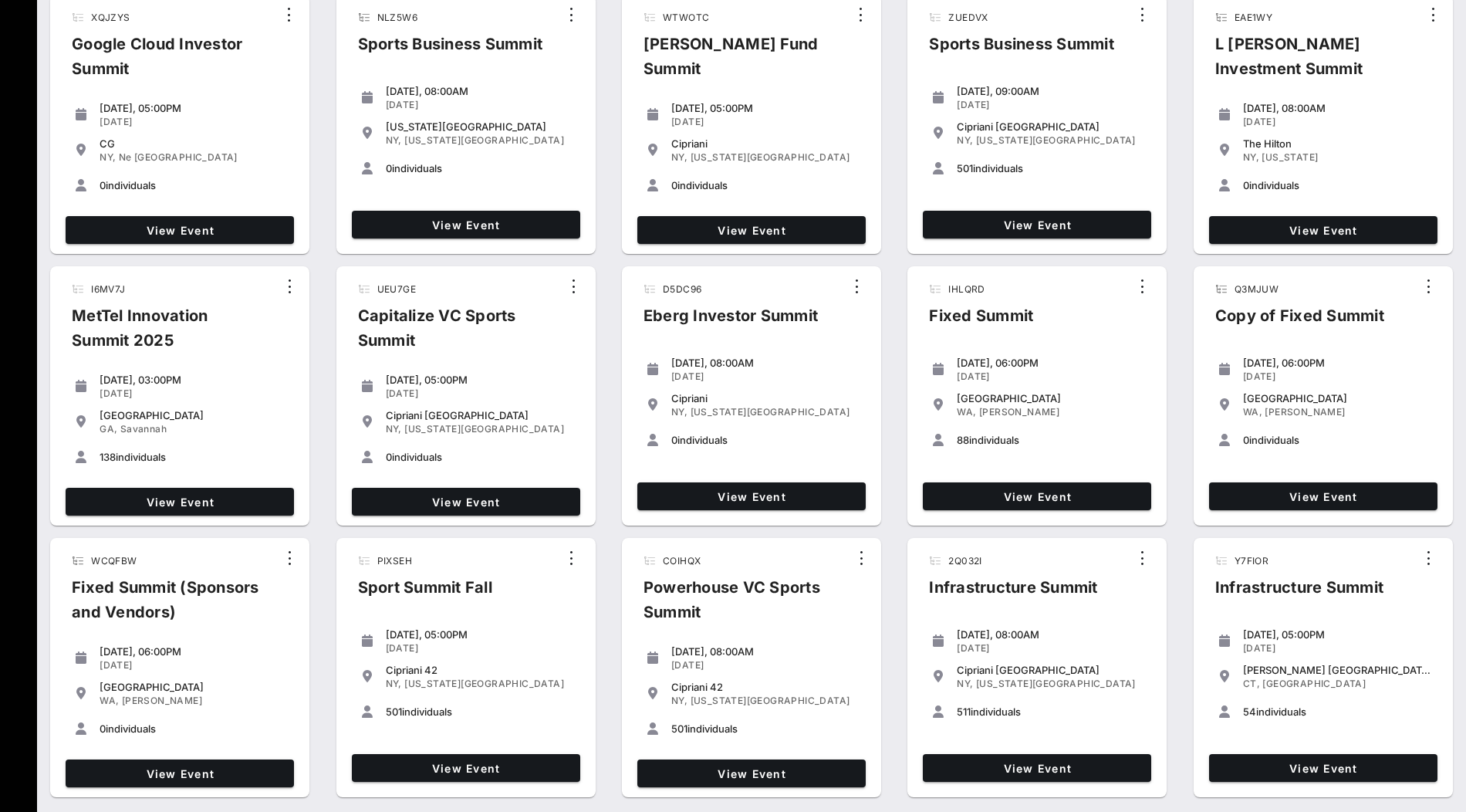
scroll to position [1544, 0]
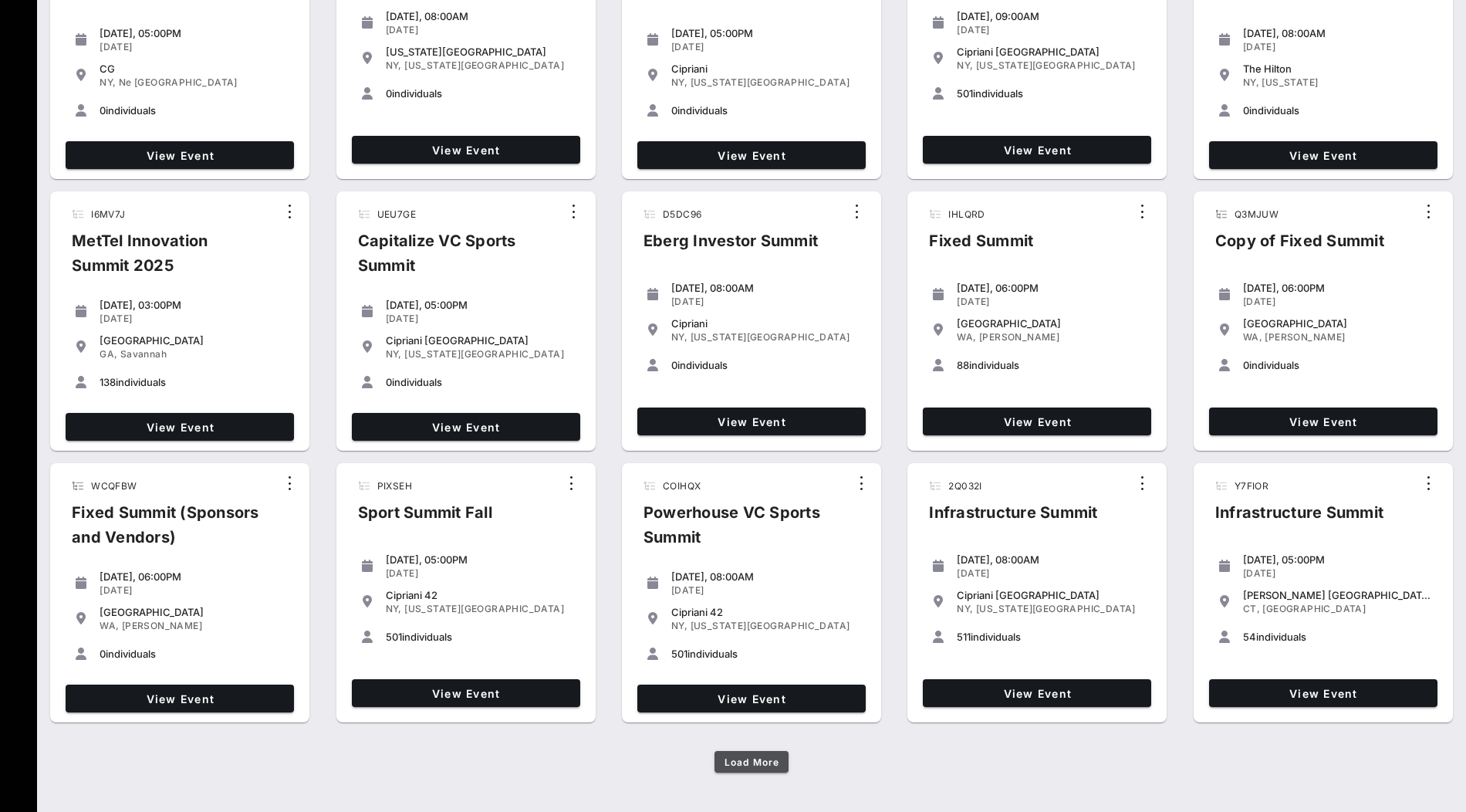
click at [756, 761] on span "Load More" at bounding box center [751, 761] width 55 height 11
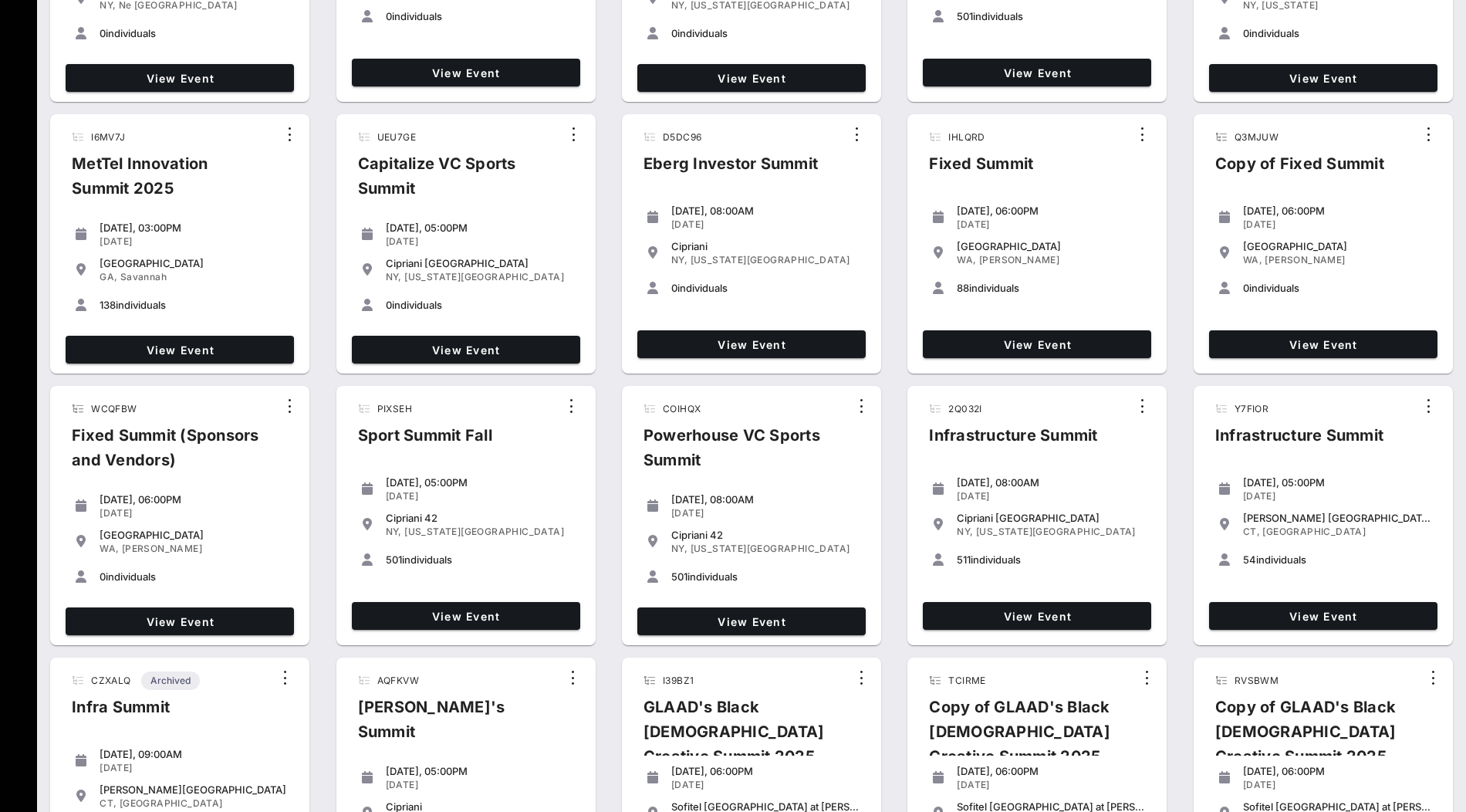
scroll to position [1619, 0]
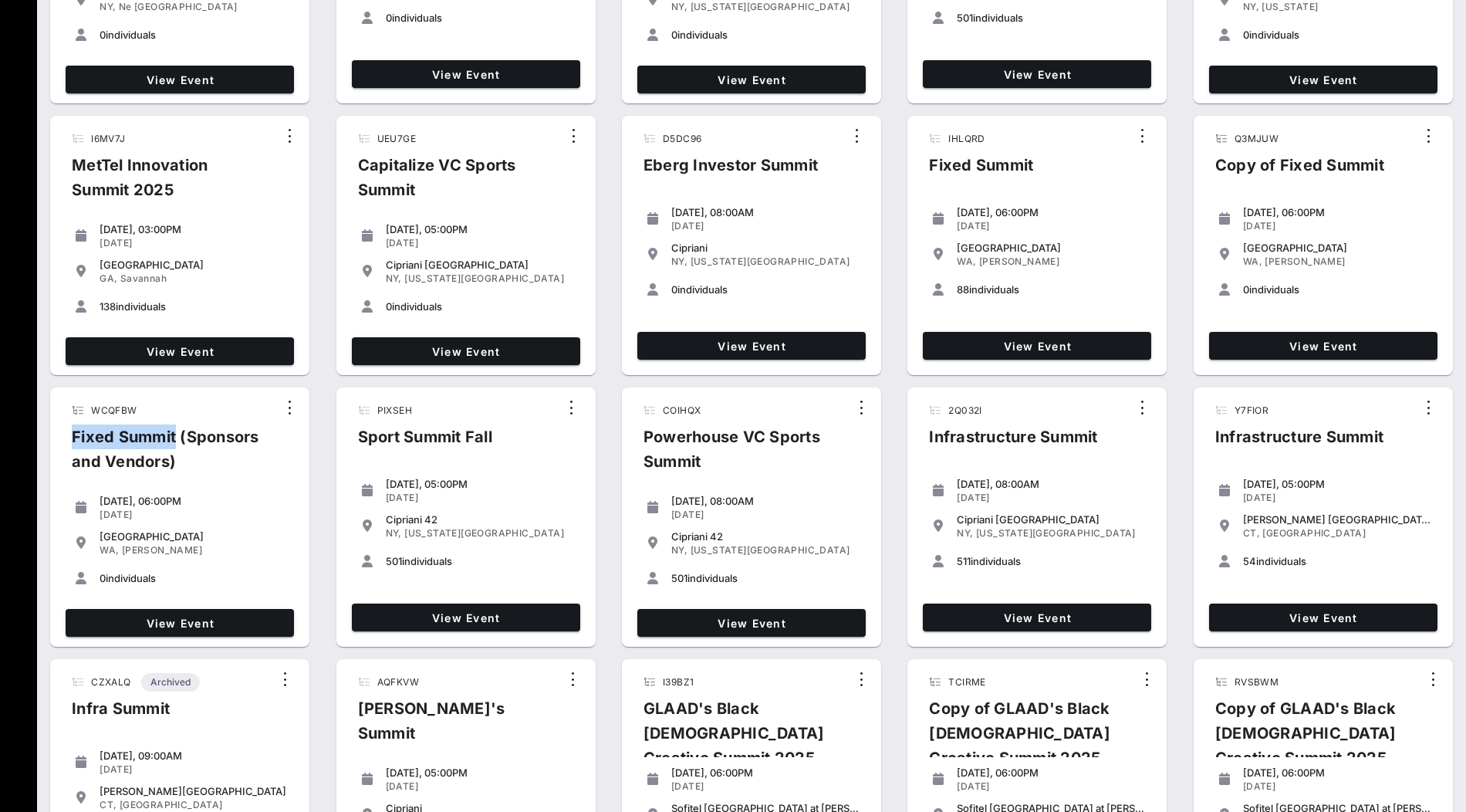
drag, startPoint x: 175, startPoint y: 435, endPoint x: 72, endPoint y: 431, distance: 103.1
click at [72, 431] on div "Fixed Summit (Sponsors and Vendors)" at bounding box center [168, 455] width 218 height 62
copy div "Fixed Summit"
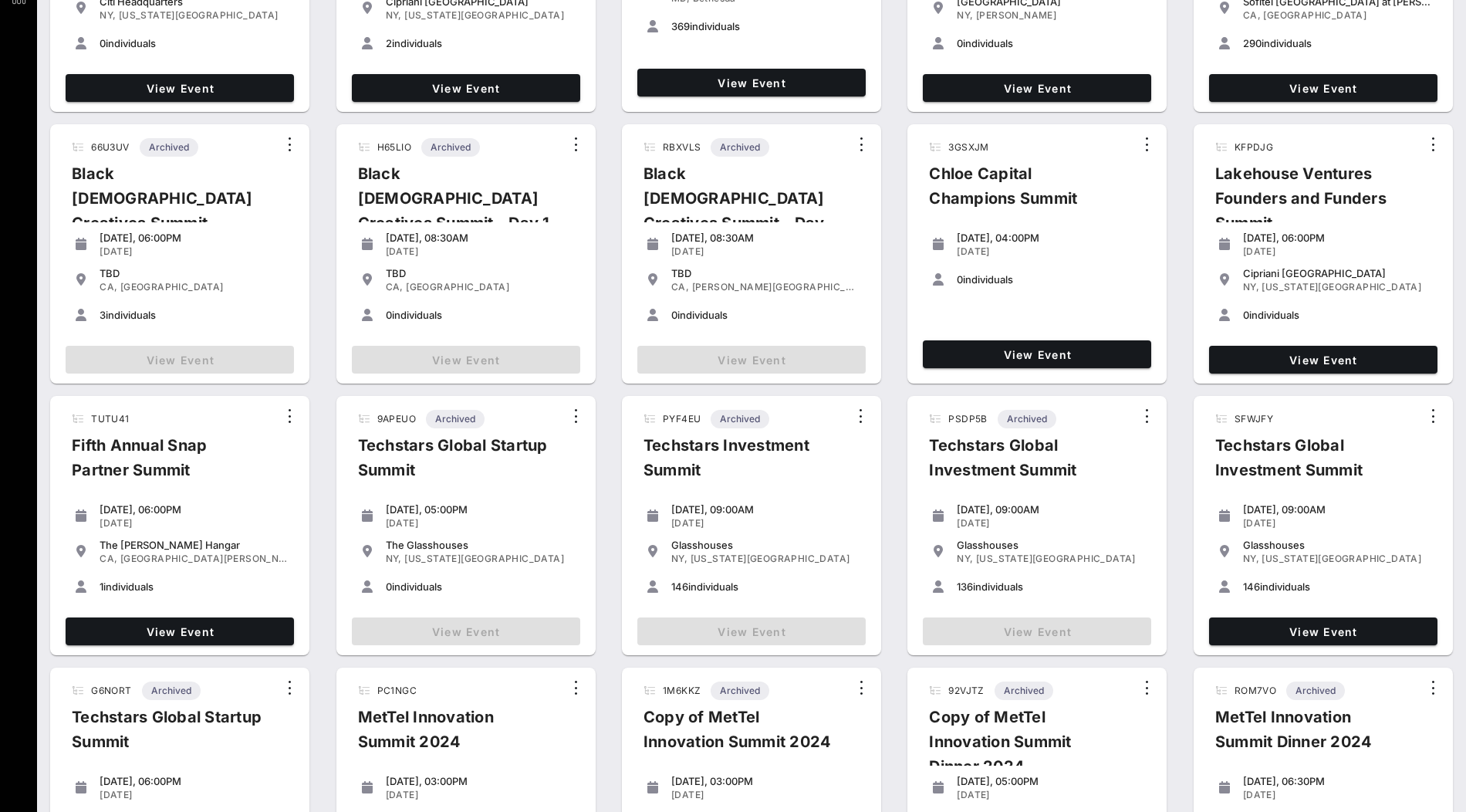
scroll to position [0, 0]
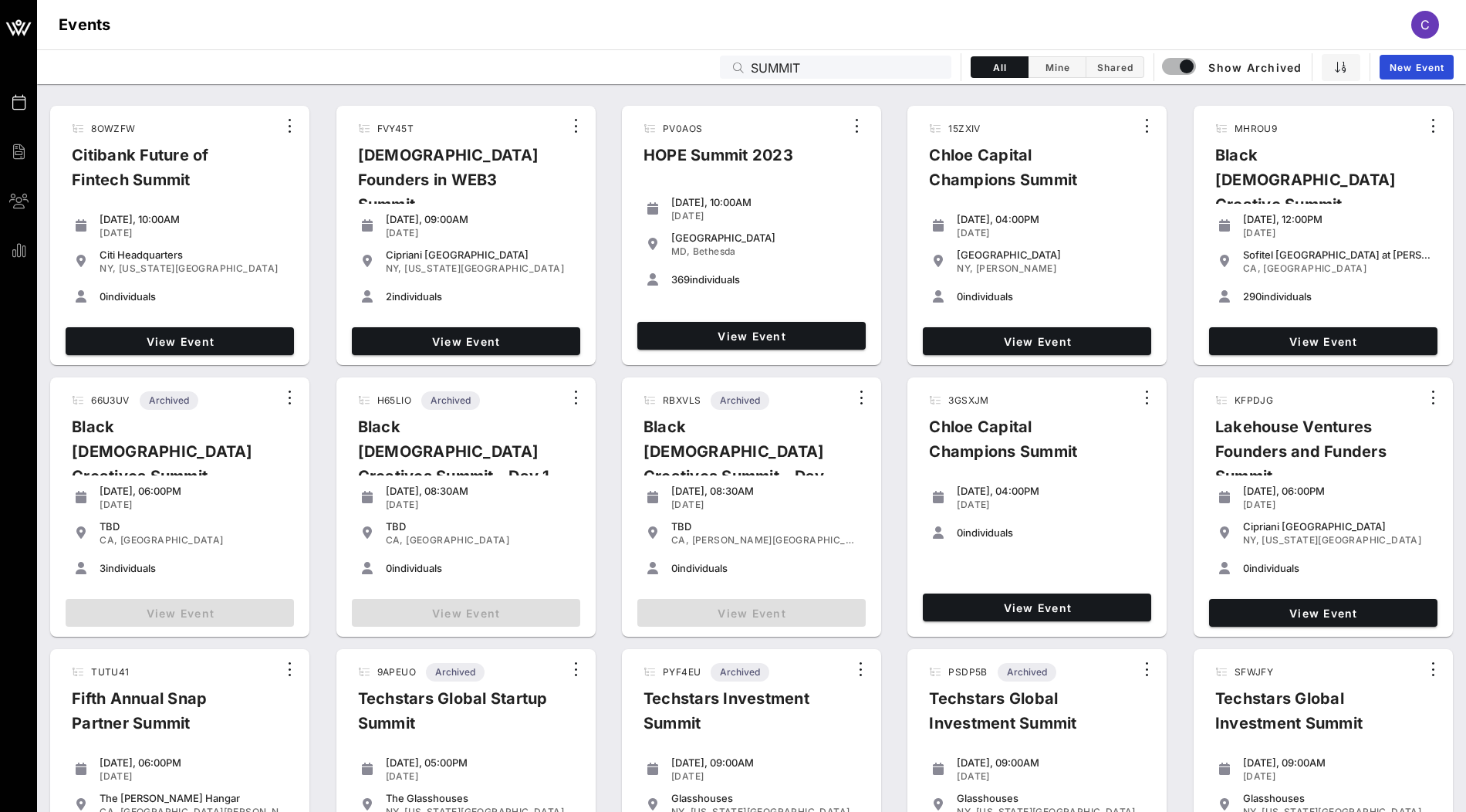
click at [800, 68] on input "SUMMIT" at bounding box center [847, 67] width 191 height 20
paste input "Fixed Summit"
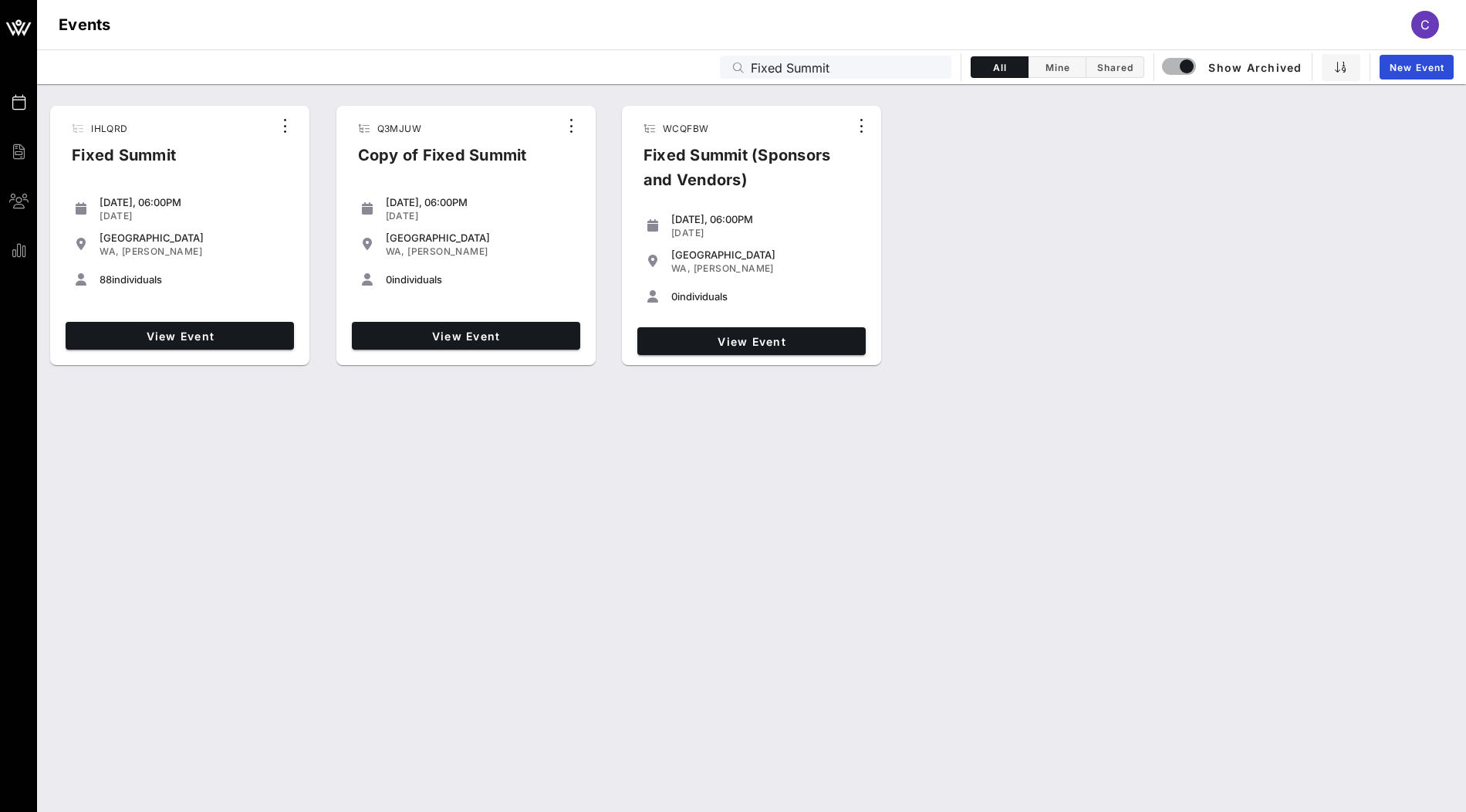
click at [104, 278] on span "88" at bounding box center [105, 279] width 12 height 12
copy span "88"
drag, startPoint x: 840, startPoint y: 73, endPoint x: 711, endPoint y: 73, distance: 129.0
click at [711, 73] on div "Events Fixed Summit All Mine Shared Show Archived New Event" at bounding box center [751, 67] width 1429 height 34
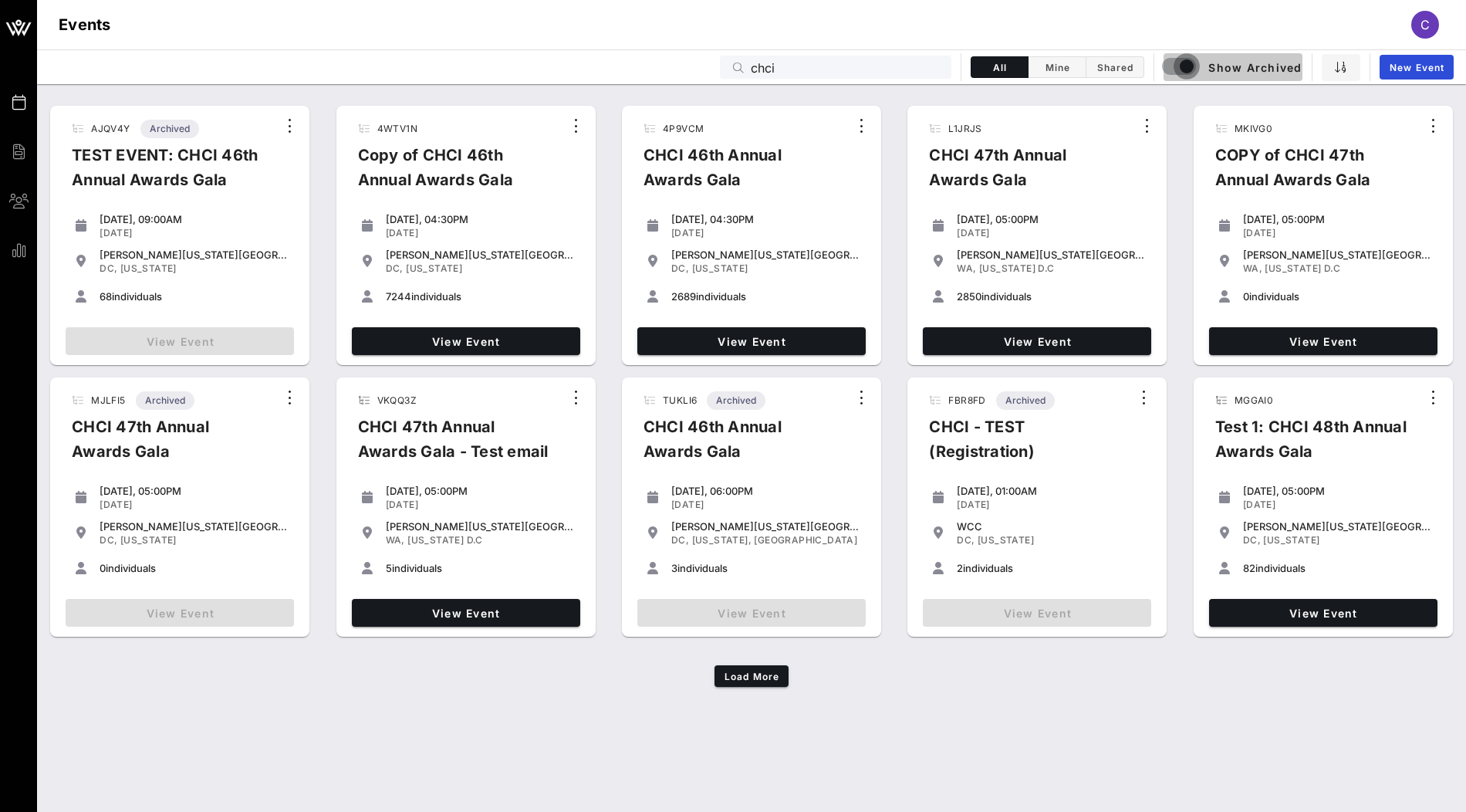
click at [1176, 71] on div "button" at bounding box center [1186, 66] width 22 height 22
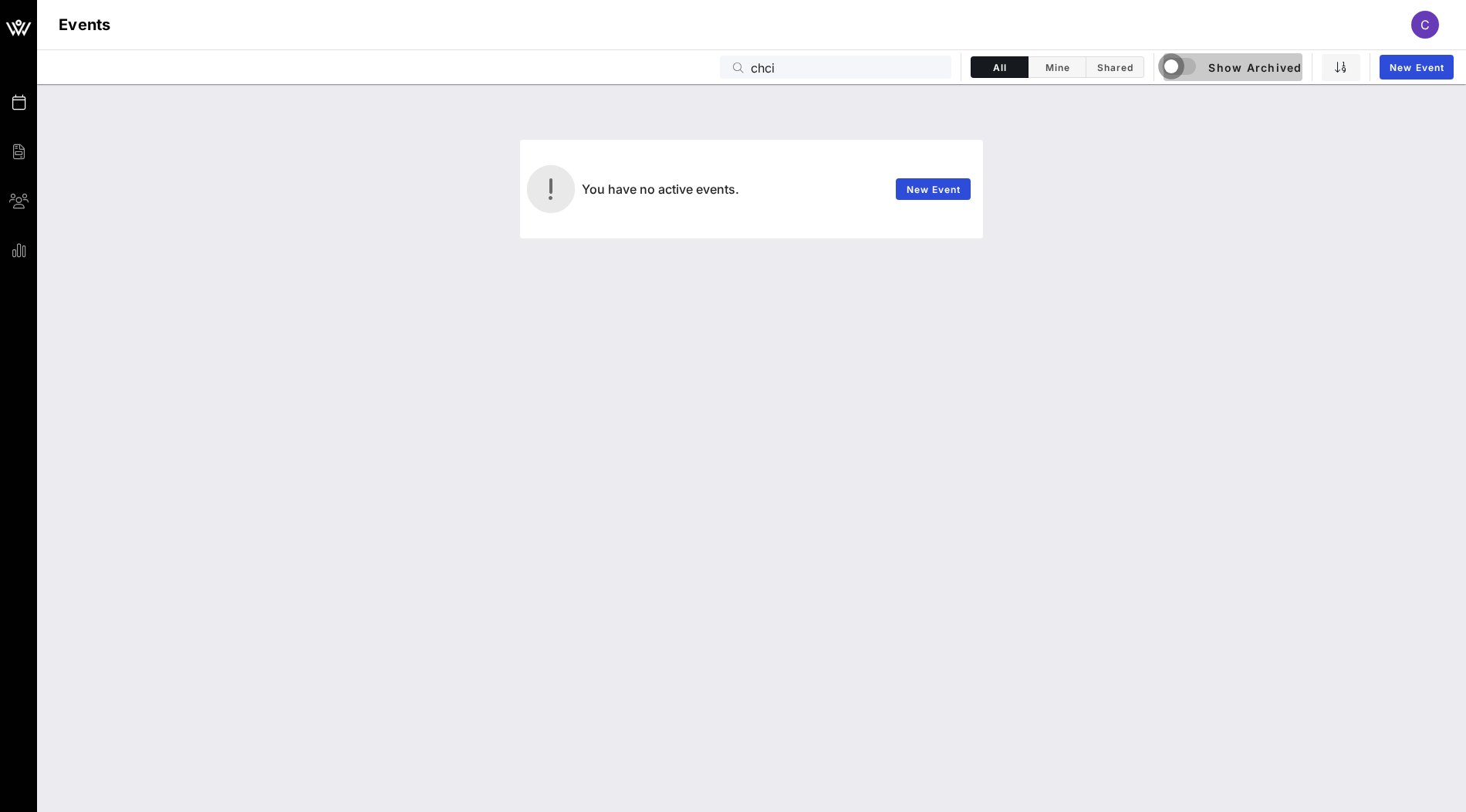
click at [1171, 71] on div "button" at bounding box center [1171, 66] width 22 height 22
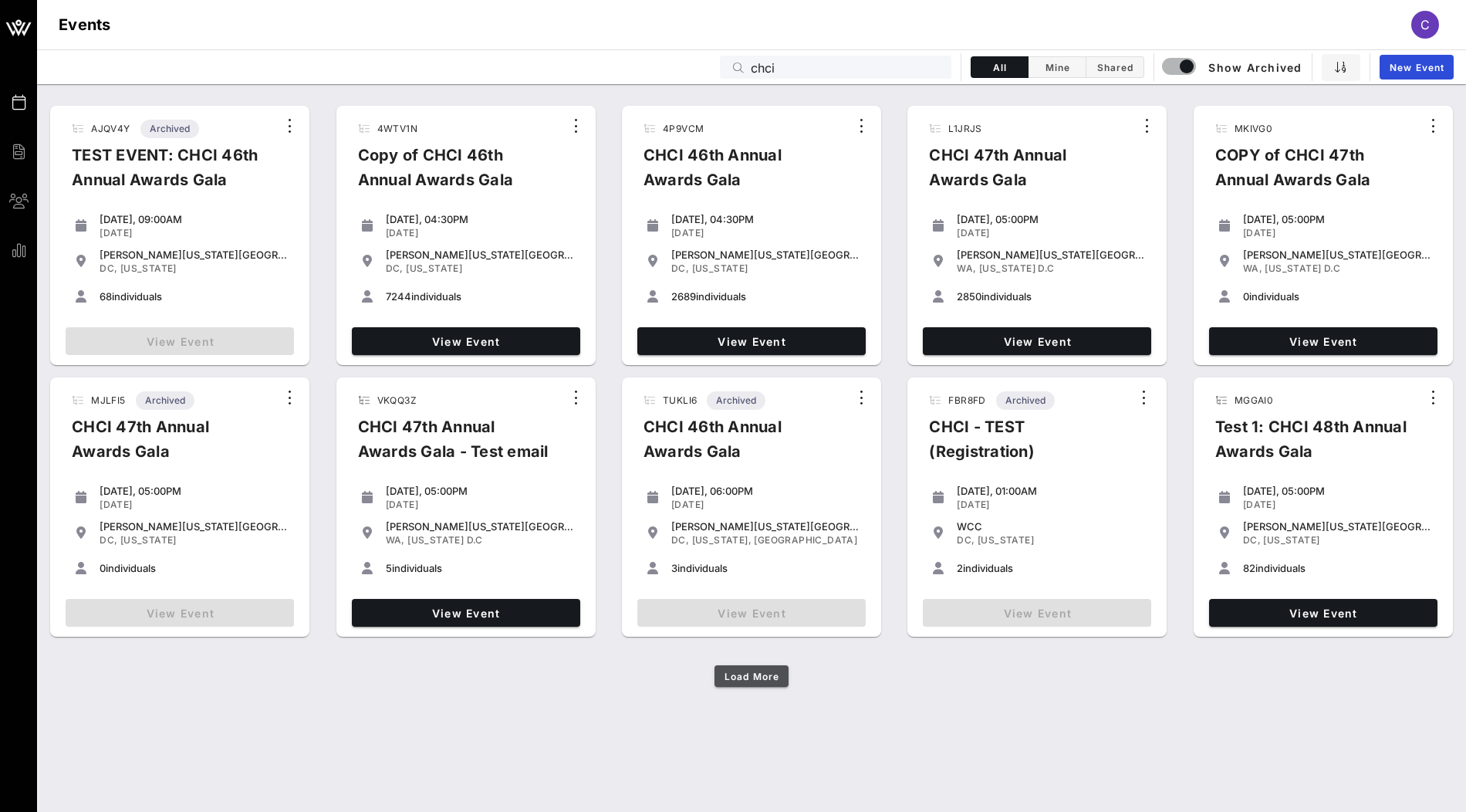
click at [761, 685] on button "Load More" at bounding box center [752, 676] width 74 height 22
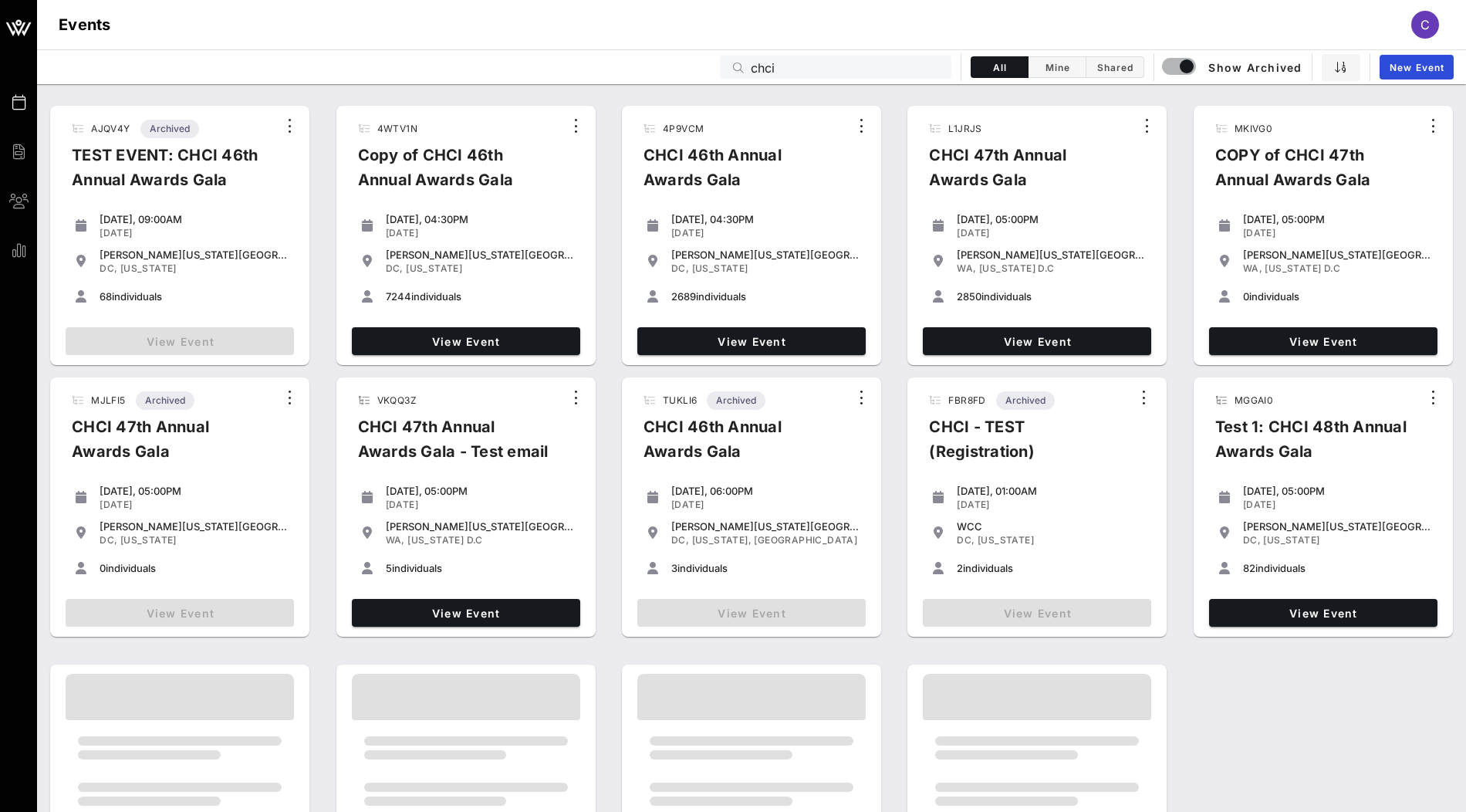
scroll to position [103, 0]
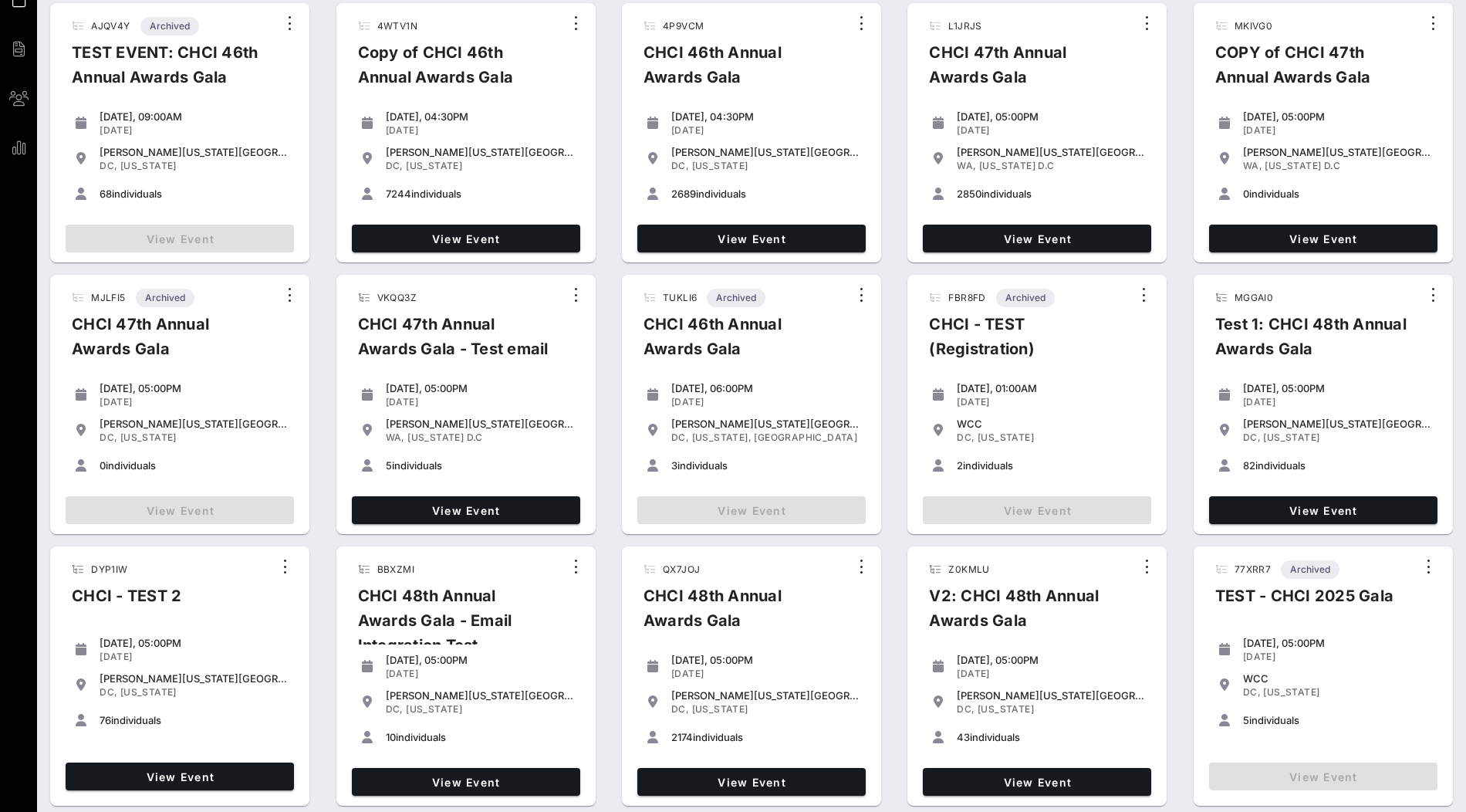
click at [682, 735] on span "2174" at bounding box center [681, 737] width 22 height 12
copy span "2174"
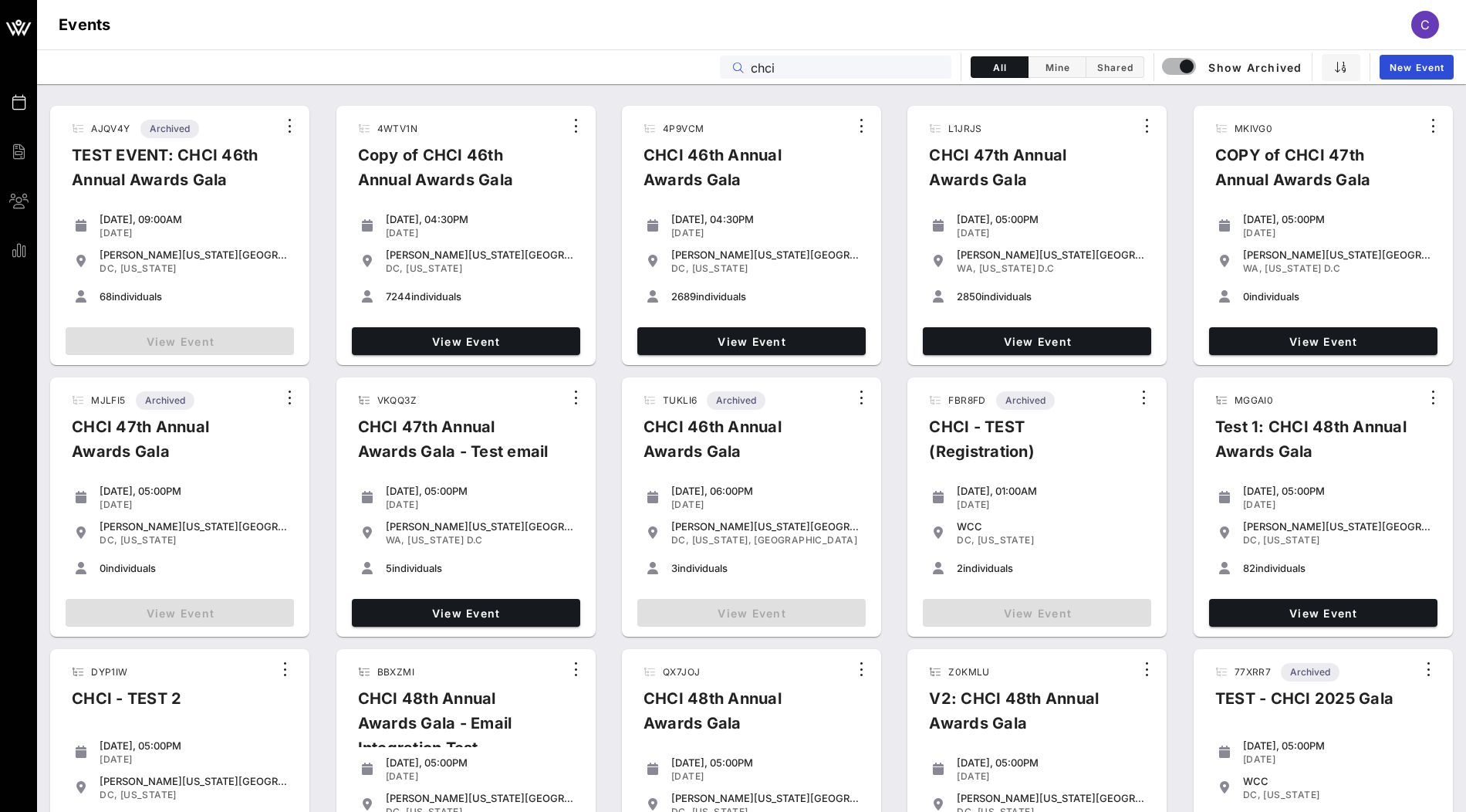
click at [873, 67] on input "chci" at bounding box center [847, 67] width 191 height 20
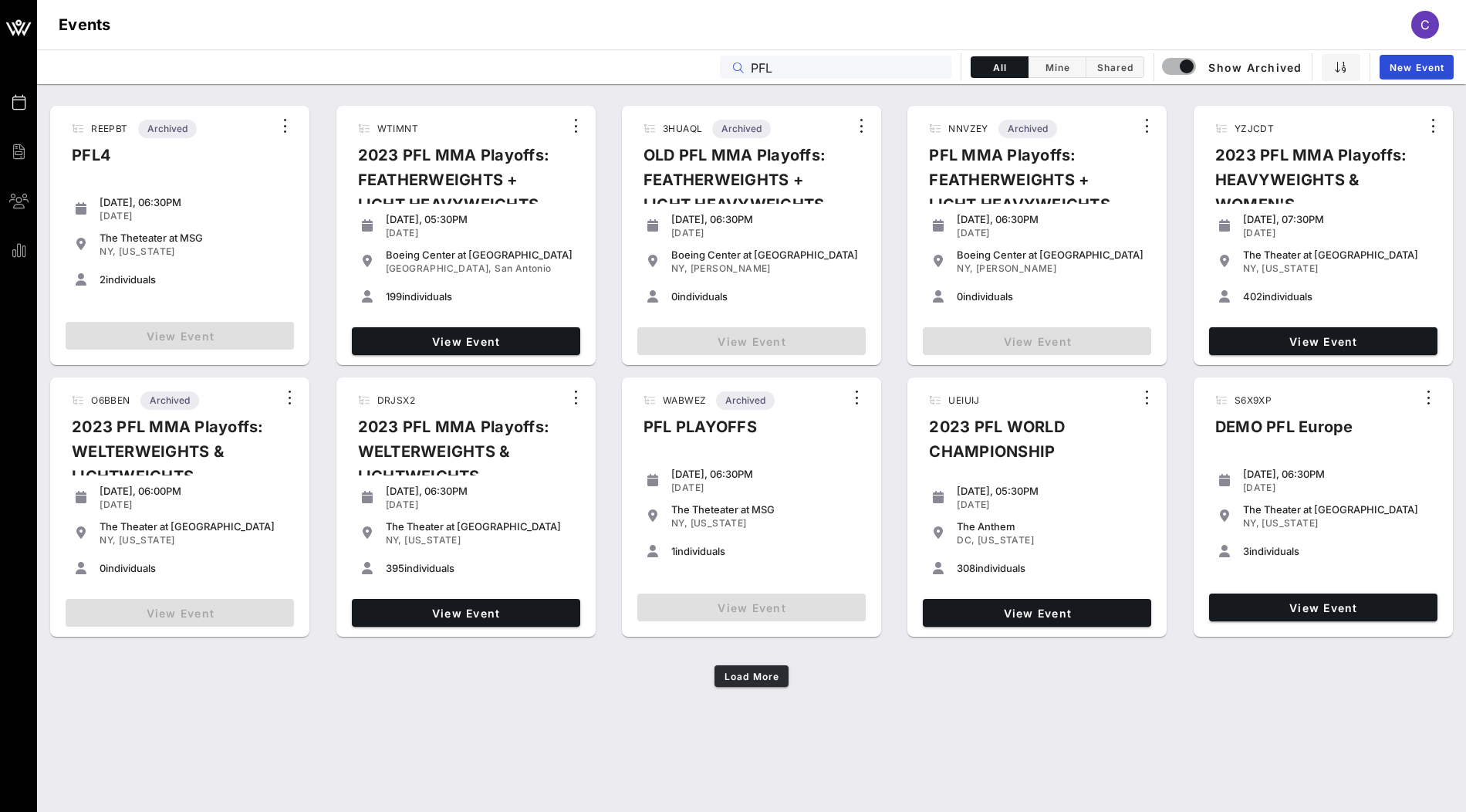
type input "PFL"
click at [763, 681] on button "Load More" at bounding box center [752, 676] width 74 height 22
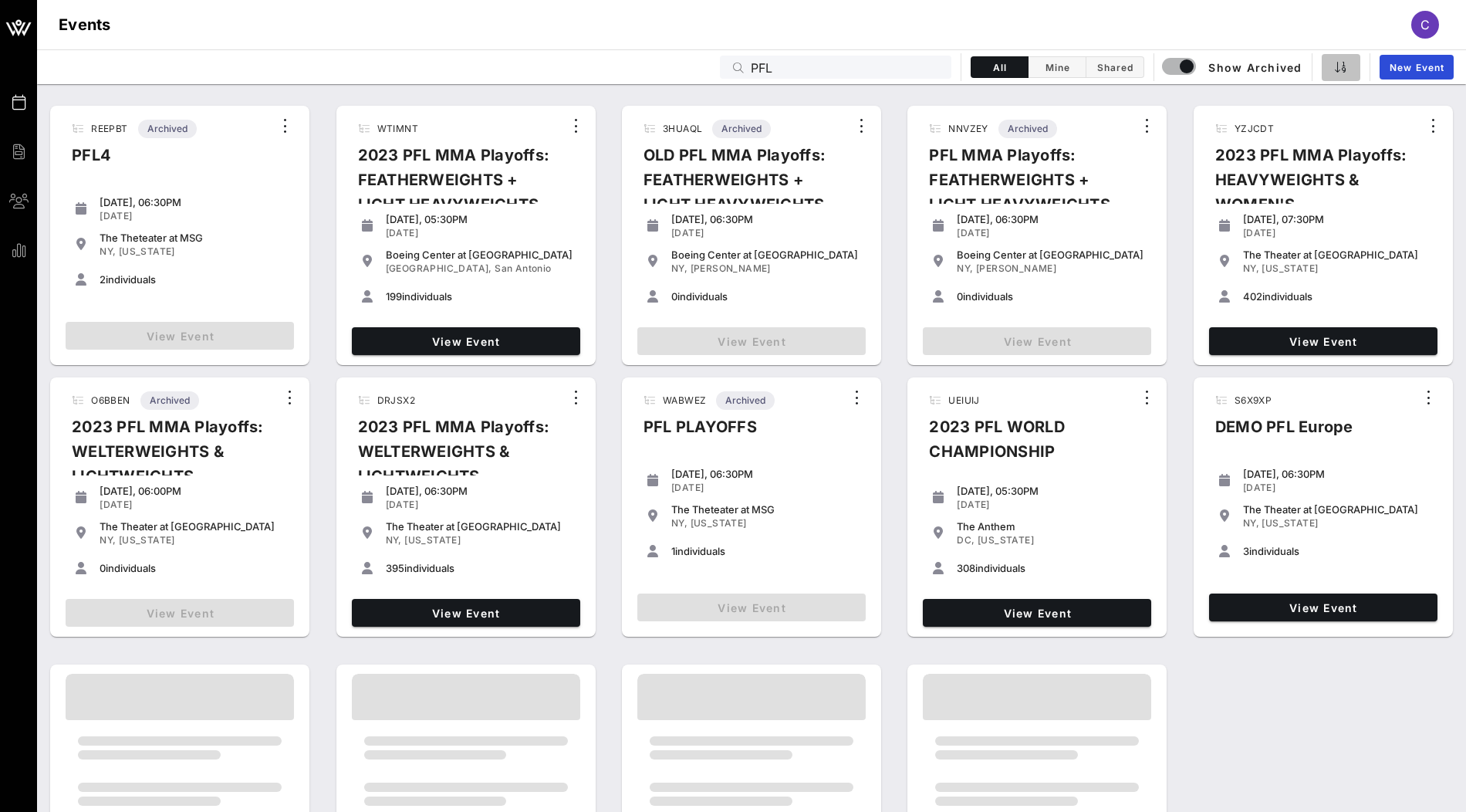
click at [1348, 65] on span "button" at bounding box center [1341, 67] width 19 height 12
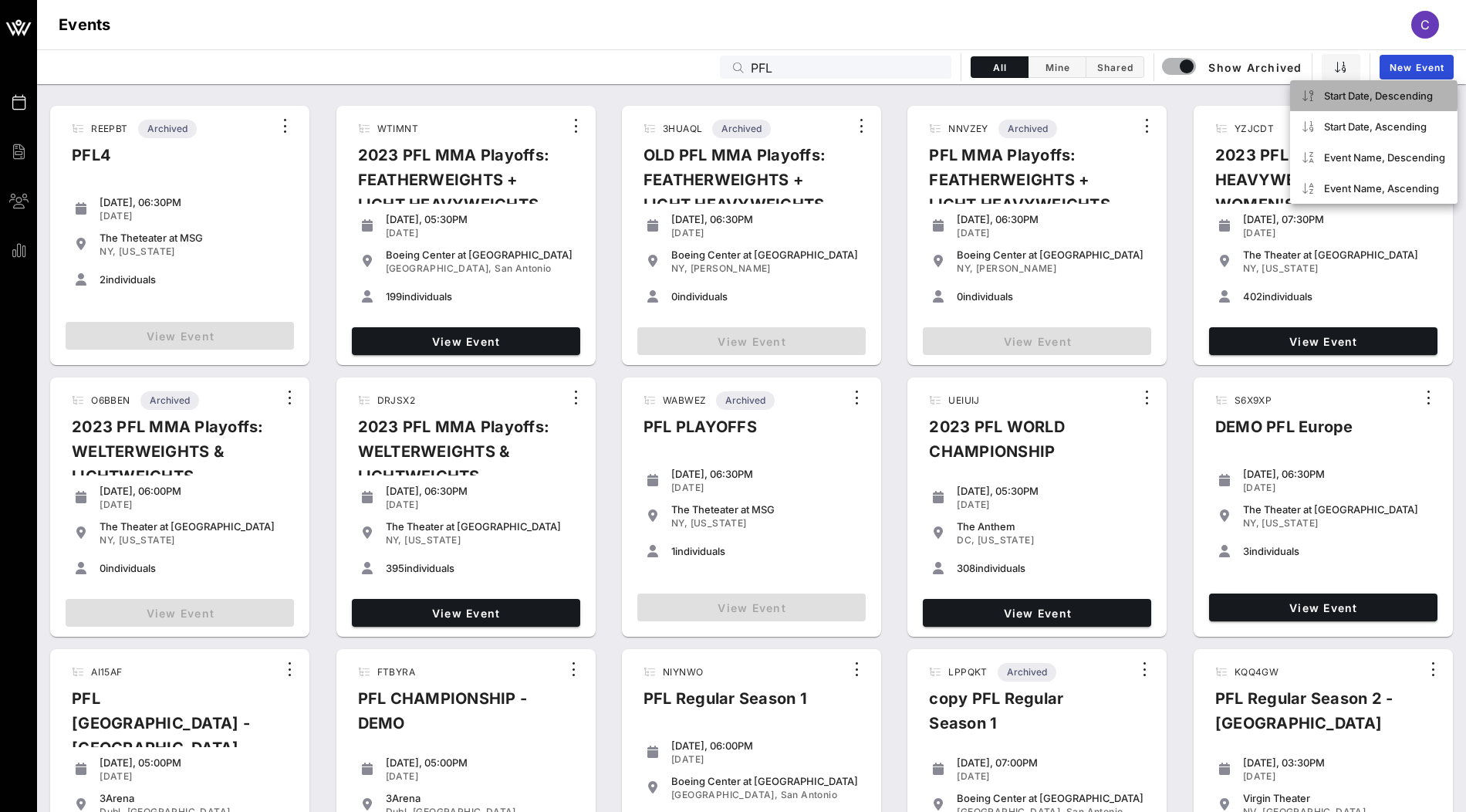
click at [1335, 94] on div "Start Date, Descending" at bounding box center [1384, 95] width 121 height 12
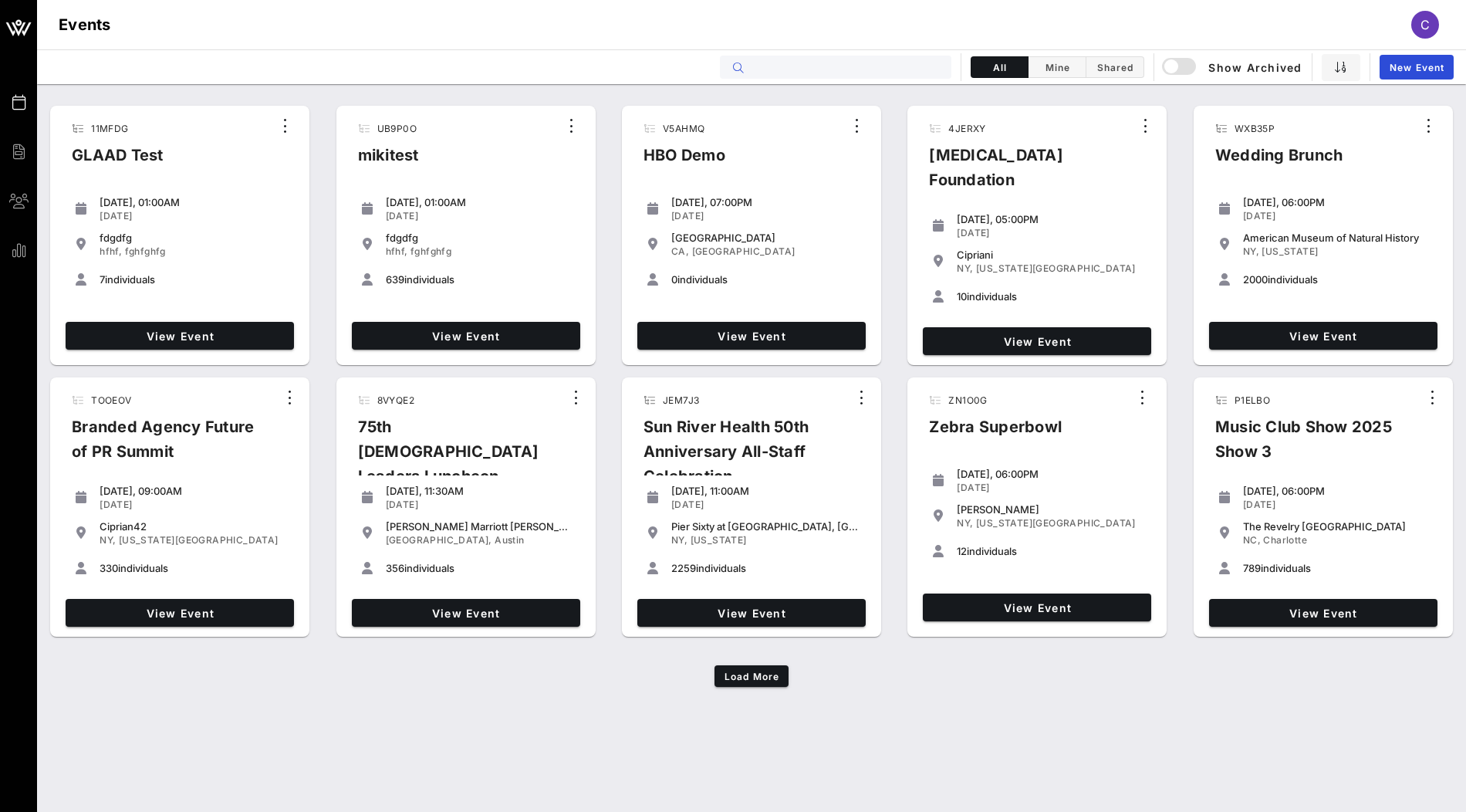
click at [780, 71] on input "text" at bounding box center [847, 67] width 191 height 20
paste input "GHVJGH"
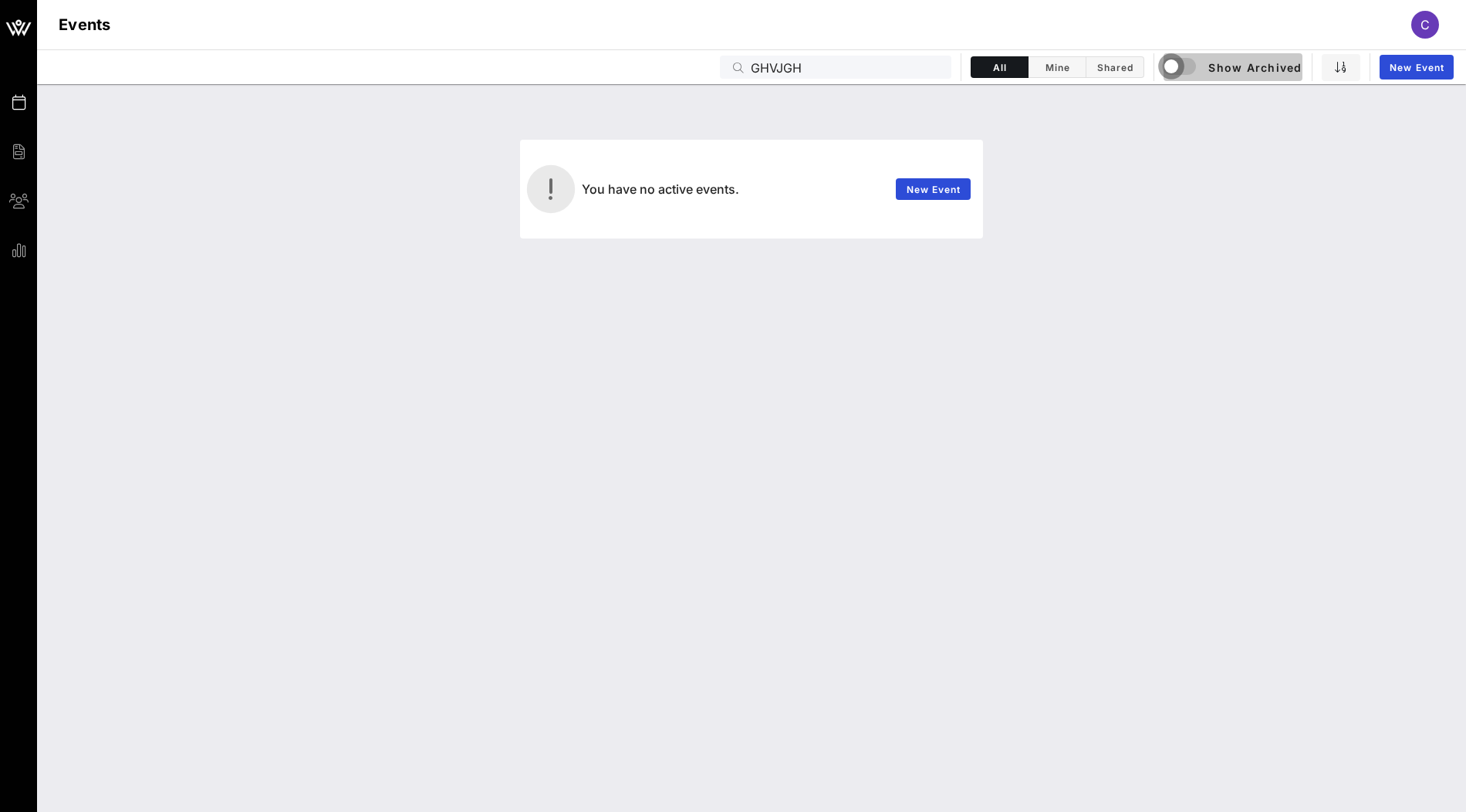
click at [1176, 69] on div "button" at bounding box center [1171, 66] width 22 height 22
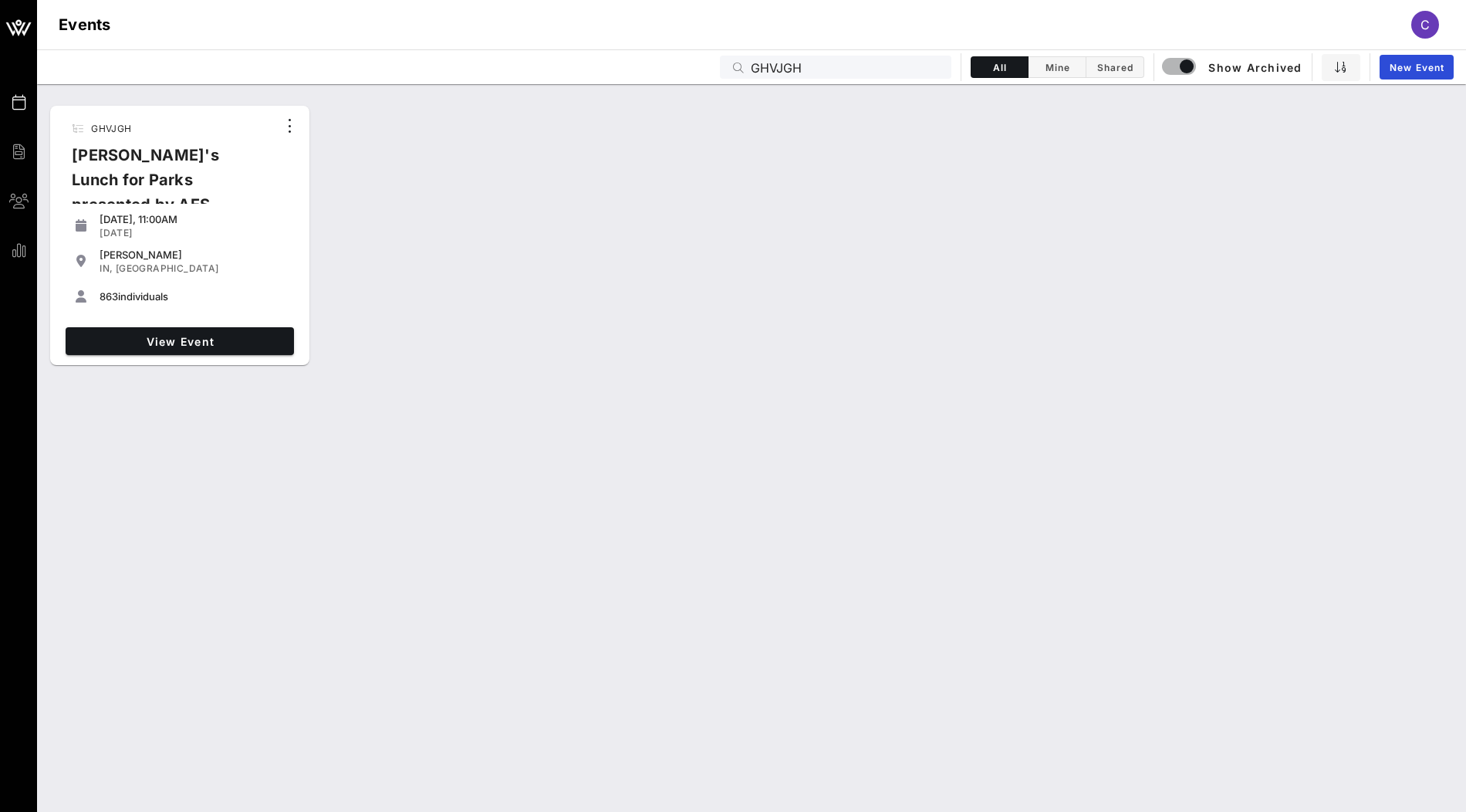
click at [107, 290] on span "863" at bounding box center [108, 296] width 18 height 12
click at [107, 292] on span "863" at bounding box center [108, 296] width 18 height 12
copy span "863"
drag, startPoint x: 805, startPoint y: 70, endPoint x: 681, endPoint y: 67, distance: 124.0
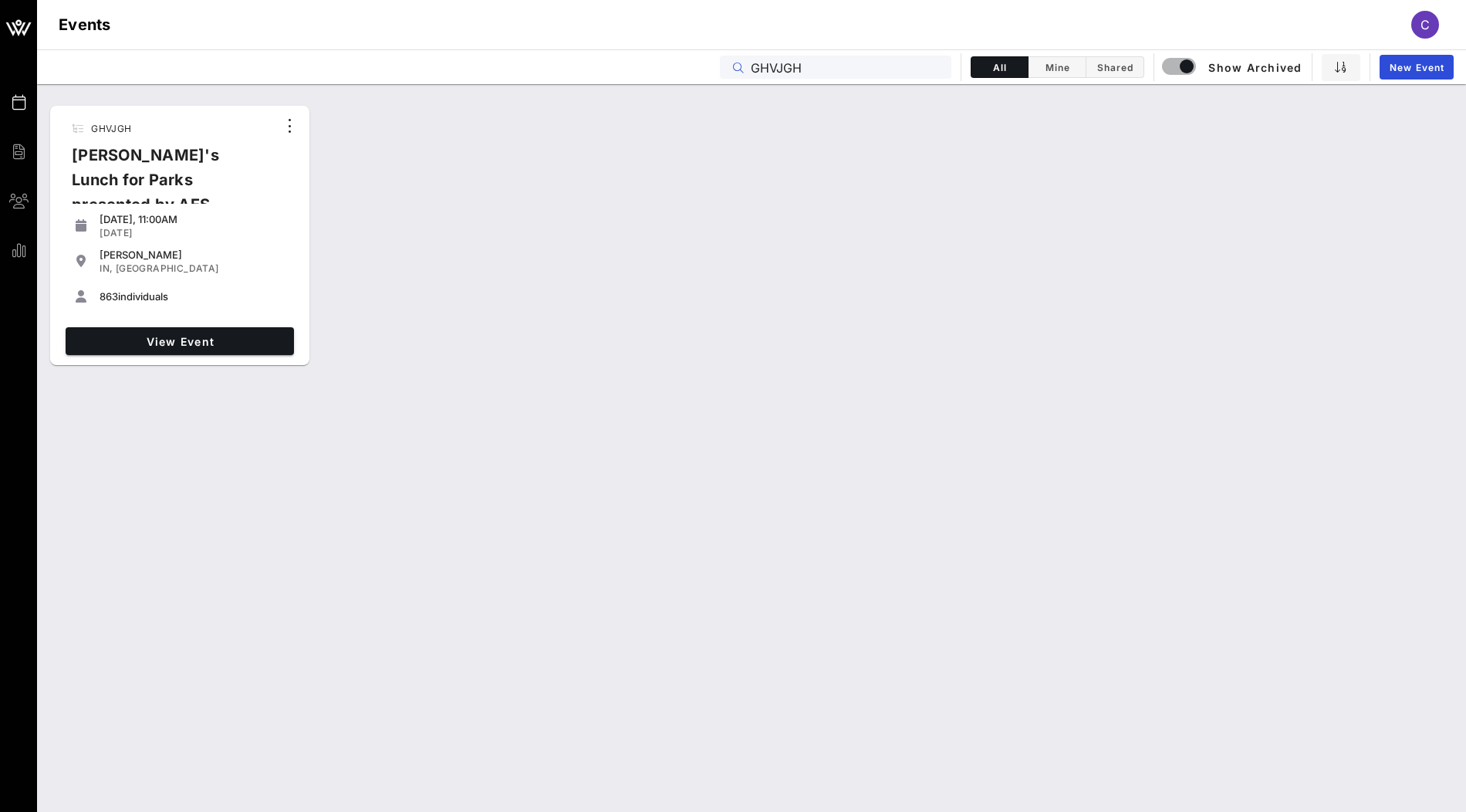
click at [681, 67] on div "Events GHVJGH All Mine Shared Show Archived New Event" at bounding box center [751, 67] width 1429 height 34
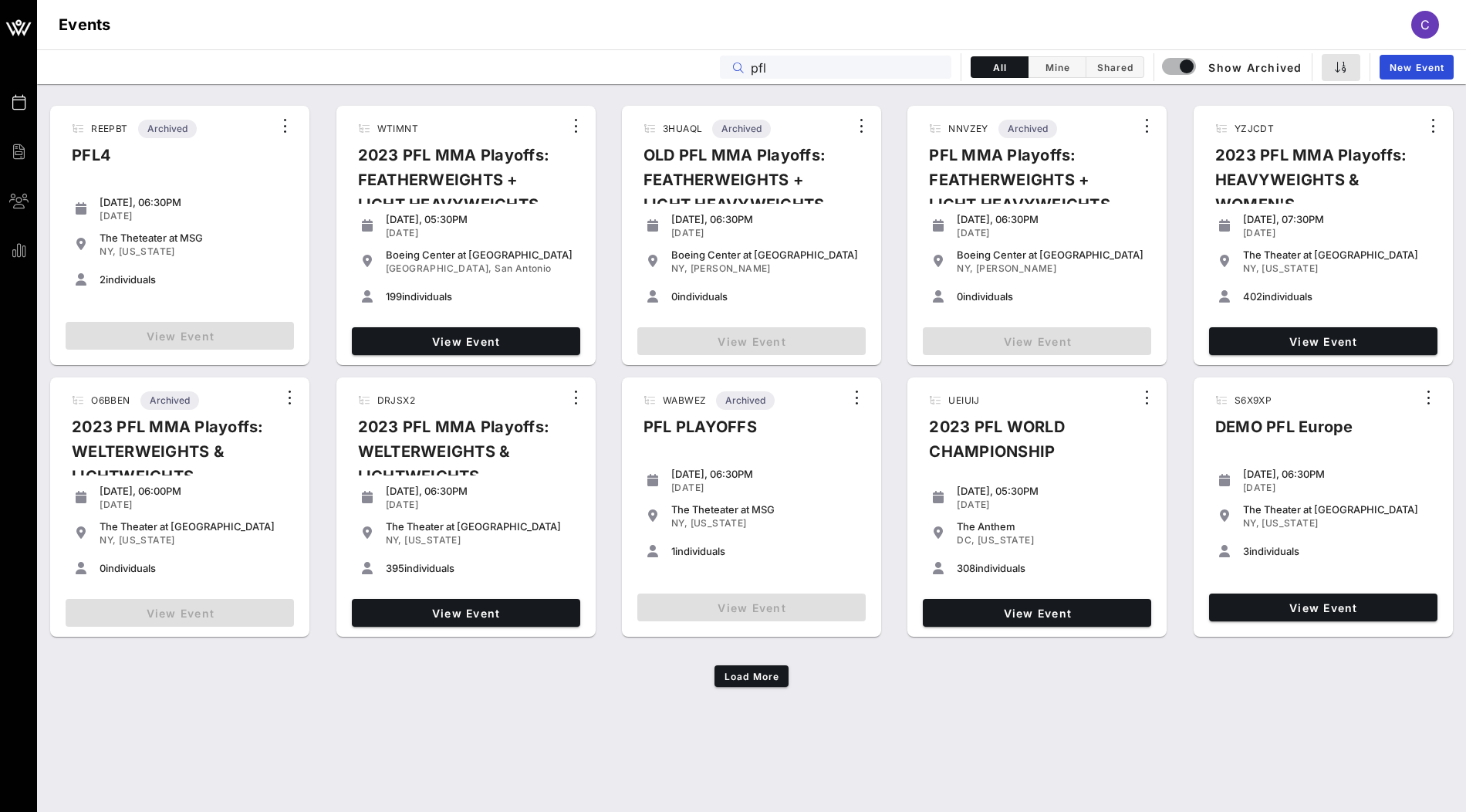
type input "pfl"
click at [1336, 70] on icon "button" at bounding box center [1341, 67] width 12 height 12
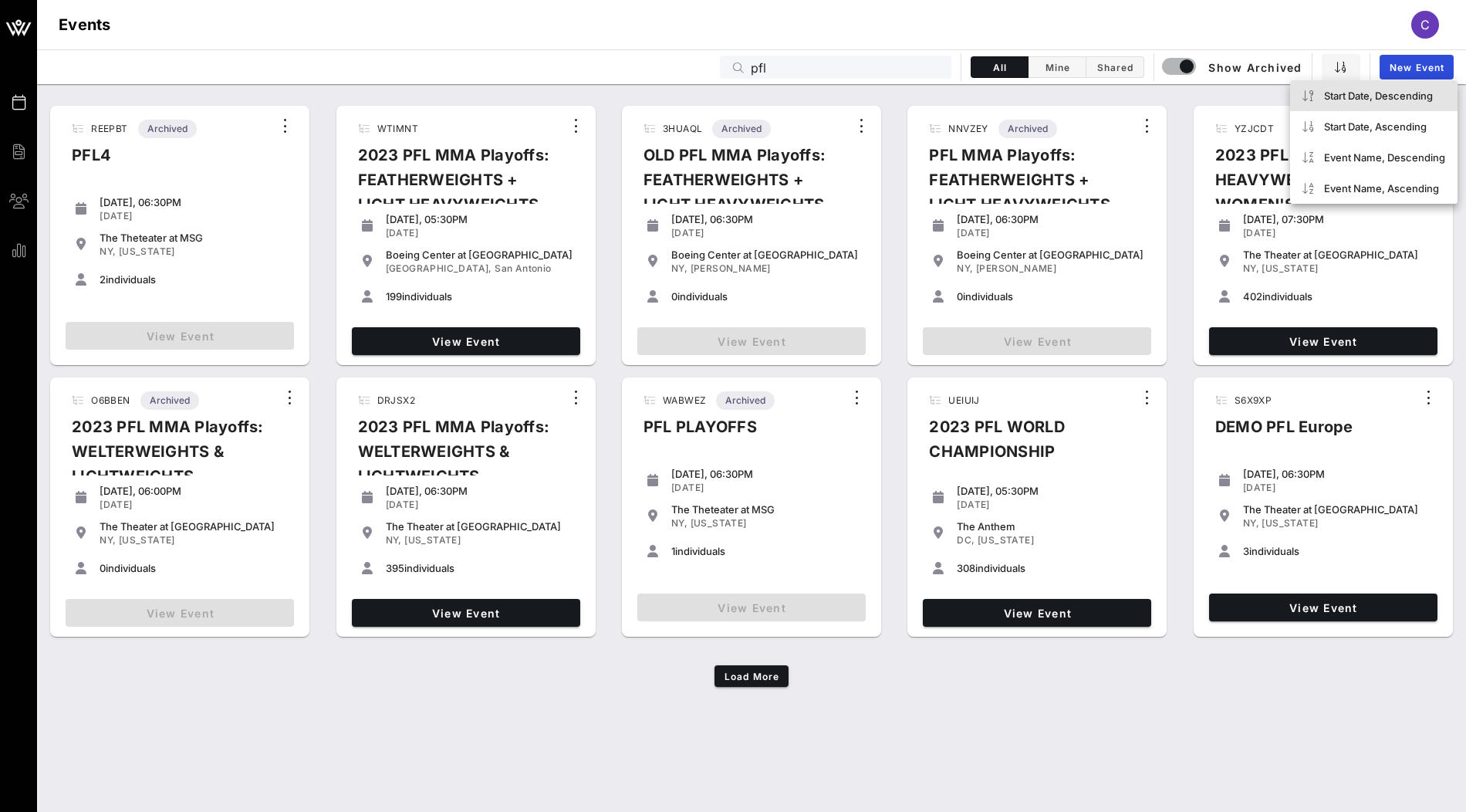
click at [1340, 95] on div "Start Date, Descending" at bounding box center [1384, 95] width 121 height 12
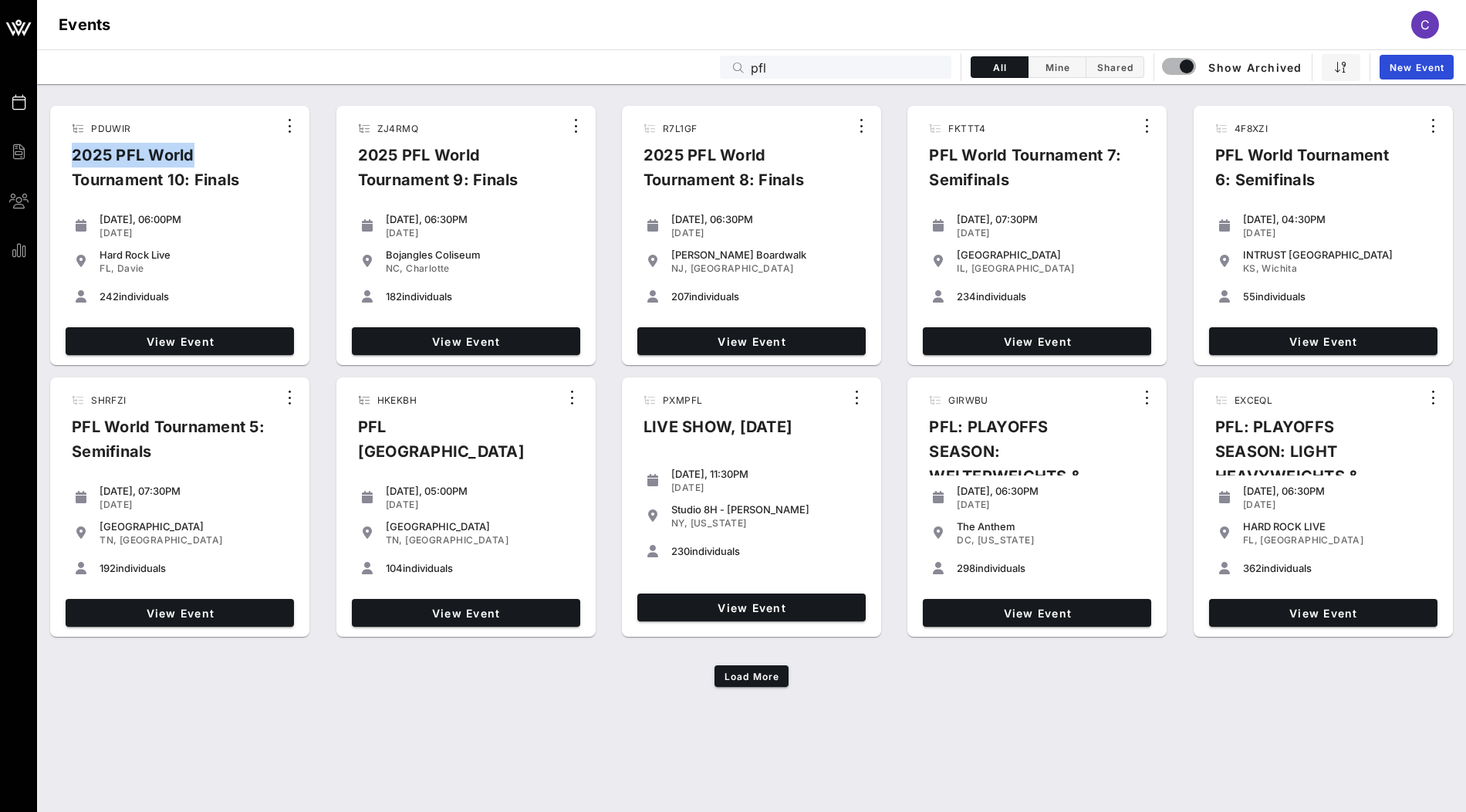
drag, startPoint x: 68, startPoint y: 154, endPoint x: 209, endPoint y: 163, distance: 141.3
click at [209, 163] on div "2025 PFL World Tournament 10: Finals" at bounding box center [168, 174] width 218 height 62
copy div "2025 PFL World"
click at [107, 574] on div "192 individuals" at bounding box center [193, 567] width 188 height 18
click at [107, 571] on span "192" at bounding box center [107, 568] width 16 height 12
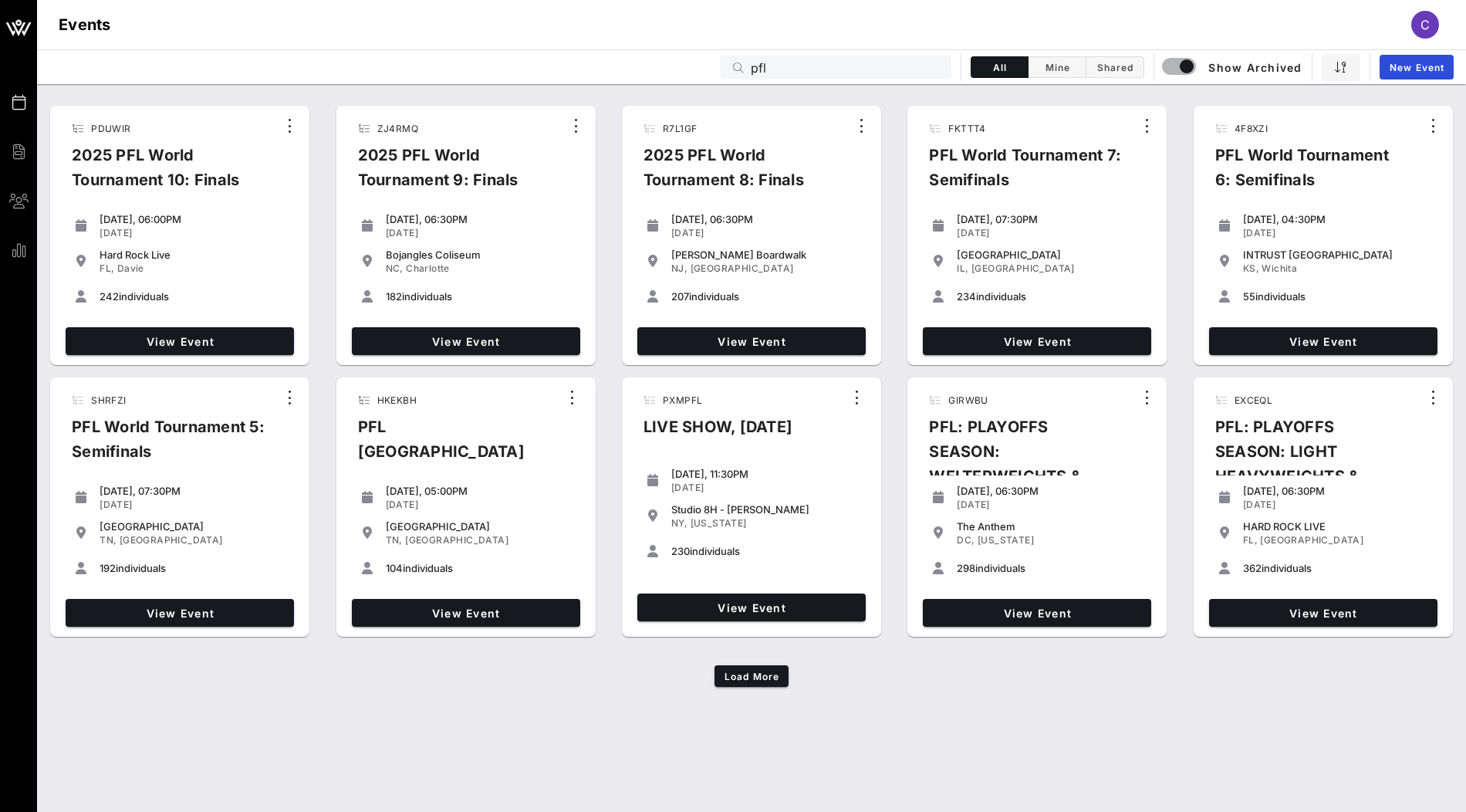
click at [107, 571] on span "192" at bounding box center [107, 568] width 16 height 12
copy span "192"
click at [1247, 294] on span "55" at bounding box center [1248, 296] width 12 height 12
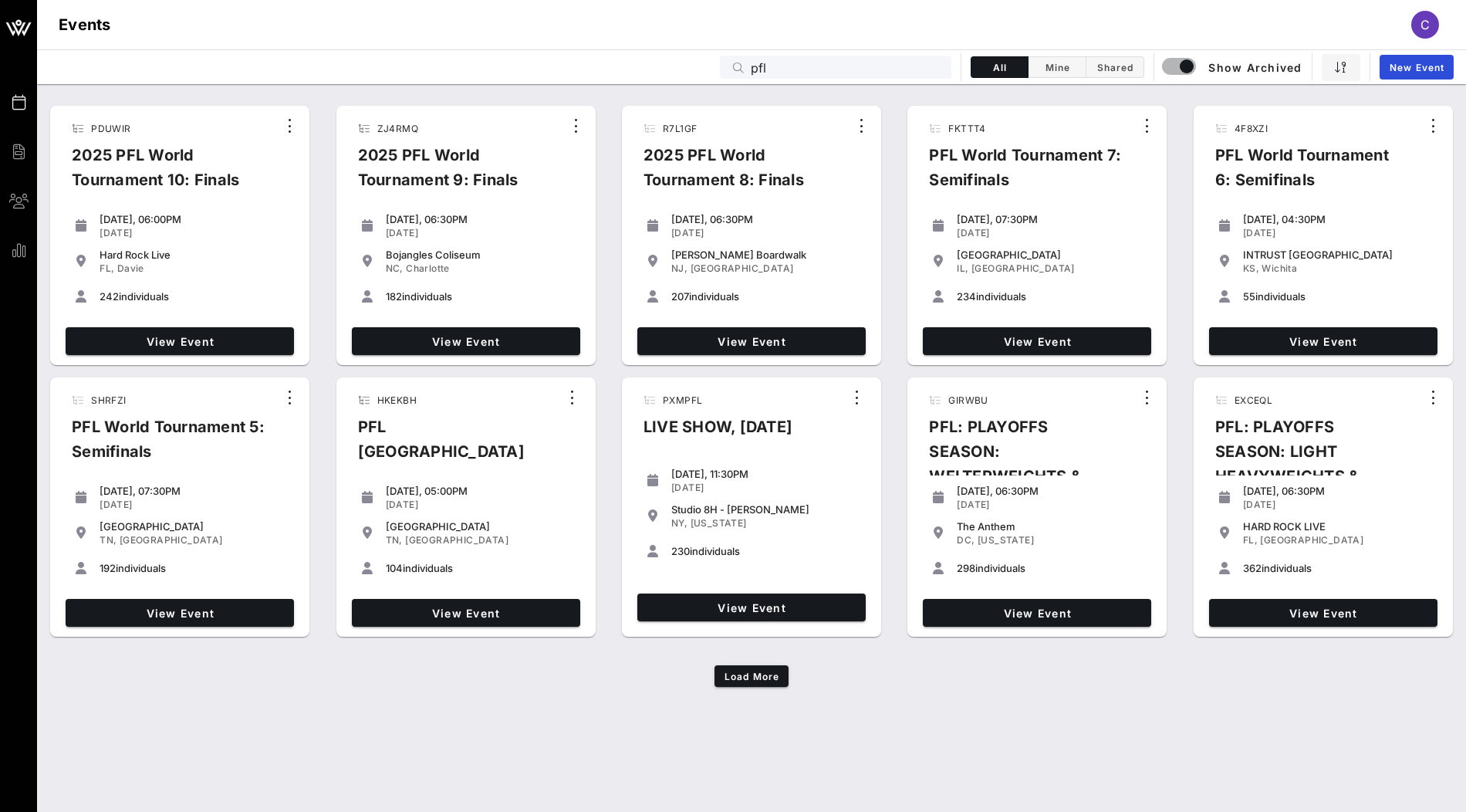
copy span "55"
click at [963, 294] on span "234" at bounding box center [966, 296] width 19 height 12
copy span "234"
click at [682, 294] on span "207" at bounding box center [680, 296] width 18 height 12
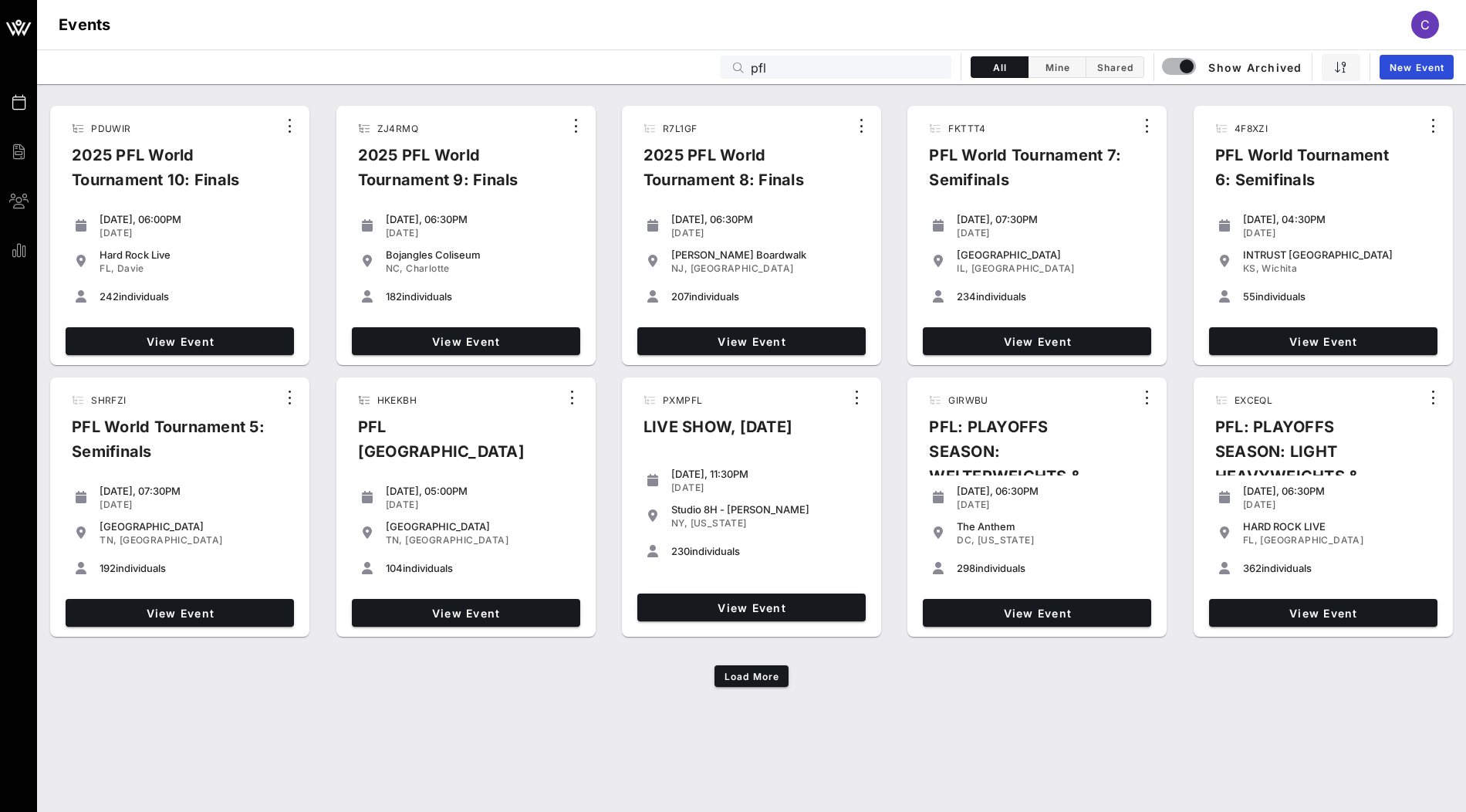
click at [682, 294] on span "207" at bounding box center [680, 296] width 18 height 12
copy span "207"
click at [393, 296] on span "182" at bounding box center [393, 296] width 16 height 12
copy span "182"
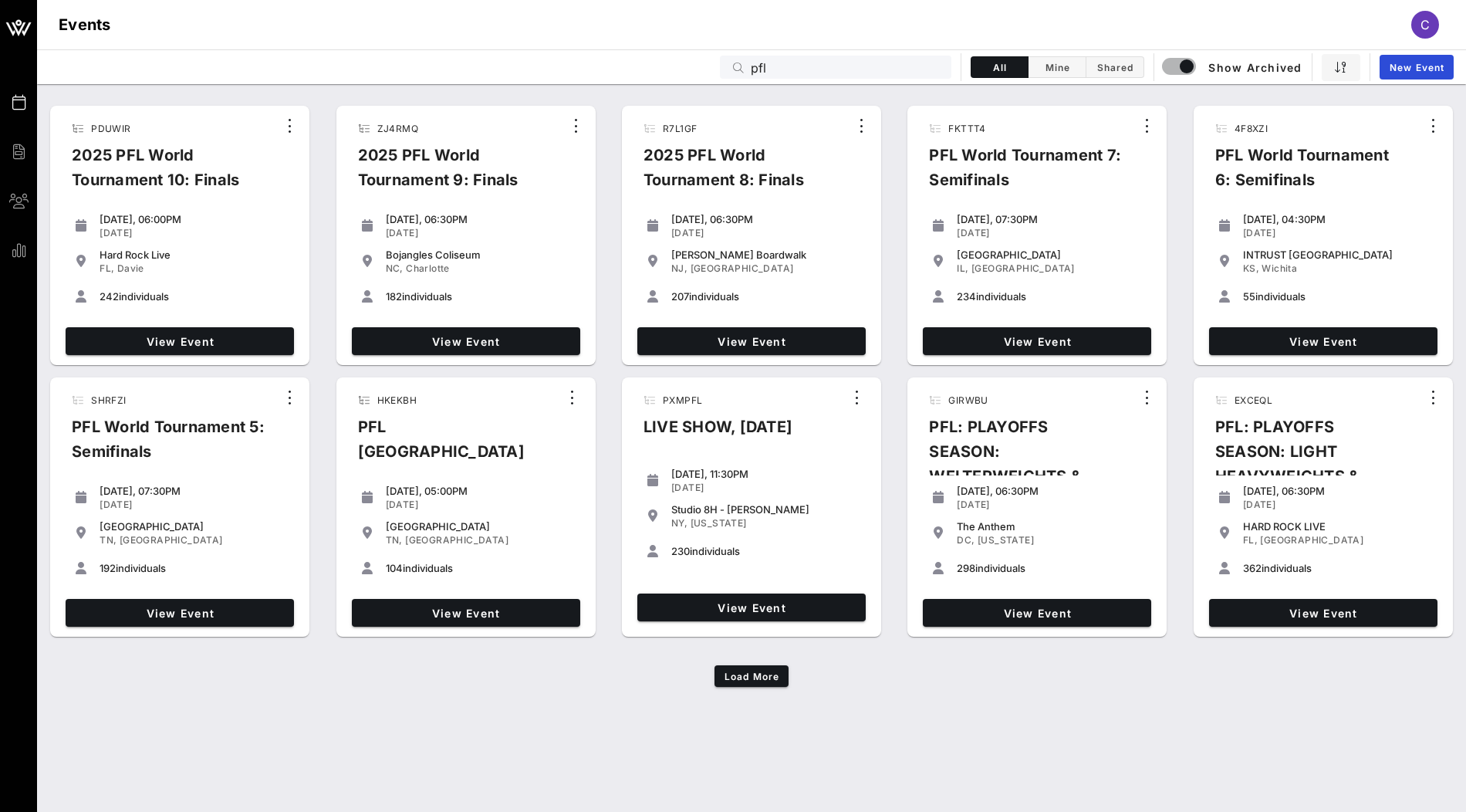
click at [111, 292] on span "242" at bounding box center [109, 296] width 19 height 12
copy span "242"
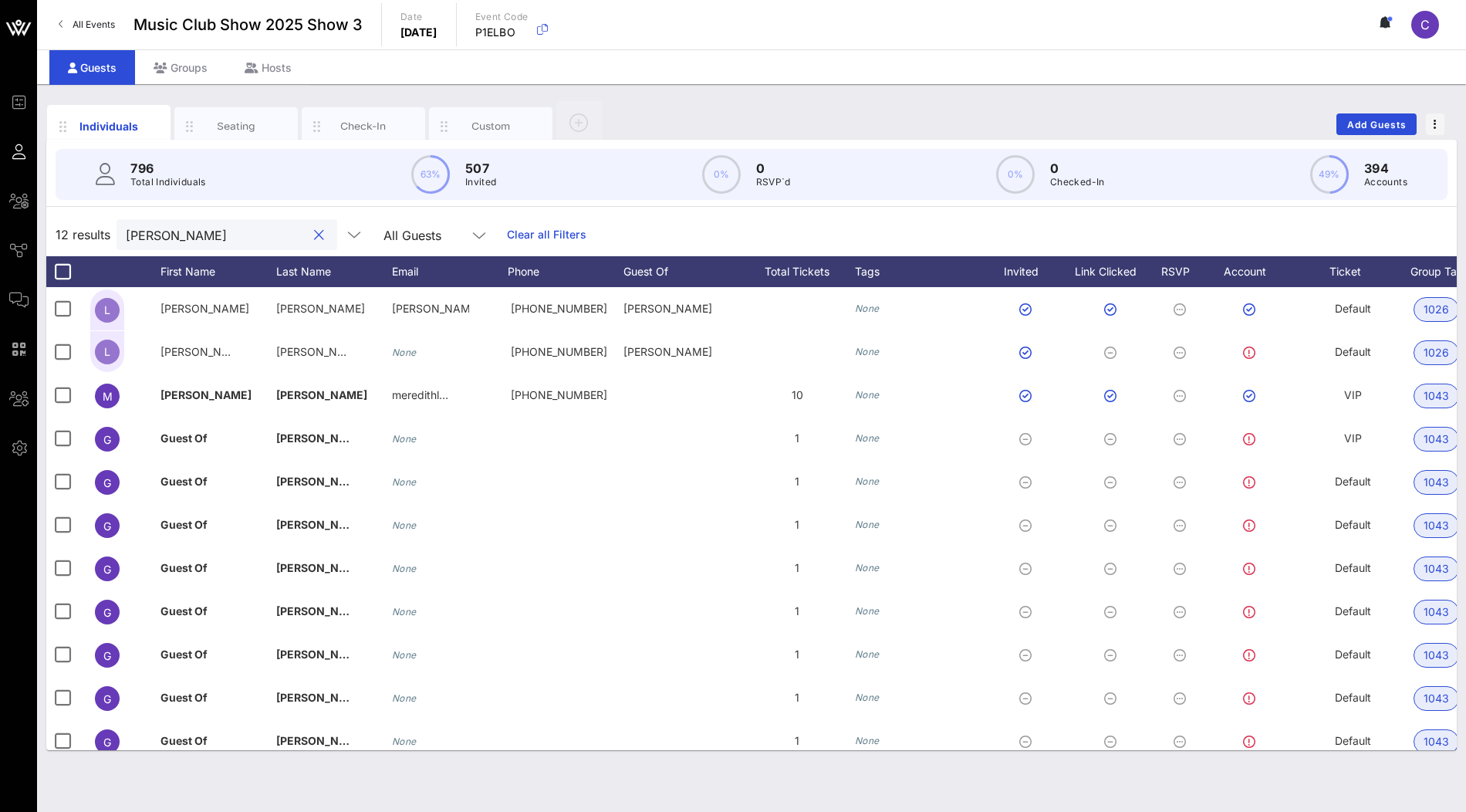
scroll to position [55, 301]
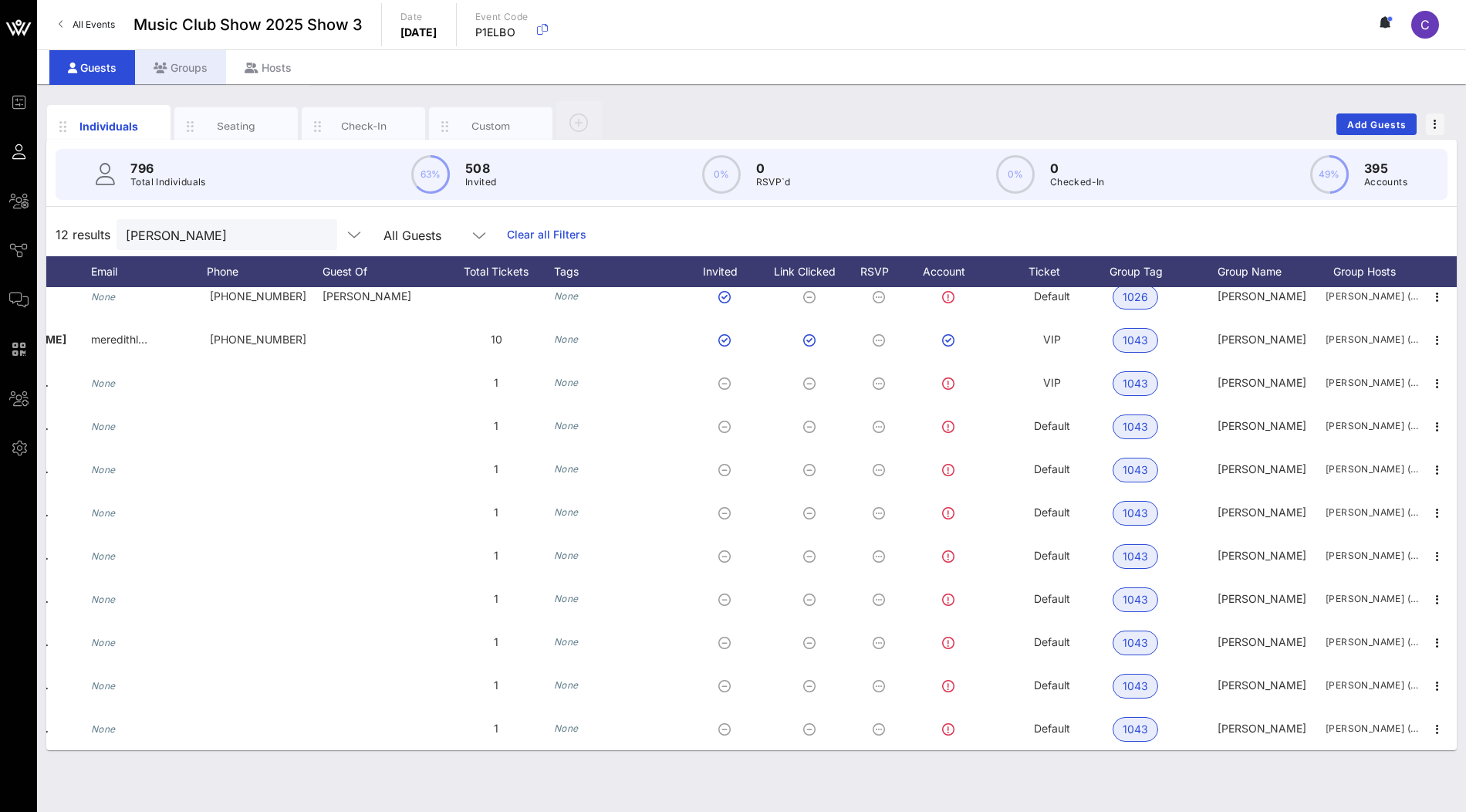
click at [172, 60] on div "Groups" at bounding box center [179, 68] width 91 height 34
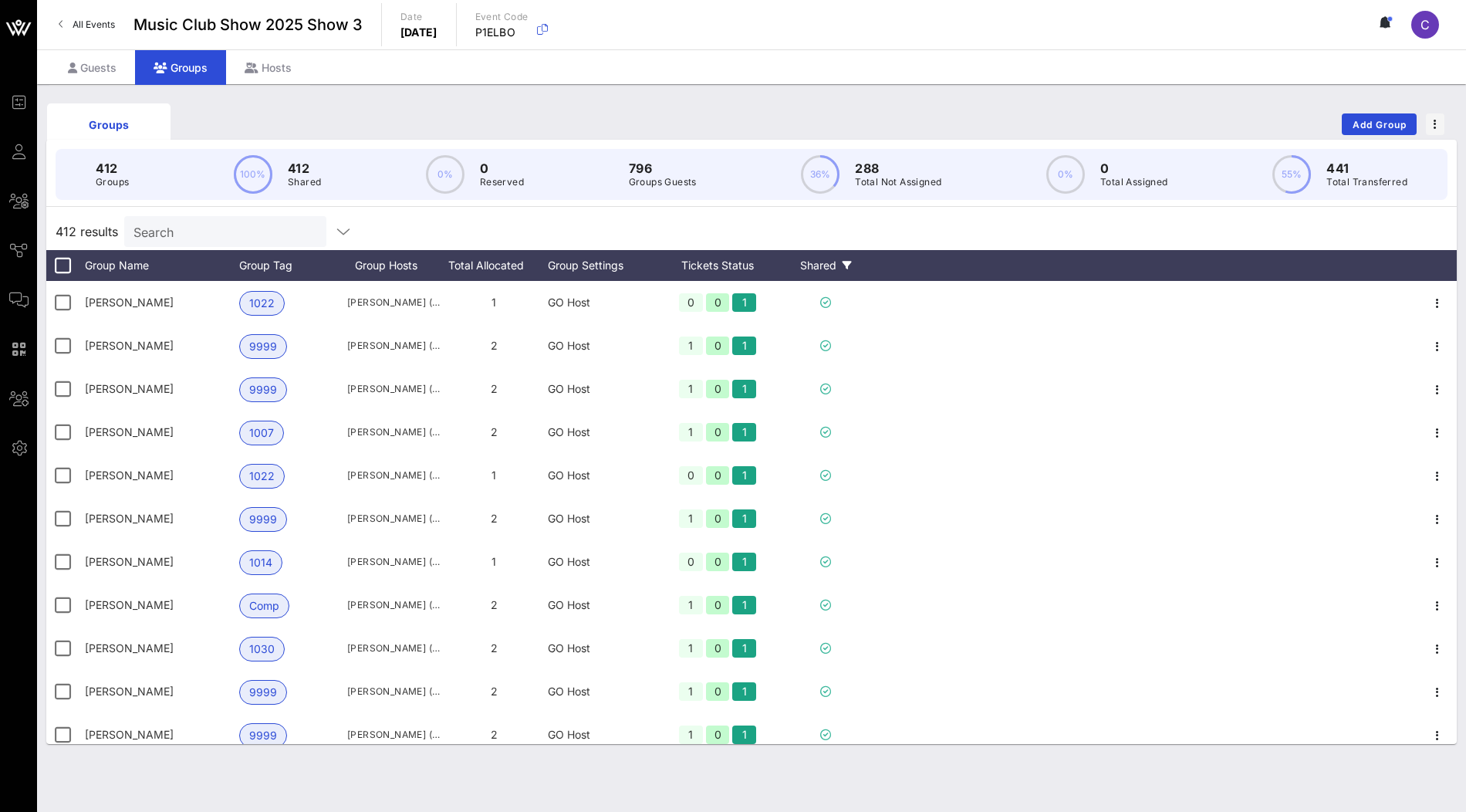
click at [824, 254] on div "Shared" at bounding box center [826, 265] width 93 height 31
click at [697, 231] on div "412 results Search" at bounding box center [752, 231] width 1411 height 37
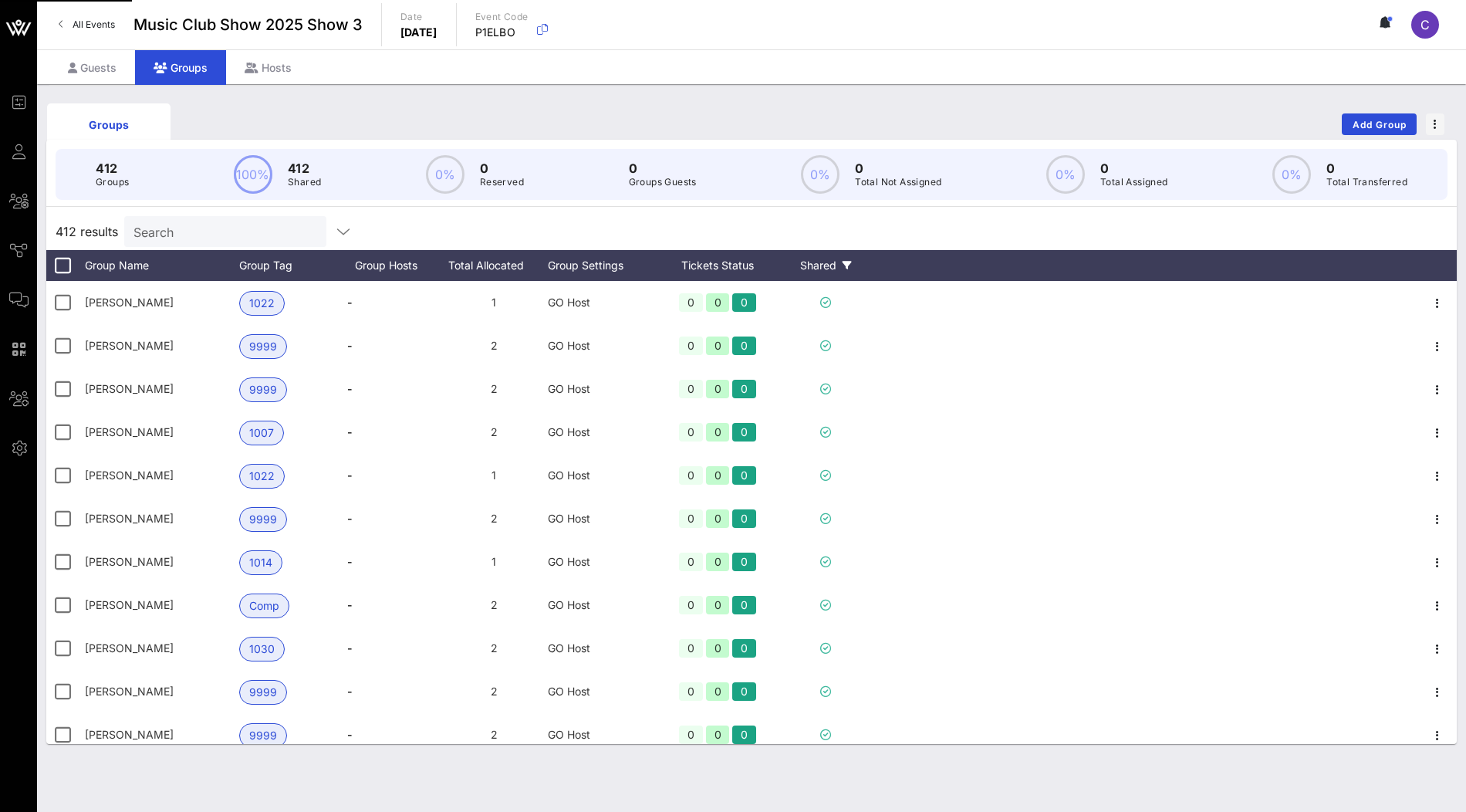
click at [833, 266] on div "Shared" at bounding box center [826, 265] width 93 height 31
click at [802, 219] on div "412 results Search" at bounding box center [752, 231] width 1411 height 37
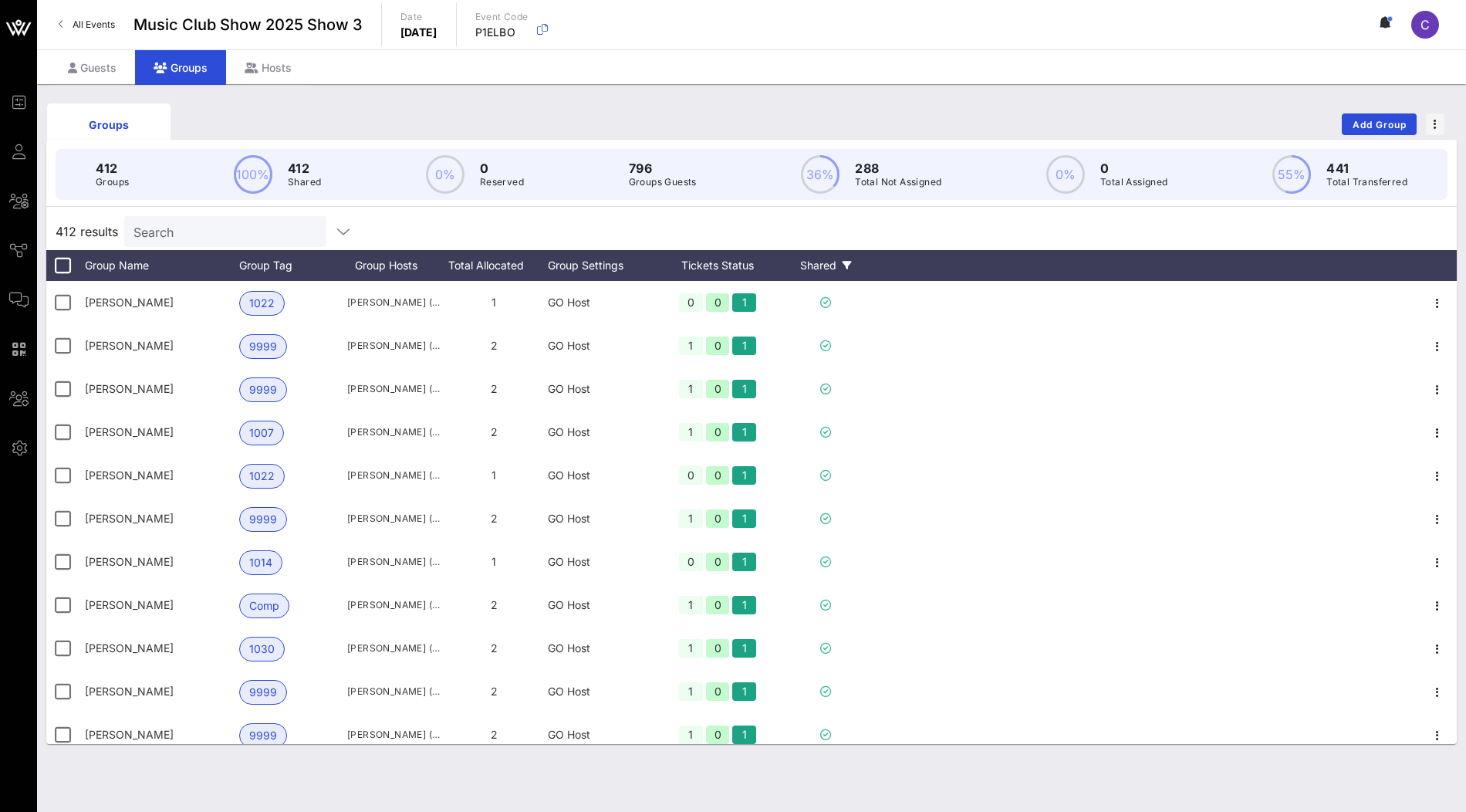
click at [818, 263] on div "Shared" at bounding box center [826, 265] width 93 height 31
click at [779, 222] on div "412 results Search" at bounding box center [752, 231] width 1411 height 37
